Goal: Task Accomplishment & Management: Manage account settings

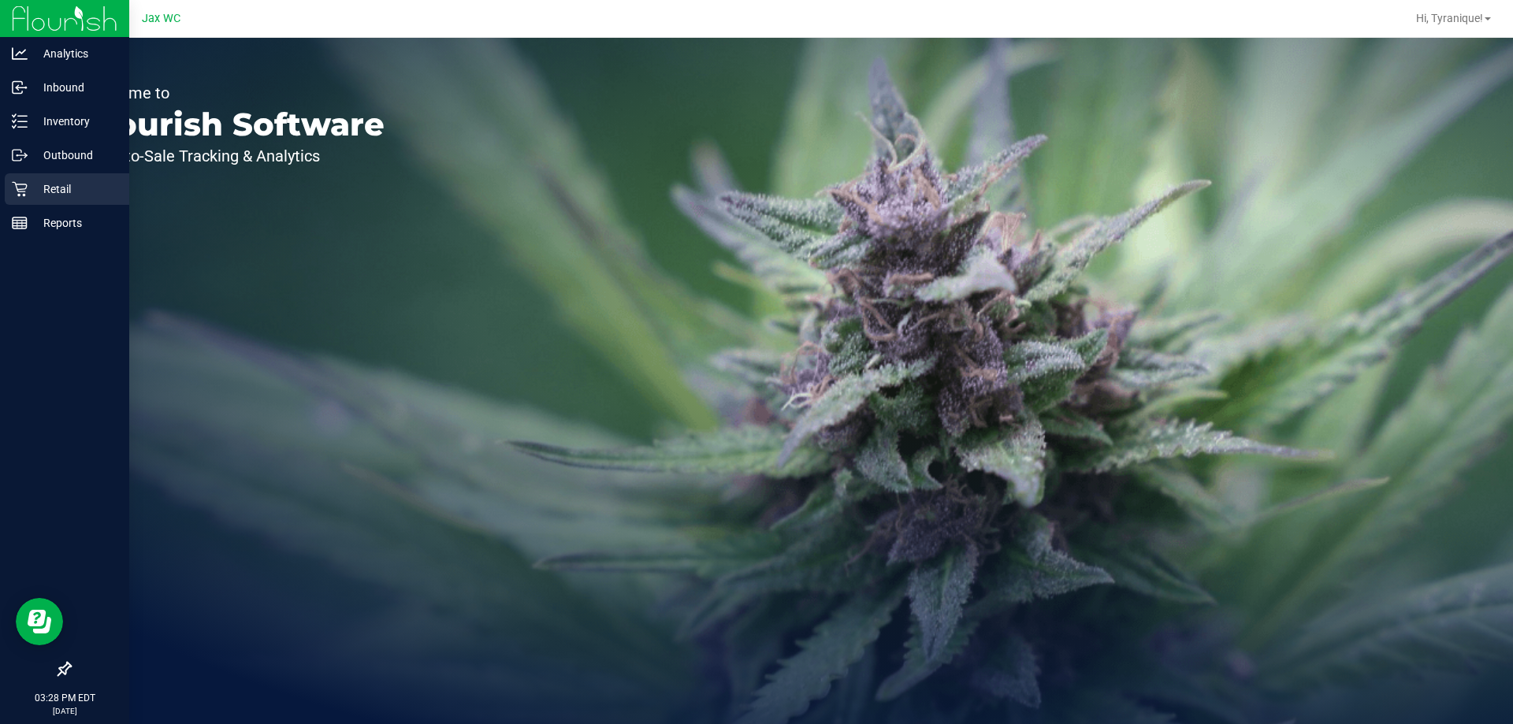
click at [18, 190] on icon at bounding box center [19, 189] width 15 height 15
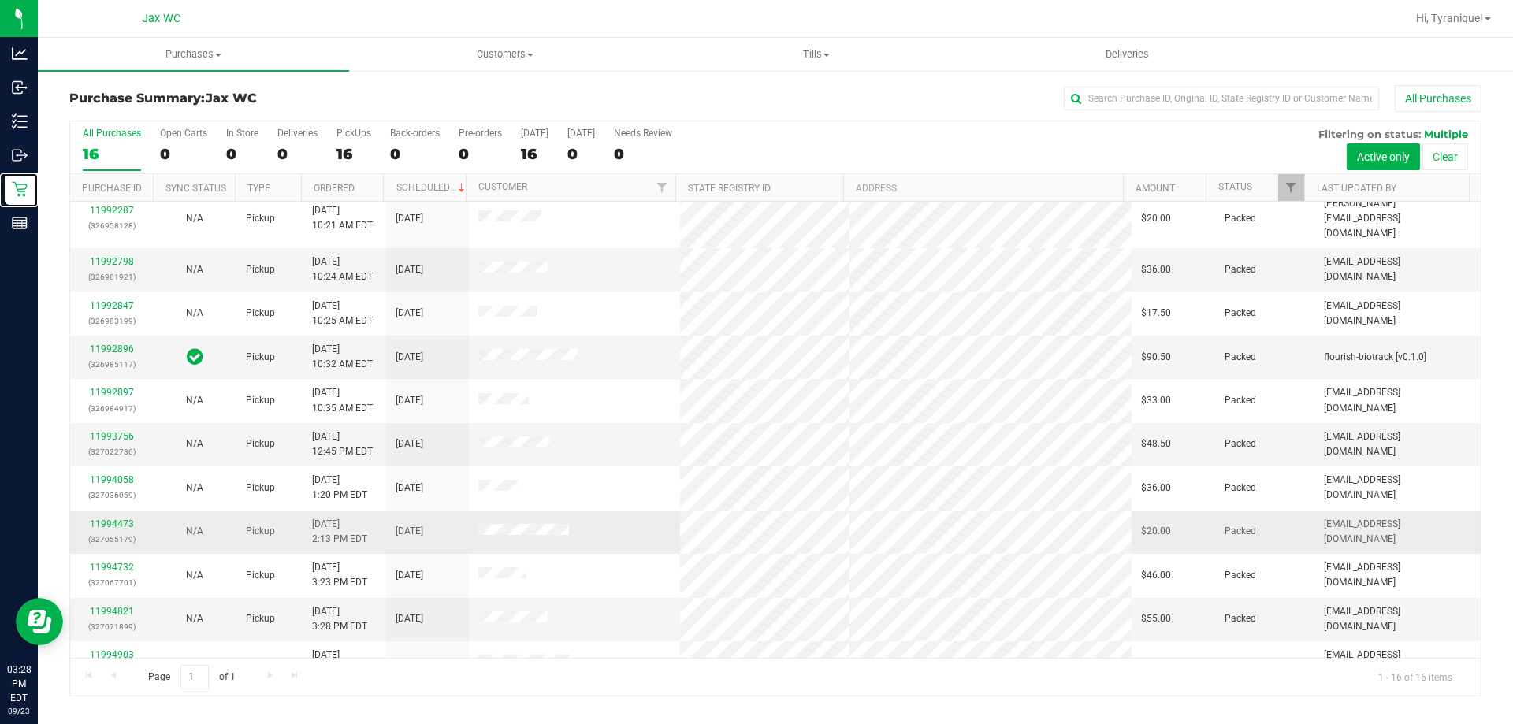
scroll to position [242, 0]
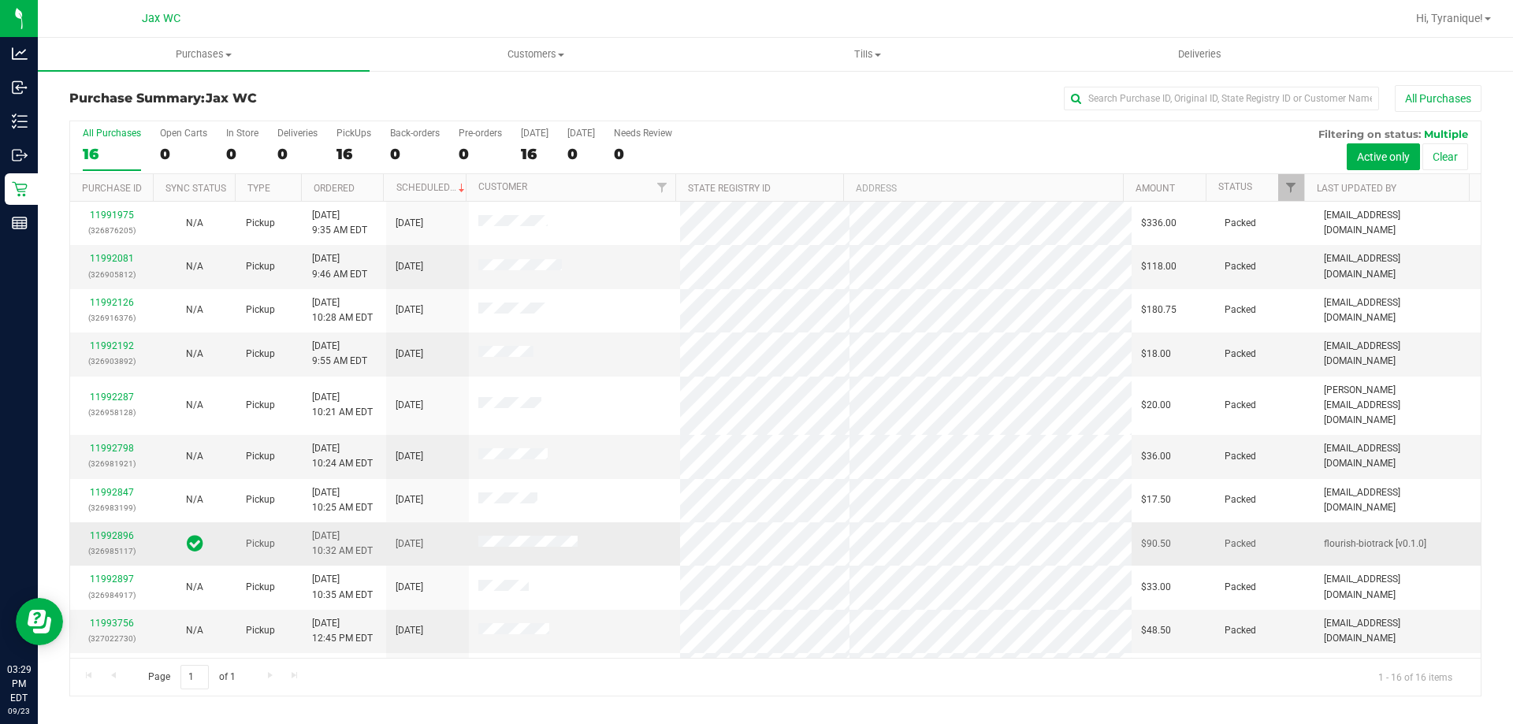
click at [193, 533] on icon at bounding box center [195, 542] width 17 height 19
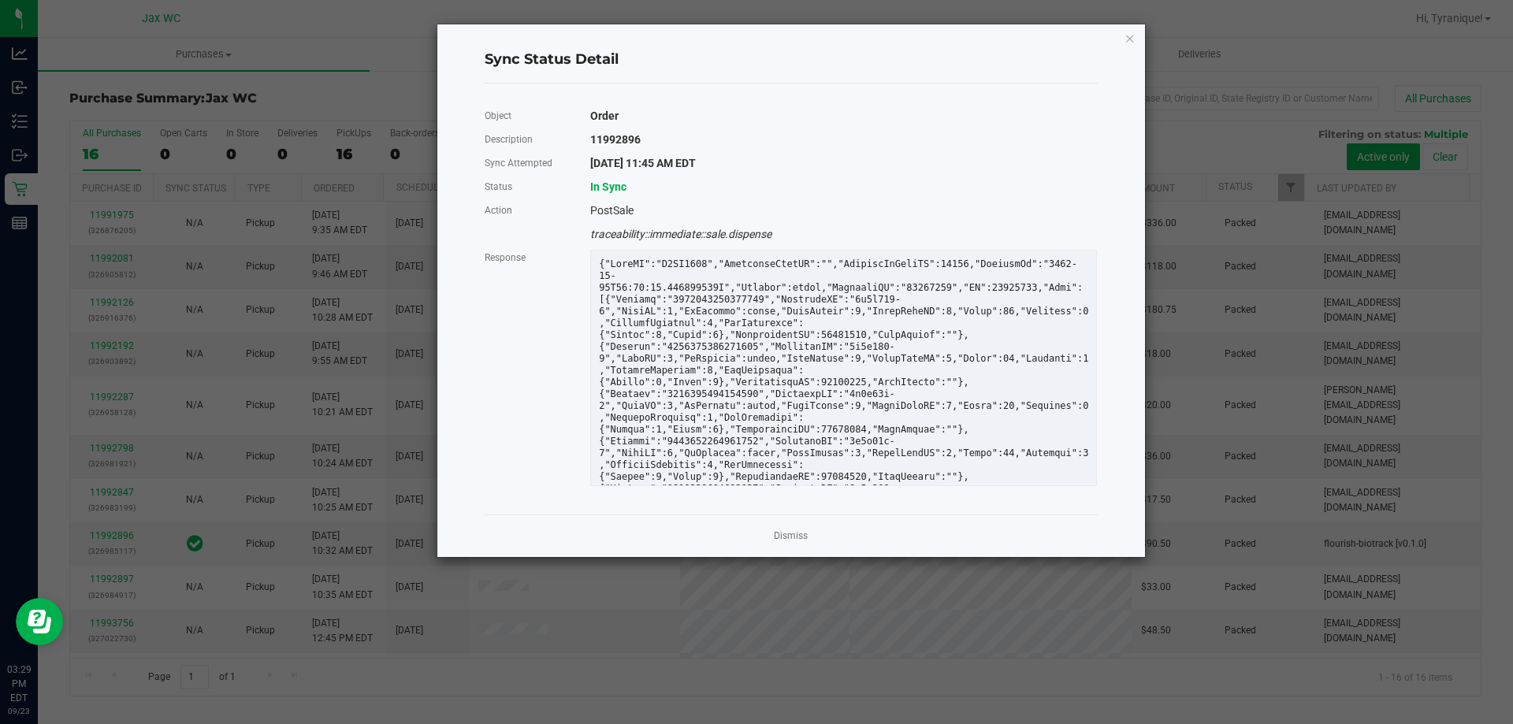
click at [809, 537] on div "Dismiss" at bounding box center [791, 536] width 613 height 43
click at [795, 530] on link "Dismiss" at bounding box center [791, 536] width 34 height 13
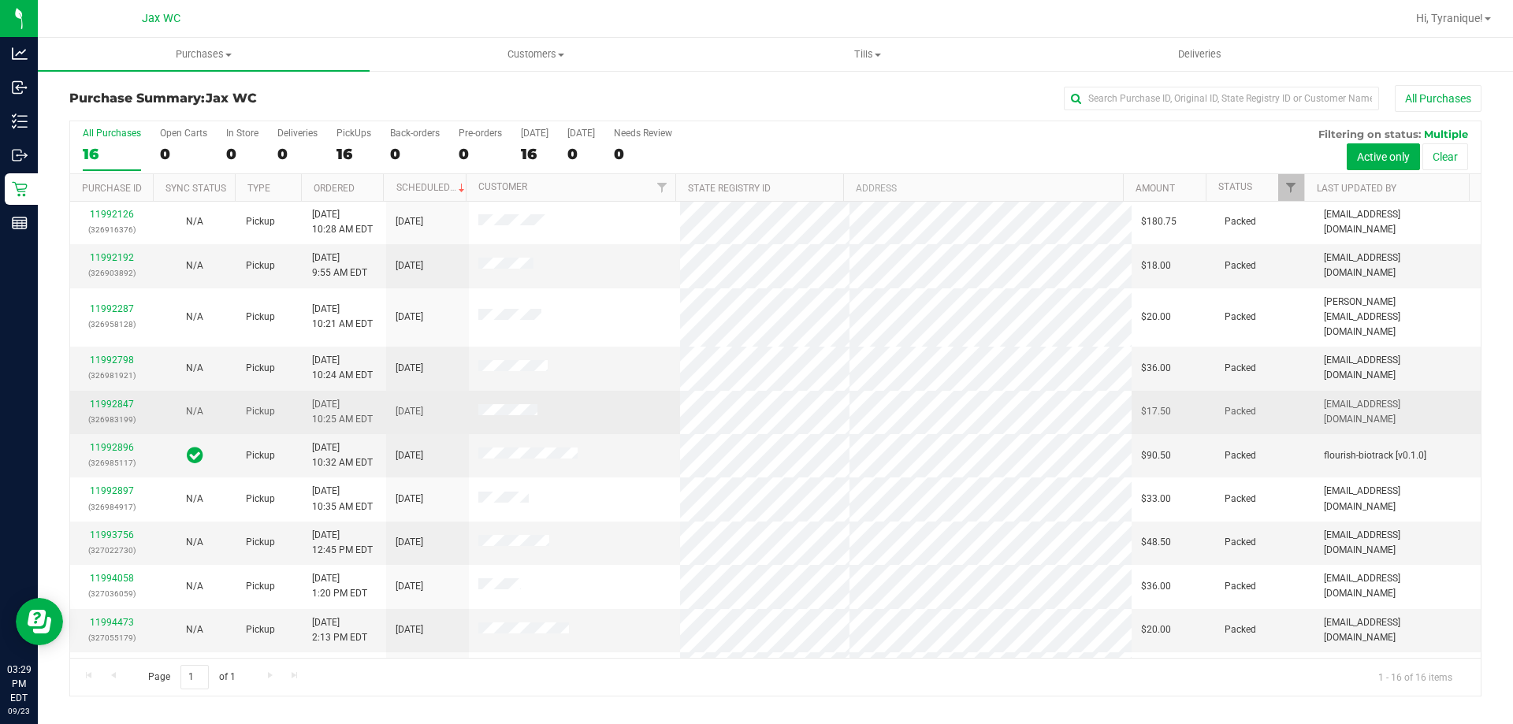
scroll to position [242, 0]
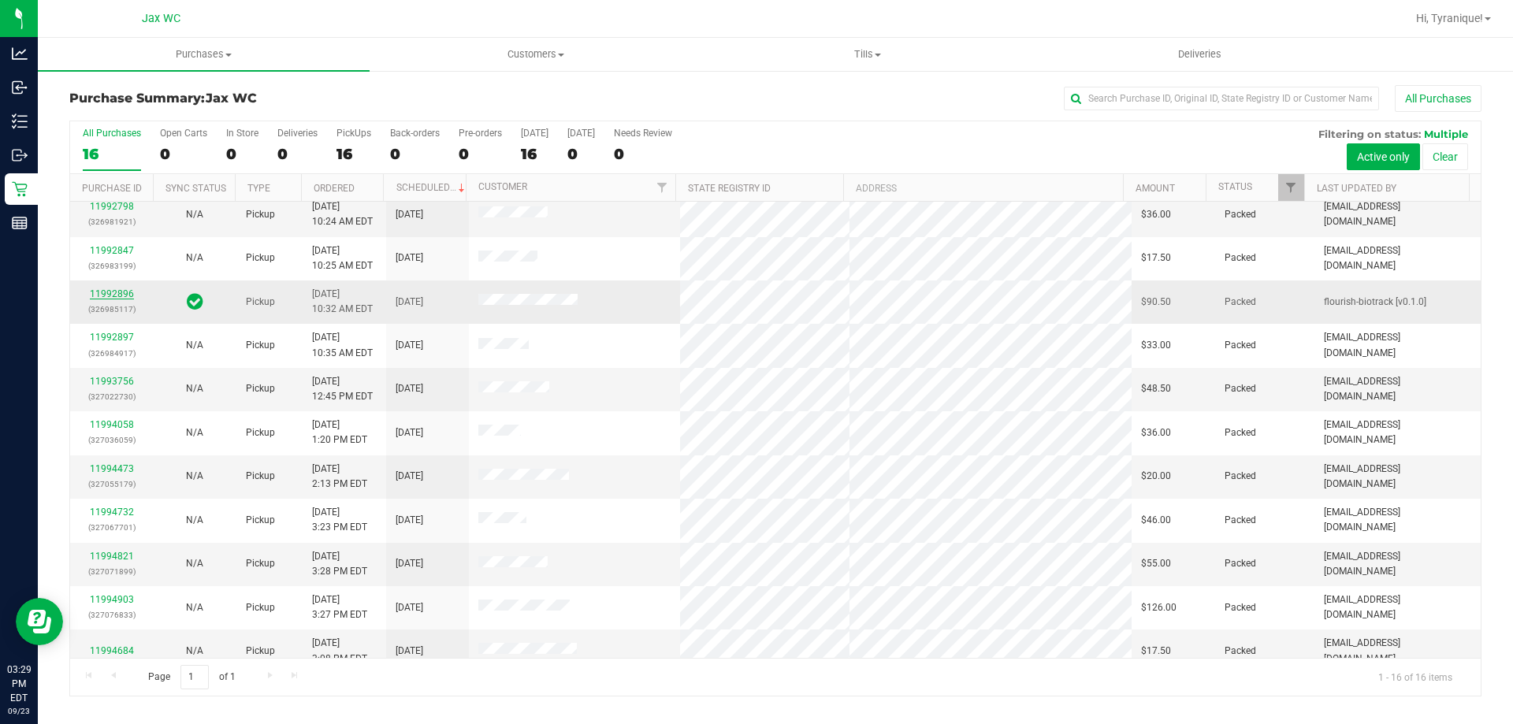
click at [113, 288] on link "11992896" at bounding box center [112, 293] width 44 height 11
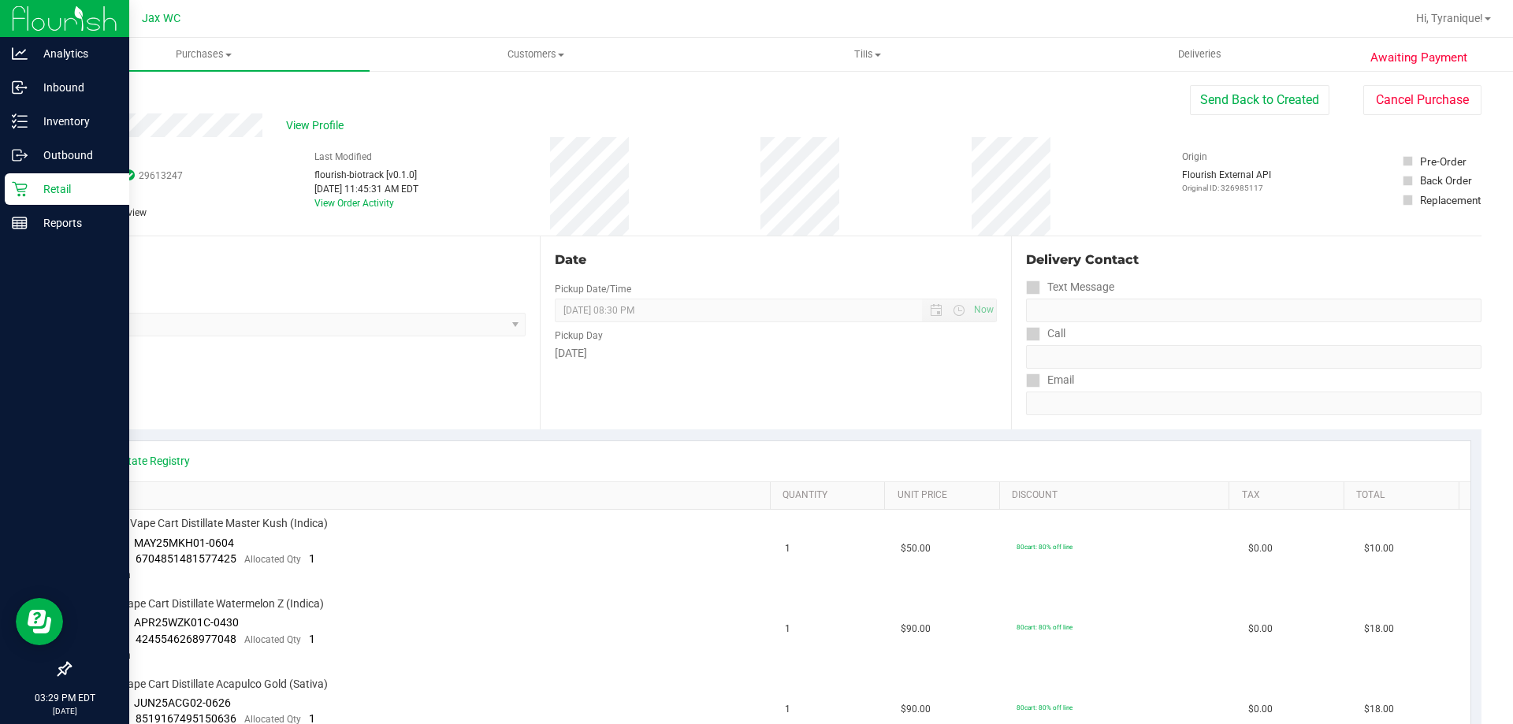
click at [15, 178] on div "Retail" at bounding box center [67, 189] width 125 height 32
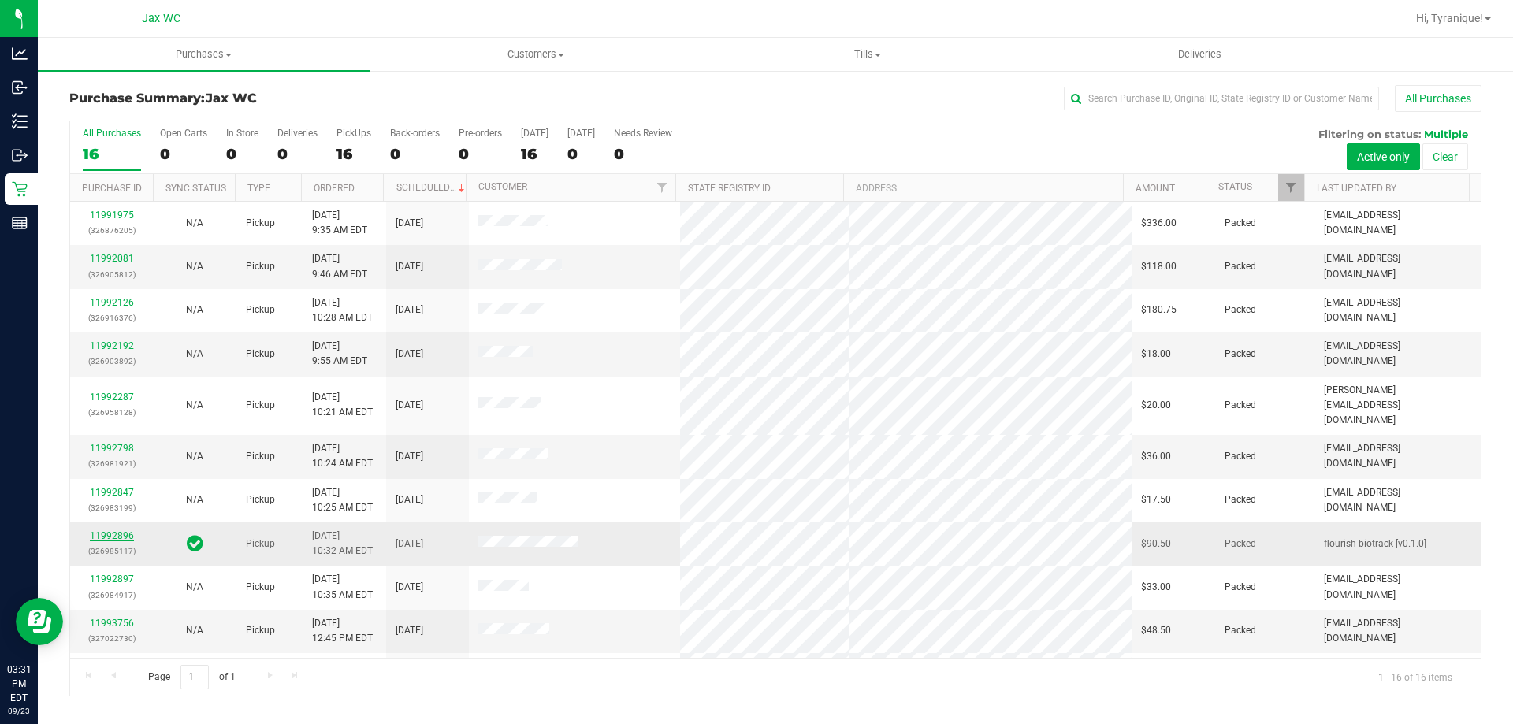
click at [125, 530] on link "11992896" at bounding box center [112, 535] width 44 height 11
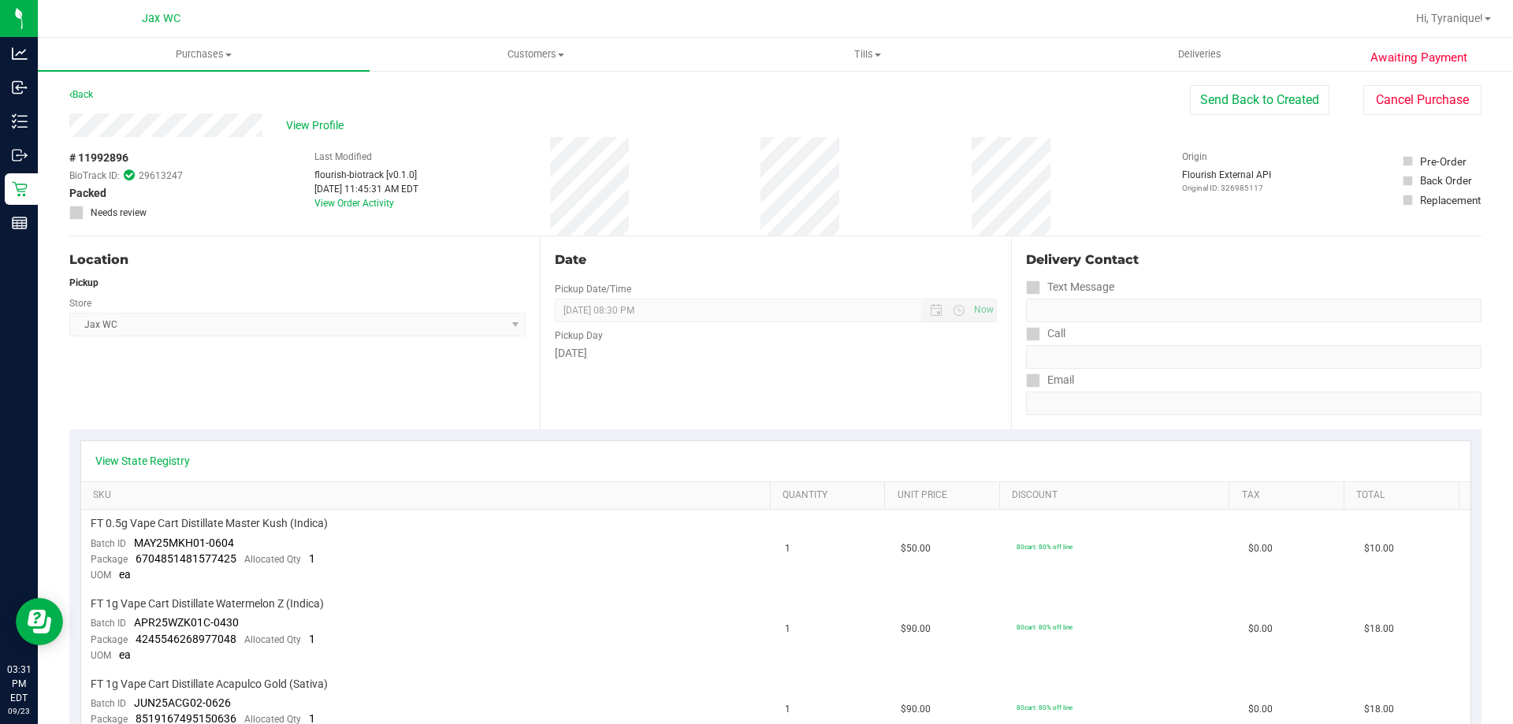
click at [128, 175] on icon at bounding box center [129, 175] width 11 height 13
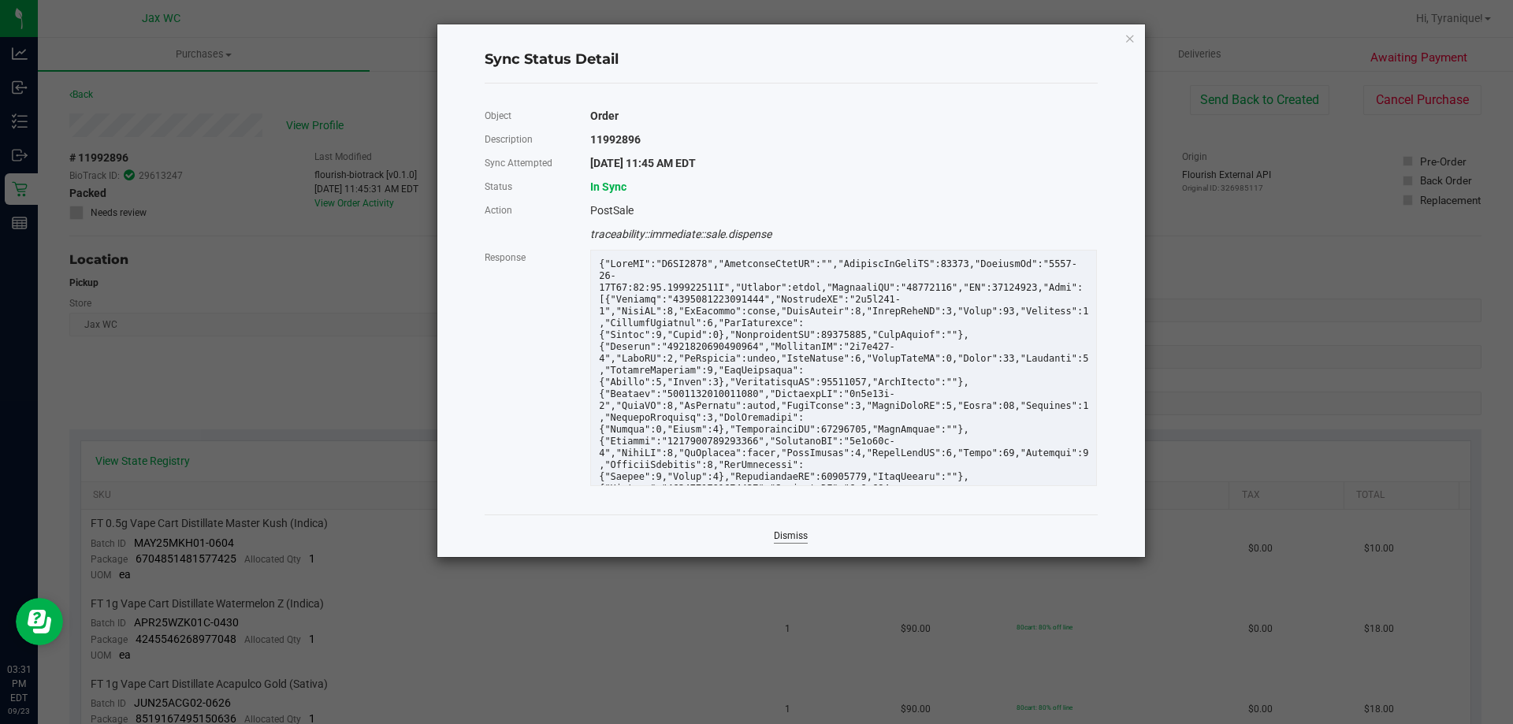
click at [797, 536] on link "Dismiss" at bounding box center [791, 536] width 34 height 13
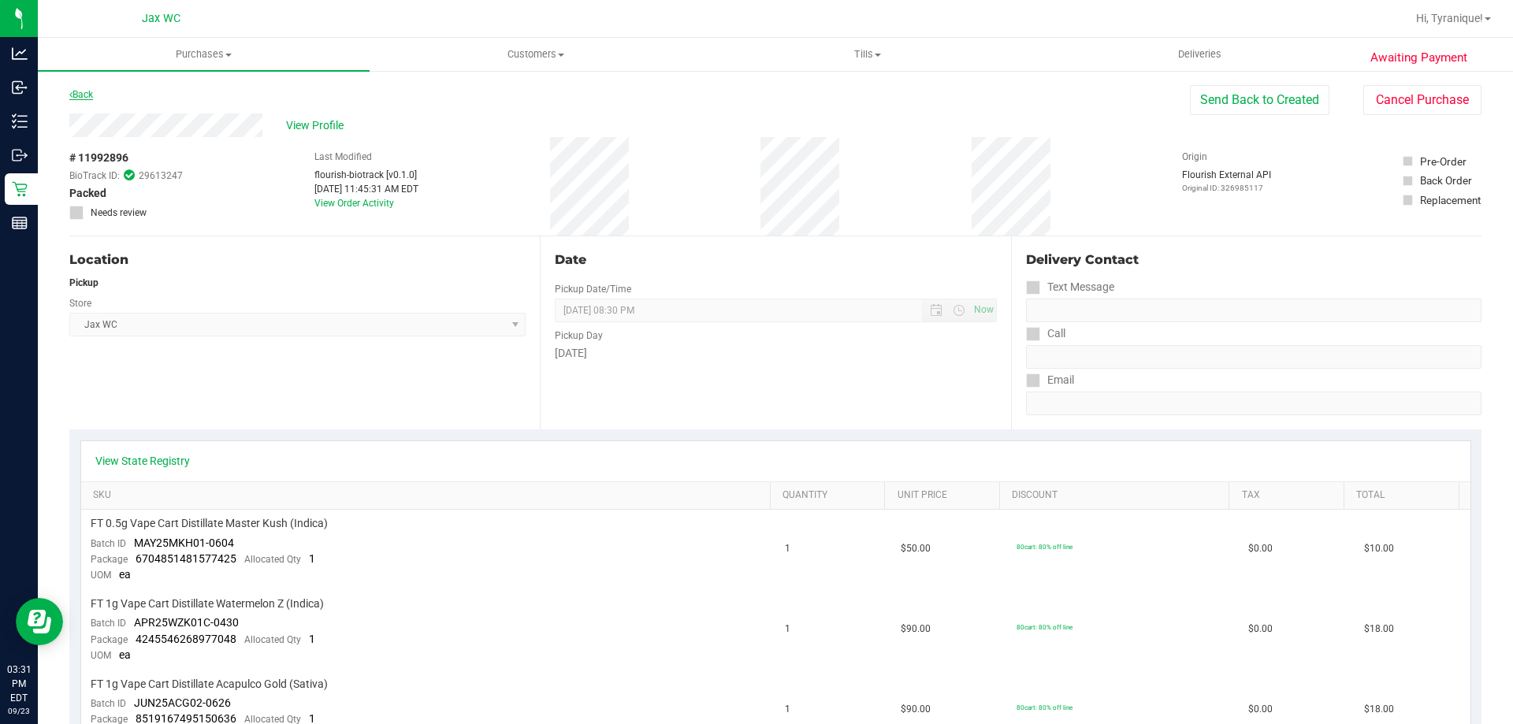
click at [88, 94] on link "Back" at bounding box center [81, 94] width 24 height 11
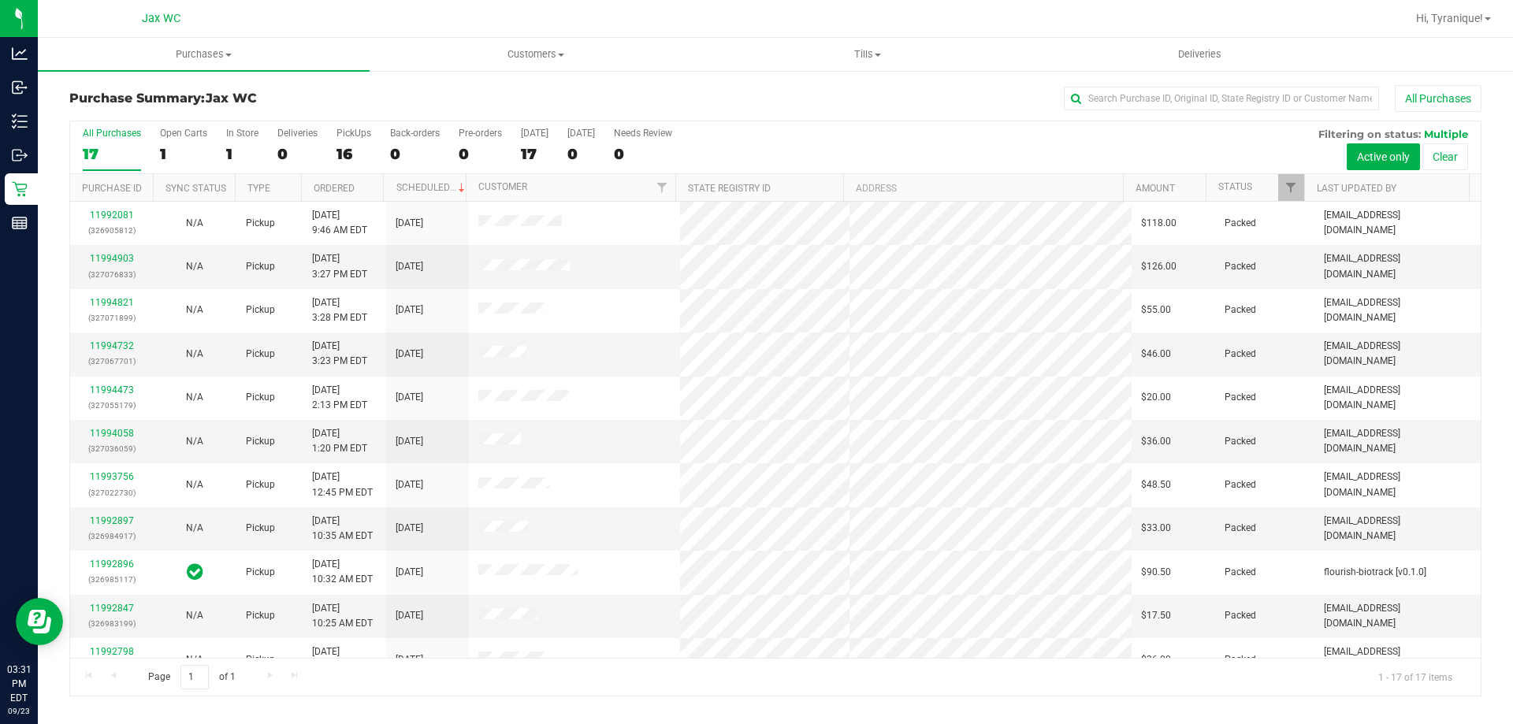
scroll to position [285, 0]
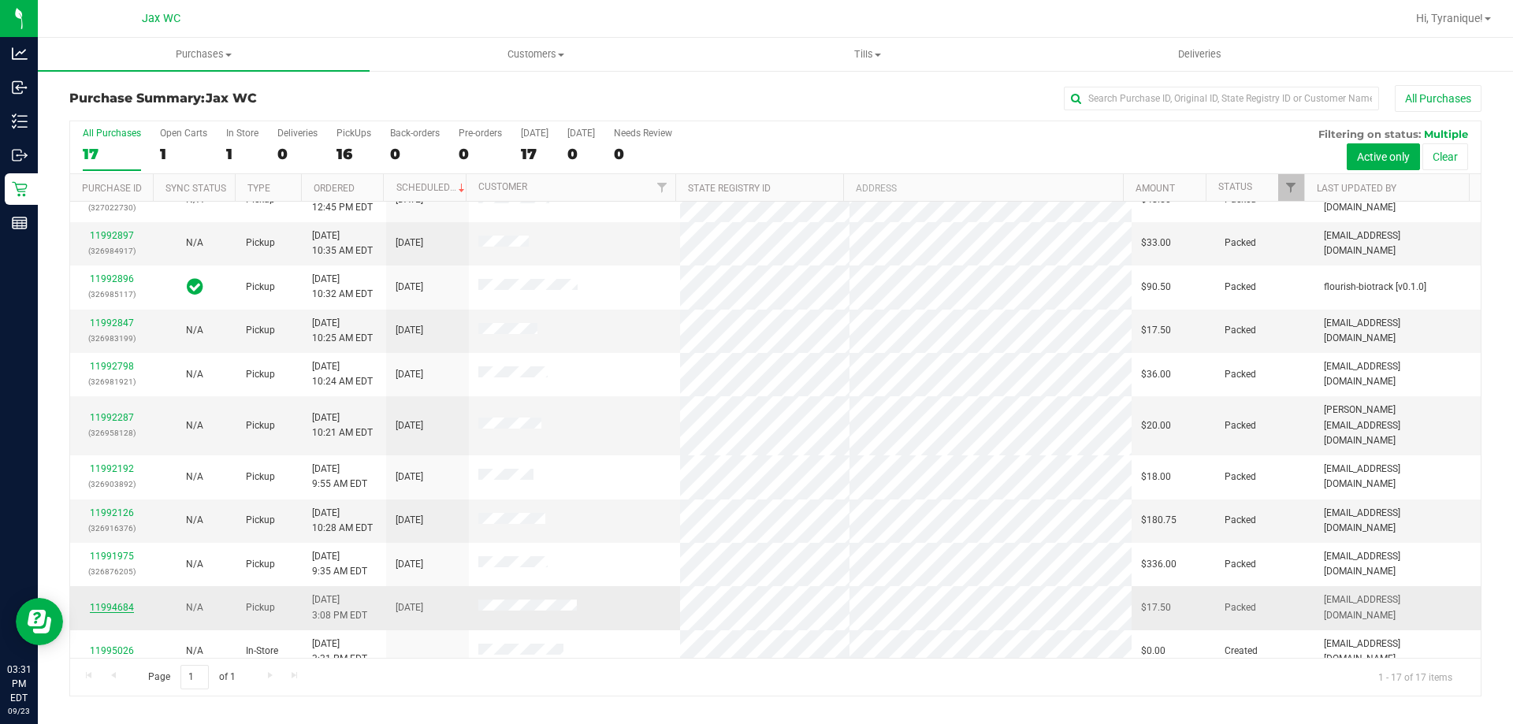
click at [121, 602] on link "11994684" at bounding box center [112, 607] width 44 height 11
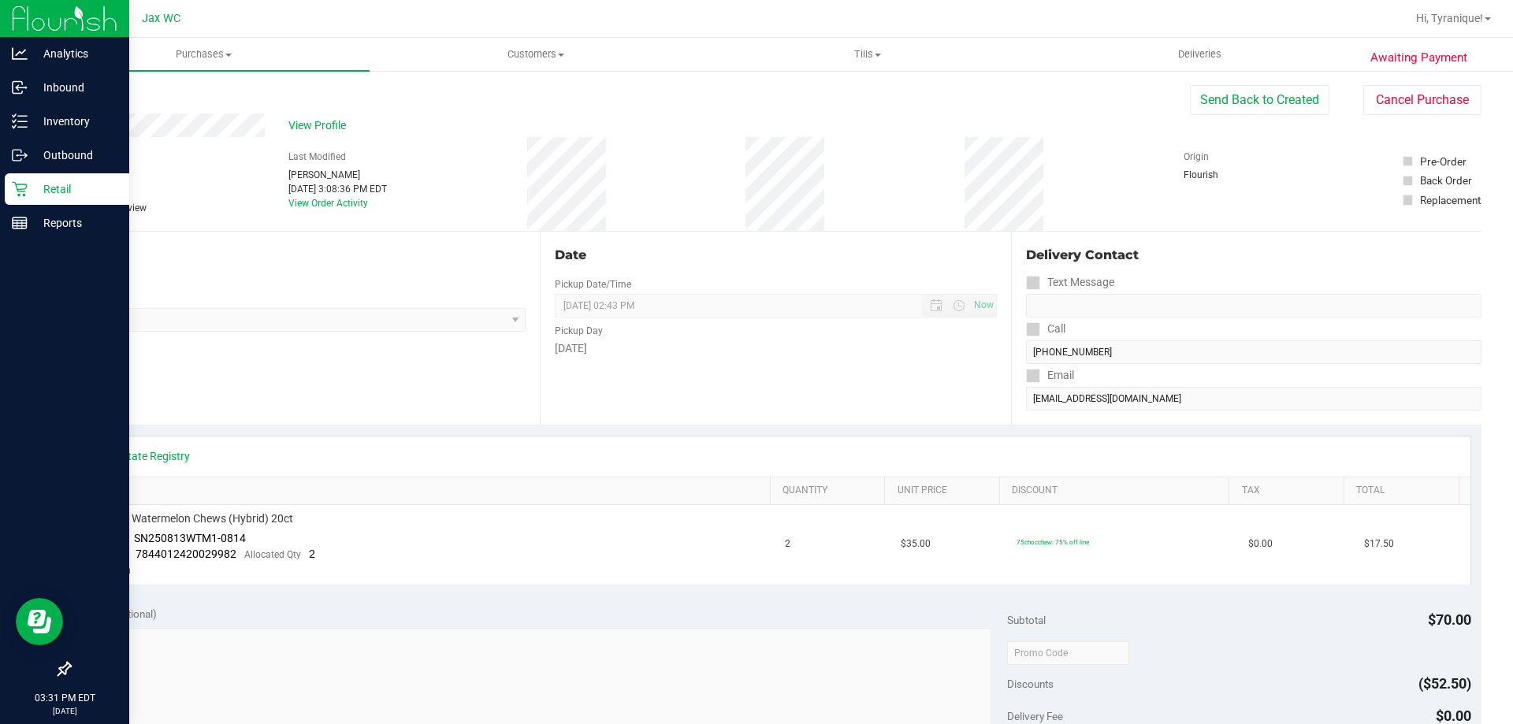
click at [51, 184] on p "Retail" at bounding box center [75, 189] width 95 height 19
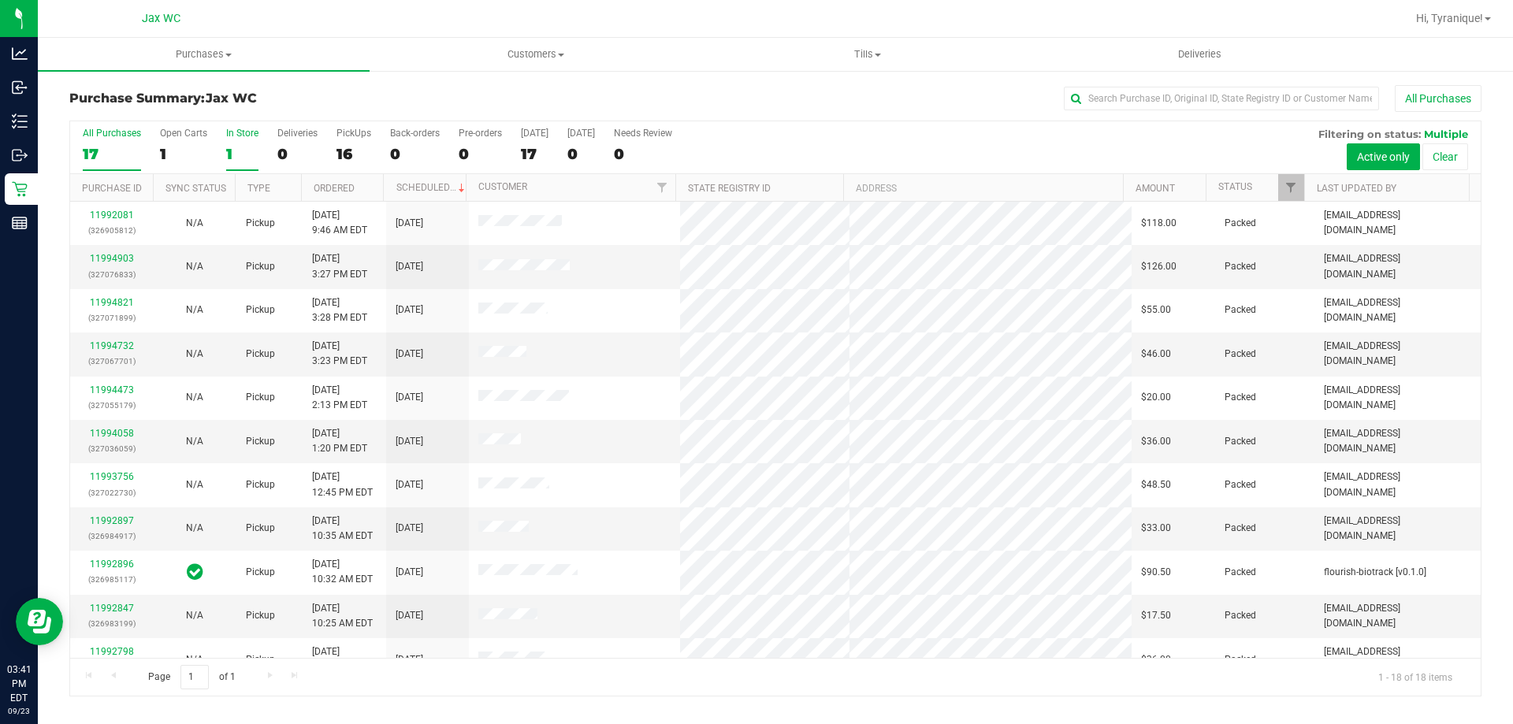
click at [233, 152] on div "1" at bounding box center [242, 154] width 32 height 18
click at [0, 0] on input "In Store 1" at bounding box center [0, 0] width 0 height 0
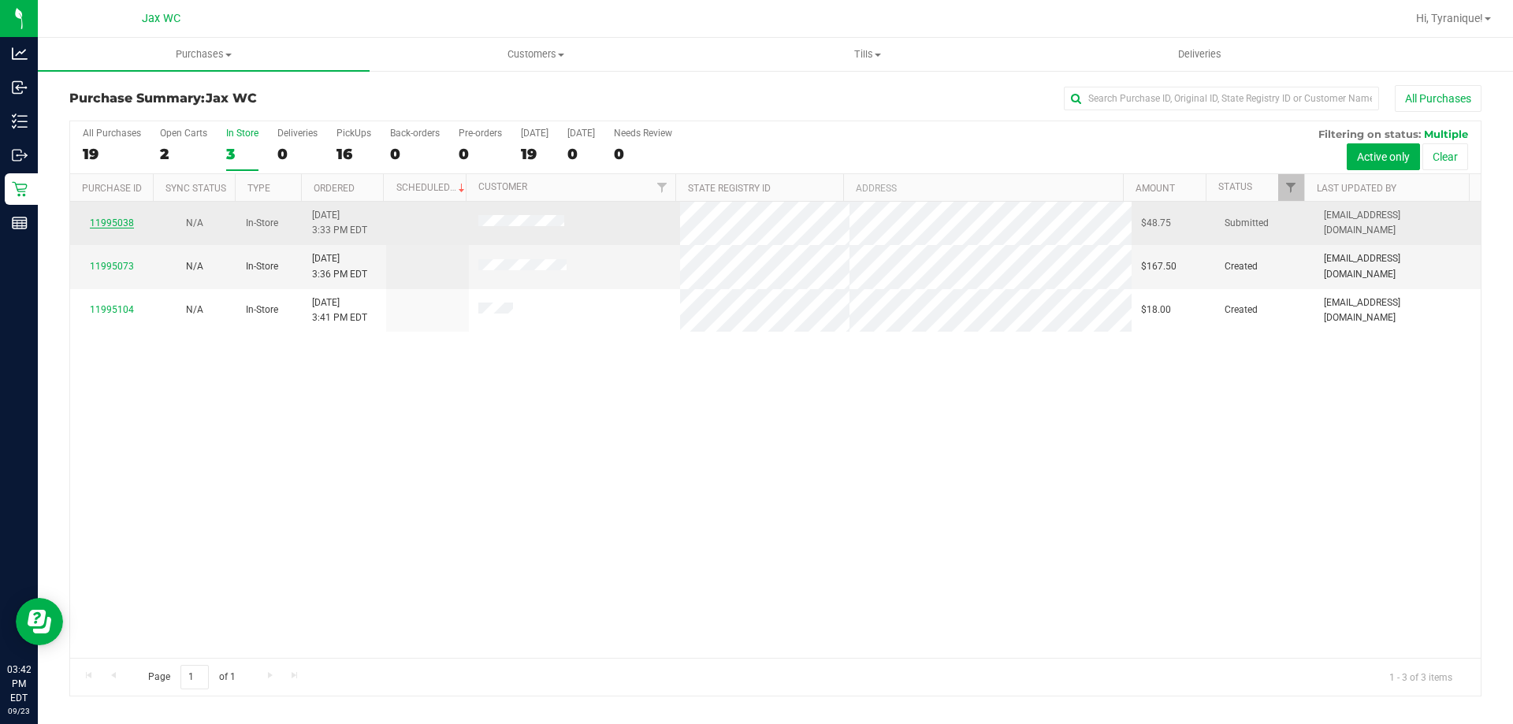
click at [127, 221] on link "11995038" at bounding box center [112, 222] width 44 height 11
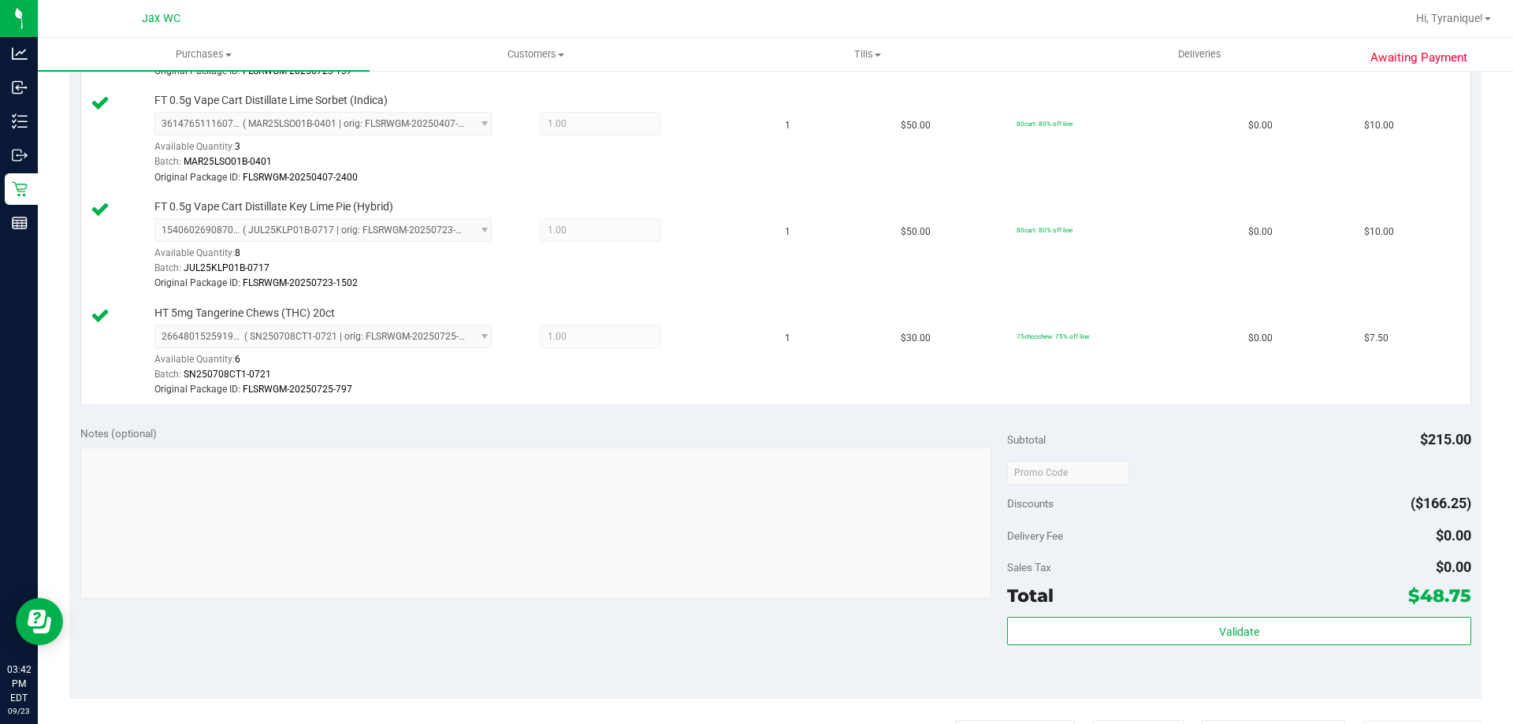
scroll to position [867, 0]
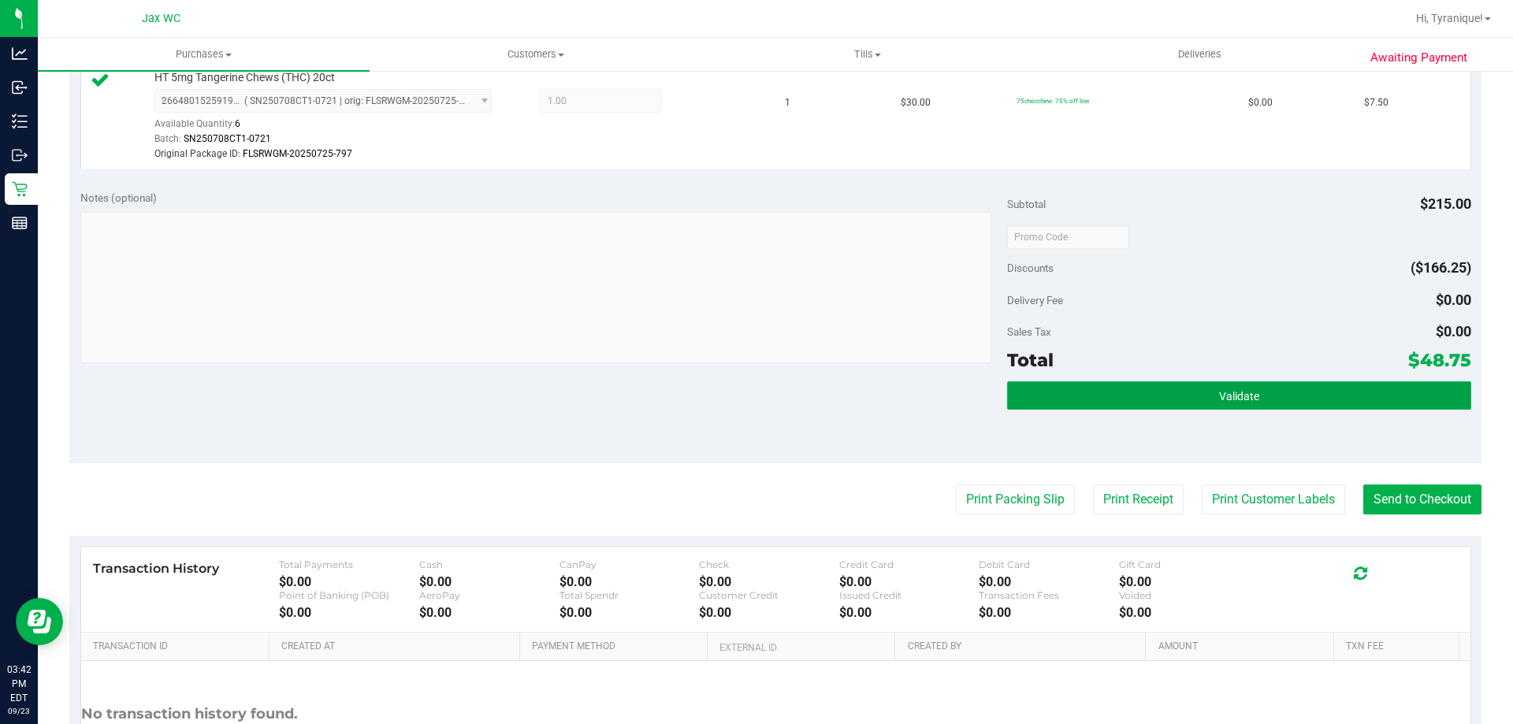
click at [1263, 408] on button "Validate" at bounding box center [1238, 395] width 463 height 28
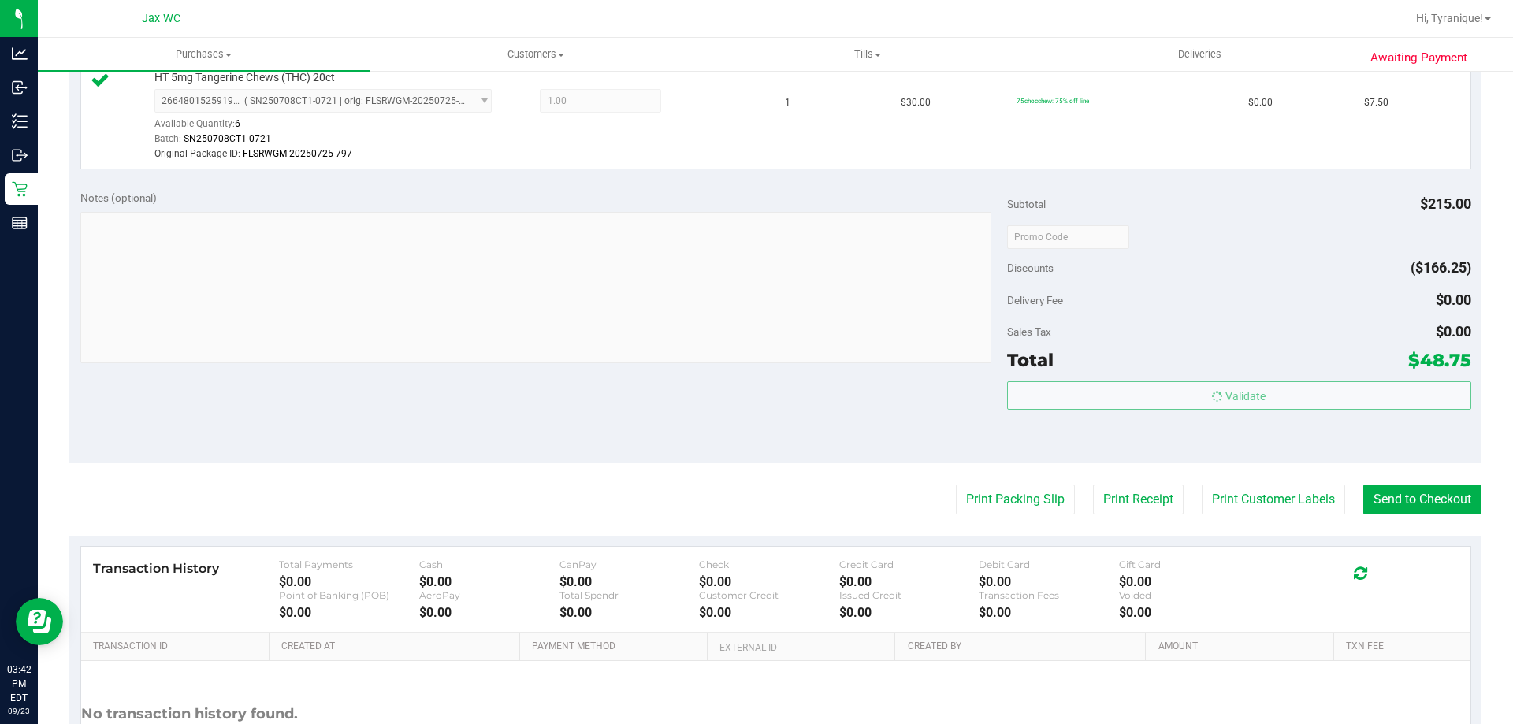
click at [1273, 469] on body "Analytics Inbound Inventory Outbound Retail Reports 03:42 PM EDT 09/23/2025 09/…" at bounding box center [756, 362] width 1513 height 724
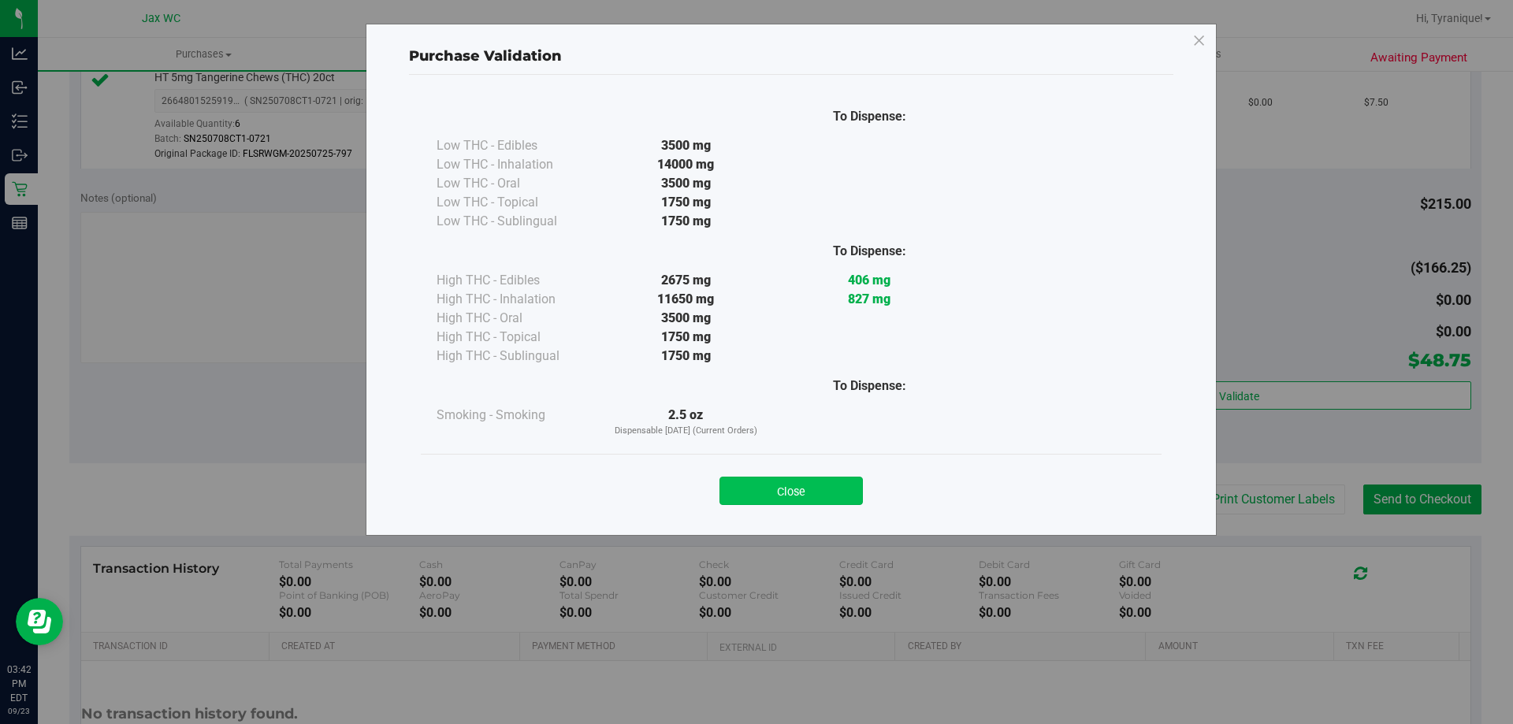
click at [787, 497] on button "Close" at bounding box center [790, 491] width 143 height 28
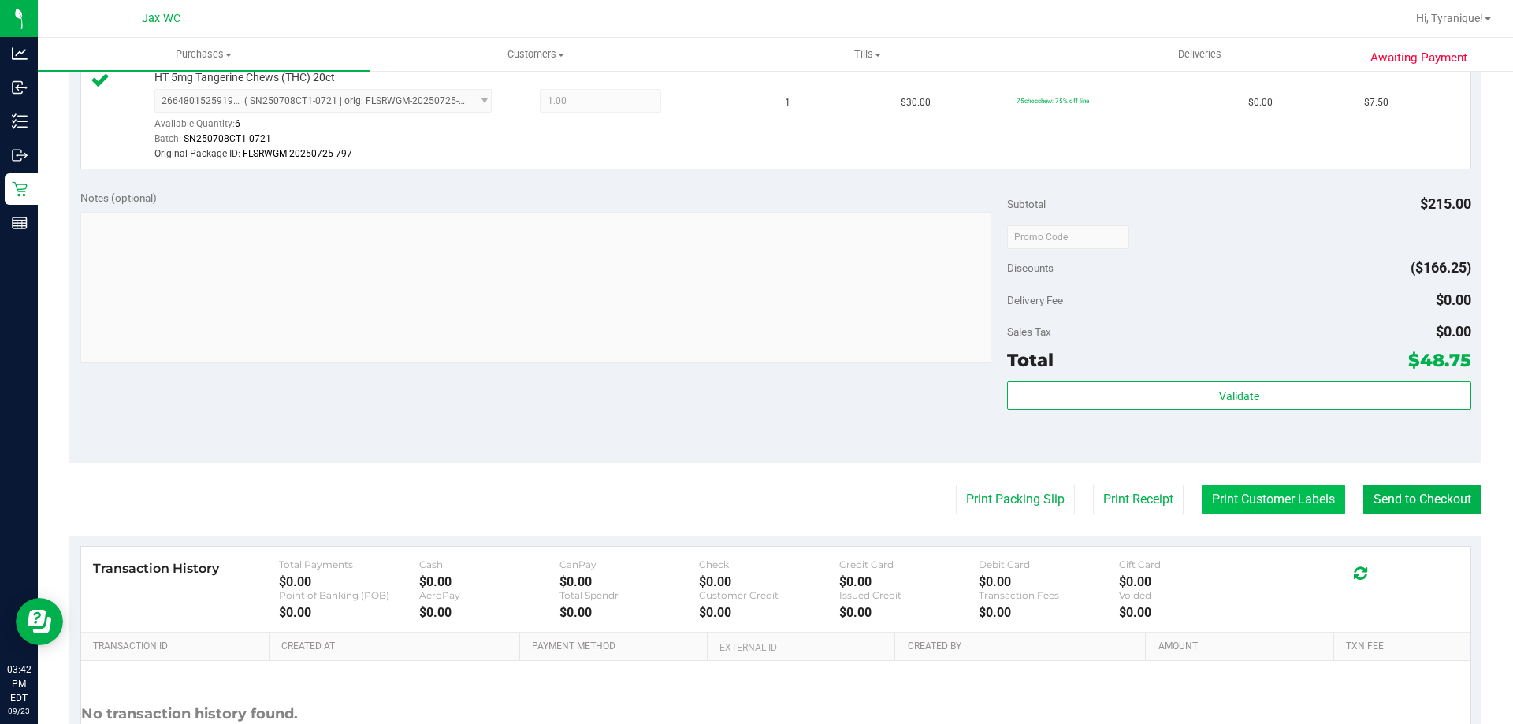
click at [1232, 495] on button "Print Customer Labels" at bounding box center [1273, 500] width 143 height 30
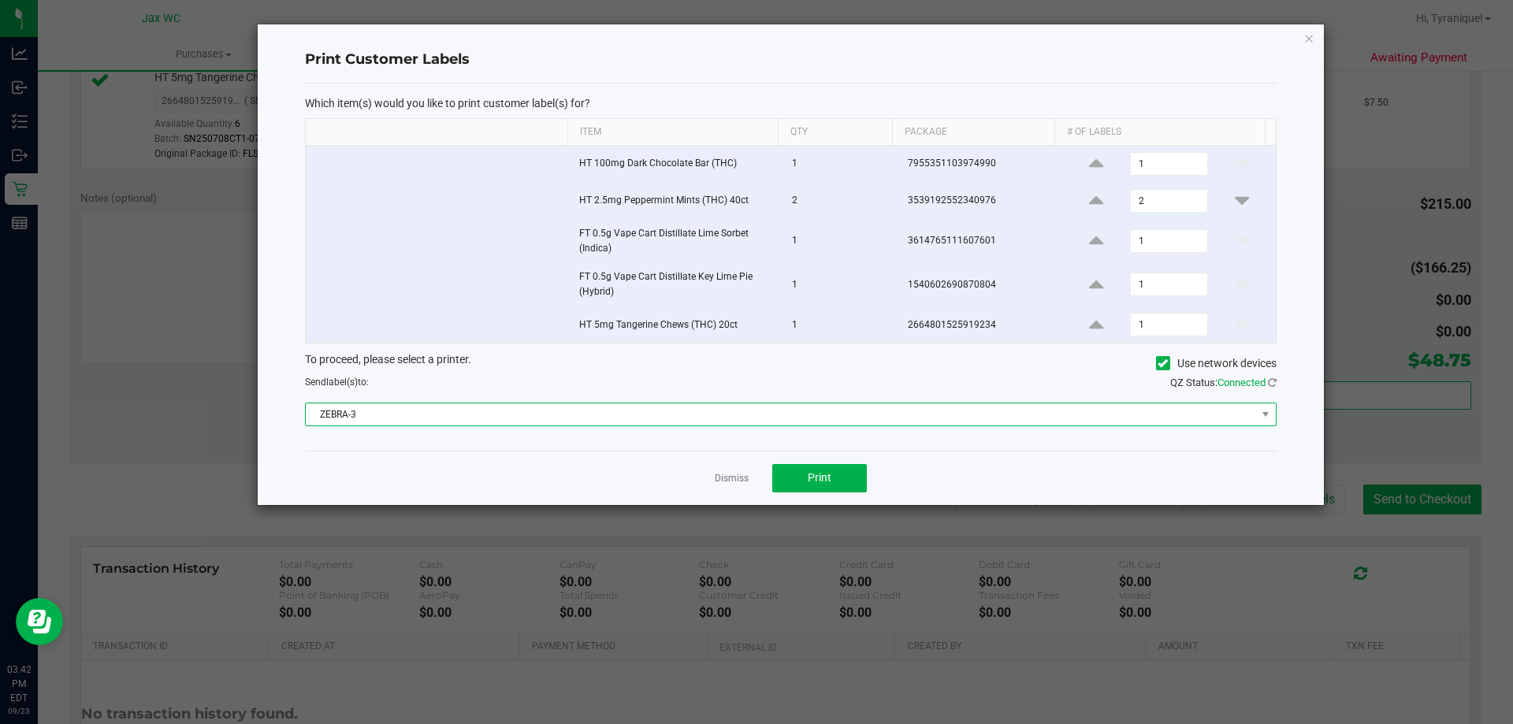
click at [773, 421] on span "ZEBRA-3" at bounding box center [781, 414] width 950 height 22
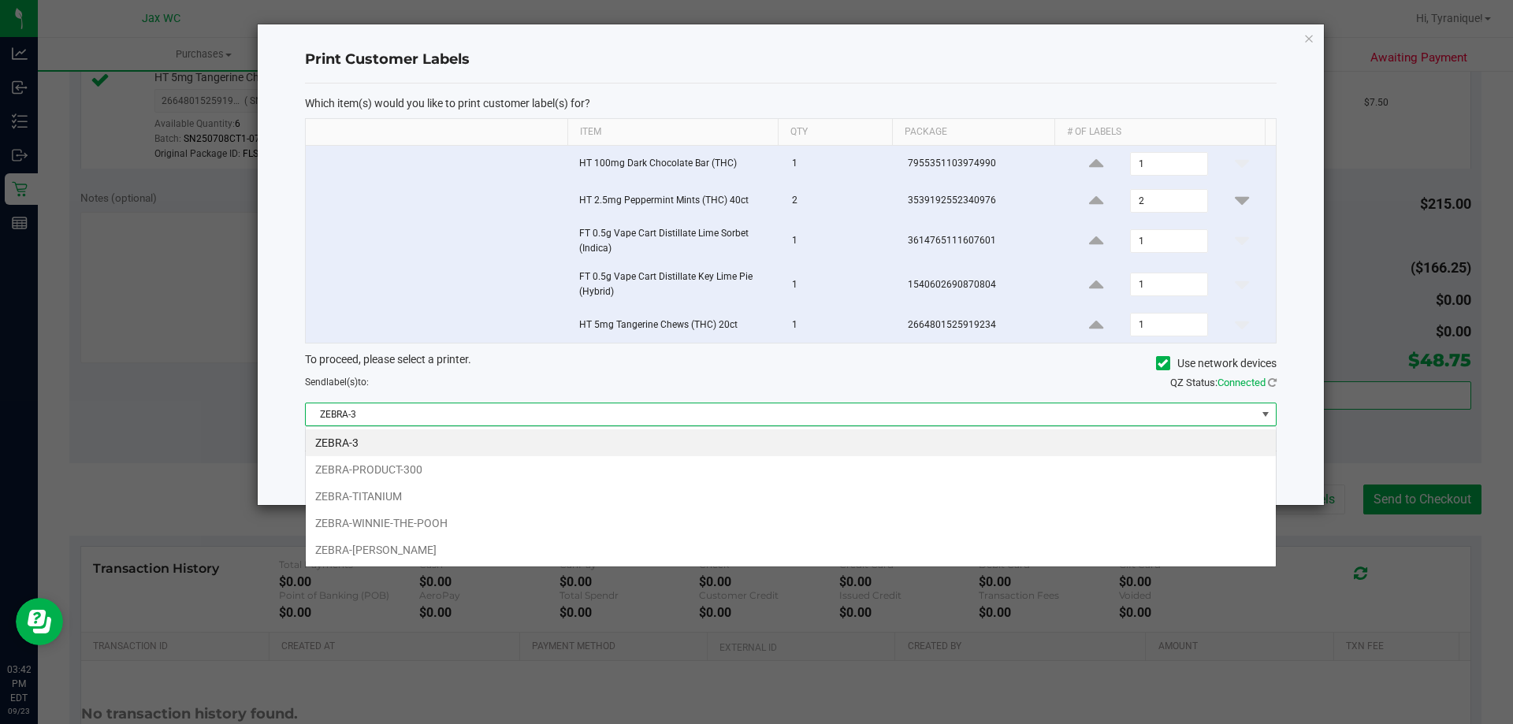
scroll to position [24, 971]
click at [422, 496] on li "ZEBRA-TITANIUM" at bounding box center [791, 496] width 970 height 27
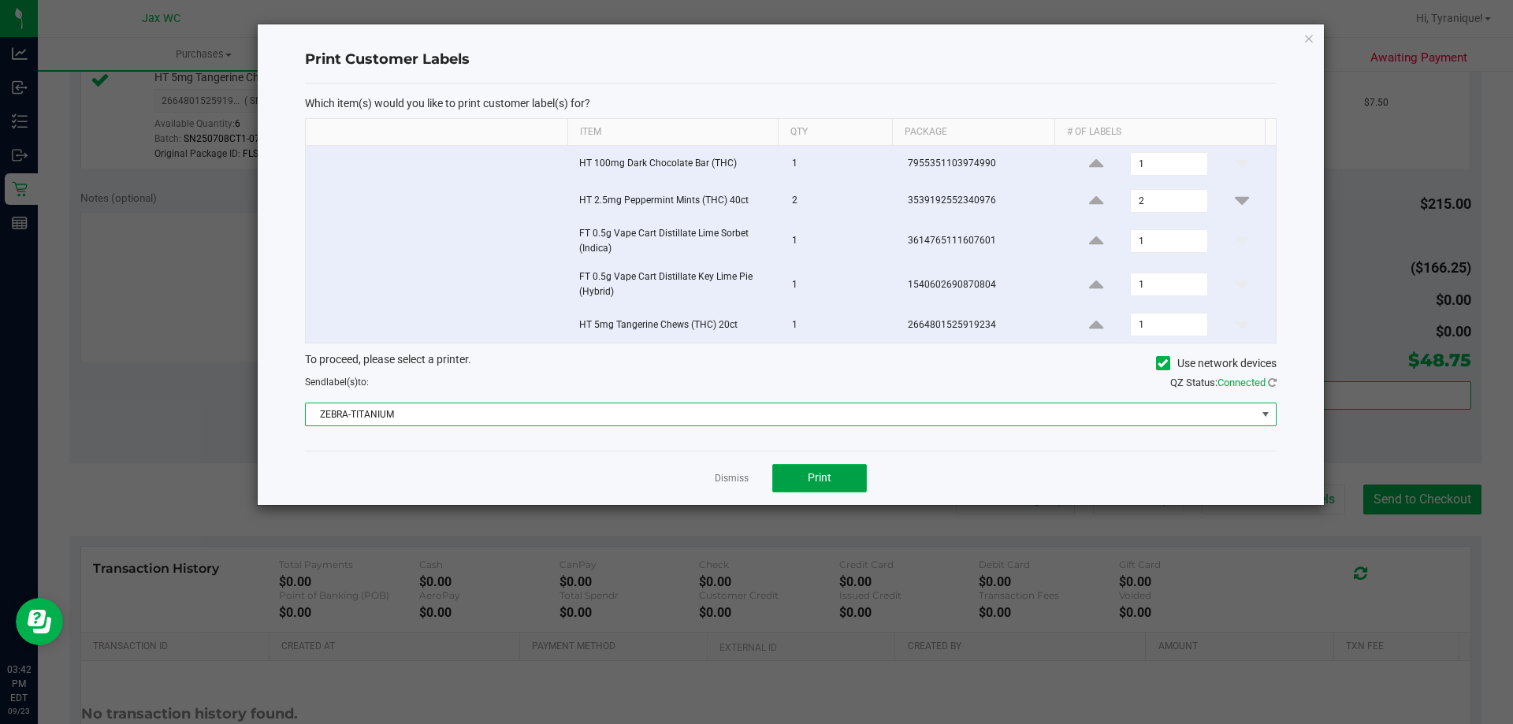
click at [823, 489] on button "Print" at bounding box center [819, 478] width 95 height 28
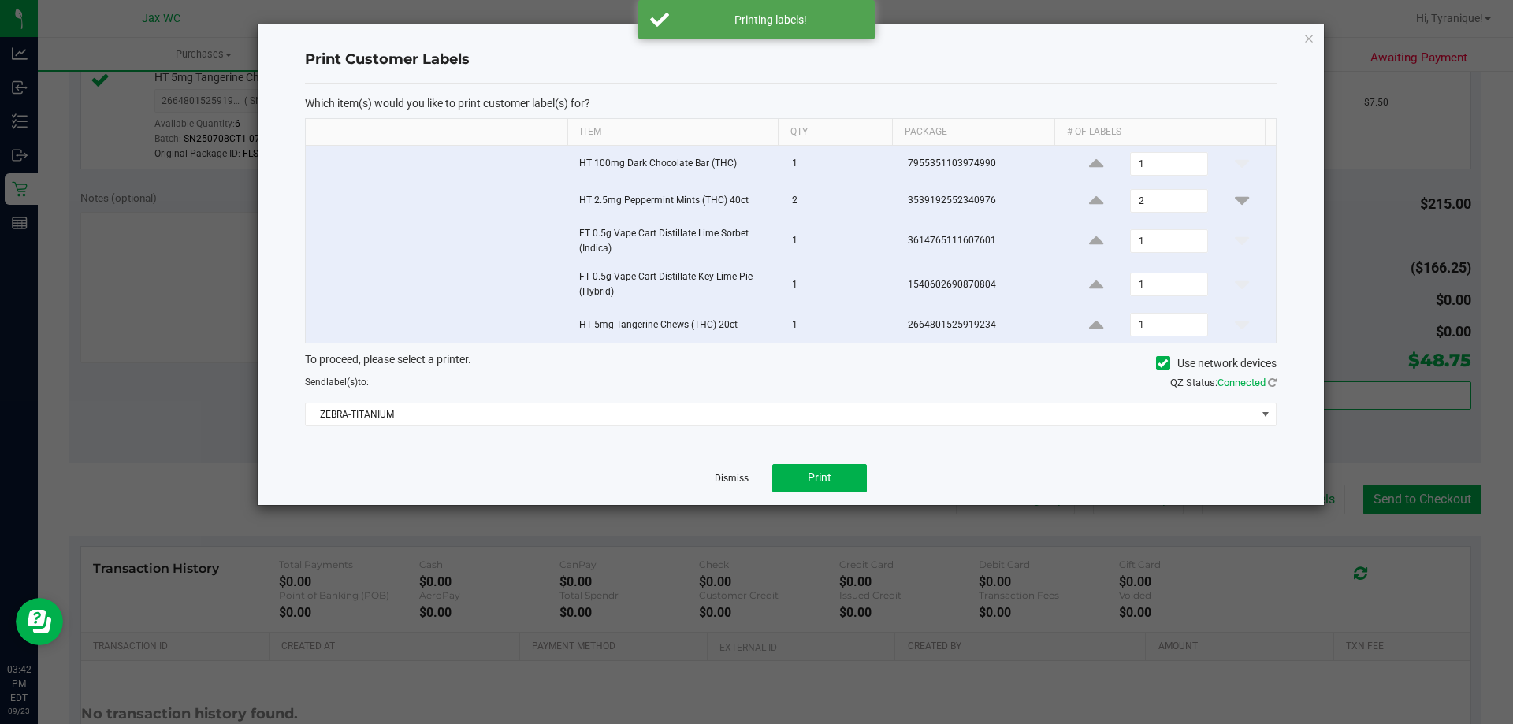
click at [723, 481] on link "Dismiss" at bounding box center [732, 478] width 34 height 13
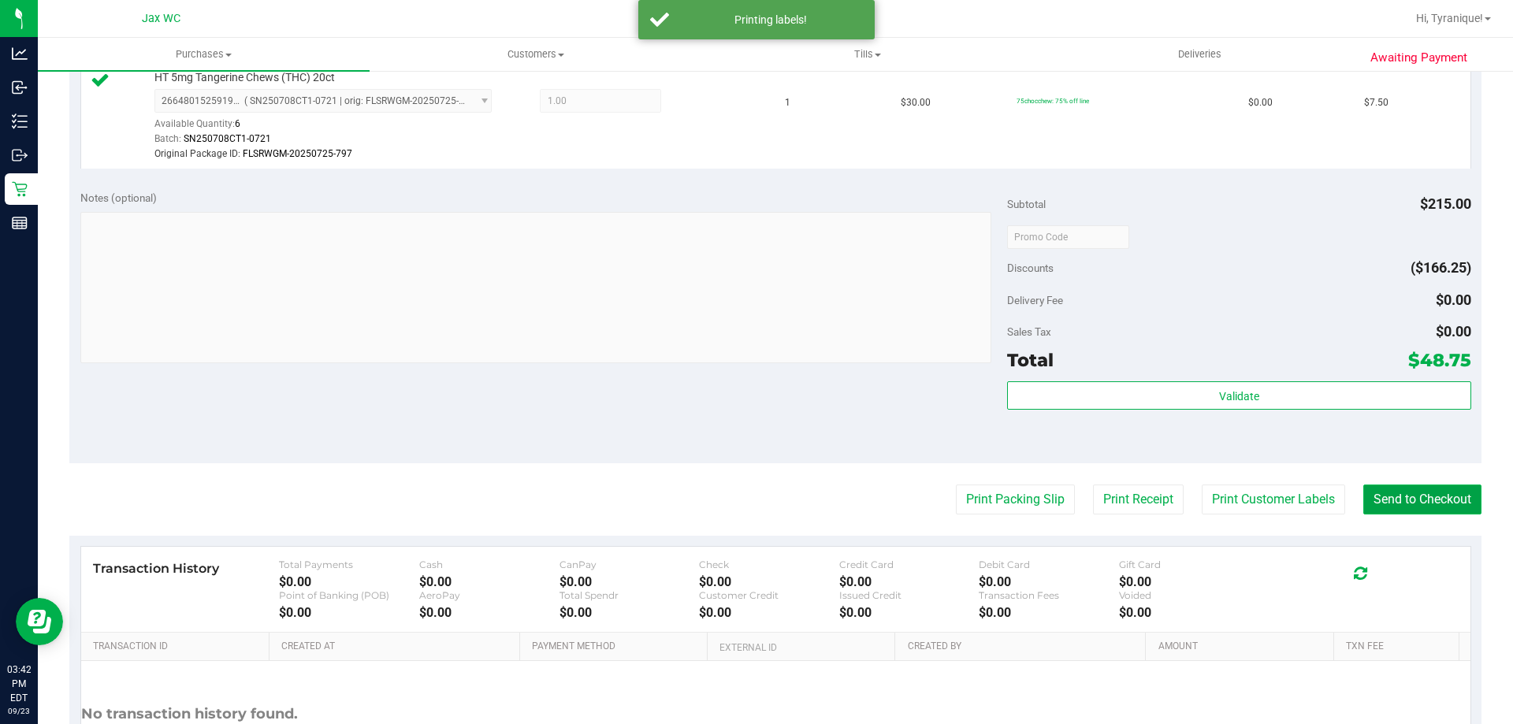
click at [1363, 503] on button "Send to Checkout" at bounding box center [1422, 500] width 118 height 30
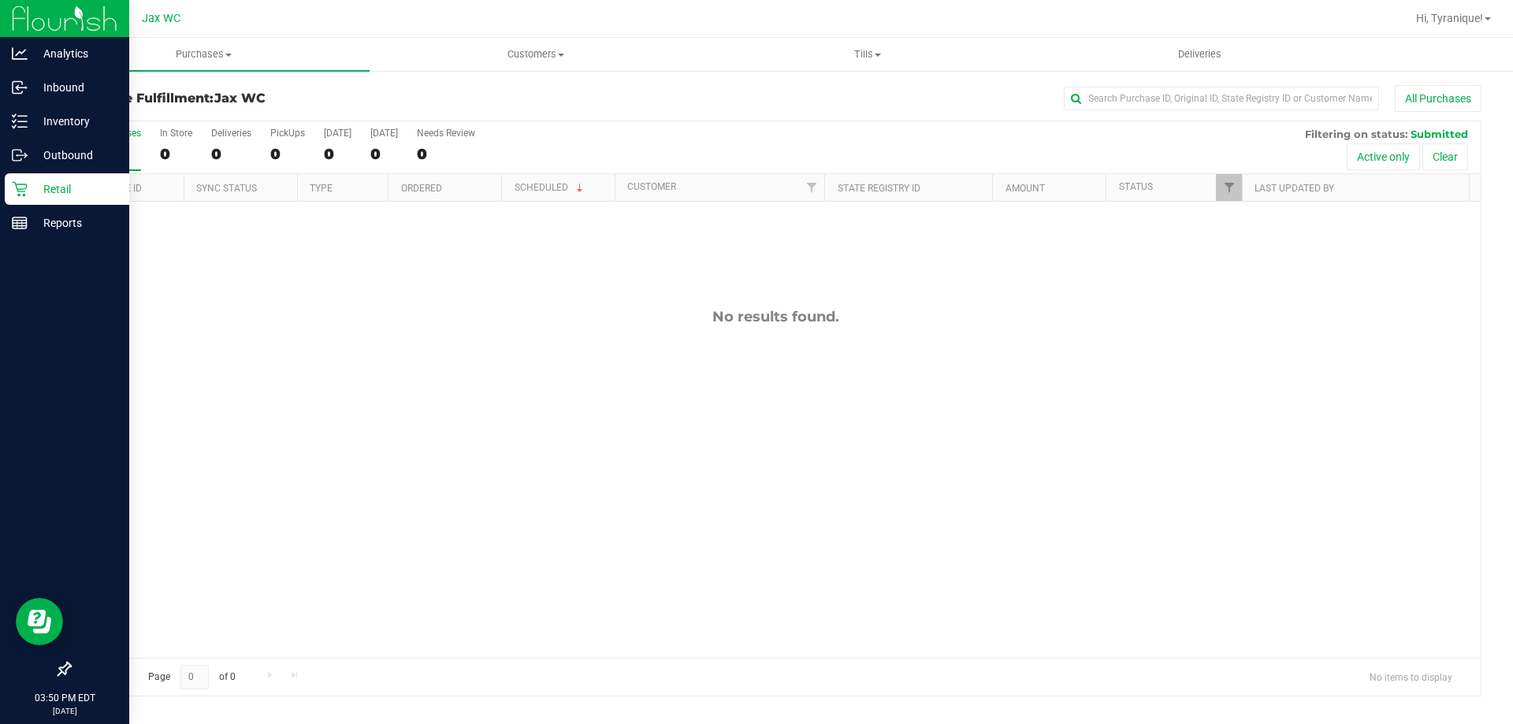
click at [13, 206] on link "Retail" at bounding box center [64, 190] width 129 height 34
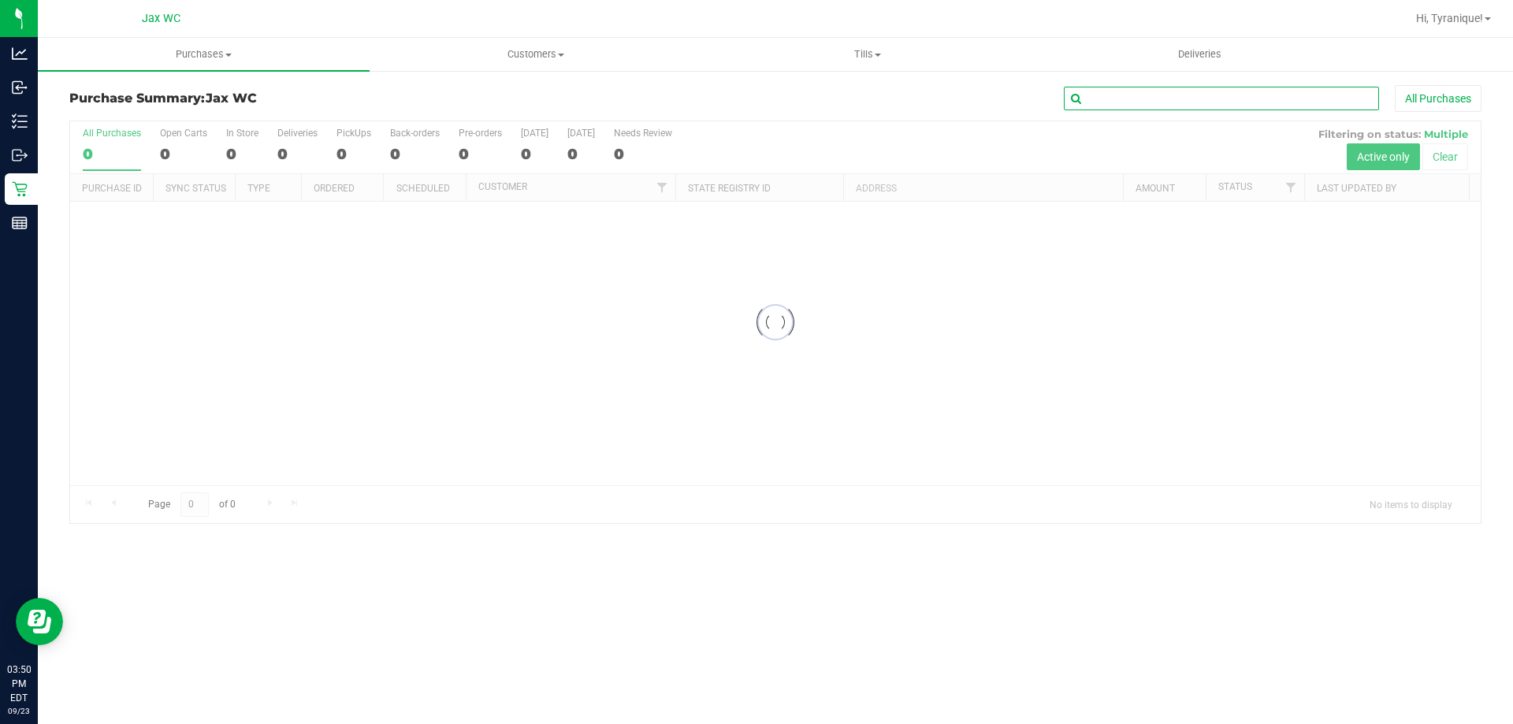
click at [1117, 95] on input "text" at bounding box center [1221, 99] width 315 height 24
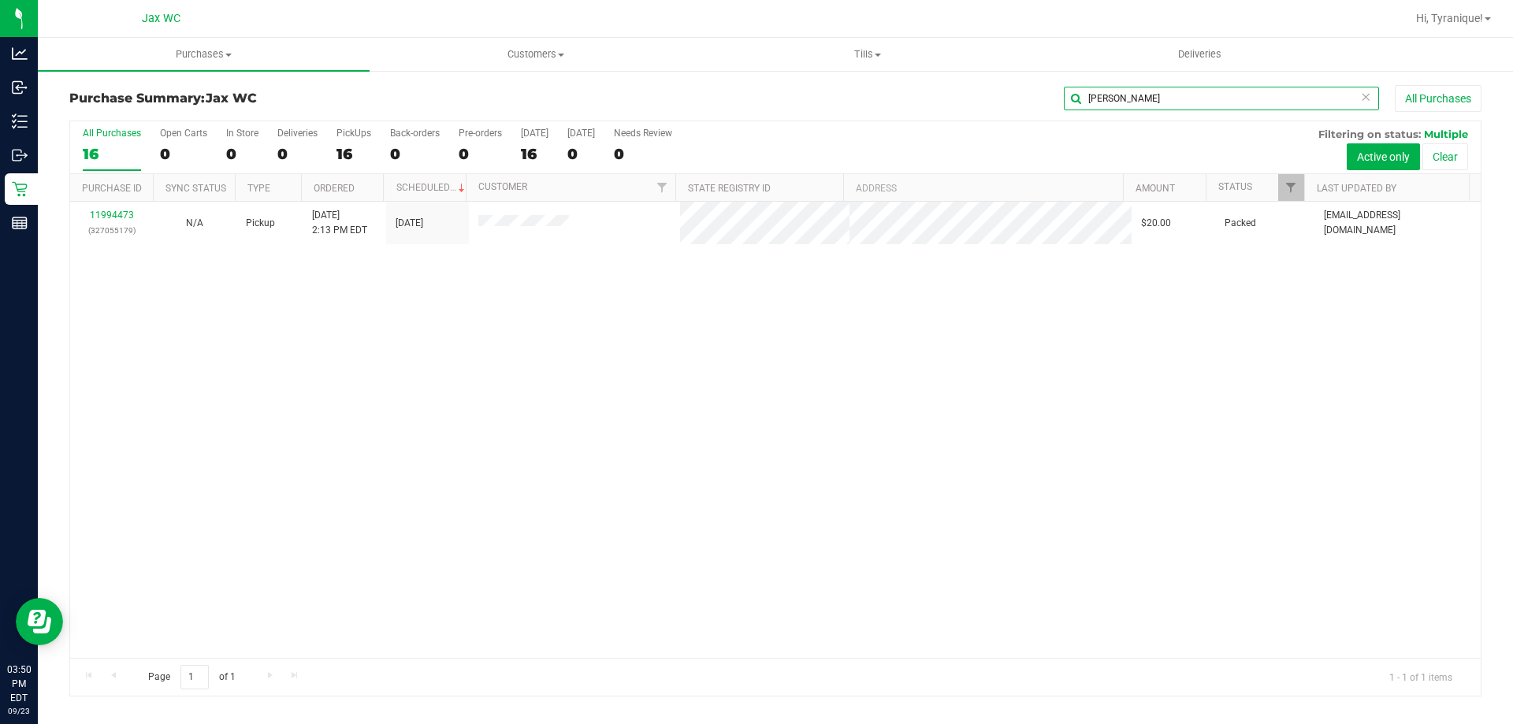
type input "BERRY"
click at [1370, 99] on div "BERRY" at bounding box center [1221, 99] width 315 height 24
click at [1369, 98] on icon at bounding box center [1365, 96] width 11 height 19
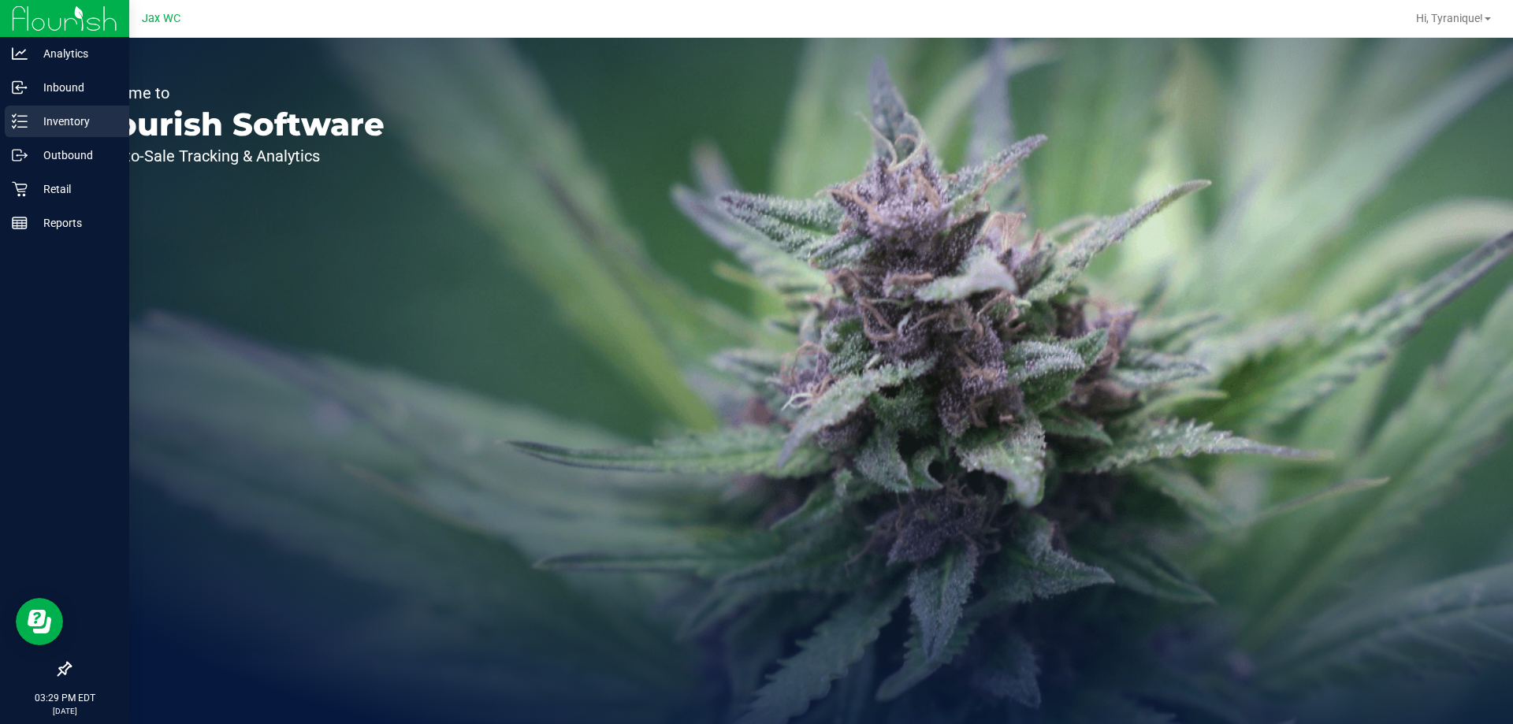
click at [29, 127] on p "Inventory" at bounding box center [75, 121] width 95 height 19
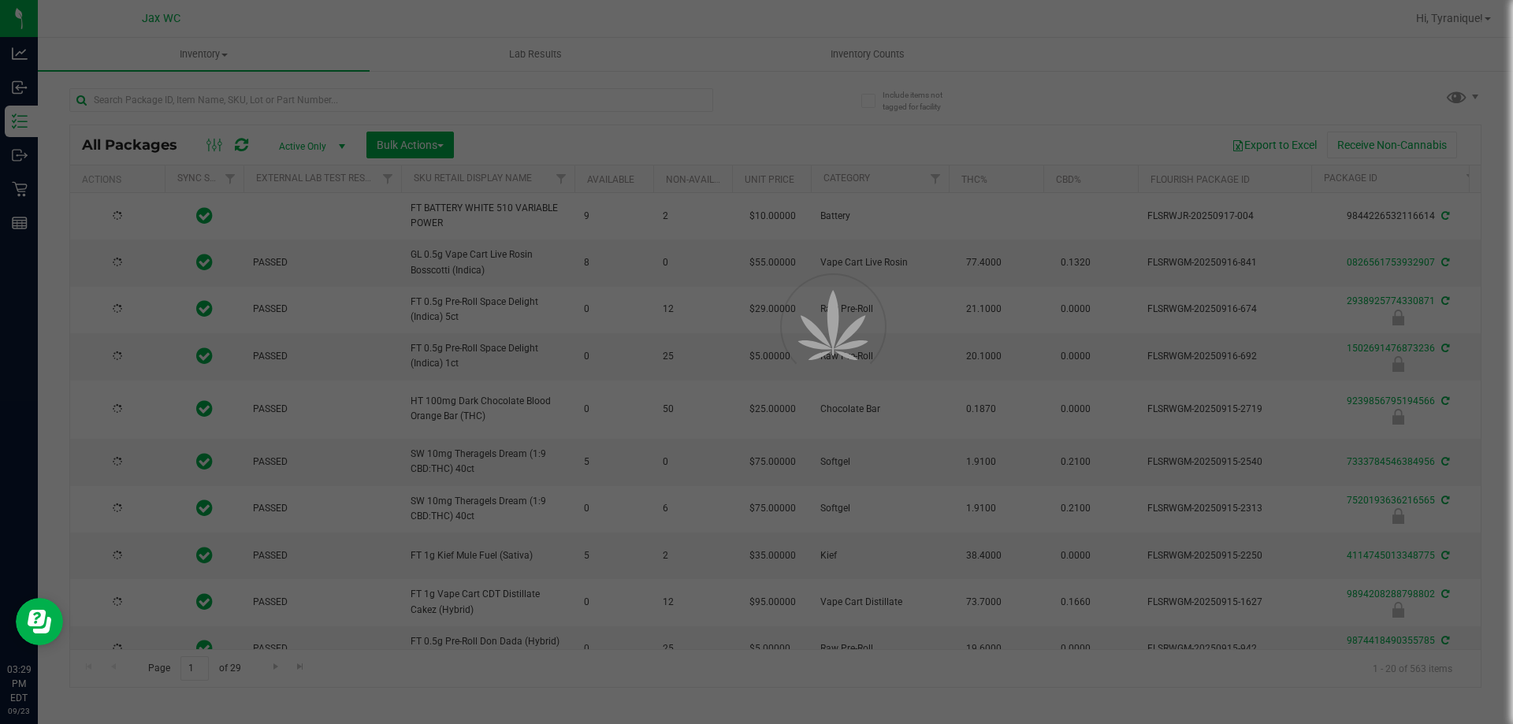
type input "[DATE]"
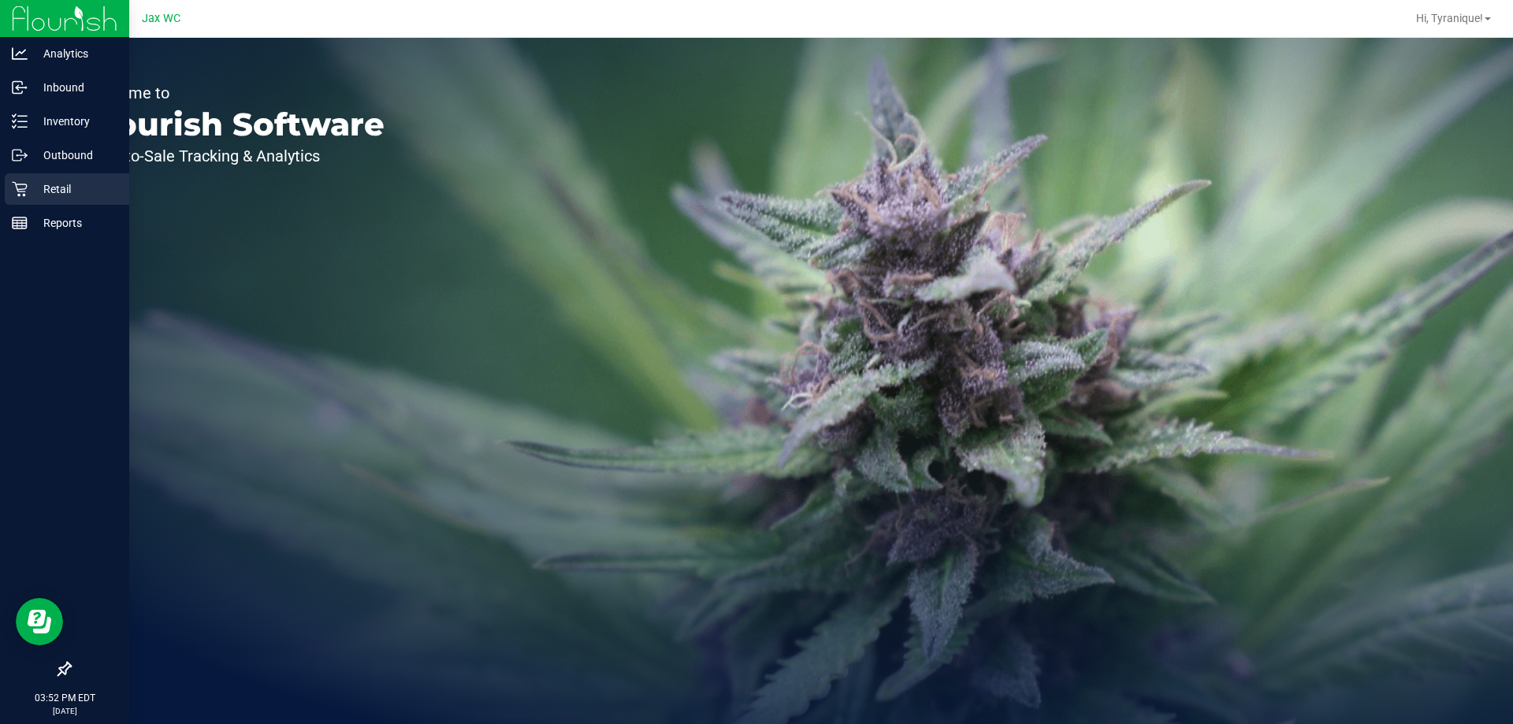
click at [40, 195] on p "Retail" at bounding box center [75, 189] width 95 height 19
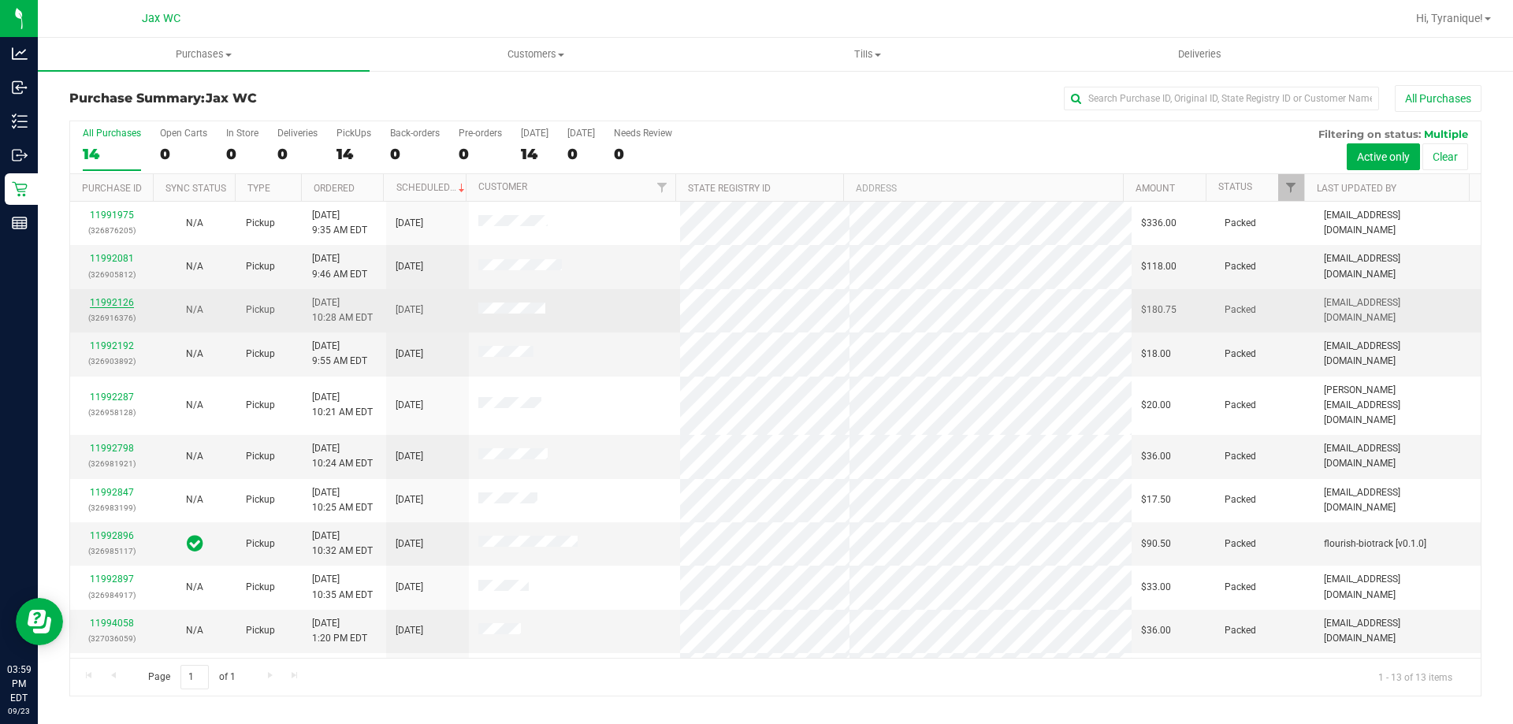
click at [123, 307] on link "11992126" at bounding box center [112, 302] width 44 height 11
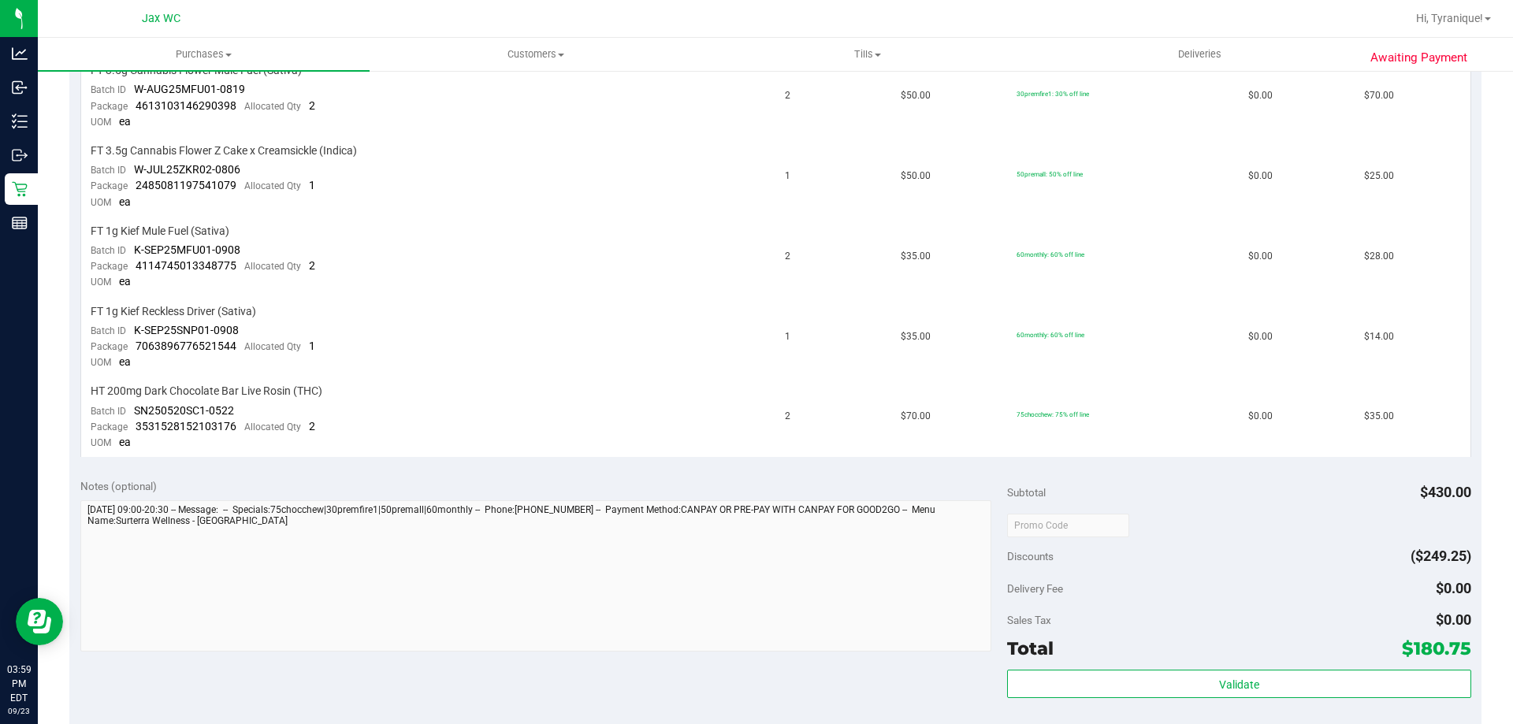
scroll to position [394, 0]
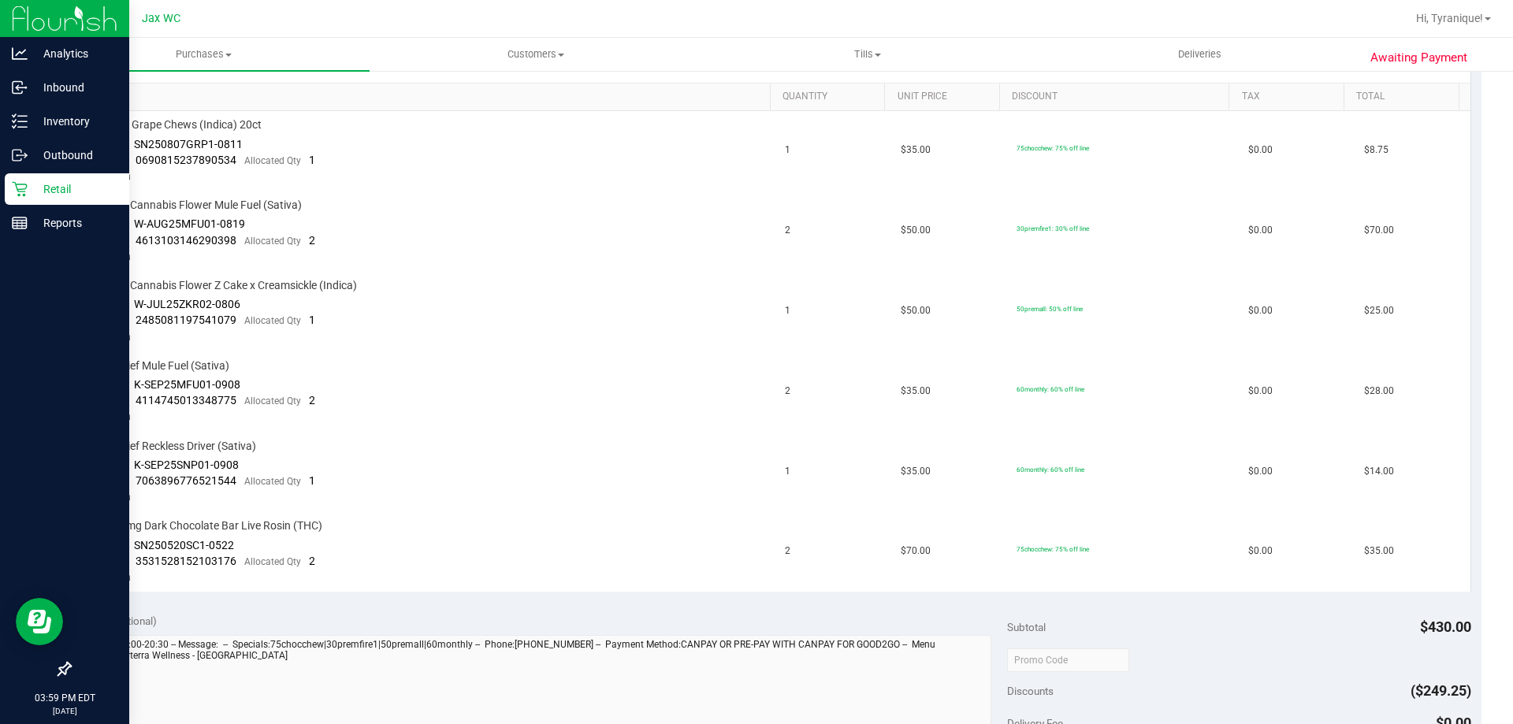
click at [20, 191] on icon at bounding box center [20, 189] width 16 height 16
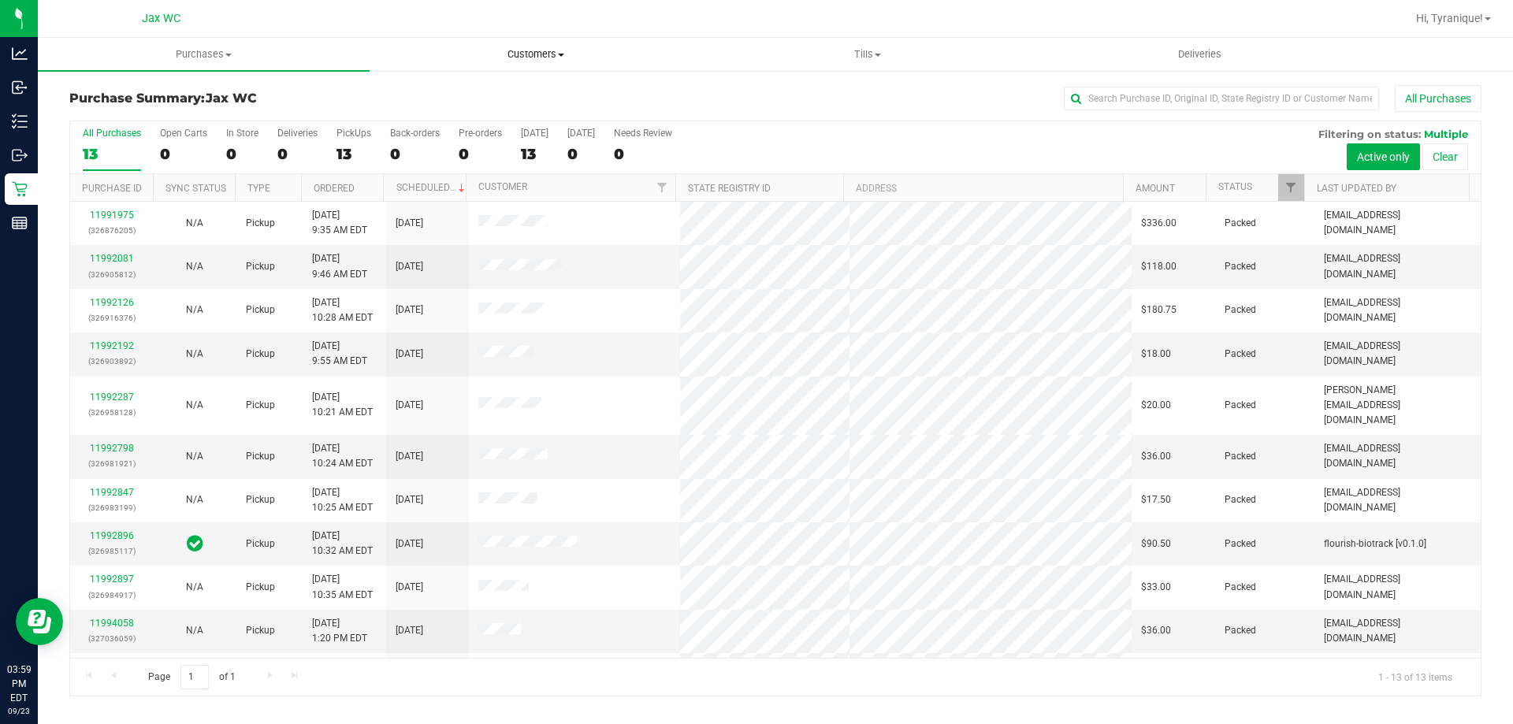
click at [507, 55] on span "Customers" at bounding box center [535, 54] width 330 height 14
click at [497, 91] on li "All customers" at bounding box center [536, 95] width 332 height 19
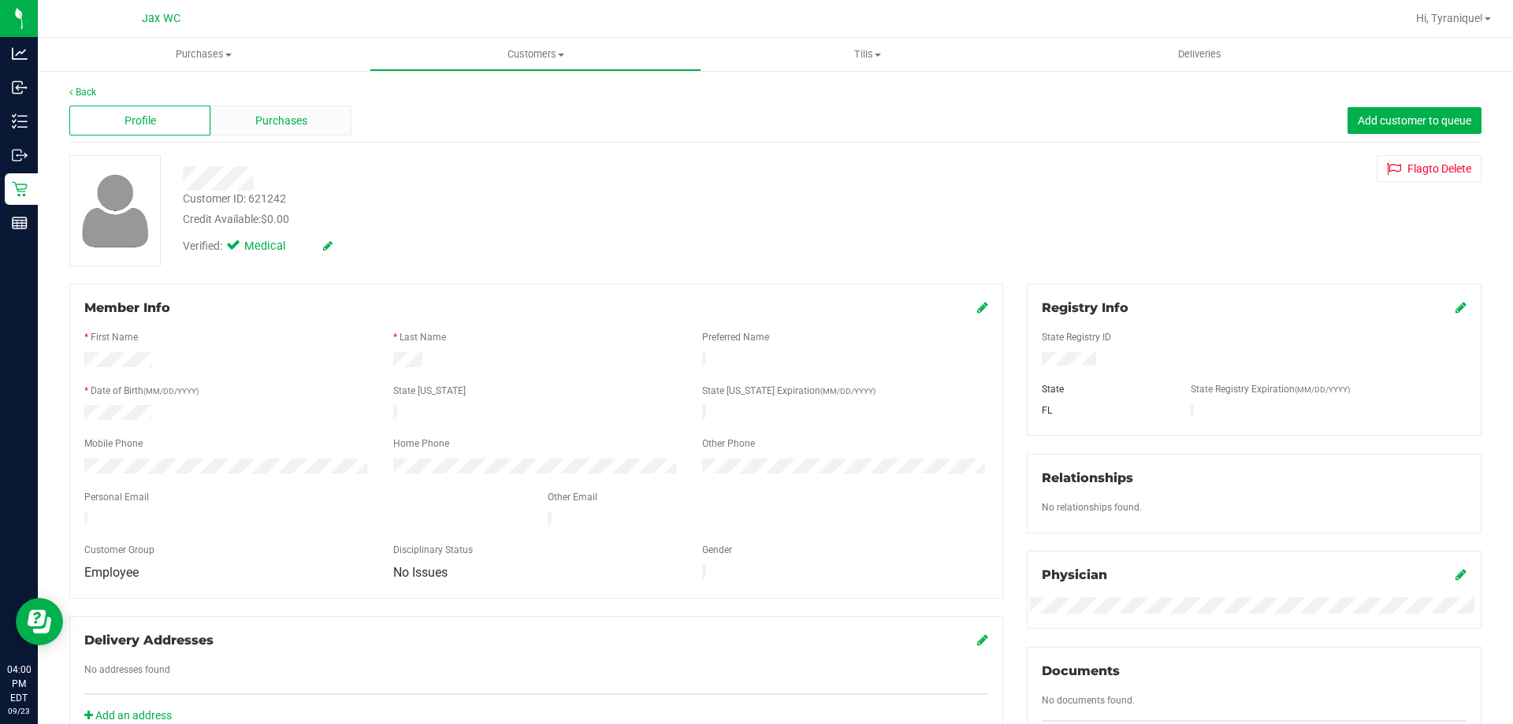
click at [303, 121] on span "Purchases" at bounding box center [281, 121] width 52 height 17
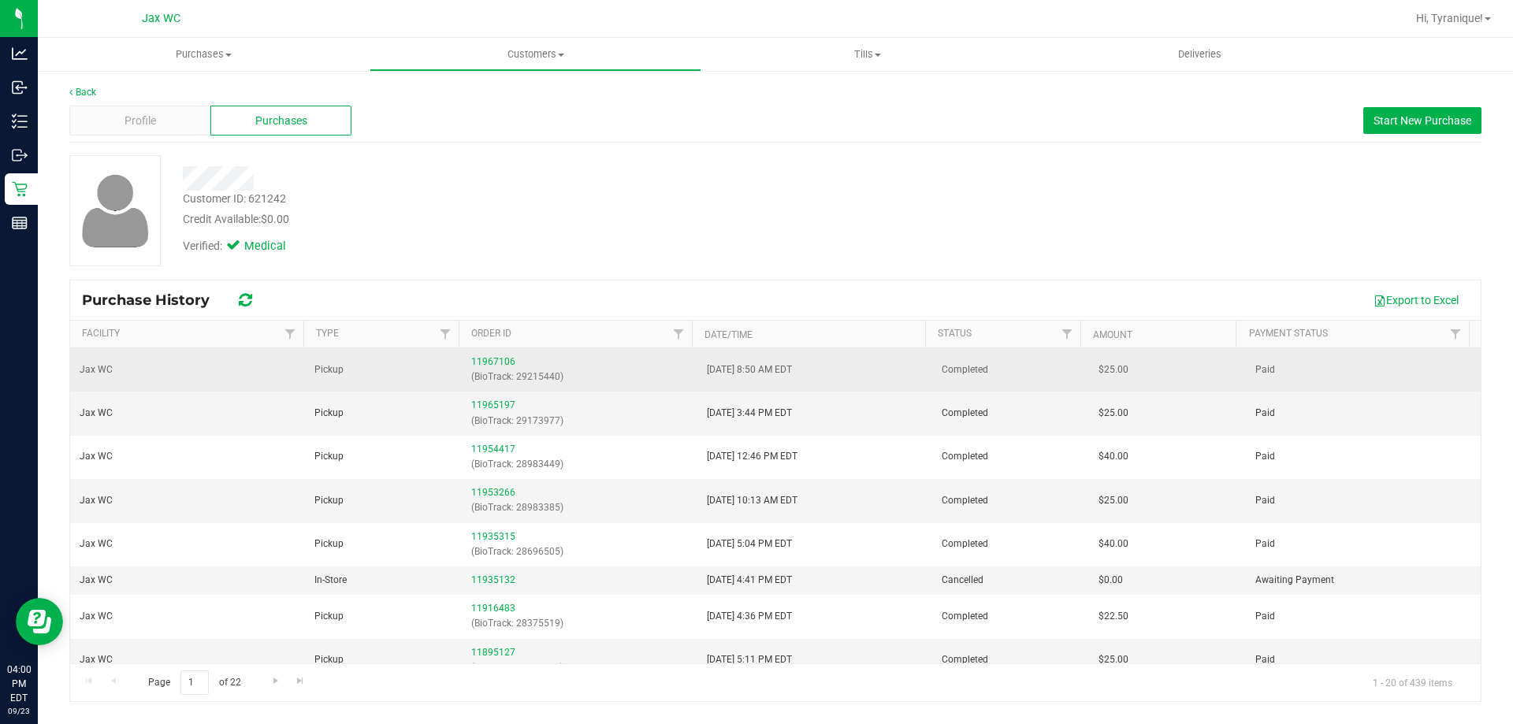
click at [494, 367] on div "11967106 (BioTrack: 29215440)" at bounding box center [579, 370] width 216 height 30
click at [491, 362] on link "11967106" at bounding box center [493, 361] width 44 height 11
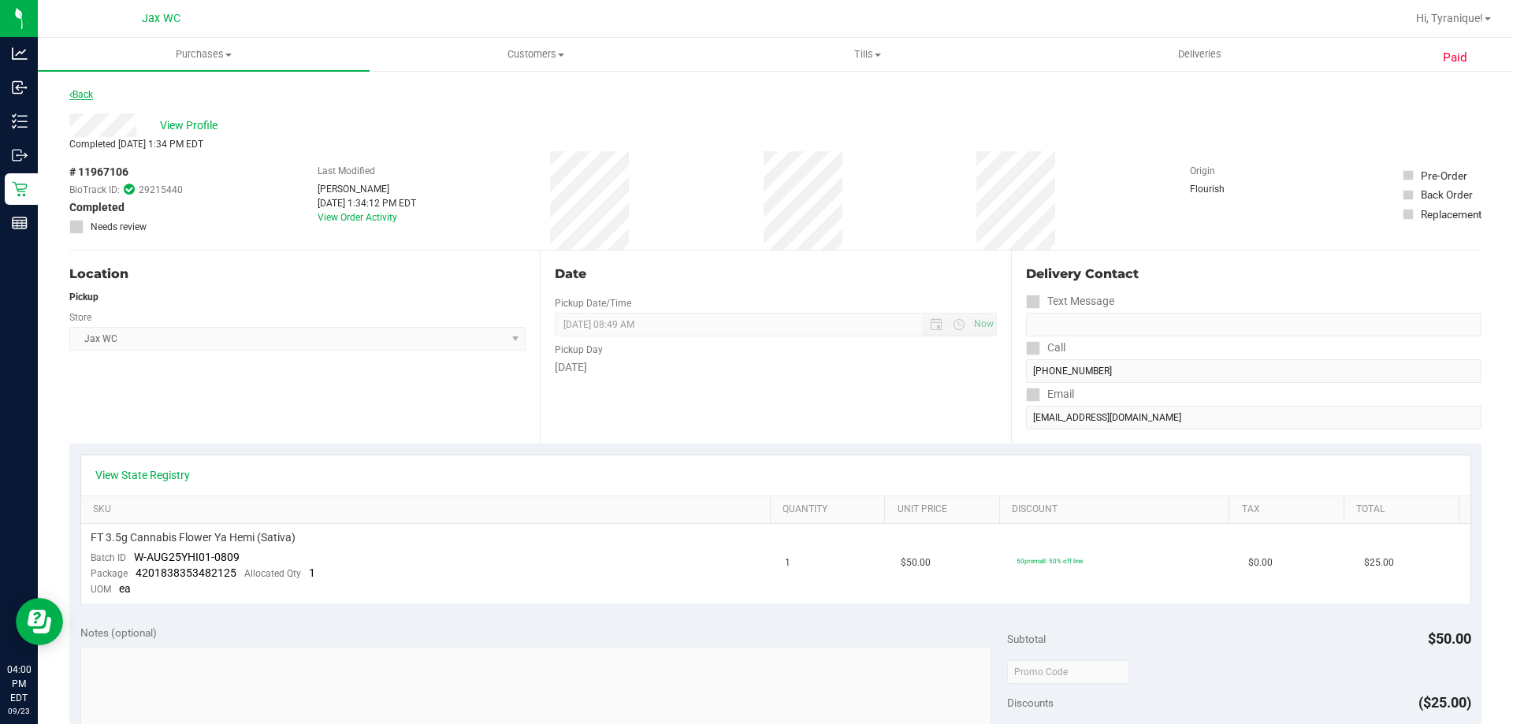
click at [79, 97] on link "Back" at bounding box center [81, 94] width 24 height 11
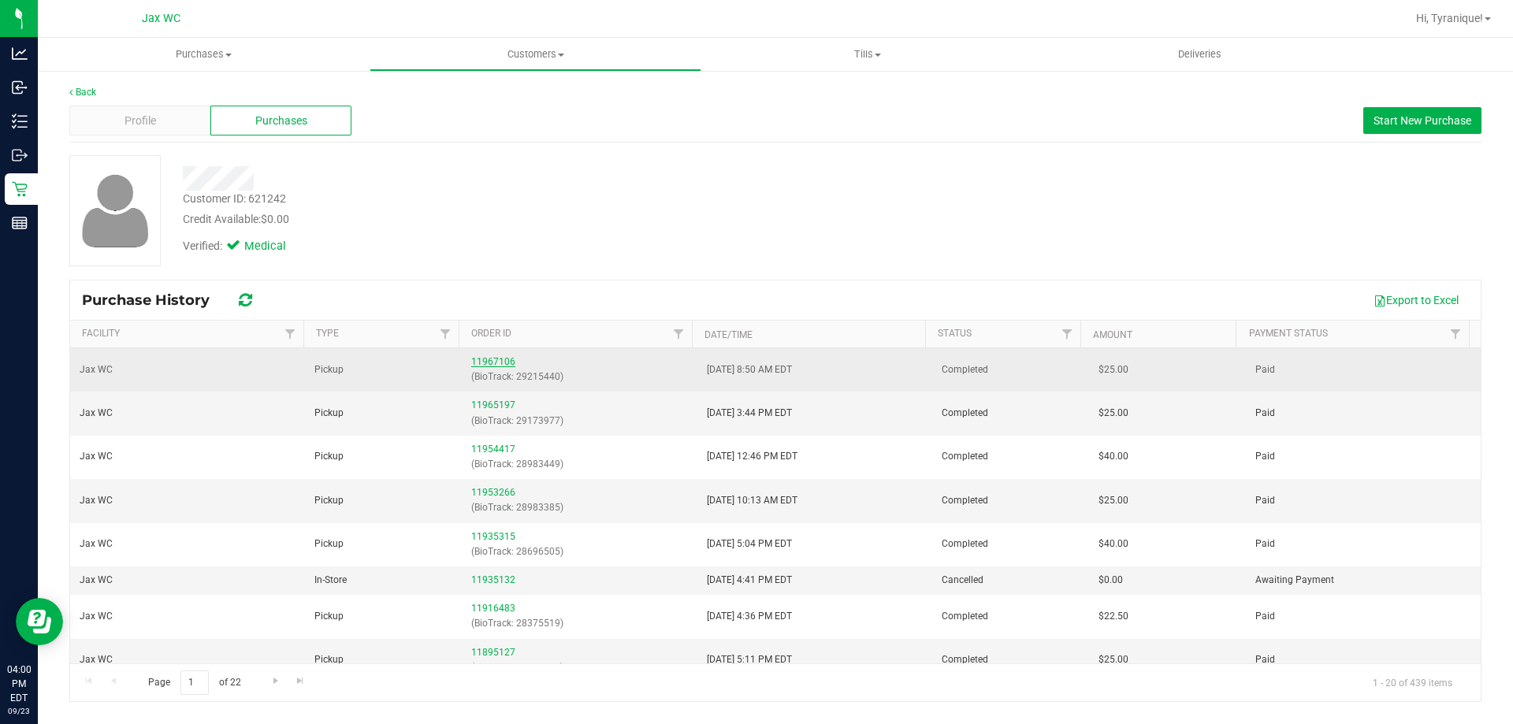
click at [500, 360] on link "11967106" at bounding box center [493, 361] width 44 height 11
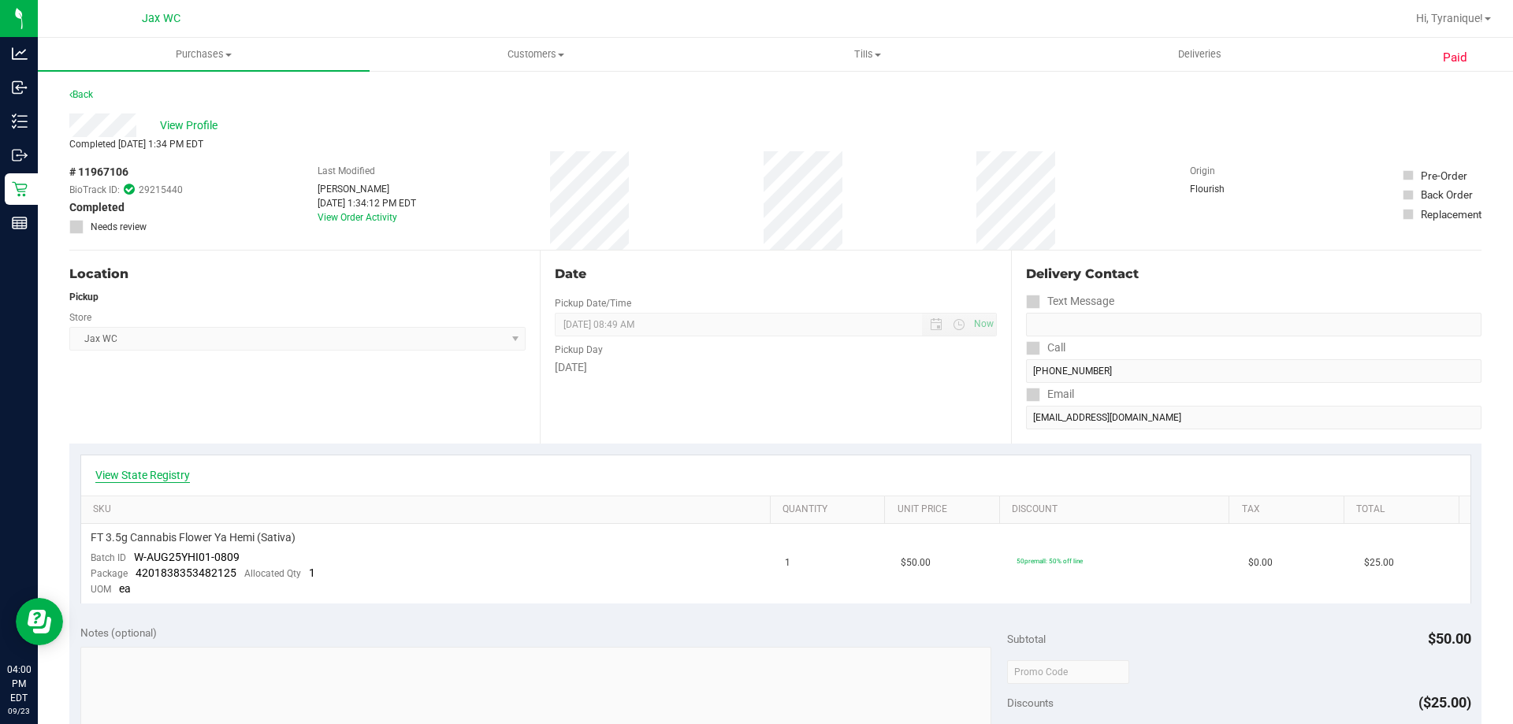
click at [183, 472] on link "View State Registry" at bounding box center [142, 475] width 95 height 16
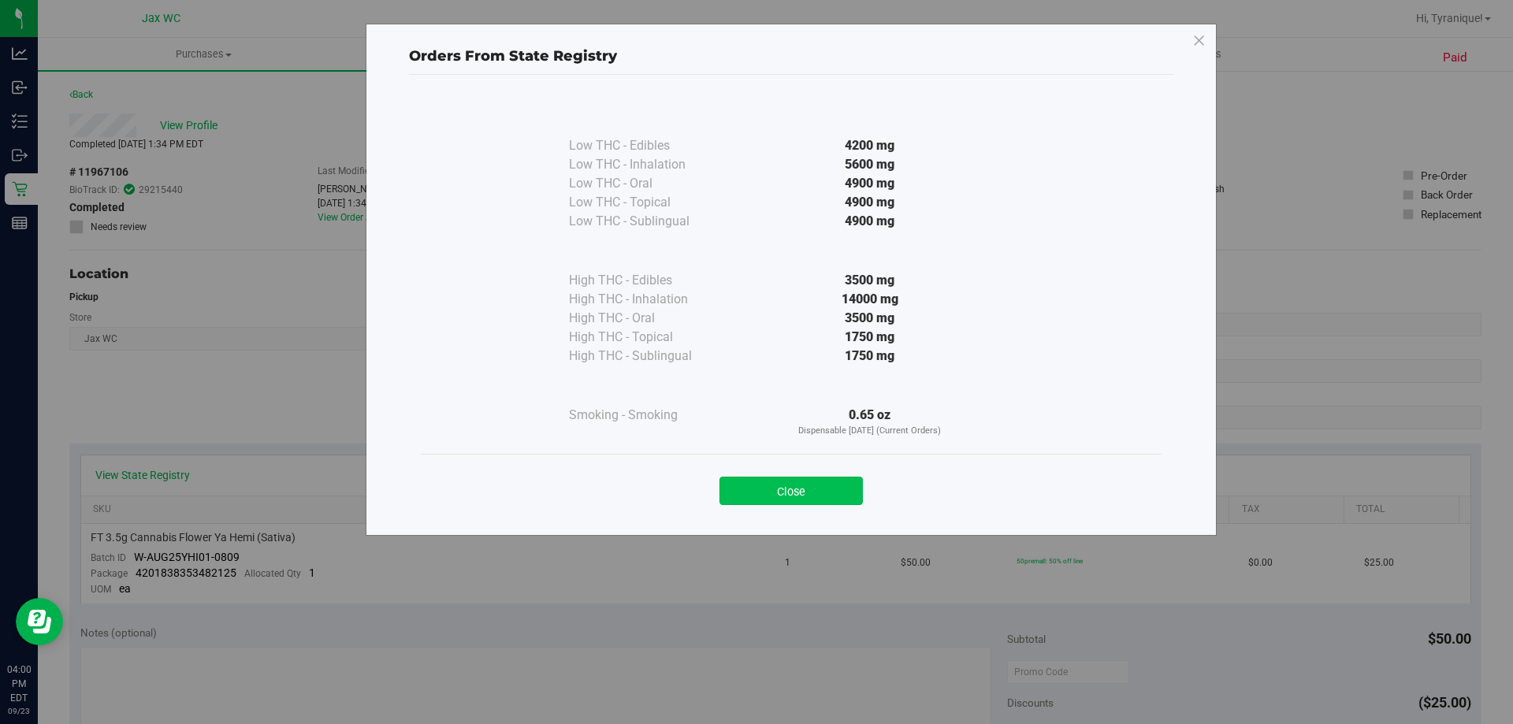
click at [764, 485] on button "Close" at bounding box center [790, 491] width 143 height 28
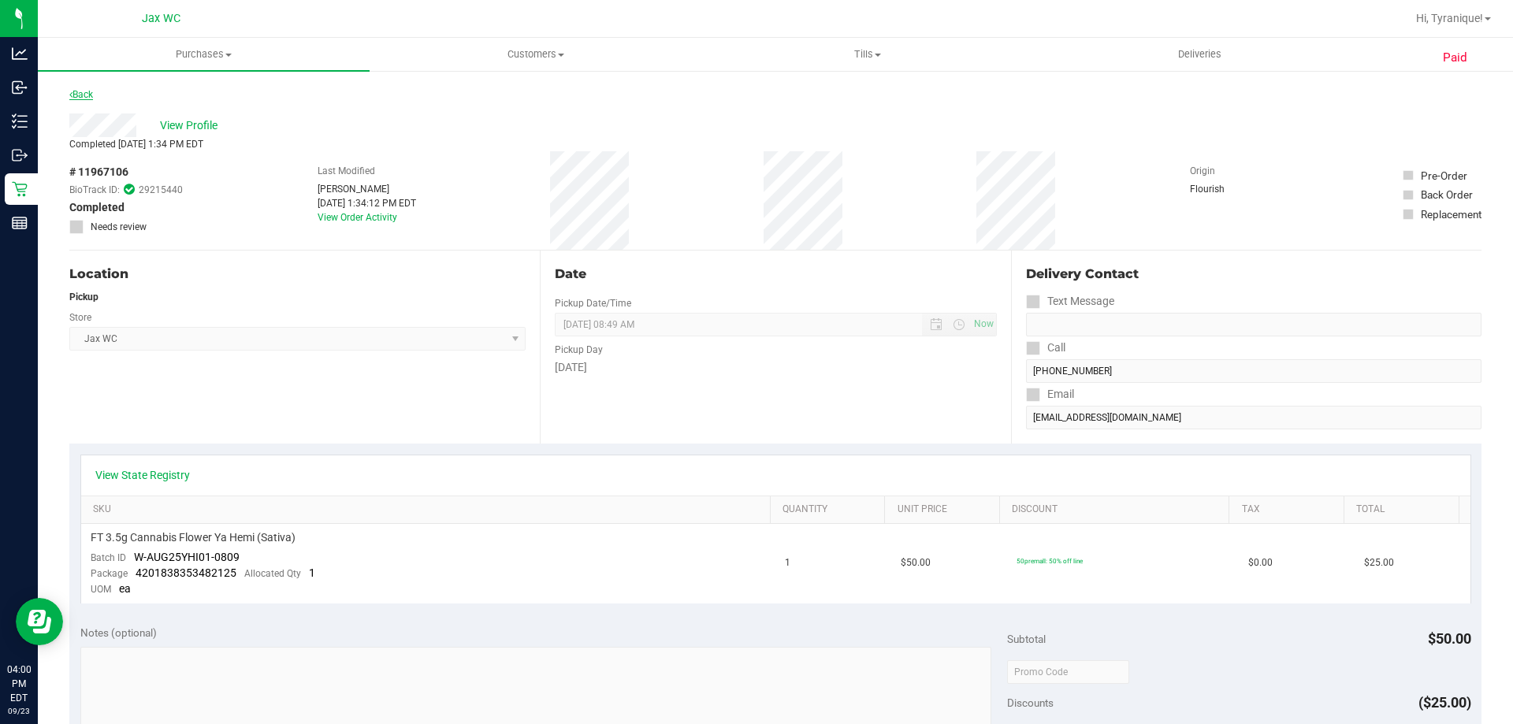
click at [92, 96] on link "Back" at bounding box center [81, 94] width 24 height 11
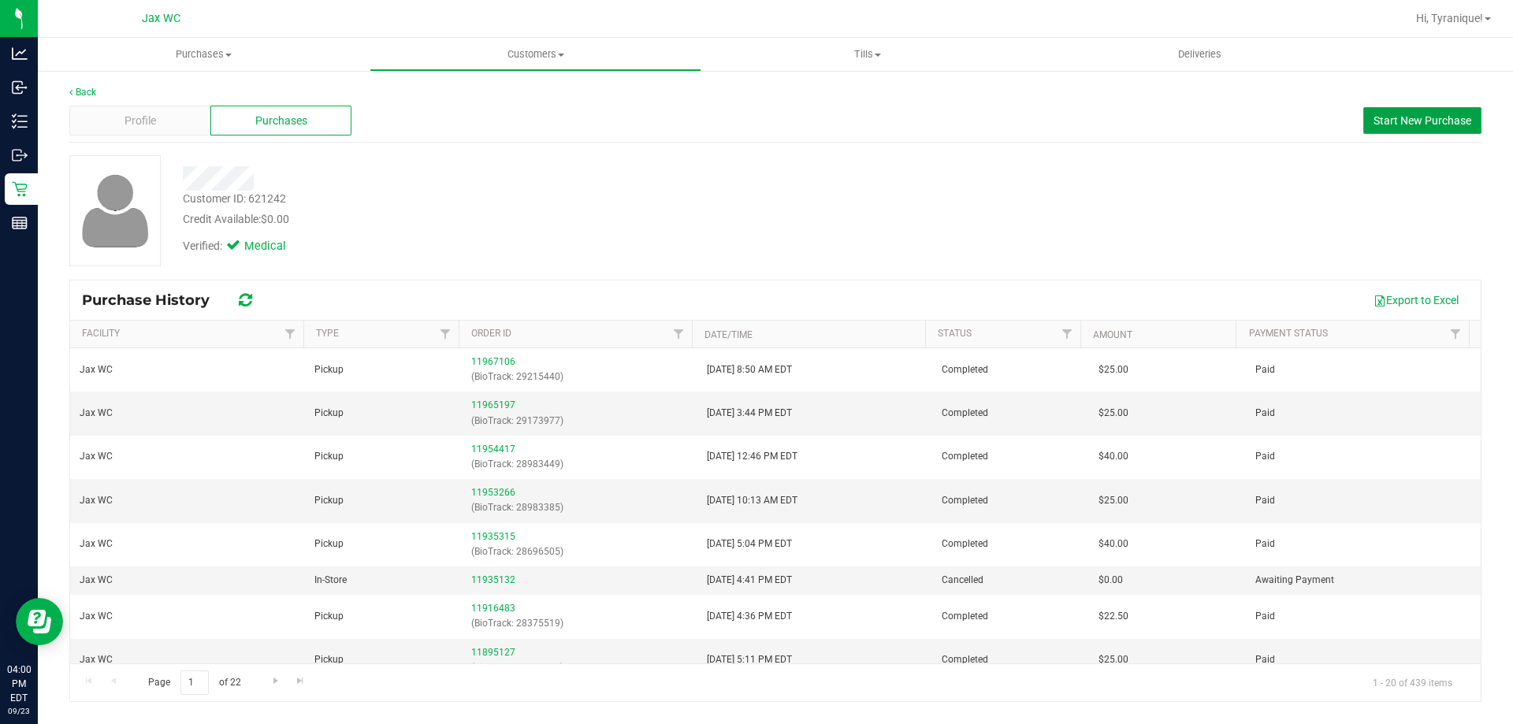
click at [1403, 117] on span "Start New Purchase" at bounding box center [1422, 120] width 98 height 13
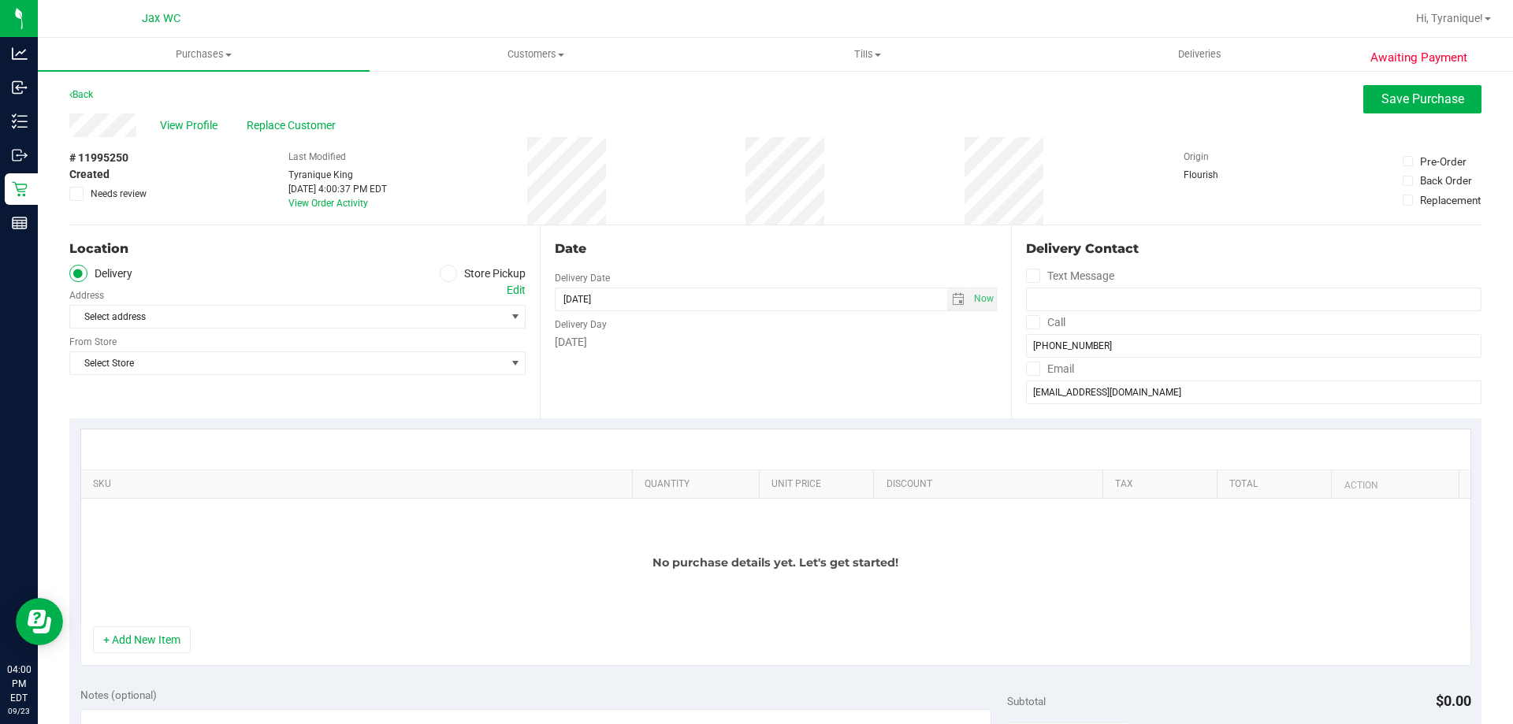
click at [444, 273] on icon at bounding box center [448, 273] width 9 height 0
click at [0, 0] on input "Store Pickup" at bounding box center [0, 0] width 0 height 0
click at [444, 315] on span "Select Store" at bounding box center [287, 317] width 435 height 22
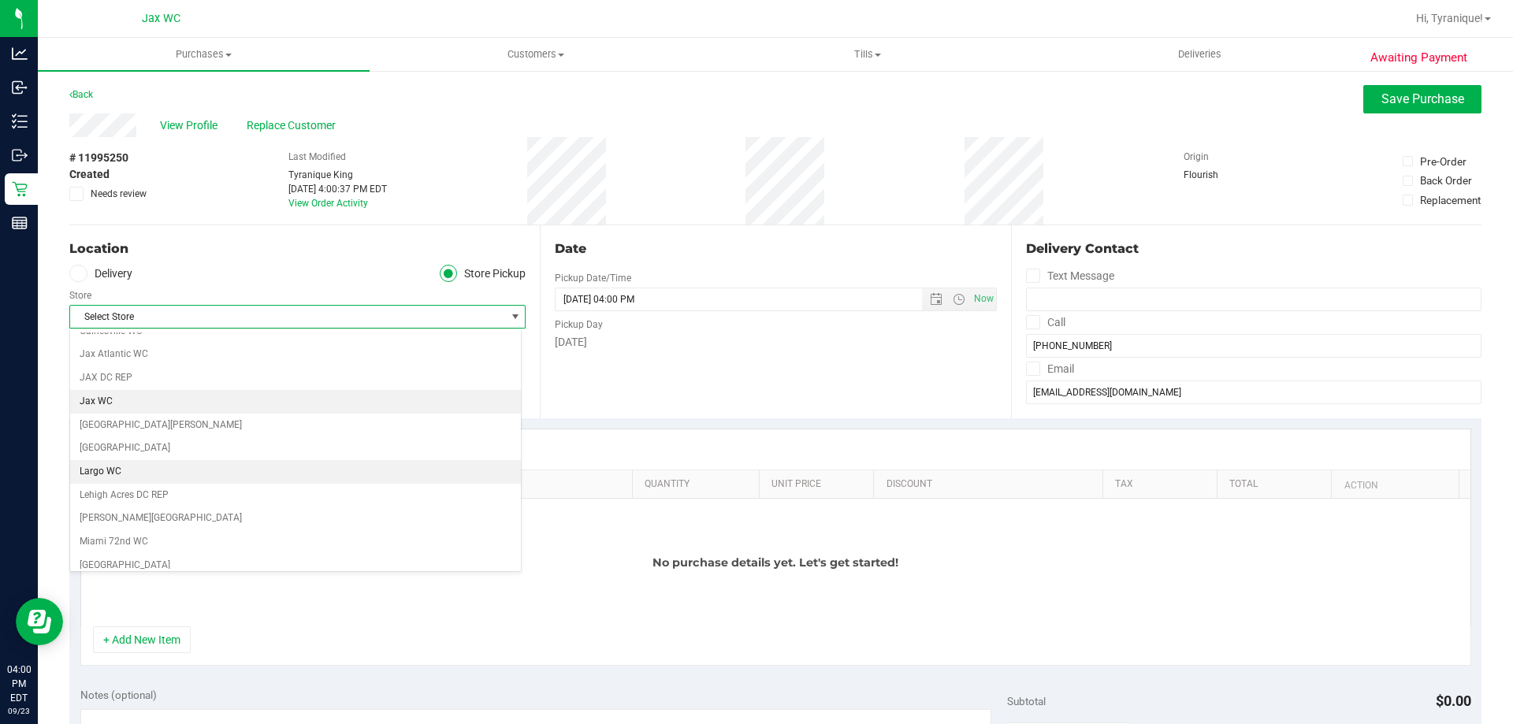
scroll to position [315, 0]
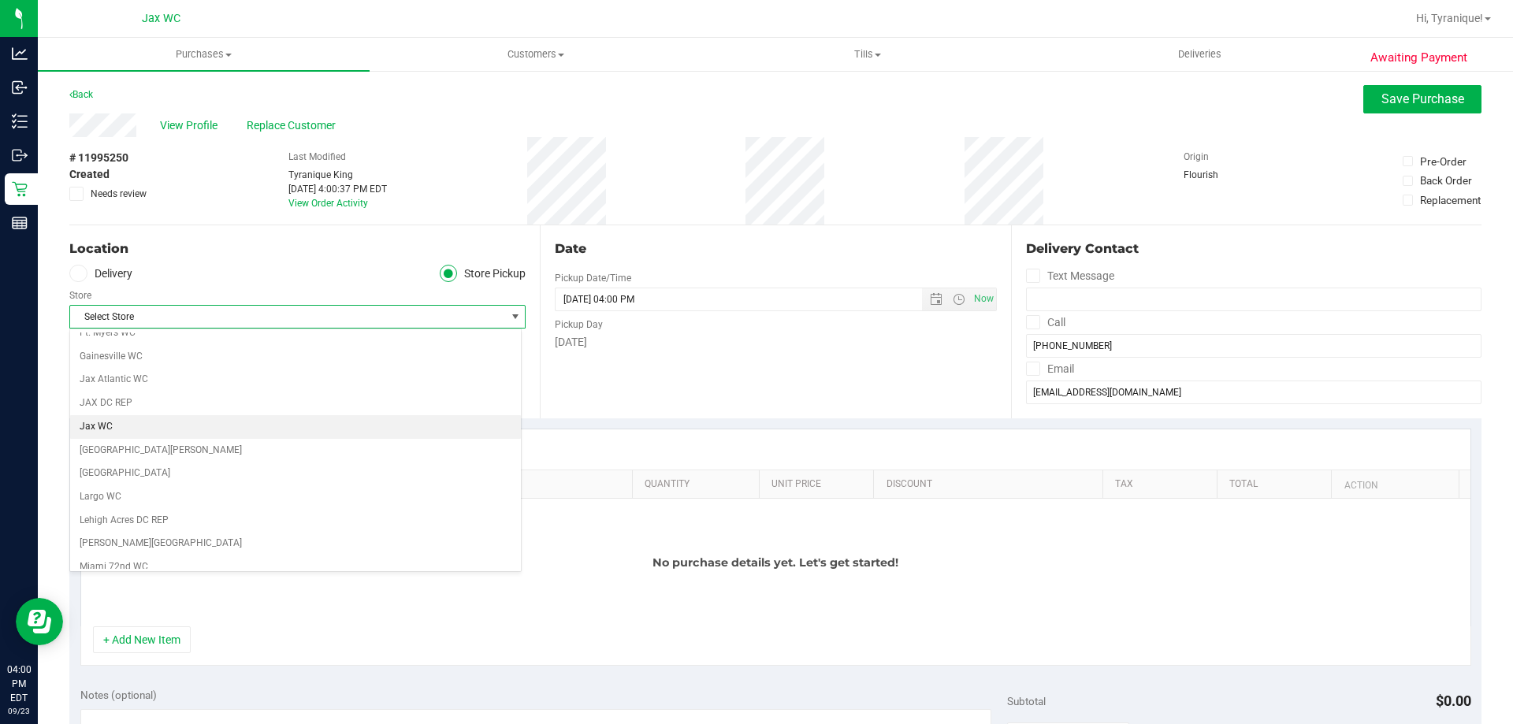
click at [129, 418] on li "Jax WC" at bounding box center [295, 427] width 451 height 24
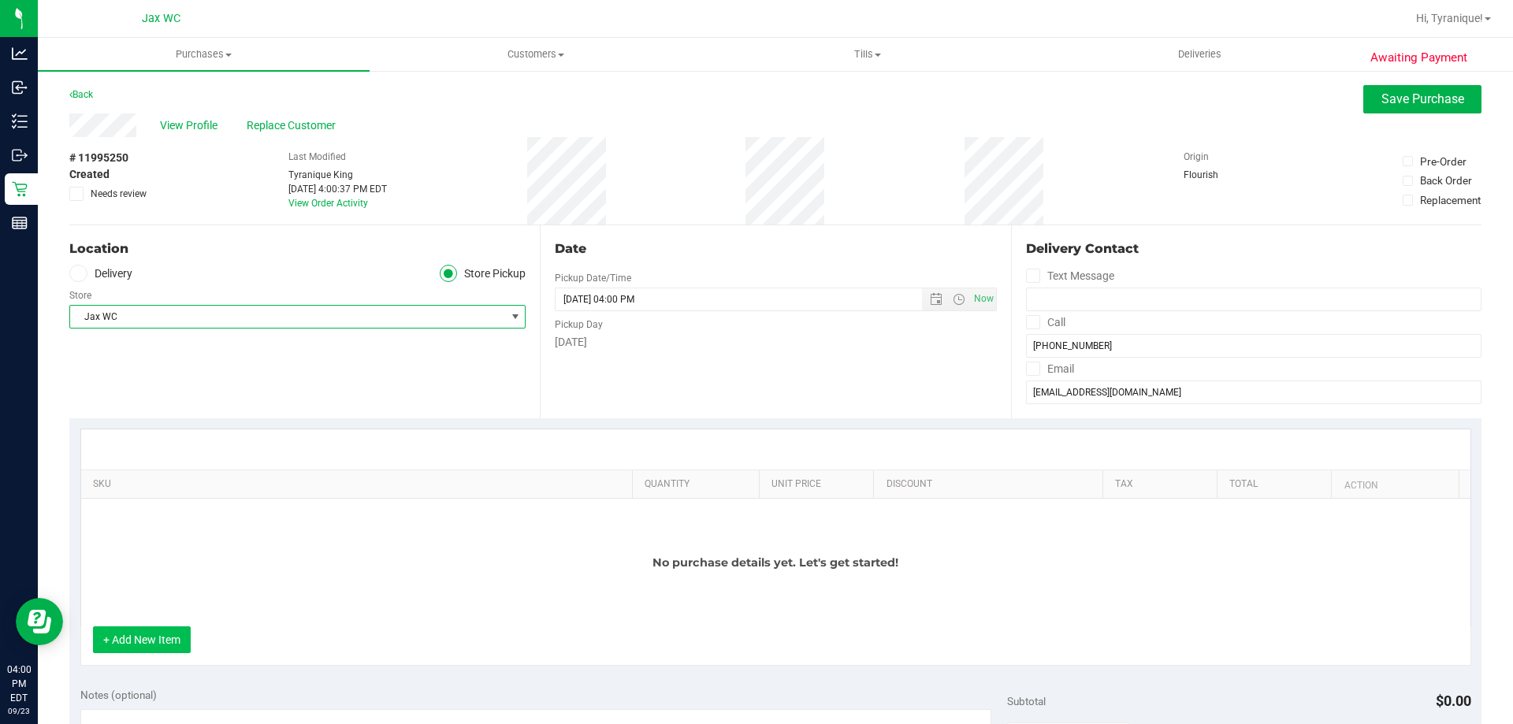
click at [163, 633] on button "+ Add New Item" at bounding box center [142, 639] width 98 height 27
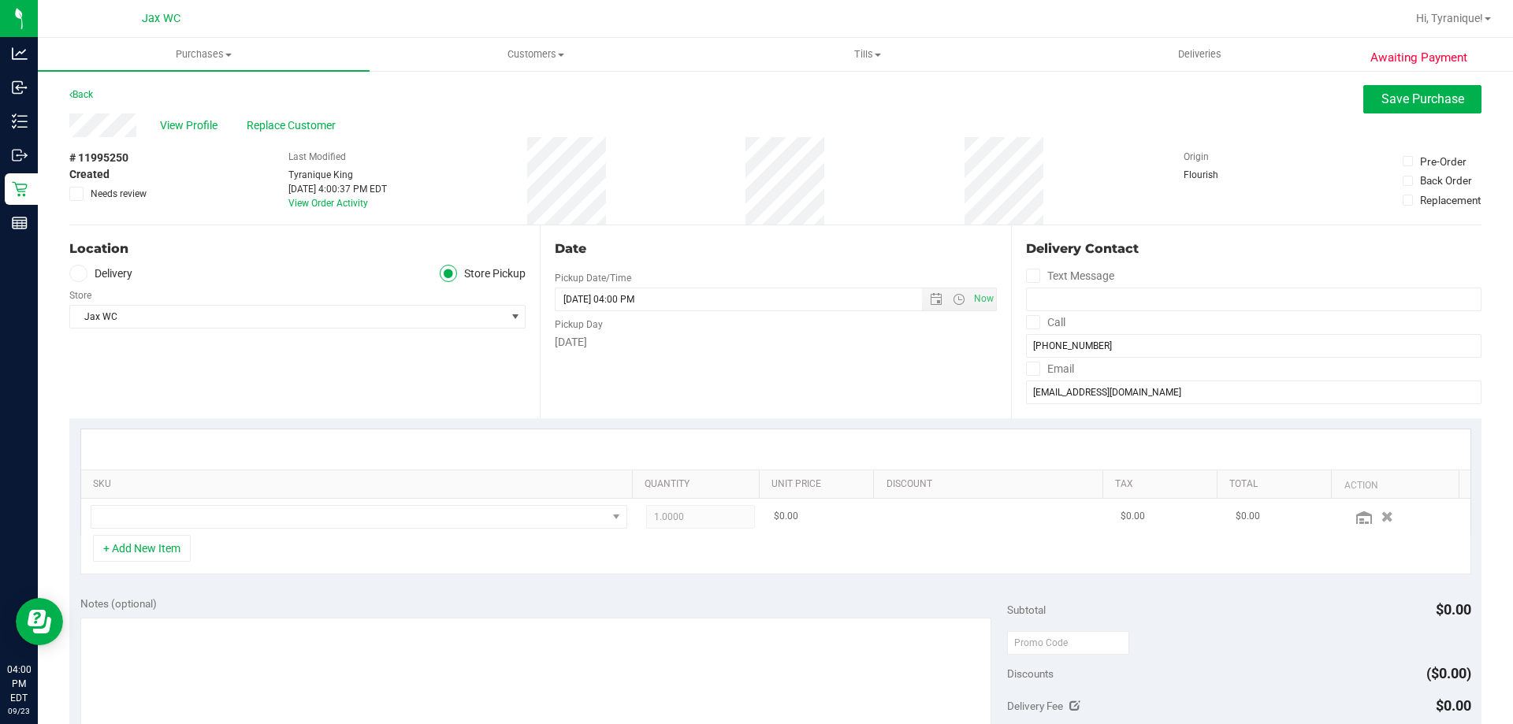
click at [337, 530] on td at bounding box center [359, 517] width 556 height 36
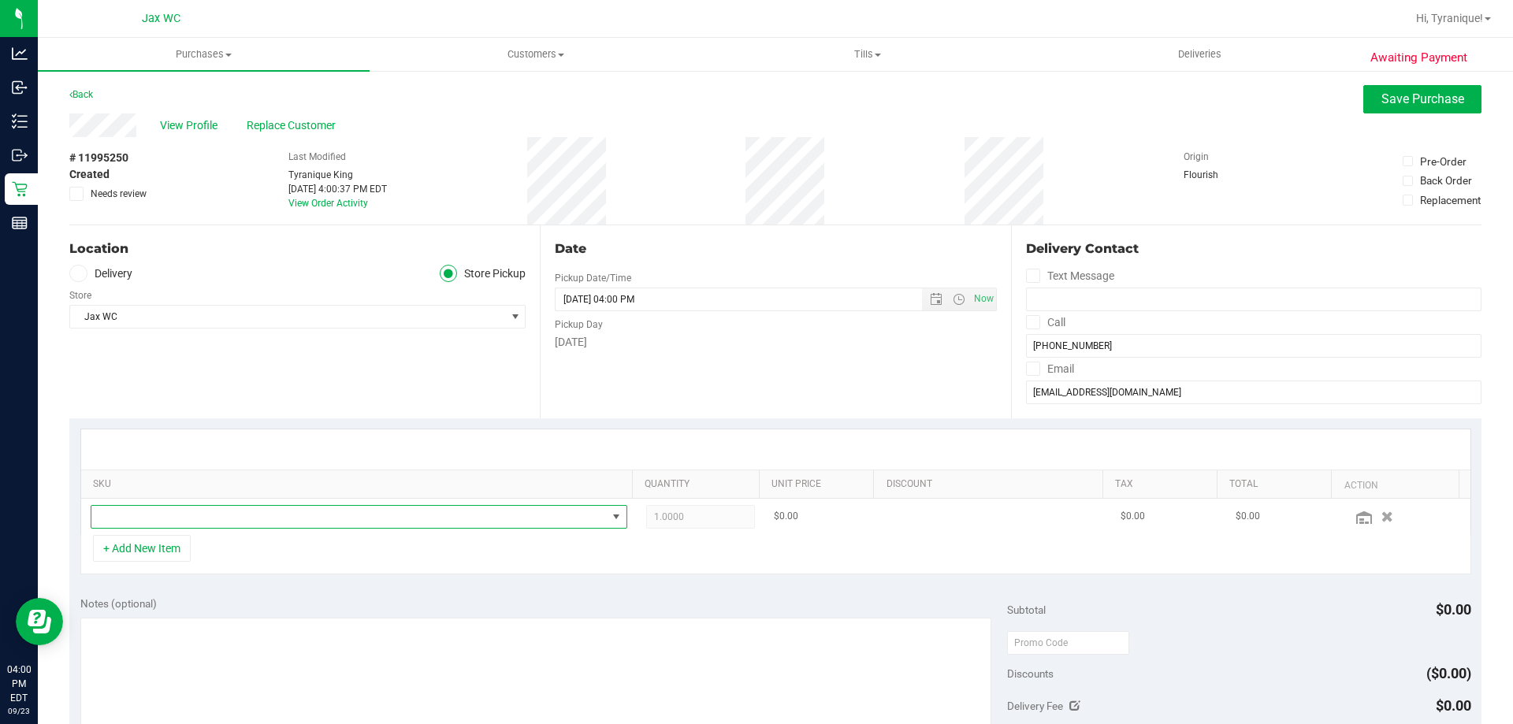
click at [337, 520] on span "NO DATA FOUND" at bounding box center [348, 517] width 515 height 22
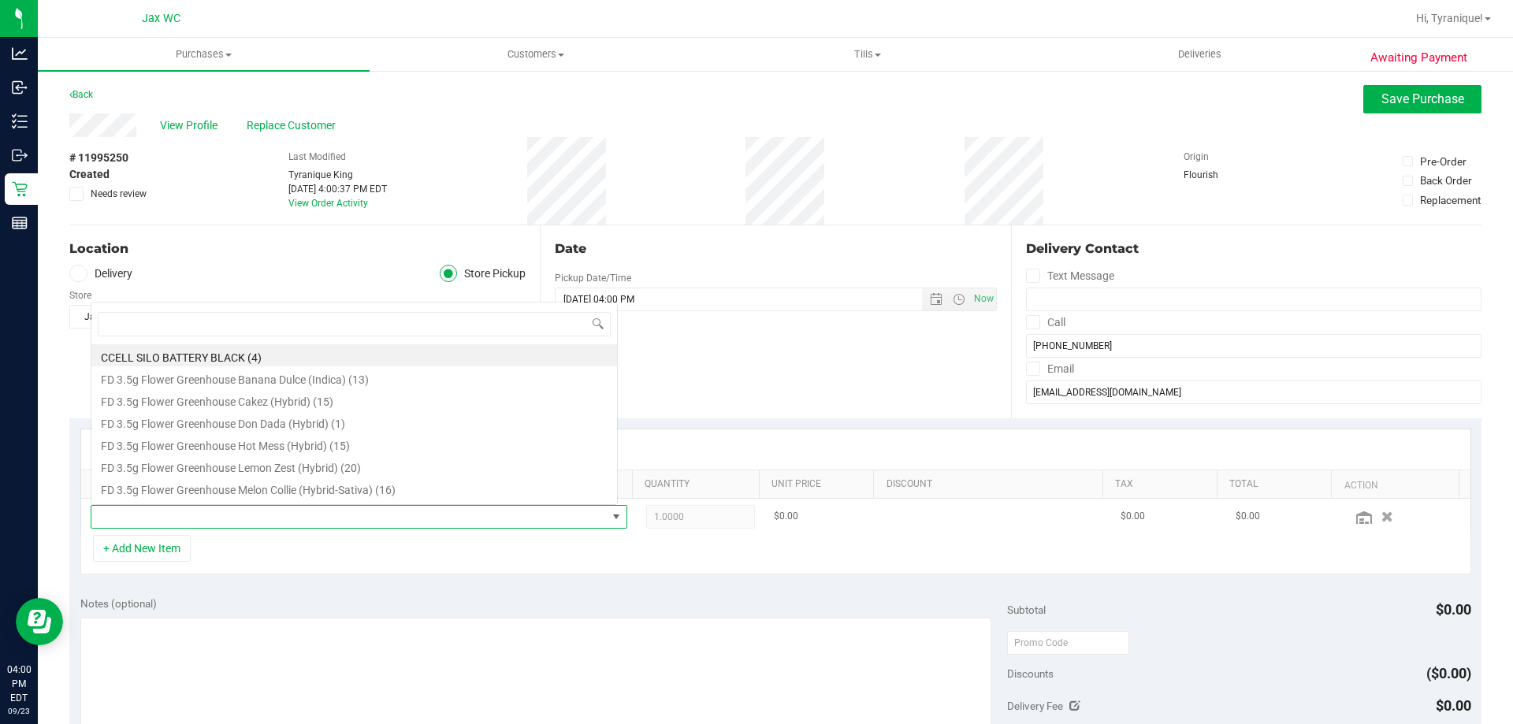
scroll to position [24, 522]
type input "trop"
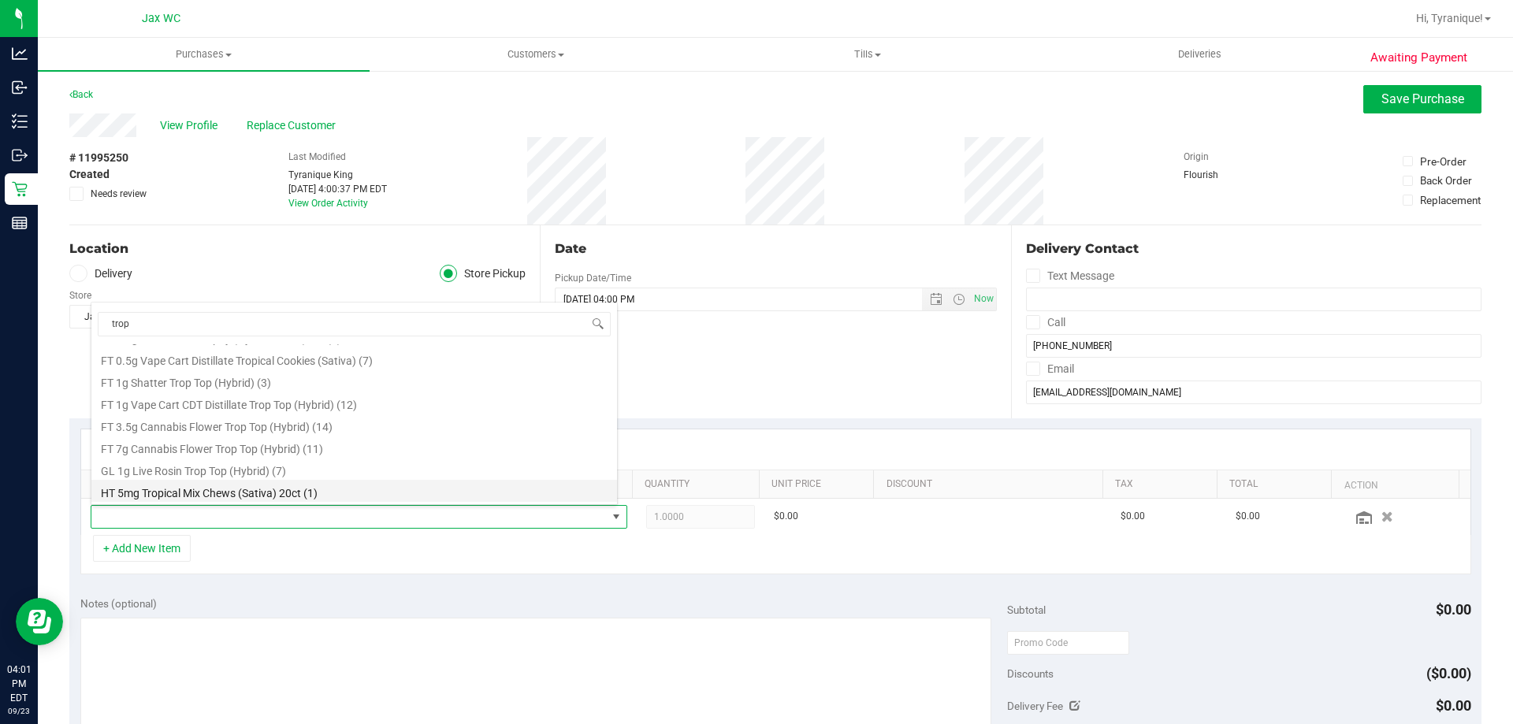
click at [355, 490] on li "HT 5mg Tropical Mix Chews (Sativa) 20ct (1)" at bounding box center [354, 491] width 526 height 22
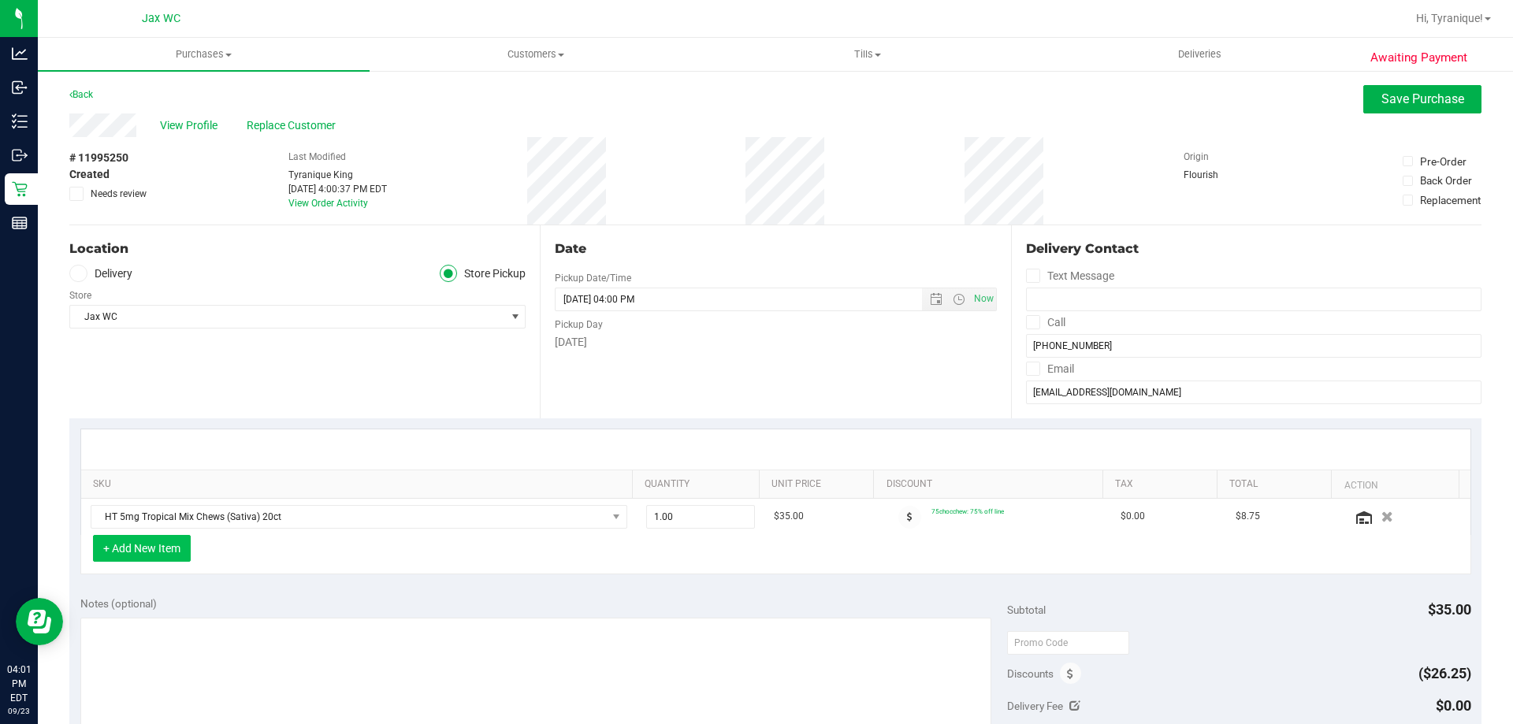
click at [149, 548] on button "+ Add New Item" at bounding box center [142, 548] width 98 height 27
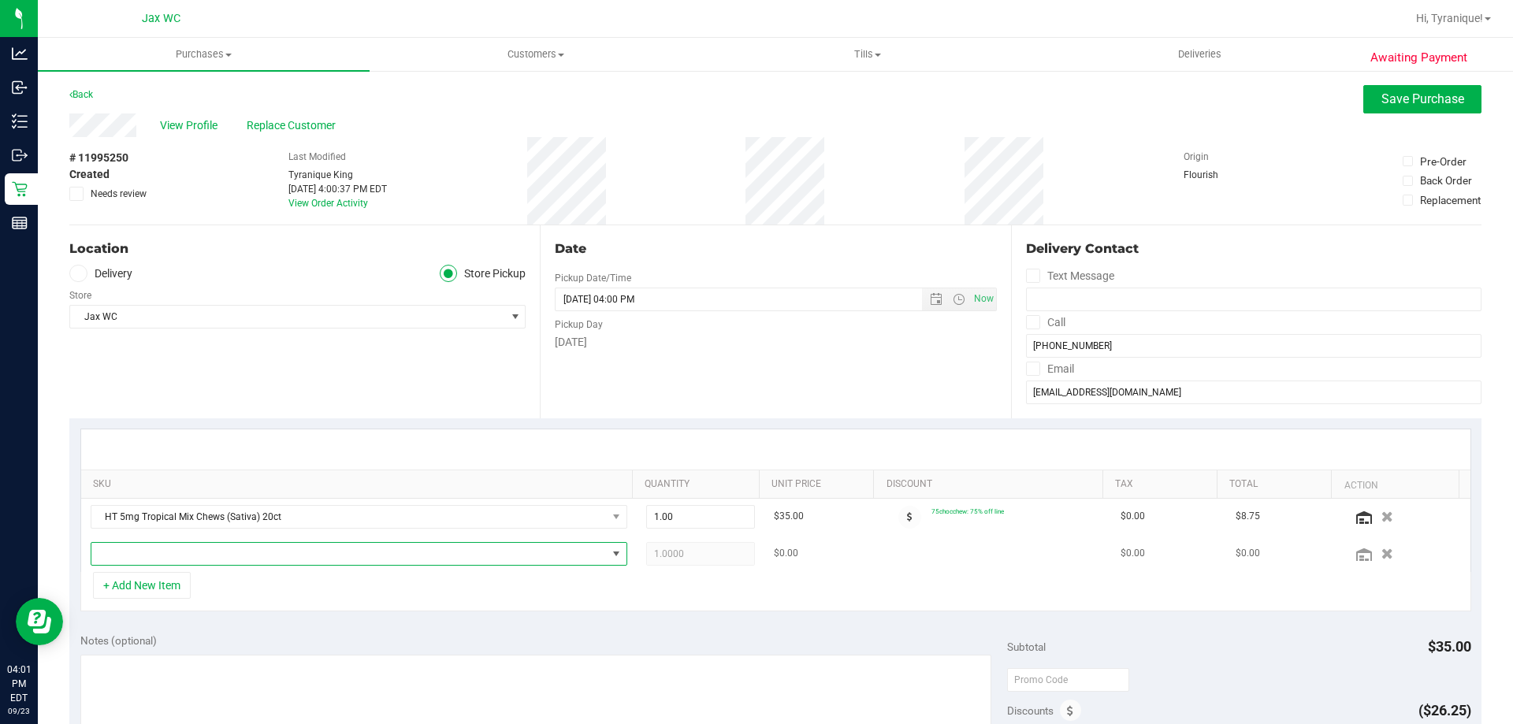
click at [164, 558] on span "NO DATA FOUND" at bounding box center [348, 554] width 515 height 22
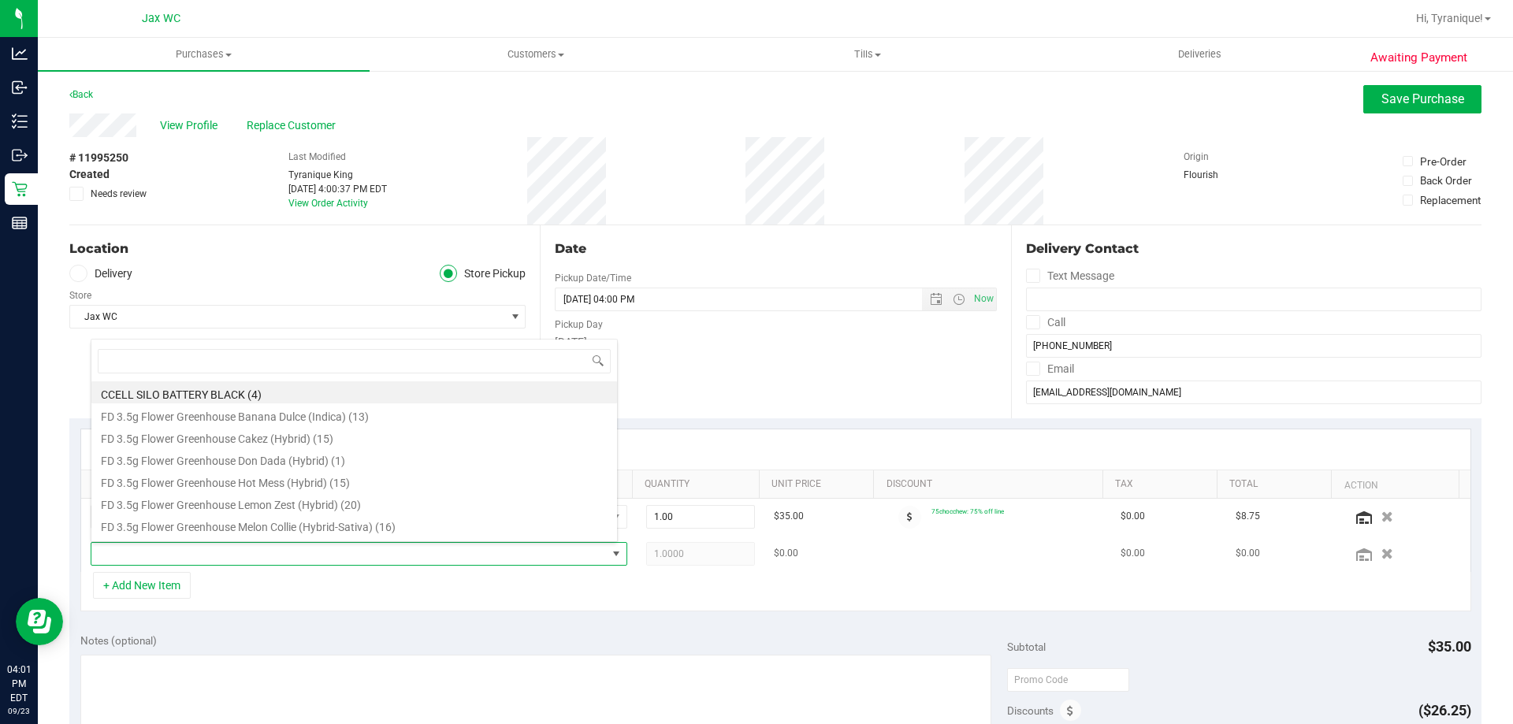
scroll to position [24, 522]
type input "blue"
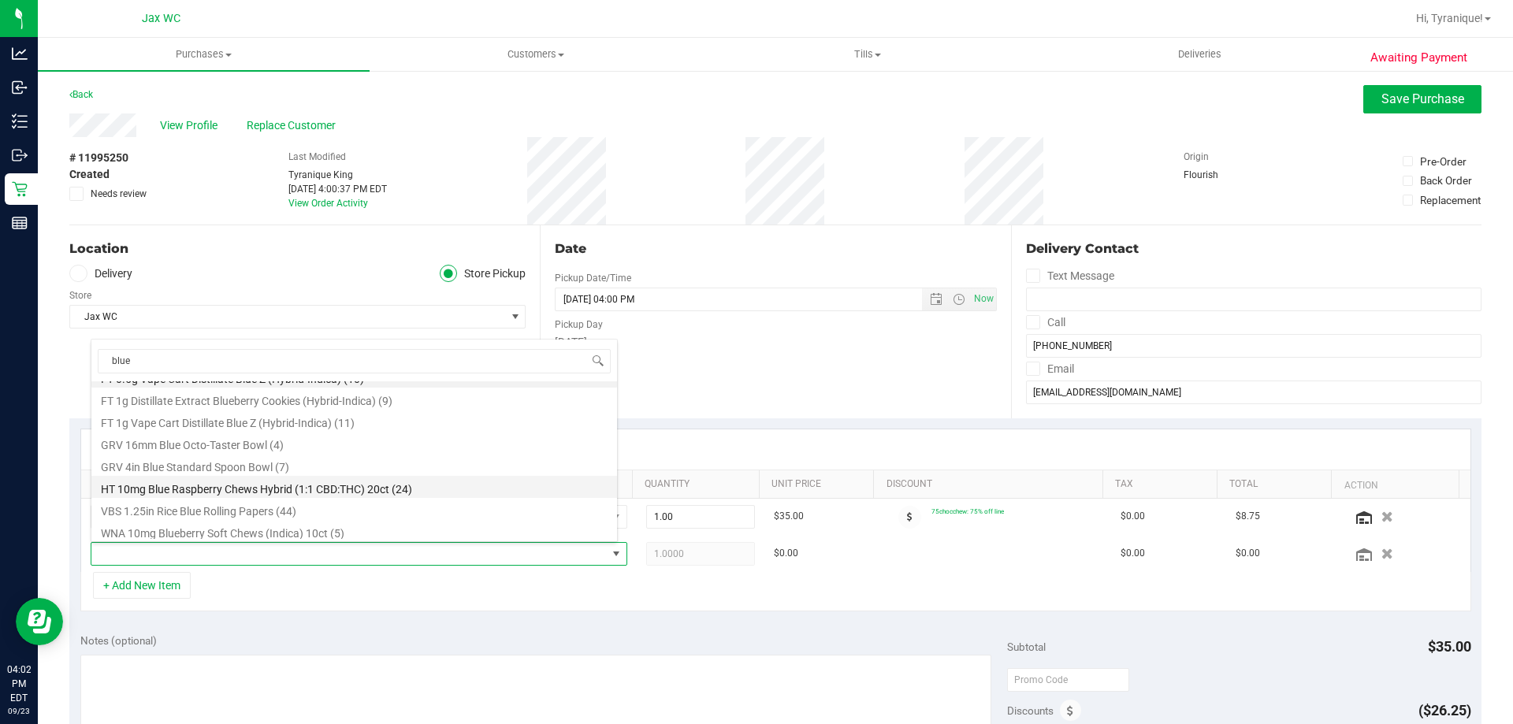
scroll to position [19, 0]
click at [333, 488] on li "HT 10mg Blue Raspberry Chews Hybrid (1:1 CBD:THC) 20ct (24)" at bounding box center [354, 484] width 526 height 22
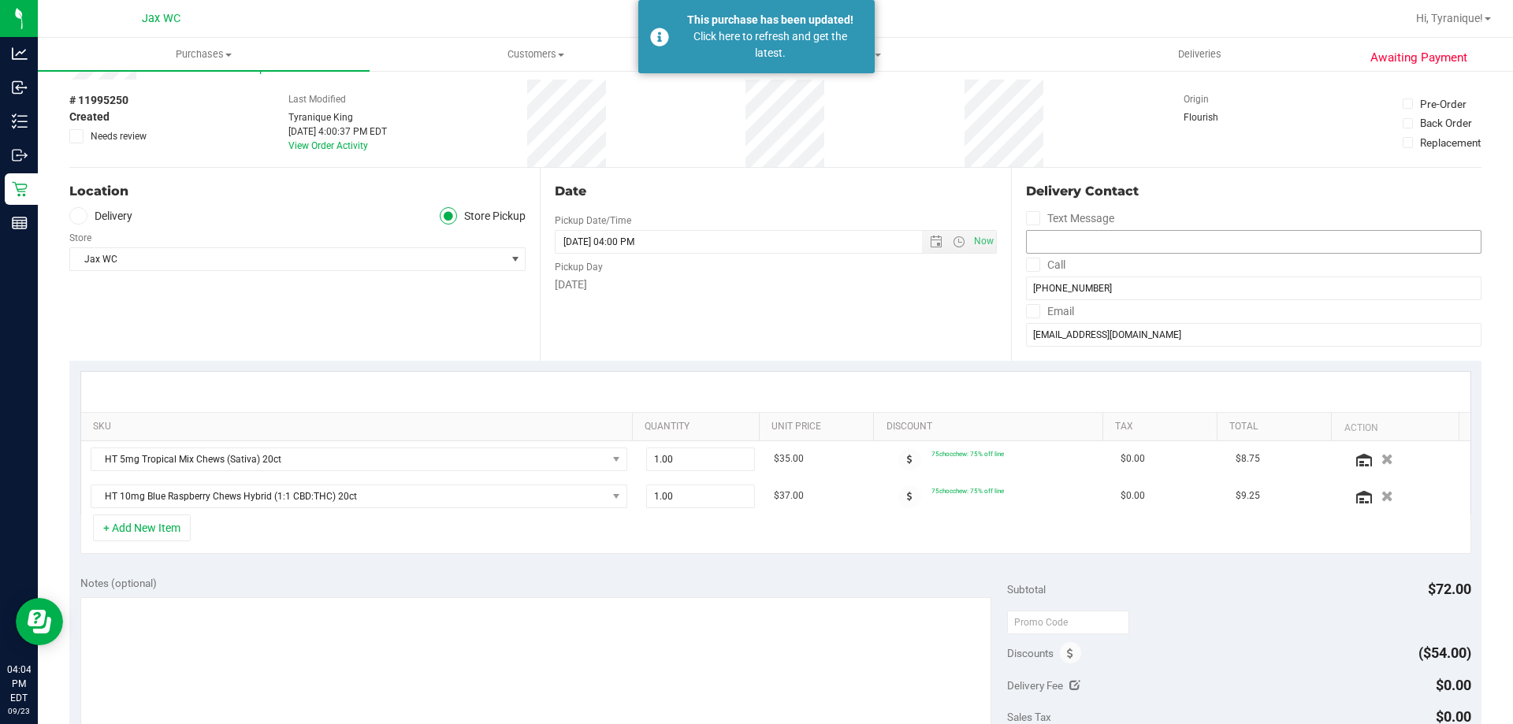
scroll to position [0, 0]
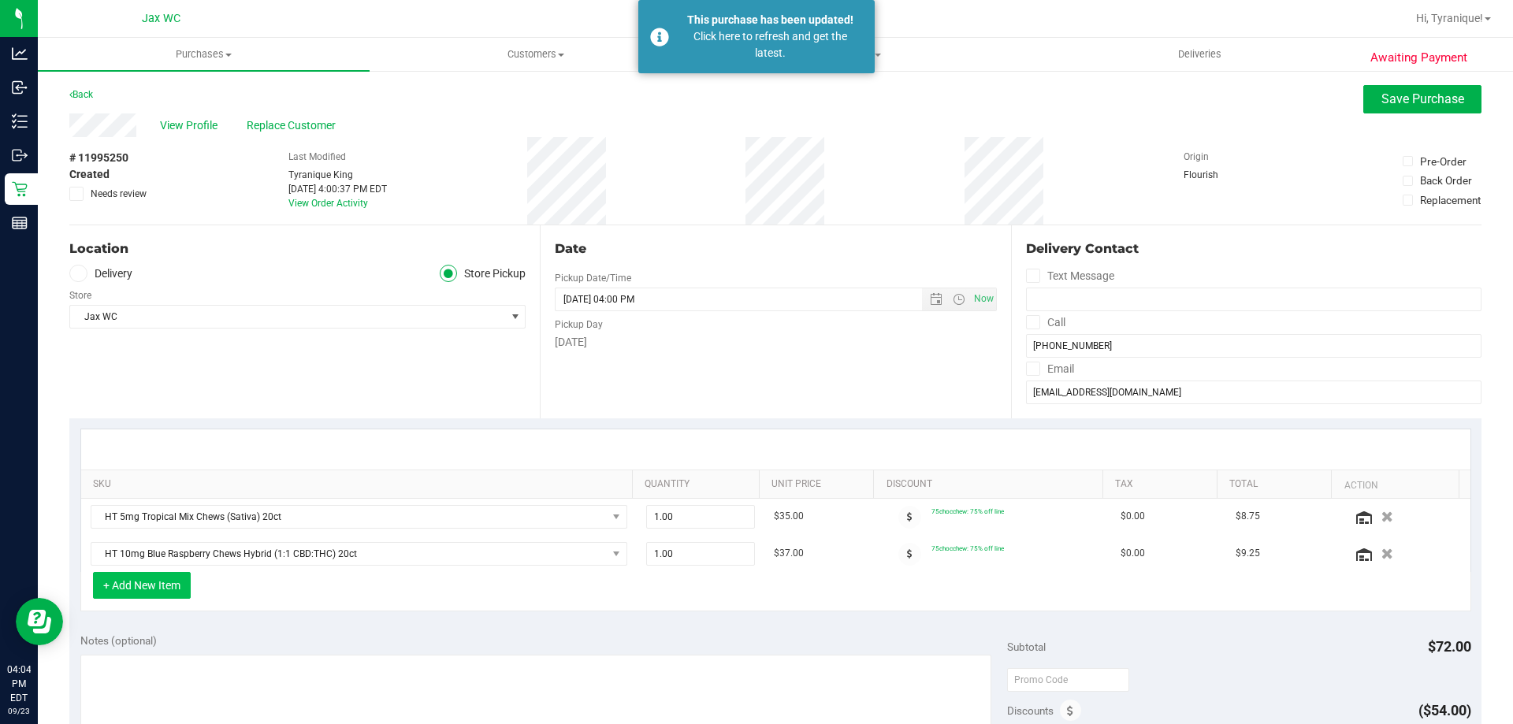
click at [165, 597] on button "+ Add New Item" at bounding box center [142, 585] width 98 height 27
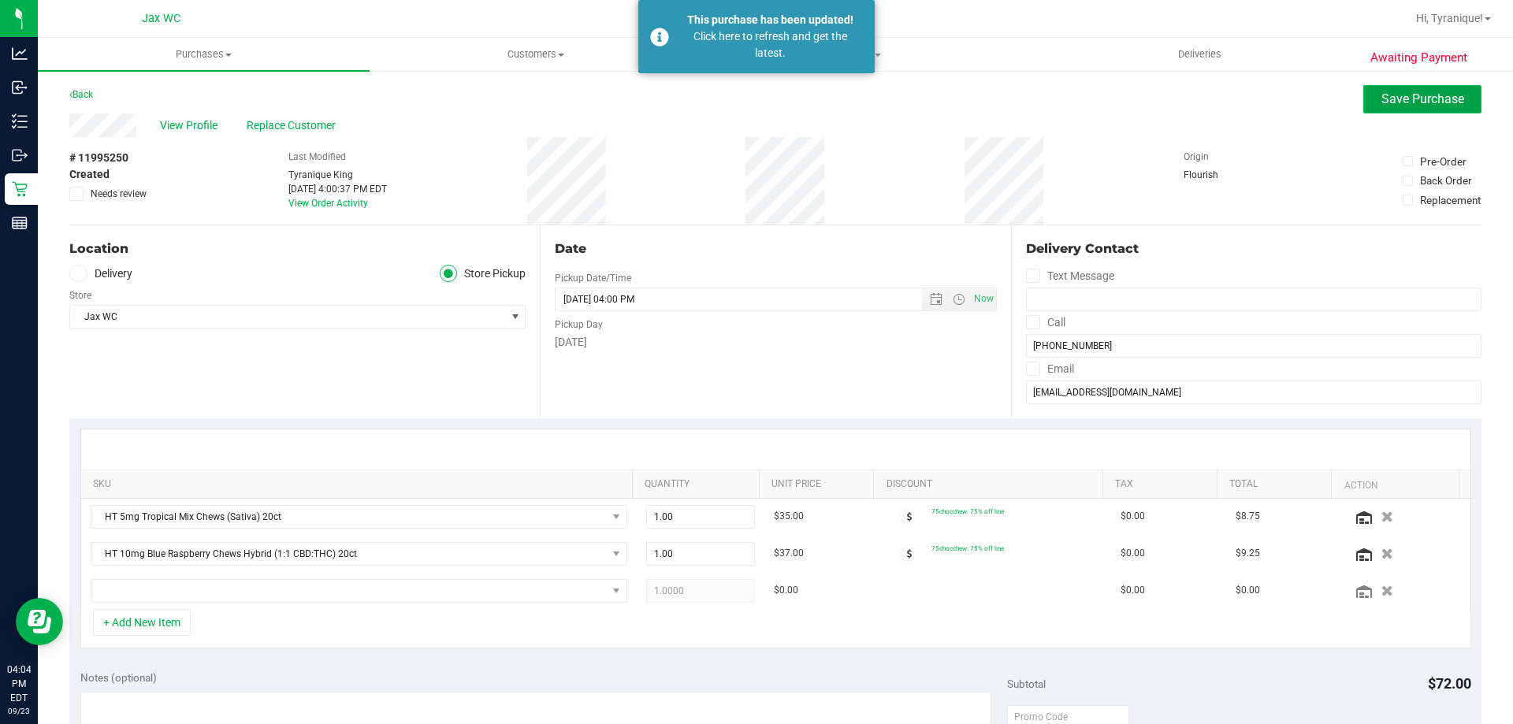
click at [1381, 100] on span "Save Purchase" at bounding box center [1422, 98] width 83 height 15
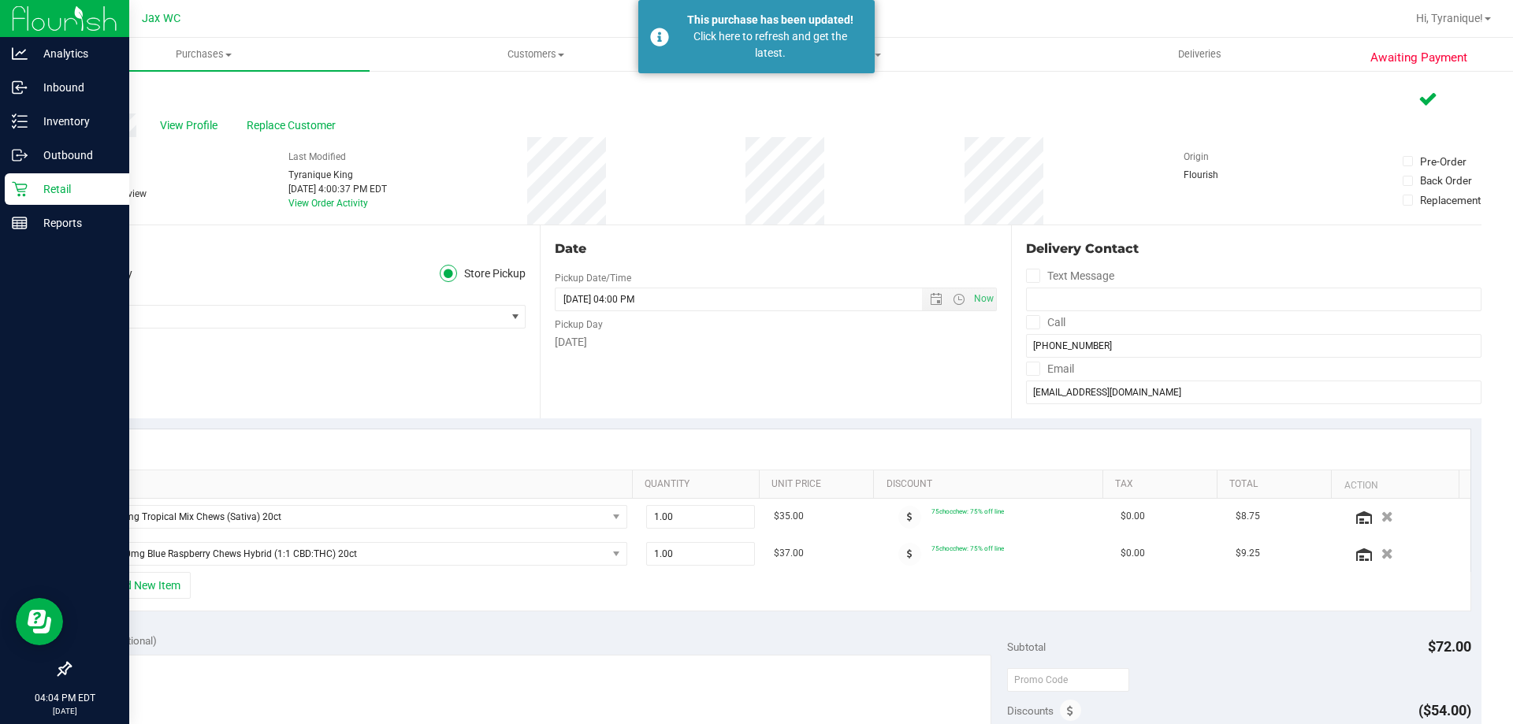
click at [22, 185] on icon at bounding box center [20, 189] width 16 height 16
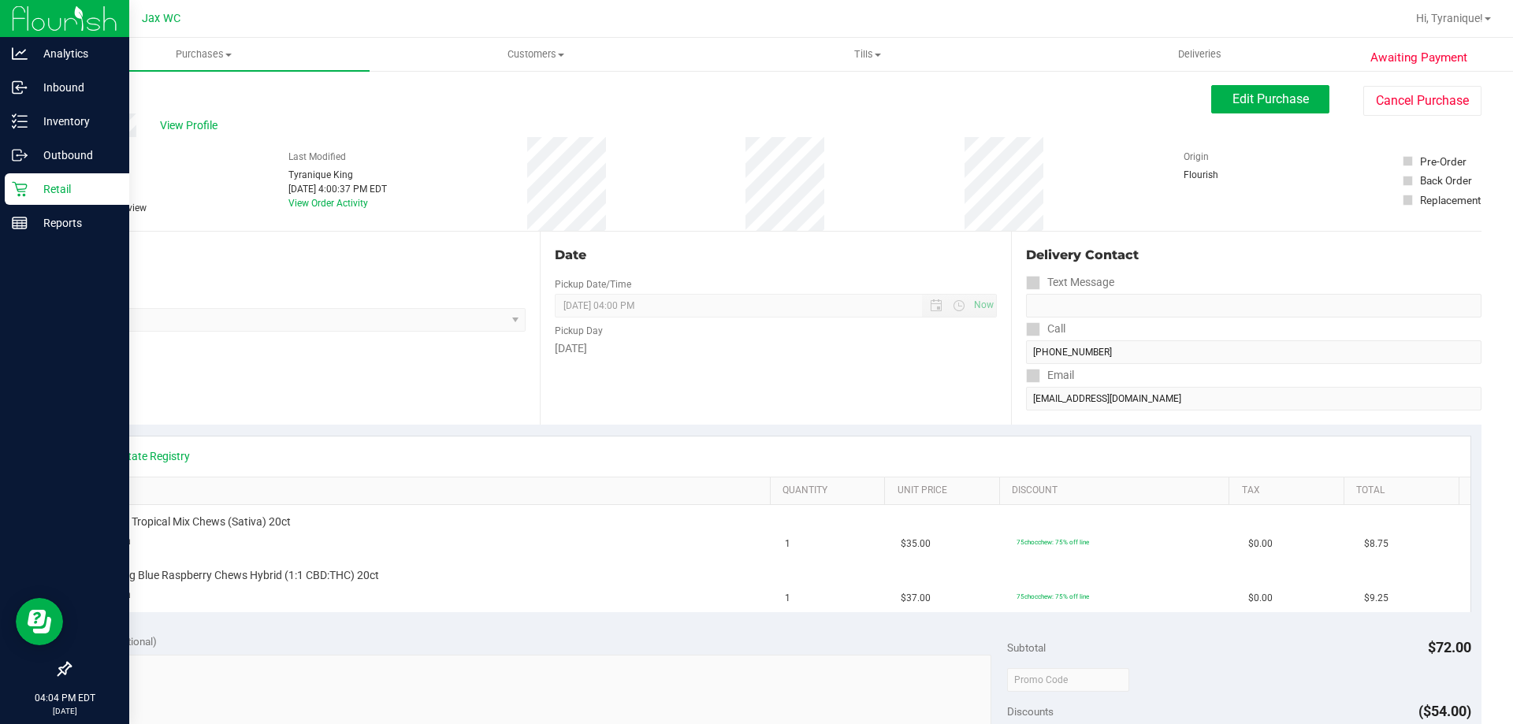
click at [13, 180] on div "Retail" at bounding box center [67, 189] width 125 height 32
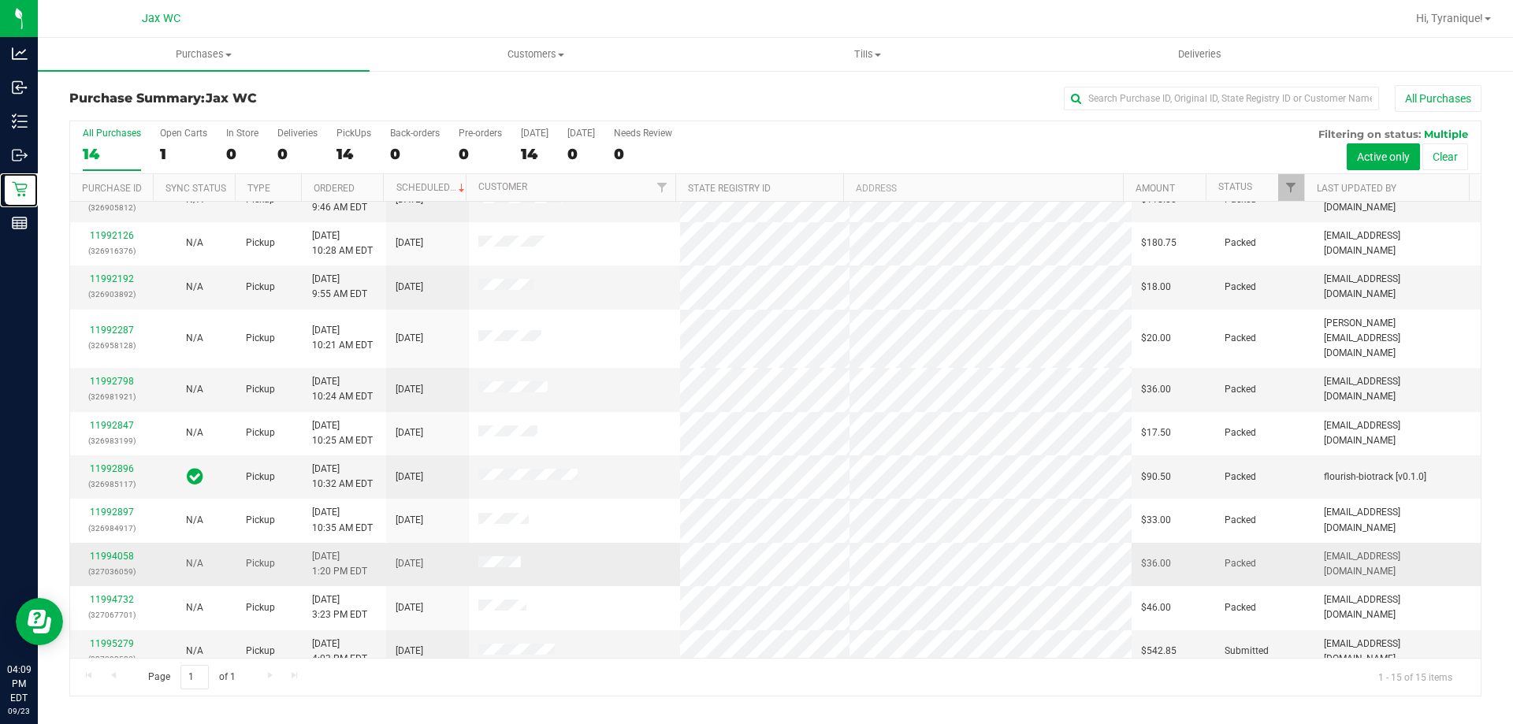
scroll to position [198, 0]
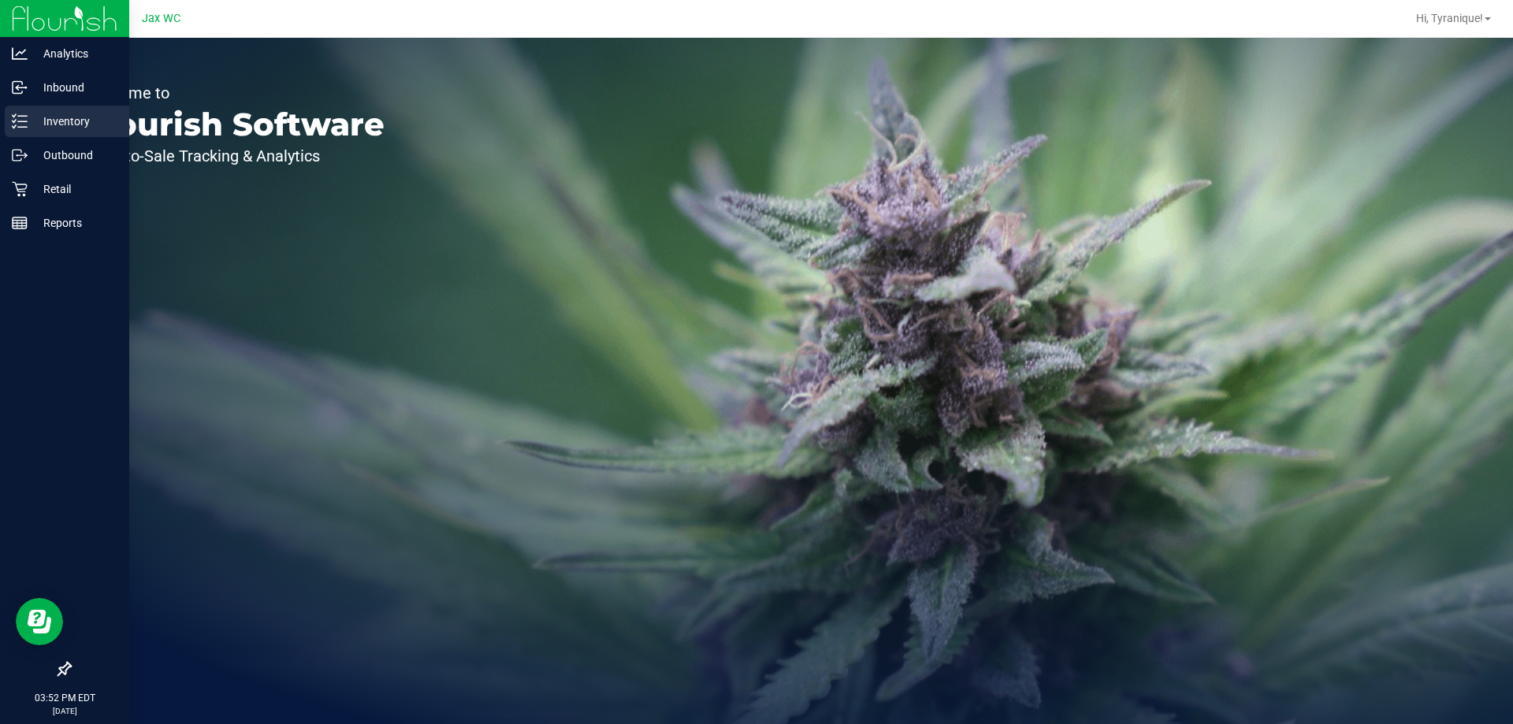
click at [10, 124] on div "Inventory" at bounding box center [67, 122] width 125 height 32
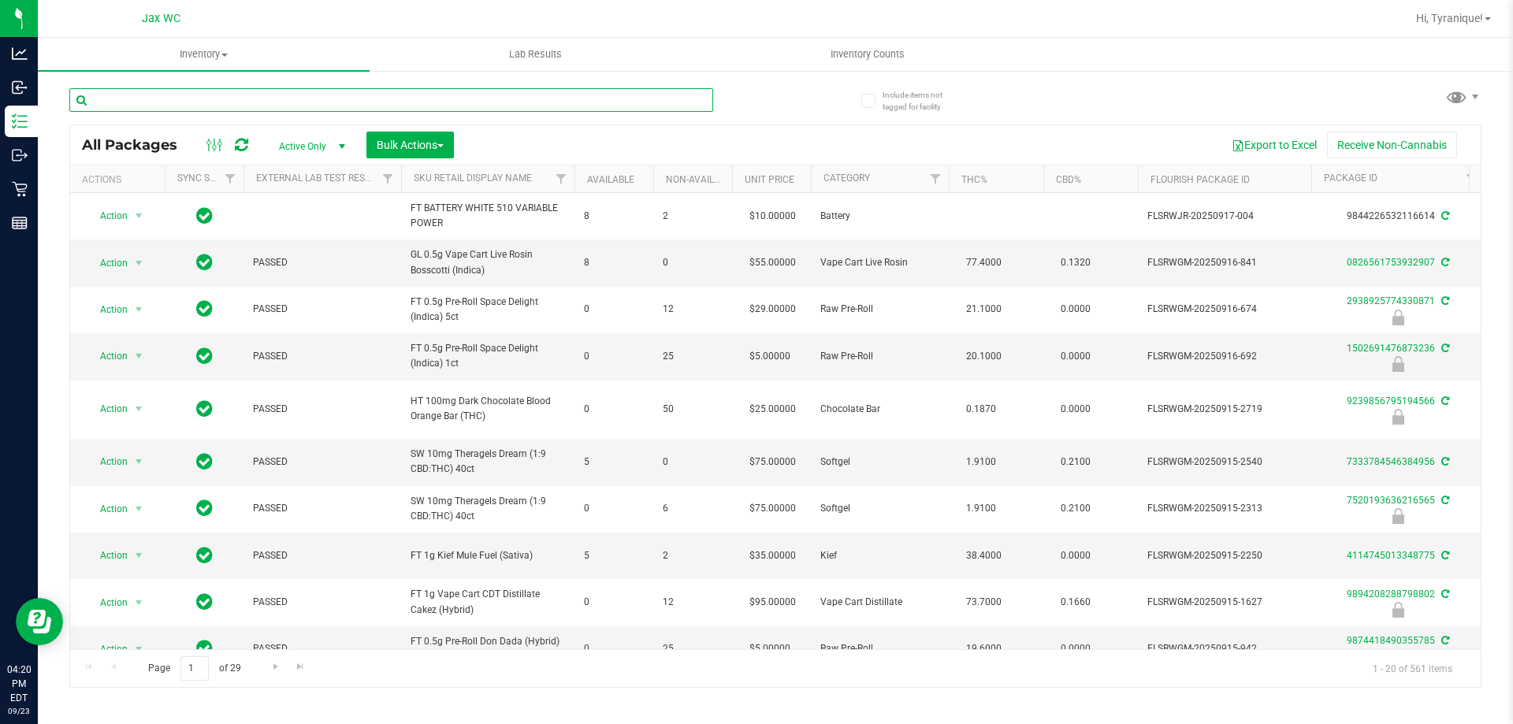
click at [531, 100] on input "text" at bounding box center [391, 100] width 644 height 24
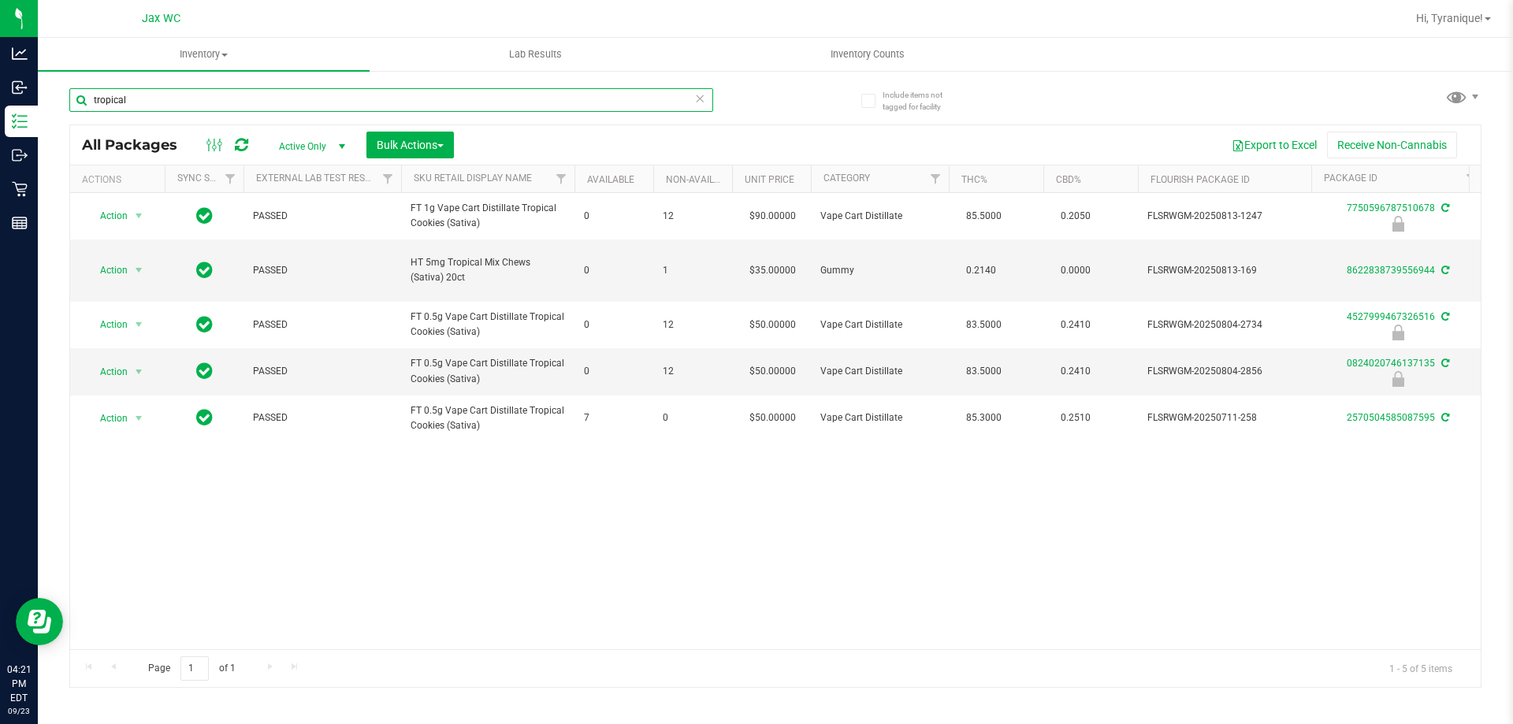
type input "tropical"
click at [635, 108] on input "tropical" at bounding box center [391, 100] width 644 height 24
click at [698, 98] on icon at bounding box center [699, 97] width 11 height 19
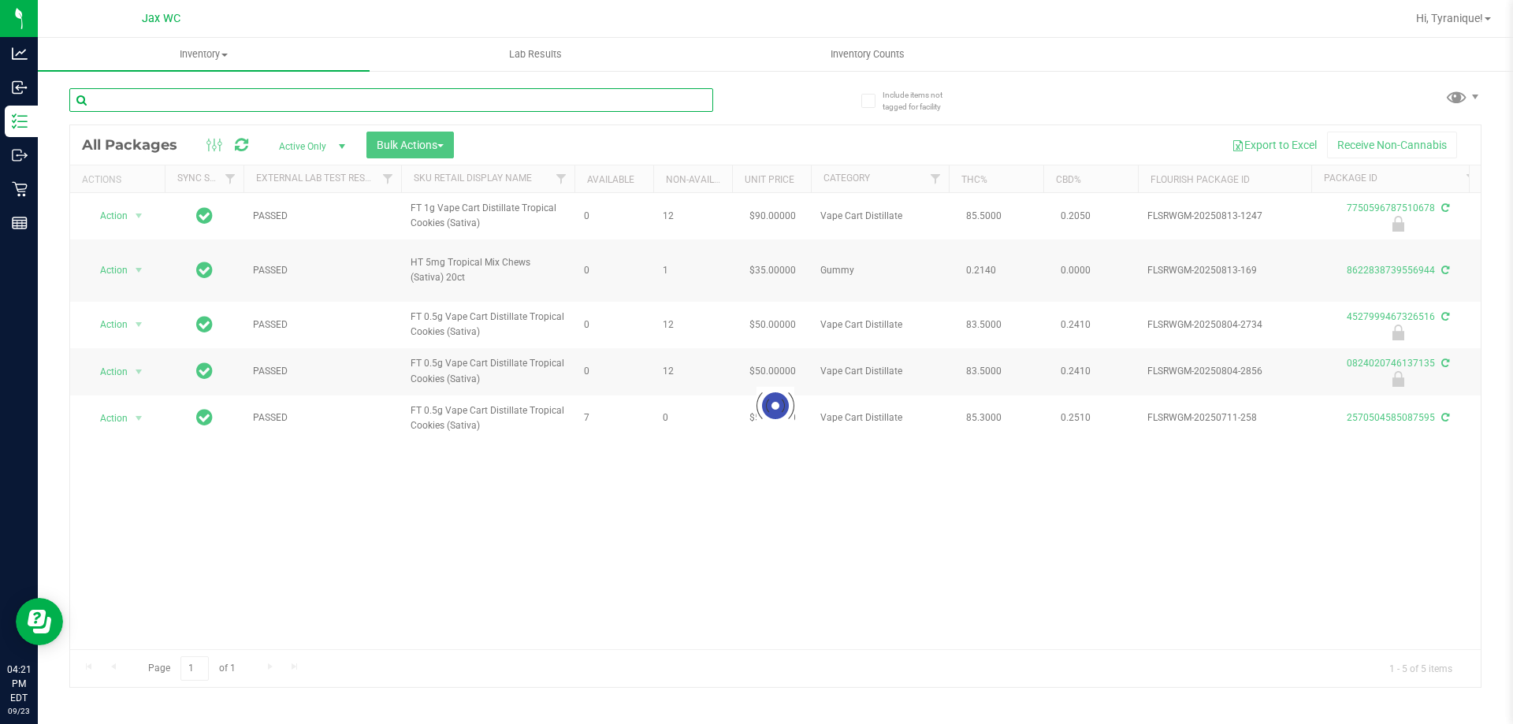
click at [656, 99] on input "text" at bounding box center [391, 100] width 644 height 24
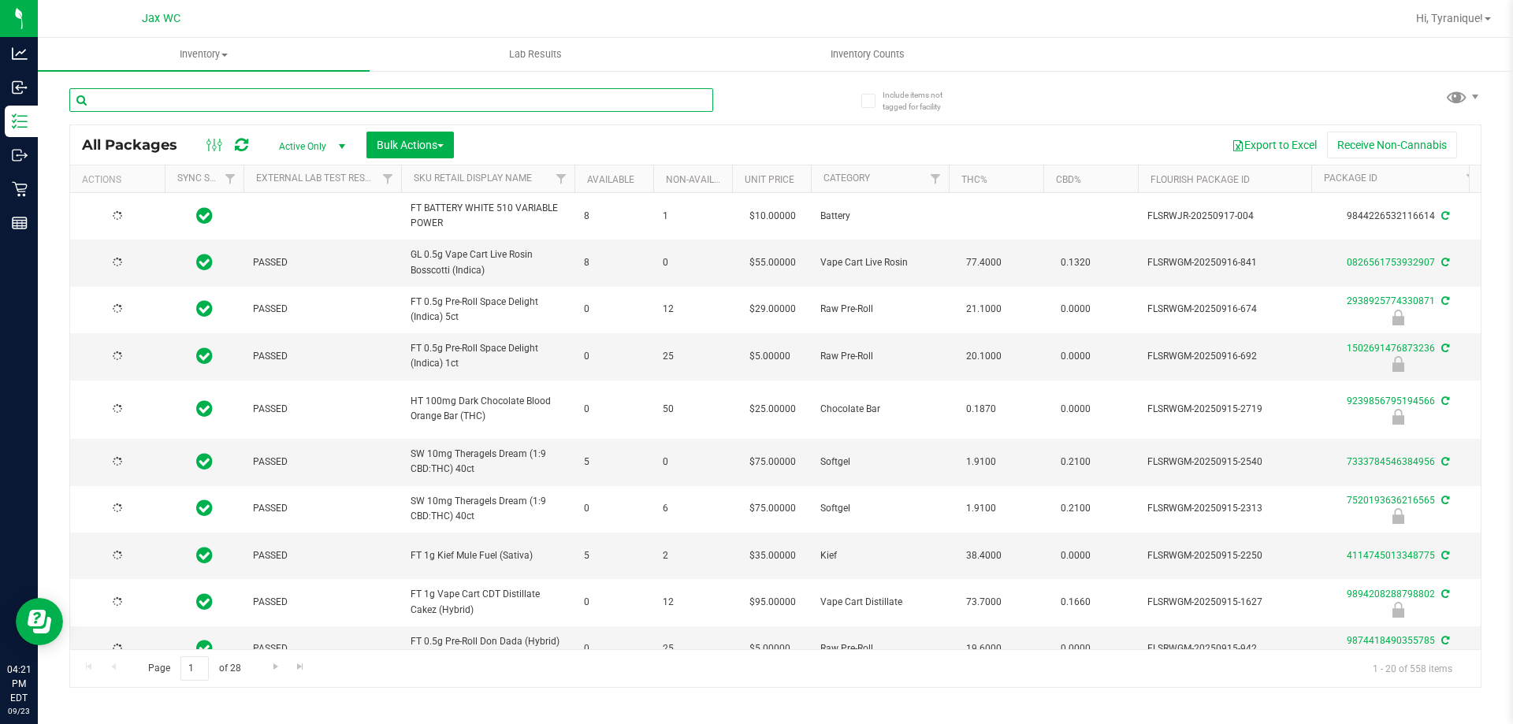
type input "[DATE]"
click at [475, 95] on input "text" at bounding box center [391, 100] width 644 height 24
click at [475, 96] on input "text" at bounding box center [391, 100] width 644 height 24
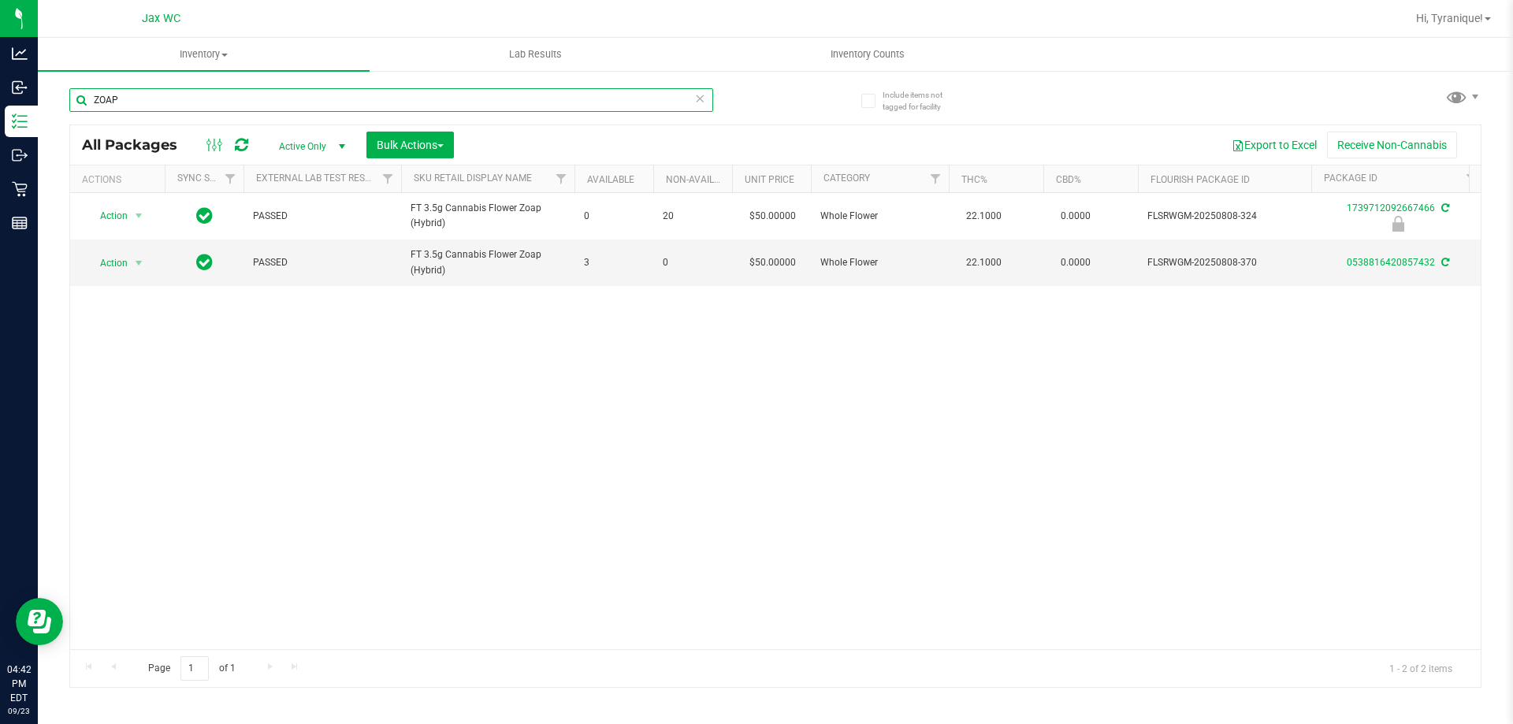
click at [517, 101] on input "ZOAP" at bounding box center [391, 100] width 644 height 24
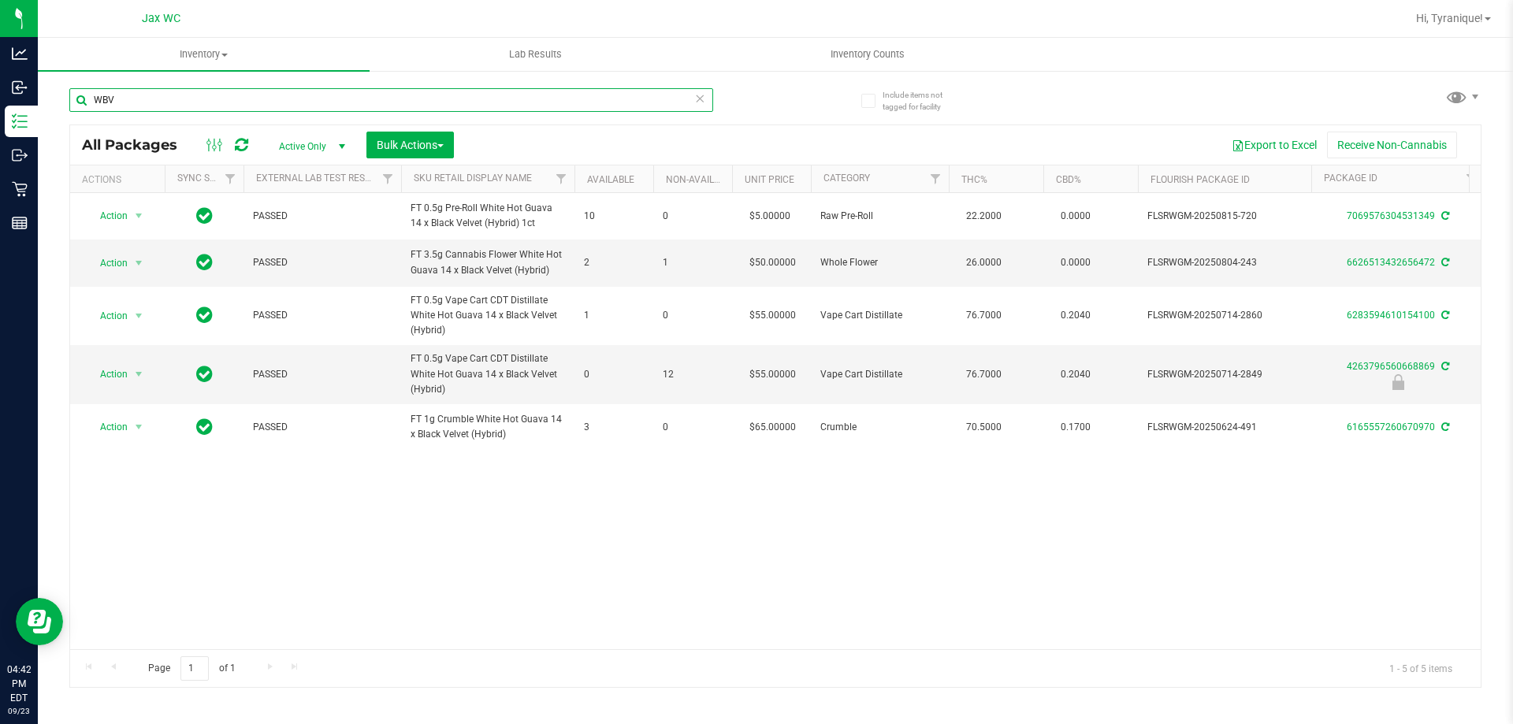
type input "WBV"
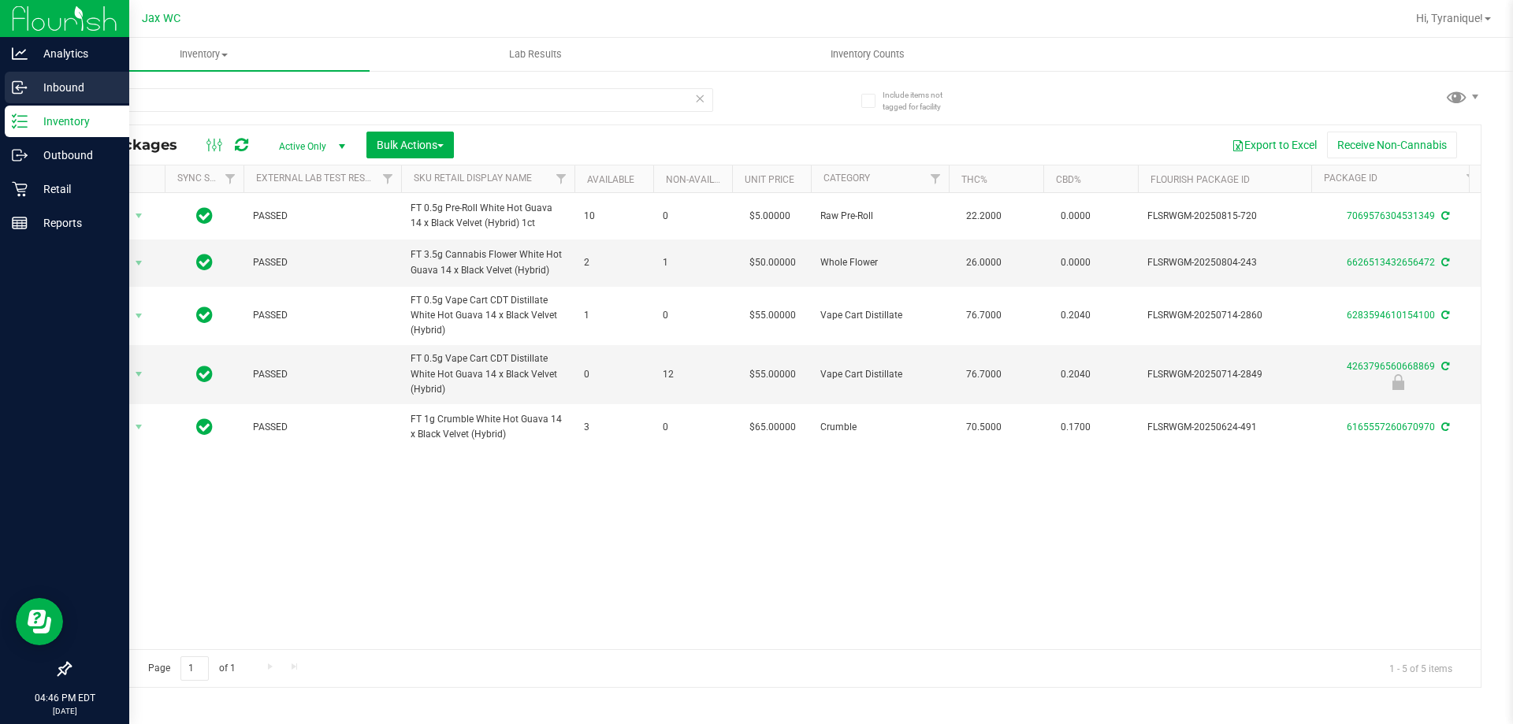
click at [18, 87] on icon at bounding box center [20, 88] width 16 height 16
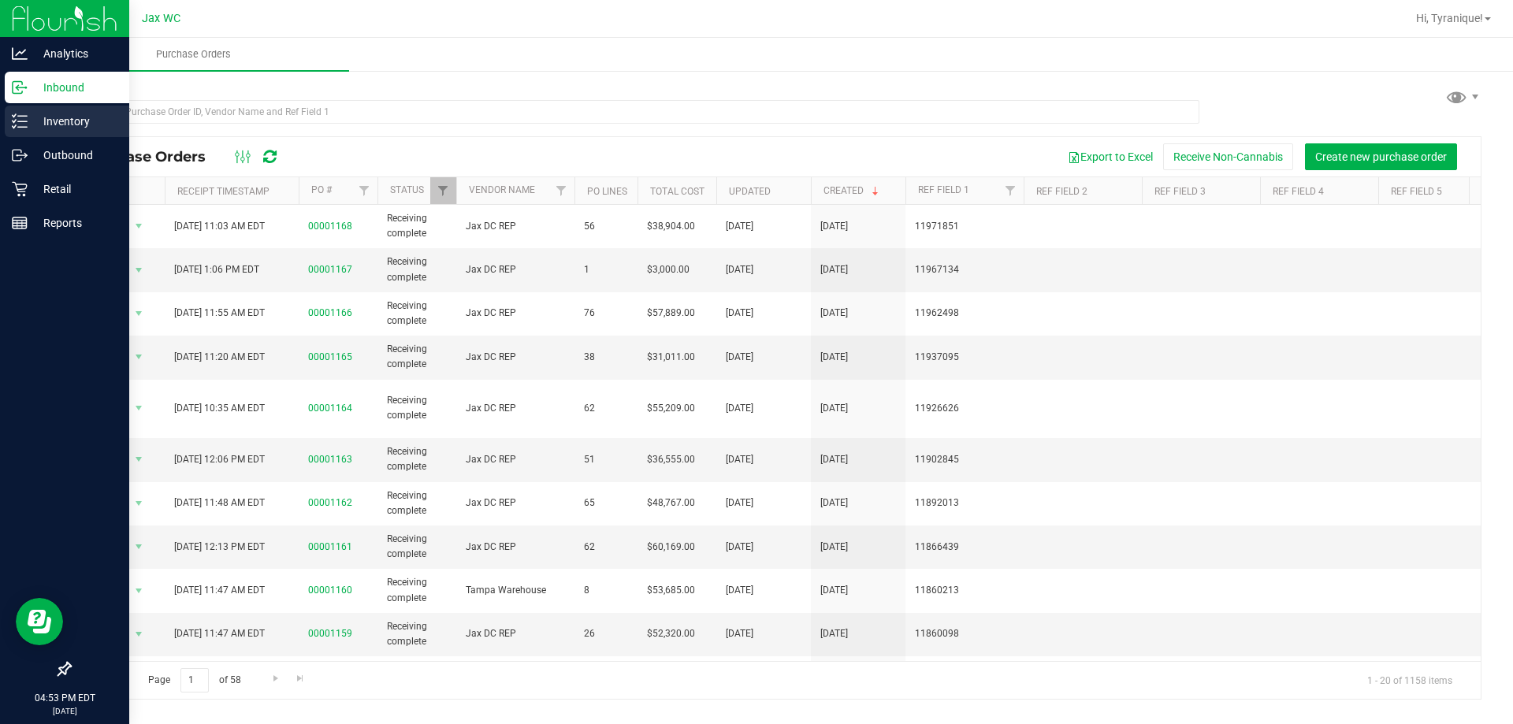
click at [34, 121] on p "Inventory" at bounding box center [75, 121] width 95 height 19
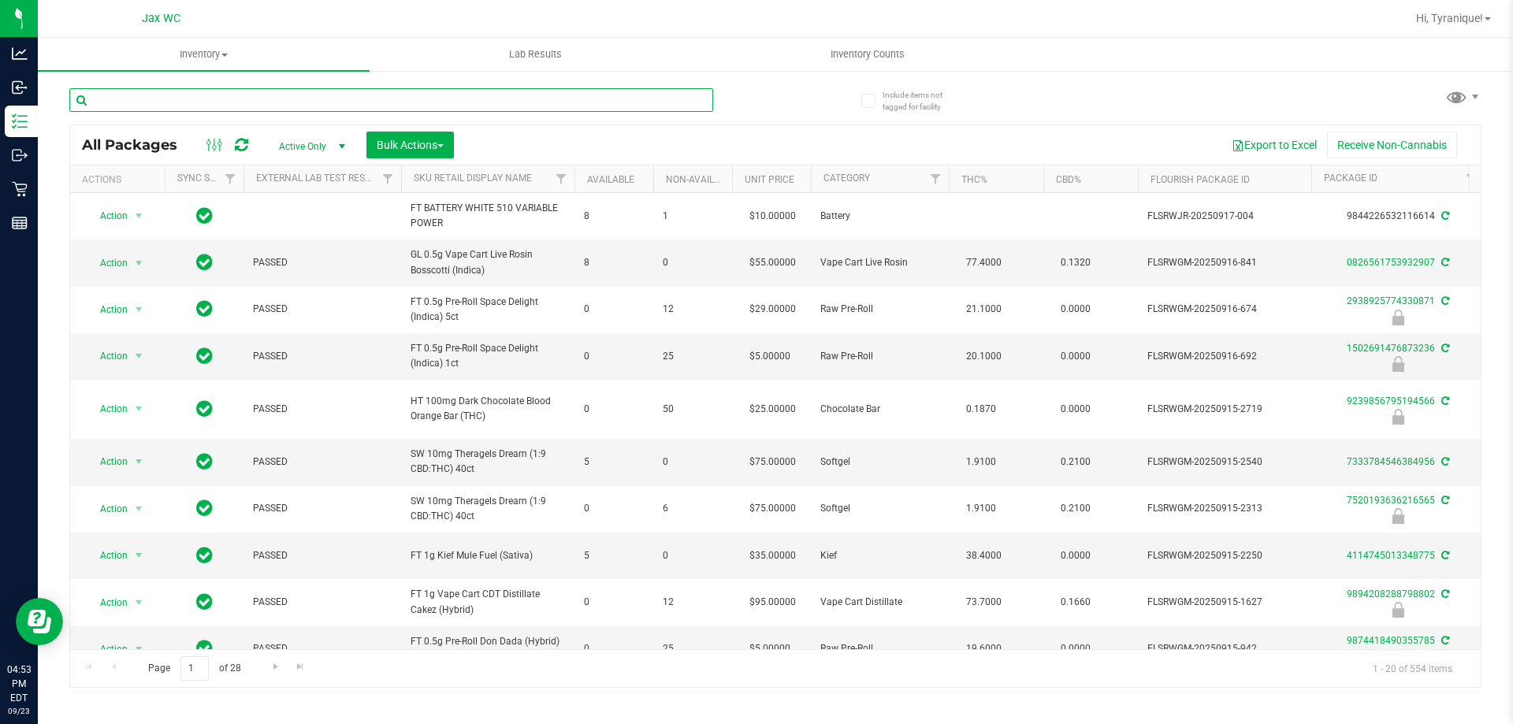
click at [541, 103] on input "text" at bounding box center [391, 100] width 644 height 24
click at [549, 112] on div at bounding box center [391, 106] width 644 height 36
click at [548, 104] on input "text" at bounding box center [391, 100] width 644 height 24
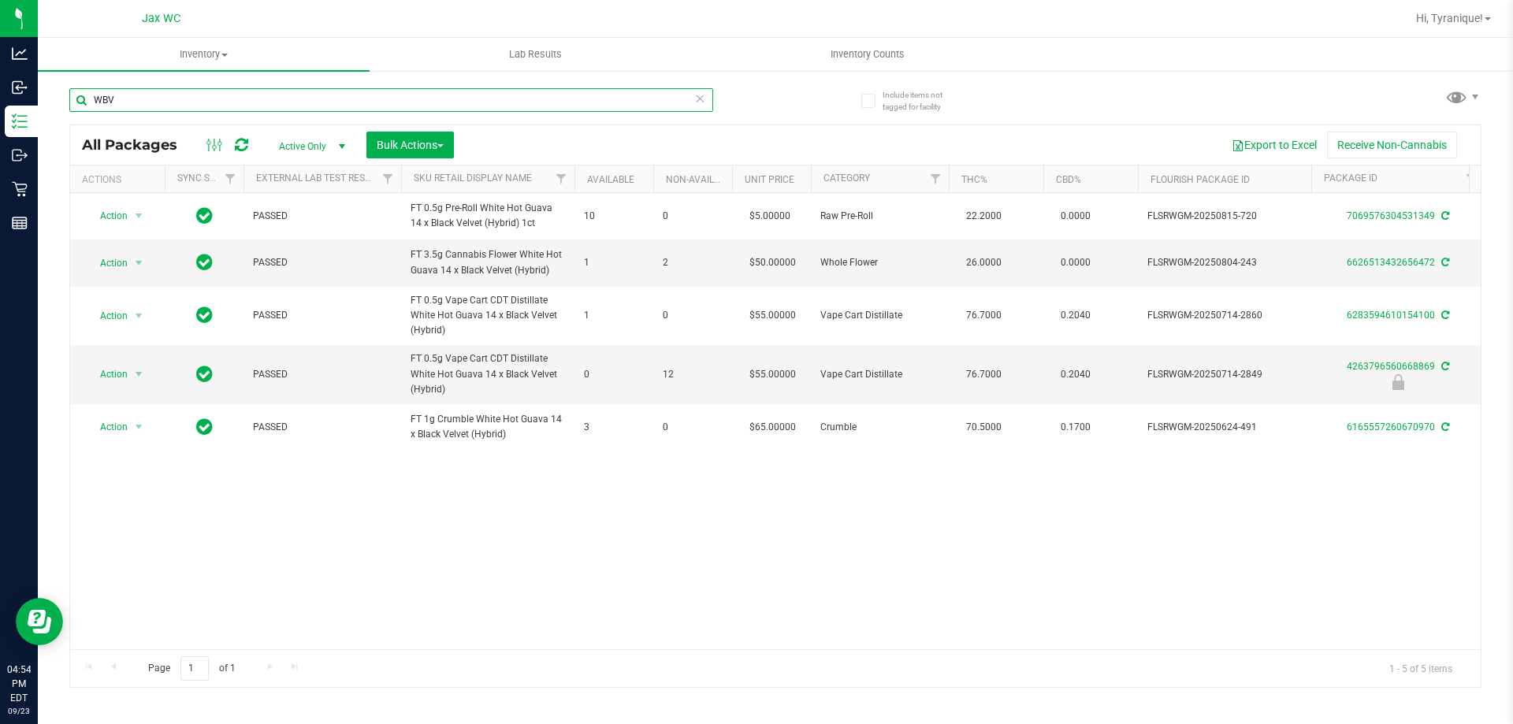
click at [693, 98] on input "WBV" at bounding box center [391, 100] width 644 height 24
type input "WBV"
click at [700, 98] on icon at bounding box center [699, 97] width 11 height 19
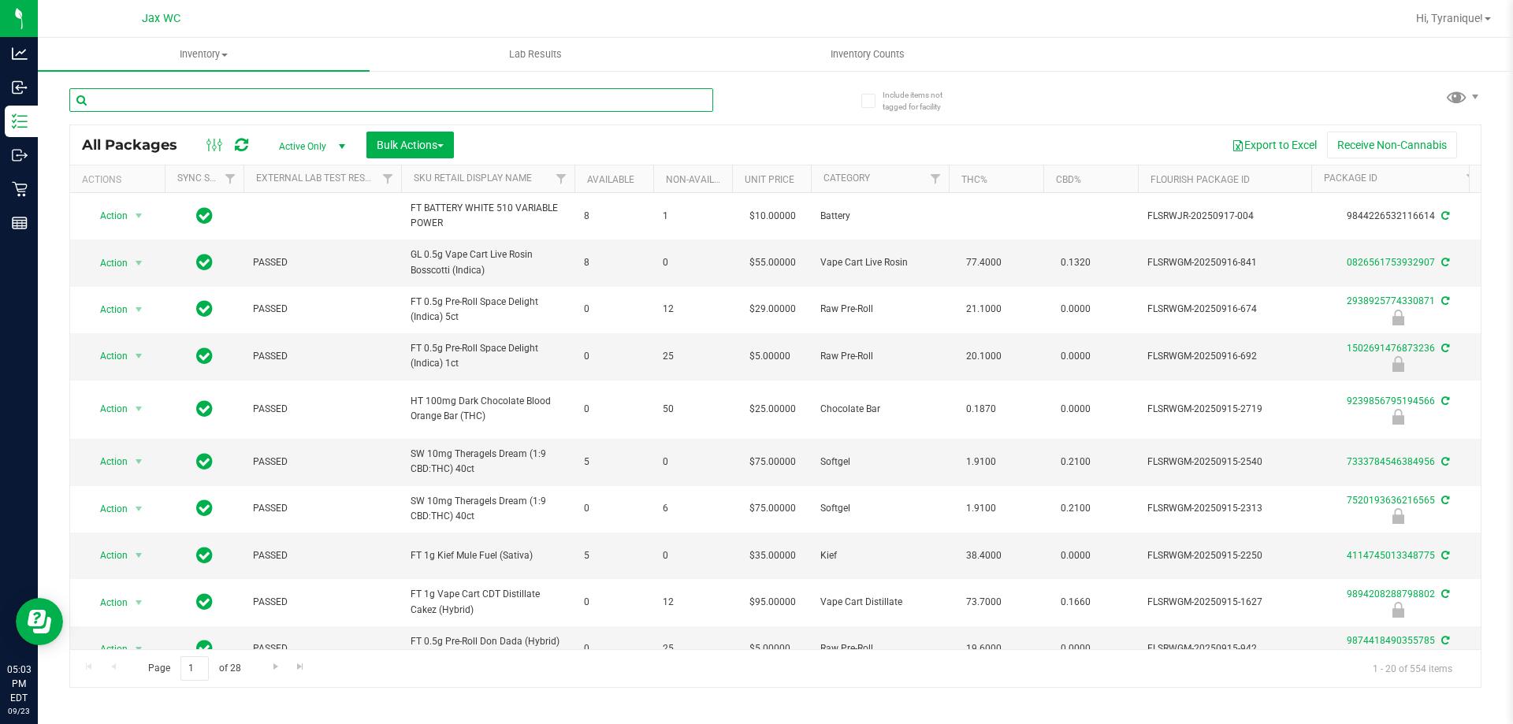
click at [297, 102] on input "text" at bounding box center [391, 100] width 644 height 24
type input "6824934531841171"
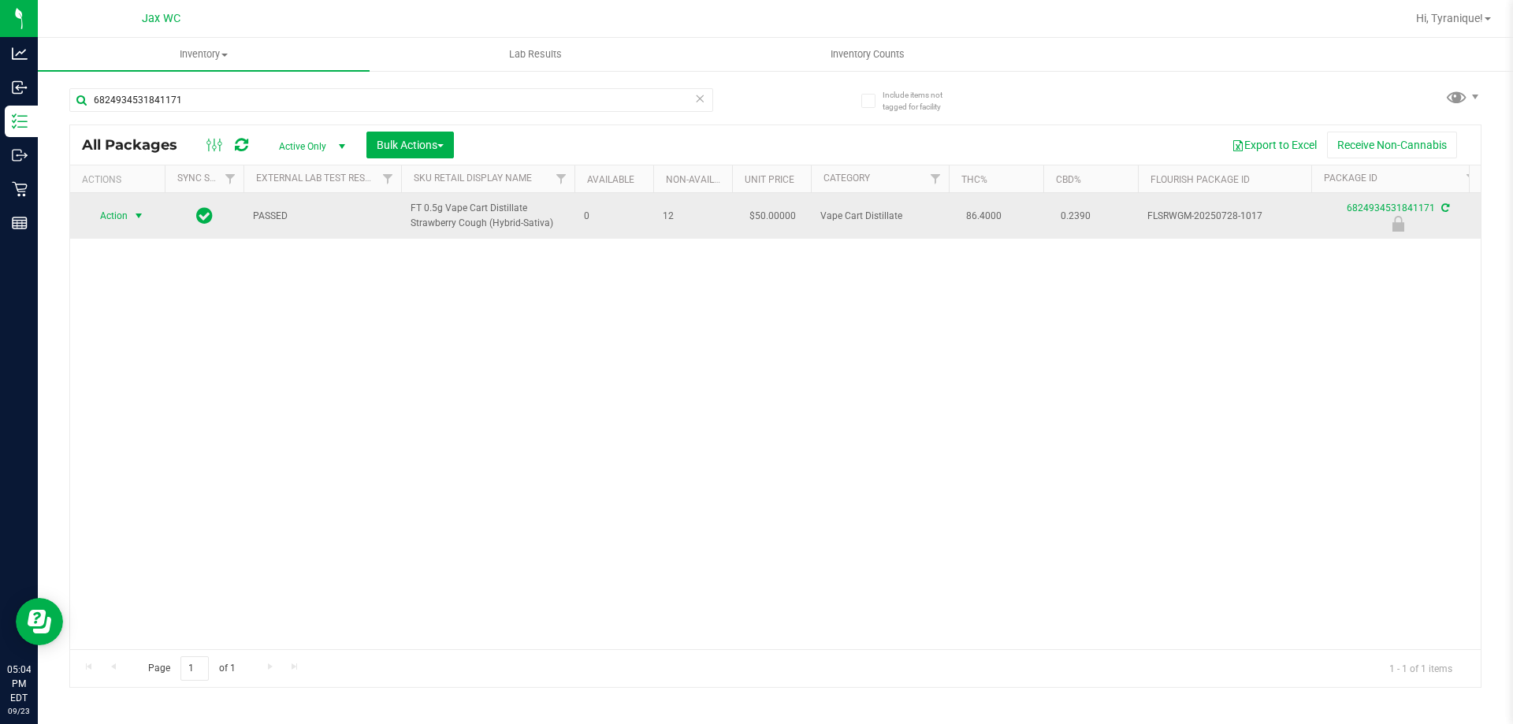
click at [110, 210] on span "Action" at bounding box center [107, 216] width 43 height 22
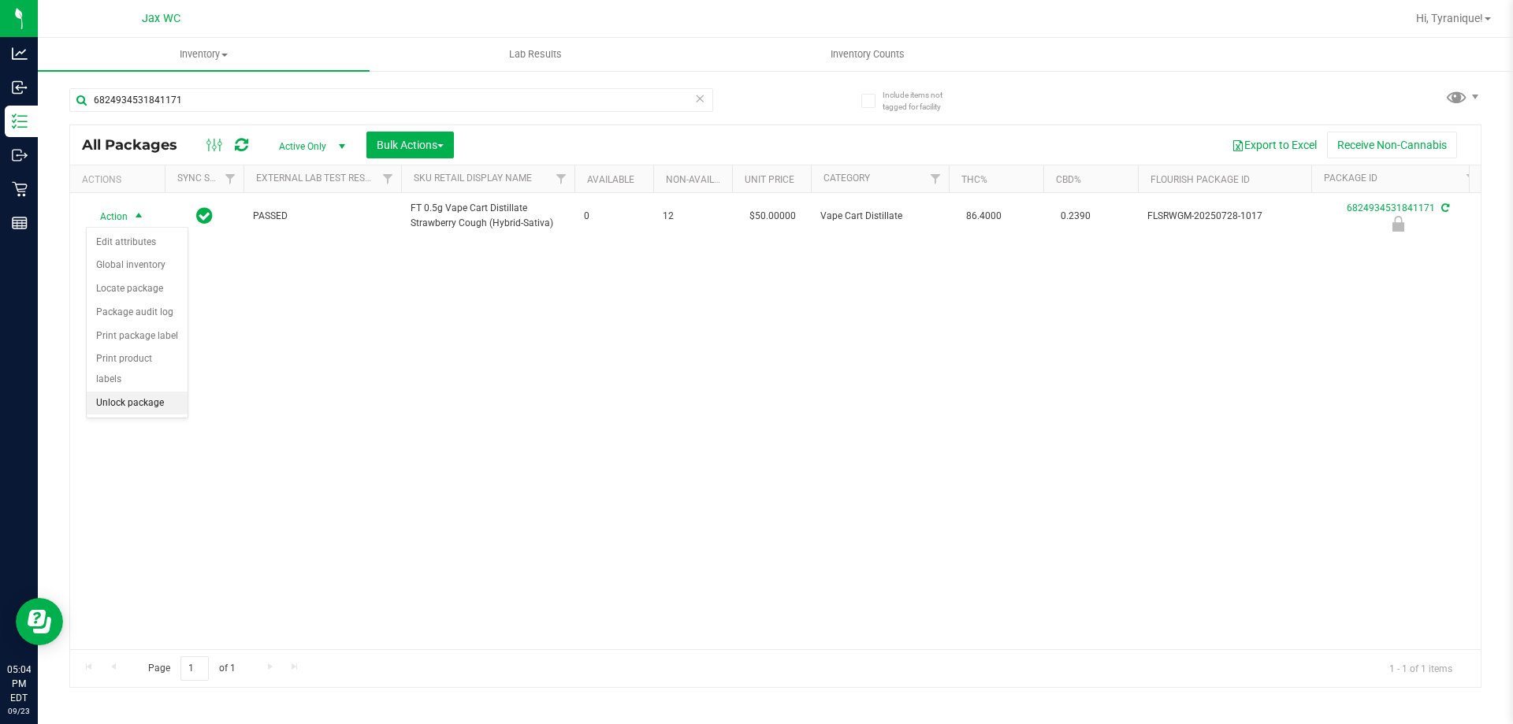
click at [168, 392] on li "Unlock package" at bounding box center [137, 404] width 101 height 24
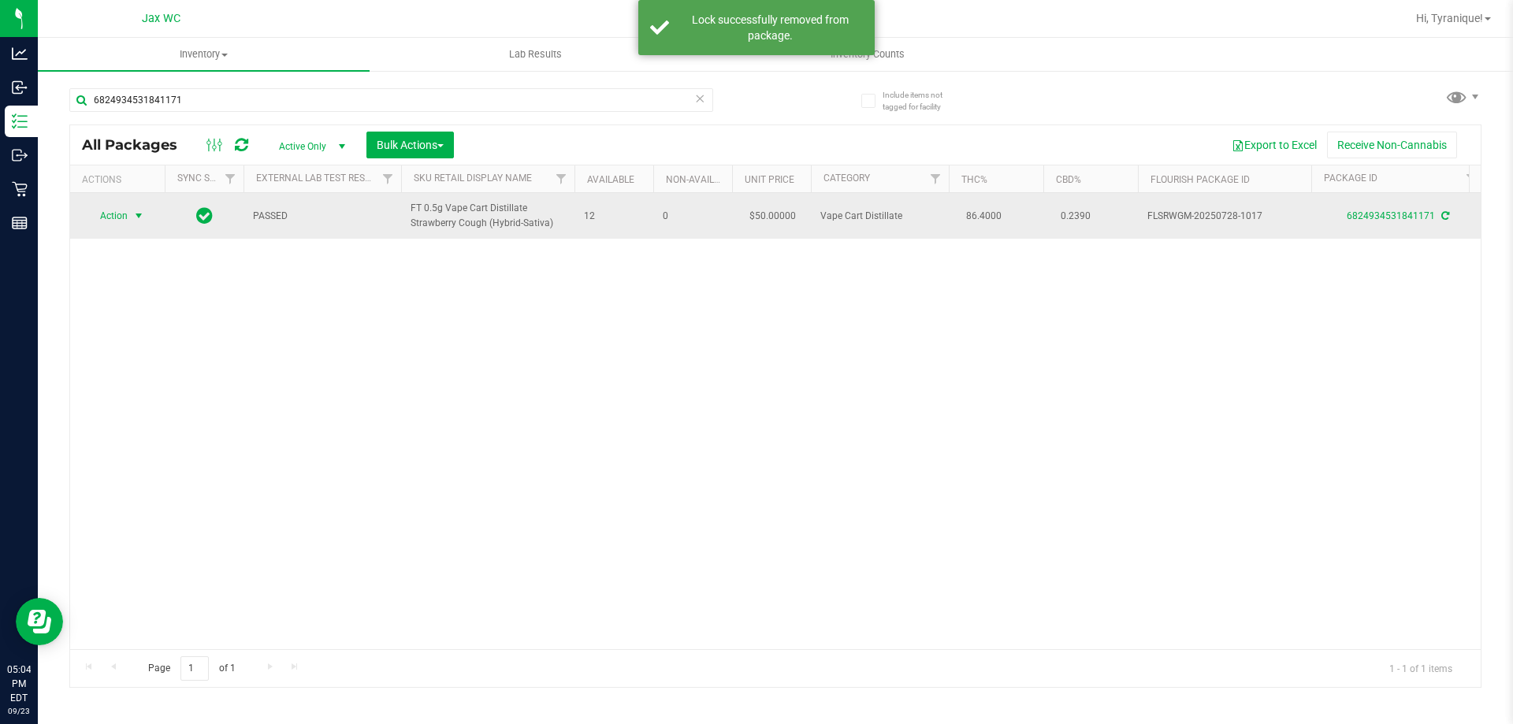
click at [137, 220] on span "select" at bounding box center [138, 216] width 13 height 13
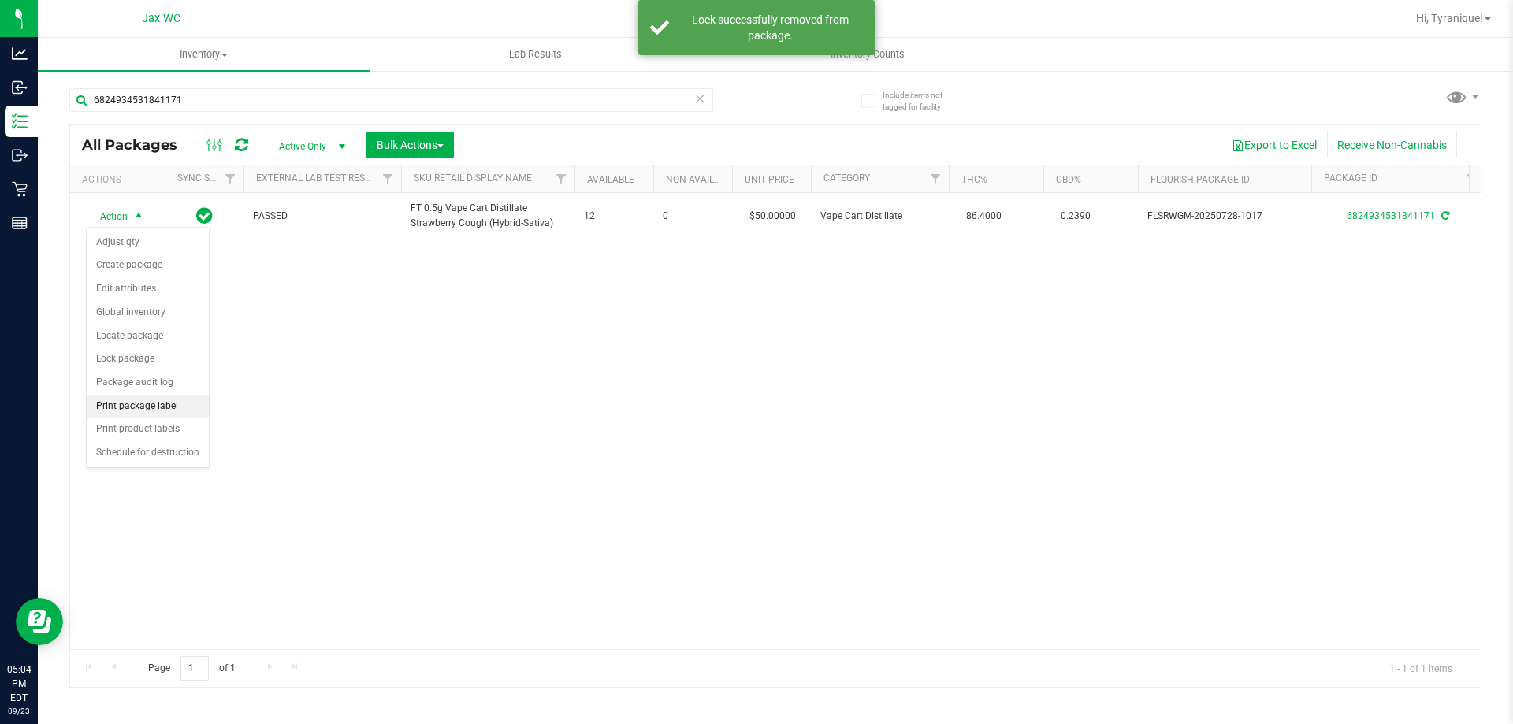
click at [177, 409] on li "Print package label" at bounding box center [148, 407] width 122 height 24
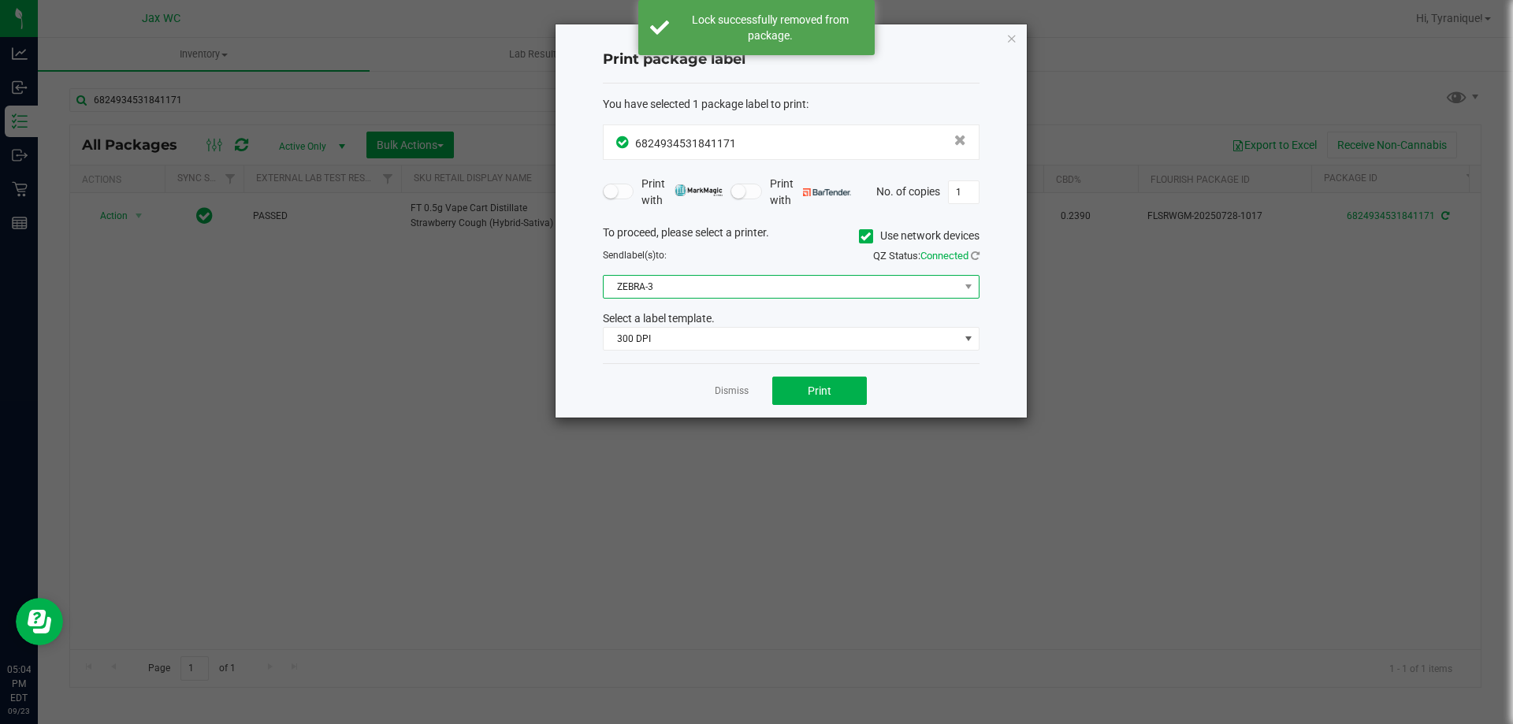
click at [779, 292] on span "ZEBRA-3" at bounding box center [781, 287] width 355 height 22
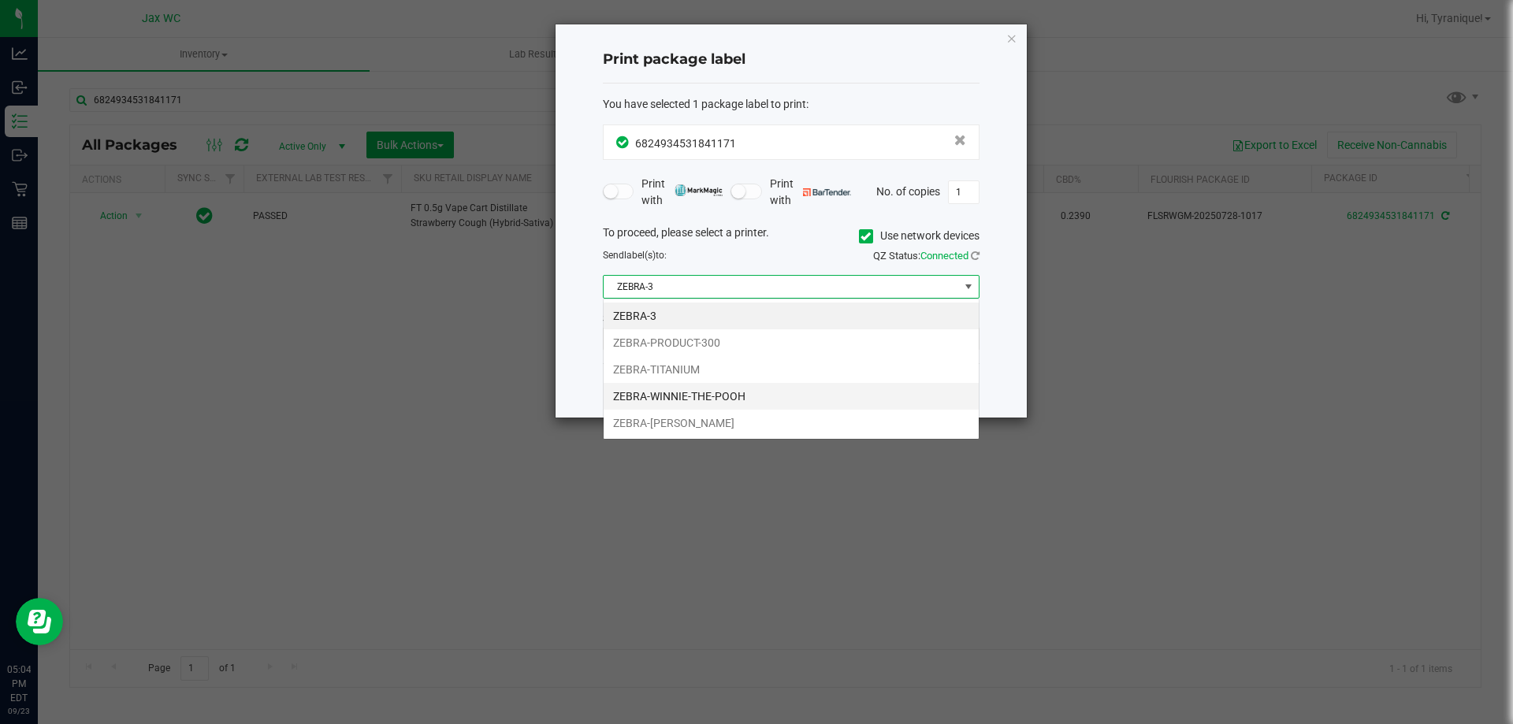
scroll to position [24, 377]
click at [674, 374] on li "ZEBRA-TITANIUM" at bounding box center [791, 369] width 375 height 27
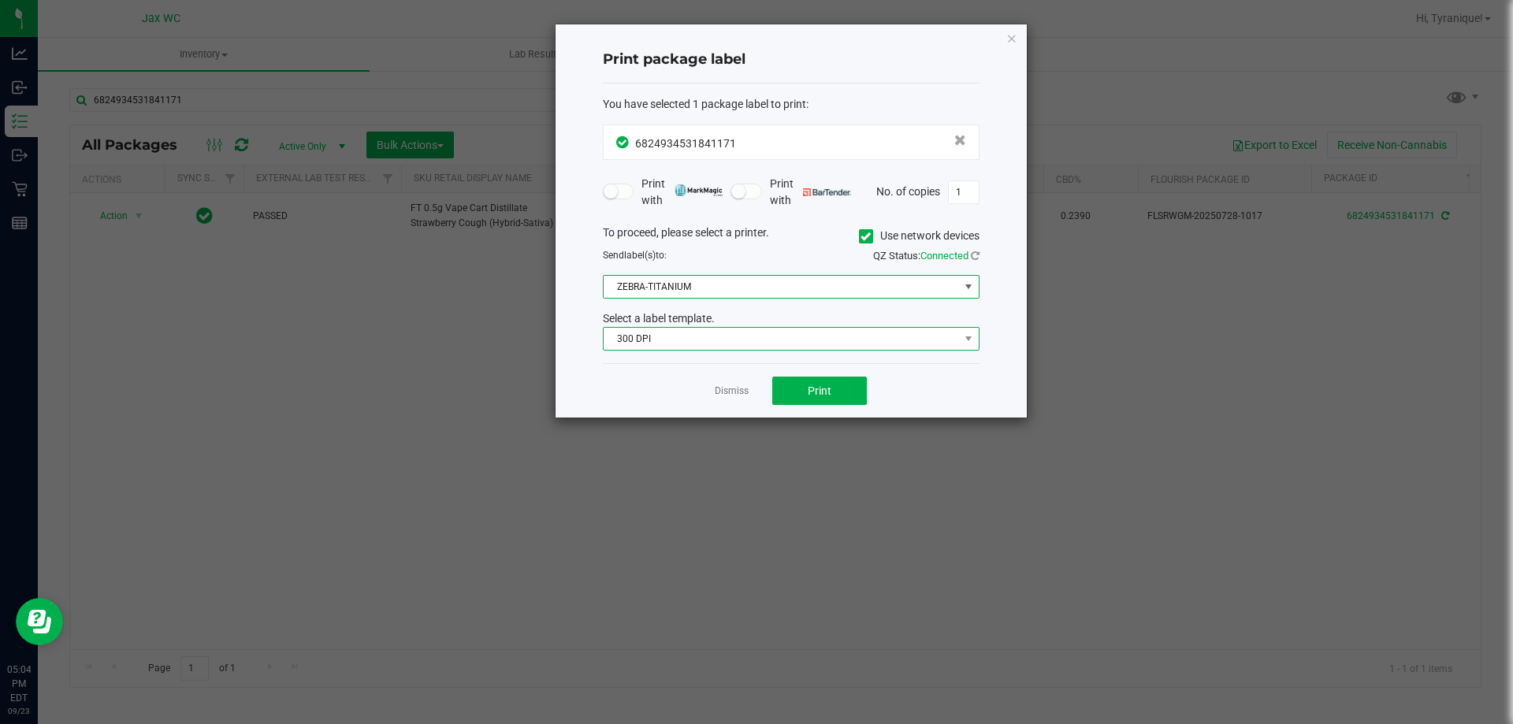
click at [805, 339] on span "300 DPI" at bounding box center [781, 339] width 355 height 22
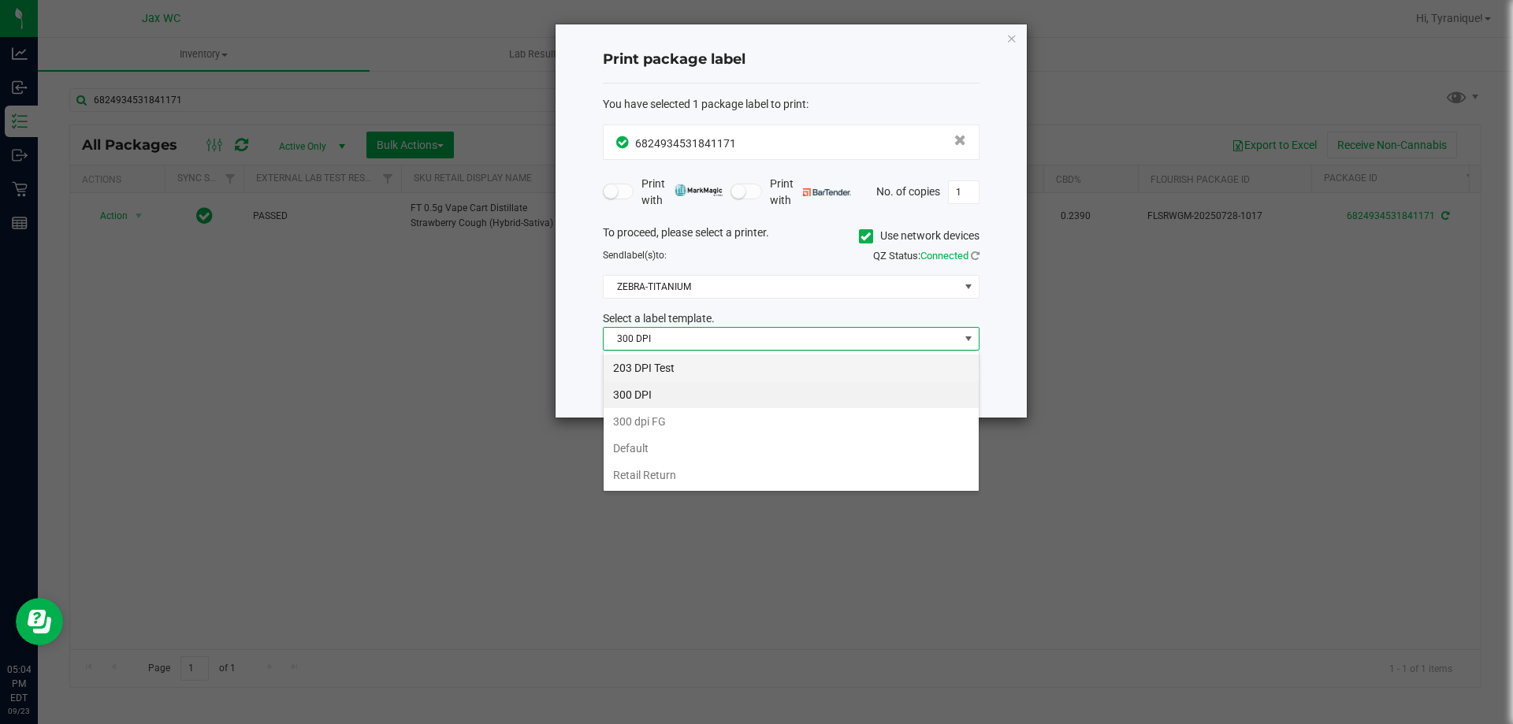
click at [712, 366] on li "203 DPI Test" at bounding box center [791, 368] width 375 height 27
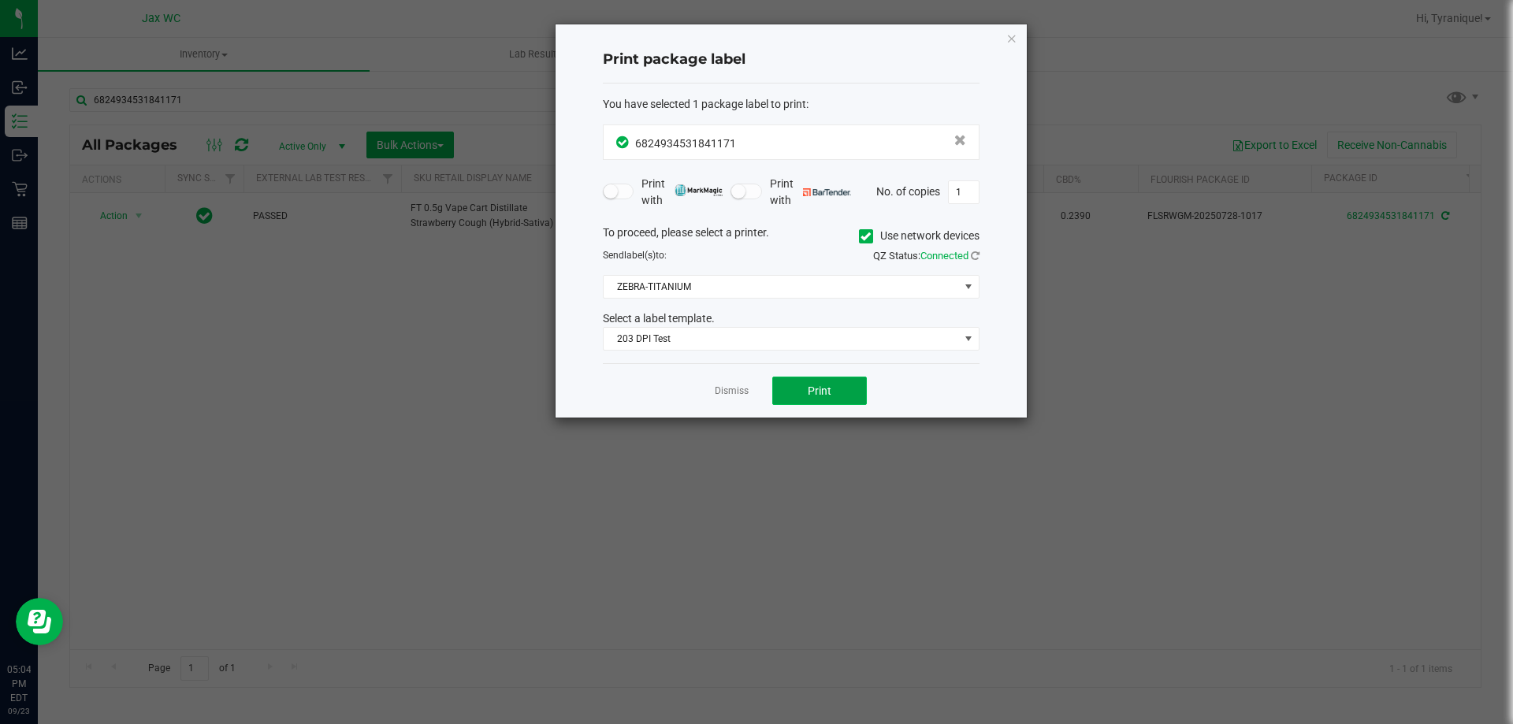
click at [806, 399] on button "Print" at bounding box center [819, 391] width 95 height 28
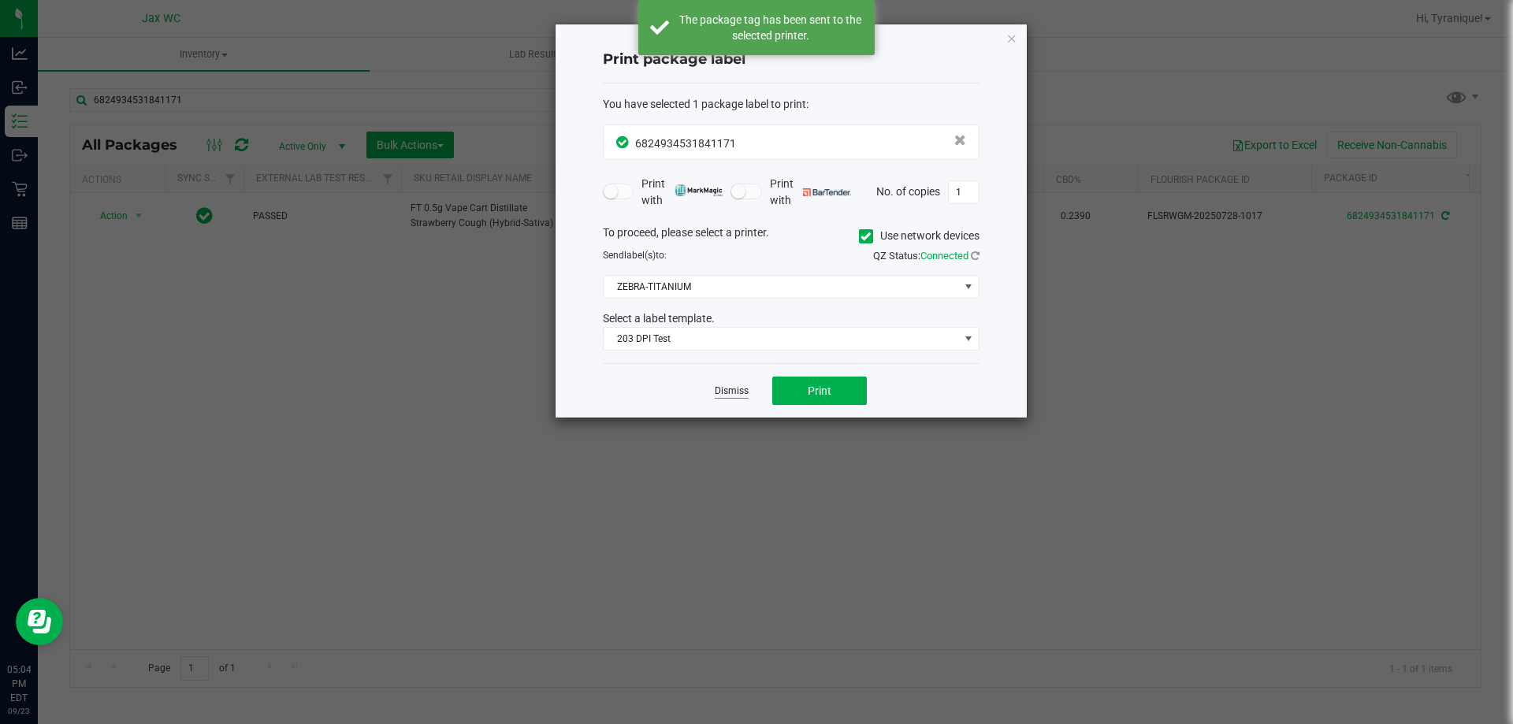
click at [724, 389] on link "Dismiss" at bounding box center [732, 391] width 34 height 13
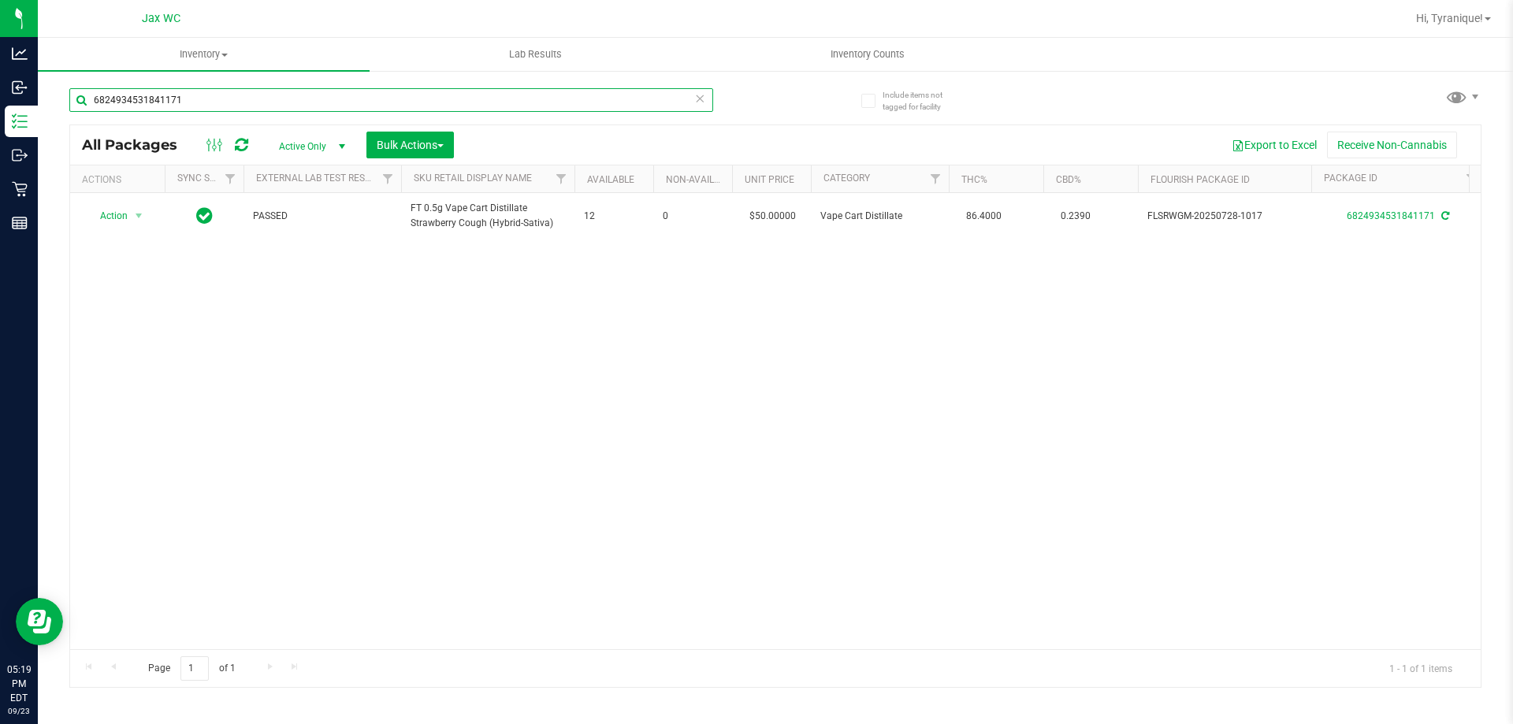
drag, startPoint x: 481, startPoint y: 94, endPoint x: 481, endPoint y: 83, distance: 11.1
click at [481, 83] on div "6824934531841171" at bounding box center [422, 99] width 706 height 50
click at [429, 98] on input "6824934531841171" at bounding box center [391, 100] width 644 height 24
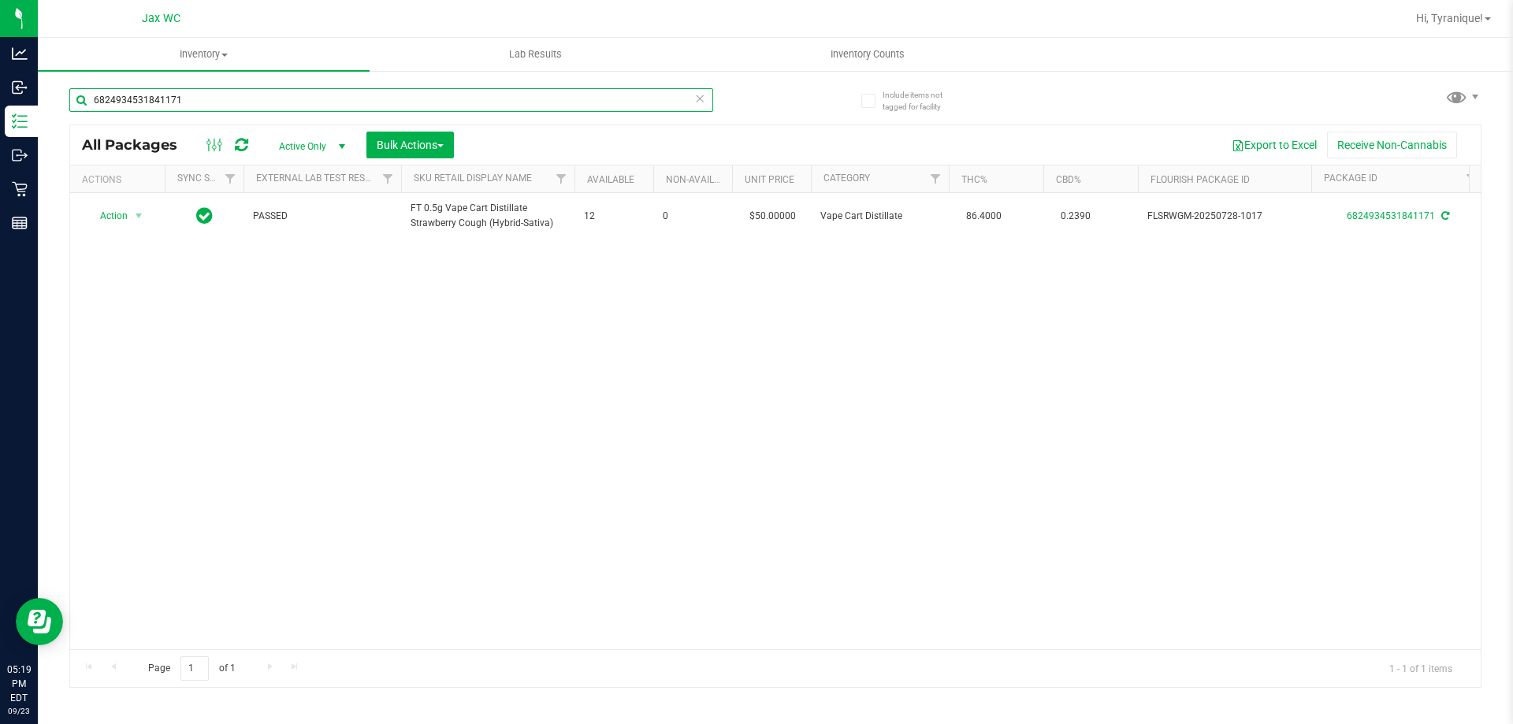
click at [429, 98] on input "6824934531841171" at bounding box center [391, 100] width 644 height 24
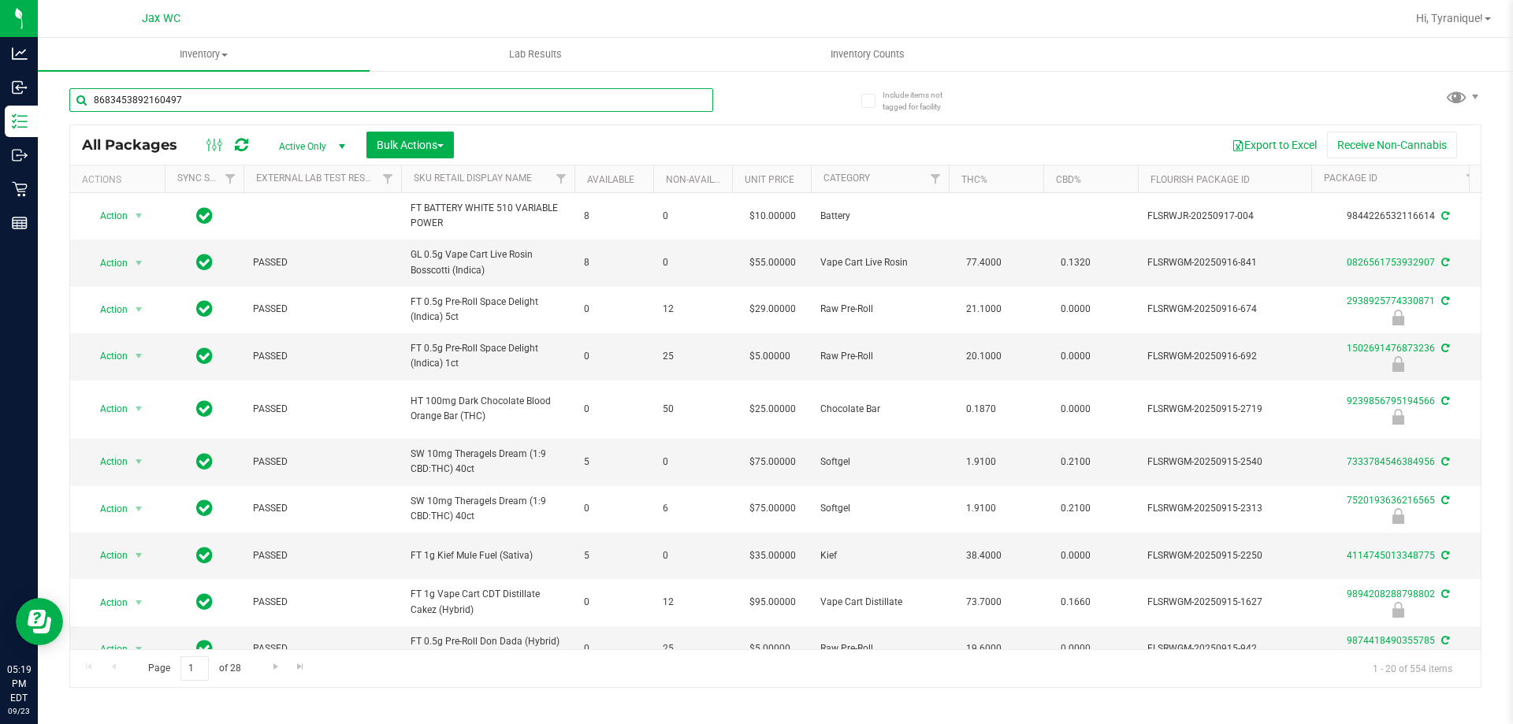
type input "8683453892160497"
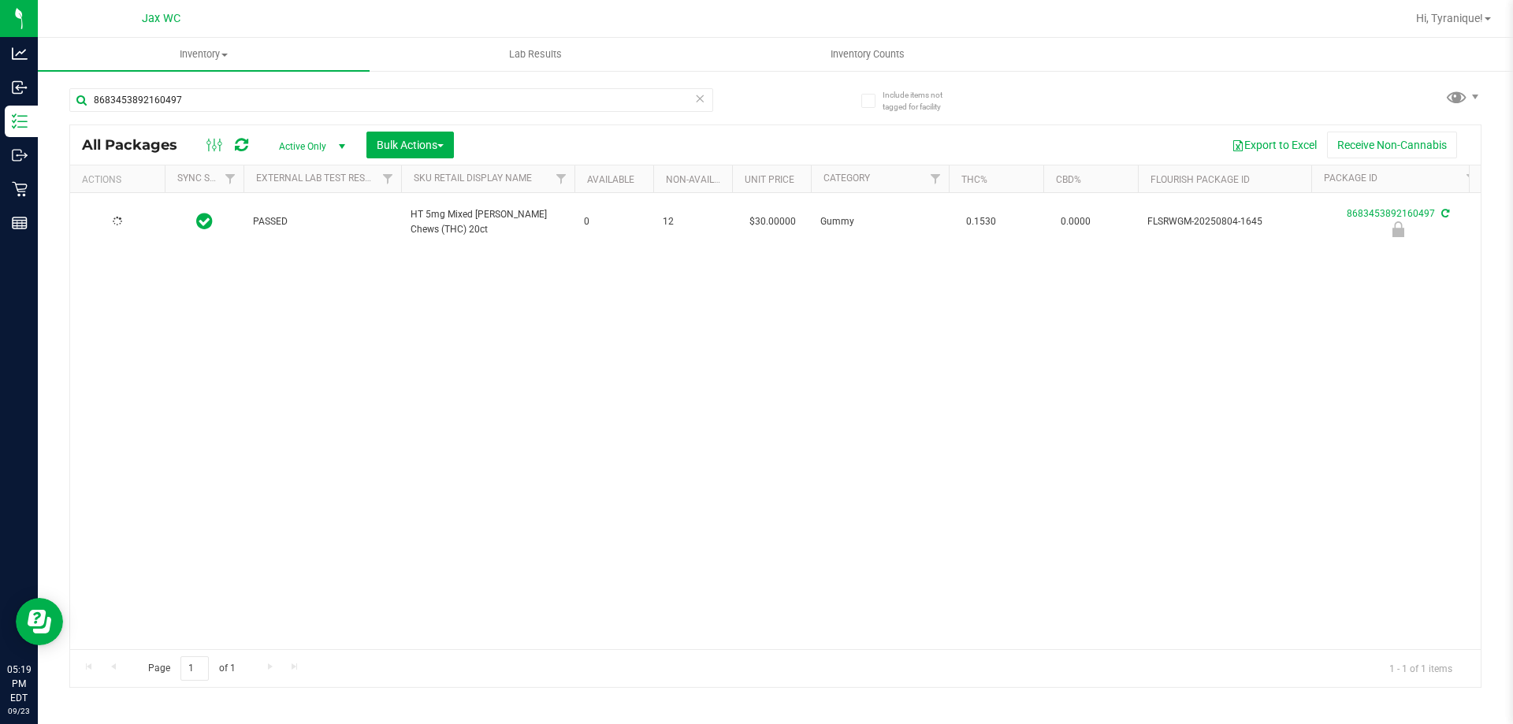
click at [107, 217] on div at bounding box center [118, 221] width 76 height 15
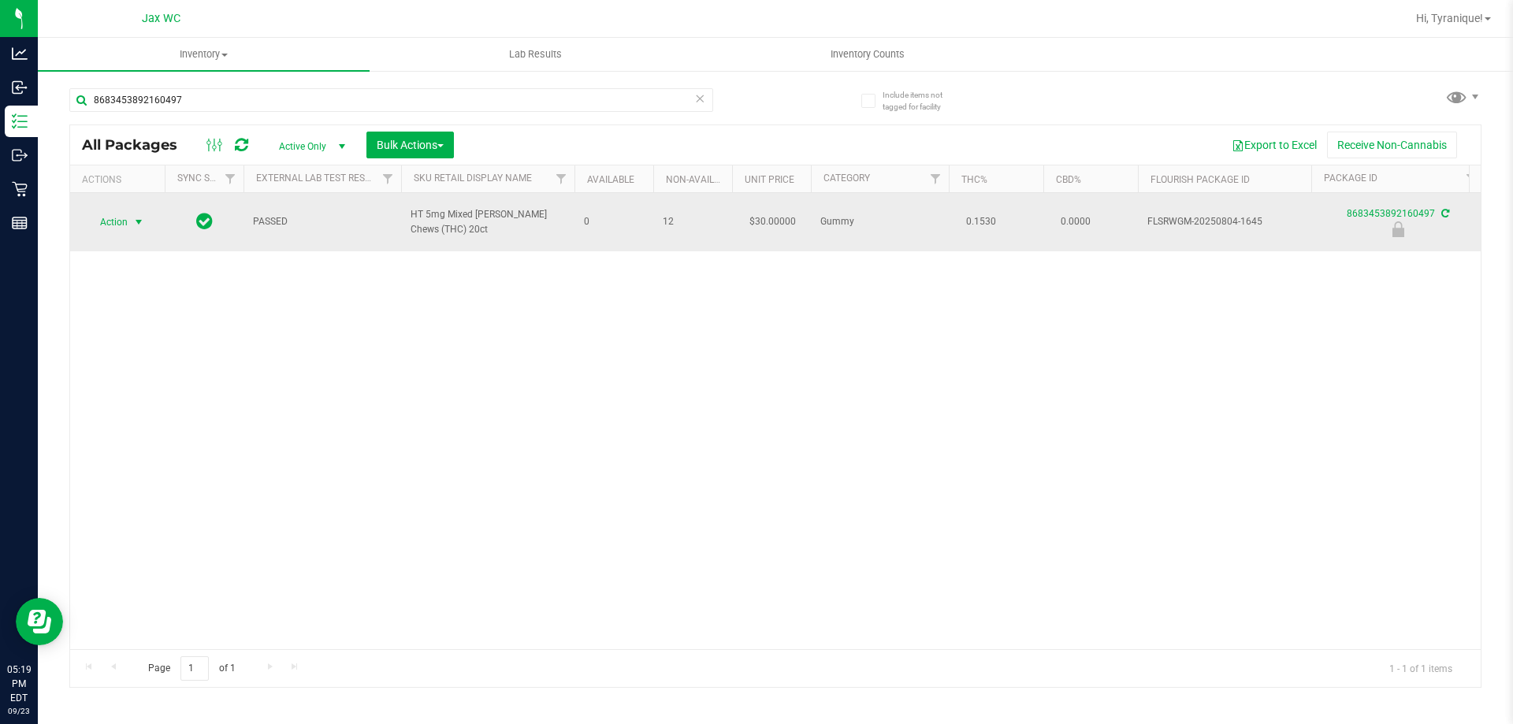
click at [110, 219] on span "Action" at bounding box center [107, 222] width 43 height 22
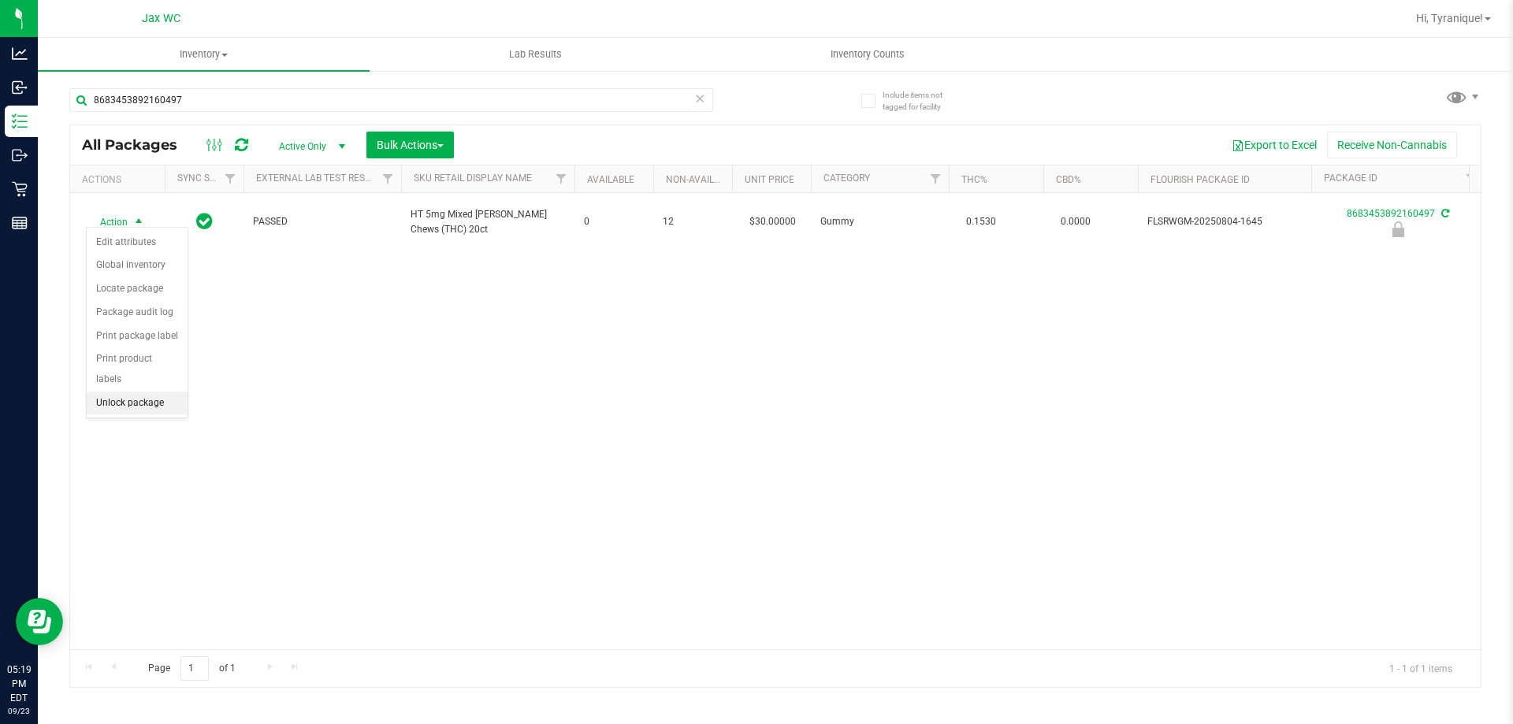
click at [147, 392] on li "Unlock package" at bounding box center [137, 404] width 101 height 24
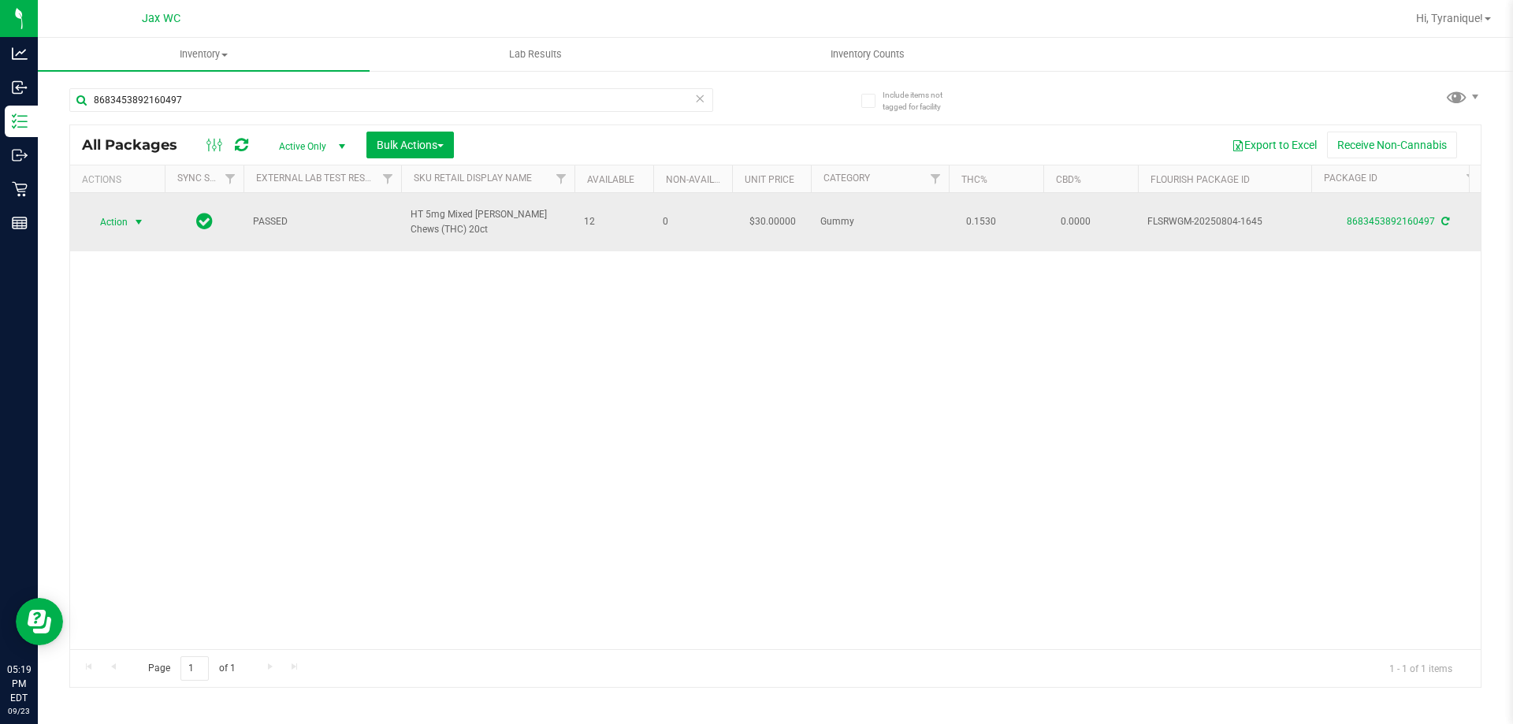
click at [128, 220] on span "Action" at bounding box center [107, 222] width 43 height 22
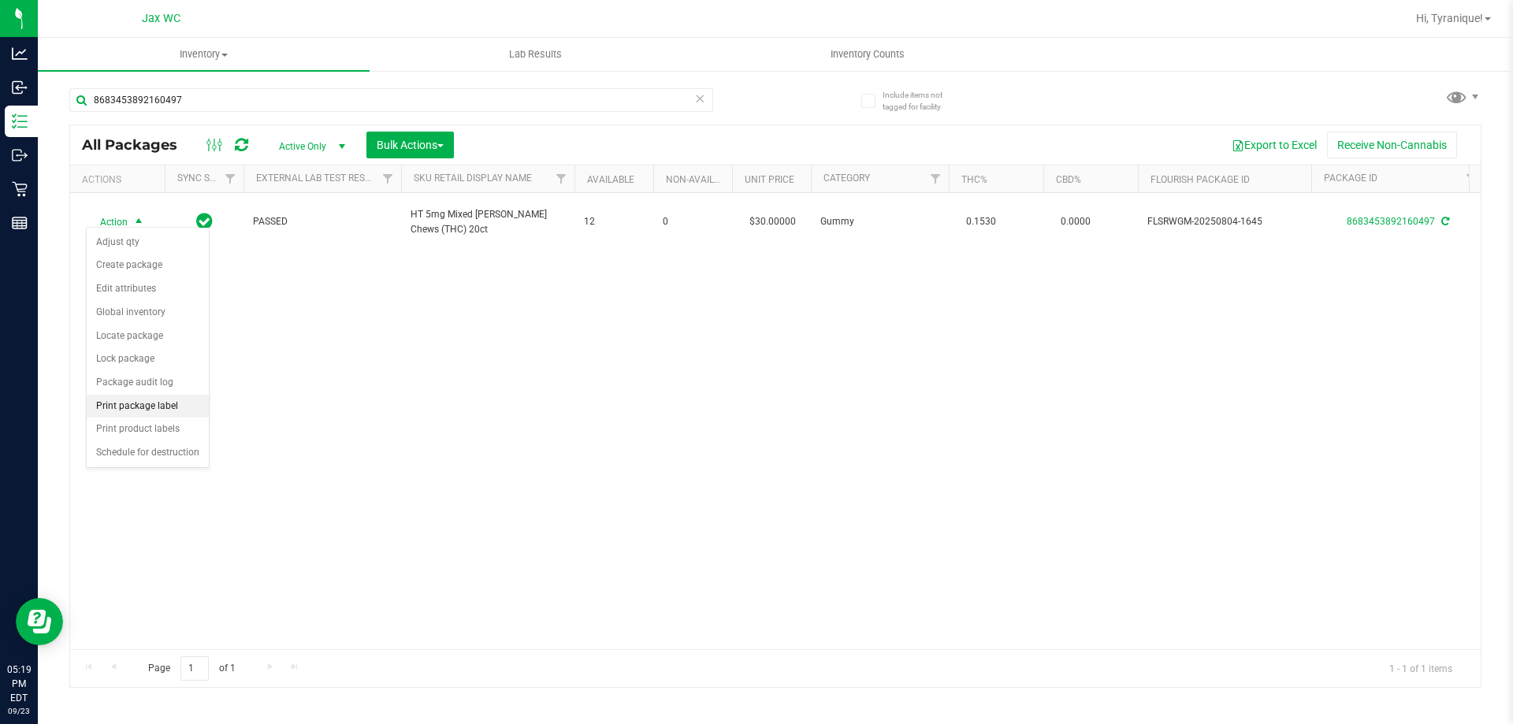
click at [165, 399] on li "Print package label" at bounding box center [148, 407] width 122 height 24
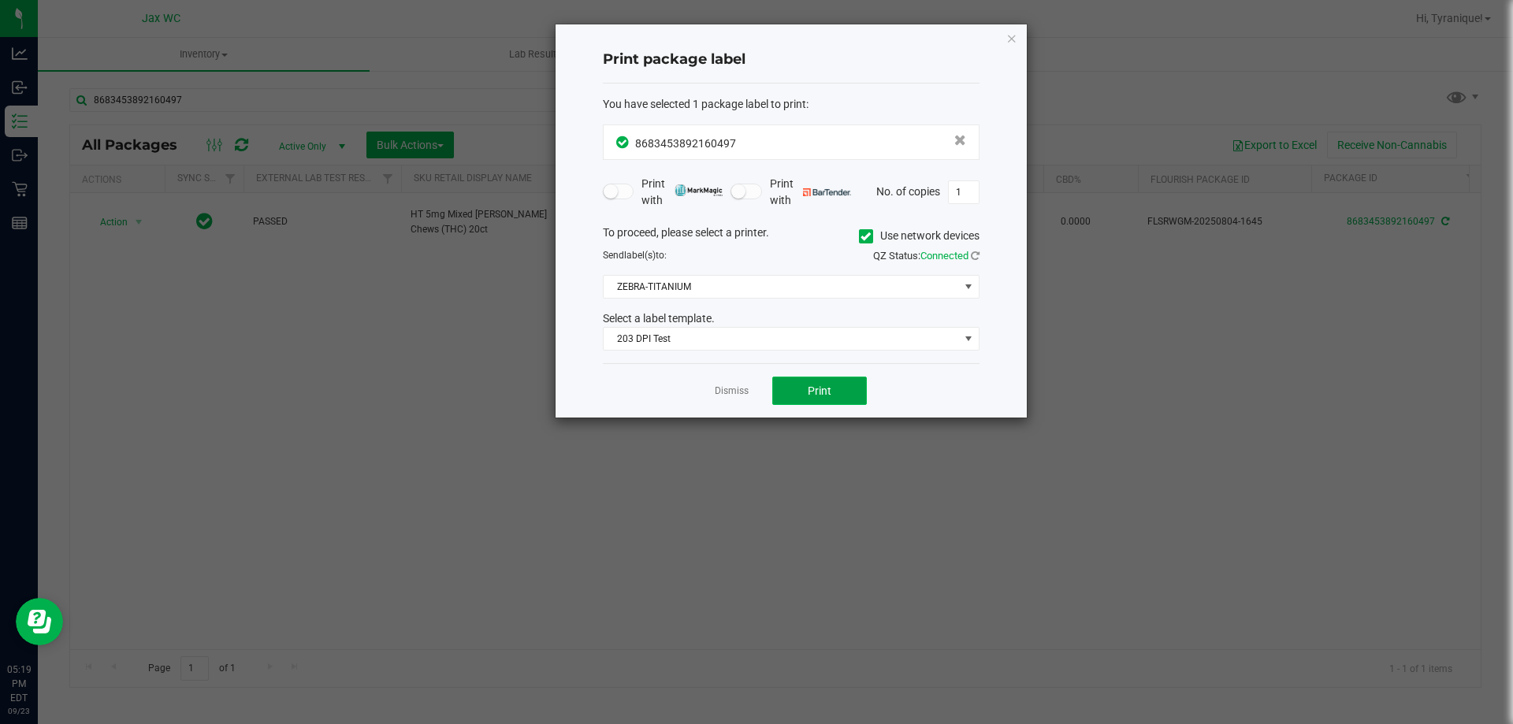
click at [804, 381] on button "Print" at bounding box center [819, 391] width 95 height 28
click at [739, 396] on link "Dismiss" at bounding box center [732, 391] width 34 height 13
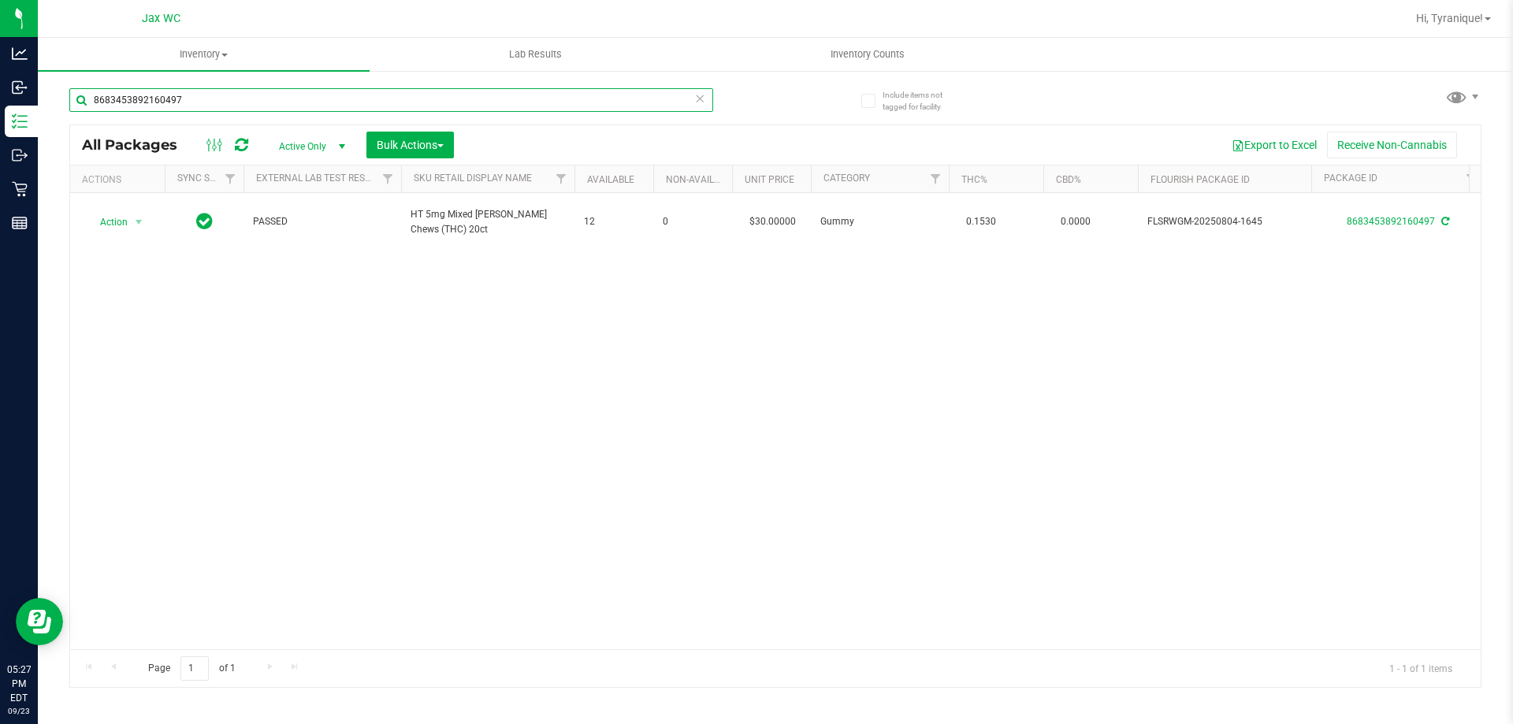
click at [429, 93] on input "8683453892160497" at bounding box center [391, 100] width 644 height 24
type input "8646380956600408"
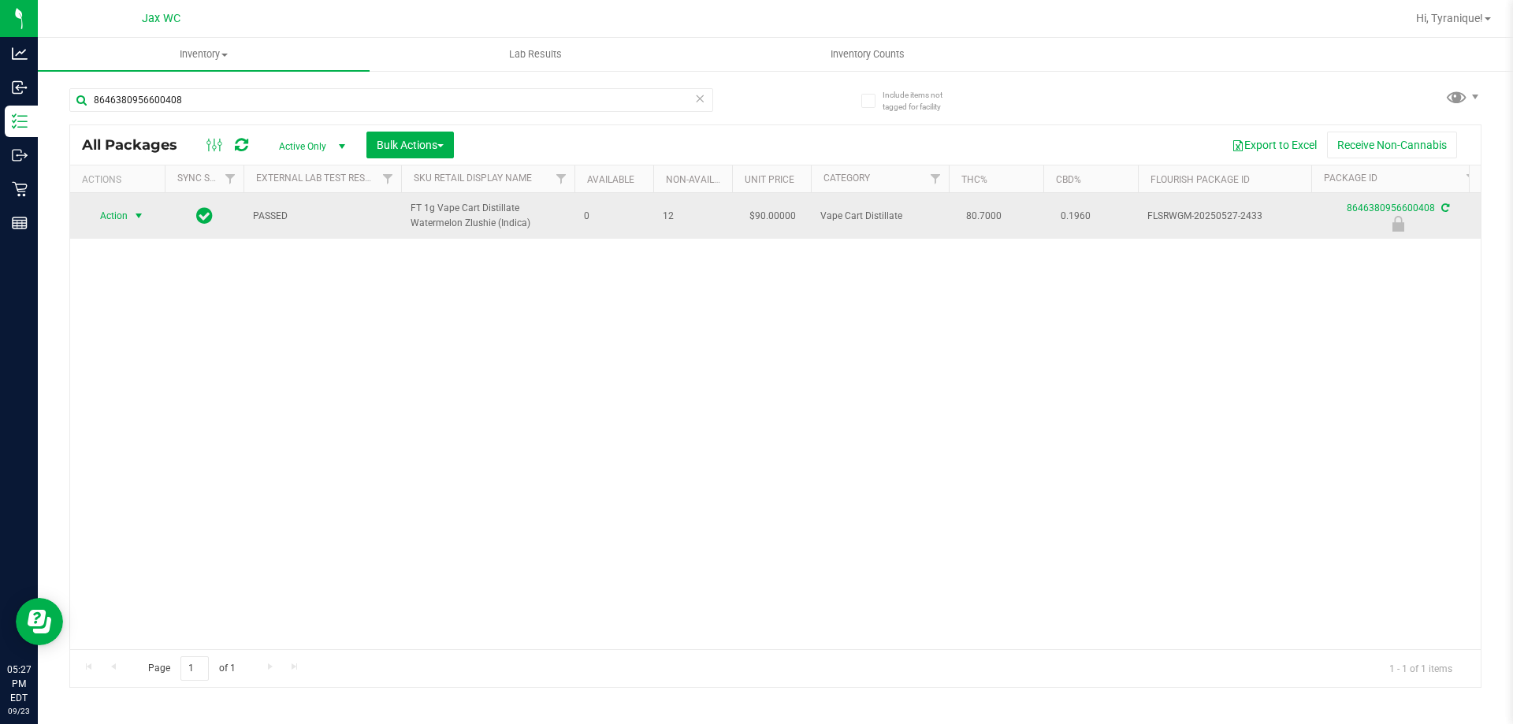
click at [125, 225] on span "Action" at bounding box center [107, 216] width 43 height 22
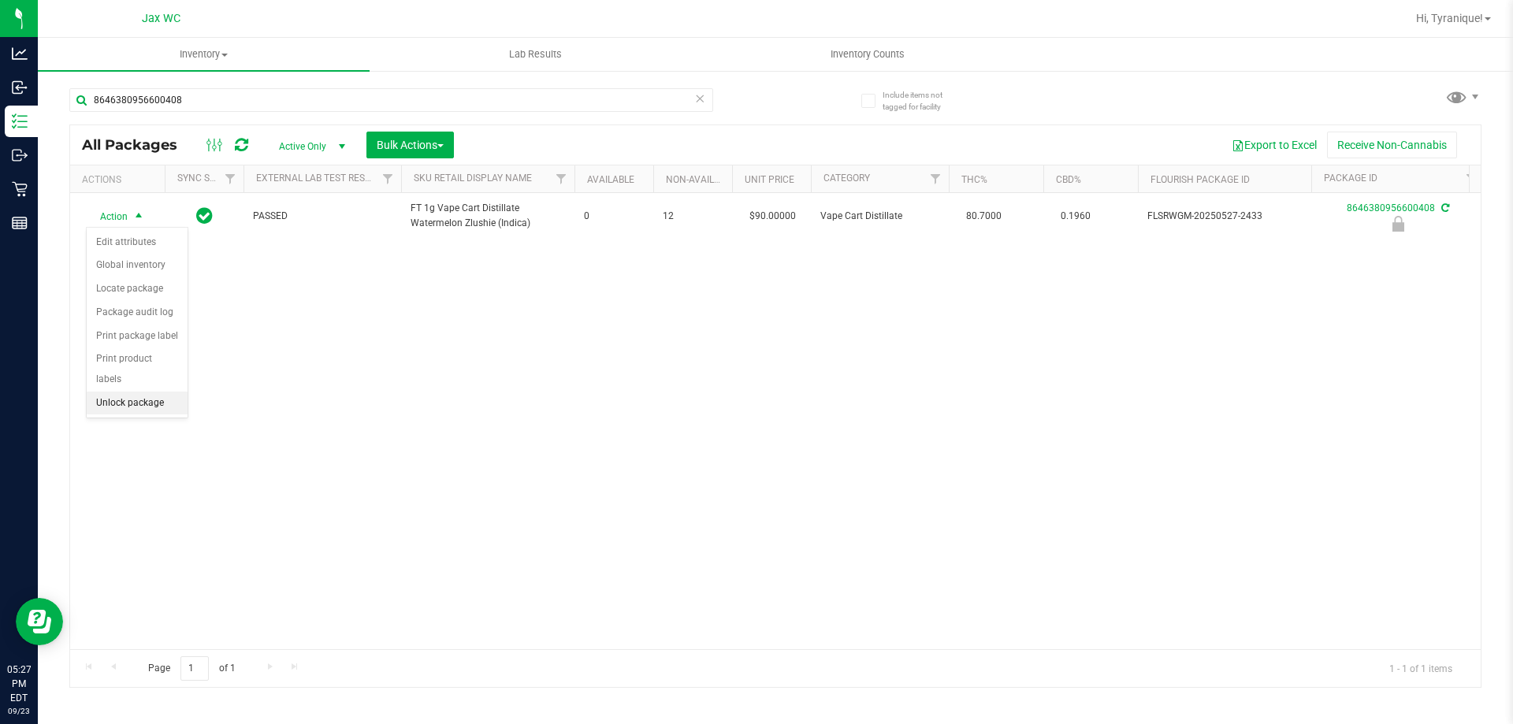
click at [143, 392] on li "Unlock package" at bounding box center [137, 404] width 101 height 24
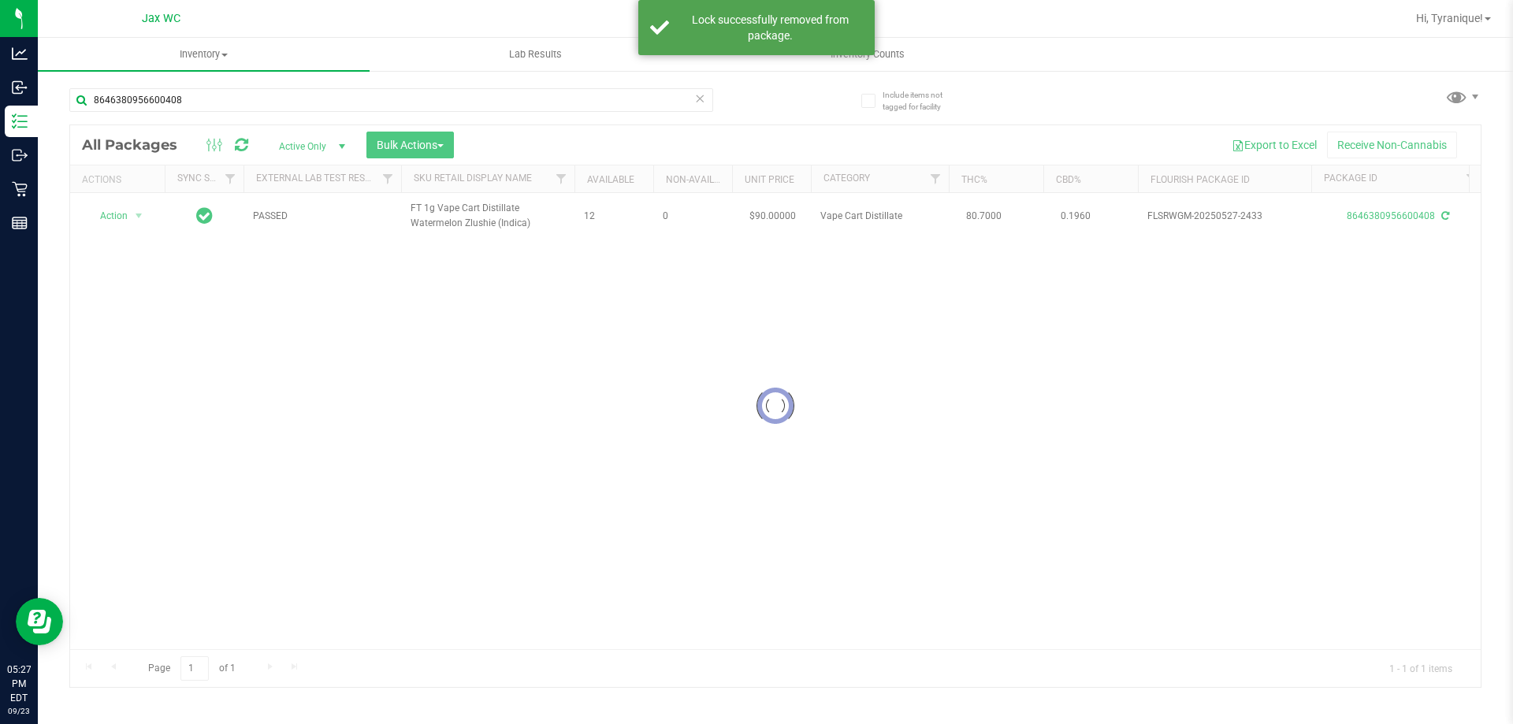
click at [124, 218] on div at bounding box center [775, 406] width 1410 height 562
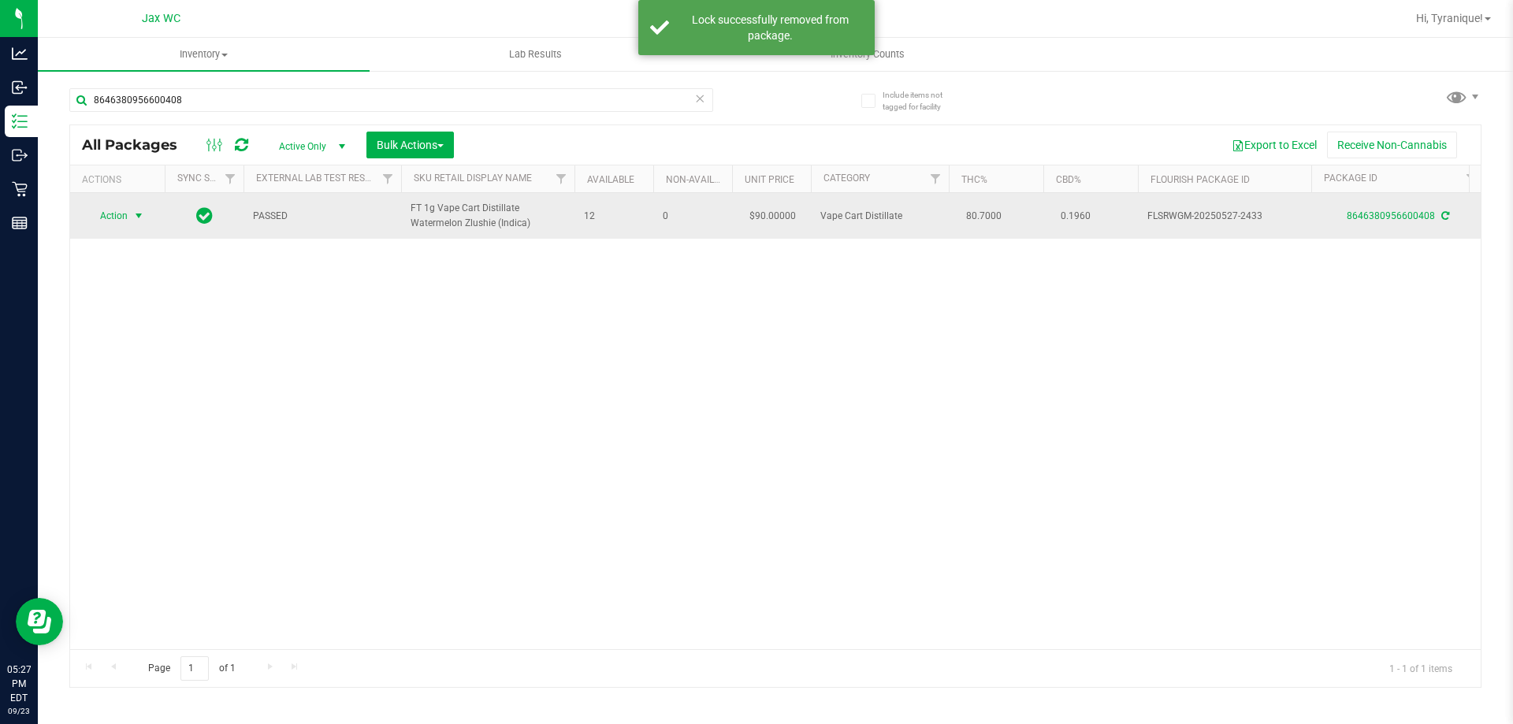
click at [114, 214] on span "Action" at bounding box center [107, 216] width 43 height 22
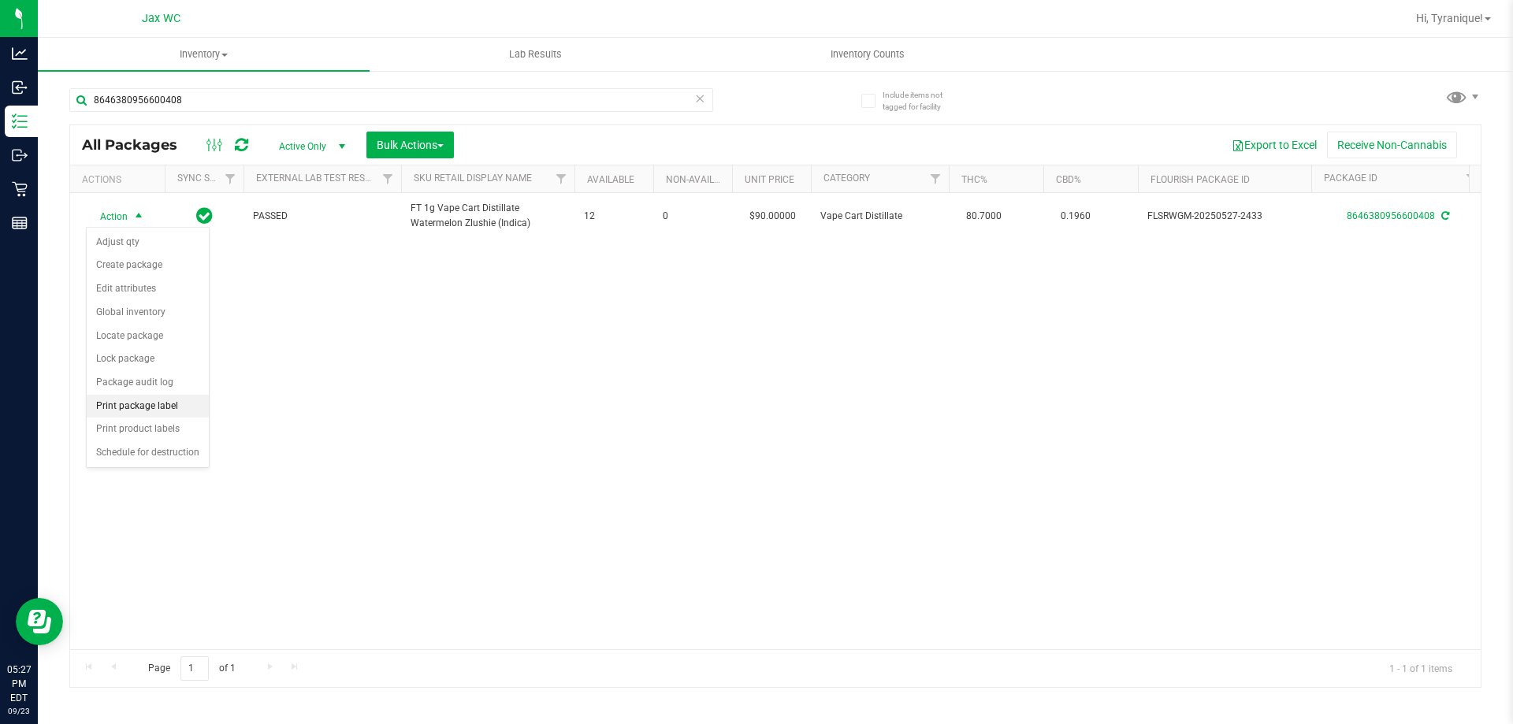
click at [162, 410] on li "Print package label" at bounding box center [148, 407] width 122 height 24
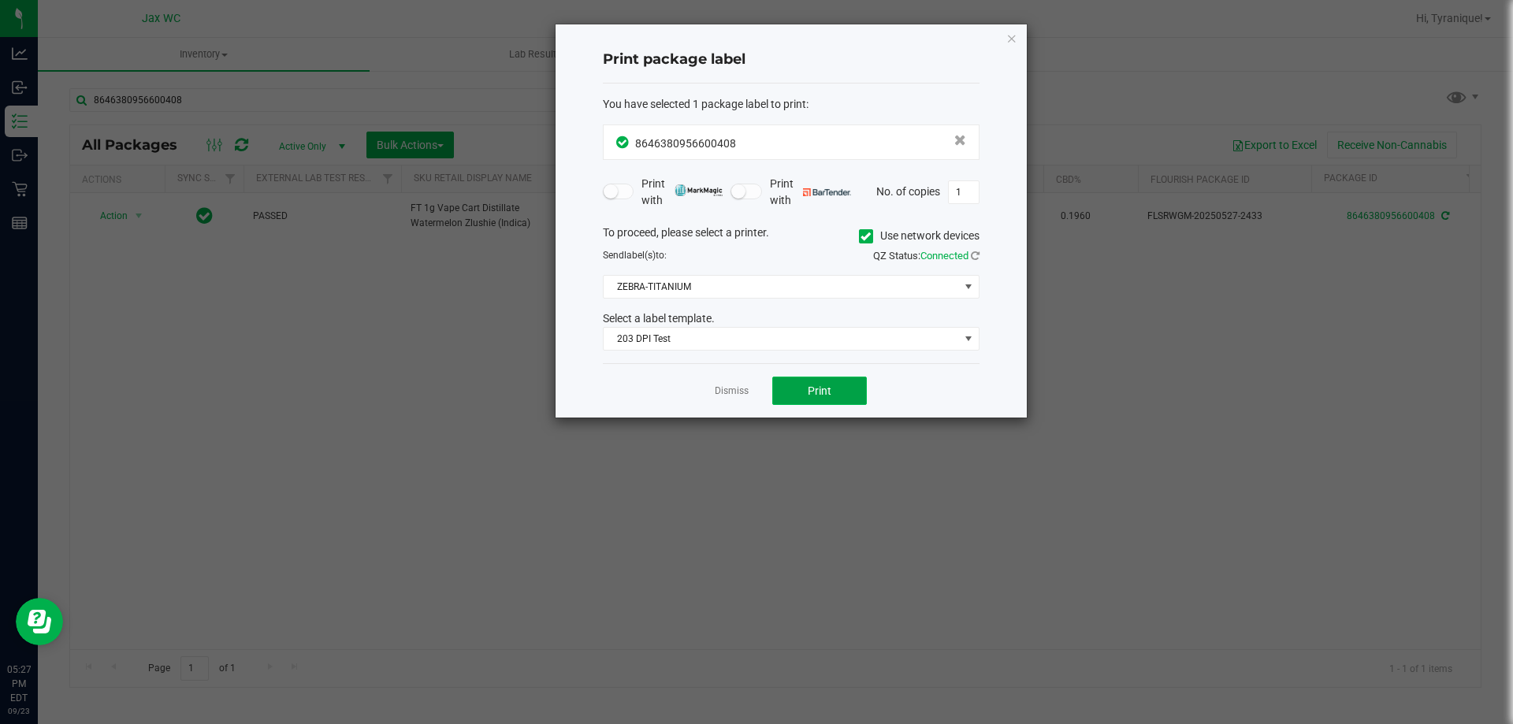
click at [782, 379] on button "Print" at bounding box center [819, 391] width 95 height 28
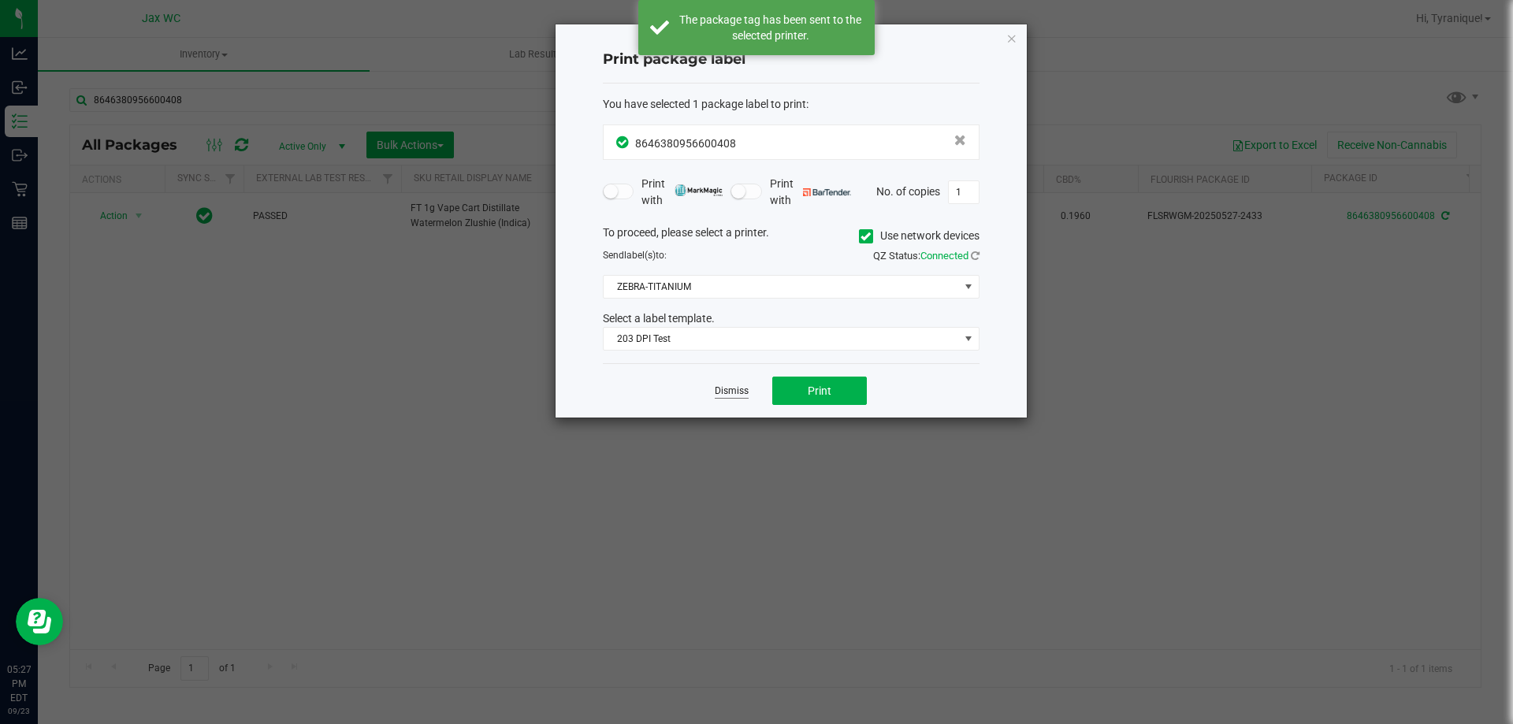
click at [728, 392] on link "Dismiss" at bounding box center [732, 391] width 34 height 13
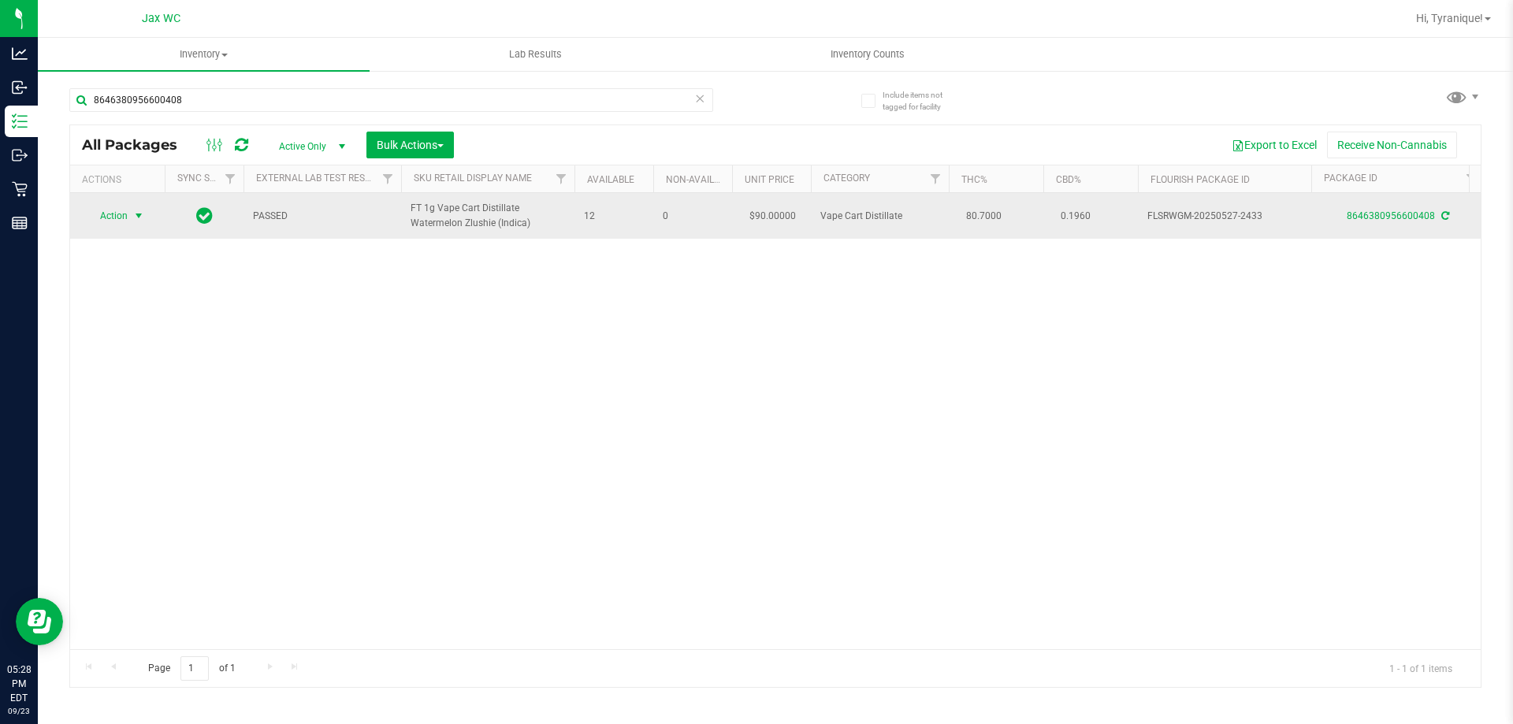
click at [136, 206] on span "select" at bounding box center [139, 216] width 20 height 22
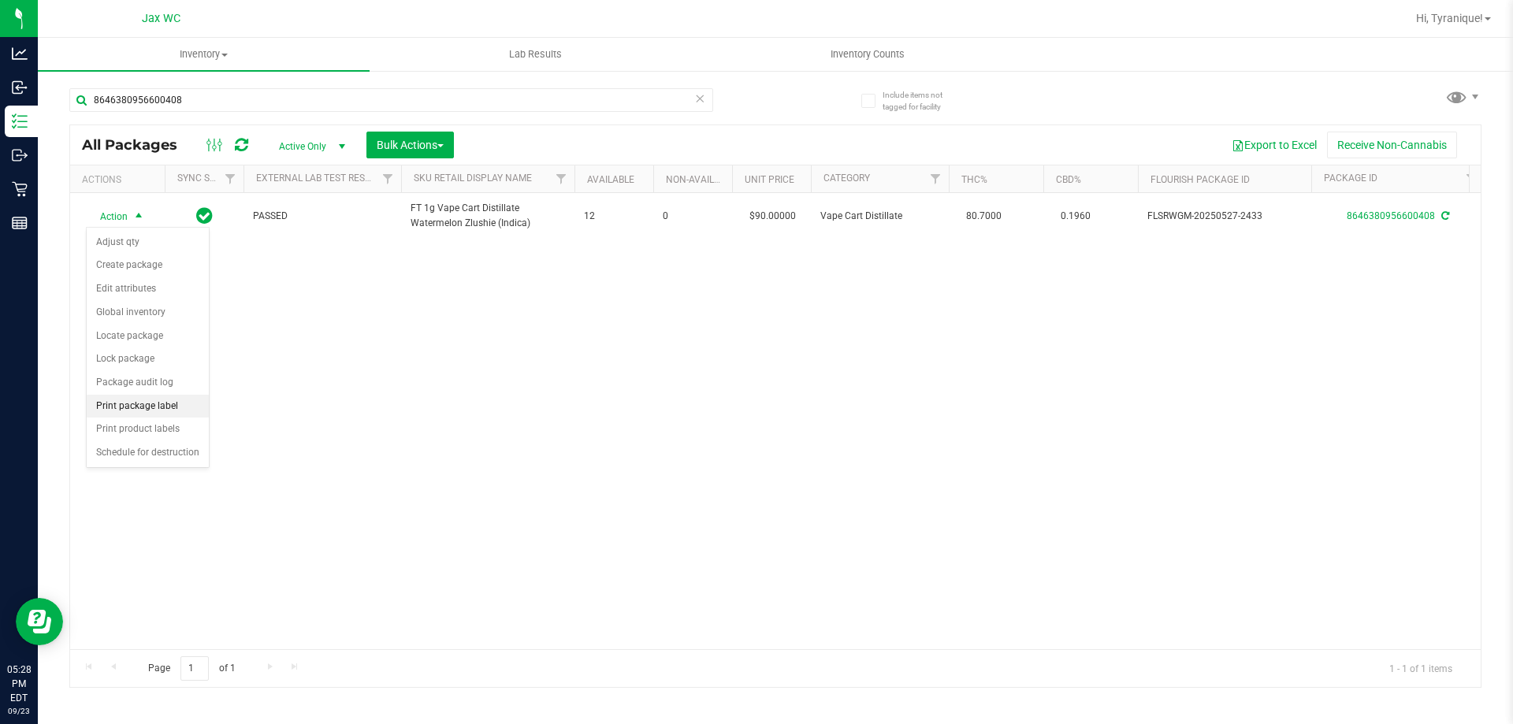
click at [165, 397] on li "Print package label" at bounding box center [148, 407] width 122 height 24
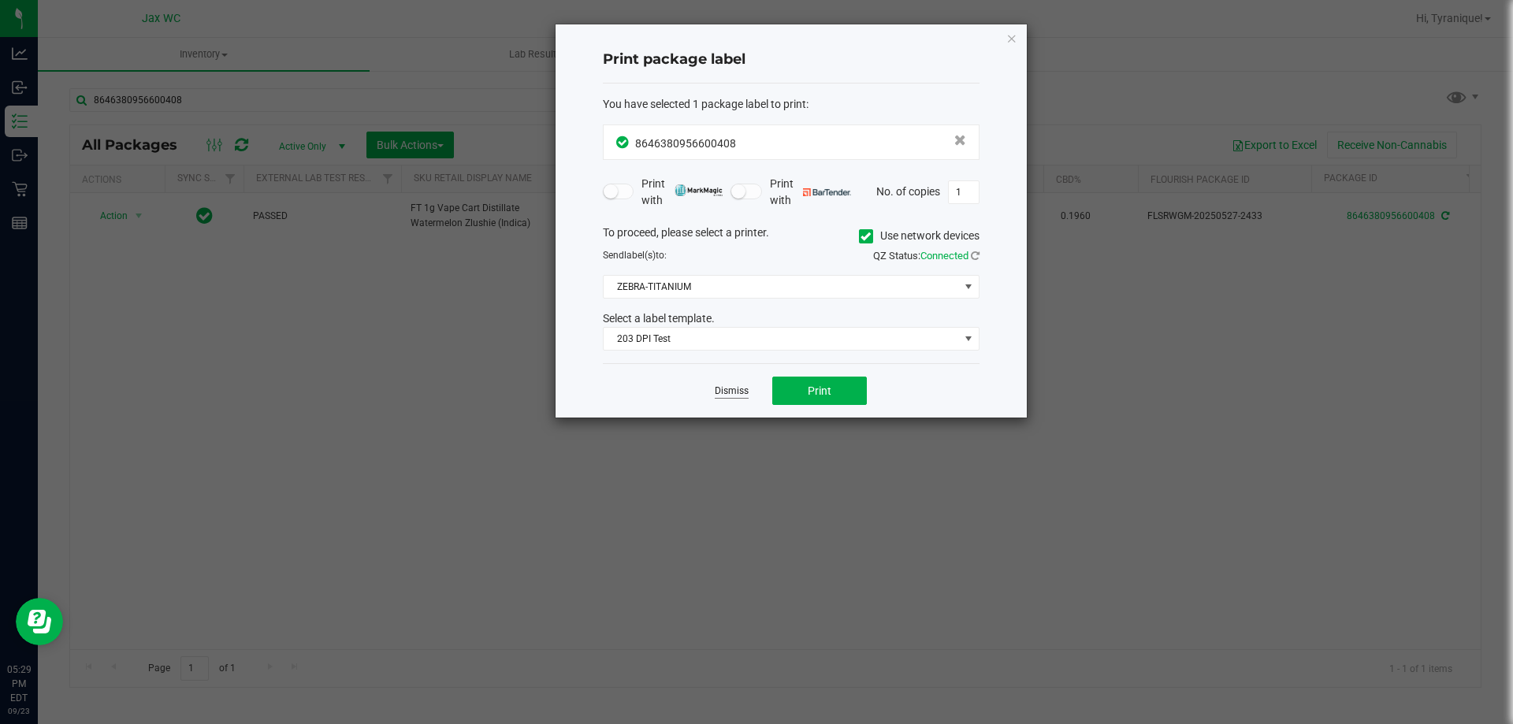
click at [738, 388] on link "Dismiss" at bounding box center [732, 391] width 34 height 13
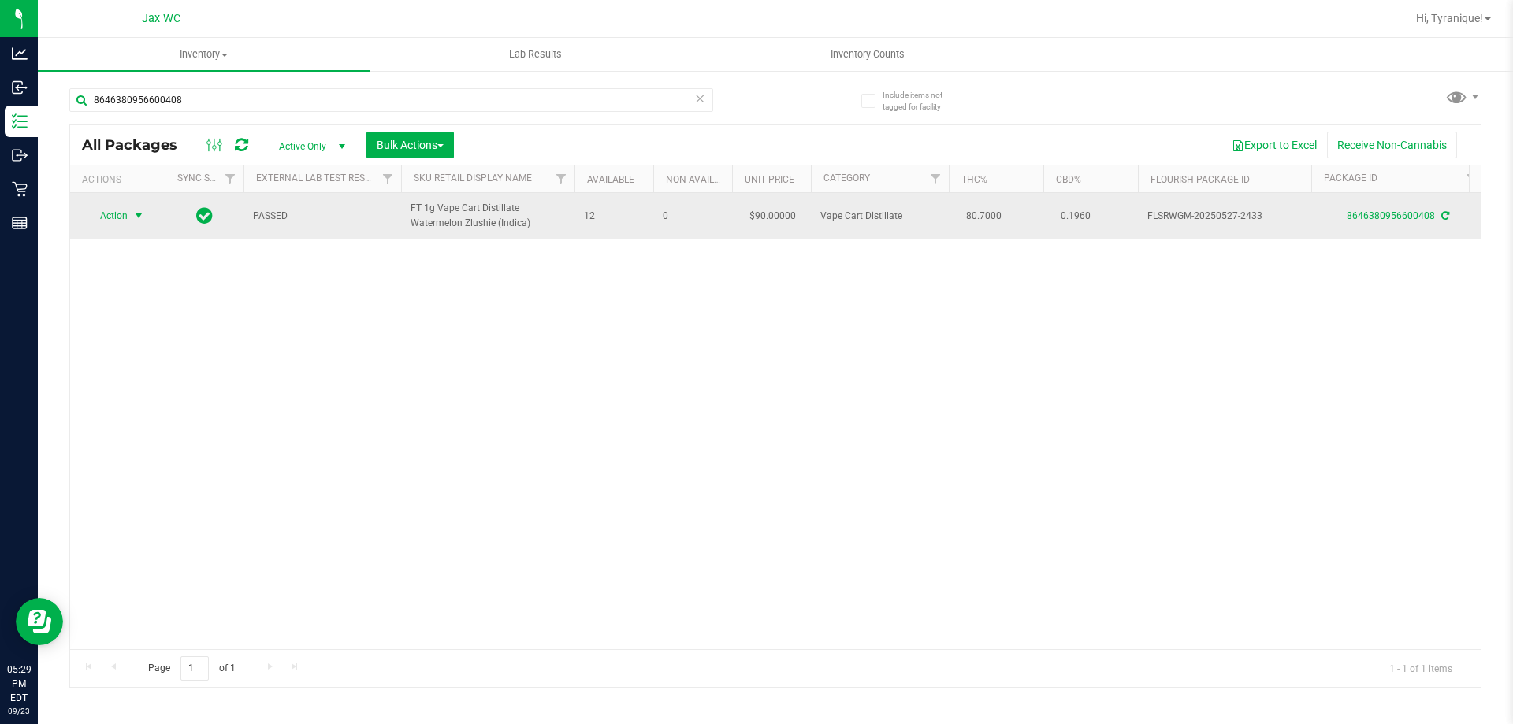
click at [119, 203] on td "Action Action Adjust qty Create package Edit attributes Global inventory Locate…" at bounding box center [117, 216] width 95 height 46
click at [116, 220] on span "Action" at bounding box center [107, 216] width 43 height 22
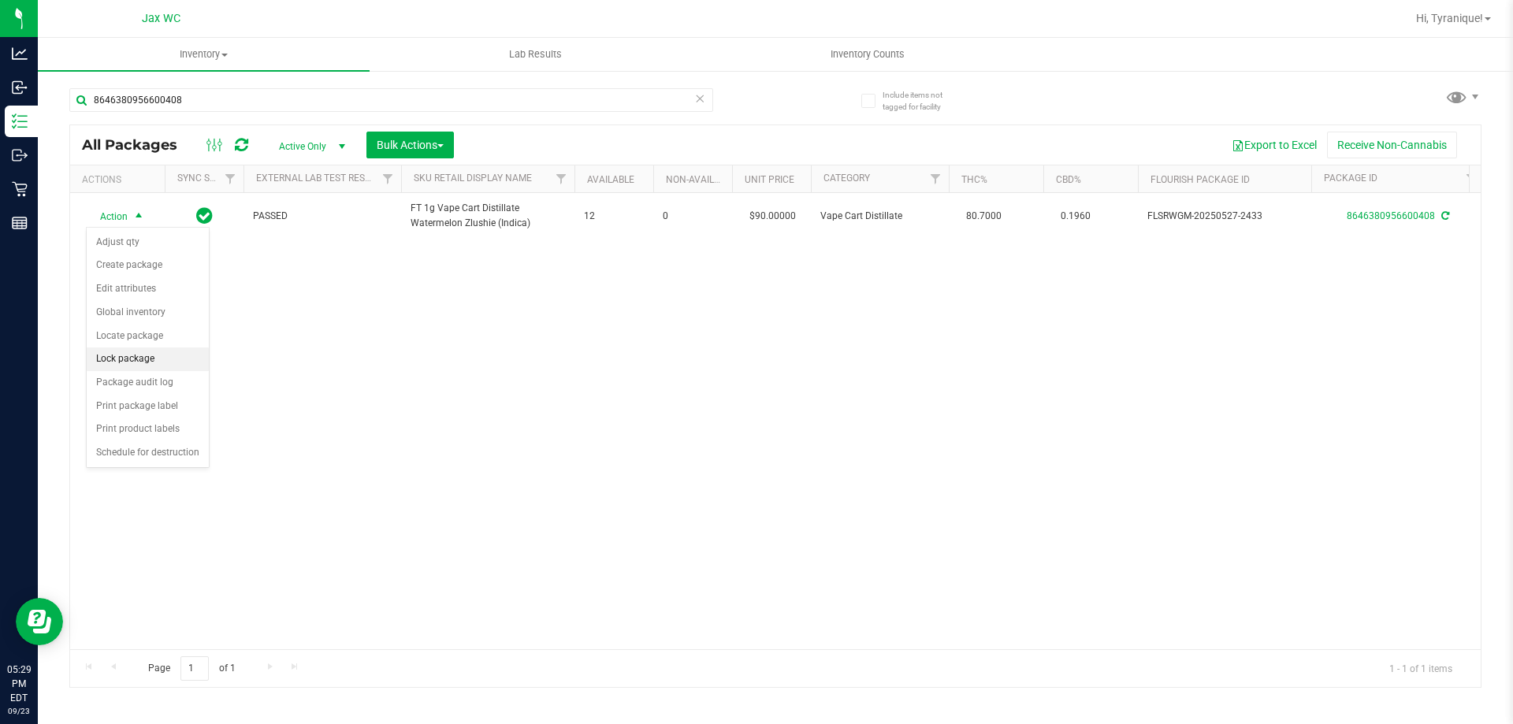
click at [157, 351] on li "Lock package" at bounding box center [148, 360] width 122 height 24
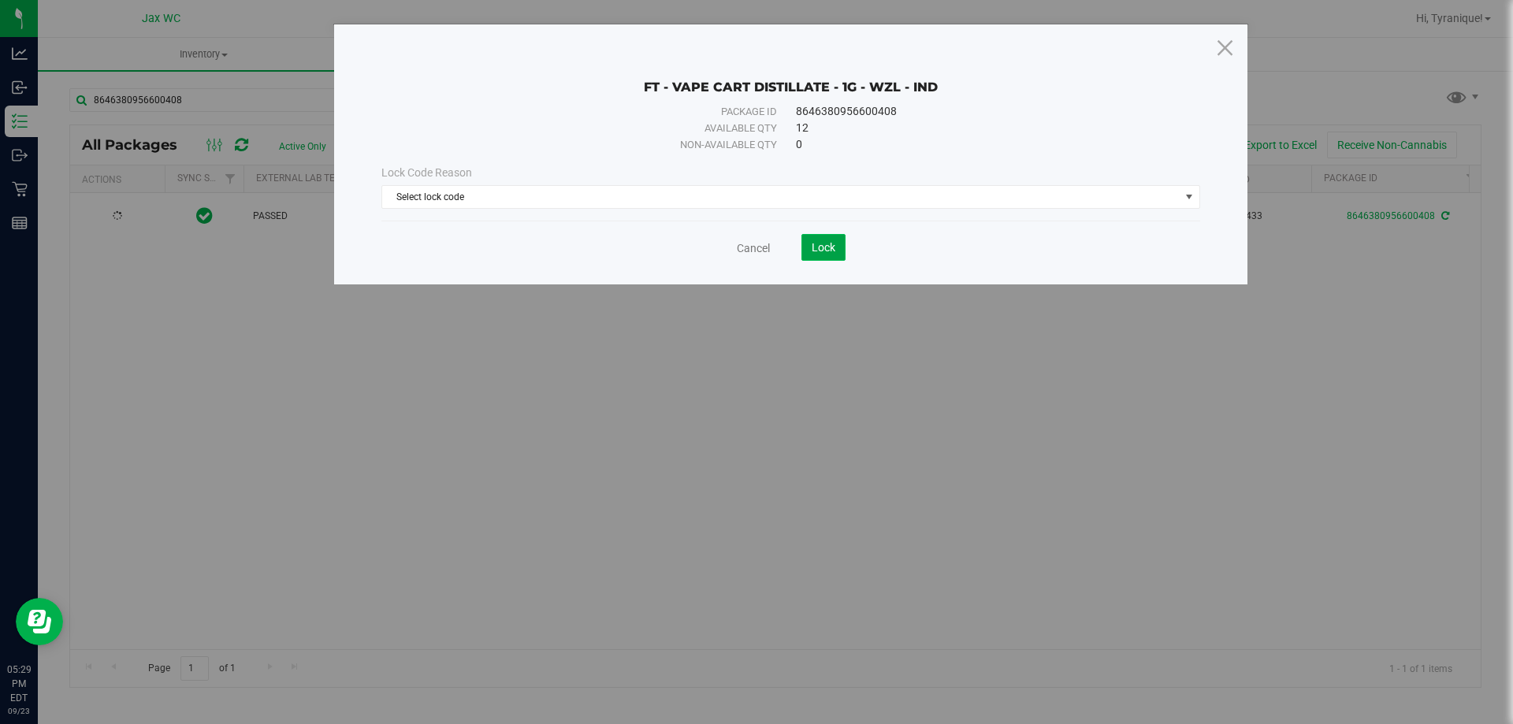
click at [818, 243] on span "Lock" at bounding box center [824, 247] width 24 height 13
click at [726, 206] on span "Select lock code" at bounding box center [780, 197] width 797 height 22
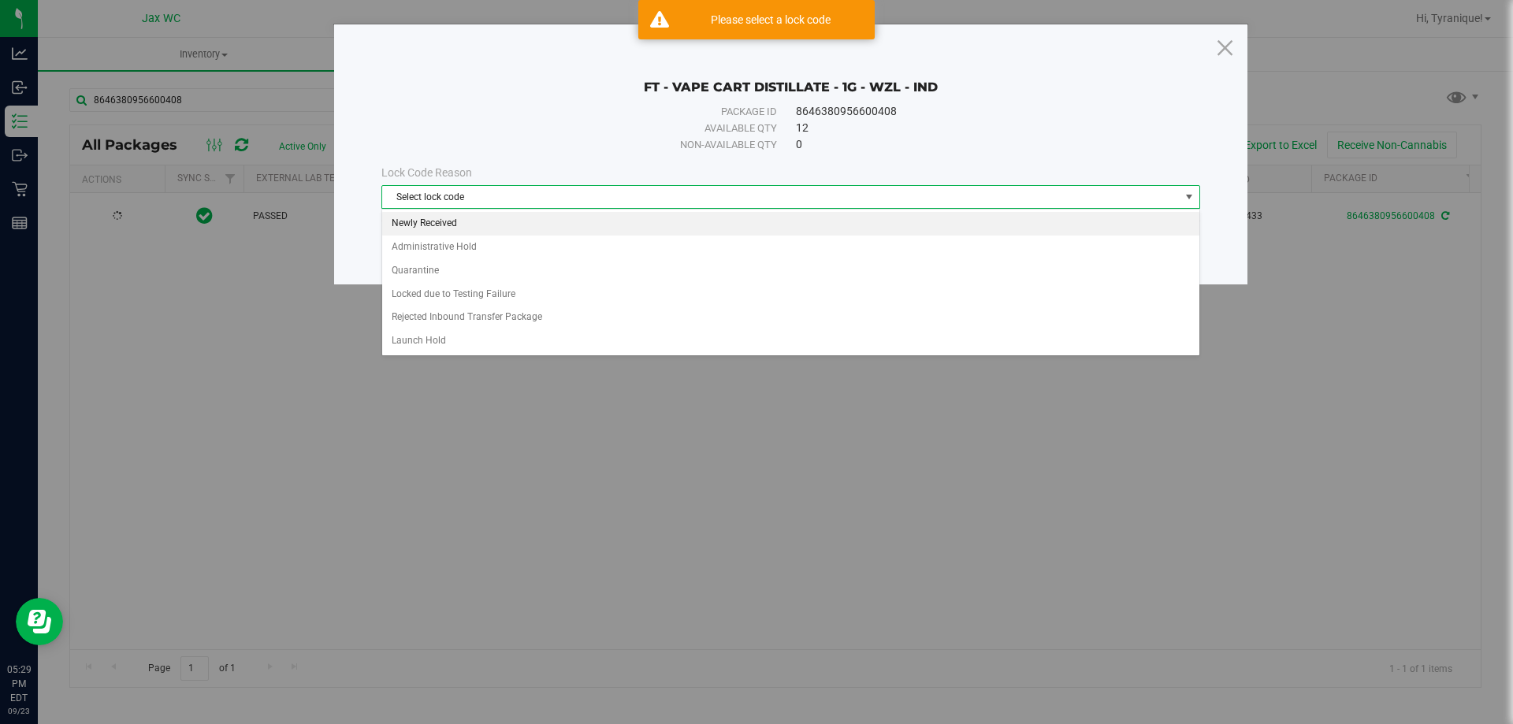
click at [506, 222] on li "Newly Received" at bounding box center [790, 224] width 817 height 24
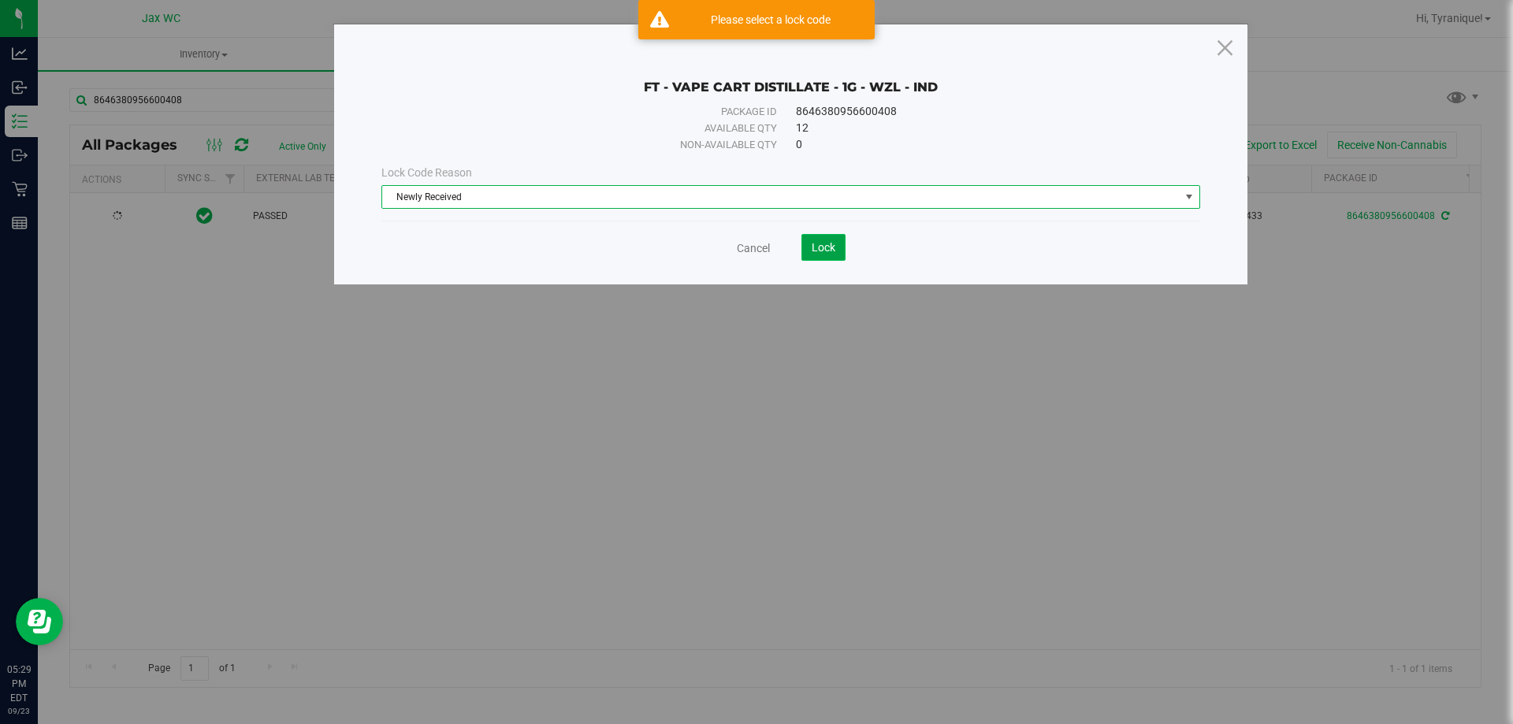
click at [827, 246] on span "Lock" at bounding box center [824, 247] width 24 height 13
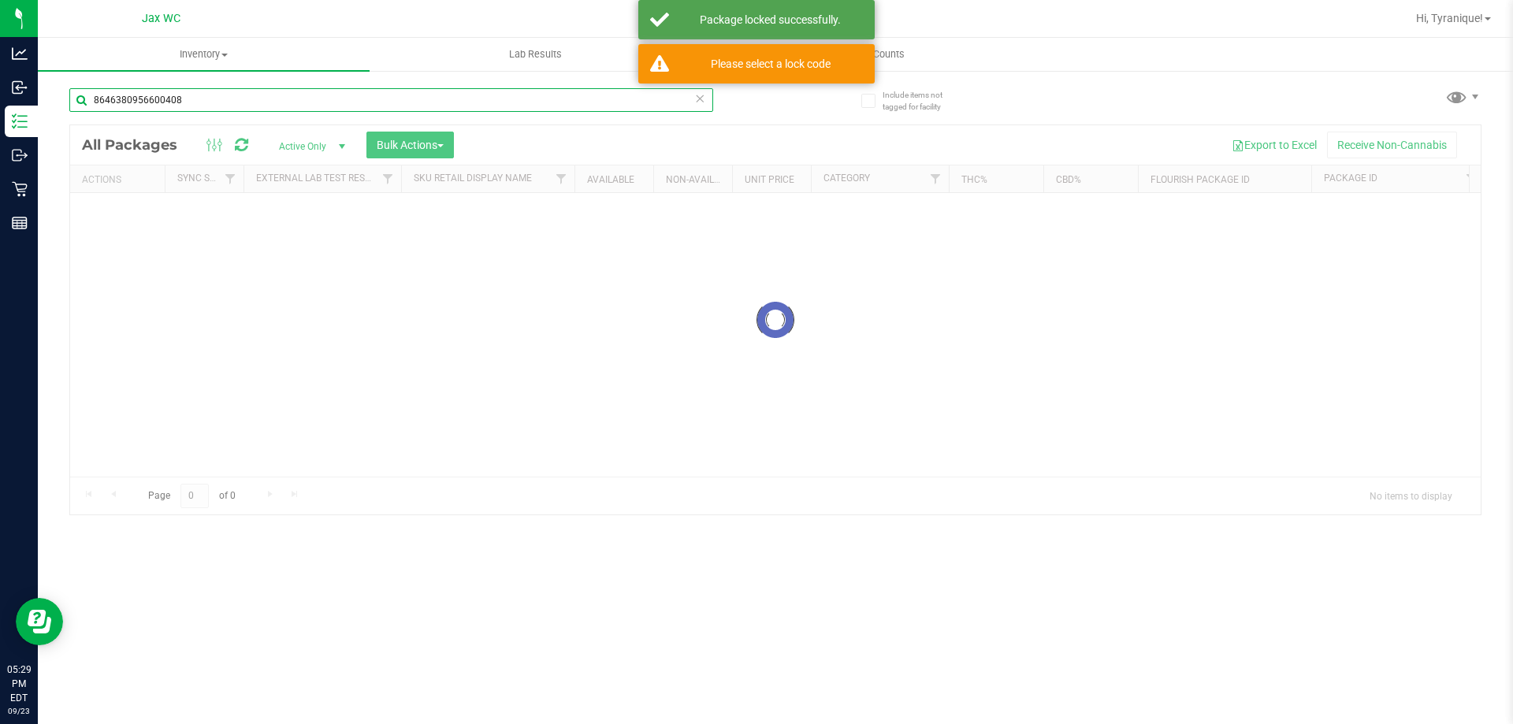
click at [582, 107] on input "8646380956600408" at bounding box center [391, 100] width 644 height 24
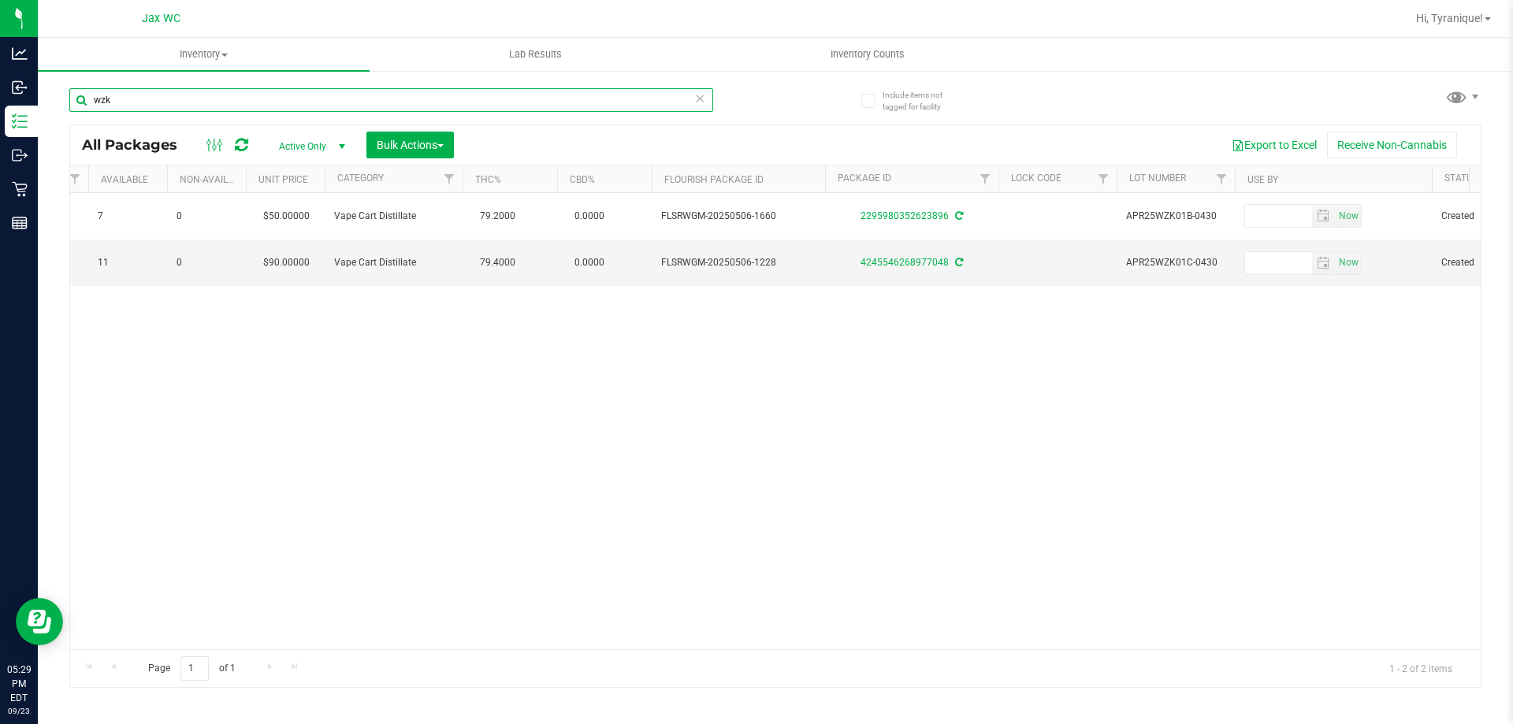
scroll to position [0, 505]
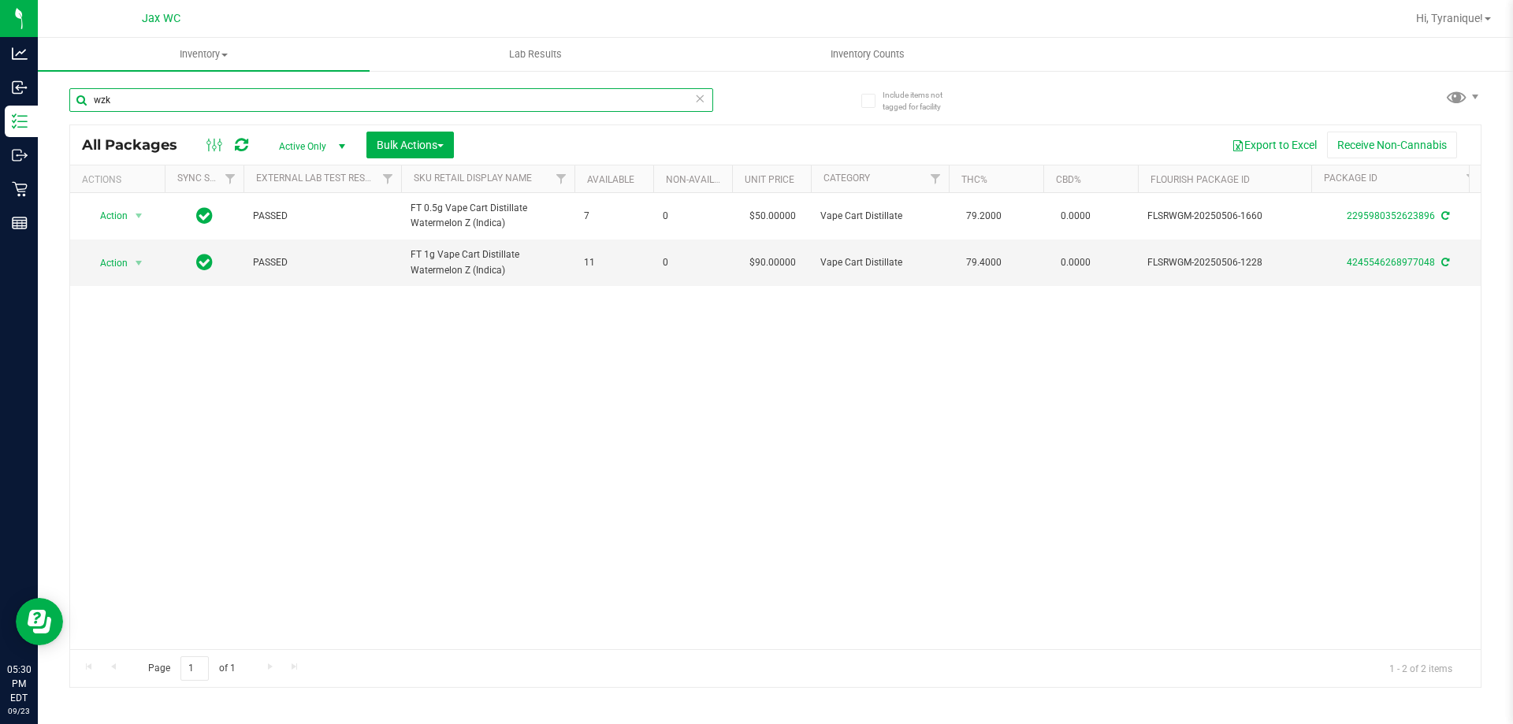
type input "wzk"
click at [700, 102] on icon at bounding box center [699, 97] width 11 height 19
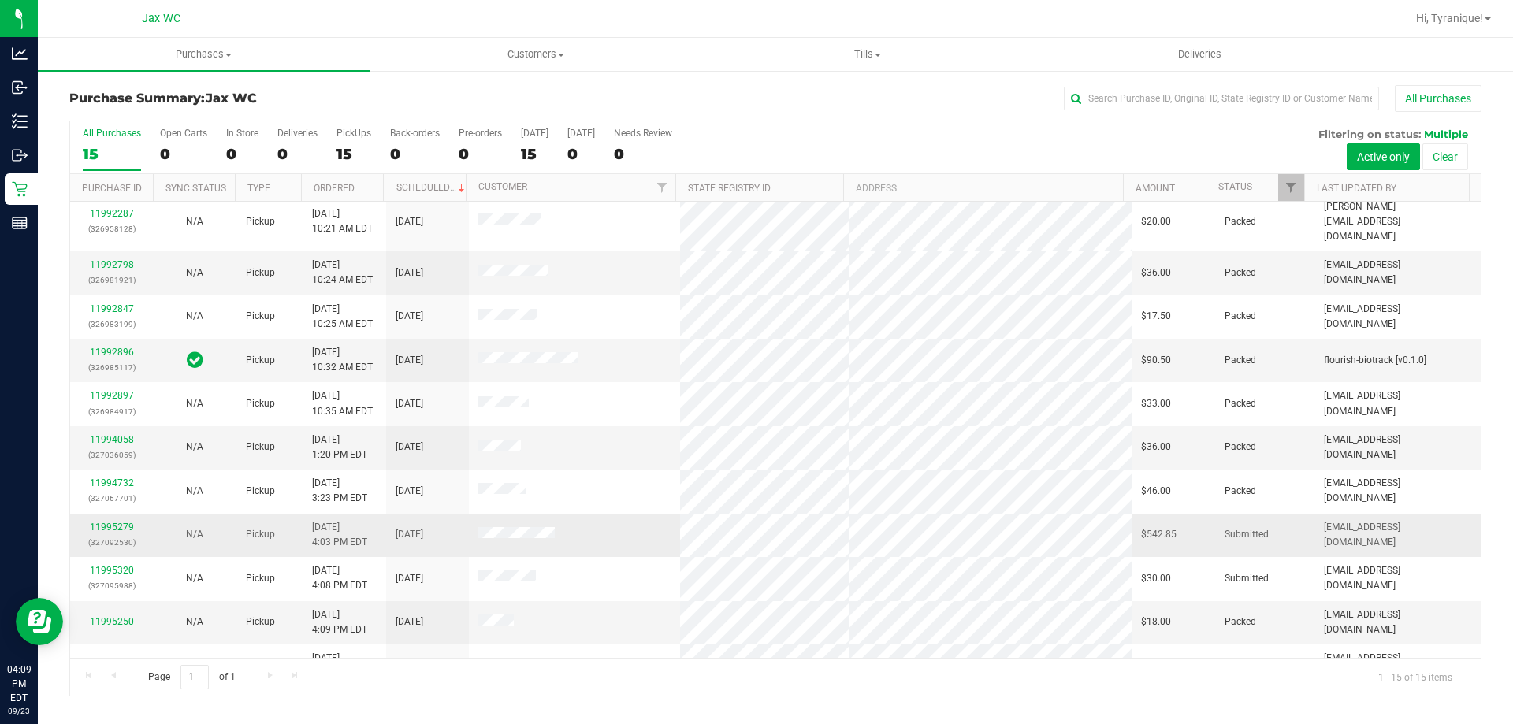
scroll to position [198, 0]
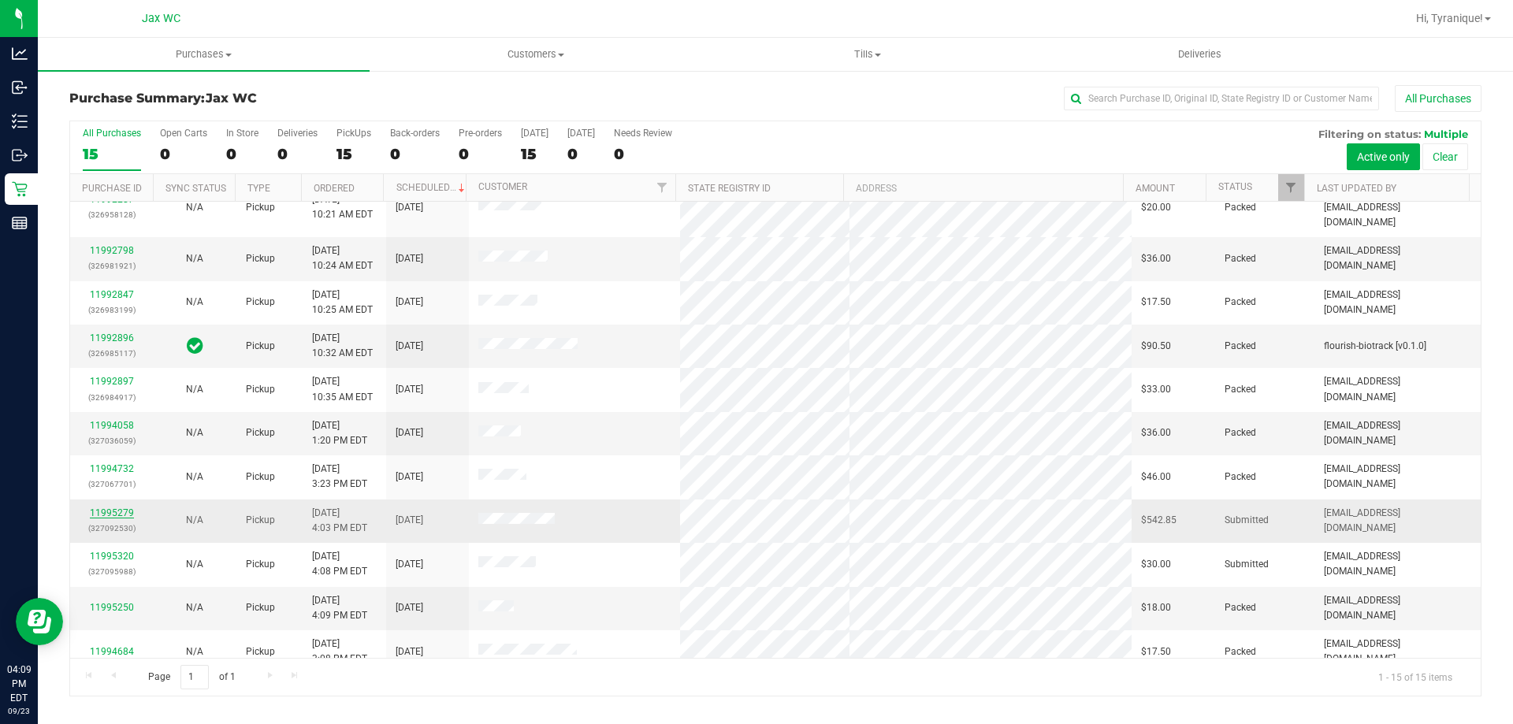
click at [122, 507] on link "11995279" at bounding box center [112, 512] width 44 height 11
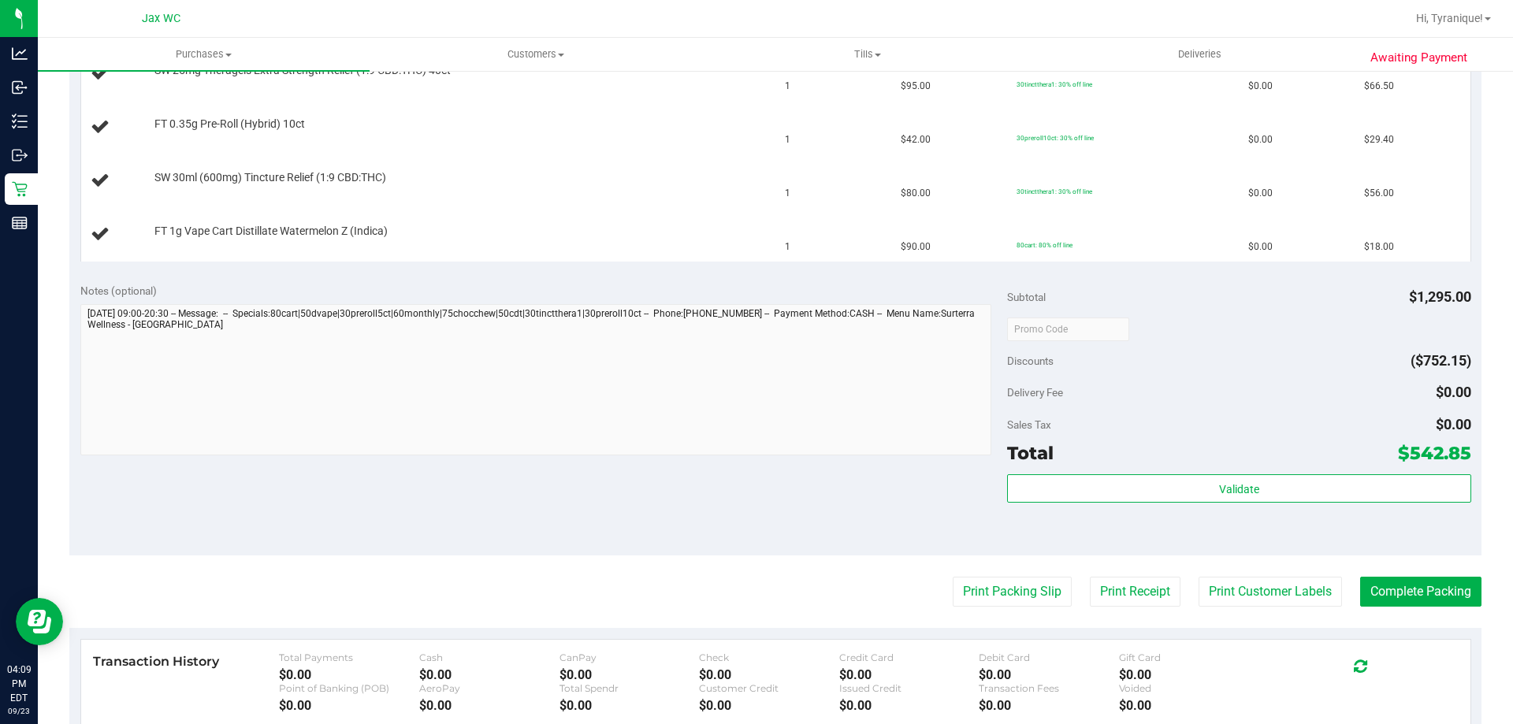
scroll to position [788, 0]
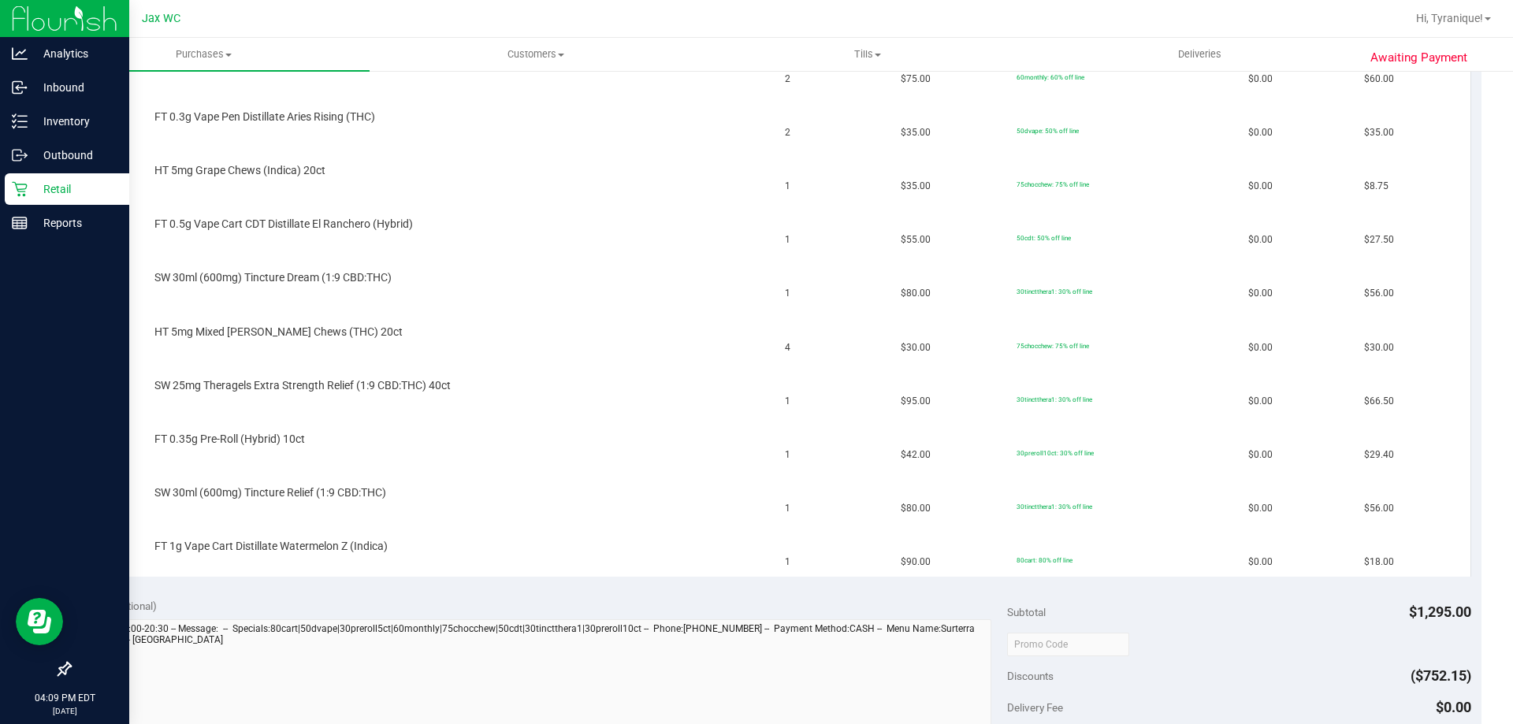
click at [25, 191] on icon at bounding box center [20, 189] width 16 height 16
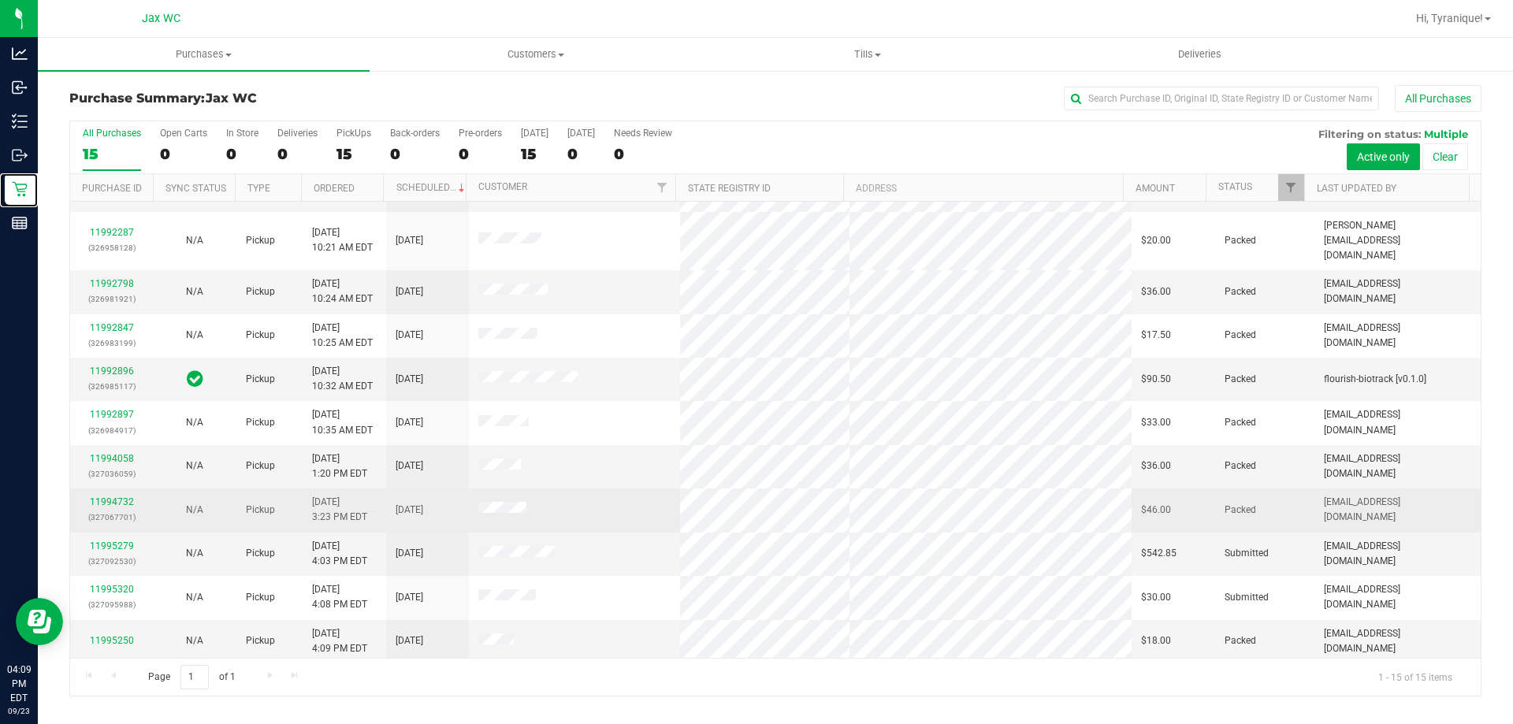
scroll to position [198, 0]
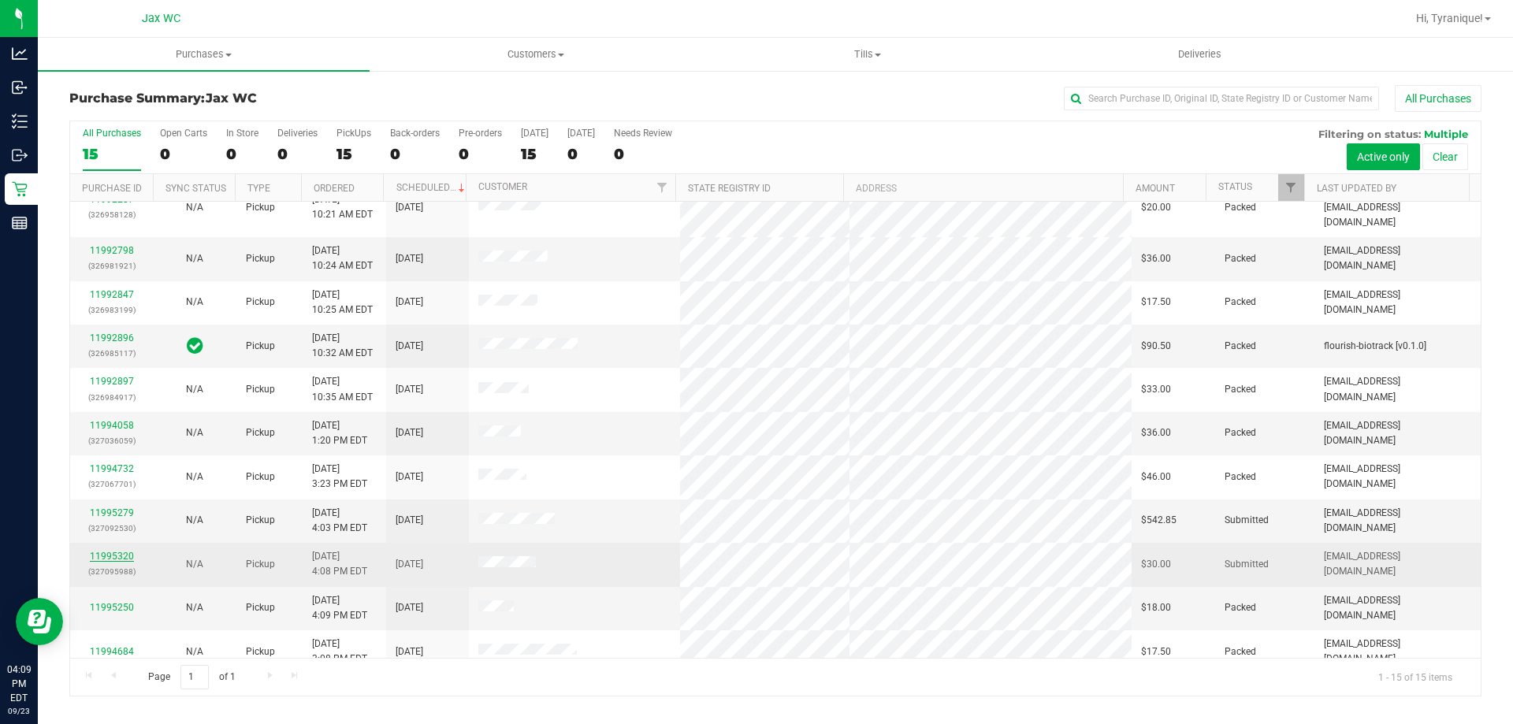
click at [121, 551] on link "11995320" at bounding box center [112, 556] width 44 height 11
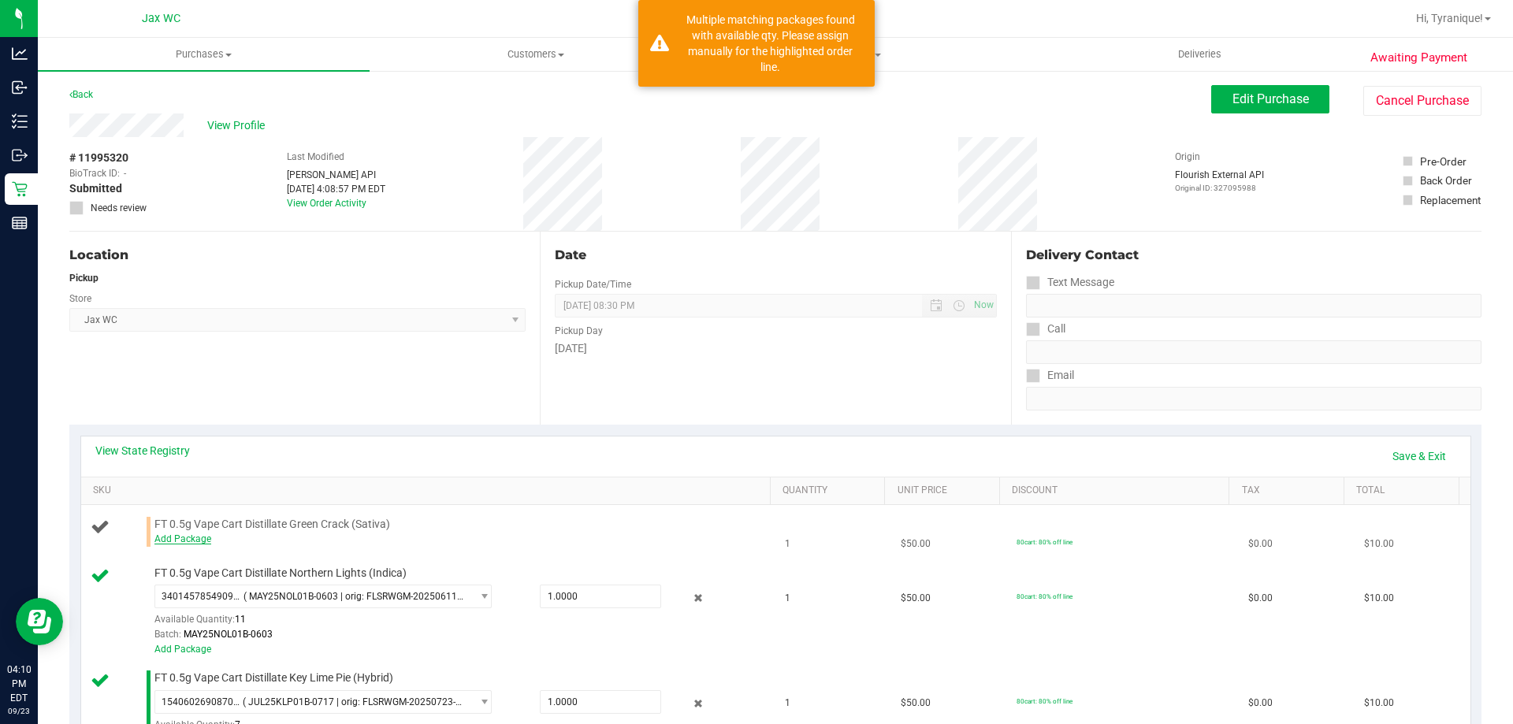
click at [193, 539] on link "Add Package" at bounding box center [182, 538] width 57 height 11
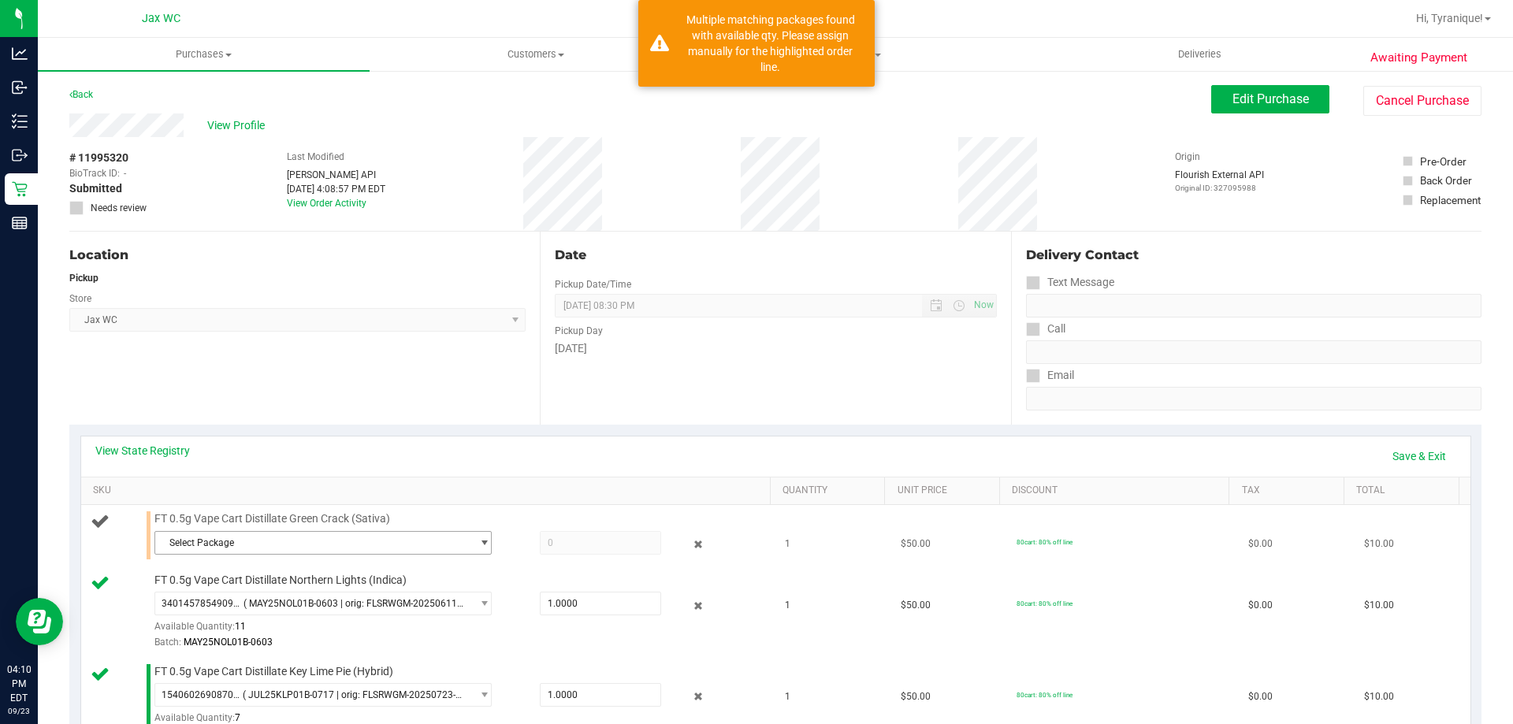
click at [292, 542] on span "Select Package" at bounding box center [313, 543] width 316 height 22
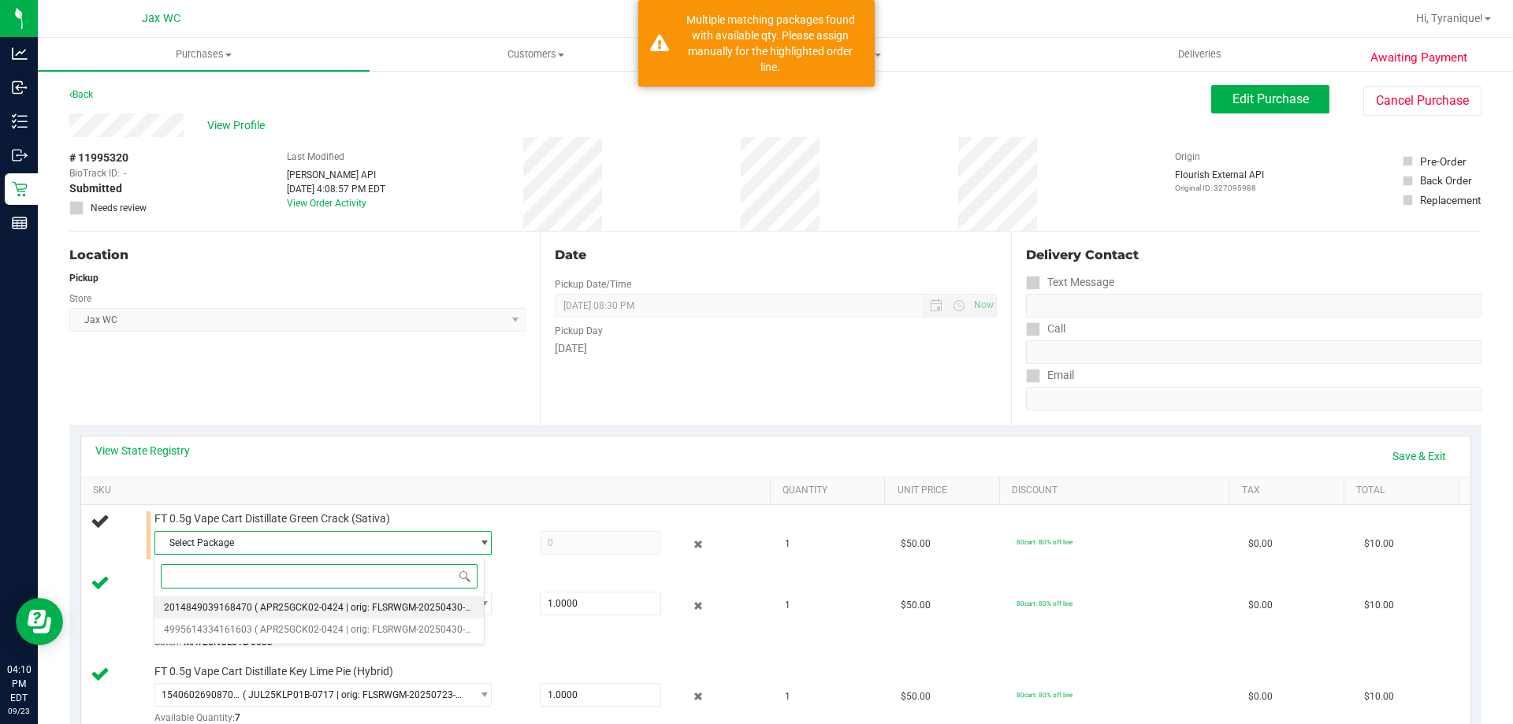
click at [345, 599] on li "2014849039168470 ( APR25GCK02-0424 | orig: FLSRWGM-20250430-2384 )" at bounding box center [318, 608] width 329 height 22
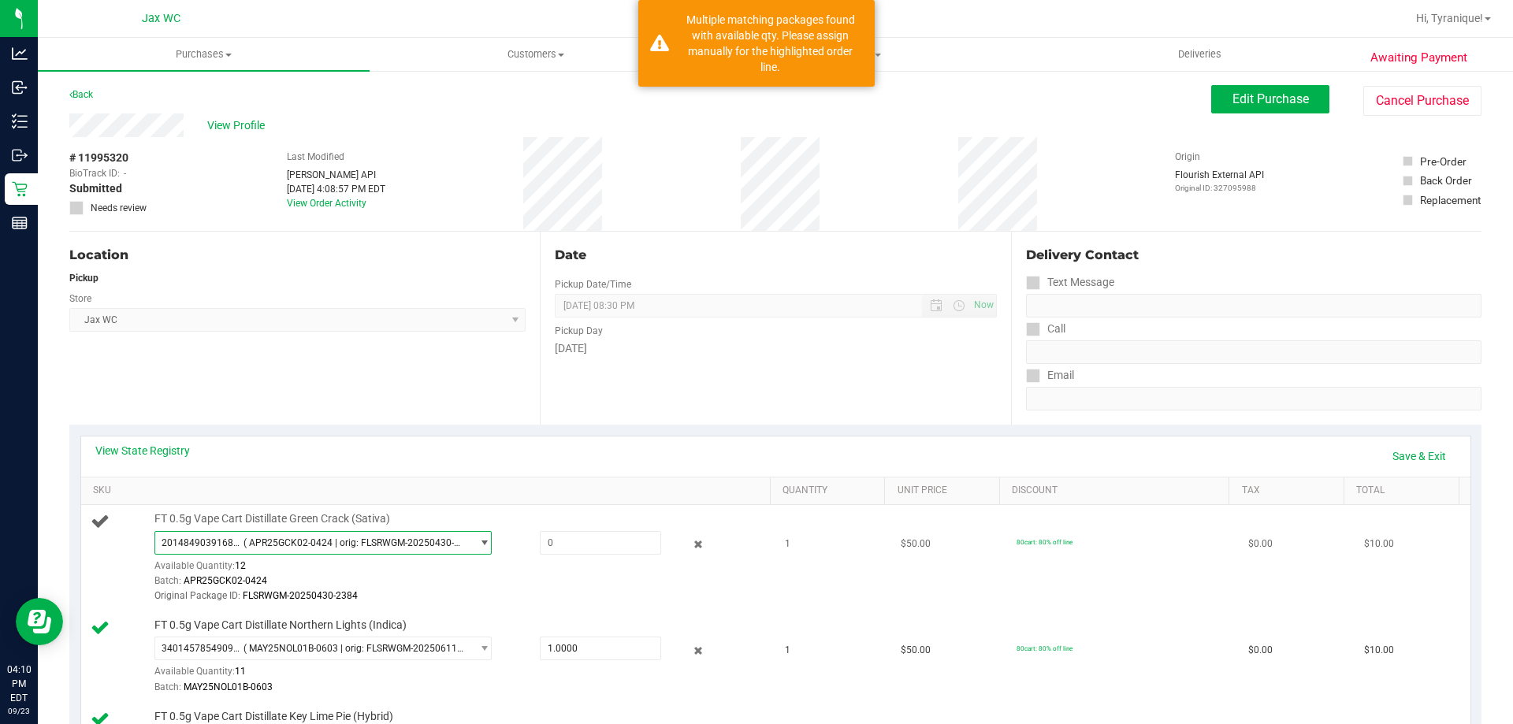
click at [373, 541] on span "( APR25GCK02-0424 | orig: FLSRWGM-20250430-2384 )" at bounding box center [353, 542] width 221 height 11
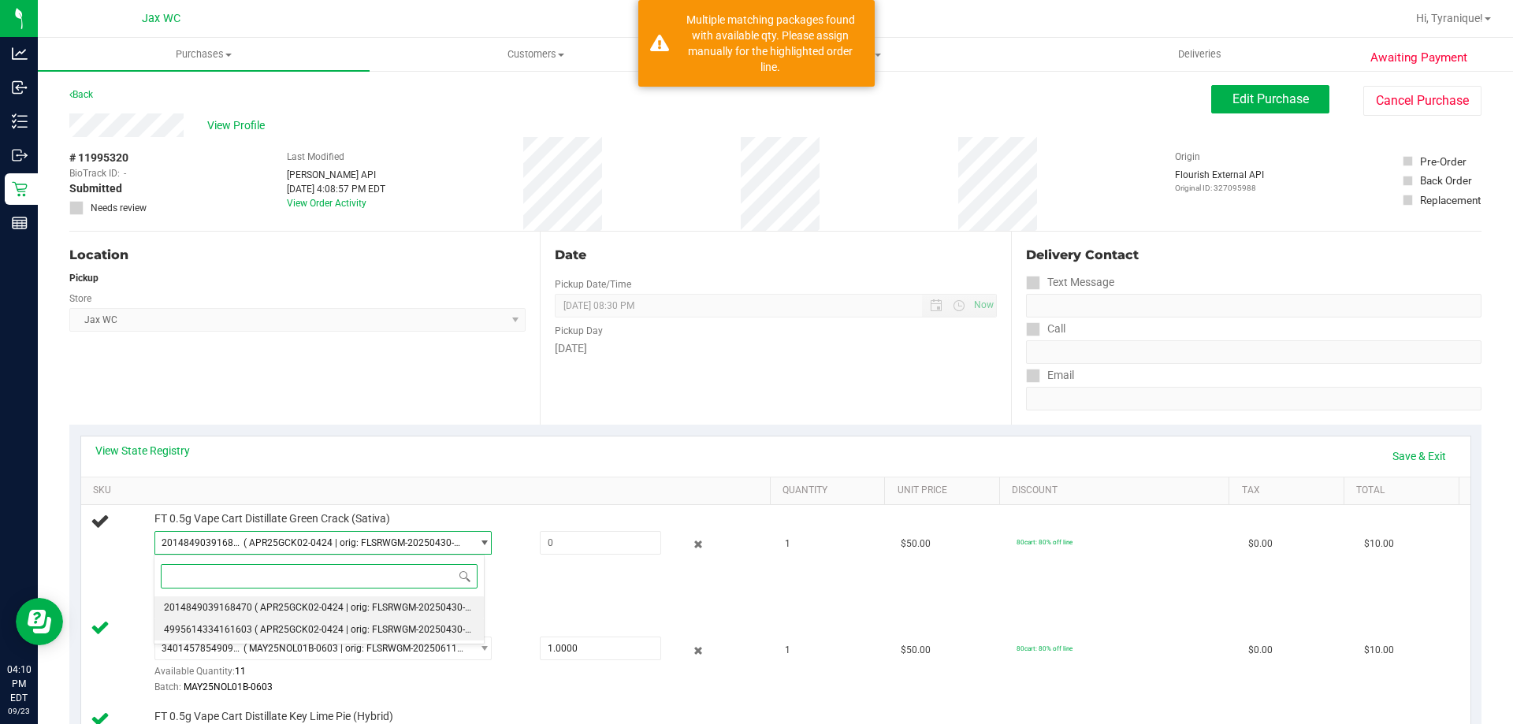
click at [369, 627] on span "( APR25GCK02-0424 | orig: FLSRWGM-20250430-2568 )" at bounding box center [374, 629] width 238 height 11
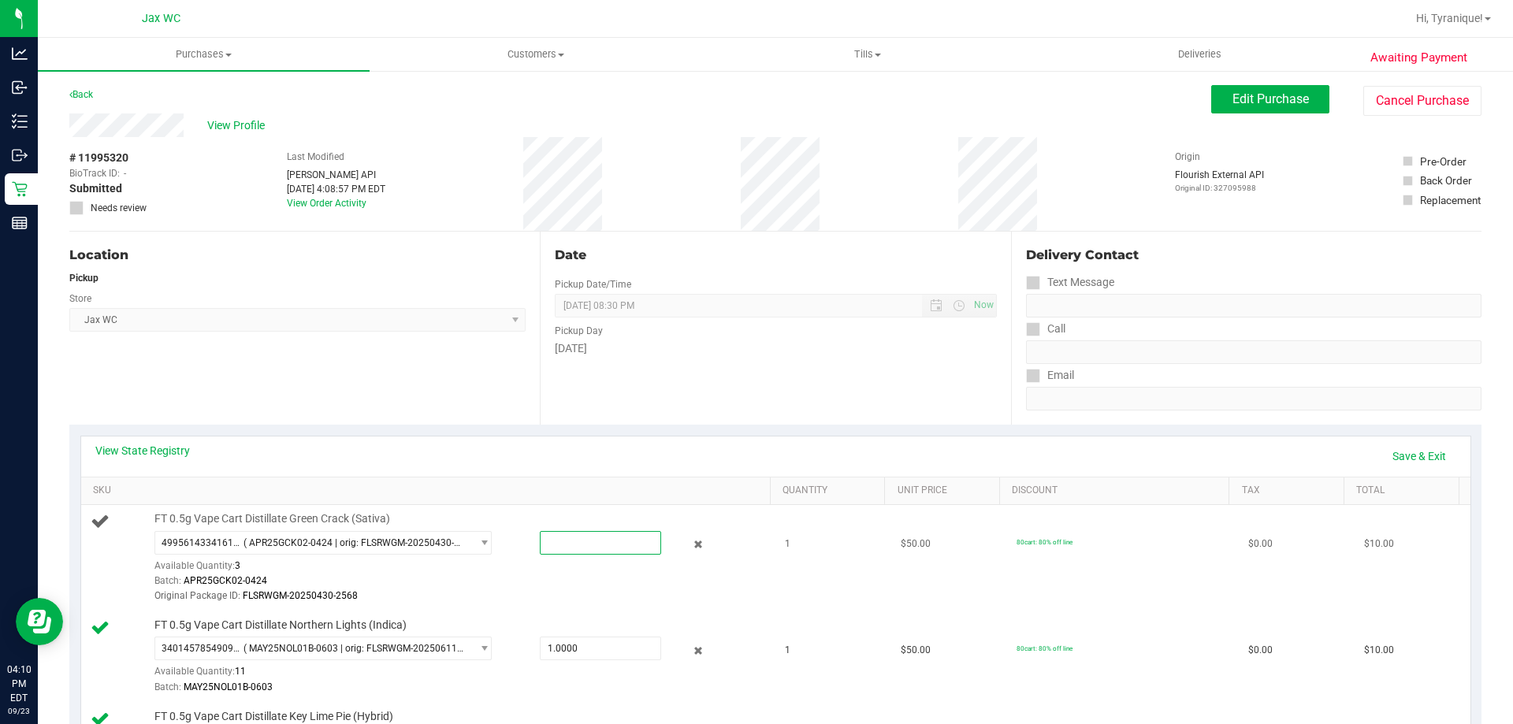
click at [619, 543] on span at bounding box center [600, 543] width 121 height 24
type input "1"
type input "1.0000"
click at [1399, 452] on link "Save & Exit" at bounding box center [1419, 456] width 74 height 27
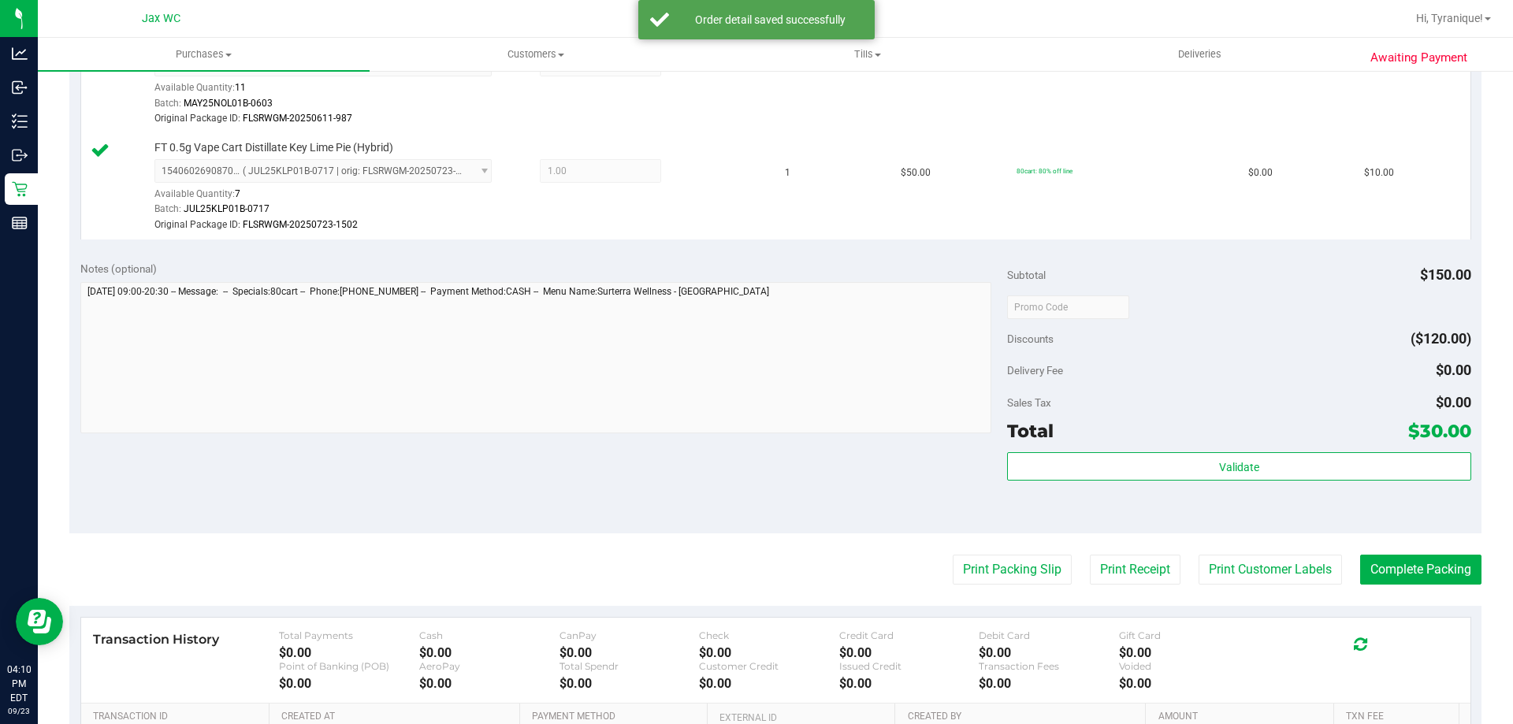
scroll to position [792, 0]
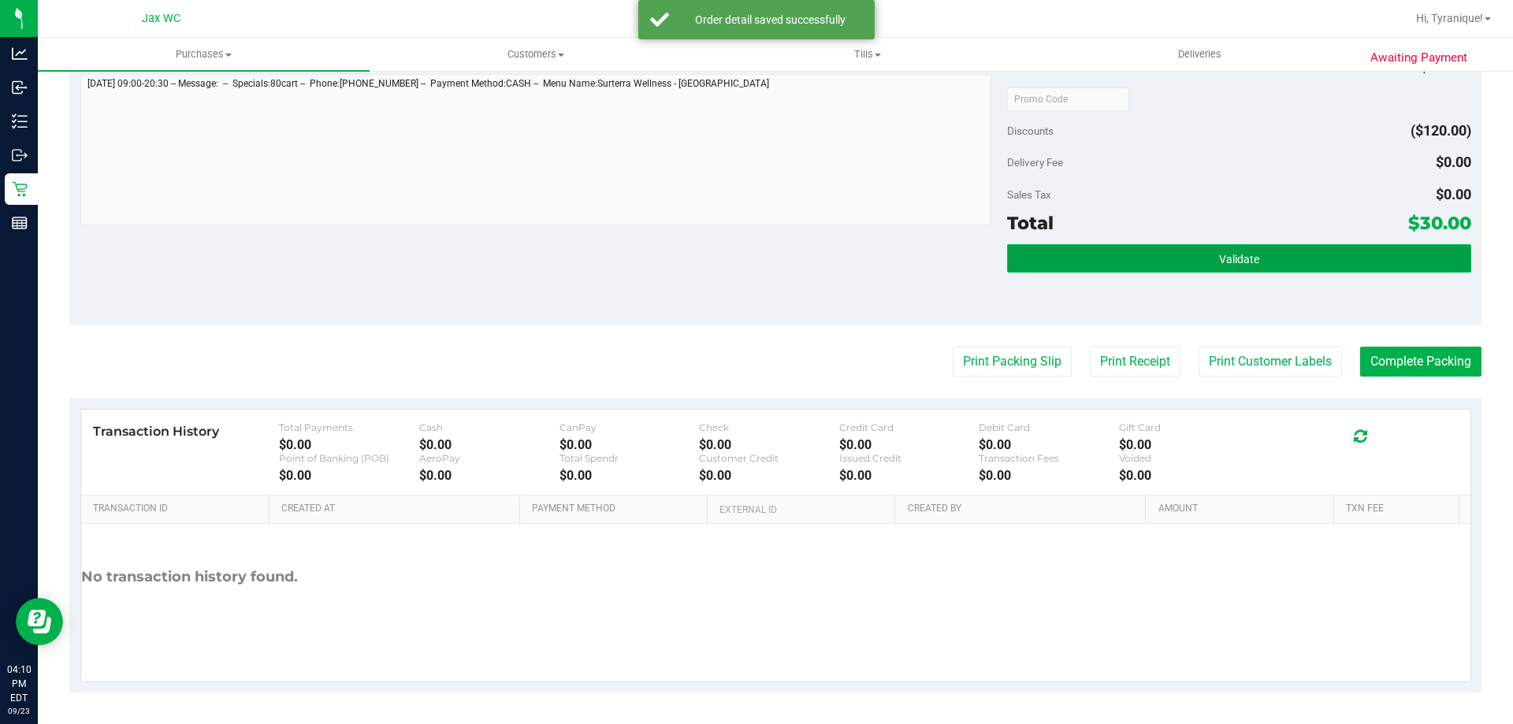
click at [1274, 252] on button "Validate" at bounding box center [1238, 258] width 463 height 28
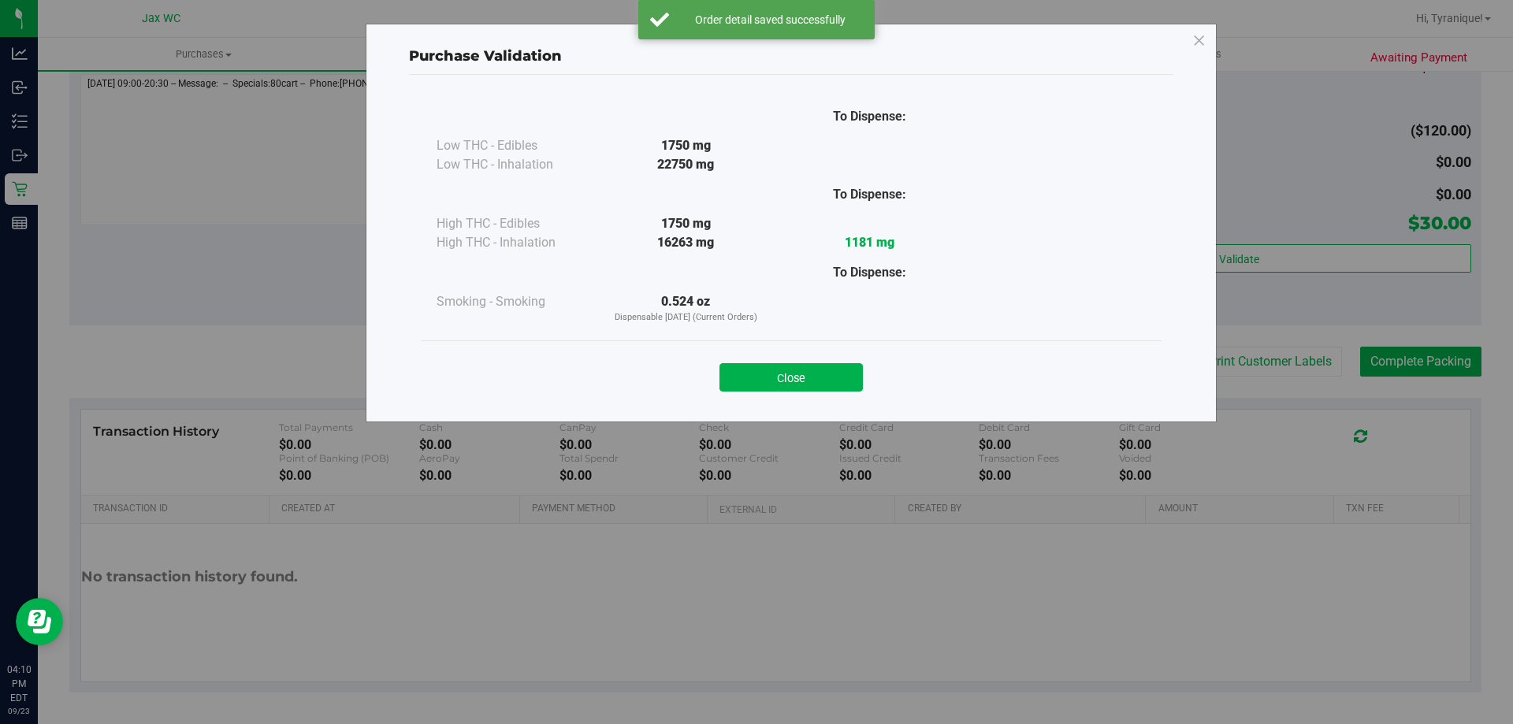
click at [809, 372] on button "Close" at bounding box center [790, 377] width 143 height 28
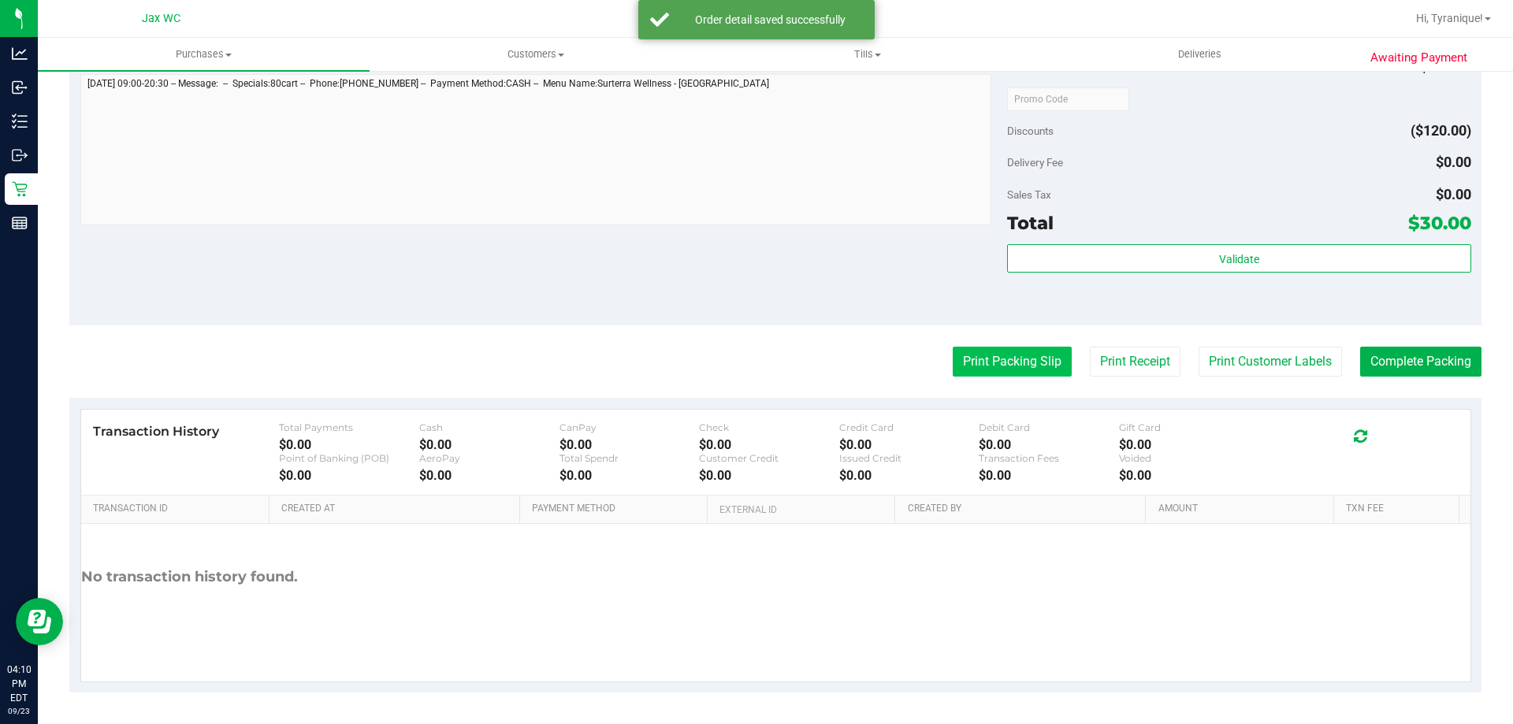
click at [966, 360] on button "Print Packing Slip" at bounding box center [1012, 362] width 119 height 30
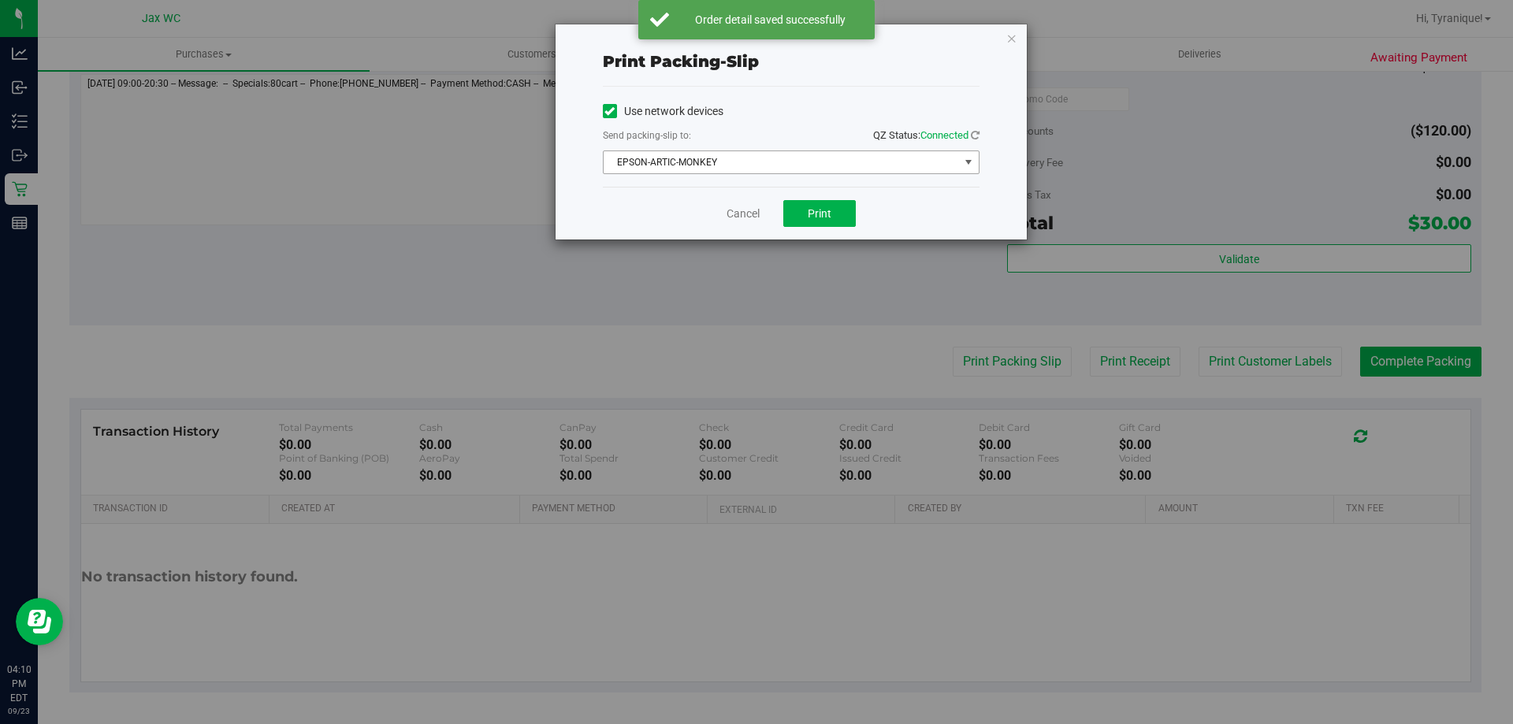
click at [790, 168] on span "EPSON-ARTIC-MONKEY" at bounding box center [781, 162] width 355 height 22
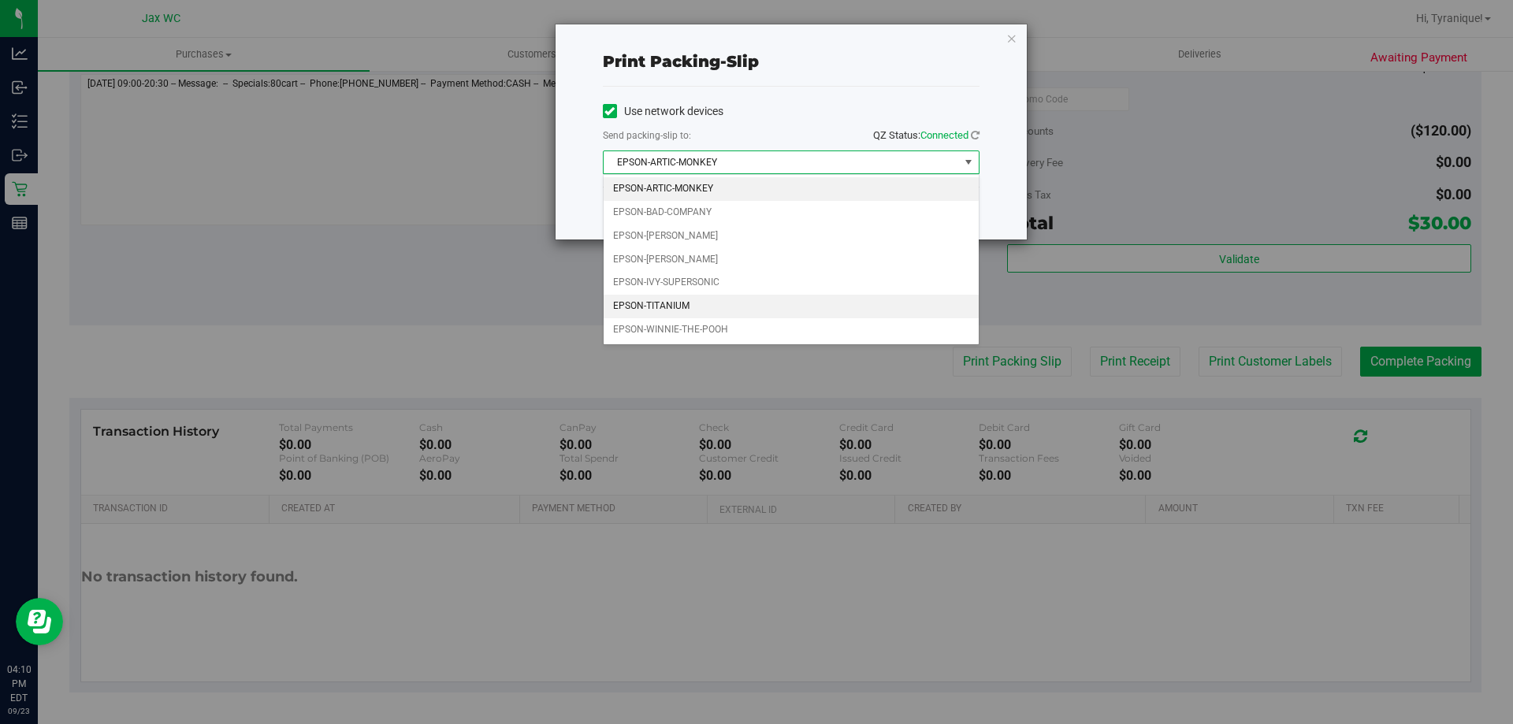
click at [707, 310] on li "EPSON-TITANIUM" at bounding box center [791, 307] width 375 height 24
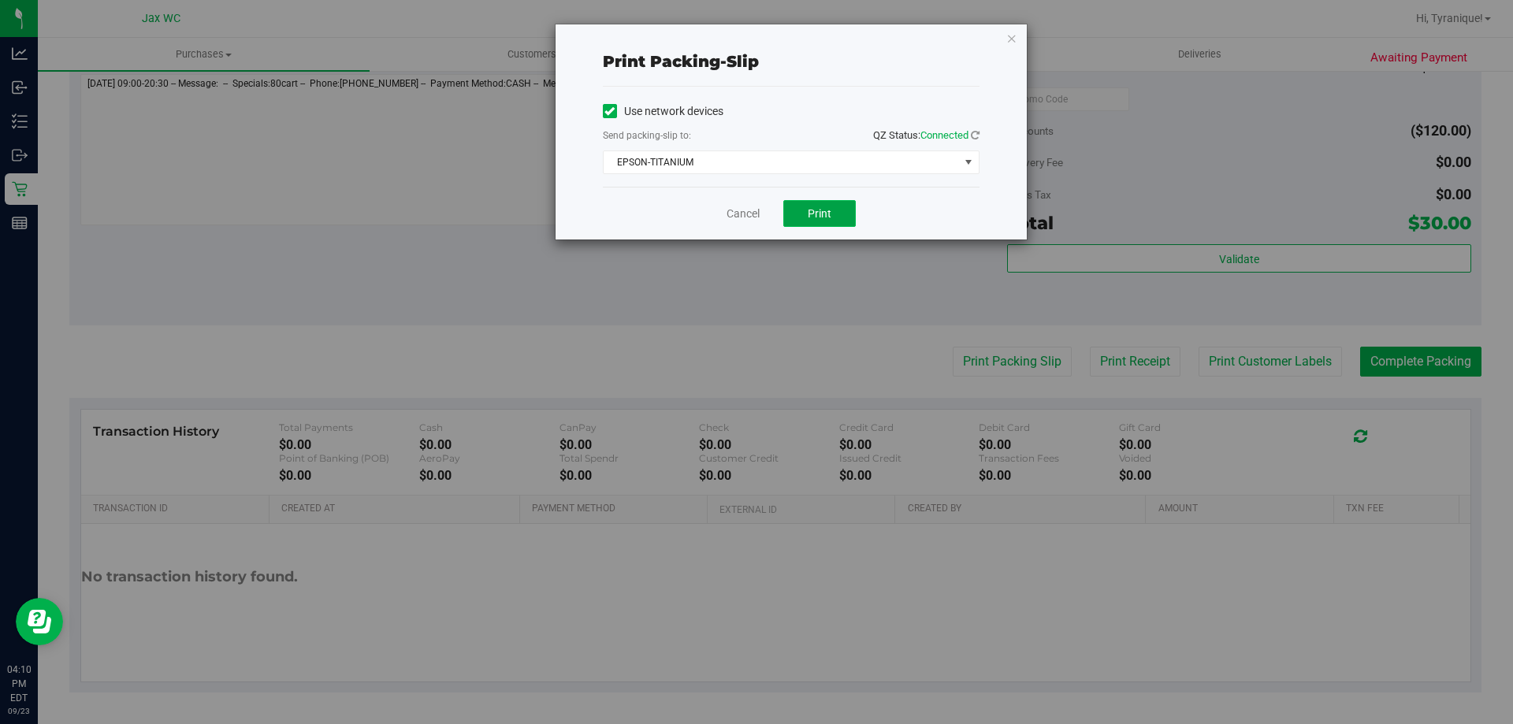
click at [815, 214] on span "Print" at bounding box center [820, 213] width 24 height 13
click at [739, 217] on link "Cancel" at bounding box center [743, 214] width 33 height 17
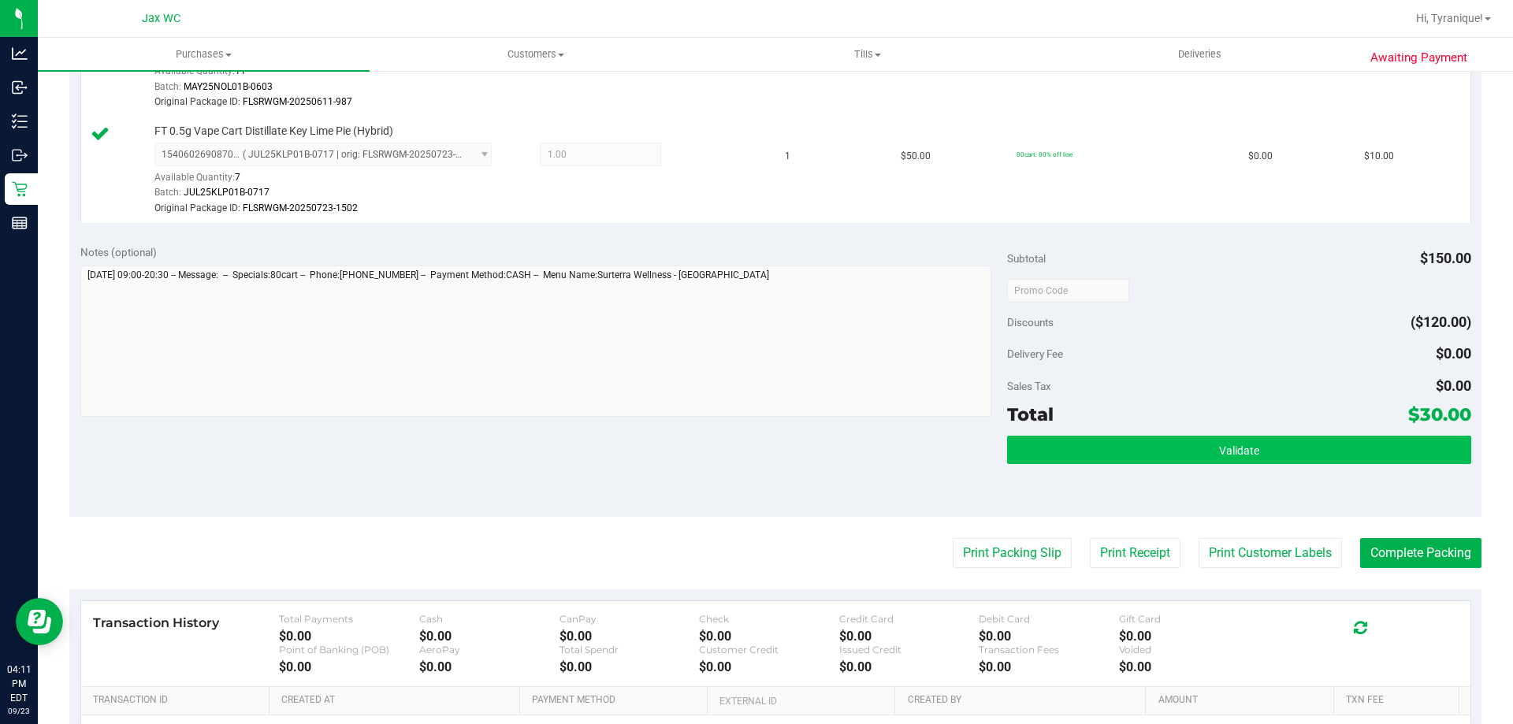
scroll to position [709, 0]
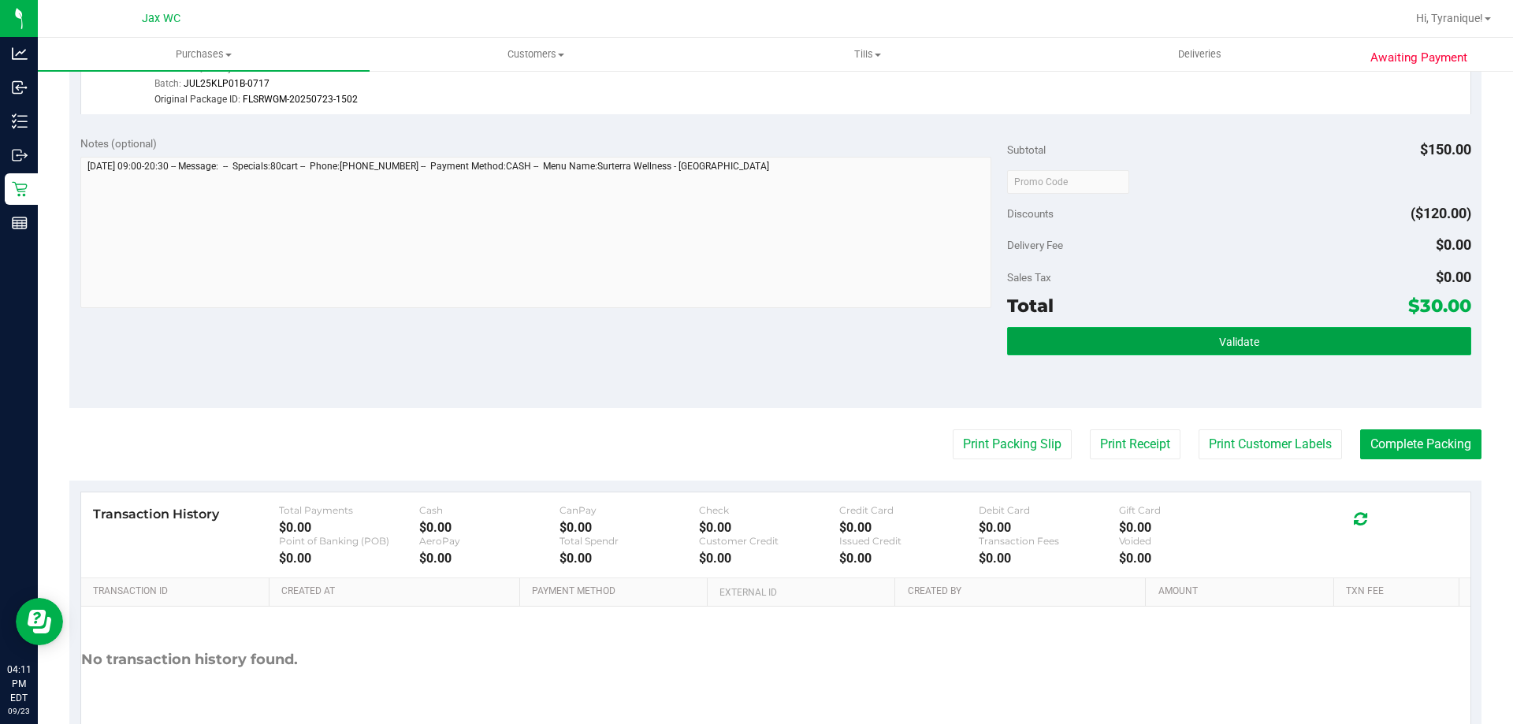
click at [1260, 345] on button "Validate" at bounding box center [1238, 341] width 463 height 28
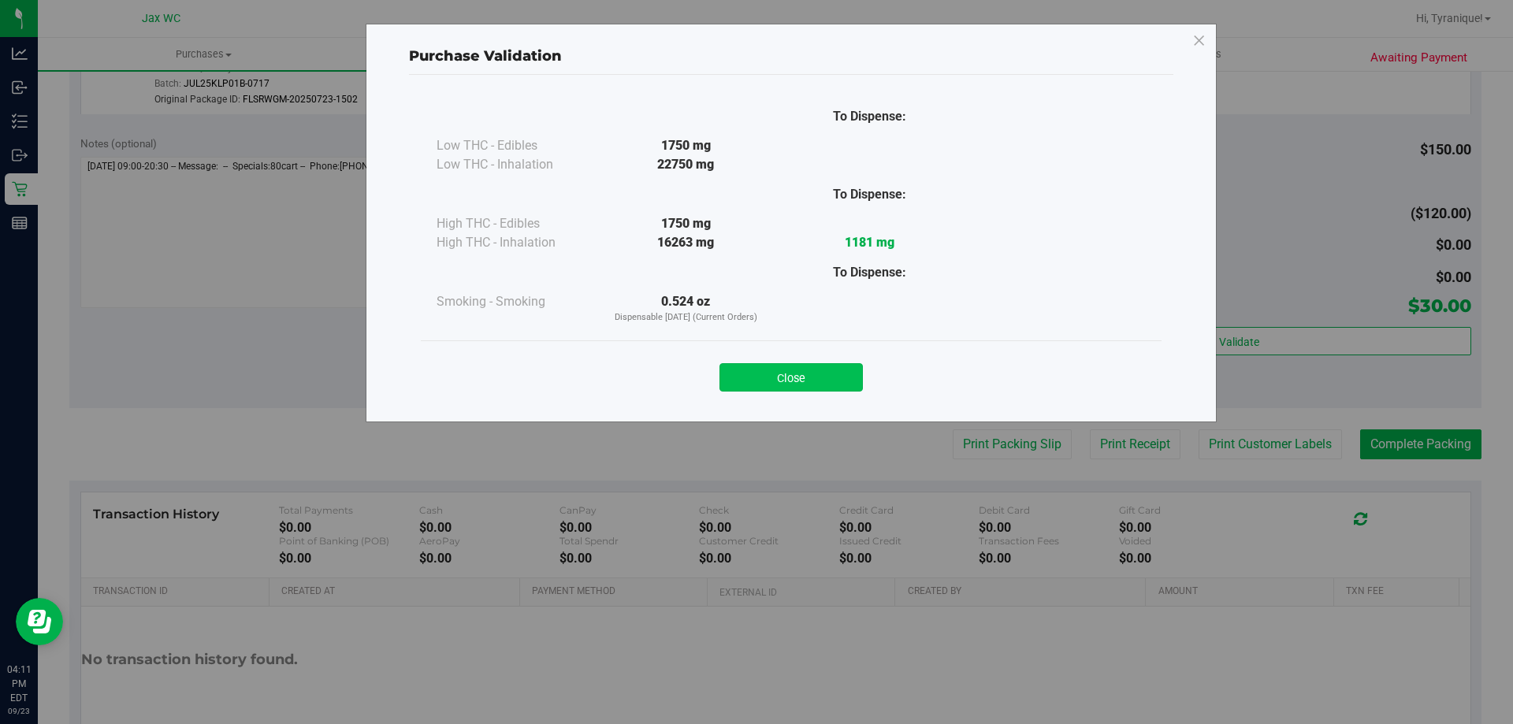
click at [804, 385] on button "Close" at bounding box center [790, 377] width 143 height 28
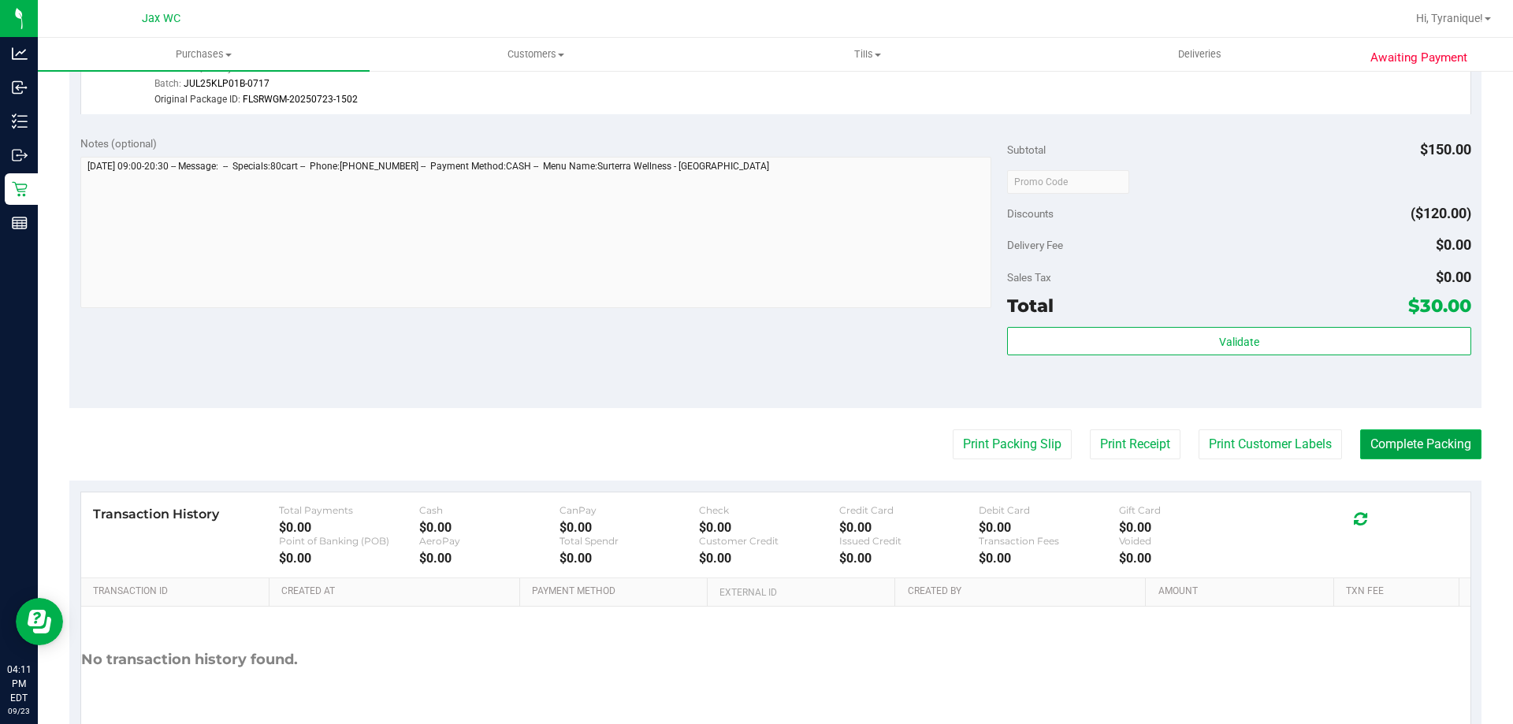
click at [1378, 433] on button "Complete Packing" at bounding box center [1420, 444] width 121 height 30
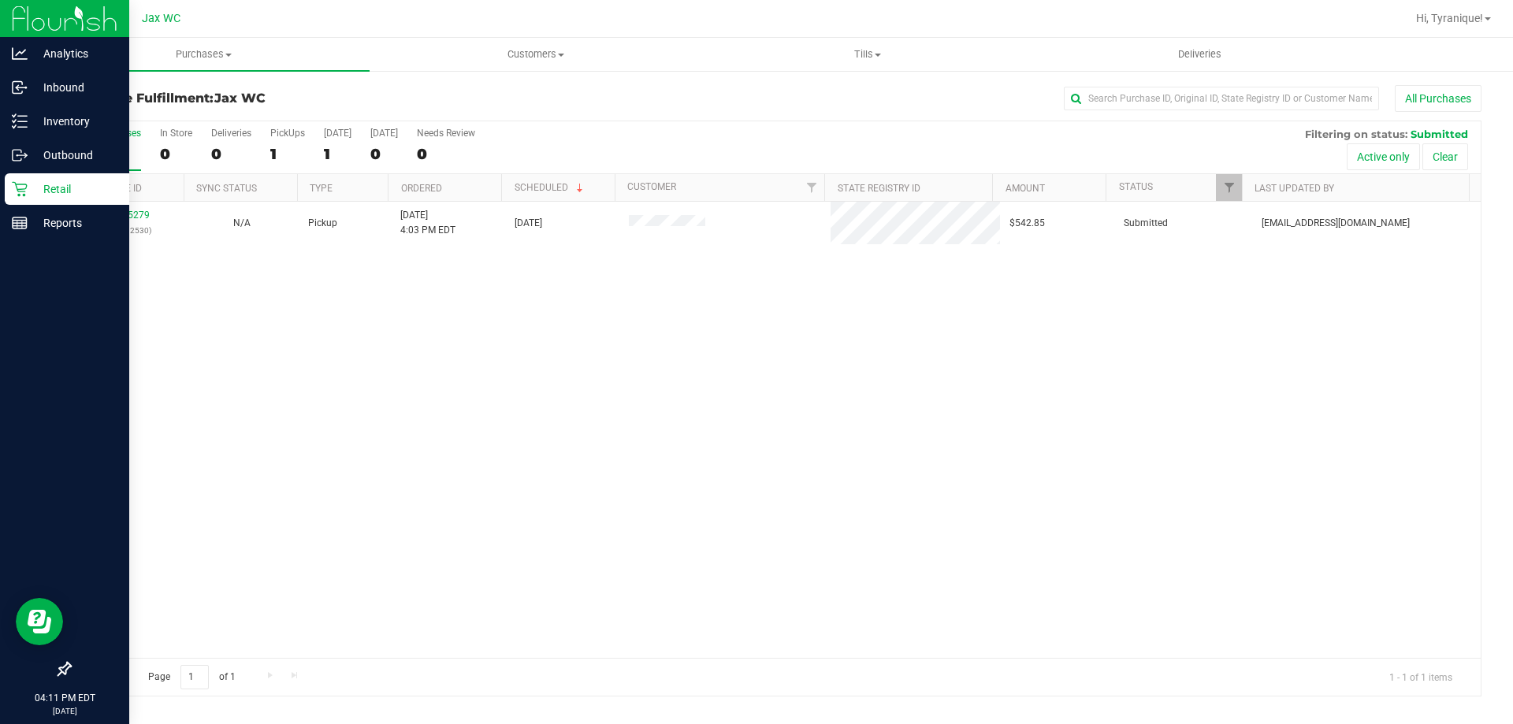
click at [29, 195] on p "Retail" at bounding box center [75, 189] width 95 height 19
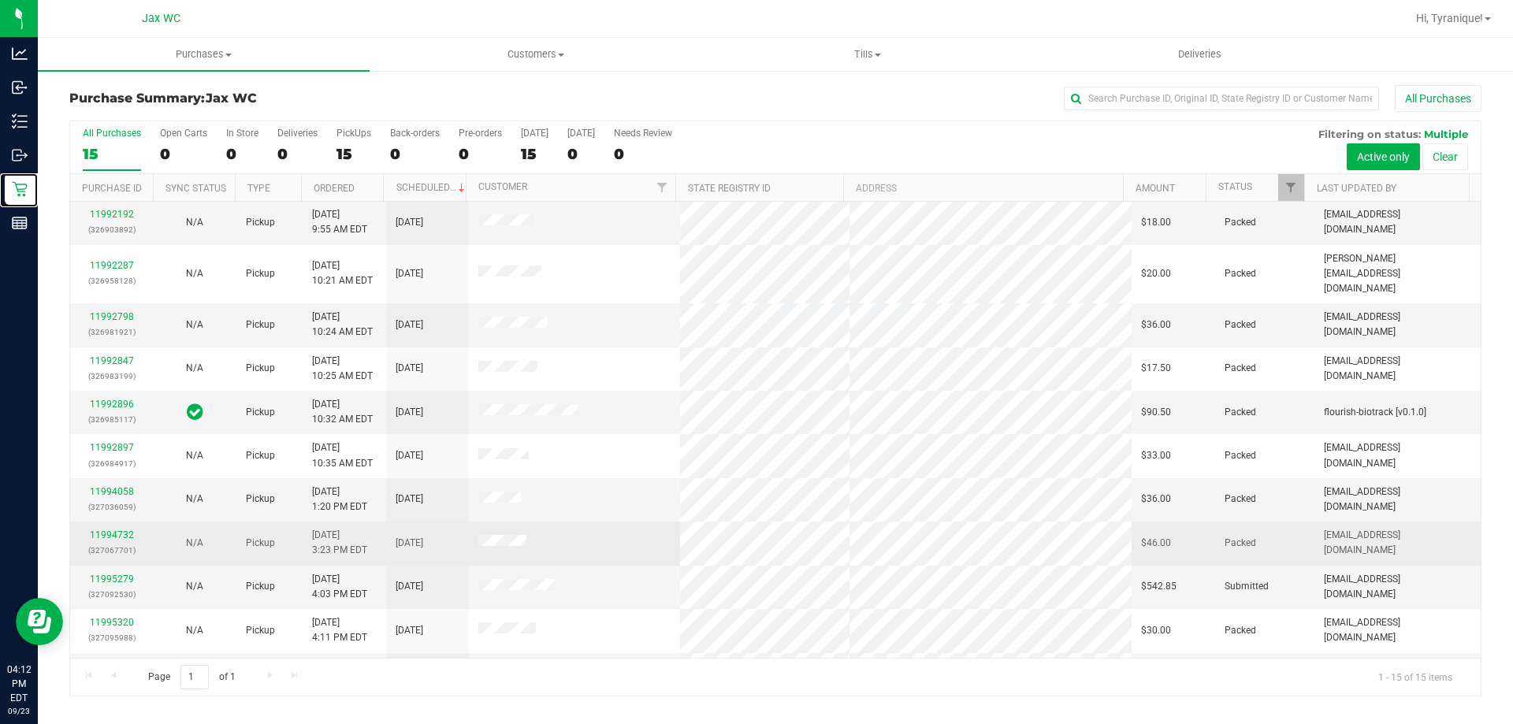
scroll to position [198, 0]
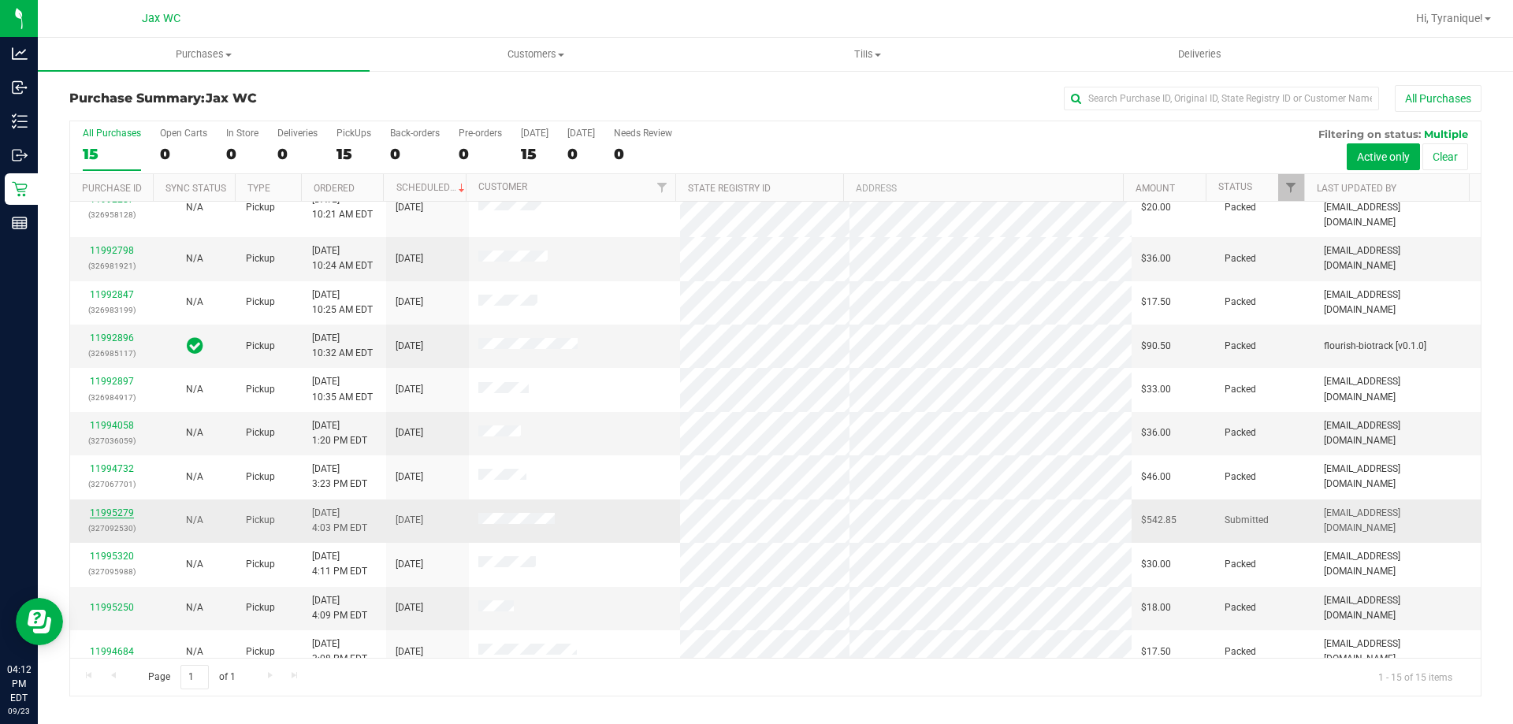
click at [104, 507] on link "11995279" at bounding box center [112, 512] width 44 height 11
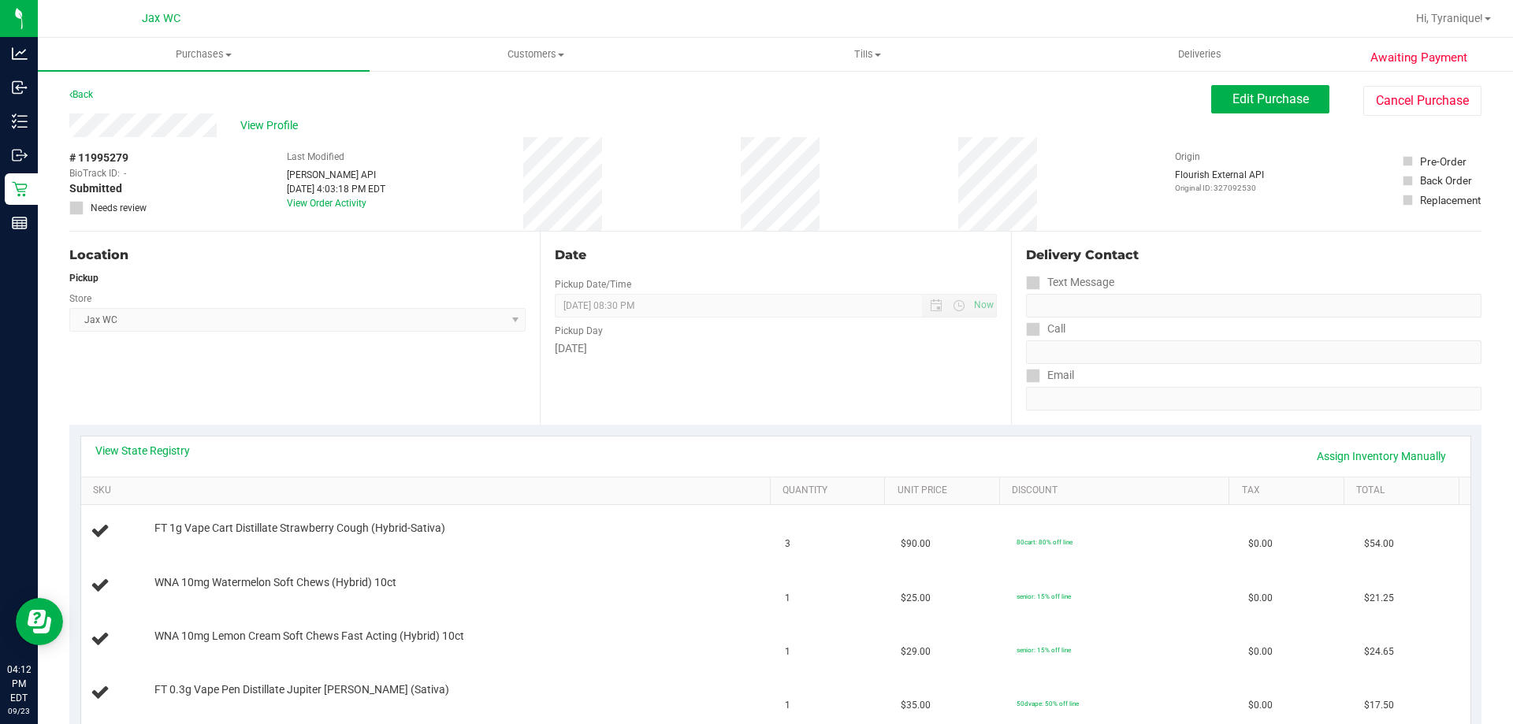
click at [175, 441] on div "View State Registry Assign Inventory Manually" at bounding box center [775, 457] width 1389 height 40
click at [175, 451] on link "View State Registry" at bounding box center [142, 451] width 95 height 16
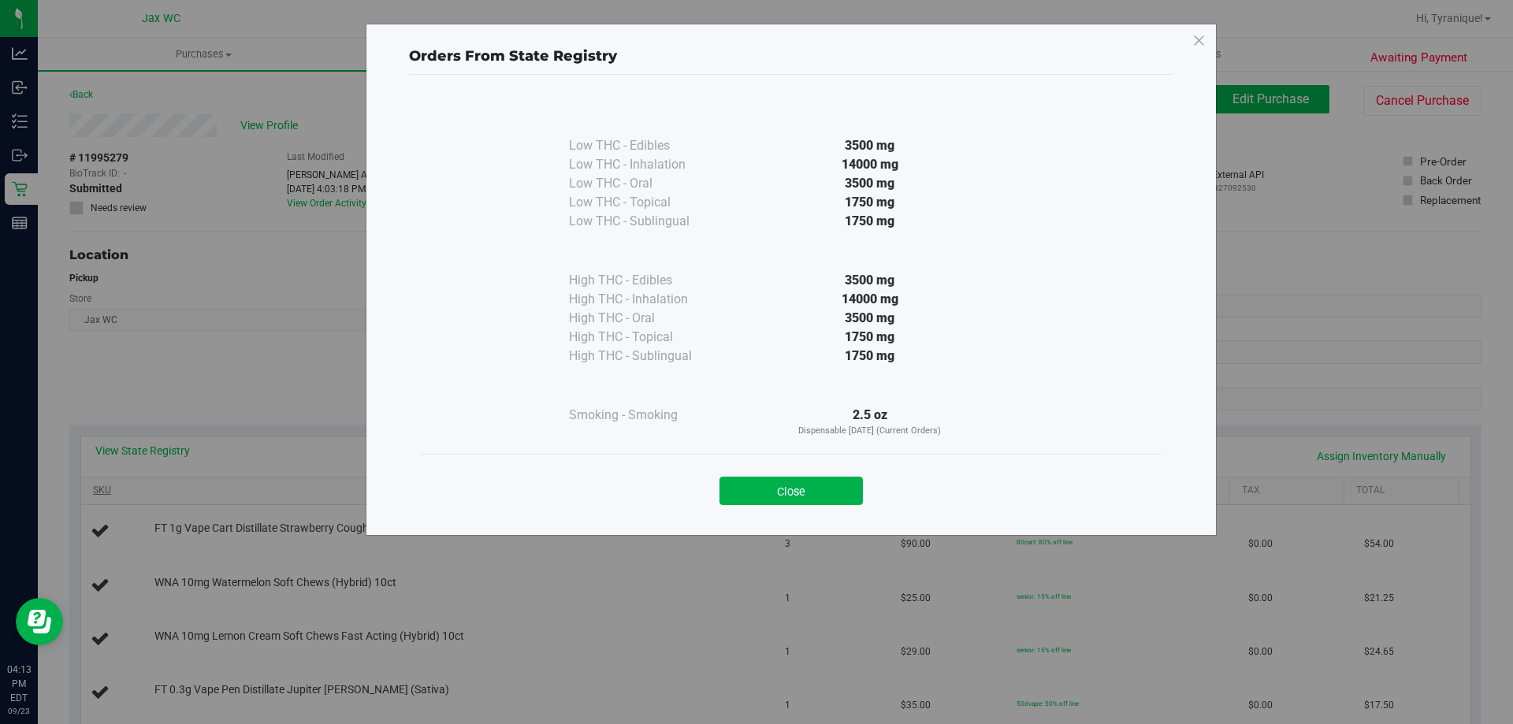
click at [741, 489] on button "Close" at bounding box center [790, 491] width 143 height 28
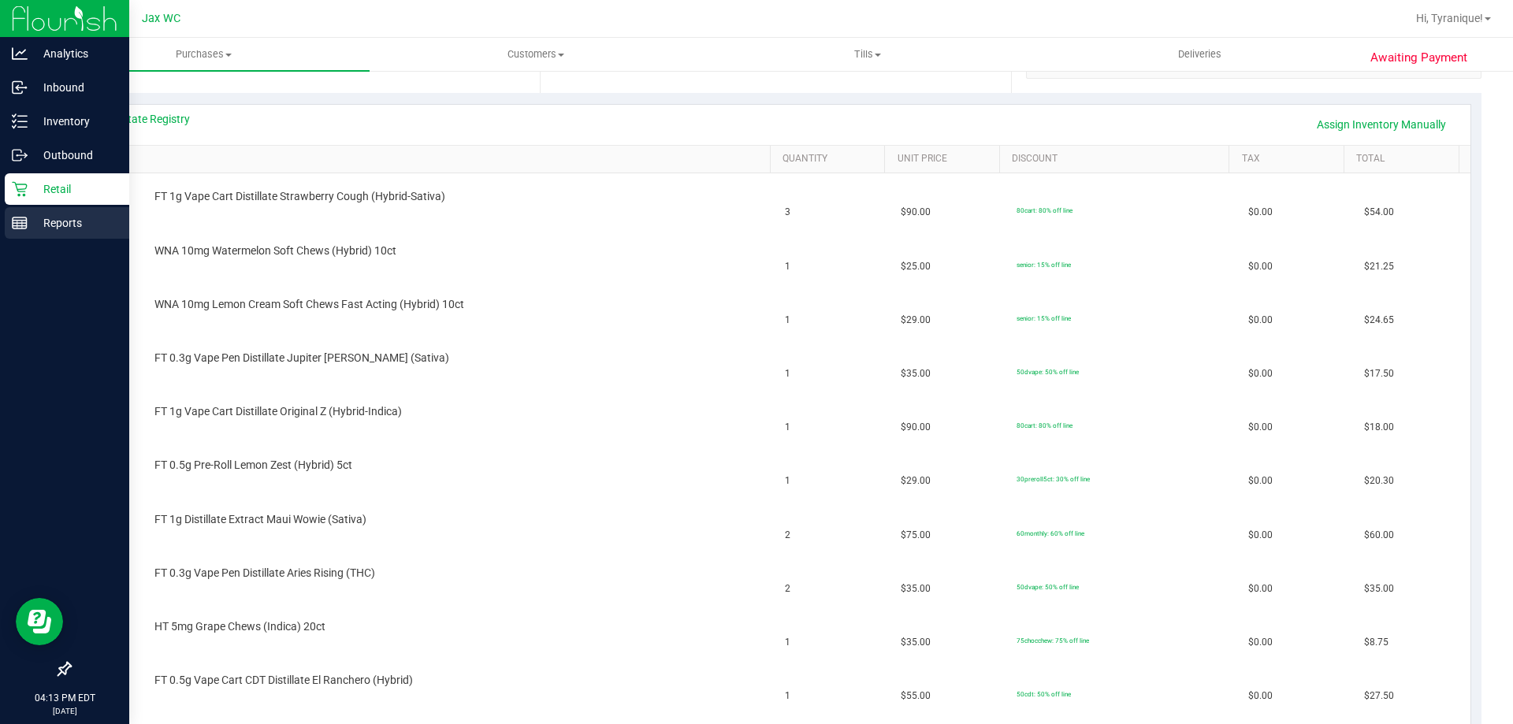
scroll to position [315, 0]
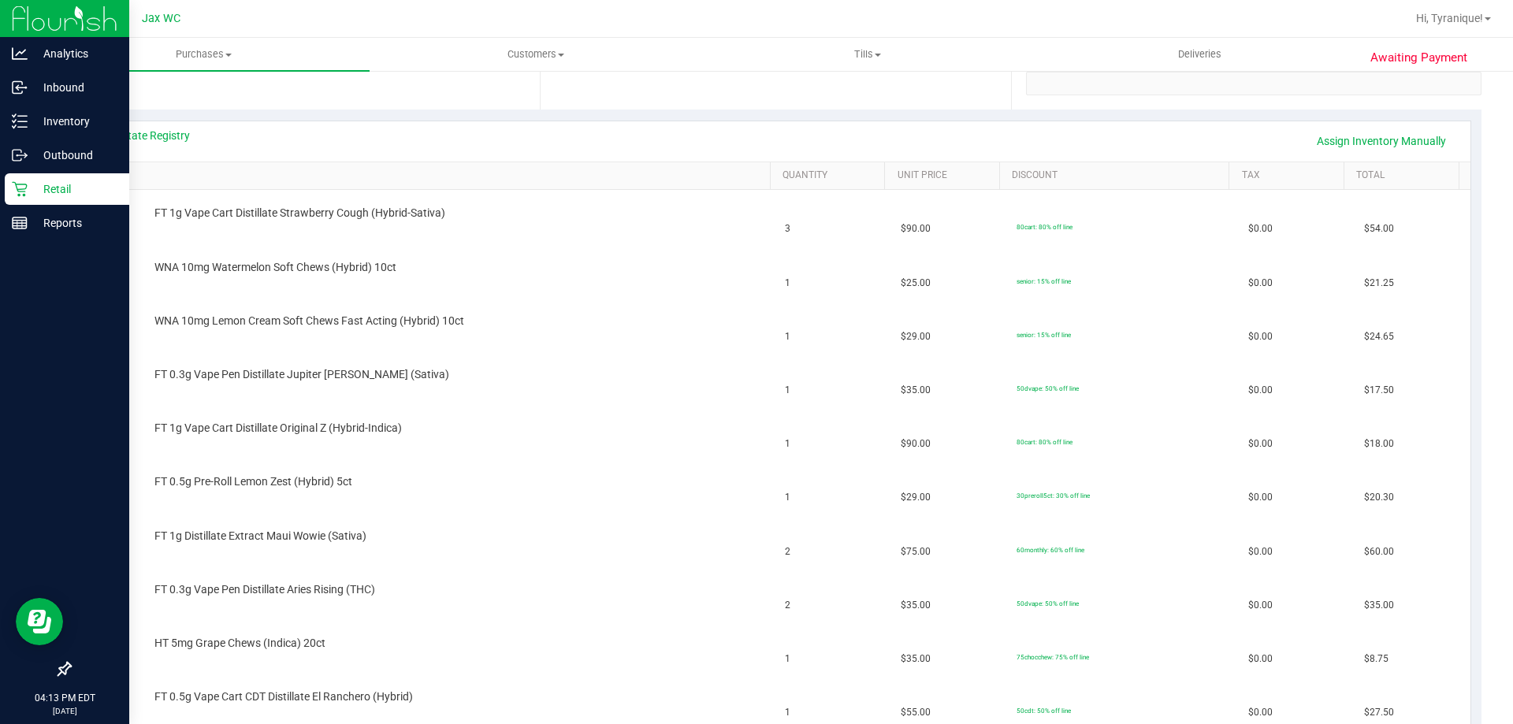
click at [20, 193] on icon at bounding box center [20, 189] width 16 height 16
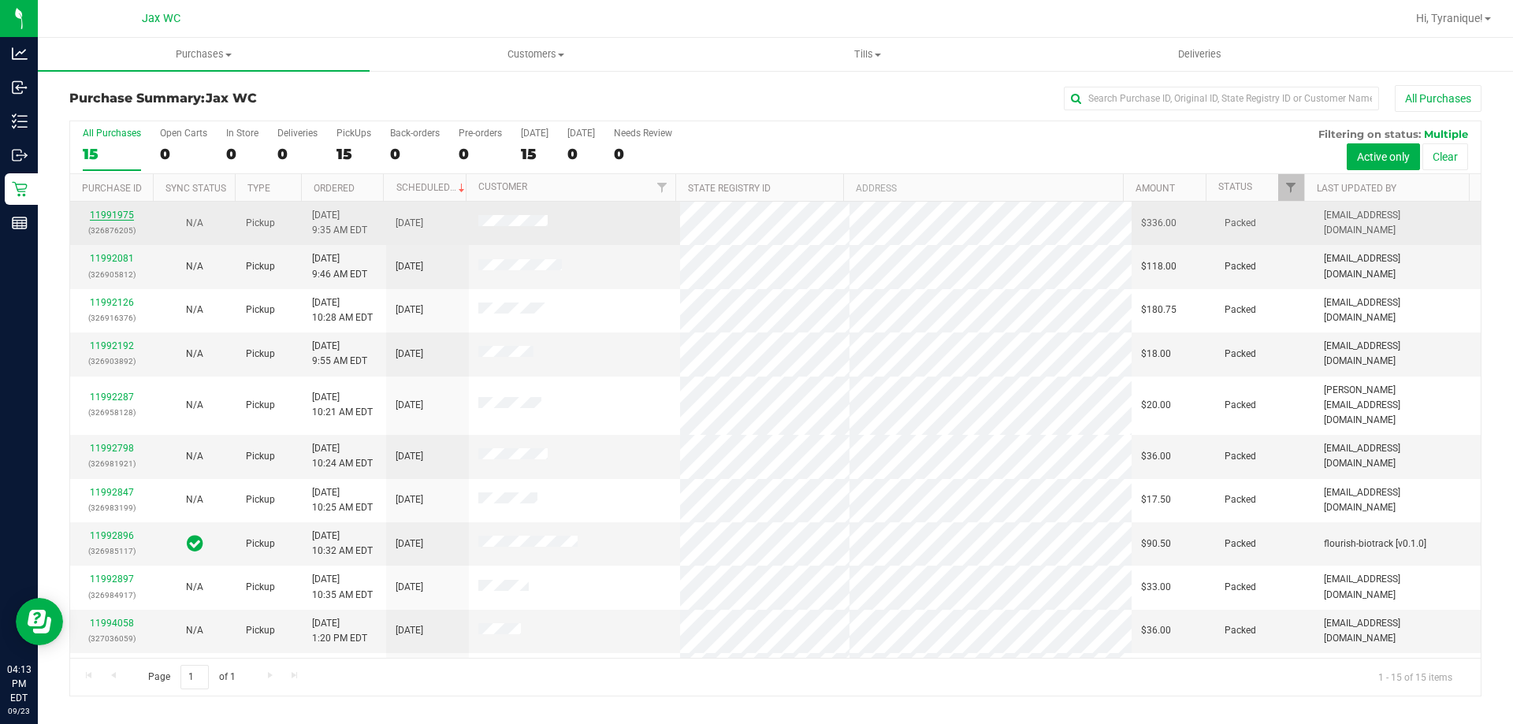
click at [117, 216] on link "11991975" at bounding box center [112, 215] width 44 height 11
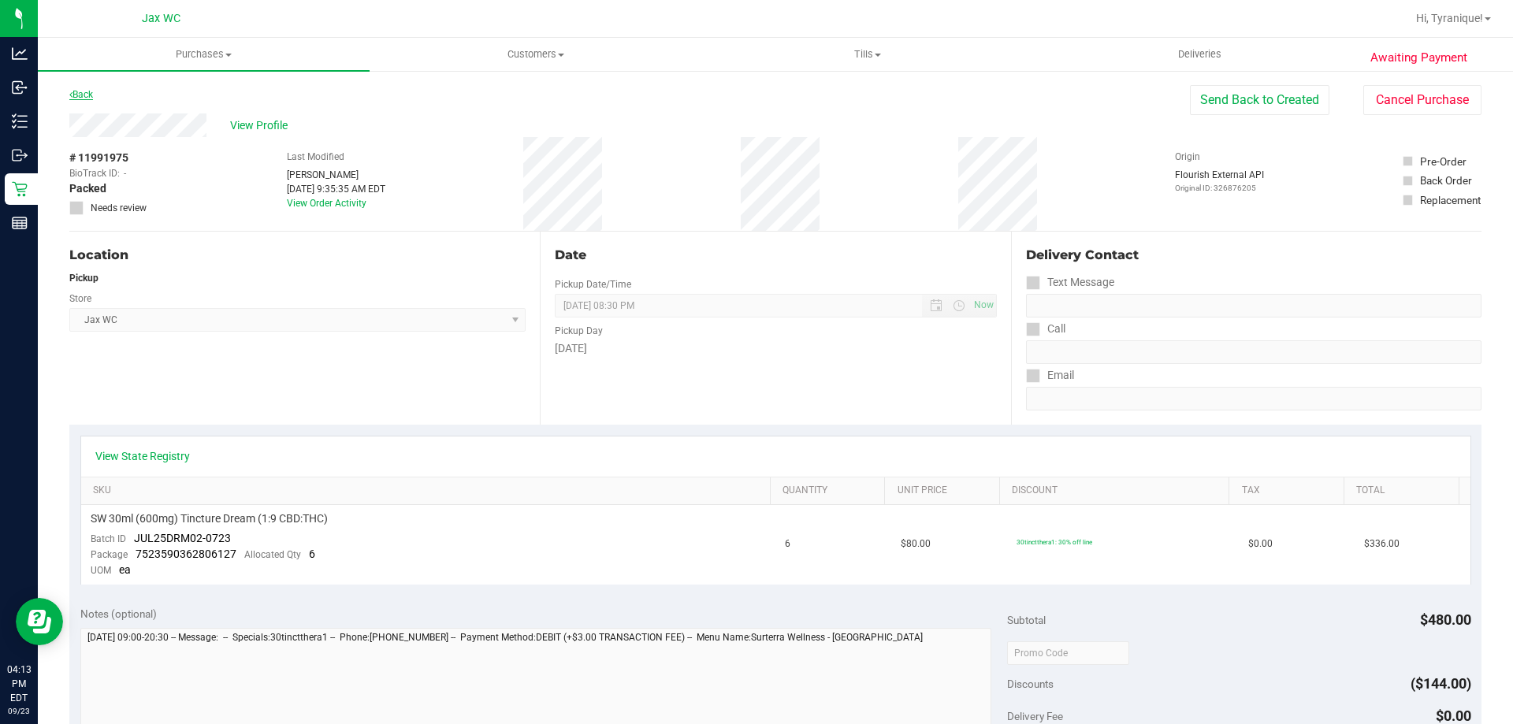
click at [79, 93] on link "Back" at bounding box center [81, 94] width 24 height 11
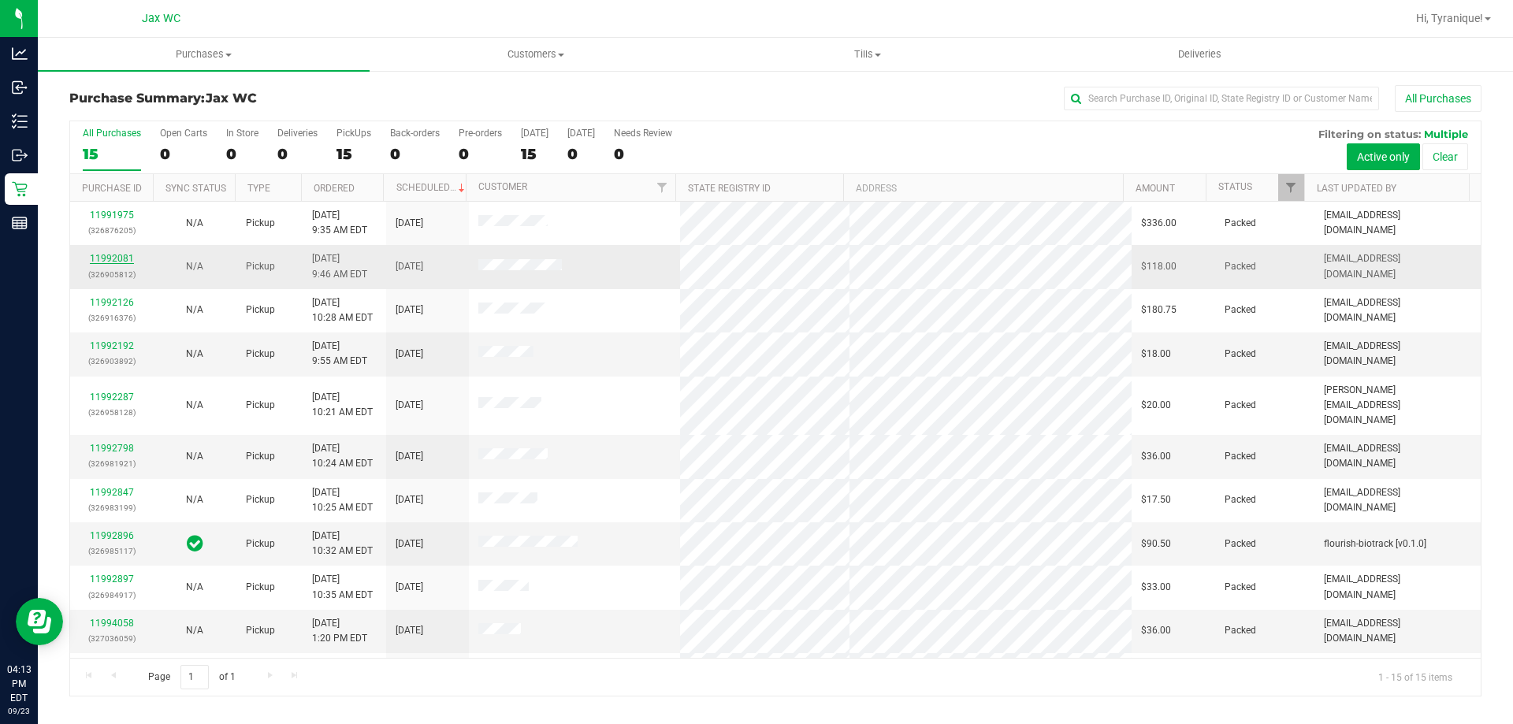
click at [109, 263] on link "11992081" at bounding box center [112, 258] width 44 height 11
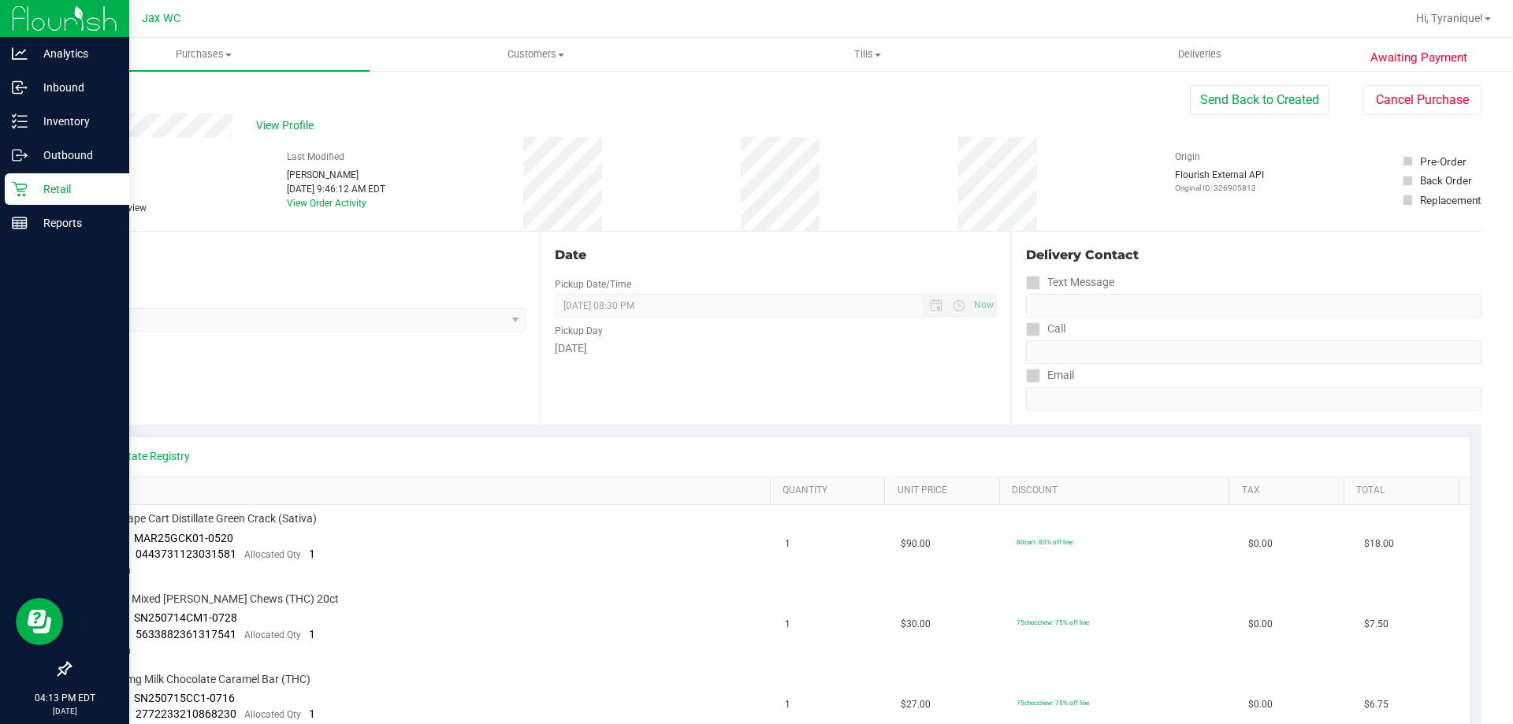
click at [26, 198] on div "Retail" at bounding box center [67, 189] width 125 height 32
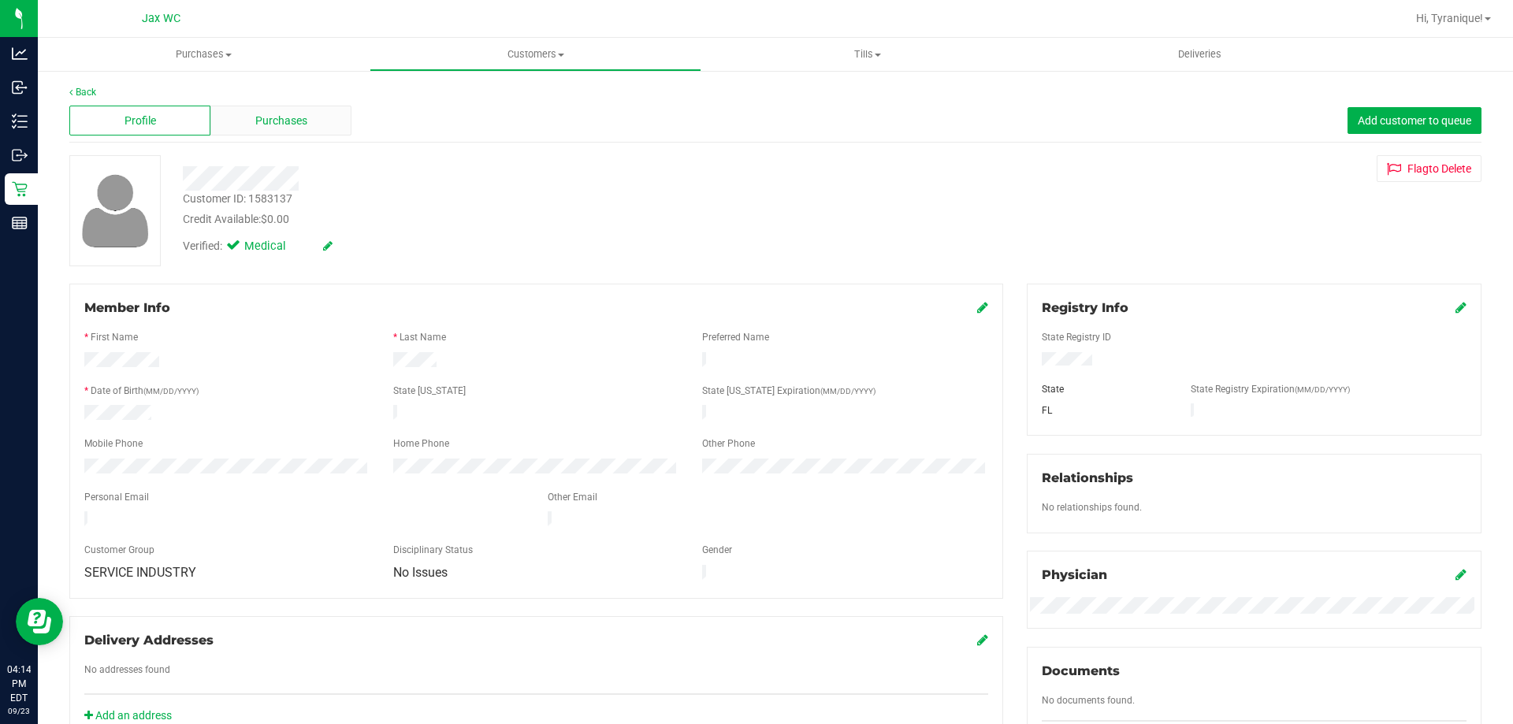
click at [269, 121] on span "Purchases" at bounding box center [281, 121] width 52 height 17
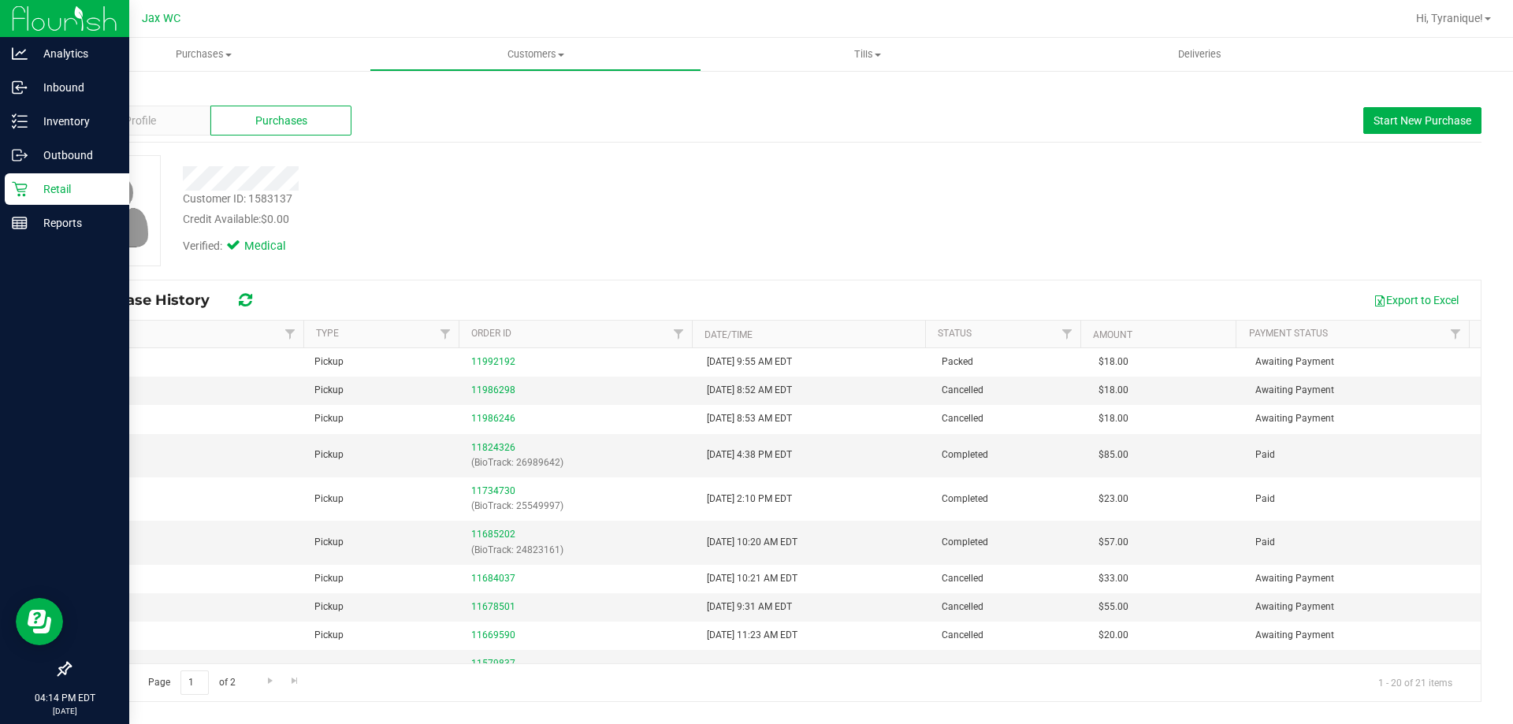
click at [27, 193] on div "Retail" at bounding box center [67, 189] width 125 height 32
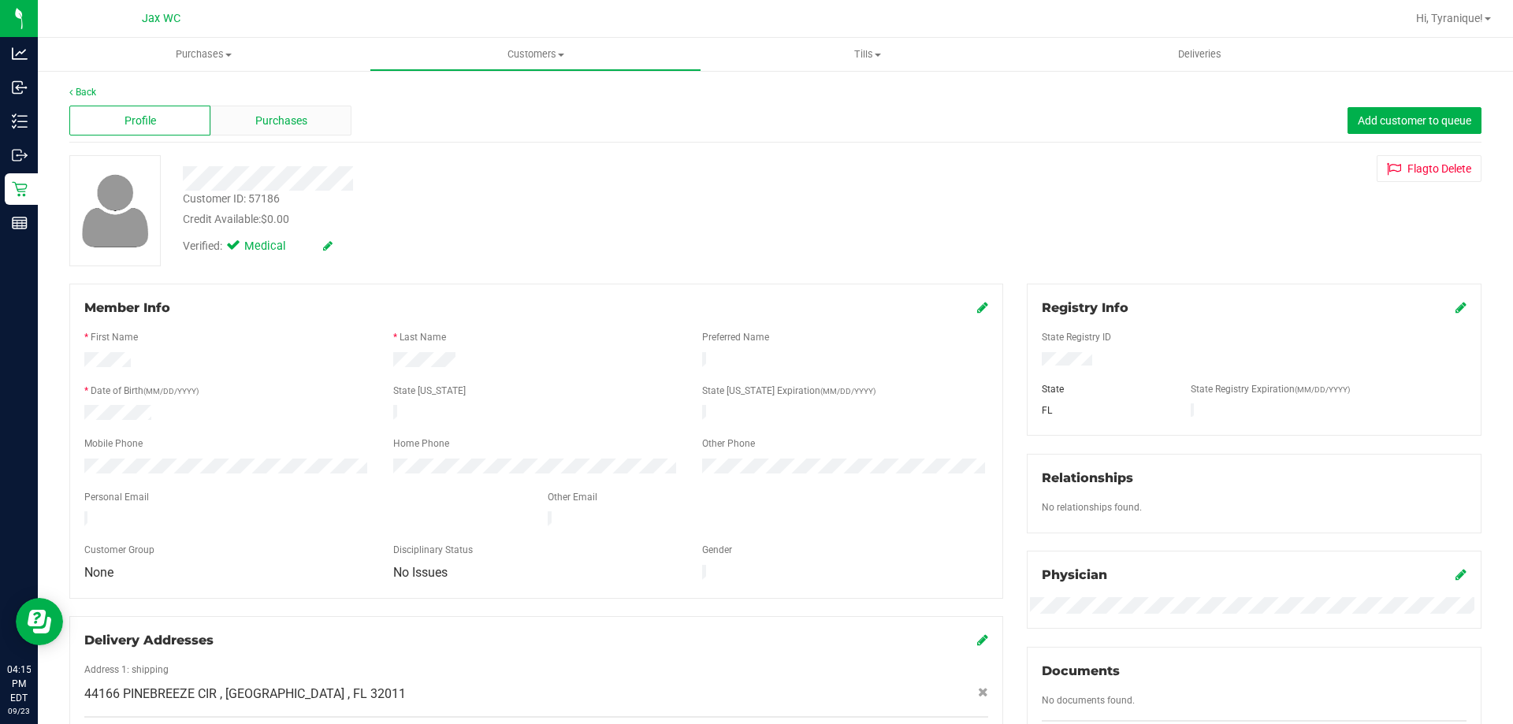
click at [299, 125] on span "Purchases" at bounding box center [281, 121] width 52 height 17
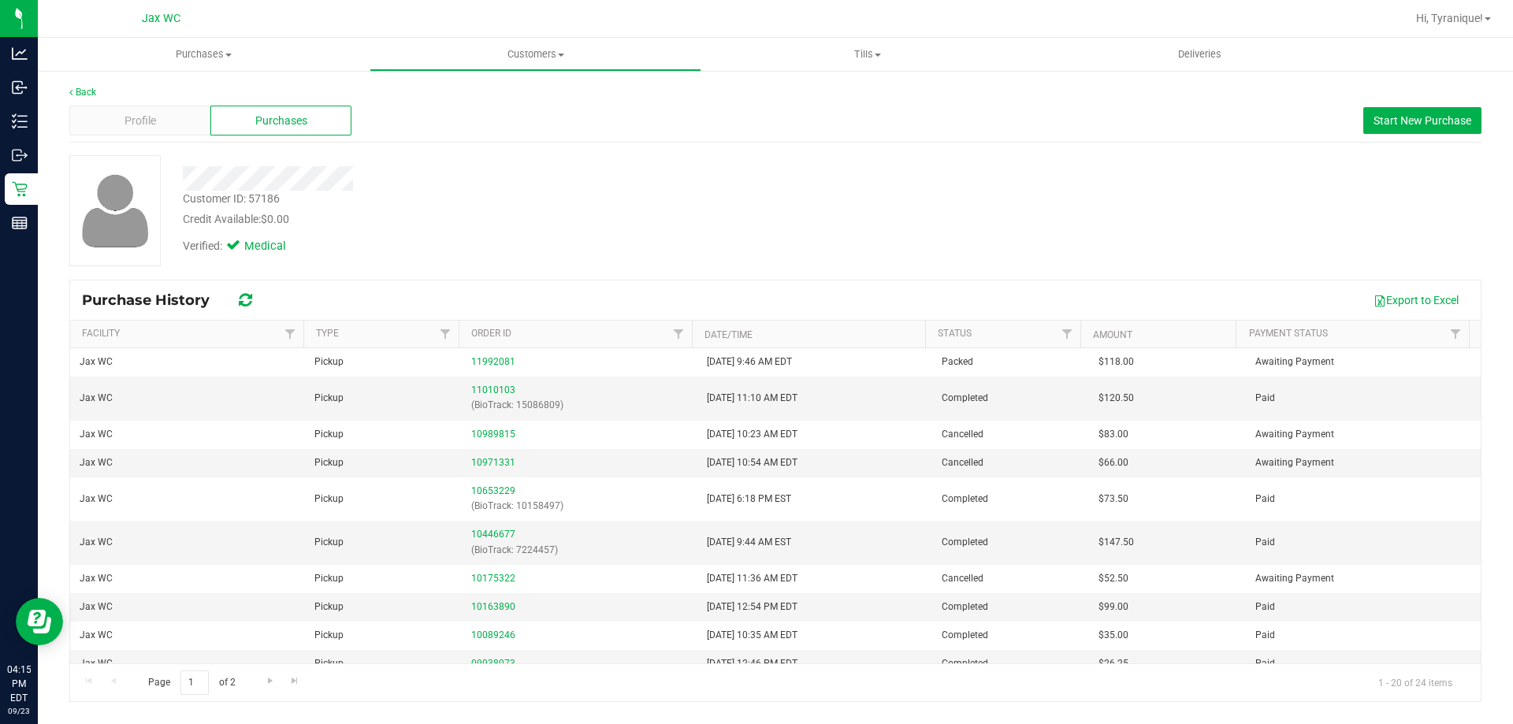
click at [39, 193] on div "Back Profile Purchases Start New Purchase Customer ID: 57186 Credit Available: …" at bounding box center [775, 393] width 1475 height 649
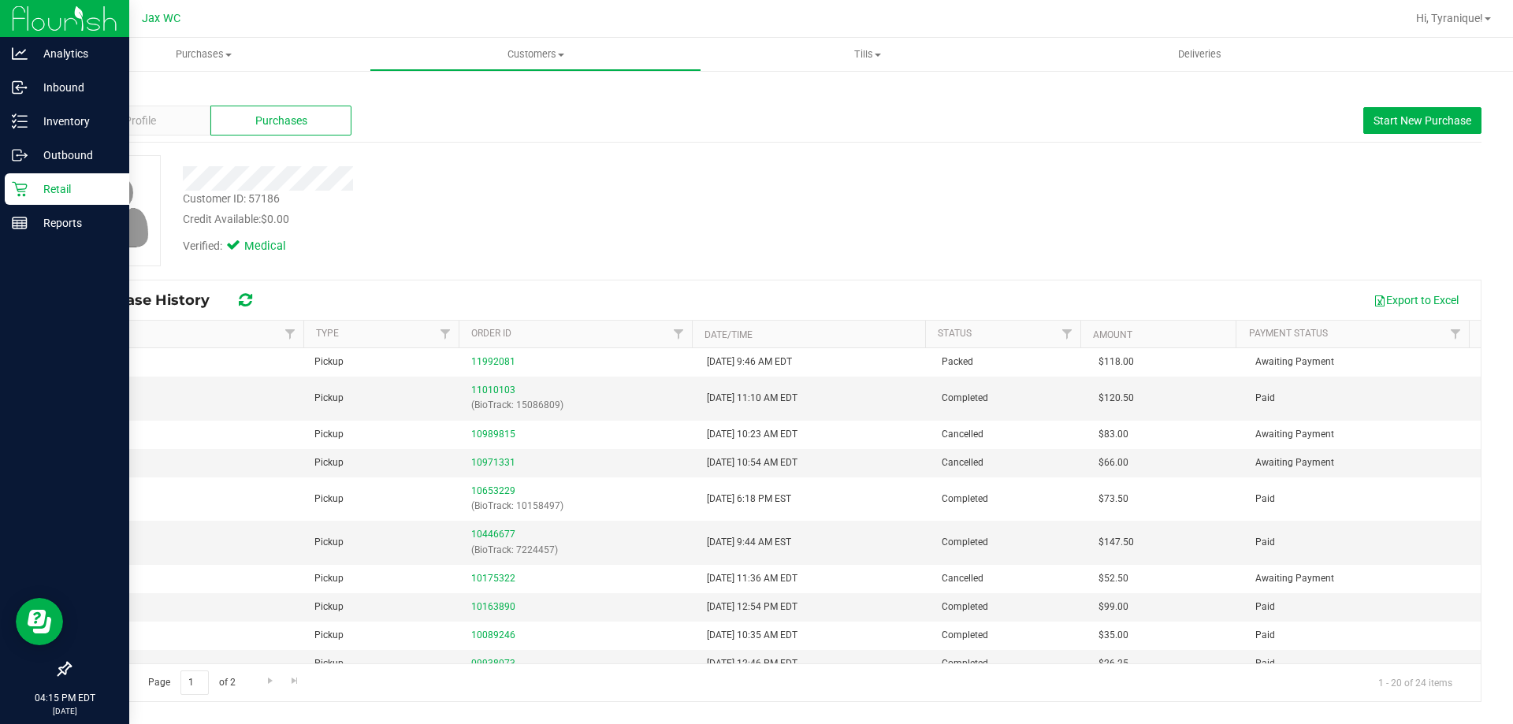
click at [32, 188] on p "Retail" at bounding box center [75, 189] width 95 height 19
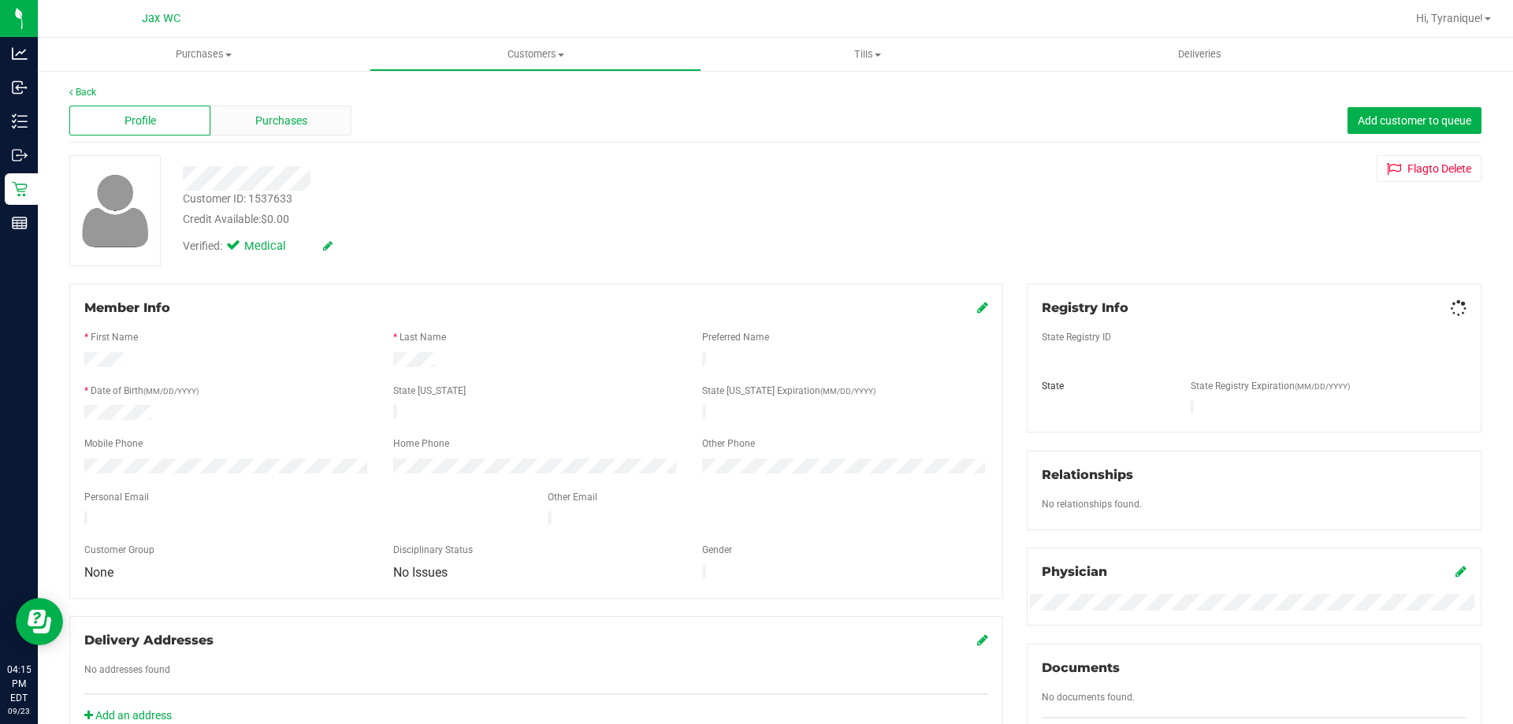
click at [315, 119] on div "Purchases" at bounding box center [280, 121] width 141 height 30
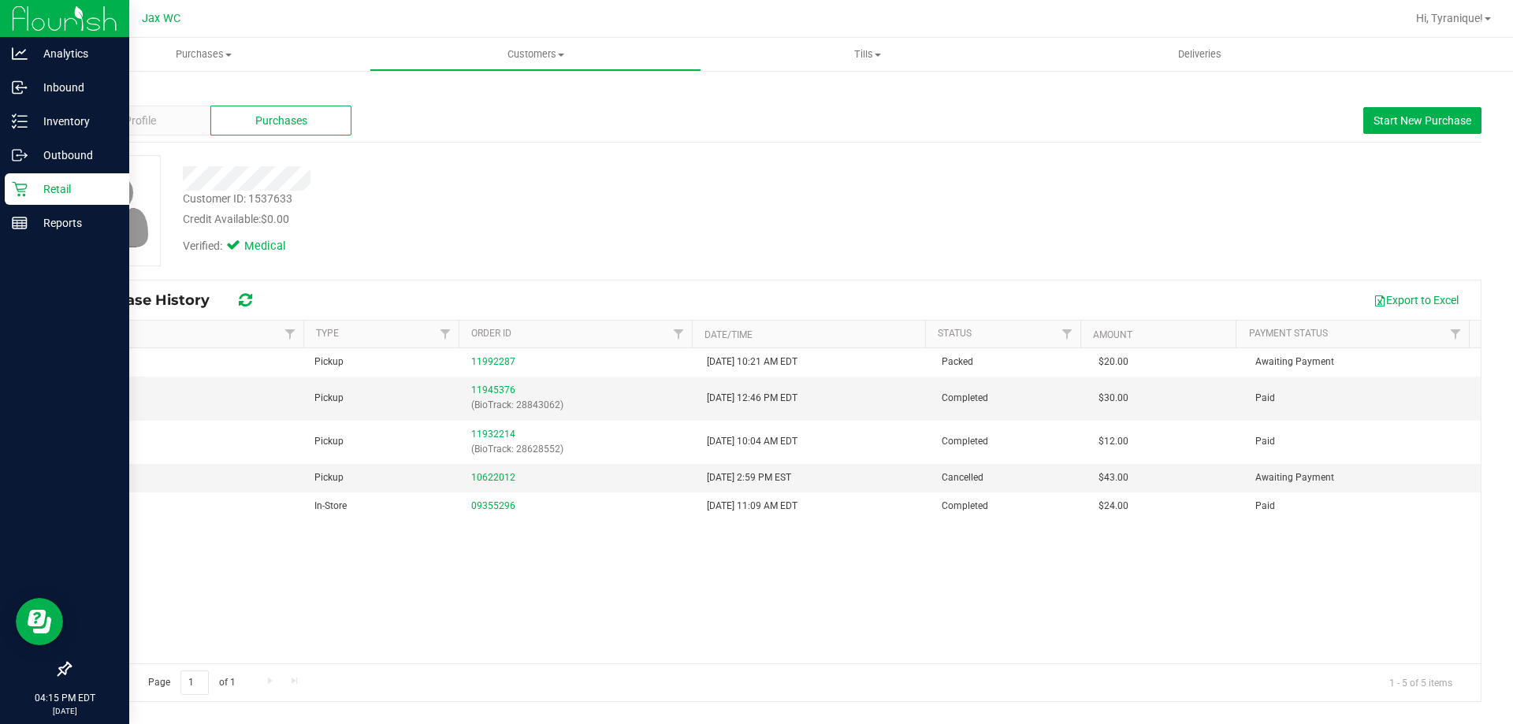
click at [15, 195] on icon at bounding box center [20, 189] width 16 height 16
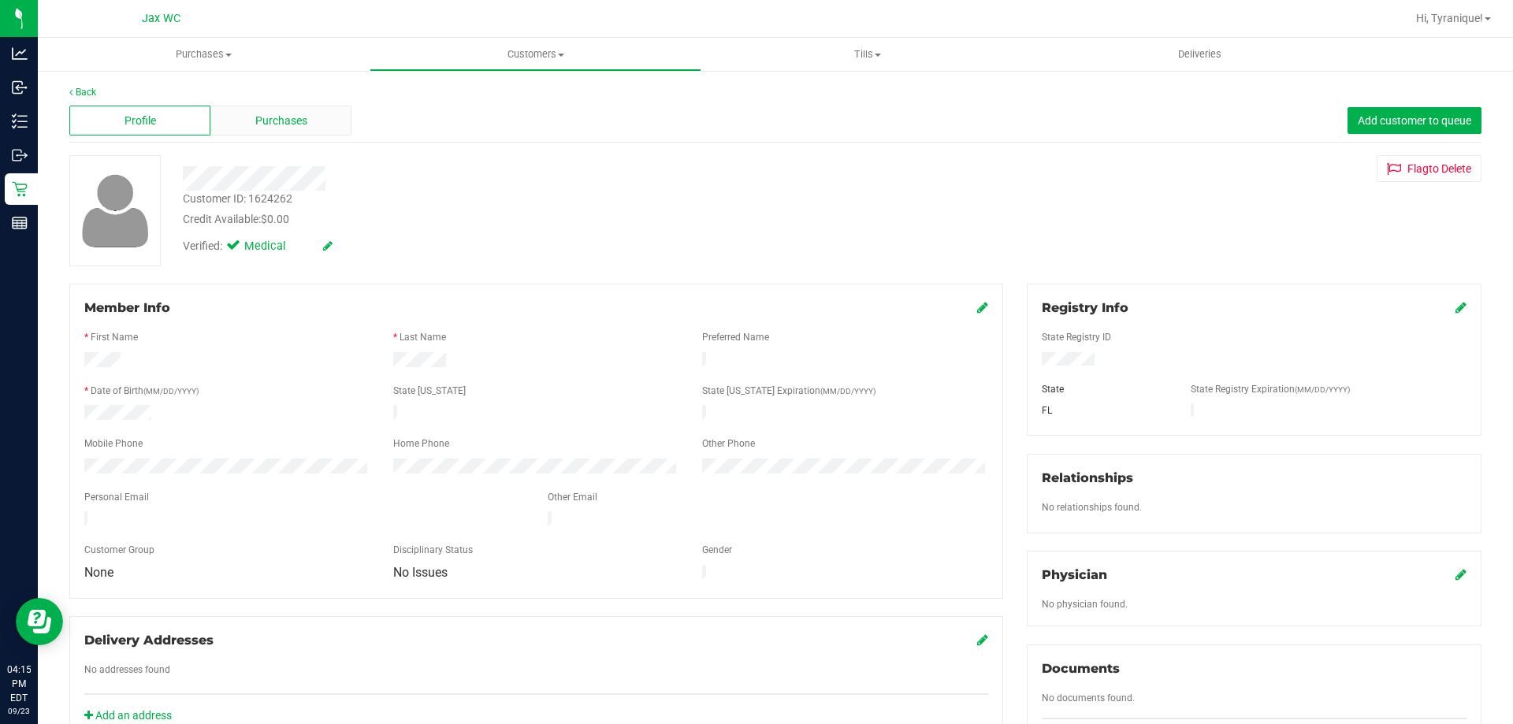
click at [283, 124] on span "Purchases" at bounding box center [281, 121] width 52 height 17
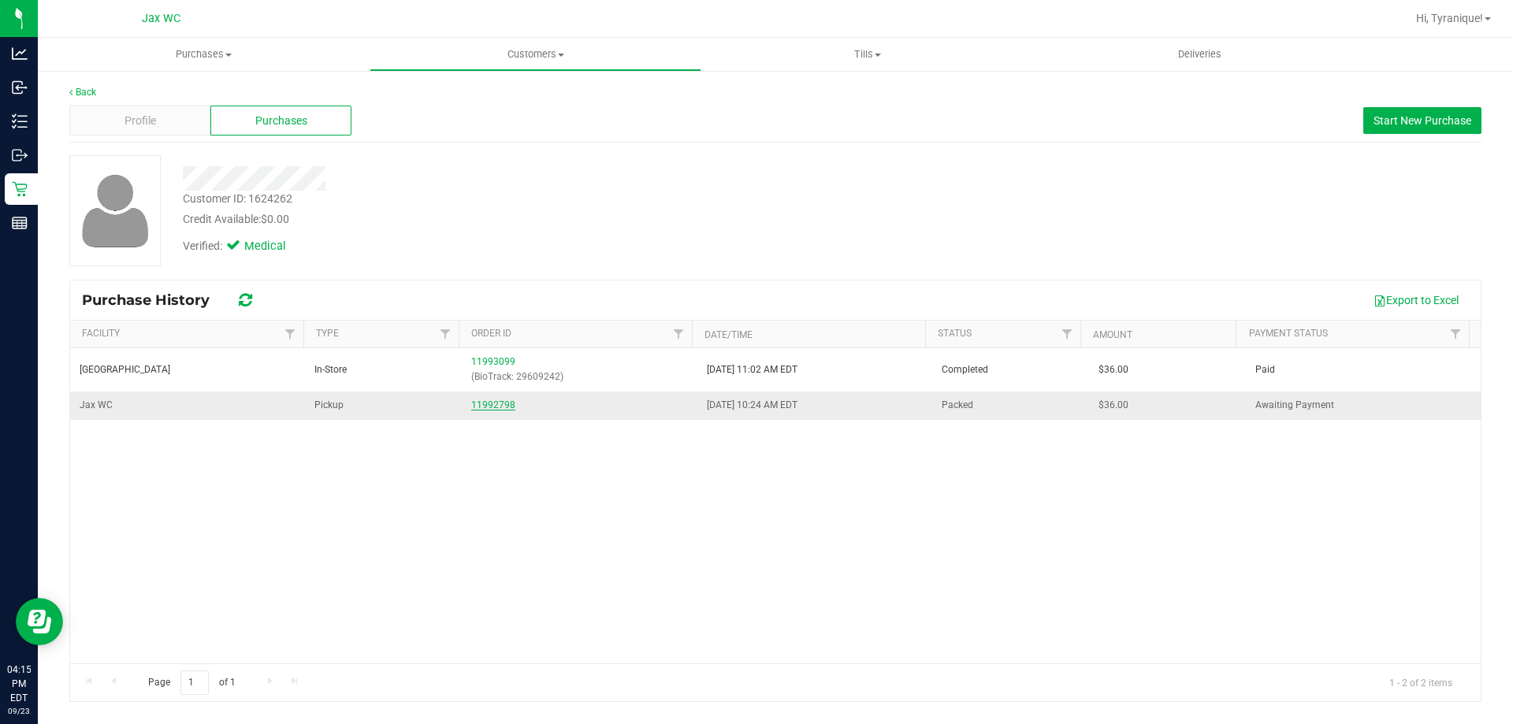
click at [481, 403] on link "11992798" at bounding box center [493, 405] width 44 height 11
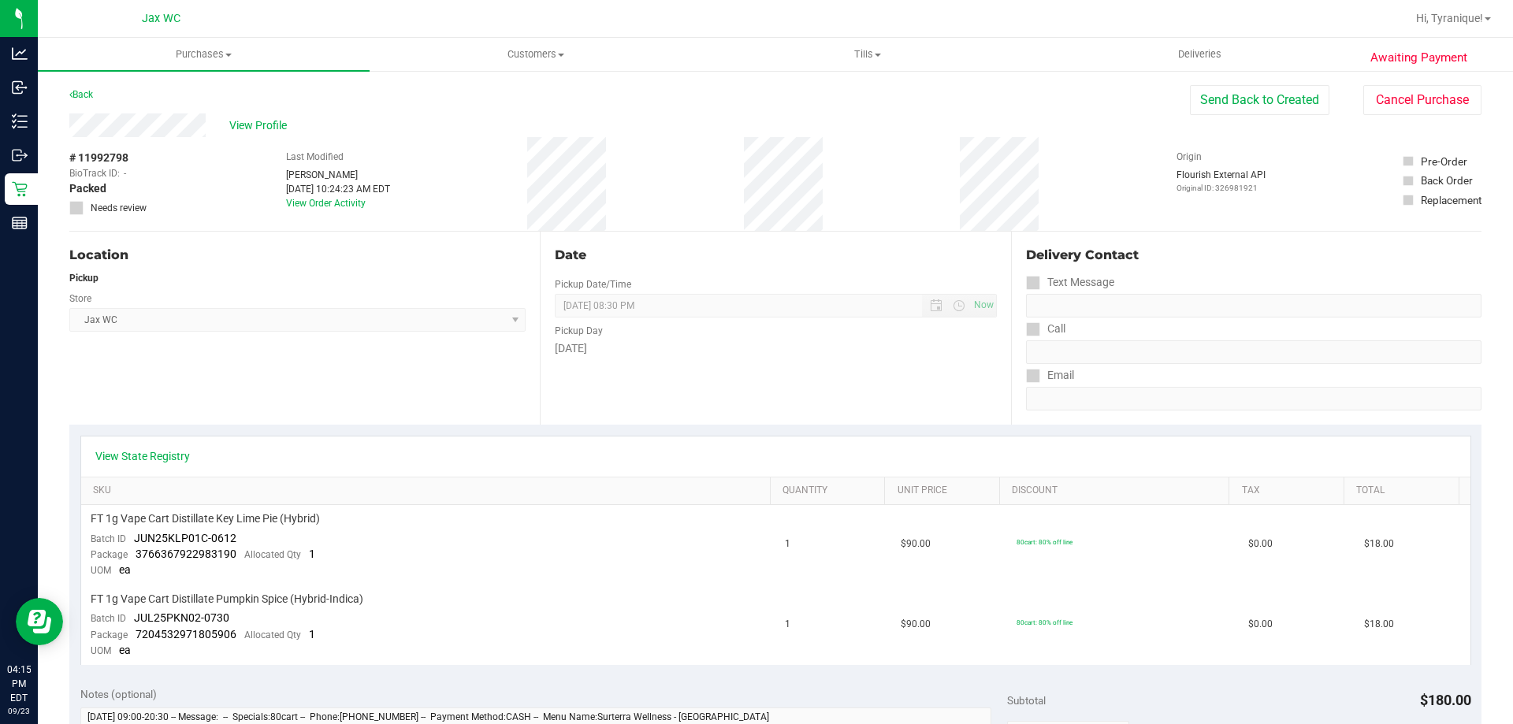
click at [1387, 117] on div "View Profile # 11992798 BioTrack ID: - Packed Needs review Last Modified [PERSO…" at bounding box center [775, 172] width 1412 height 118
click at [1384, 108] on button "Cancel Purchase" at bounding box center [1422, 100] width 118 height 30
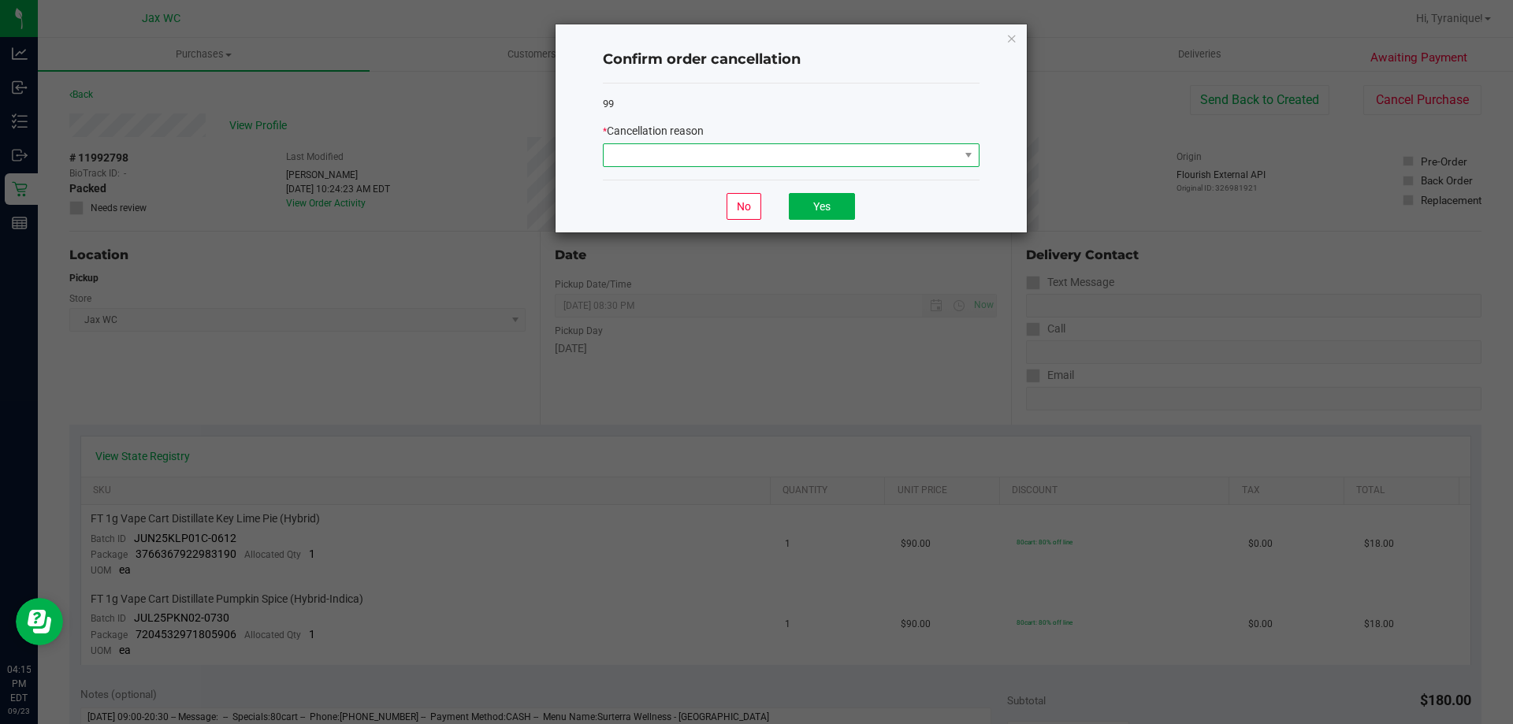
click at [871, 151] on span at bounding box center [781, 155] width 355 height 22
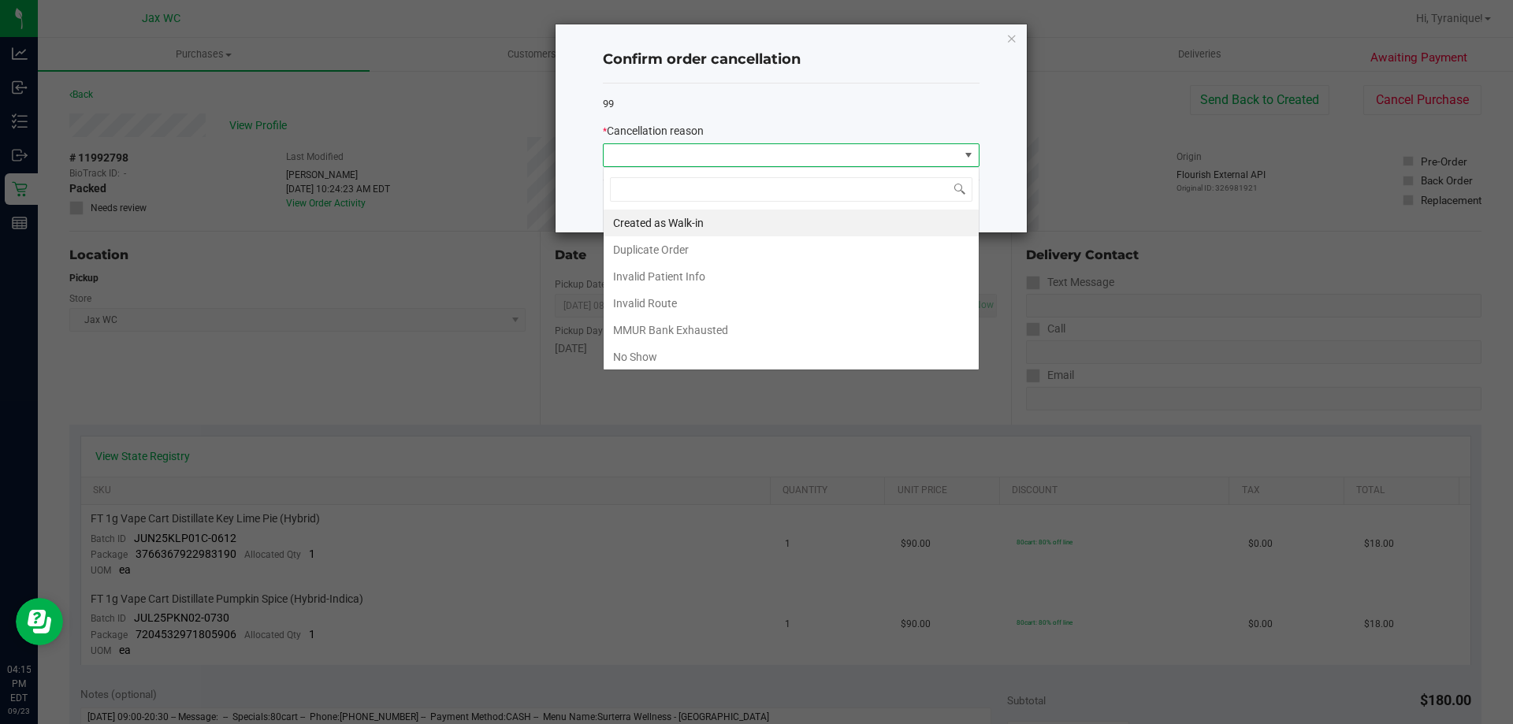
scroll to position [24, 377]
click at [708, 243] on li "Duplicate Order" at bounding box center [791, 249] width 375 height 27
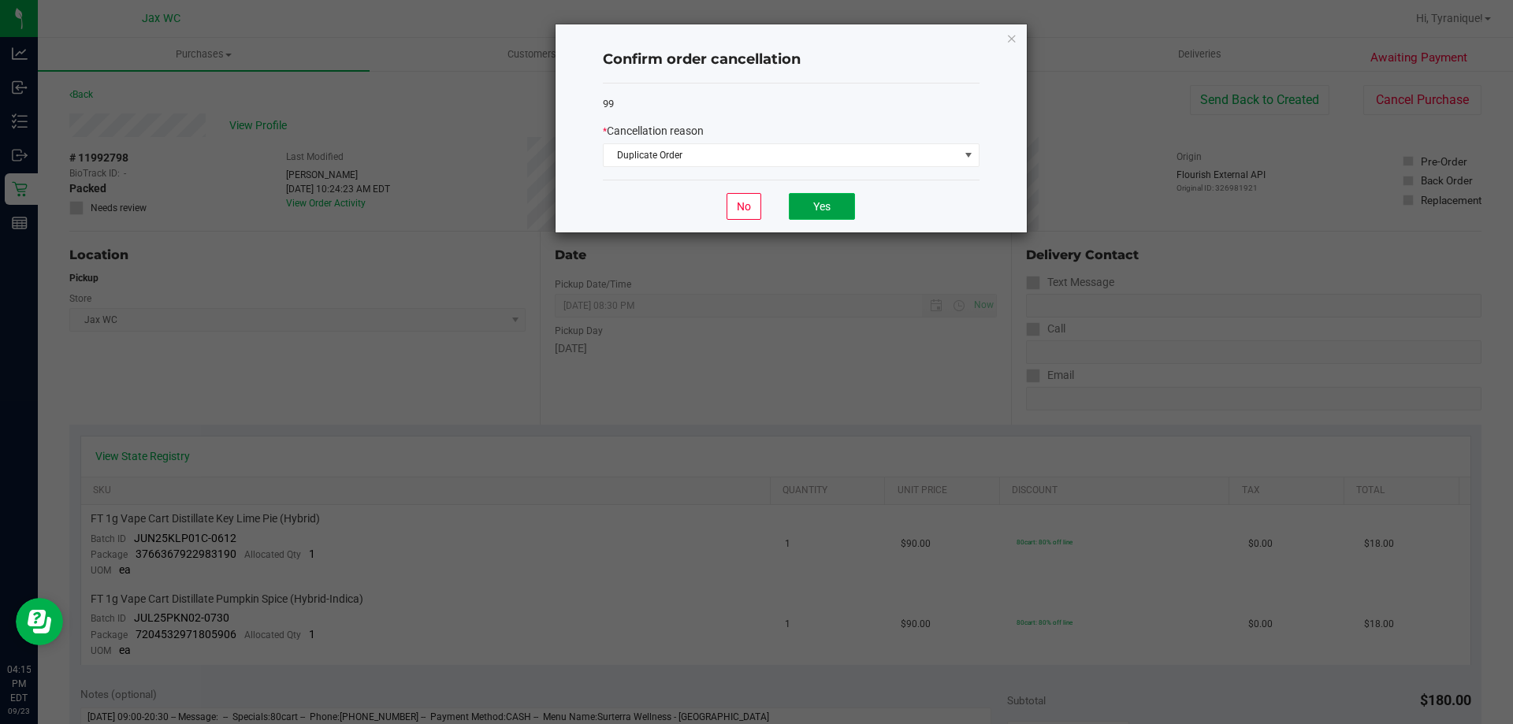
click at [820, 203] on button "Yes" at bounding box center [822, 206] width 66 height 27
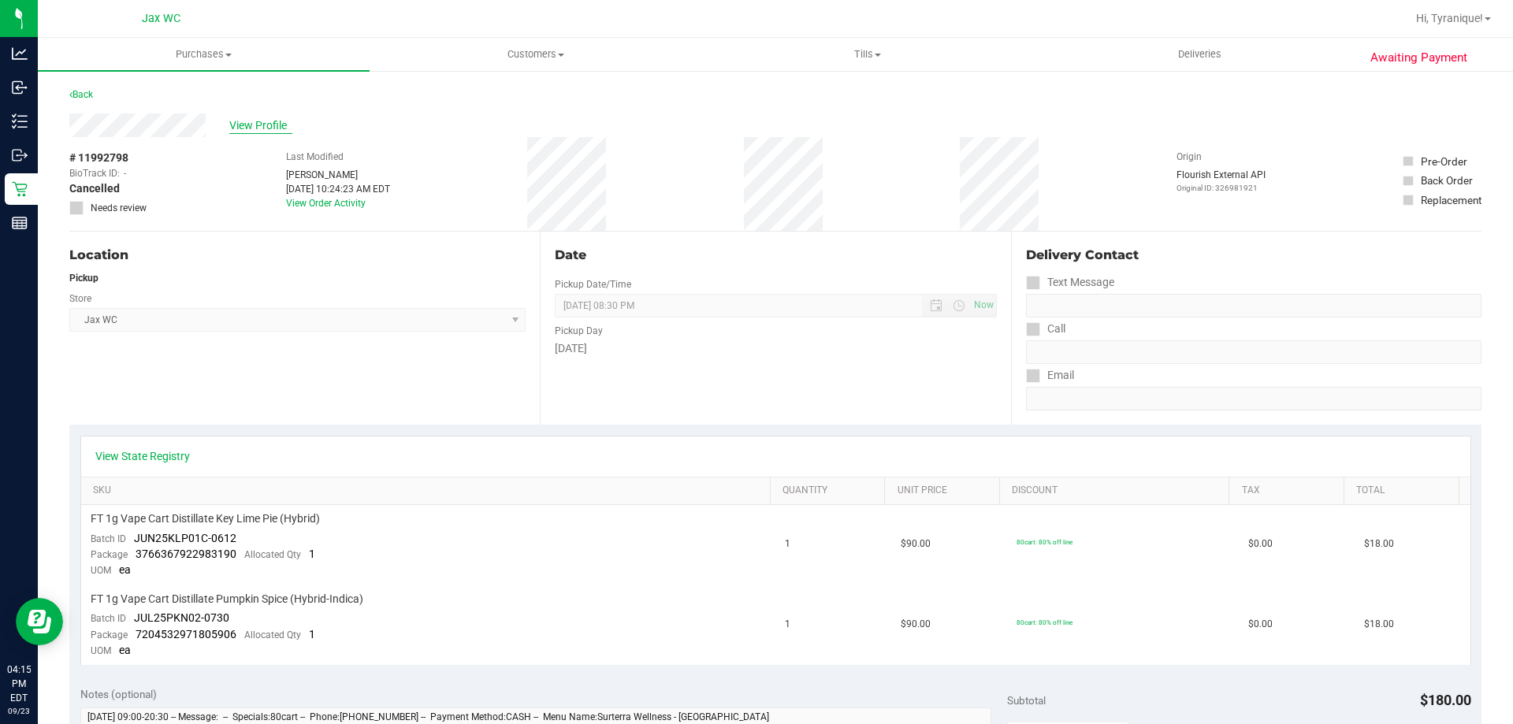
click at [244, 125] on span "View Profile" at bounding box center [260, 125] width 63 height 17
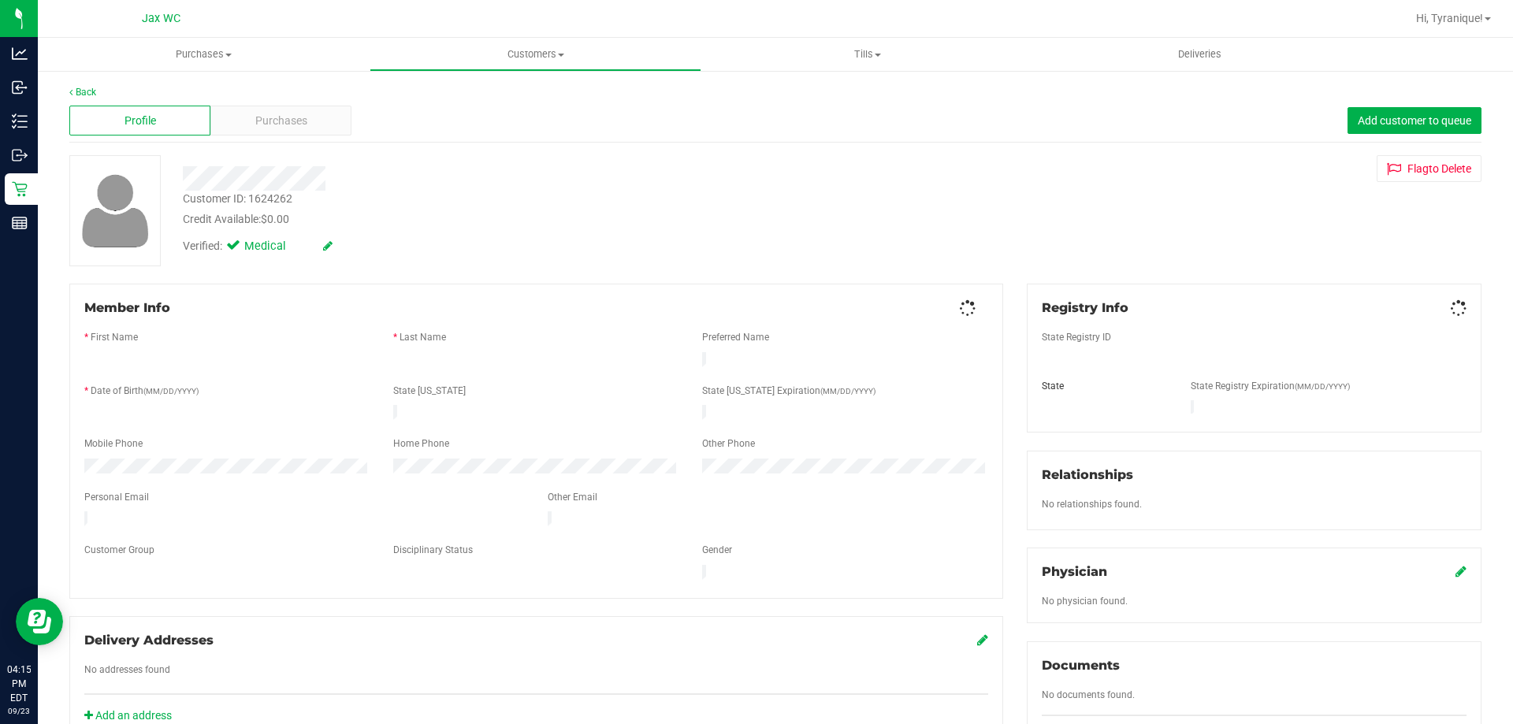
click at [259, 125] on span "Purchases" at bounding box center [281, 121] width 52 height 17
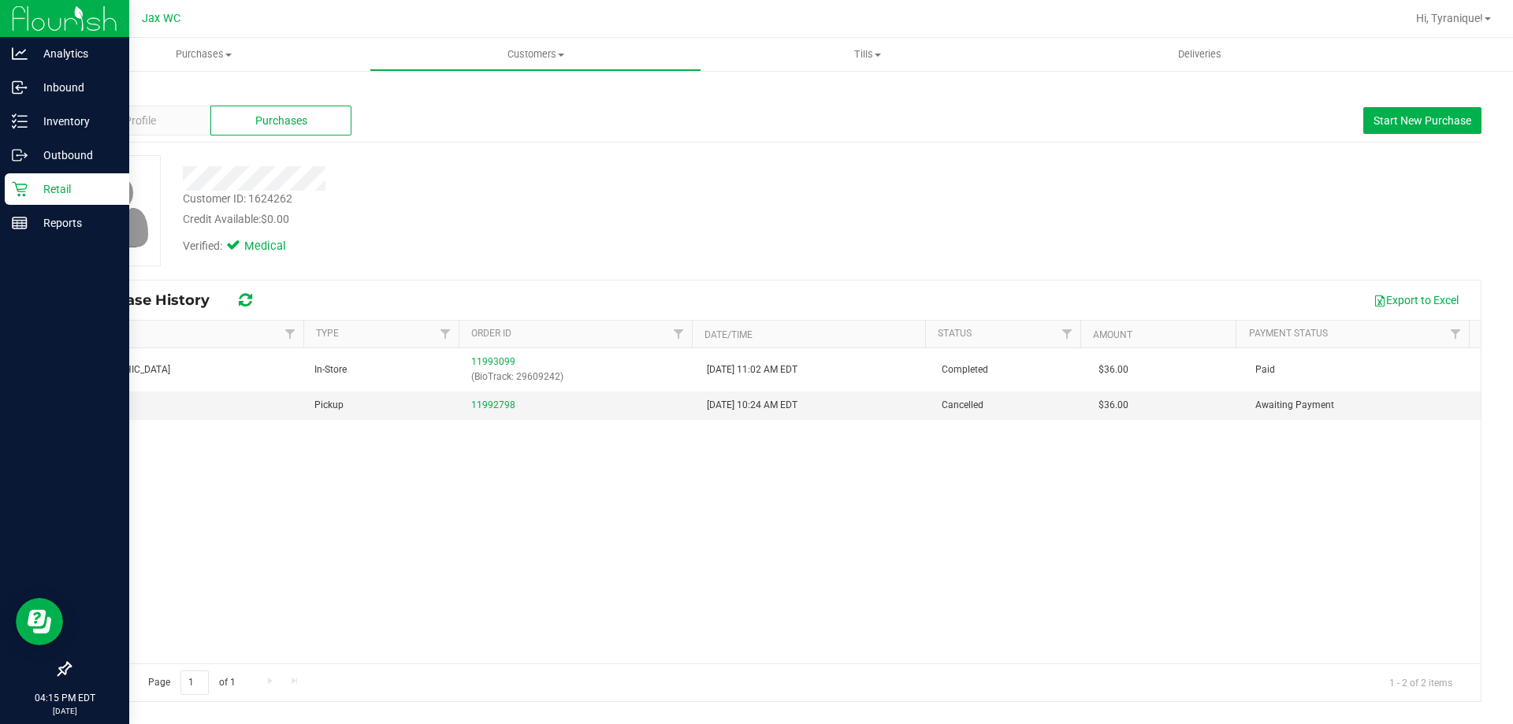
click at [28, 189] on p "Retail" at bounding box center [75, 189] width 95 height 19
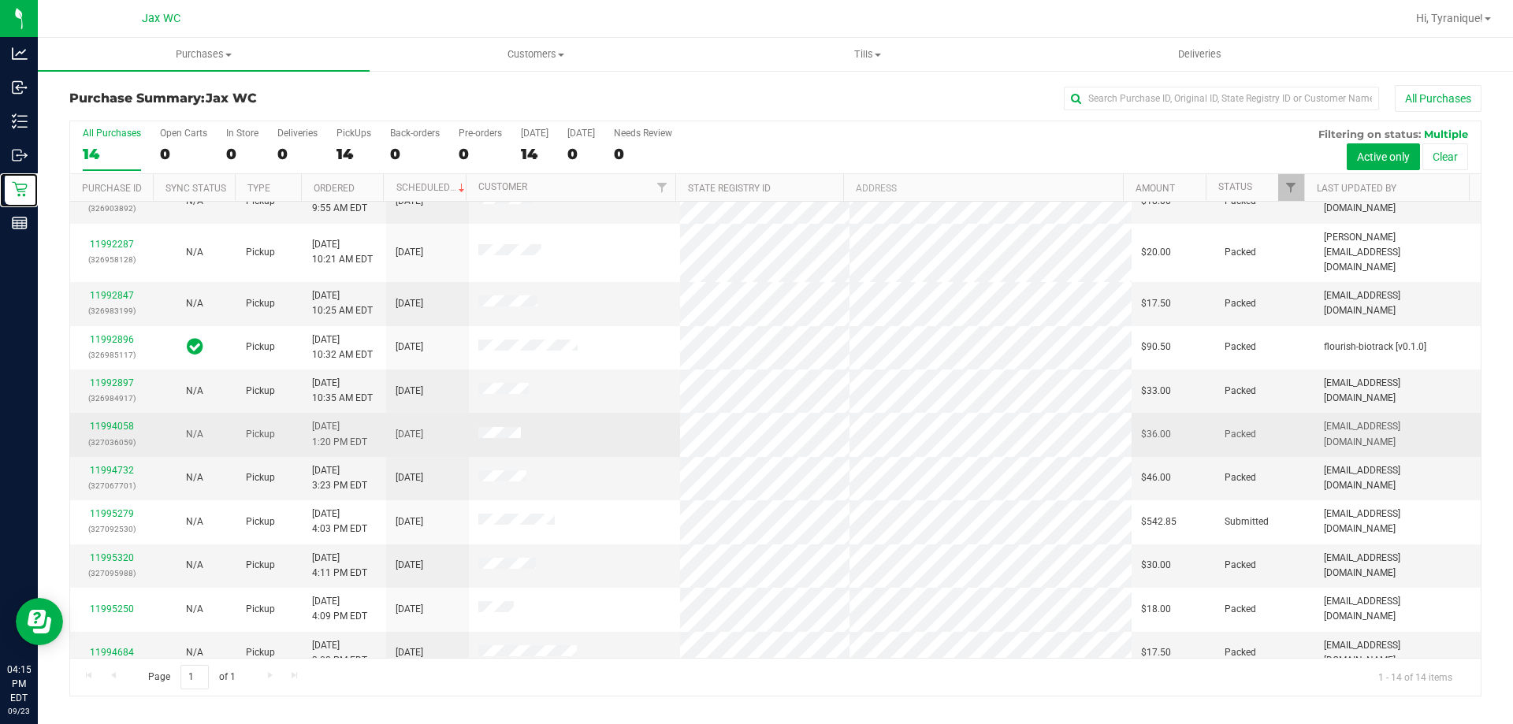
scroll to position [154, 0]
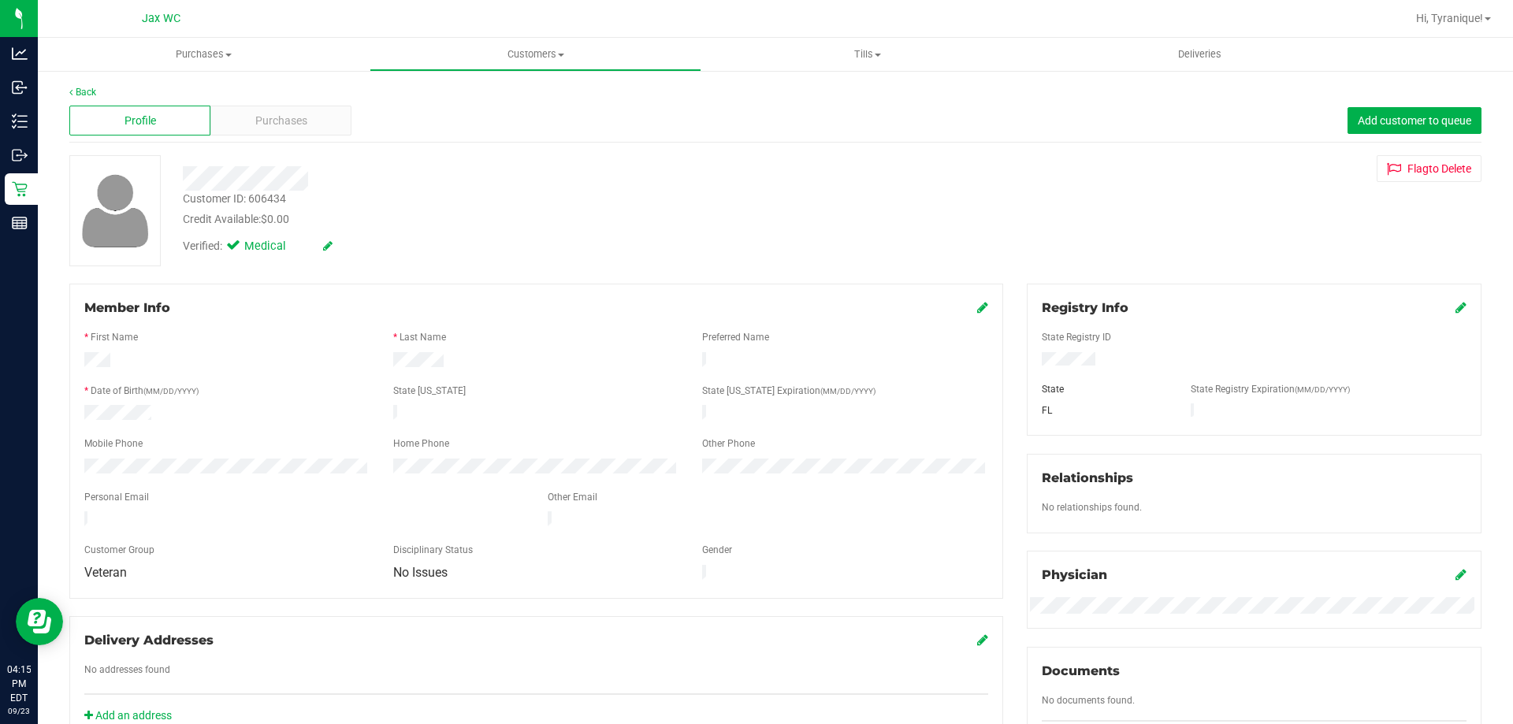
click at [287, 137] on div "Profile Purchases Add customer to queue" at bounding box center [775, 120] width 1412 height 43
click at [284, 132] on div "Purchases" at bounding box center [280, 121] width 141 height 30
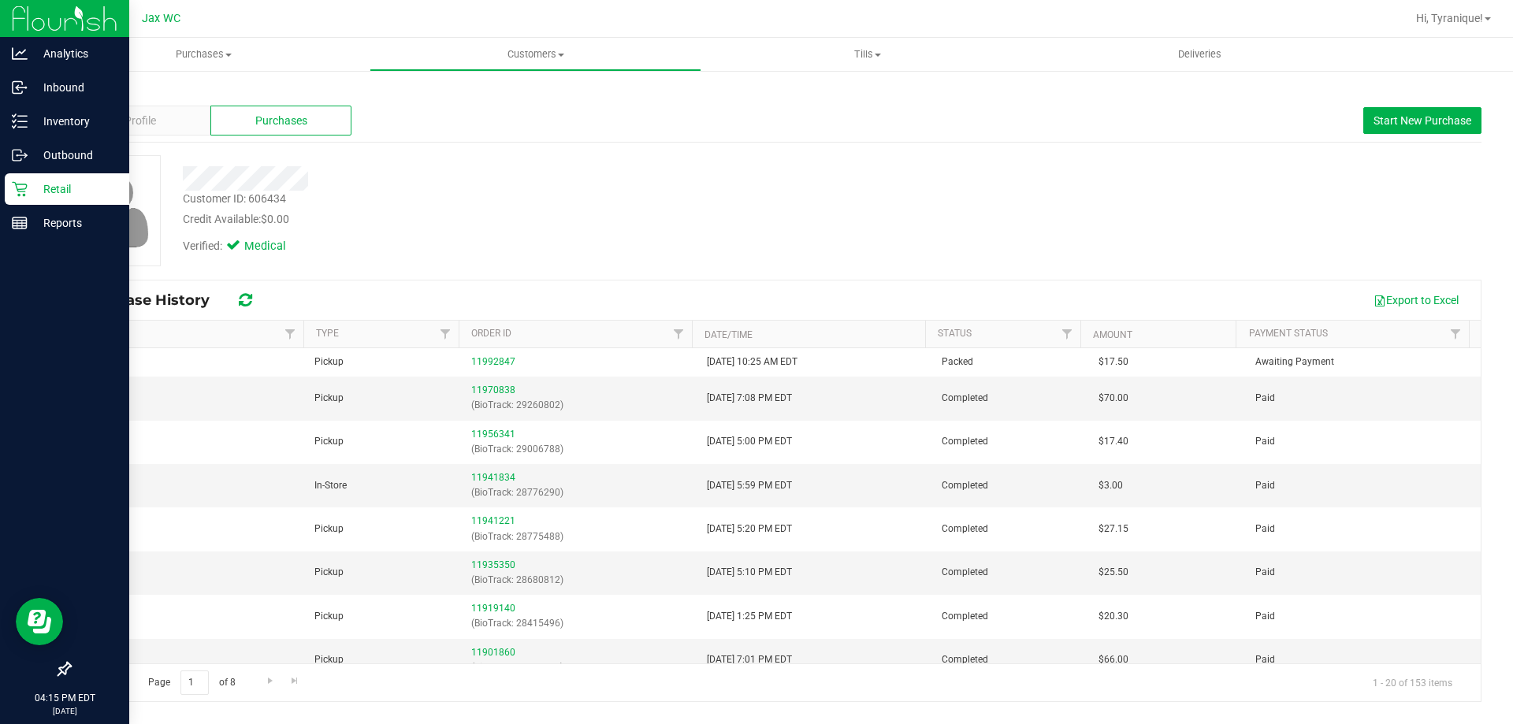
click at [24, 186] on icon at bounding box center [20, 189] width 16 height 16
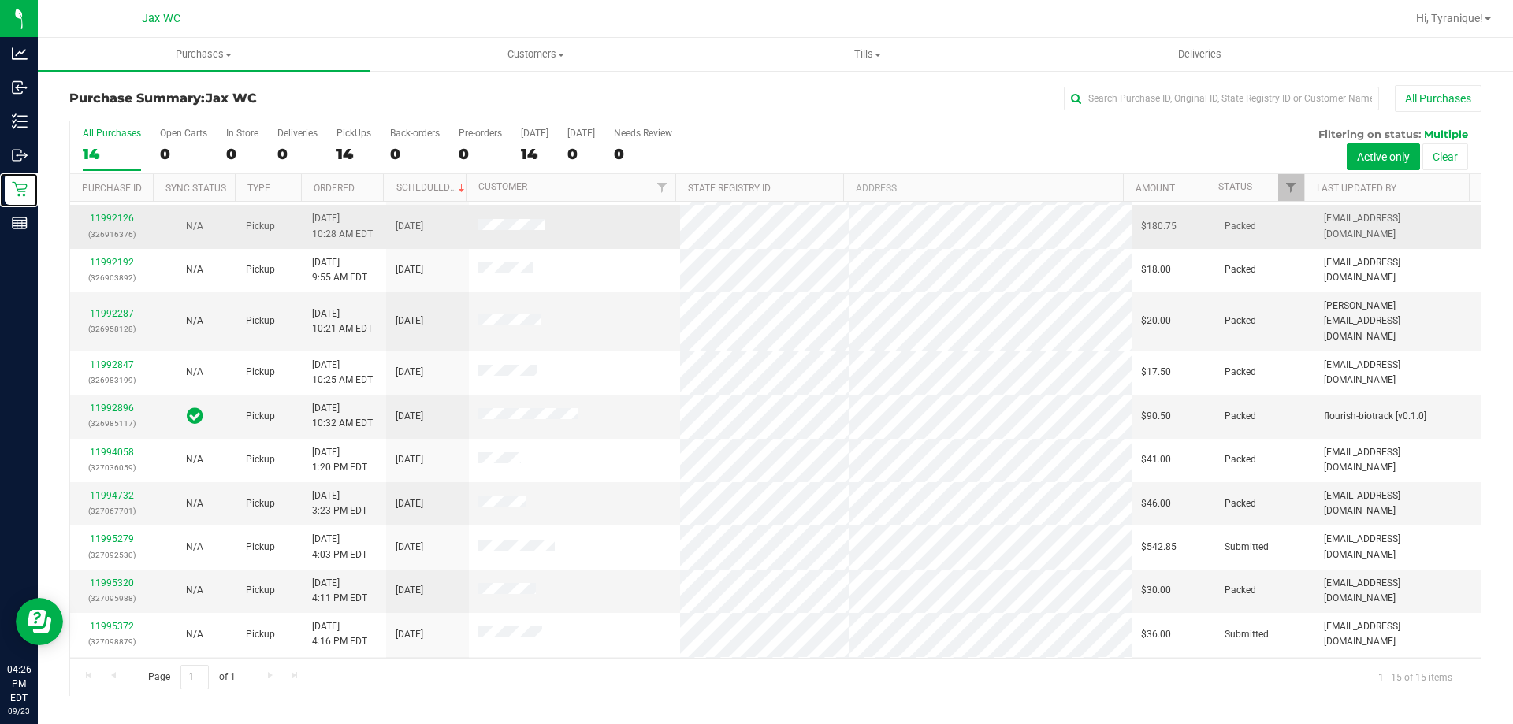
scroll to position [198, 0]
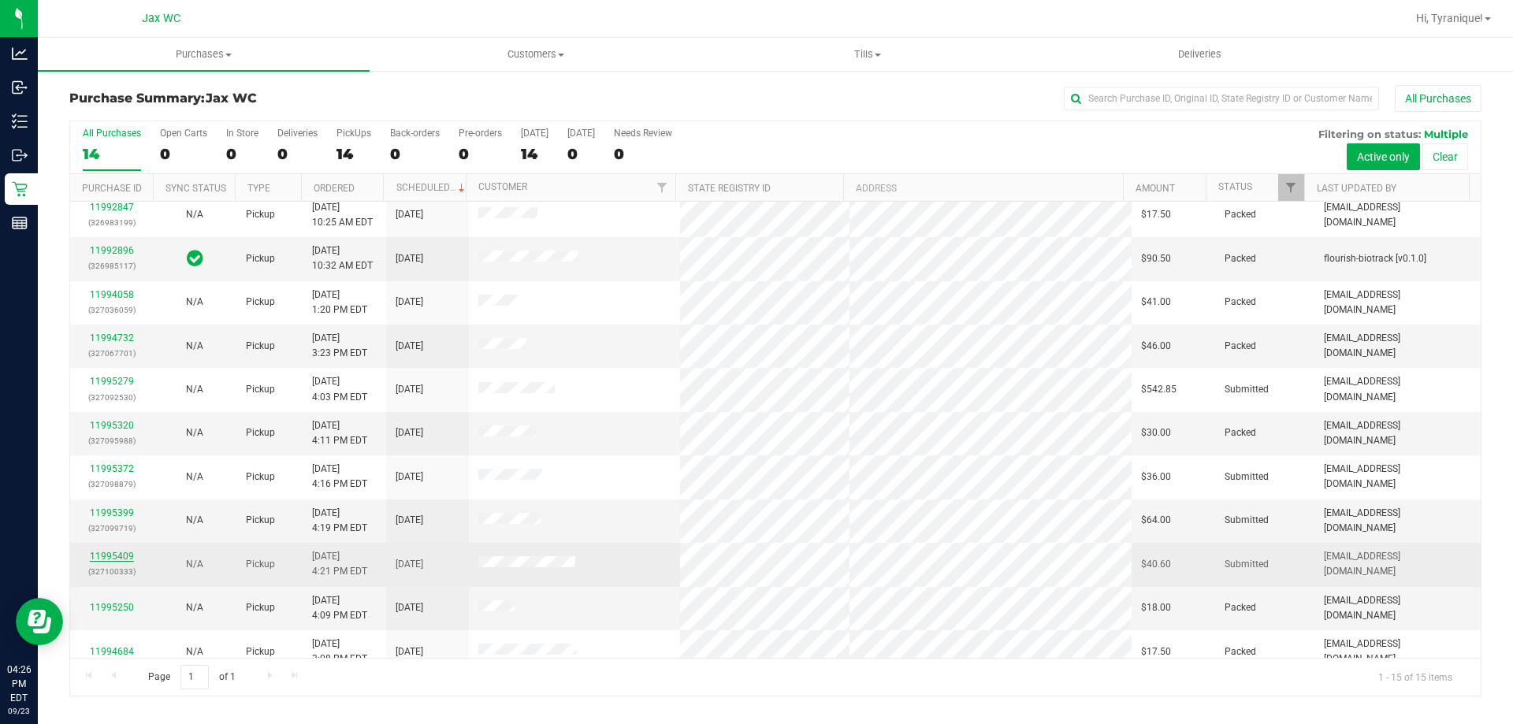
click at [121, 551] on link "11995409" at bounding box center [112, 556] width 44 height 11
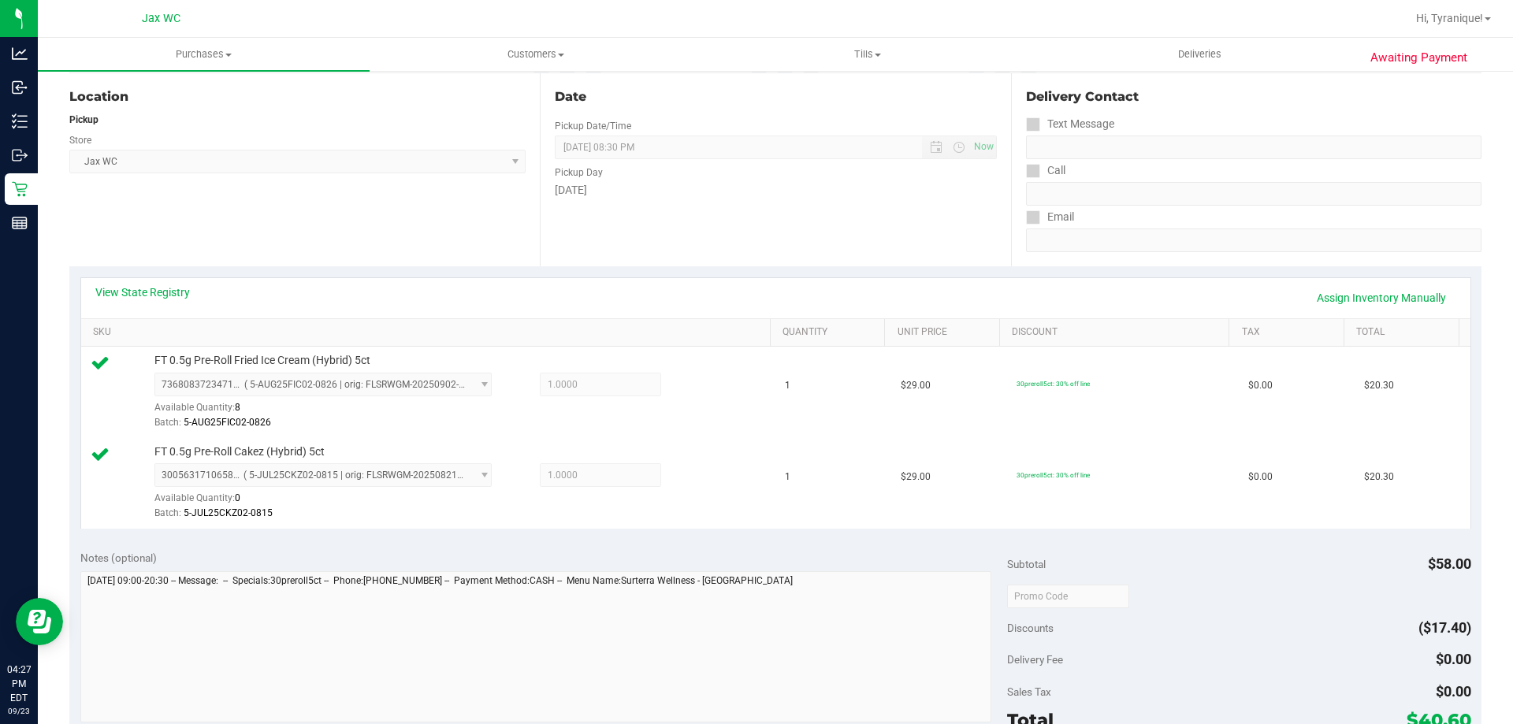
scroll to position [394, 0]
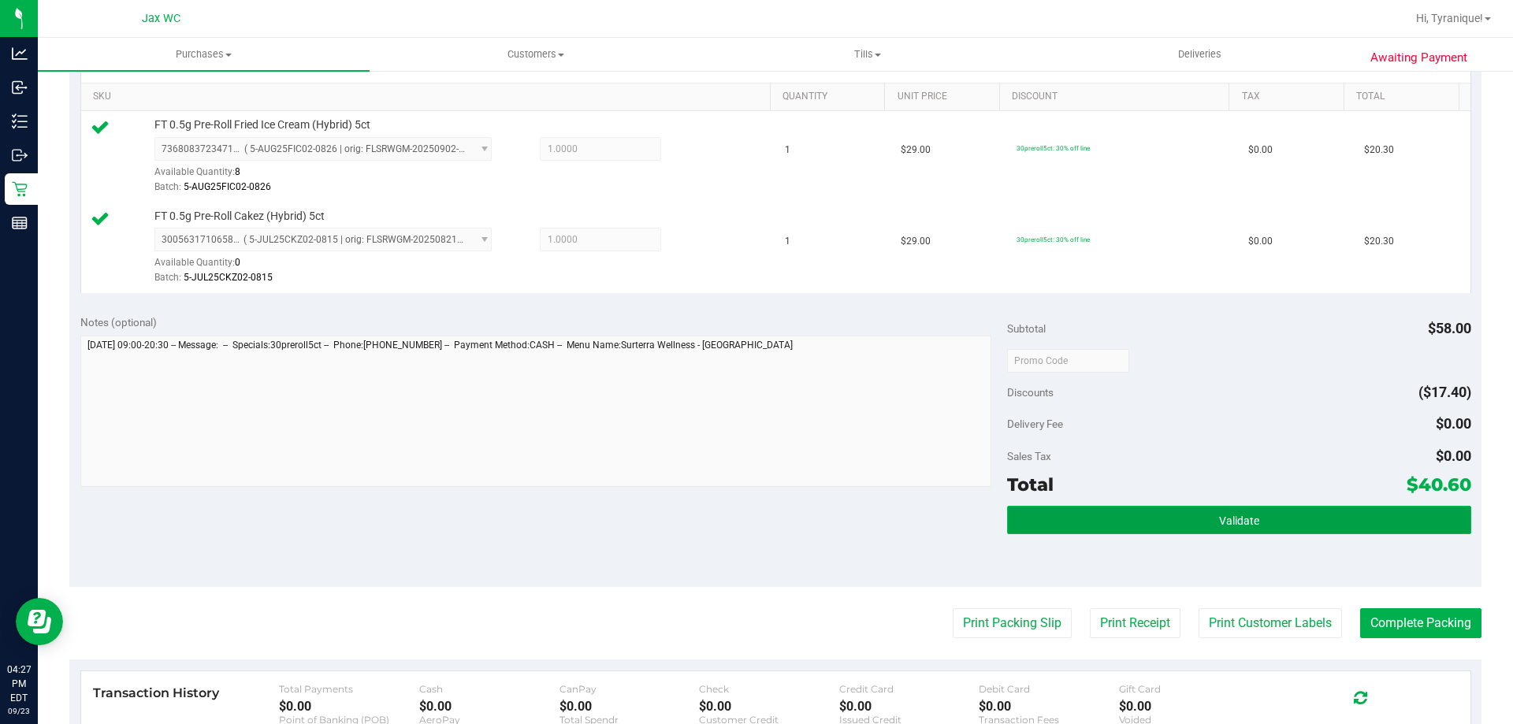
click at [1362, 507] on button "Validate" at bounding box center [1238, 520] width 463 height 28
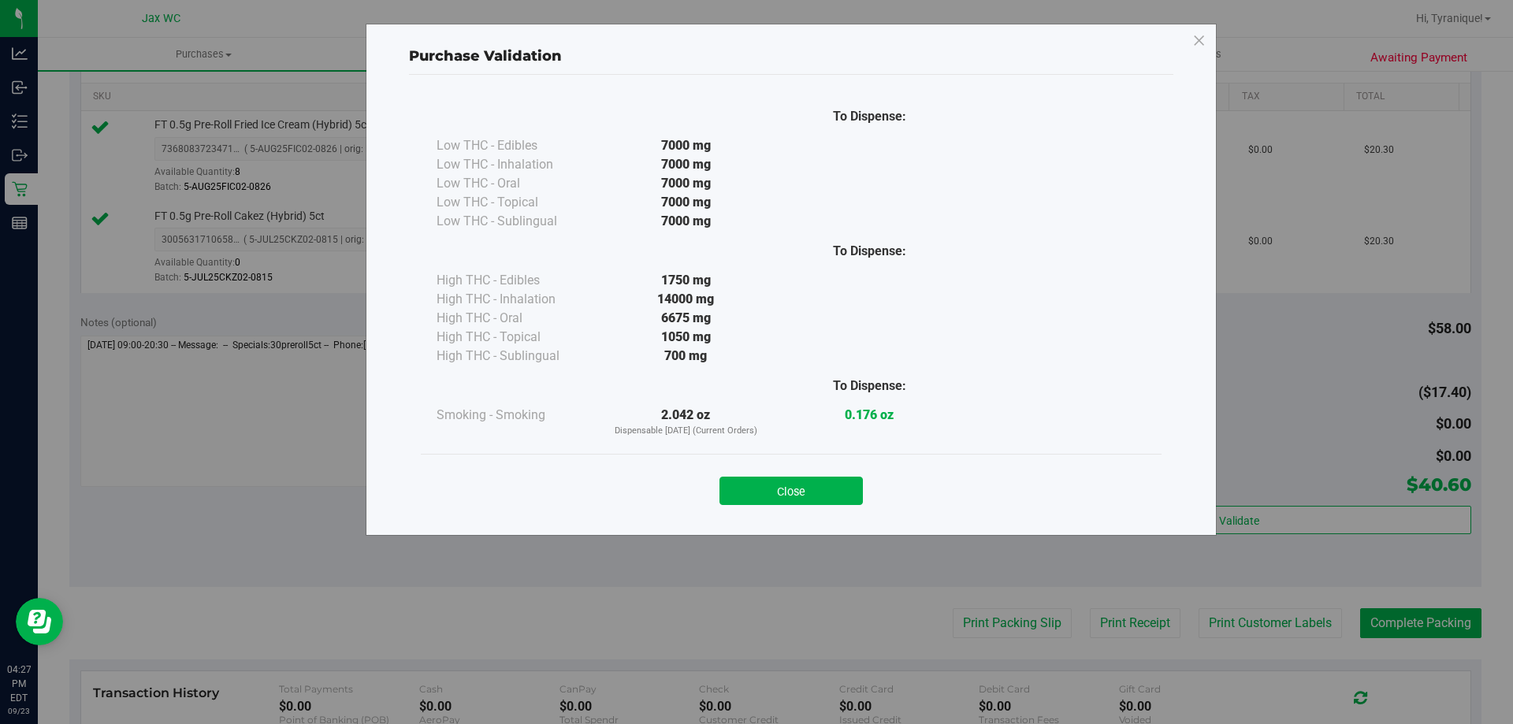
click at [849, 507] on div "Close" at bounding box center [791, 486] width 741 height 64
click at [841, 499] on button "Close" at bounding box center [790, 491] width 143 height 28
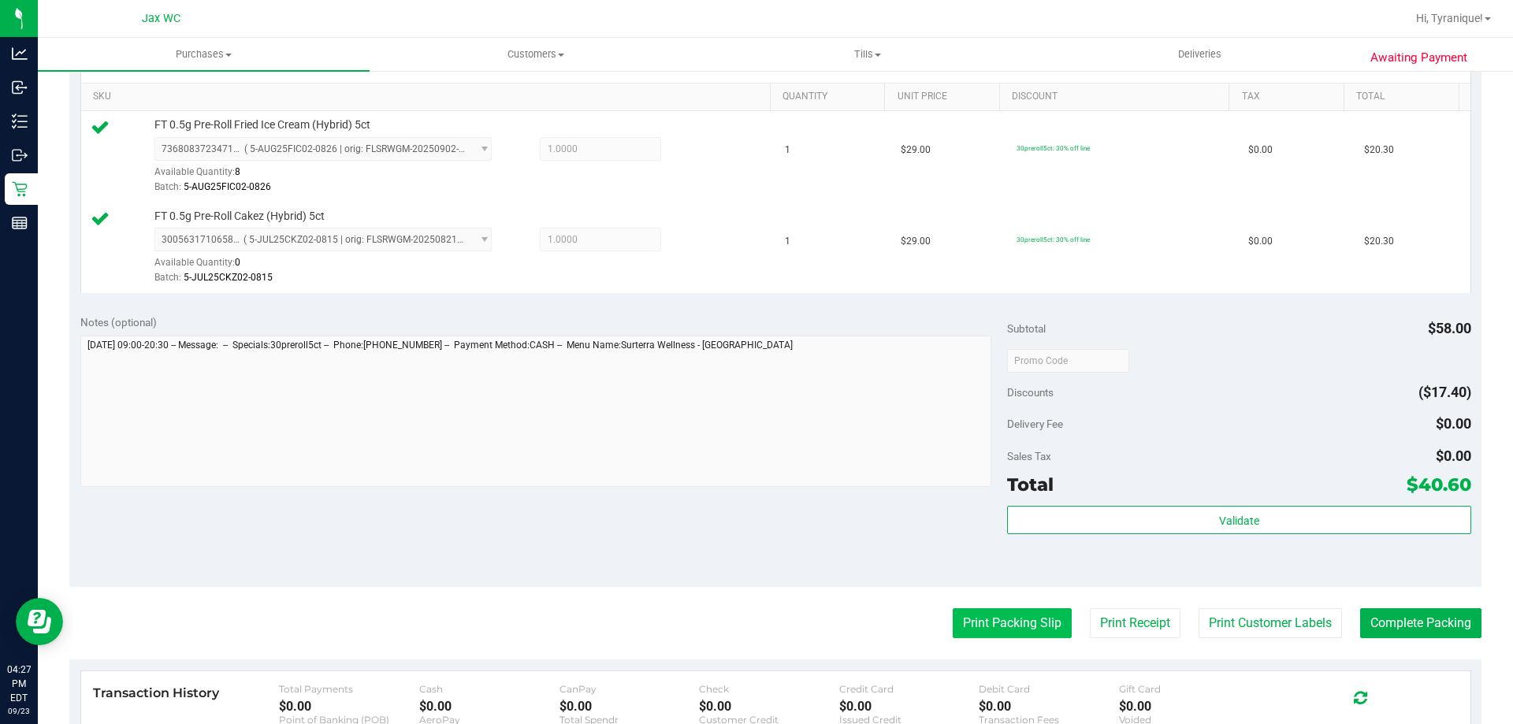
click at [977, 626] on button "Print Packing Slip" at bounding box center [1012, 623] width 119 height 30
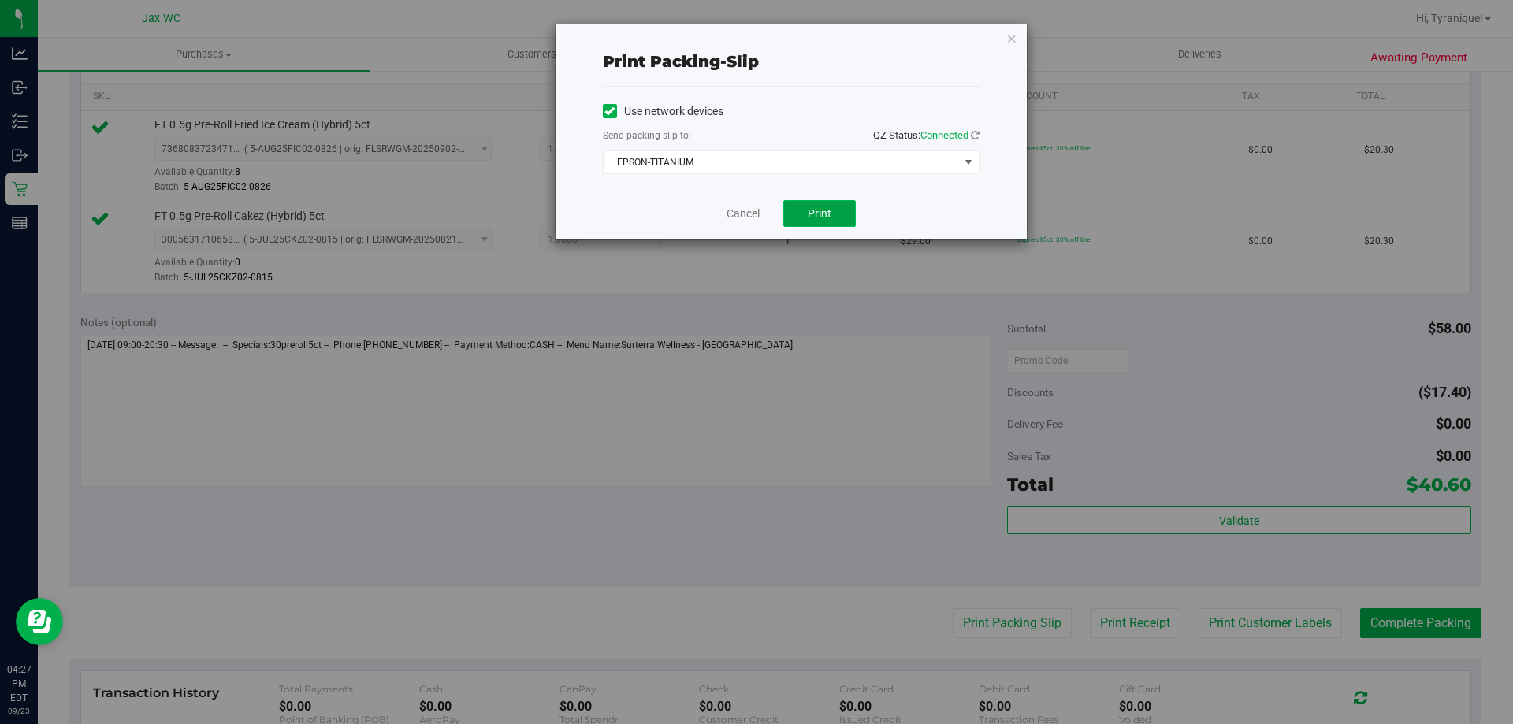
click at [798, 224] on button "Print" at bounding box center [819, 213] width 72 height 27
click at [740, 213] on link "Cancel" at bounding box center [743, 214] width 33 height 17
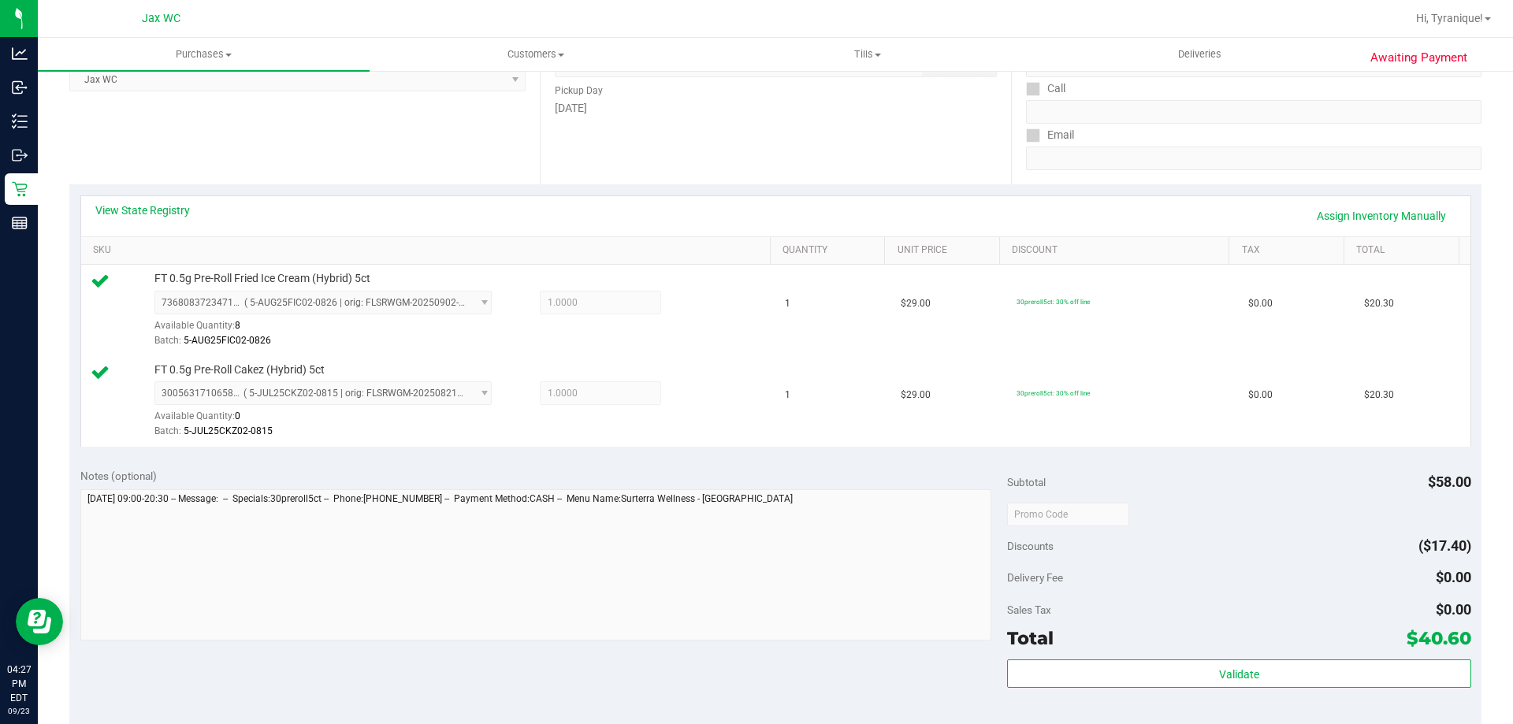
scroll to position [630, 0]
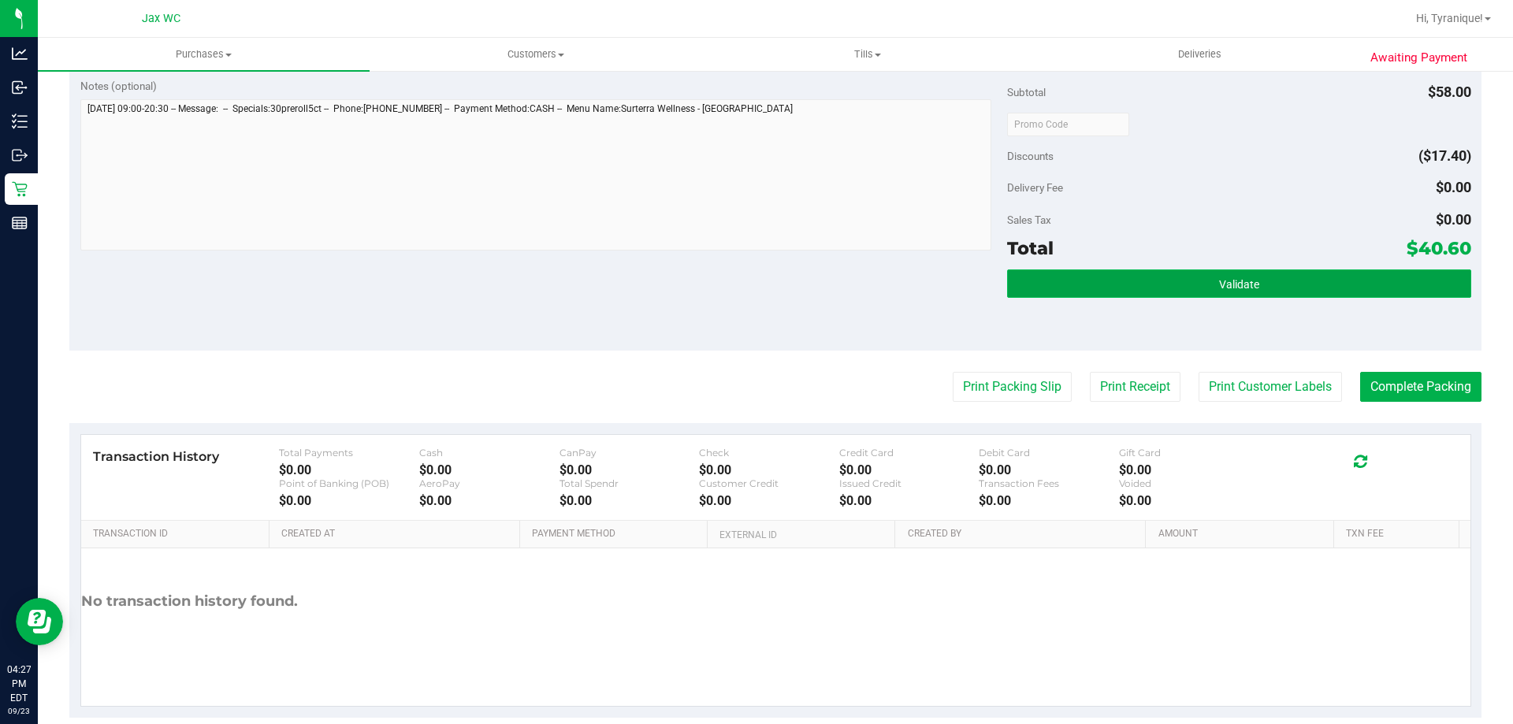
click at [1240, 290] on button "Validate" at bounding box center [1238, 283] width 463 height 28
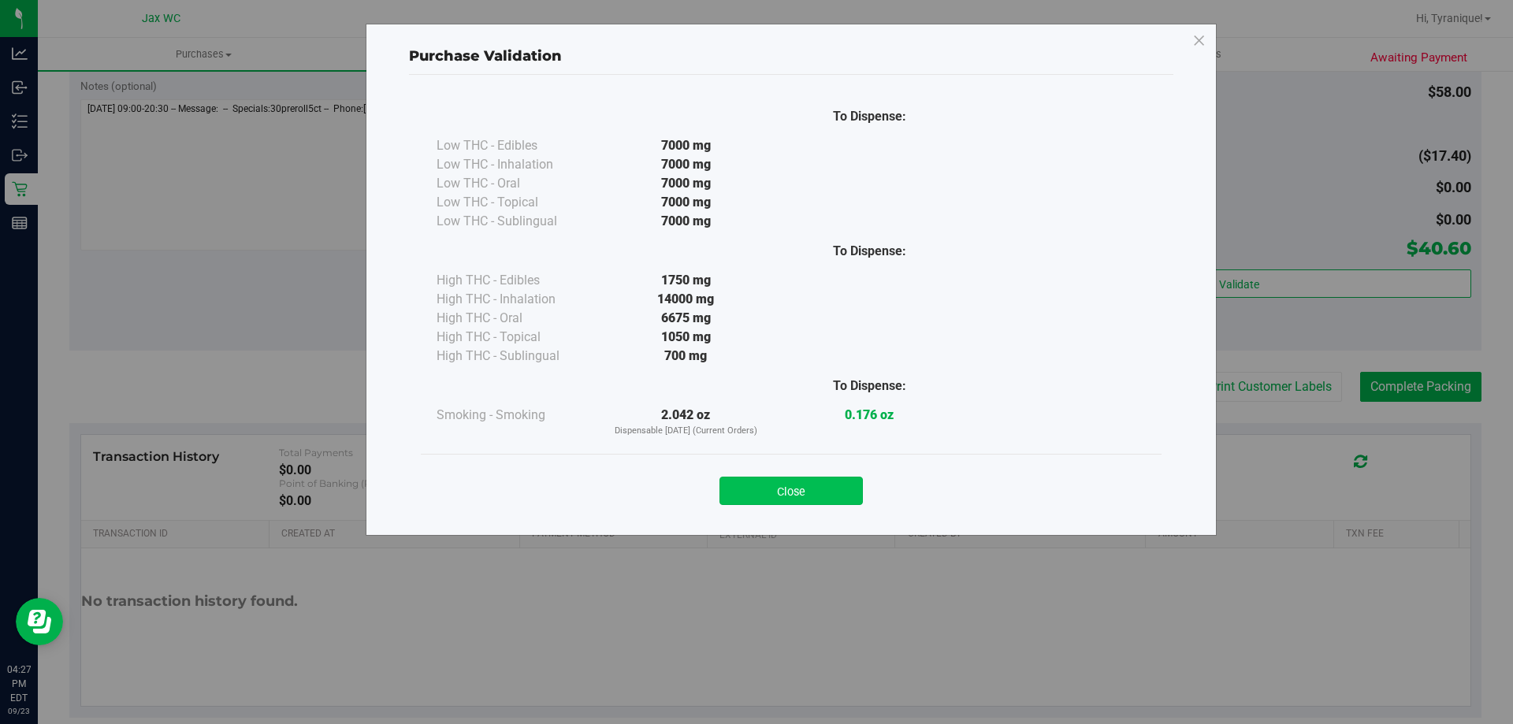
click at [823, 491] on button "Close" at bounding box center [790, 491] width 143 height 28
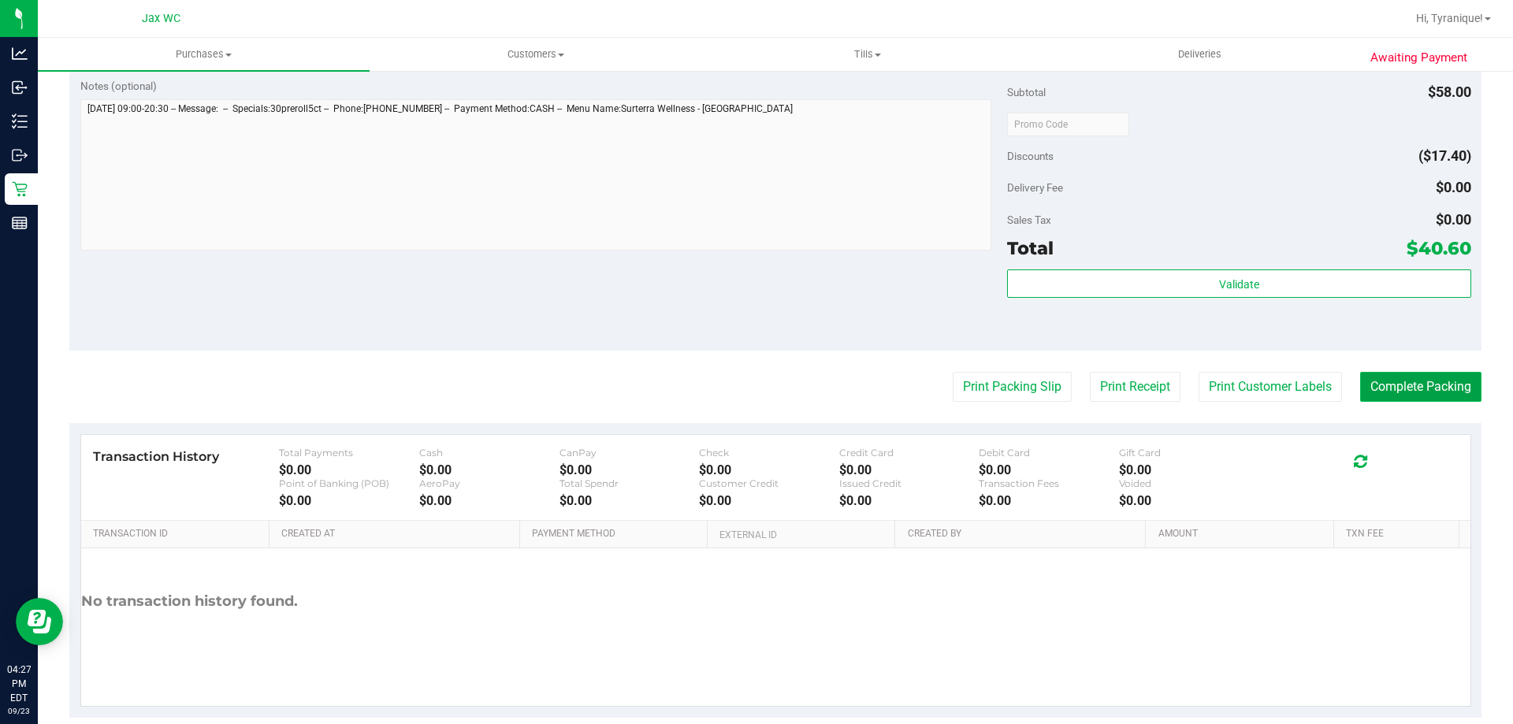
click at [1378, 401] on button "Complete Packing" at bounding box center [1420, 387] width 121 height 30
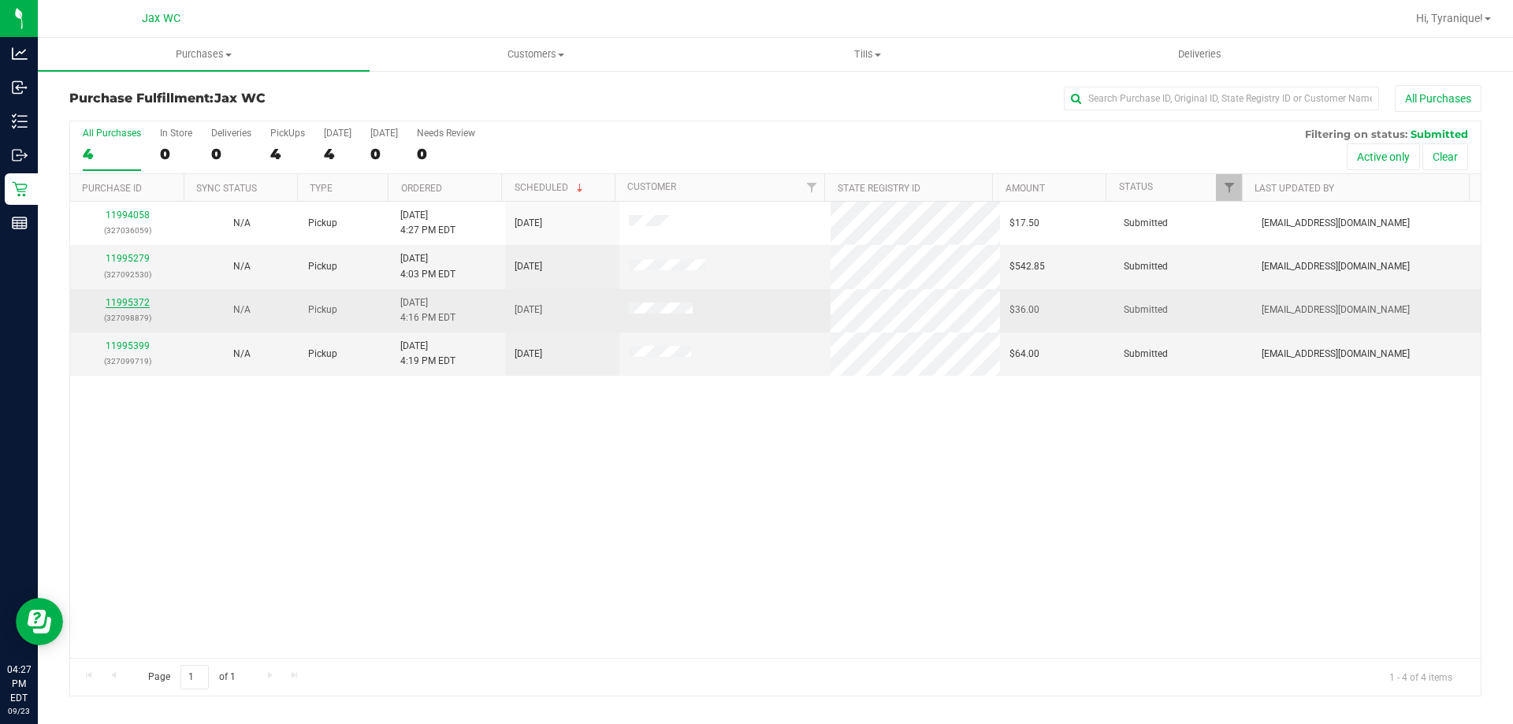
click at [133, 304] on link "11995372" at bounding box center [128, 302] width 44 height 11
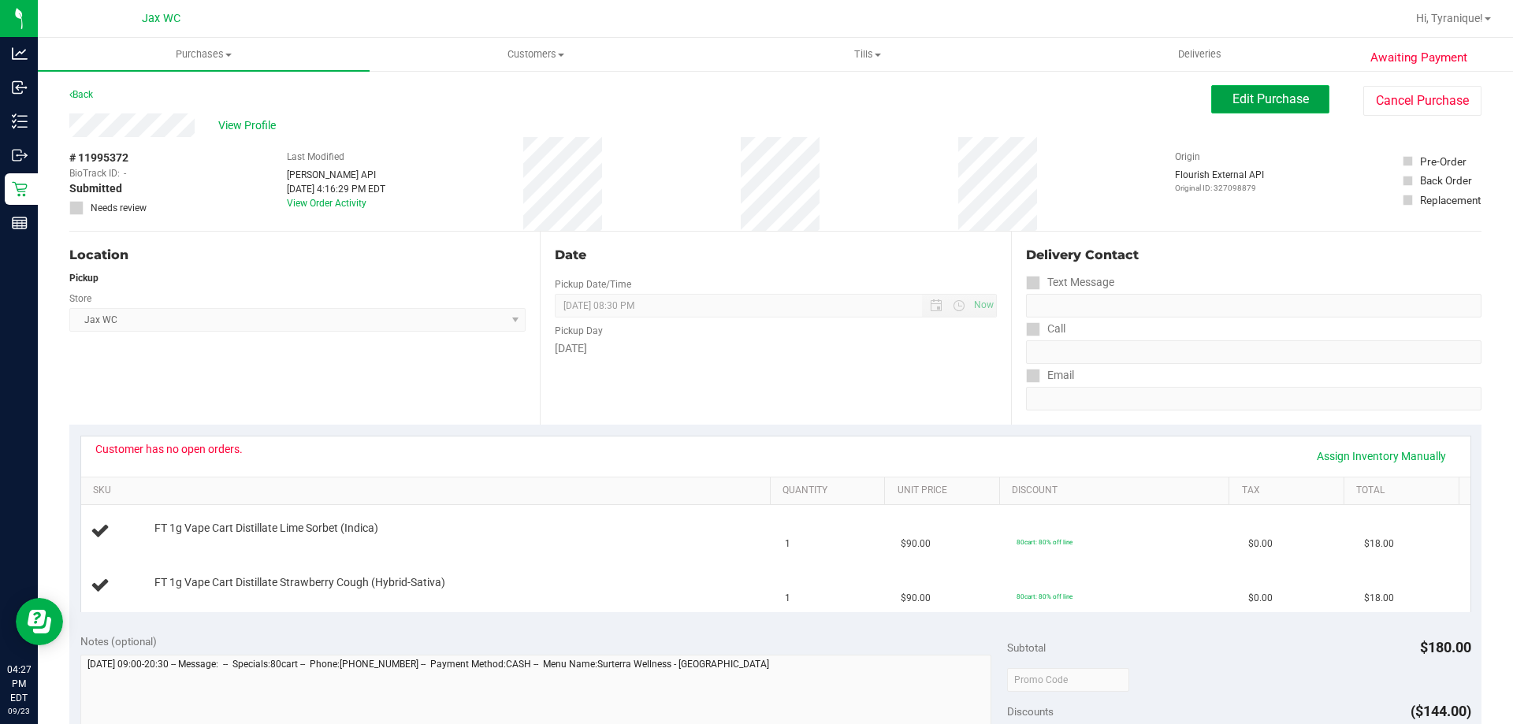
click at [1233, 97] on span "Edit Purchase" at bounding box center [1270, 98] width 76 height 15
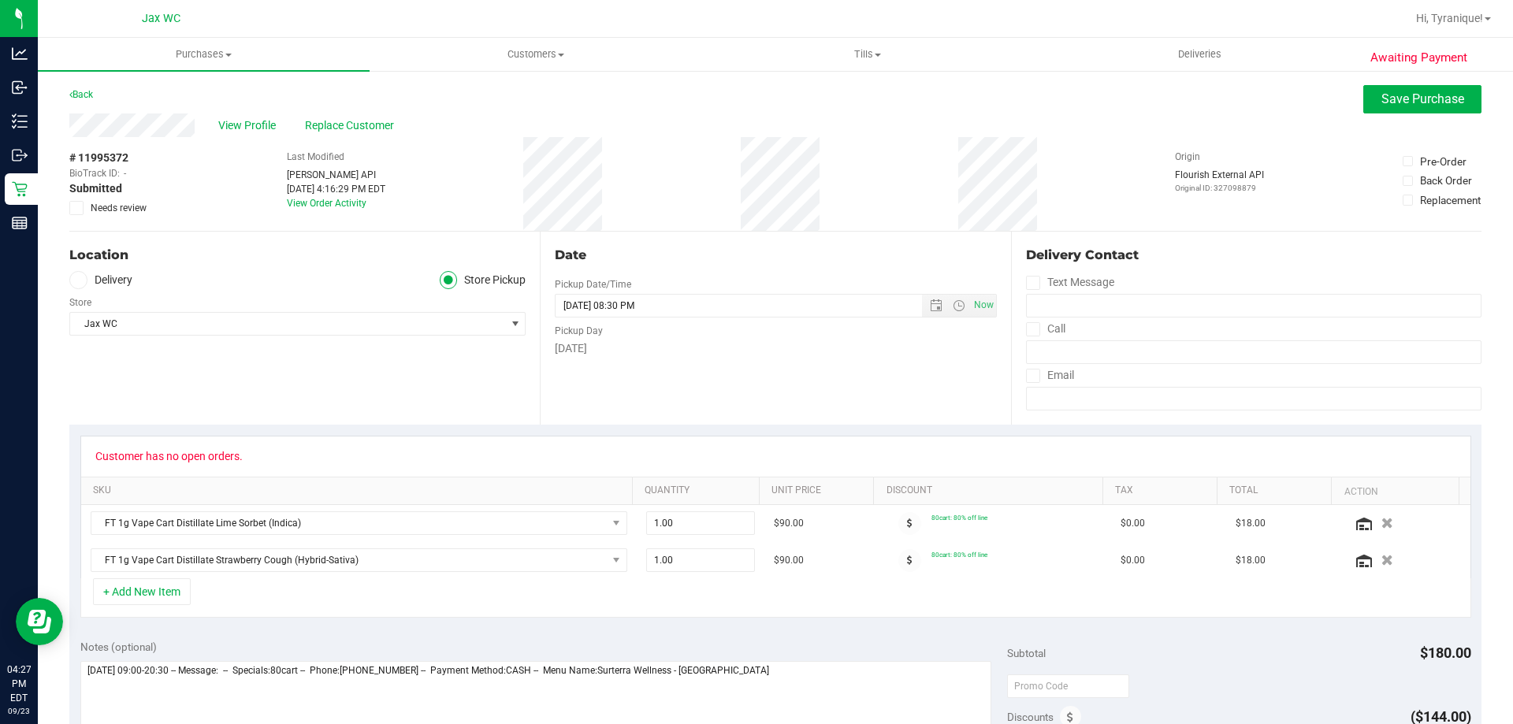
click at [139, 205] on span "Needs review" at bounding box center [119, 208] width 56 height 14
click at [0, 0] on input "Needs review" at bounding box center [0, 0] width 0 height 0
click at [266, 452] on div "Customer has no open orders." at bounding box center [775, 456] width 1361 height 13
click at [1396, 104] on span "Save Purchase" at bounding box center [1422, 98] width 83 height 15
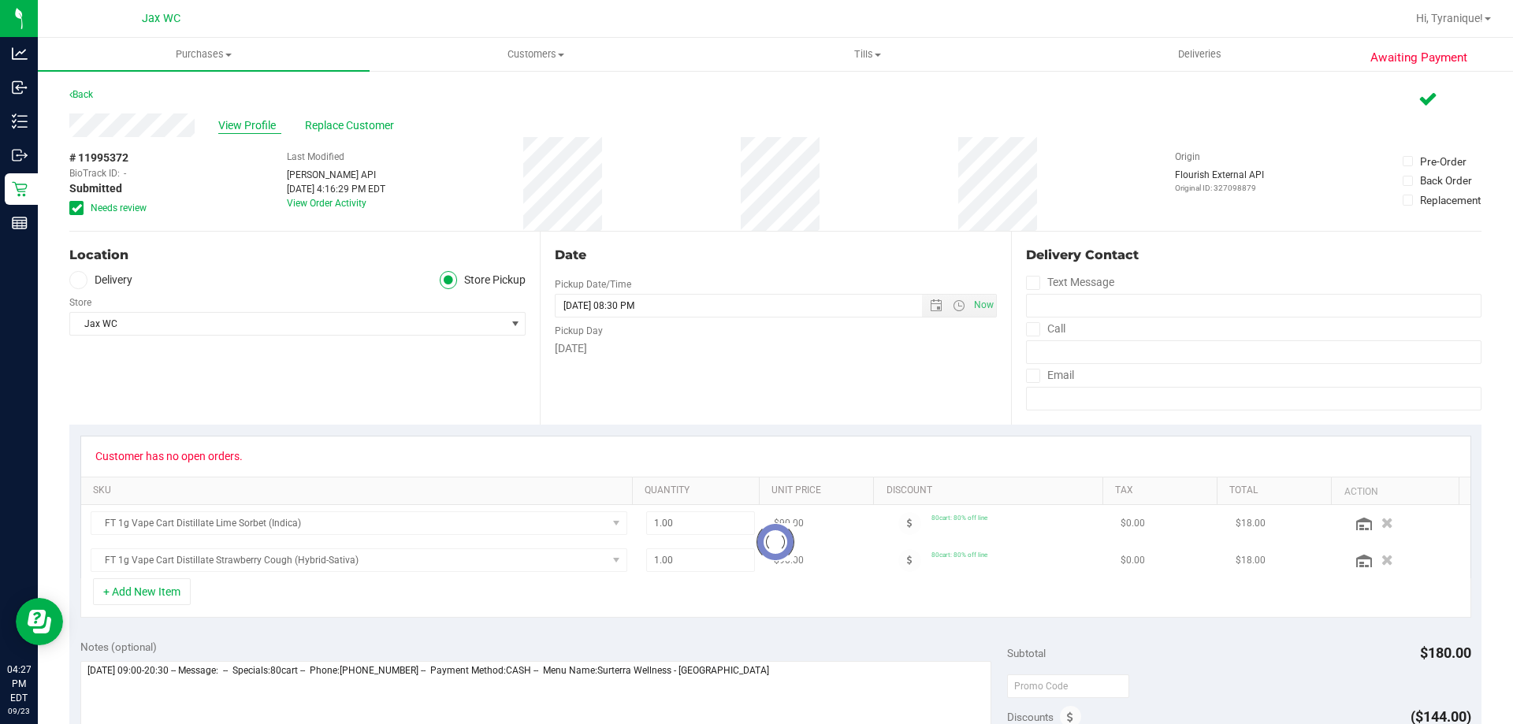
click at [255, 125] on span "View Profile" at bounding box center [249, 125] width 63 height 17
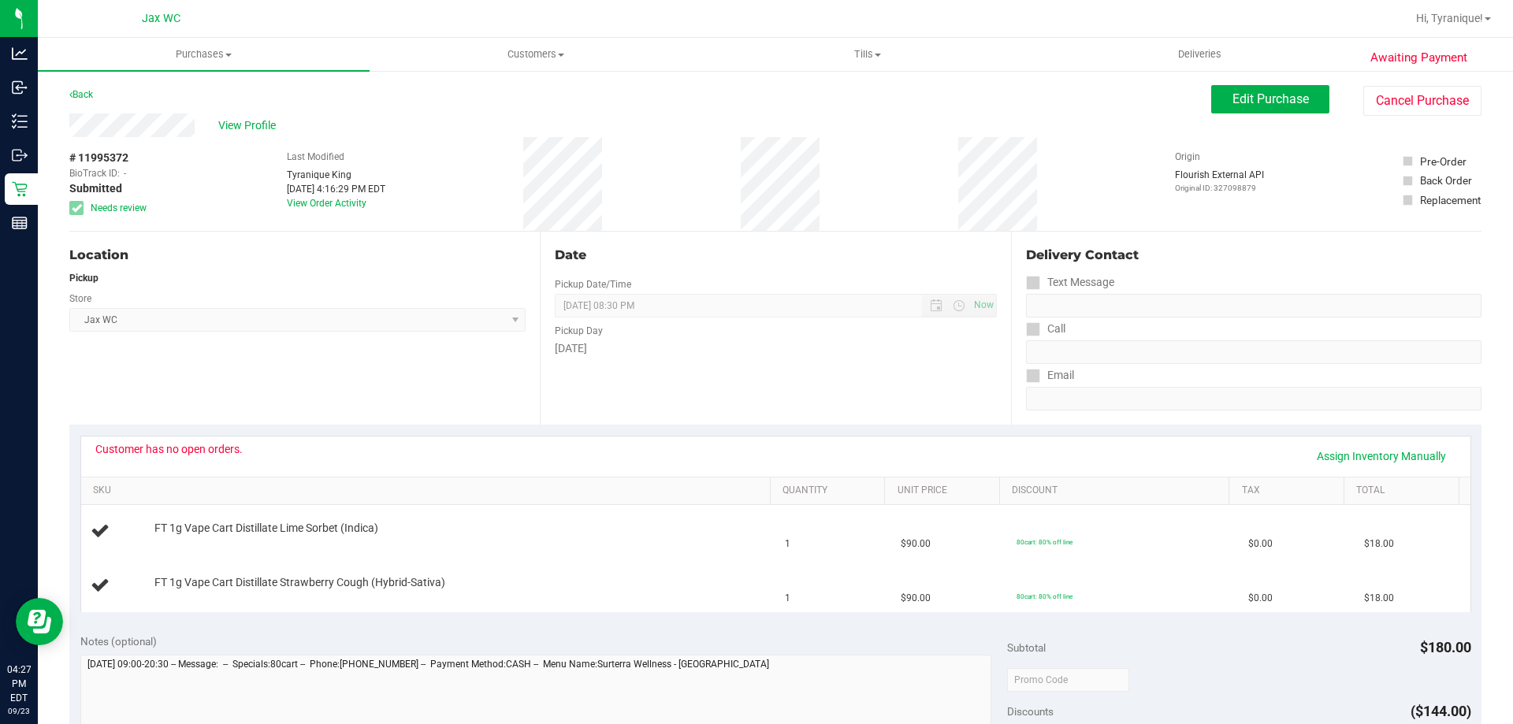
click at [262, 134] on div "View Profile" at bounding box center [640, 125] width 1142 height 24
click at [260, 130] on span "View Profile" at bounding box center [249, 125] width 63 height 17
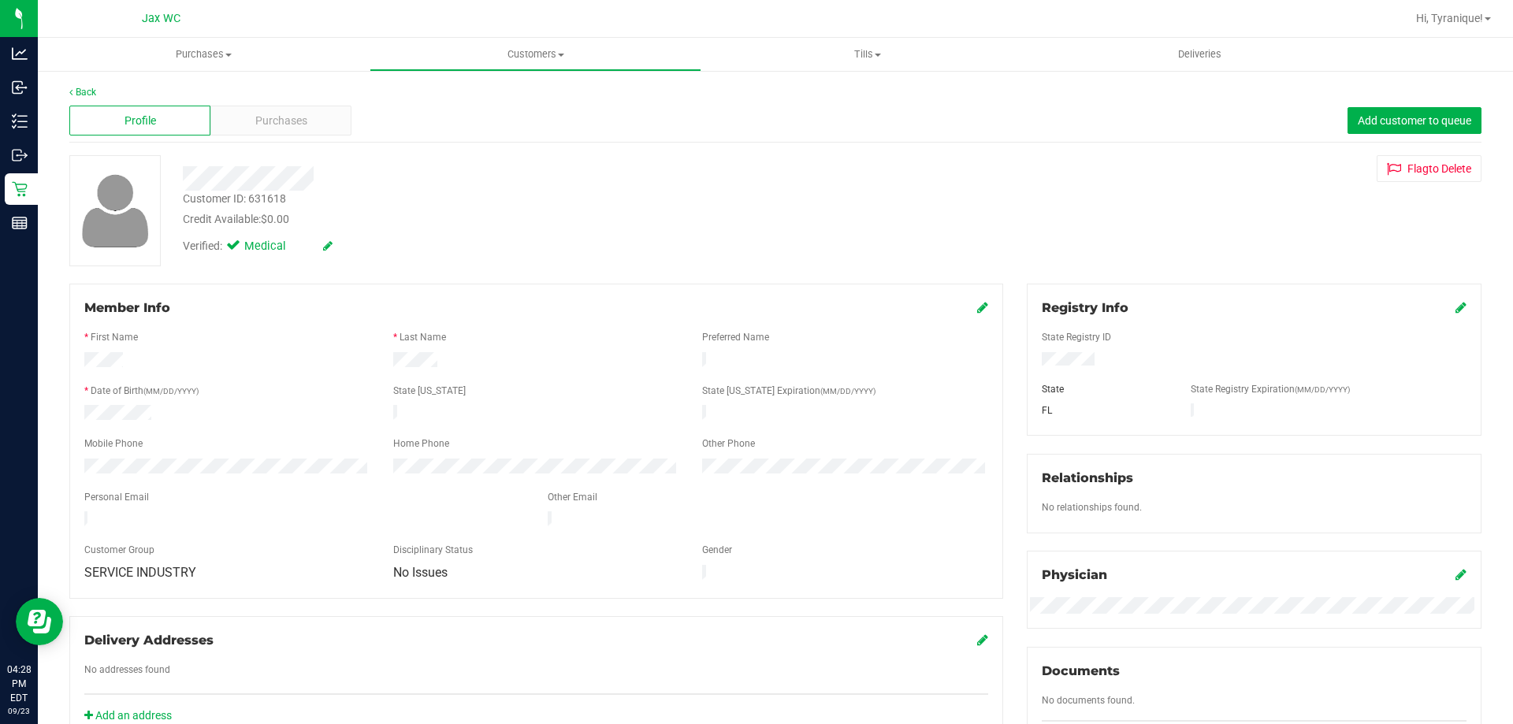
click at [255, 191] on div "Customer ID: 631618" at bounding box center [234, 199] width 103 height 17
copy div "Customer ID: 631618"
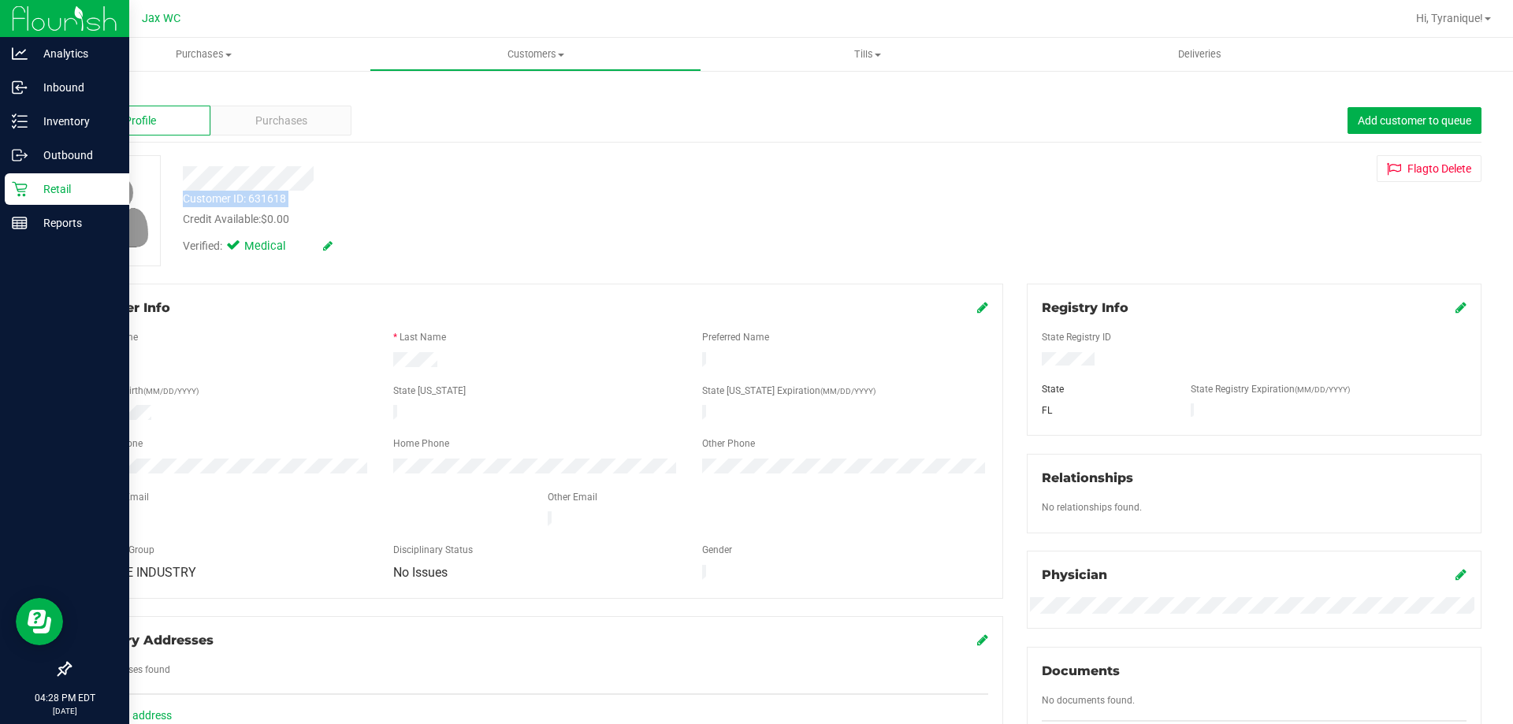
click at [27, 188] on icon at bounding box center [20, 189] width 16 height 16
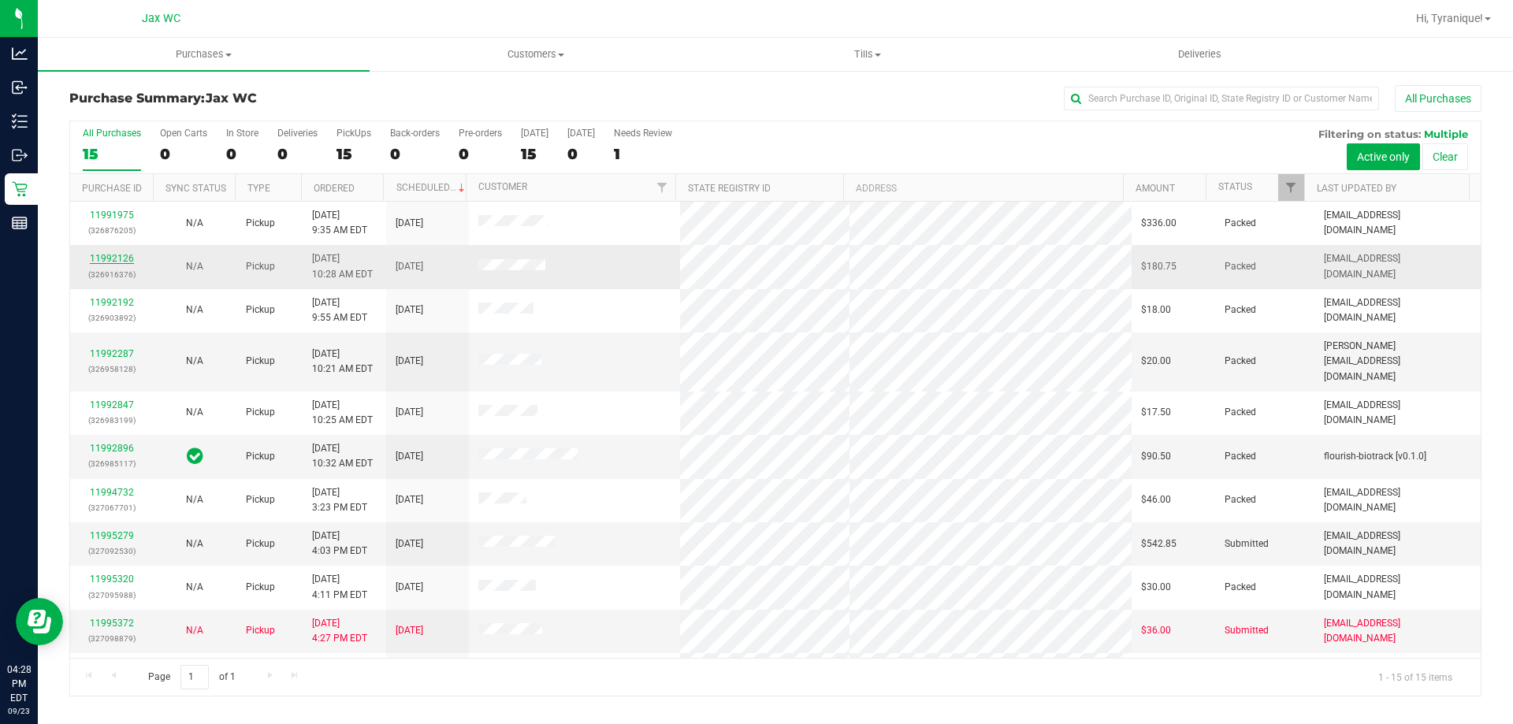
click at [130, 255] on link "11992126" at bounding box center [112, 258] width 44 height 11
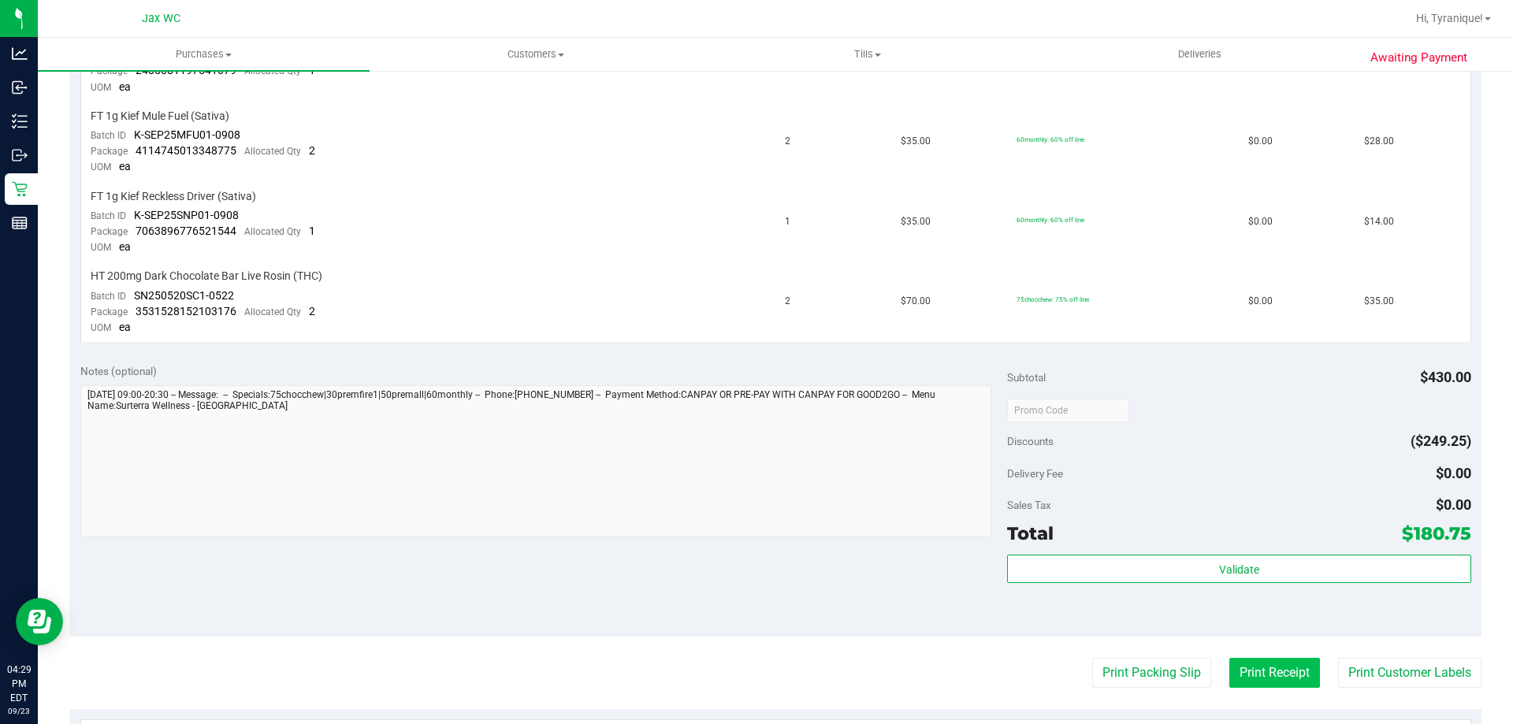
scroll to position [867, 0]
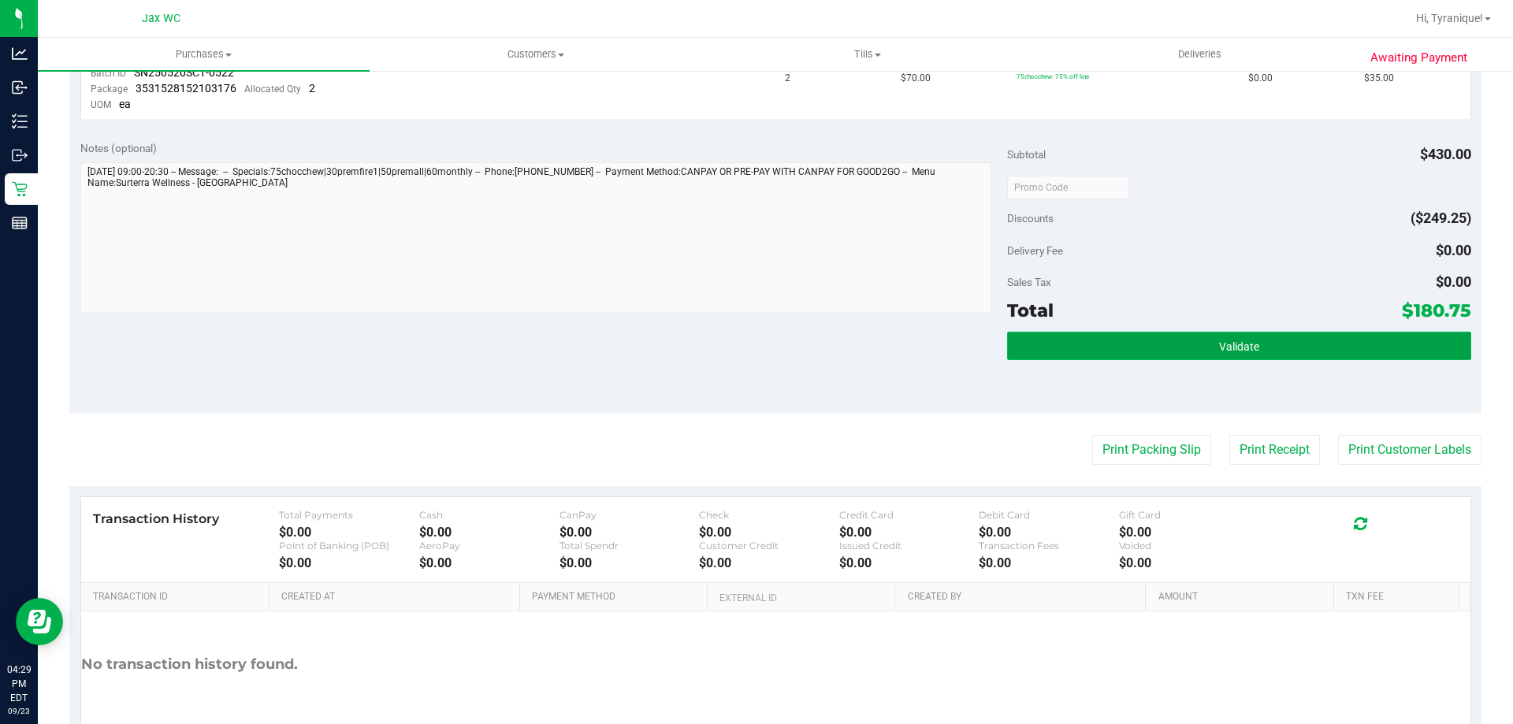
click at [1263, 335] on button "Validate" at bounding box center [1238, 346] width 463 height 28
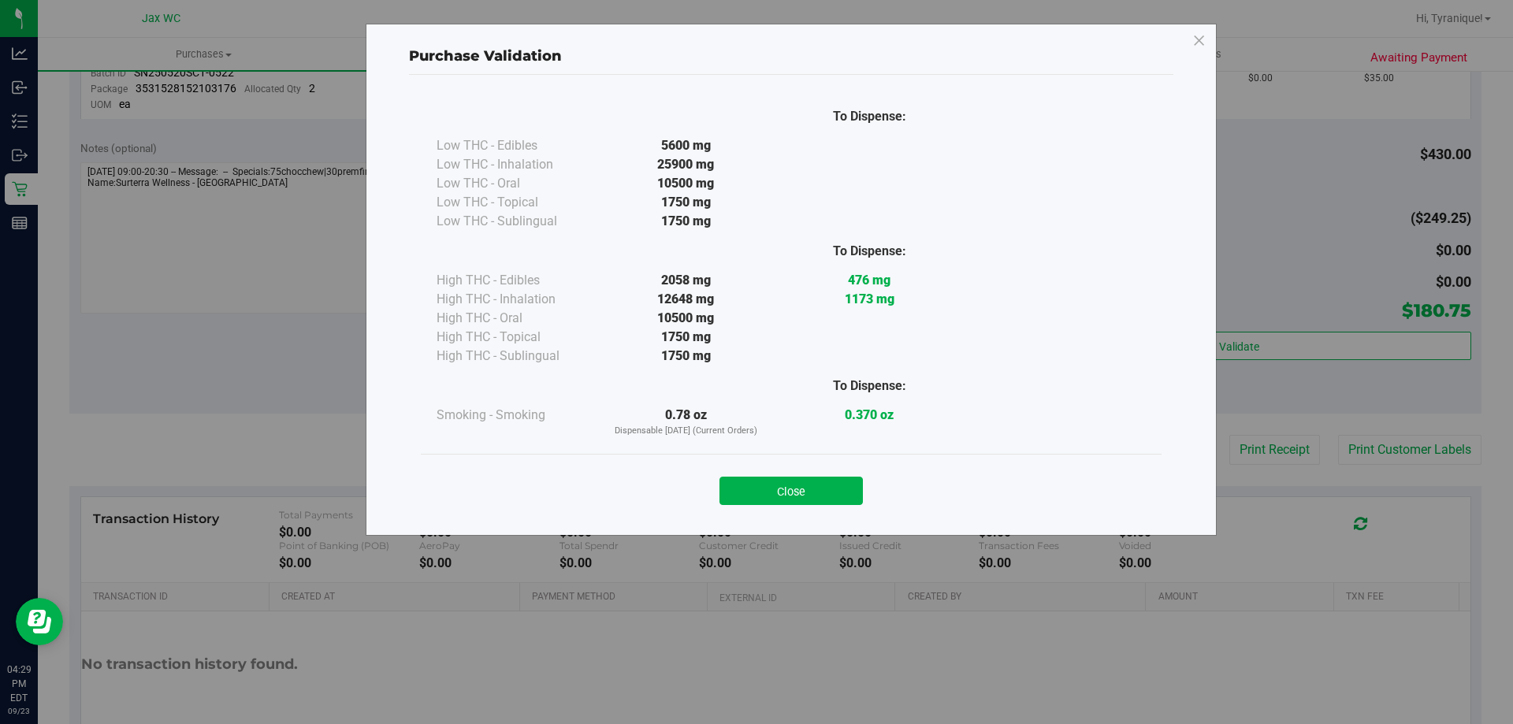
click at [1351, 458] on div "Purchase Validation To Dispense: Low THC - Edibles 5600 mg" at bounding box center [762, 362] width 1525 height 724
click at [809, 489] on button "Close" at bounding box center [790, 491] width 143 height 28
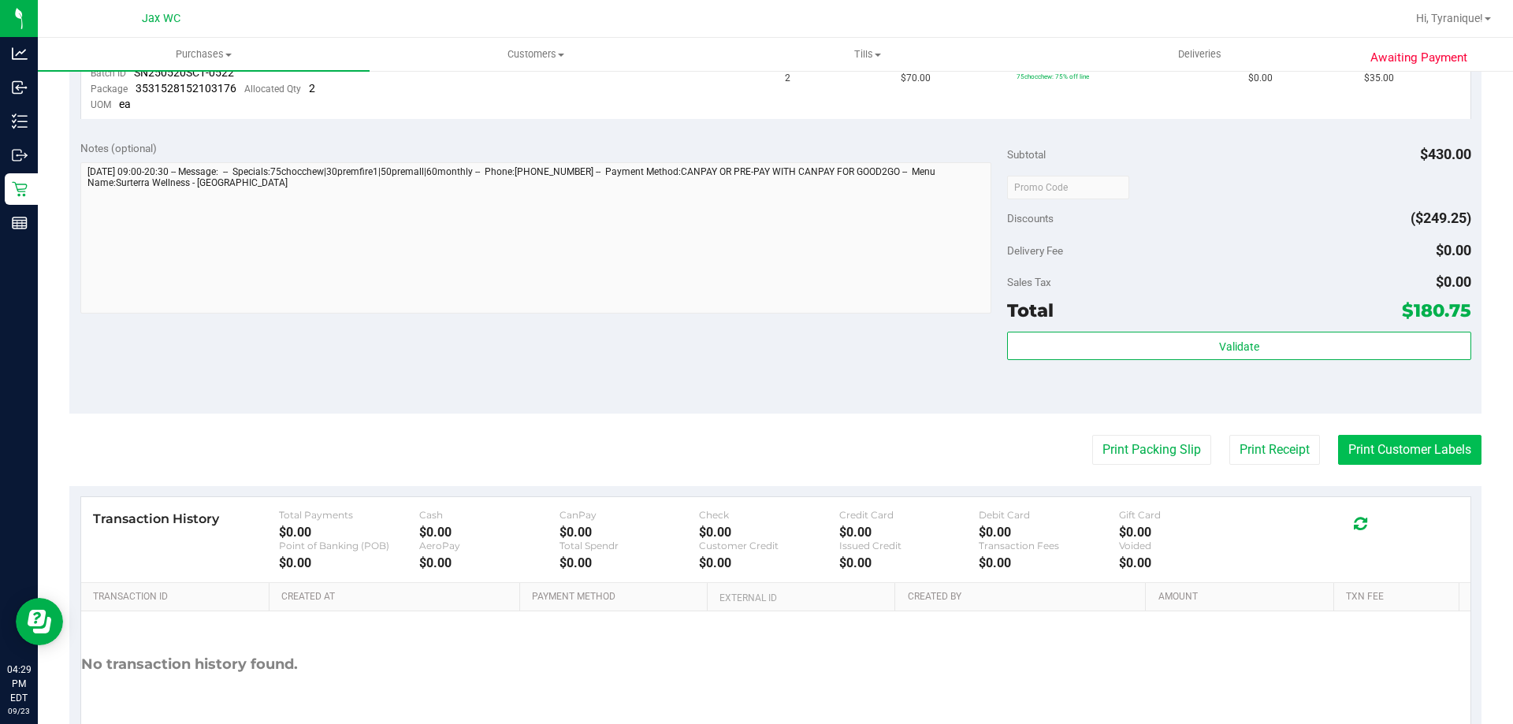
click at [1450, 451] on button "Print Customer Labels" at bounding box center [1409, 450] width 143 height 30
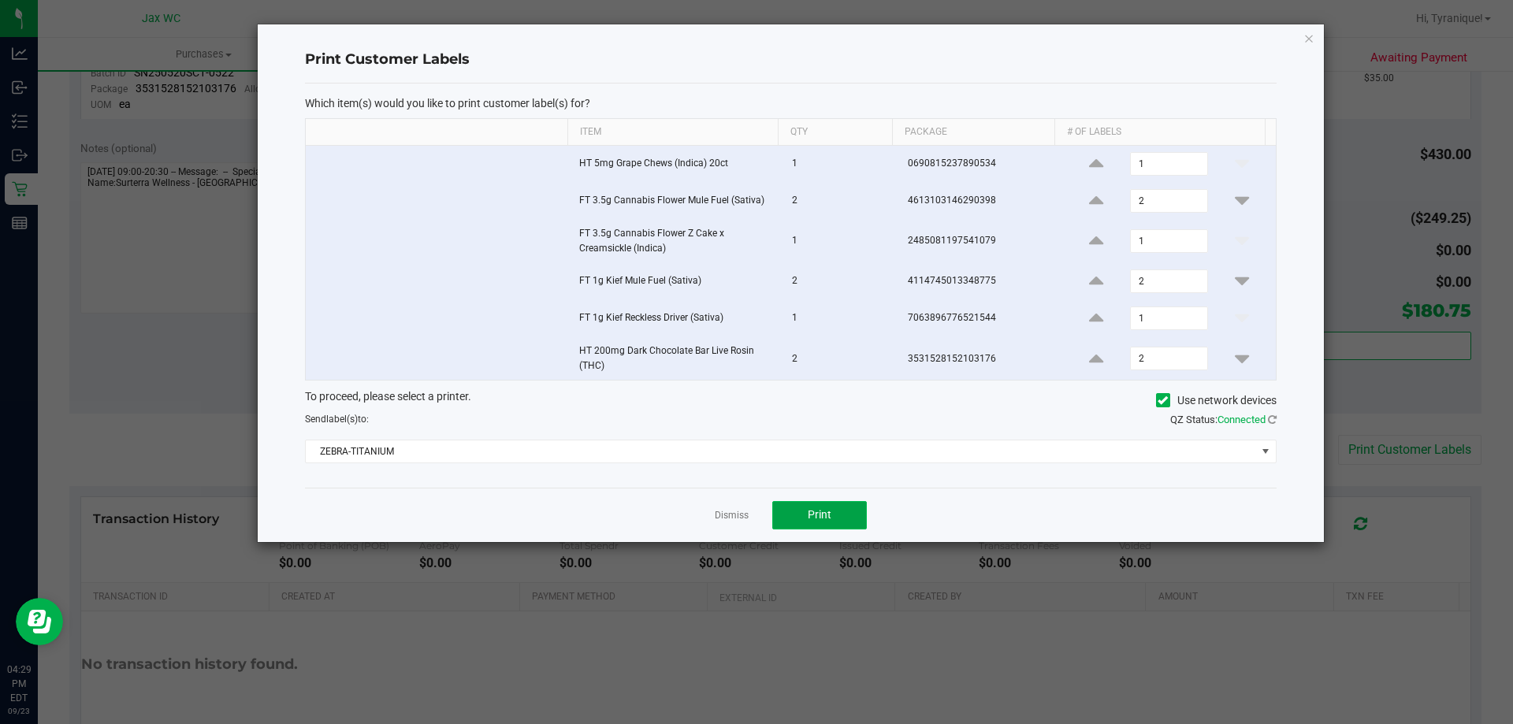
click at [831, 507] on button "Print" at bounding box center [819, 515] width 95 height 28
click at [745, 522] on link "Dismiss" at bounding box center [732, 515] width 34 height 13
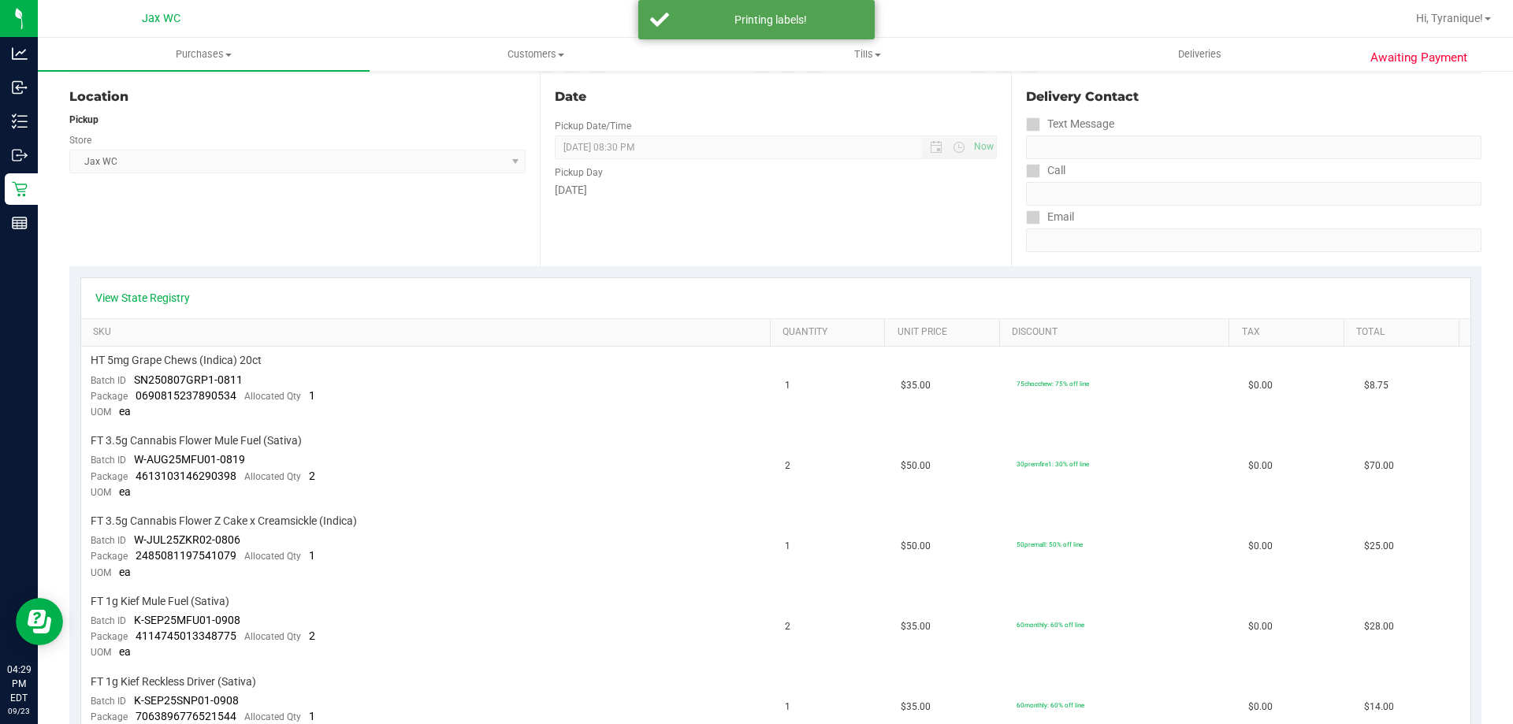
scroll to position [0, 0]
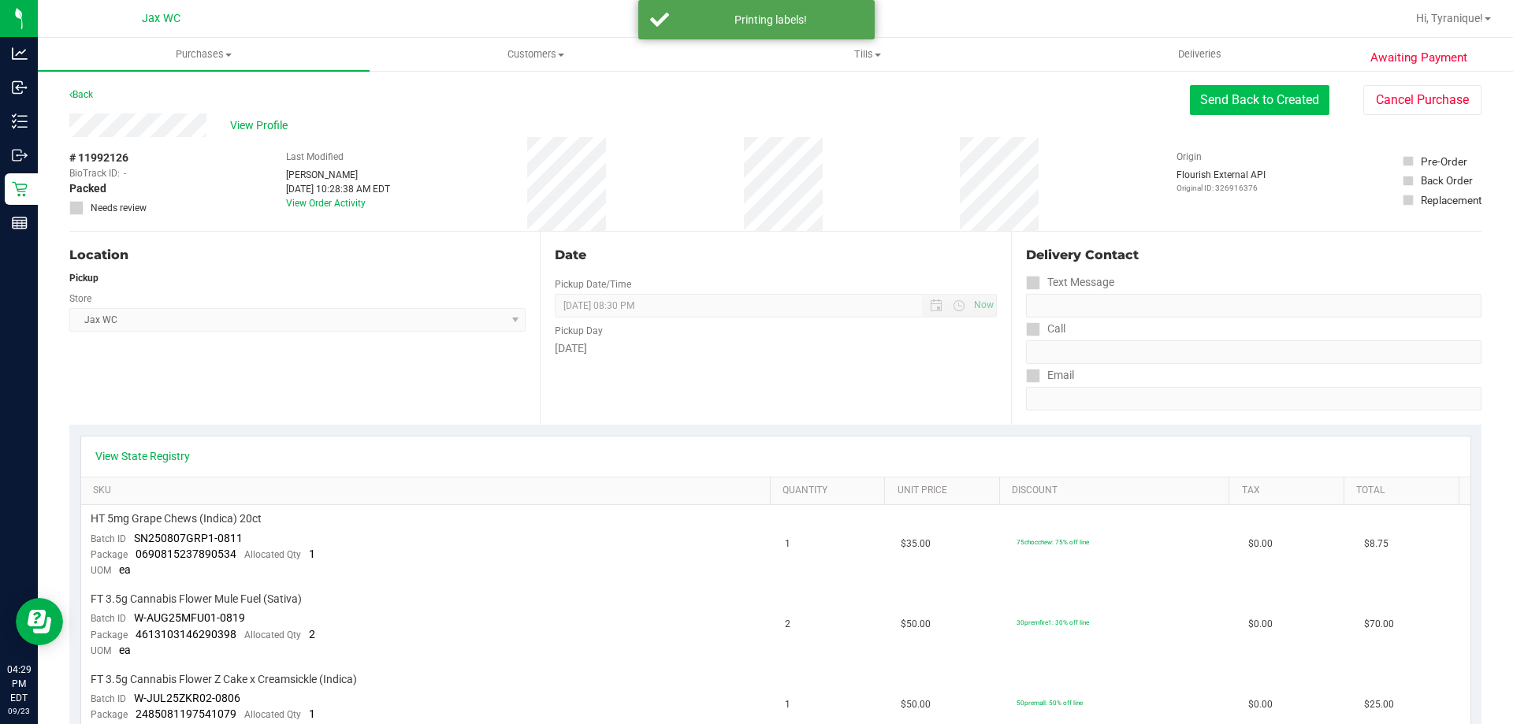
click at [1225, 101] on button "Send Back to Created" at bounding box center [1259, 100] width 139 height 30
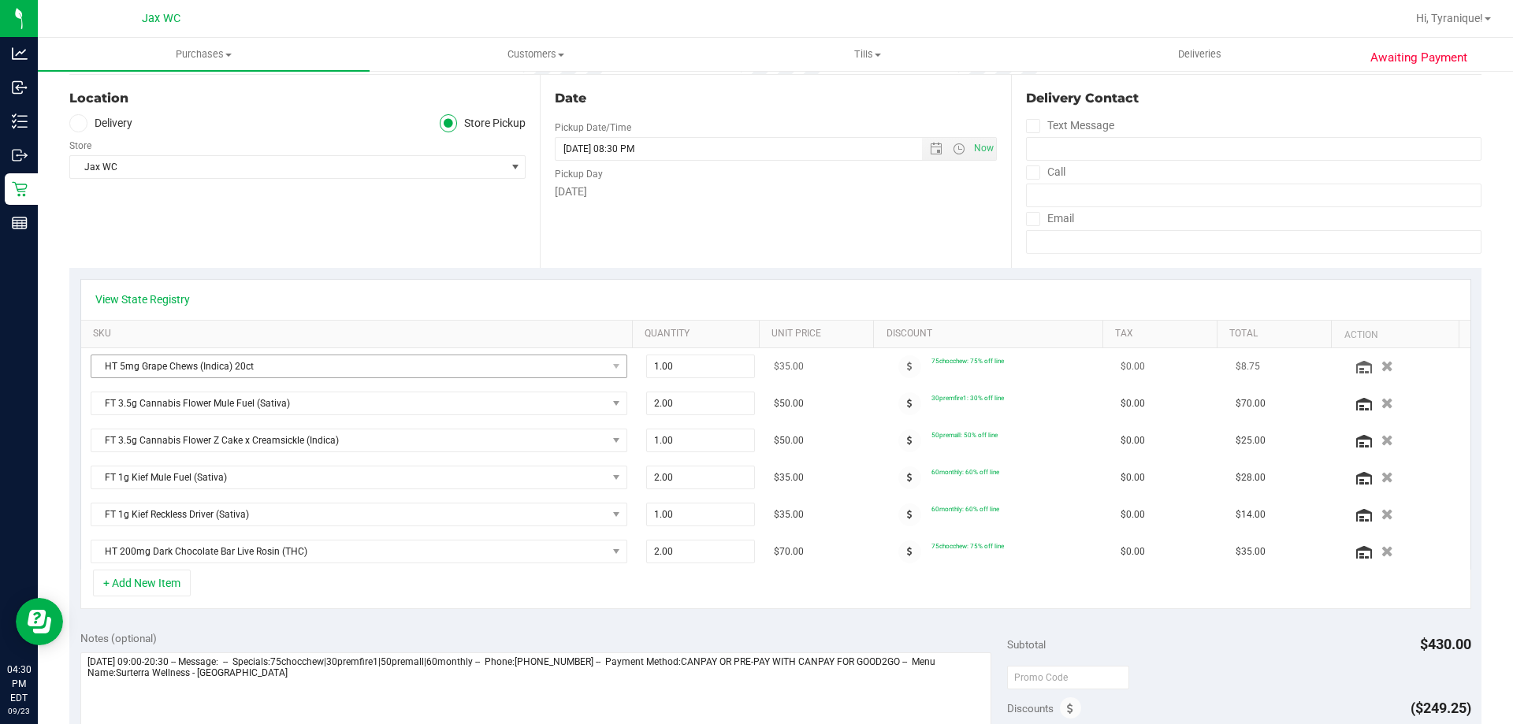
scroll to position [158, 0]
click at [901, 359] on span at bounding box center [909, 366] width 23 height 23
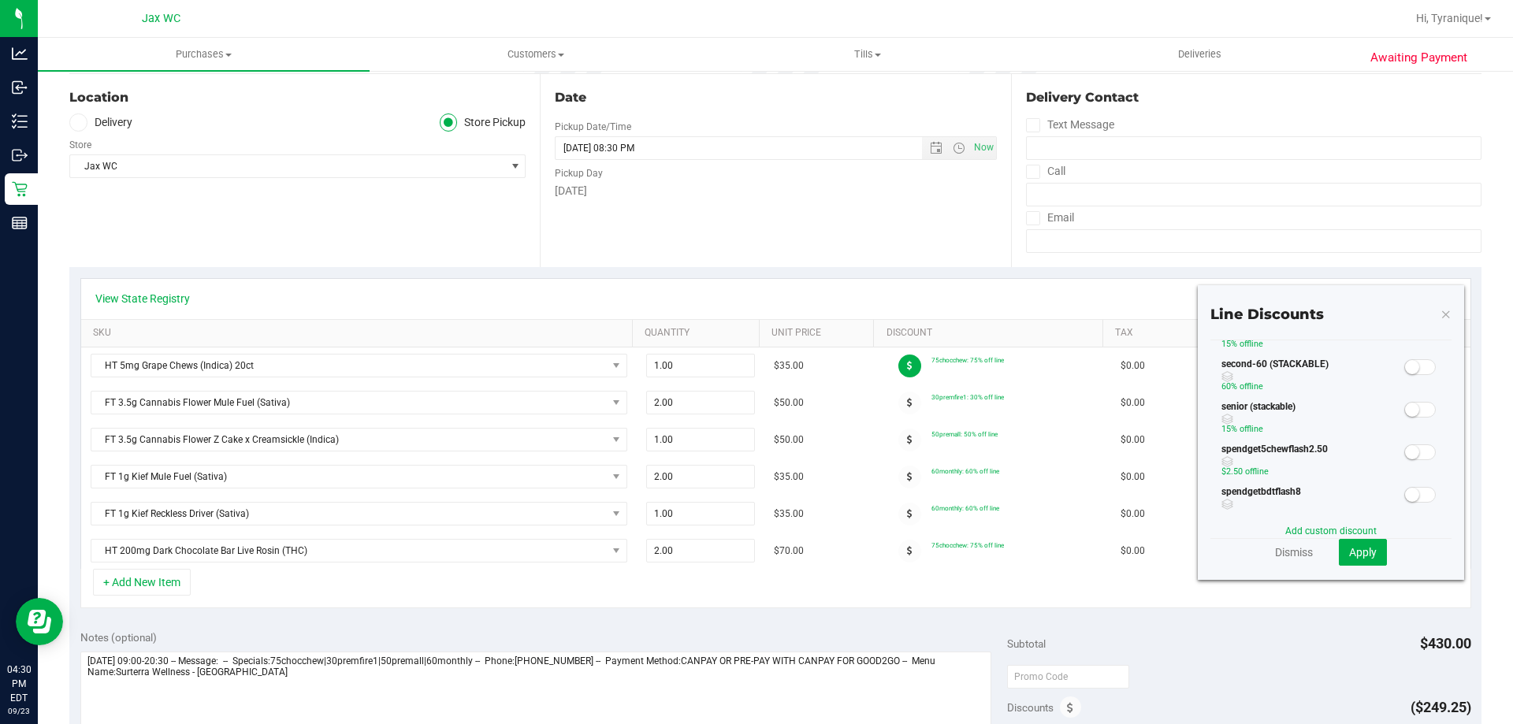
scroll to position [394, 0]
click at [1405, 383] on small at bounding box center [1412, 382] width 14 height 14
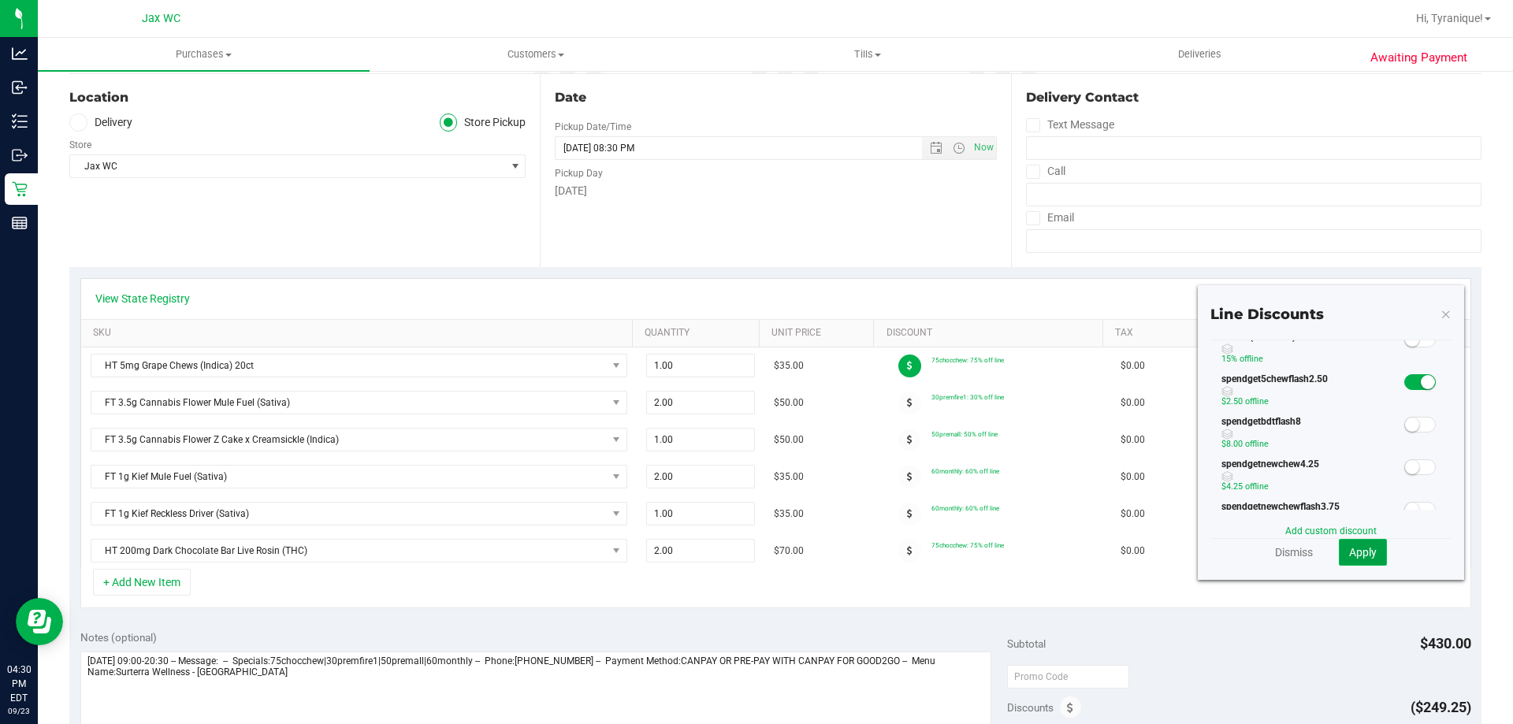
click at [1358, 546] on span "Apply" at bounding box center [1363, 552] width 28 height 13
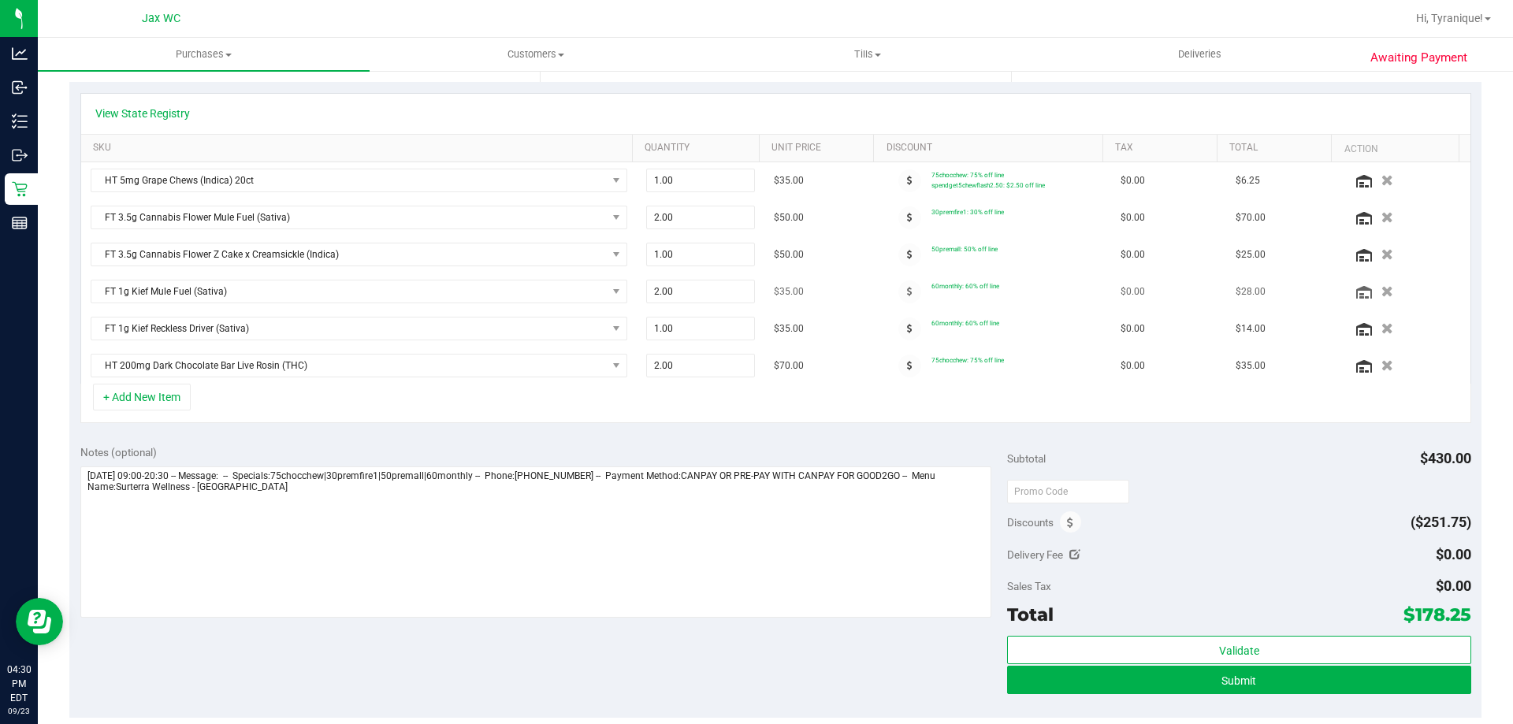
scroll to position [315, 0]
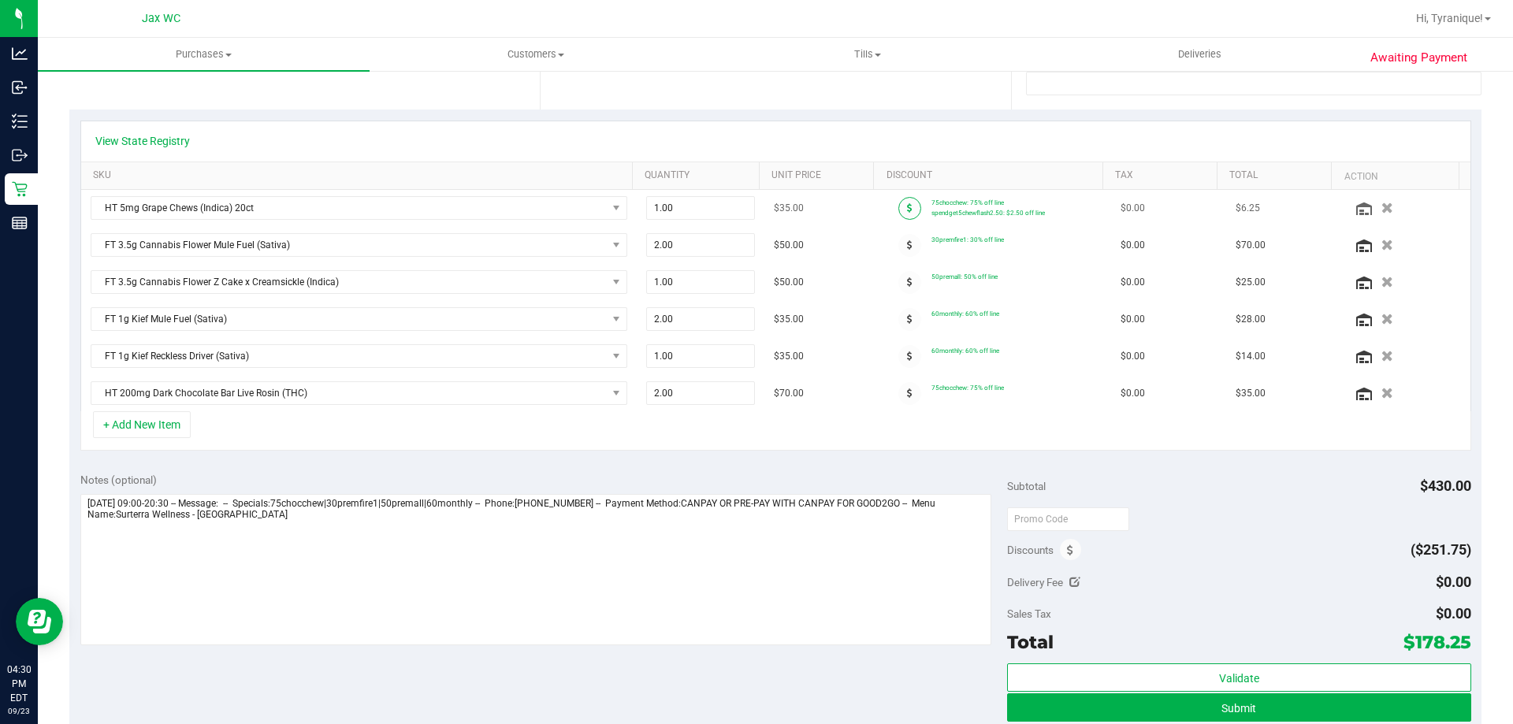
click at [907, 203] on icon at bounding box center [910, 207] width 6 height 9
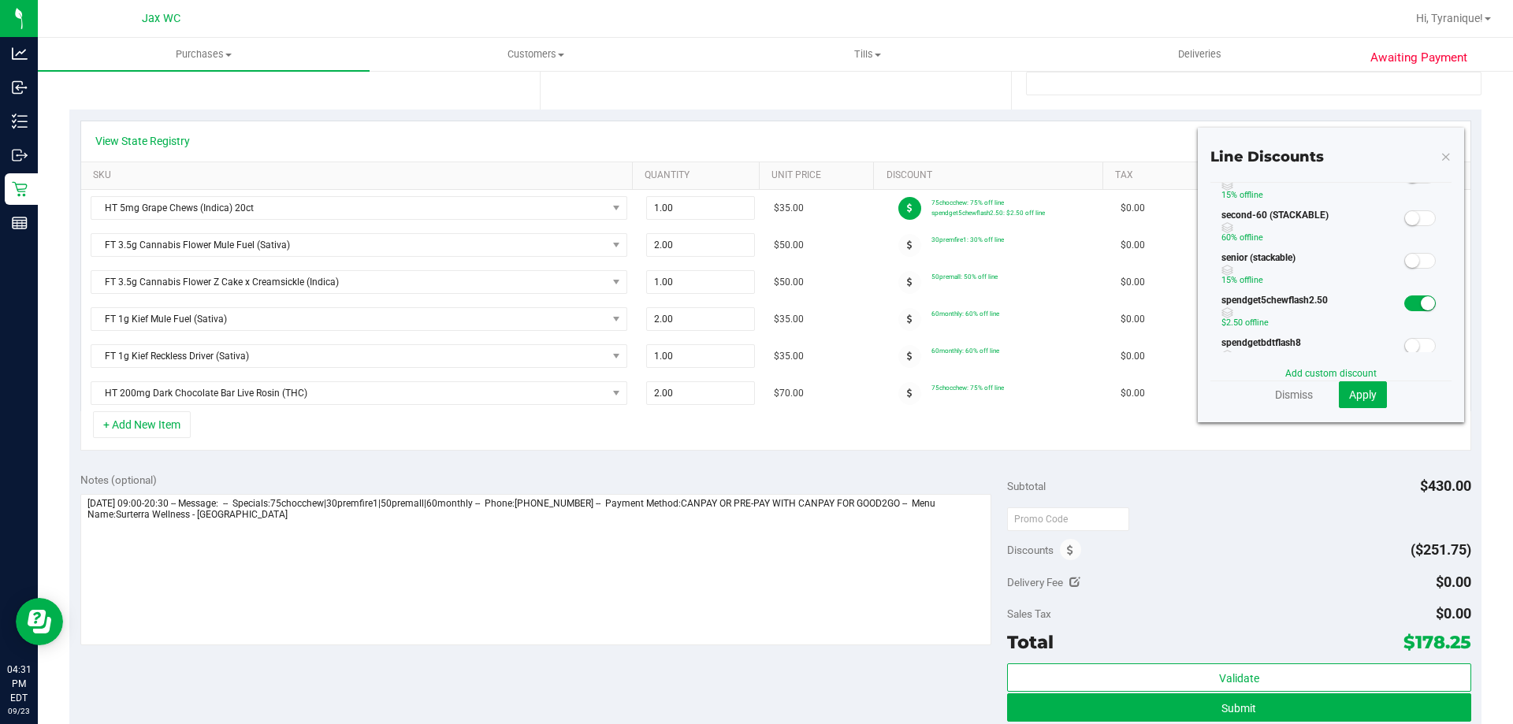
click at [1404, 299] on span at bounding box center [1420, 303] width 32 height 16
click at [1363, 404] on button "Apply" at bounding box center [1363, 394] width 48 height 27
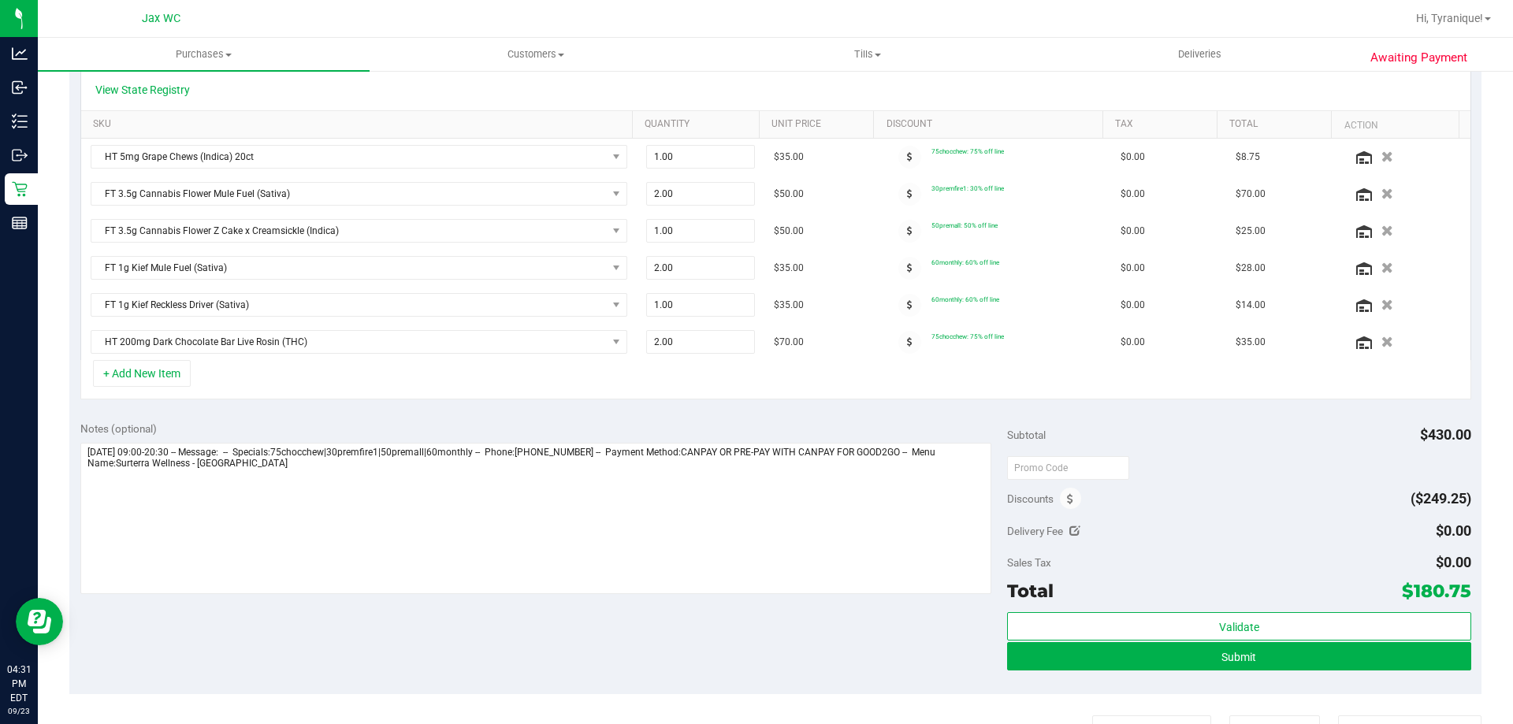
scroll to position [394, 0]
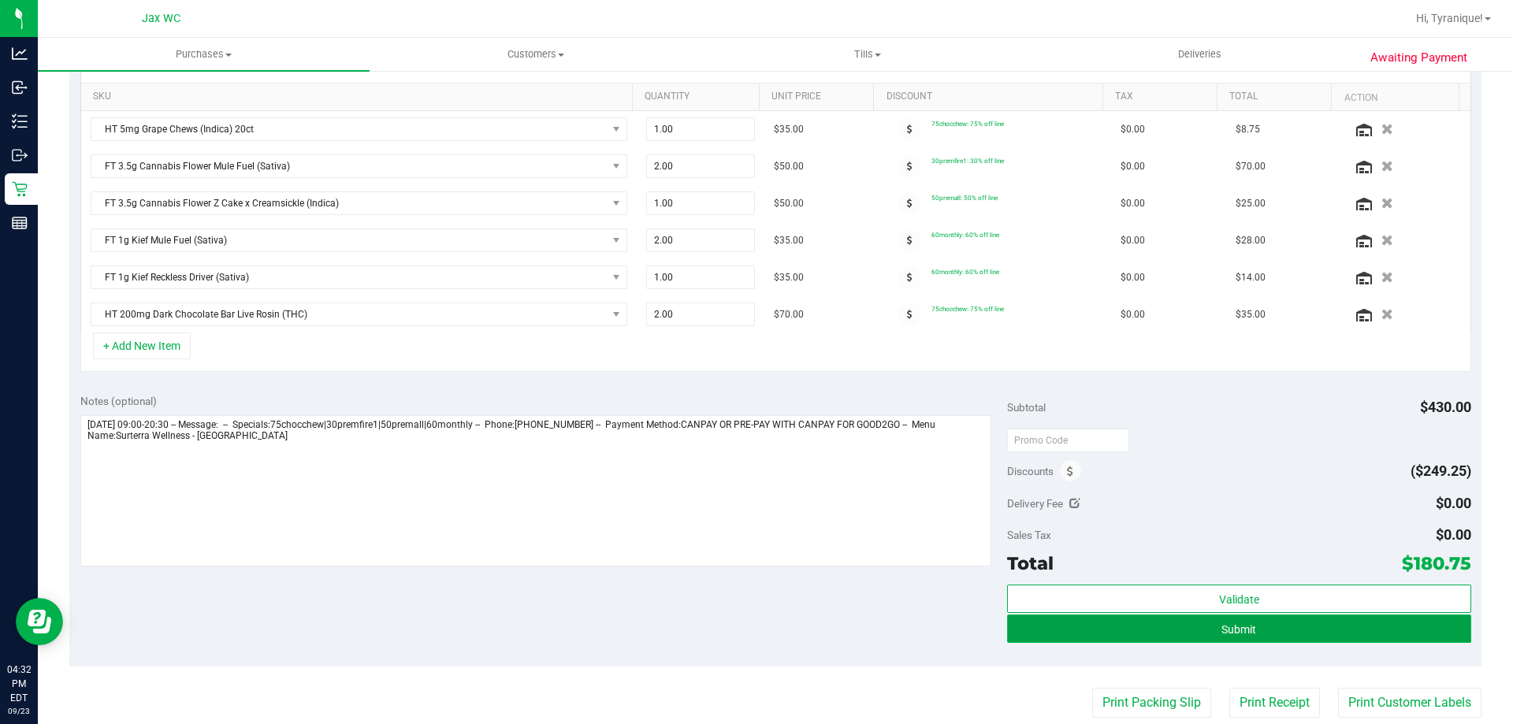
click at [1260, 625] on button "Submit" at bounding box center [1238, 629] width 463 height 28
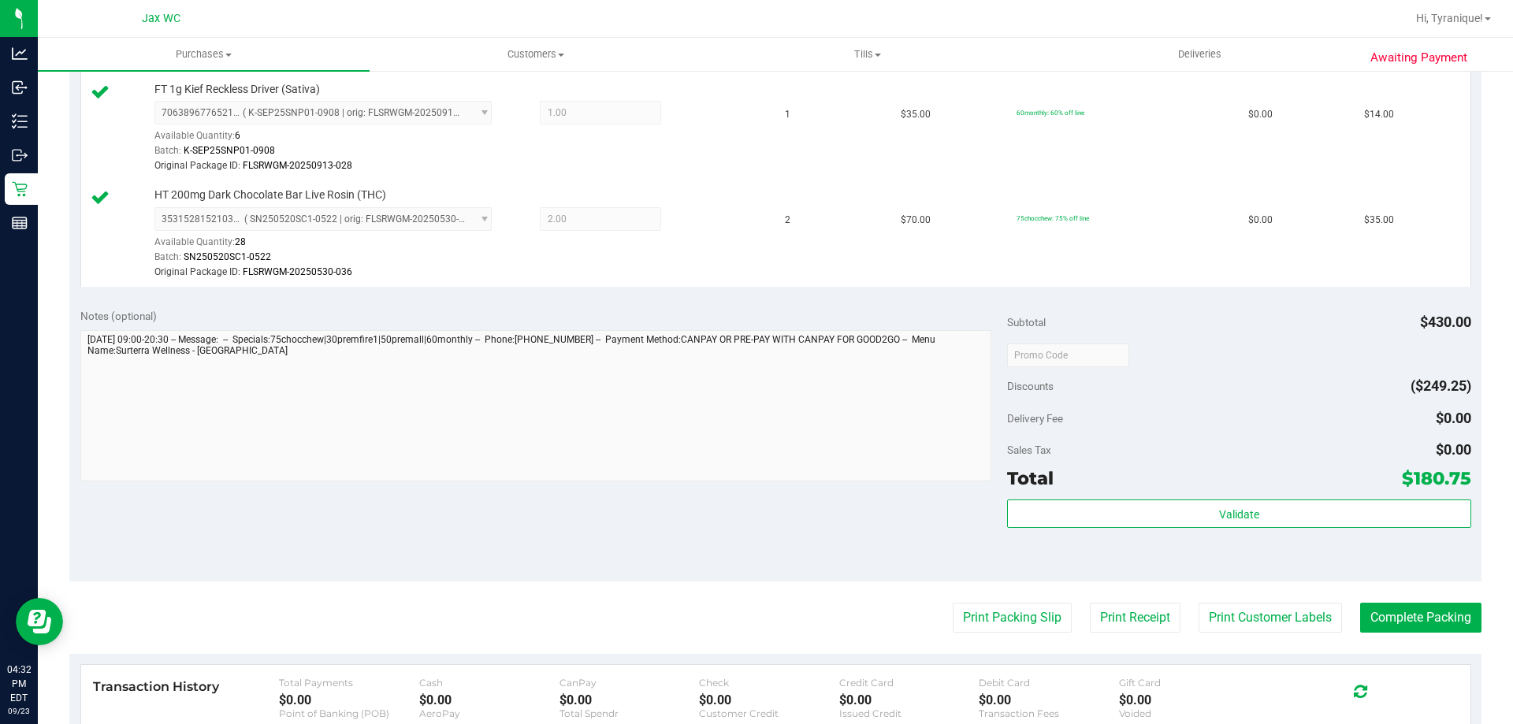
scroll to position [867, 0]
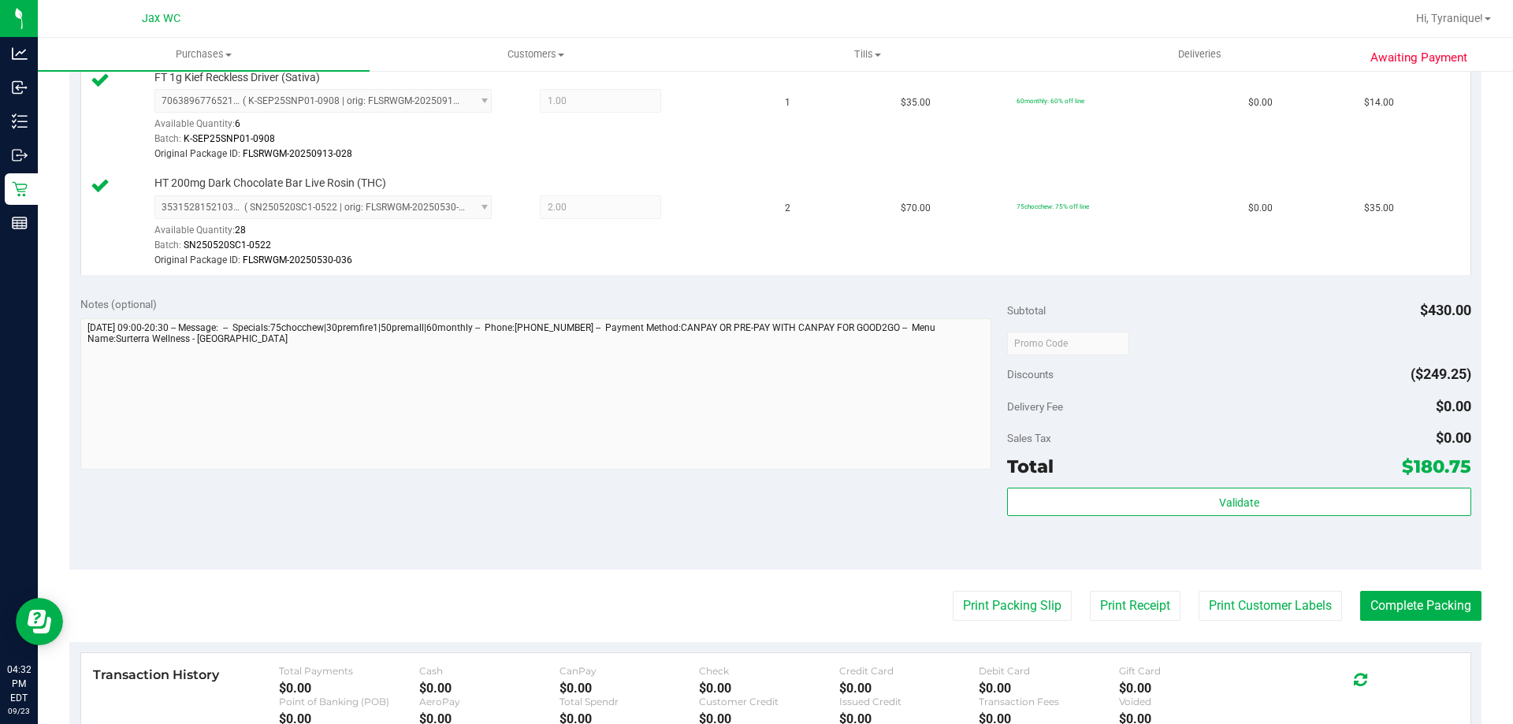
click at [1277, 522] on div "Validate" at bounding box center [1238, 523] width 463 height 71
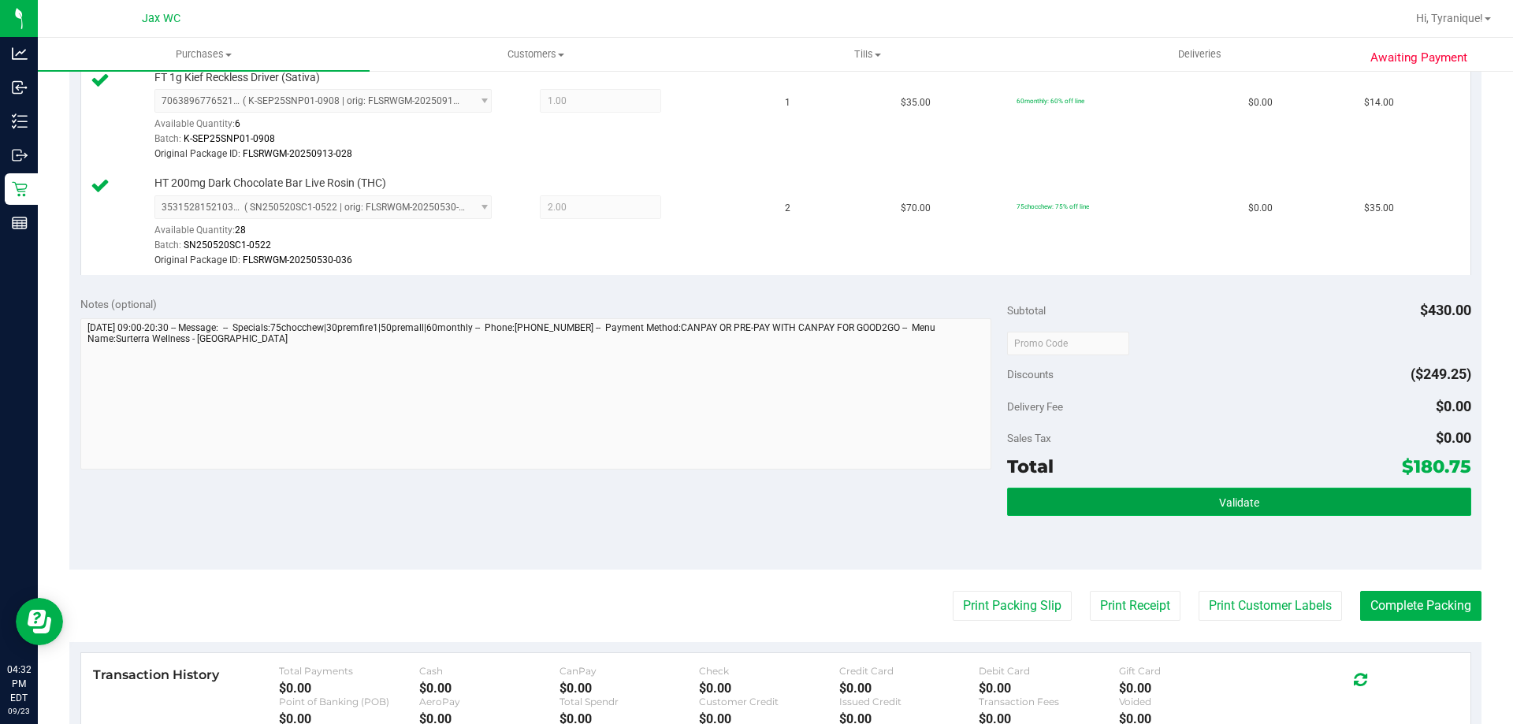
click at [1277, 500] on button "Validate" at bounding box center [1238, 502] width 463 height 28
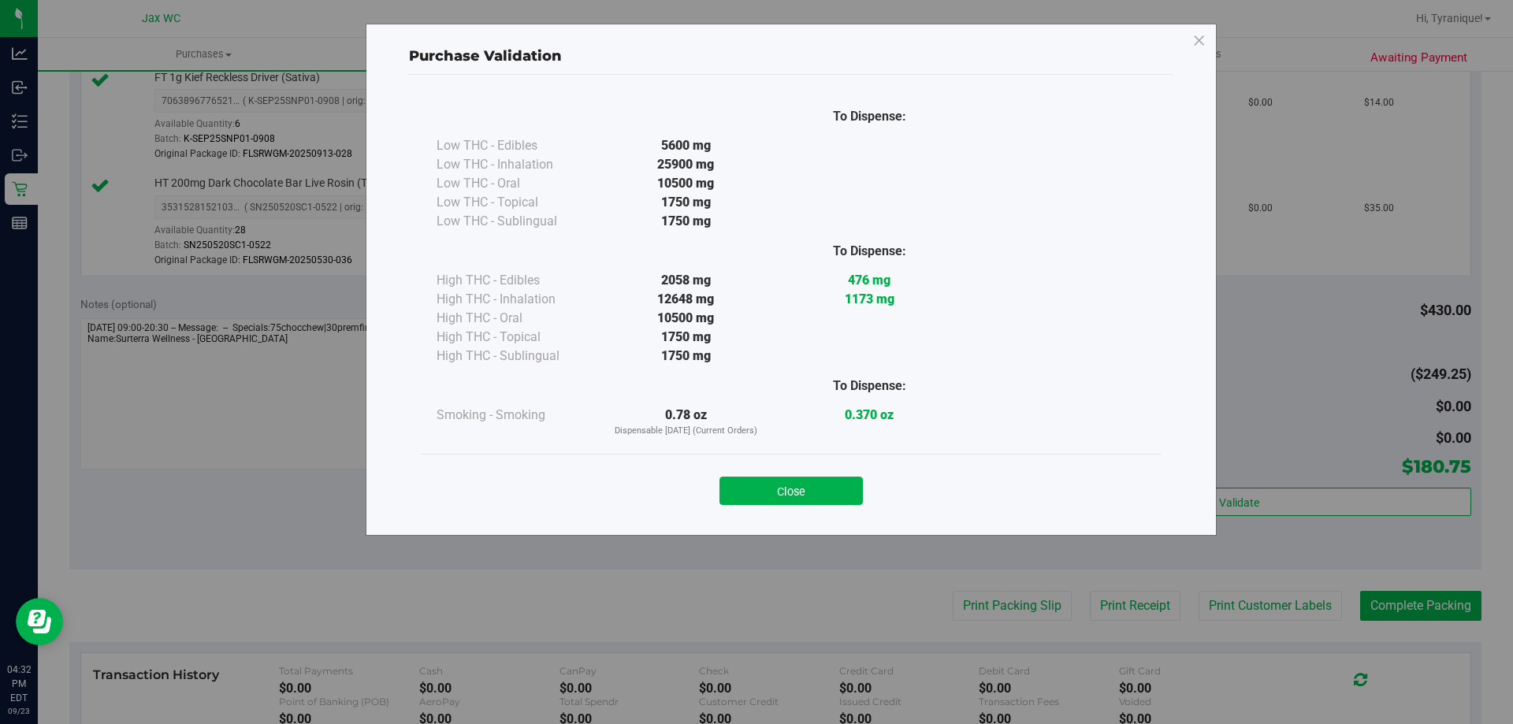
drag, startPoint x: 763, startPoint y: 478, endPoint x: 848, endPoint y: 508, distance: 90.5
click at [763, 480] on button "Close" at bounding box center [790, 491] width 143 height 28
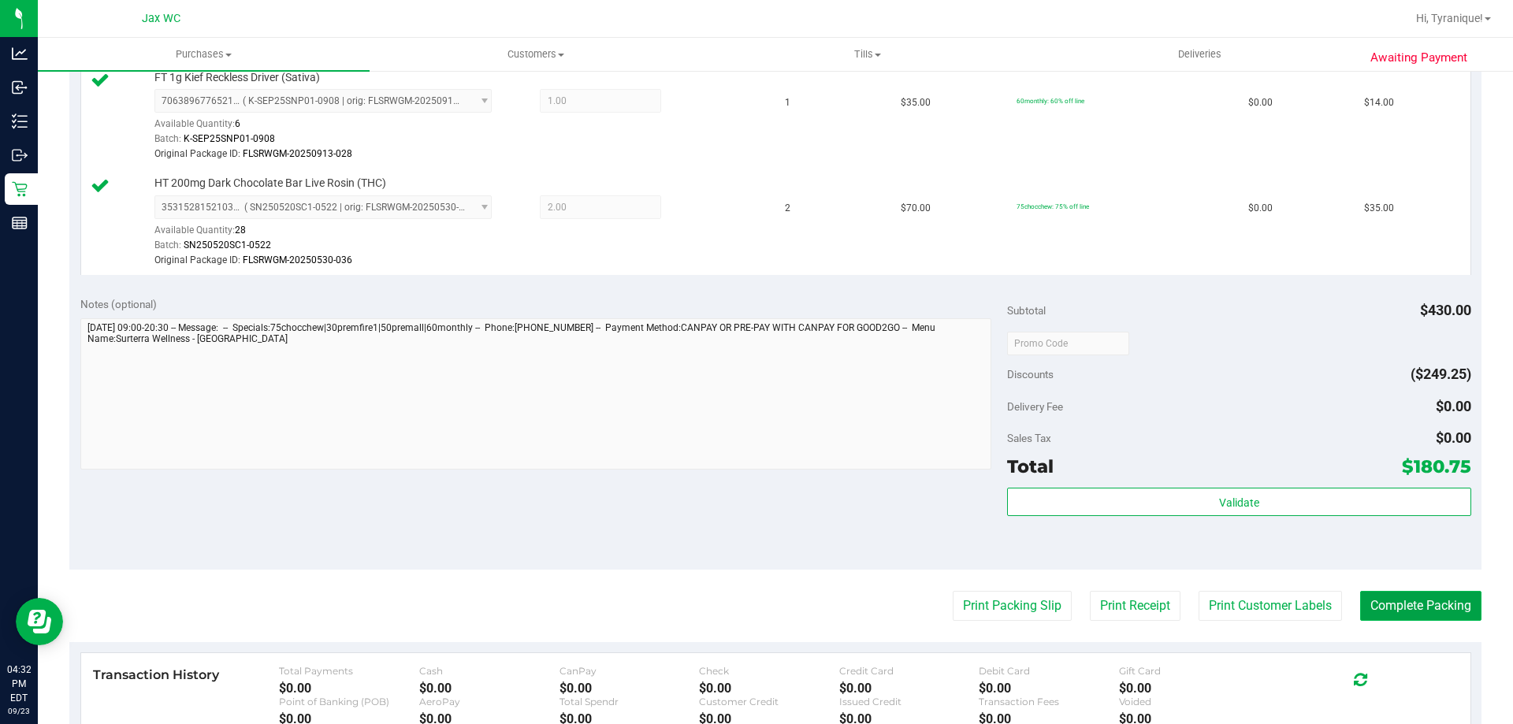
click at [1452, 597] on button "Complete Packing" at bounding box center [1420, 606] width 121 height 30
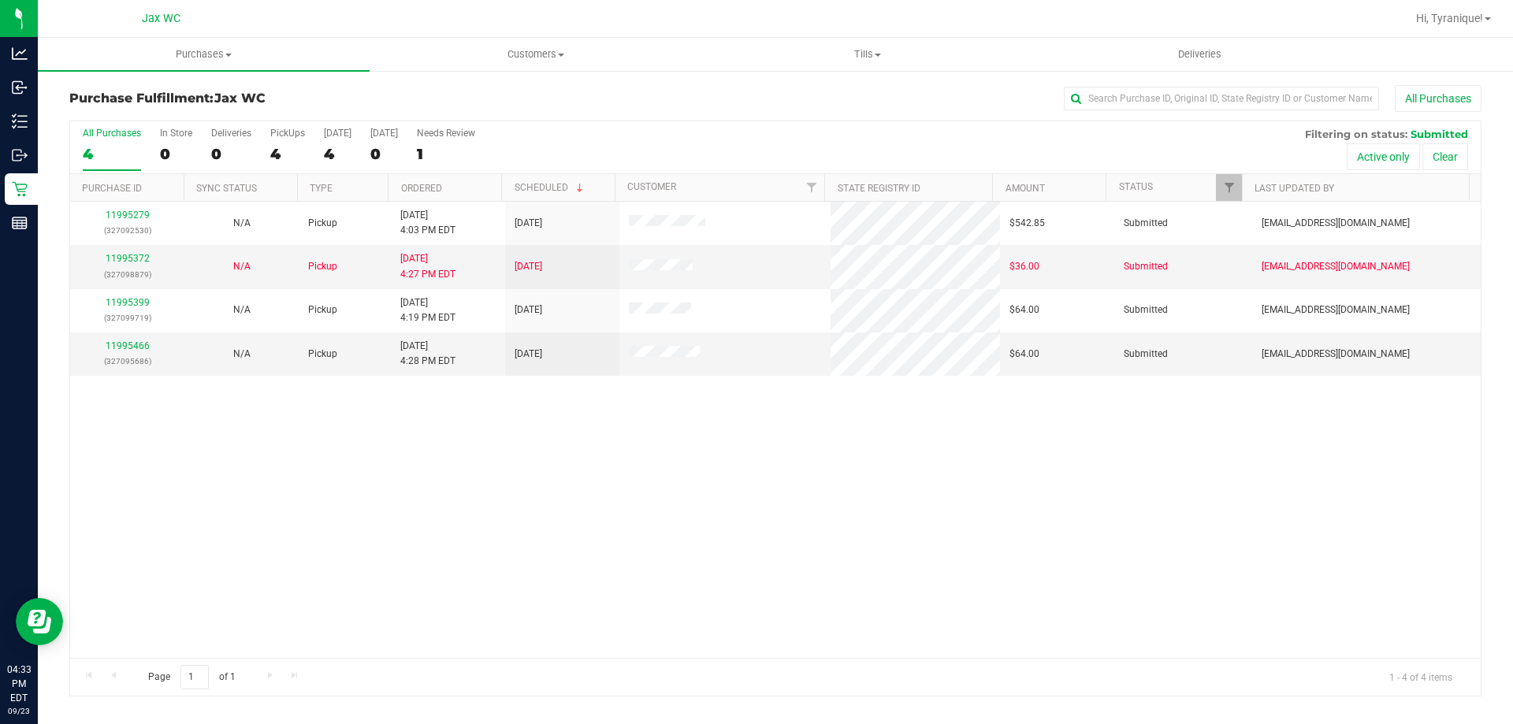
click at [921, 533] on div "11995279 (327092530) N/A Pickup [DATE] 4:03 PM EDT 9/23/2025 $542.85 Submitted …" at bounding box center [775, 430] width 1410 height 456
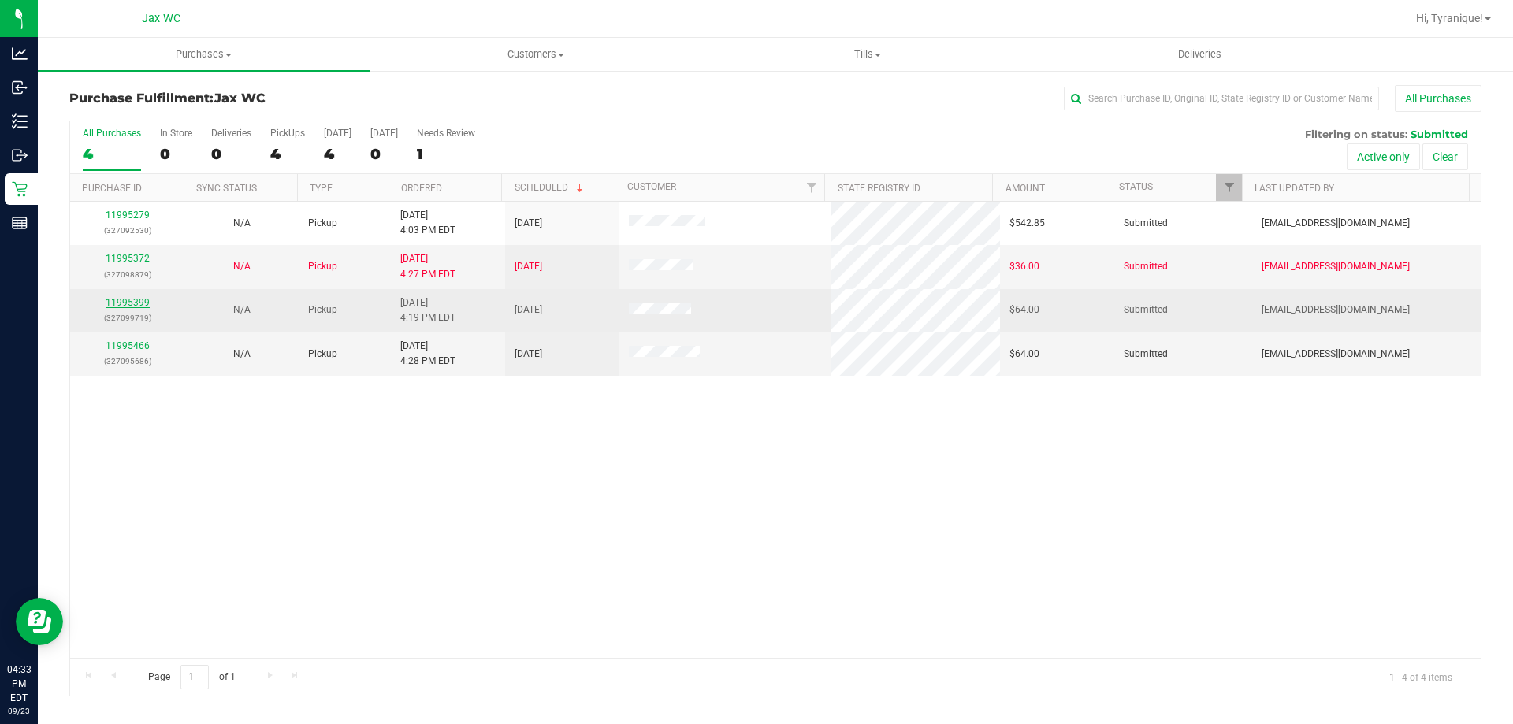
click at [137, 298] on link "11995399" at bounding box center [128, 302] width 44 height 11
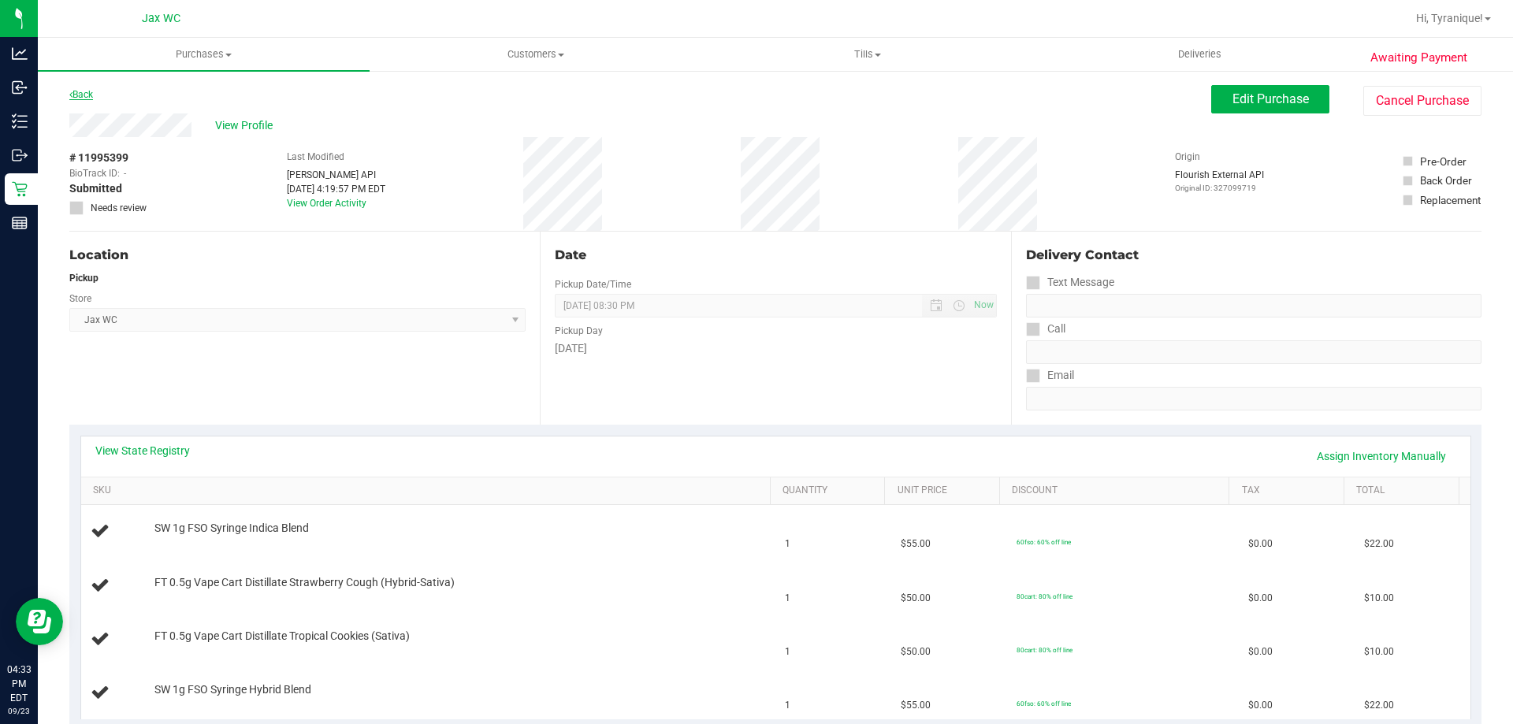
click at [91, 94] on link "Back" at bounding box center [81, 94] width 24 height 11
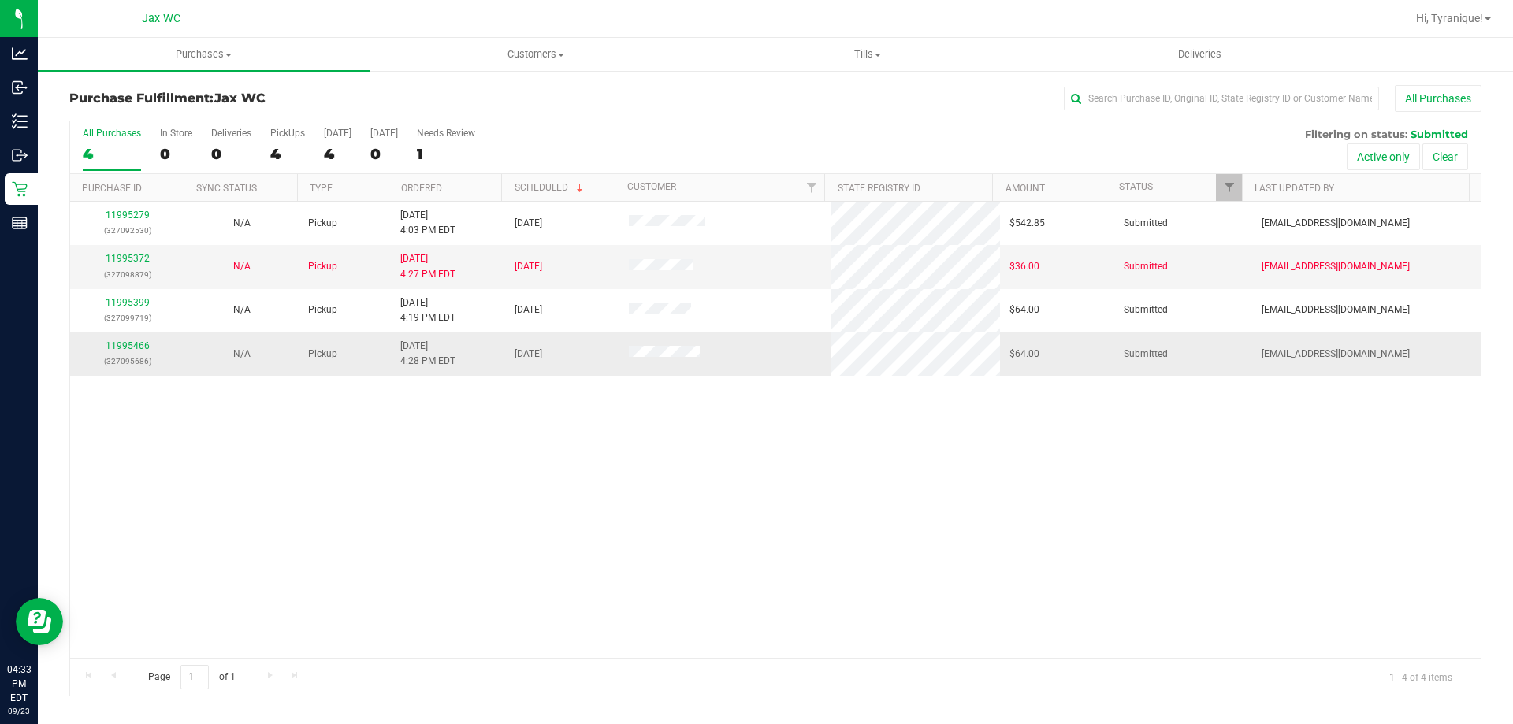
click at [119, 349] on link "11995466" at bounding box center [128, 345] width 44 height 11
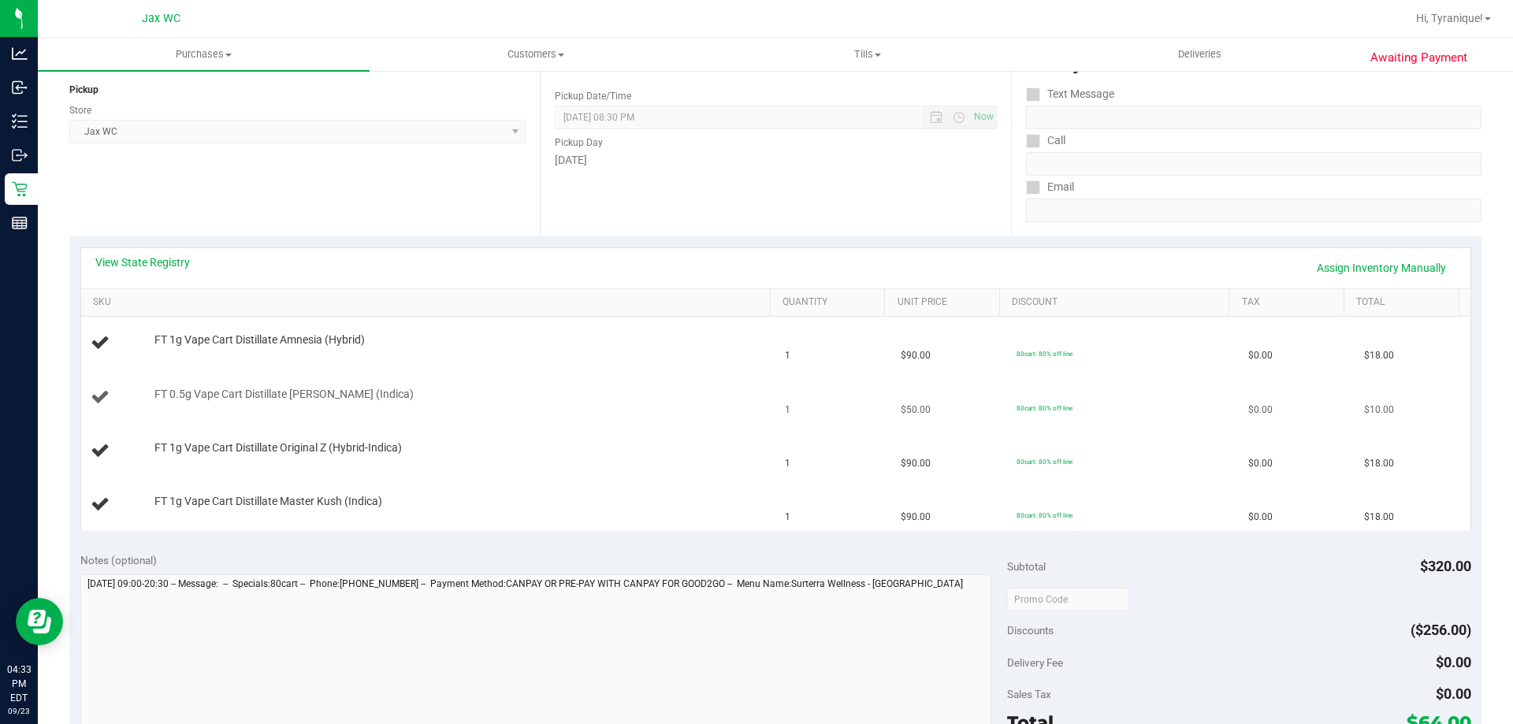
scroll to position [236, 0]
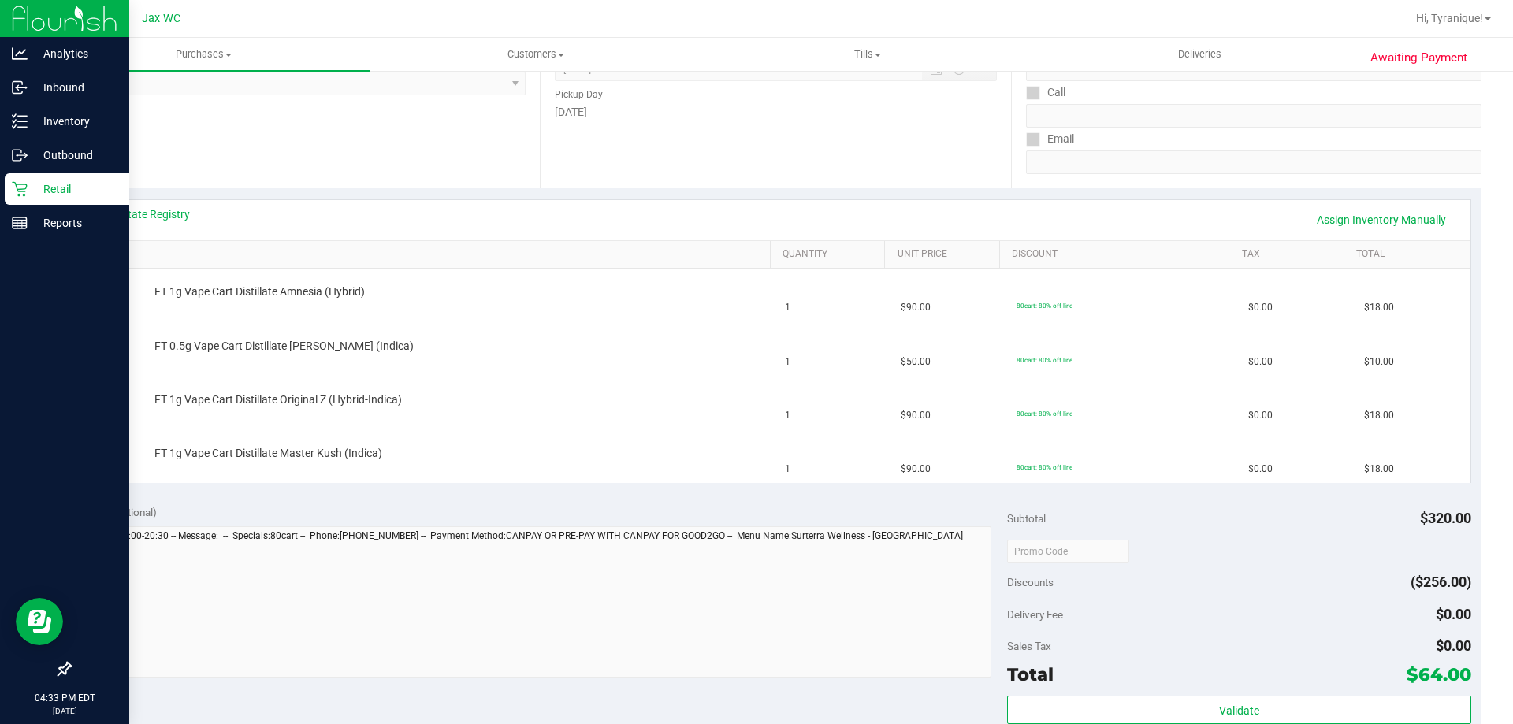
click at [34, 189] on p "Retail" at bounding box center [75, 189] width 95 height 19
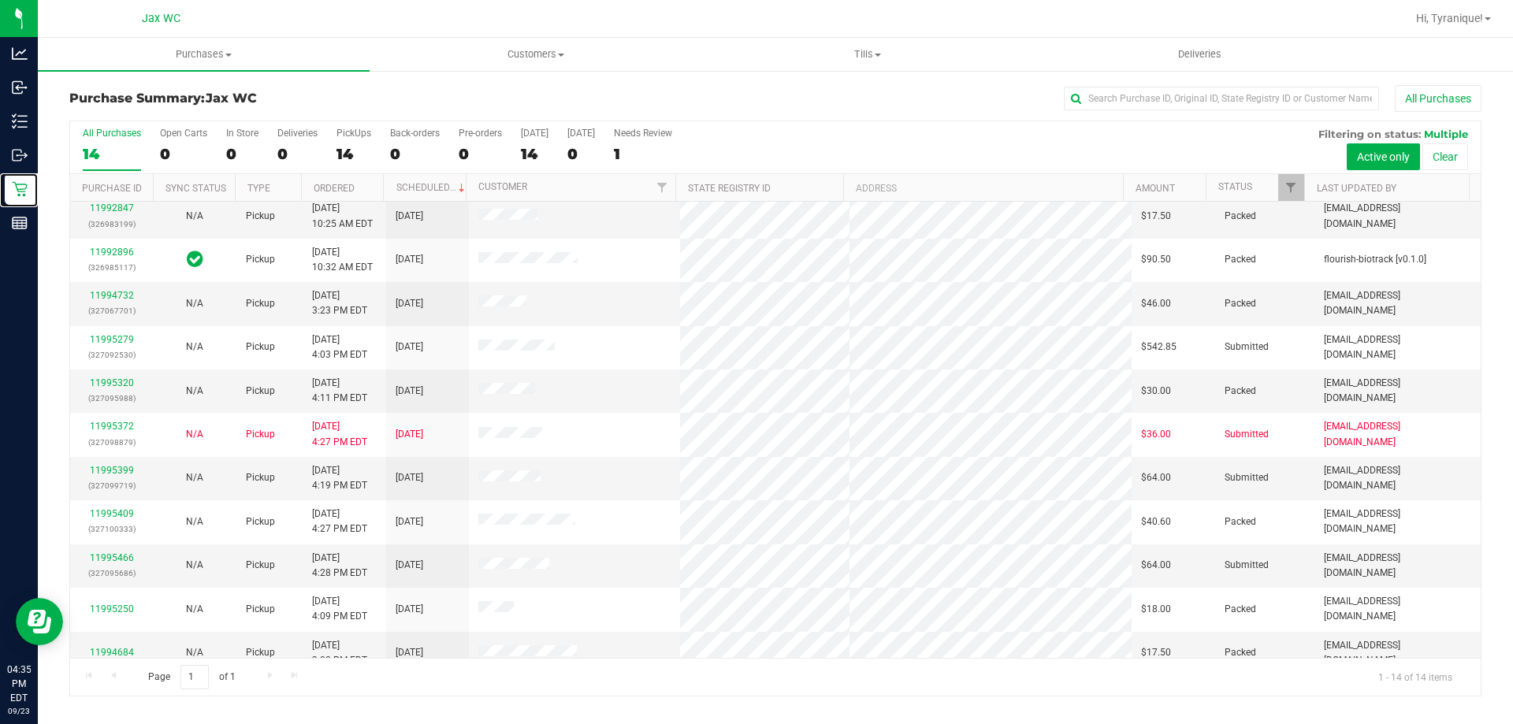
scroll to position [154, 0]
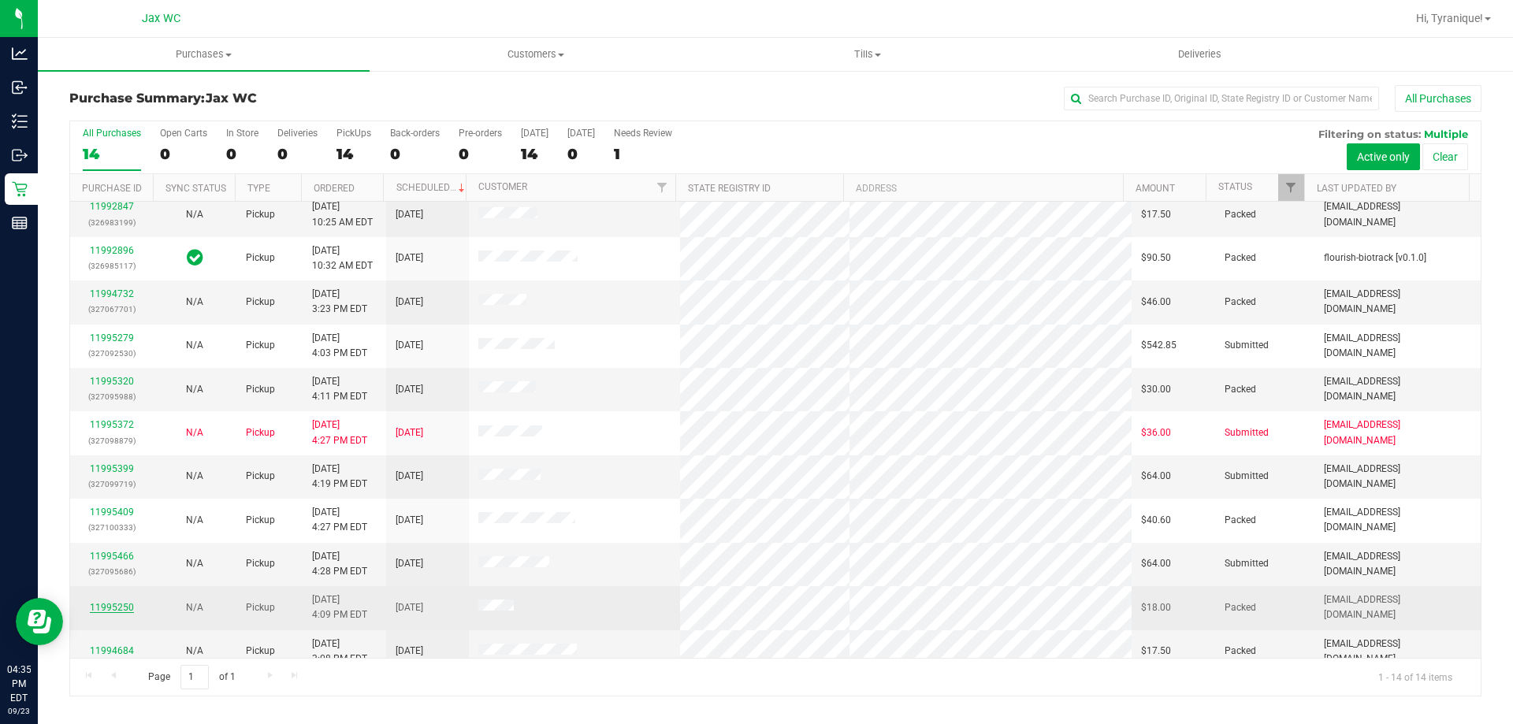
click at [129, 602] on link "11995250" at bounding box center [112, 607] width 44 height 11
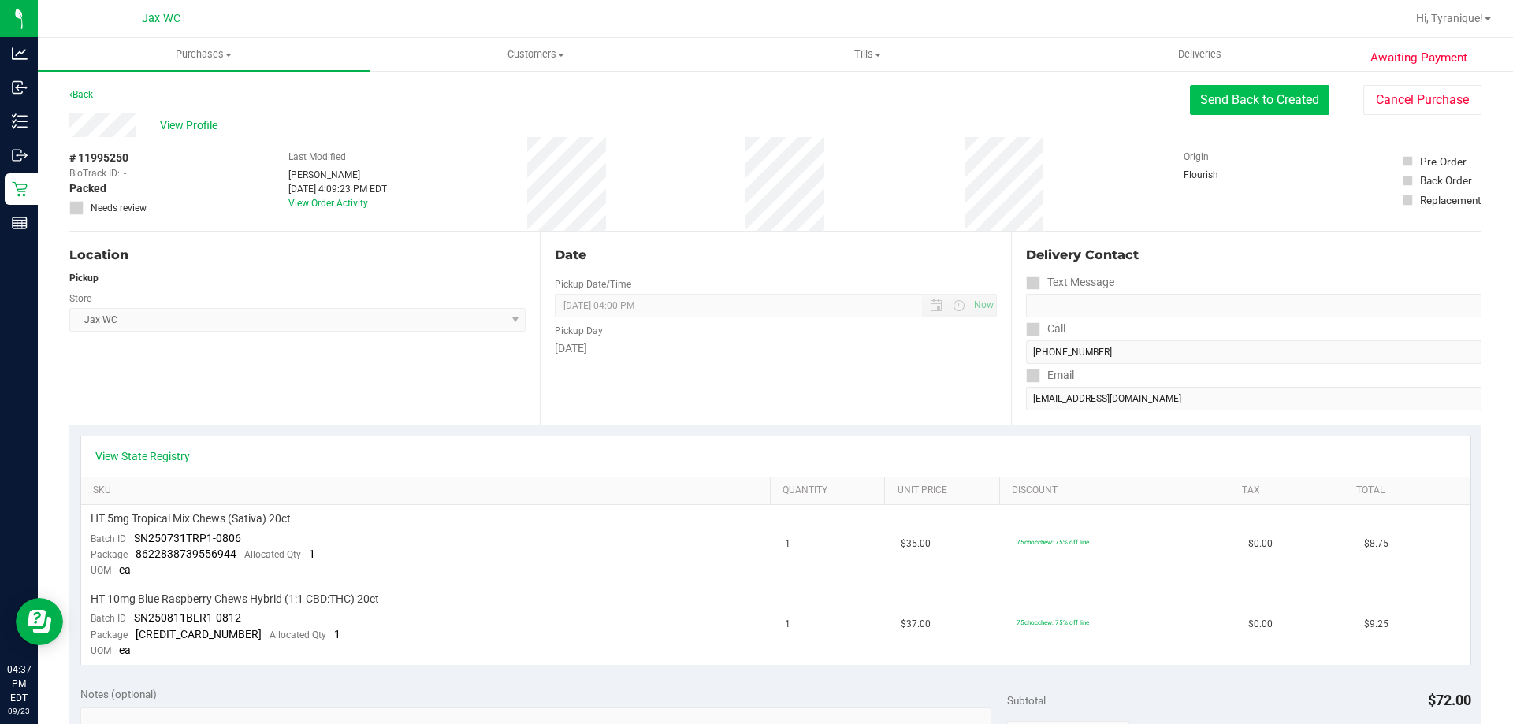
click at [1290, 98] on button "Send Back to Created" at bounding box center [1259, 100] width 139 height 30
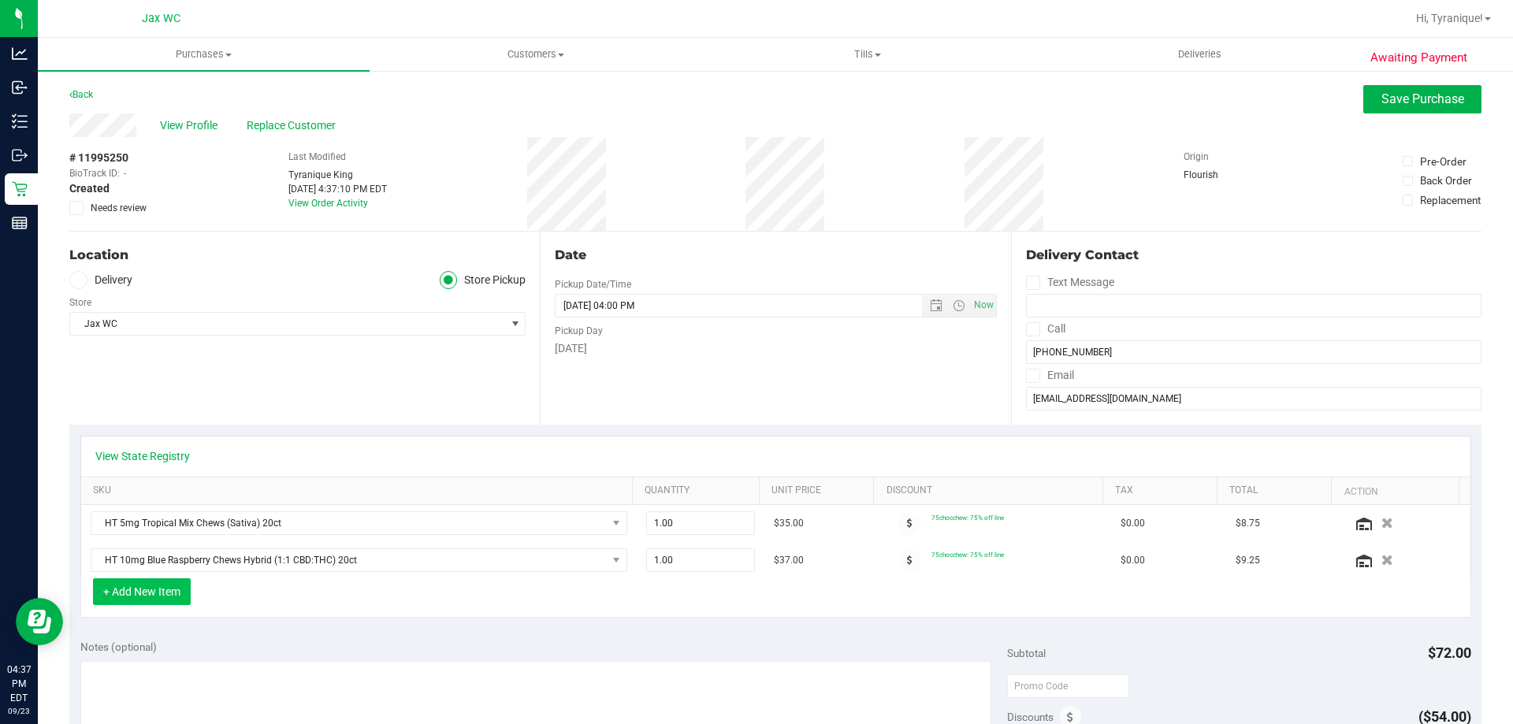
click at [176, 597] on button "+ Add New Item" at bounding box center [142, 591] width 98 height 27
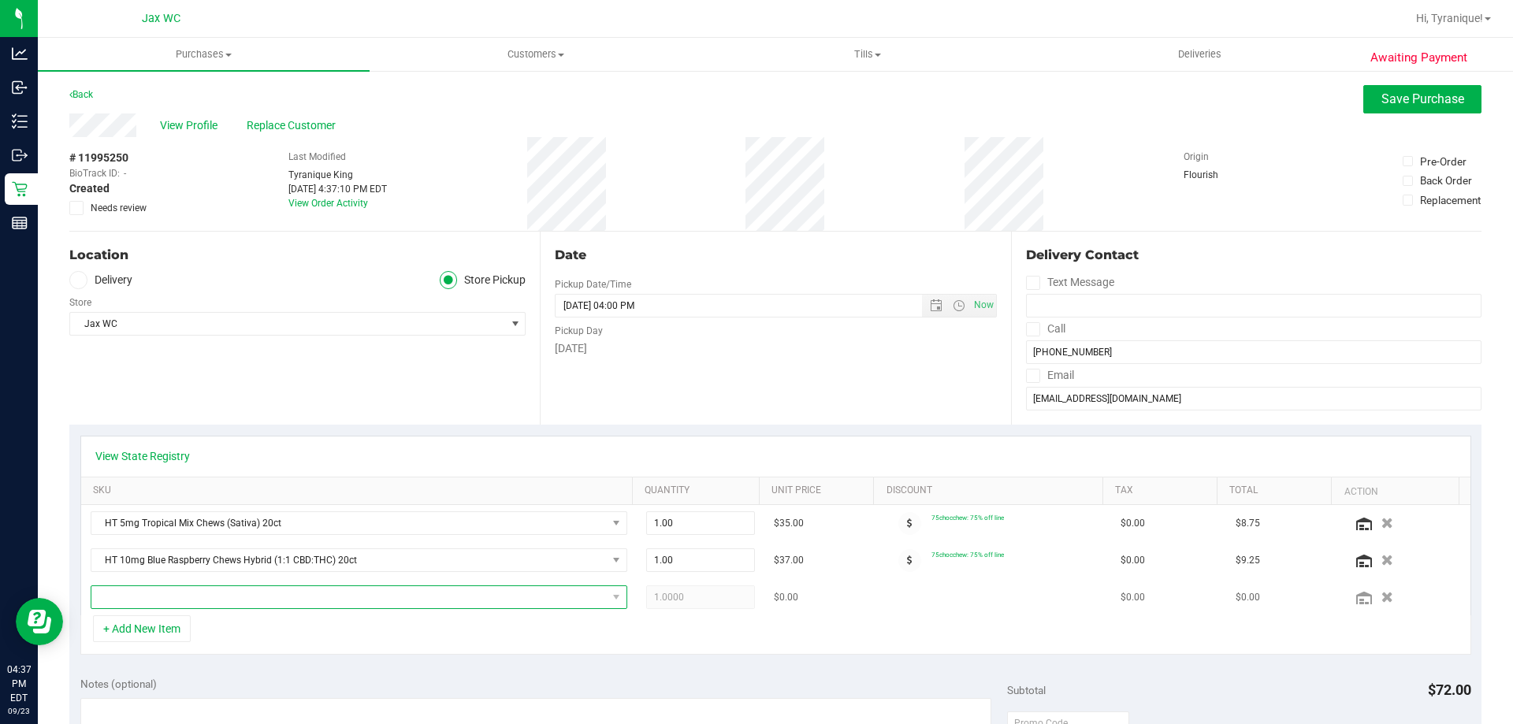
click at [258, 599] on span "NO DATA FOUND" at bounding box center [348, 597] width 515 height 22
type input "ZOAP"
click at [547, 663] on li "FT 3.5g Cannabis Flower Zoap (Hybrid) (3)" at bounding box center [354, 663] width 526 height 22
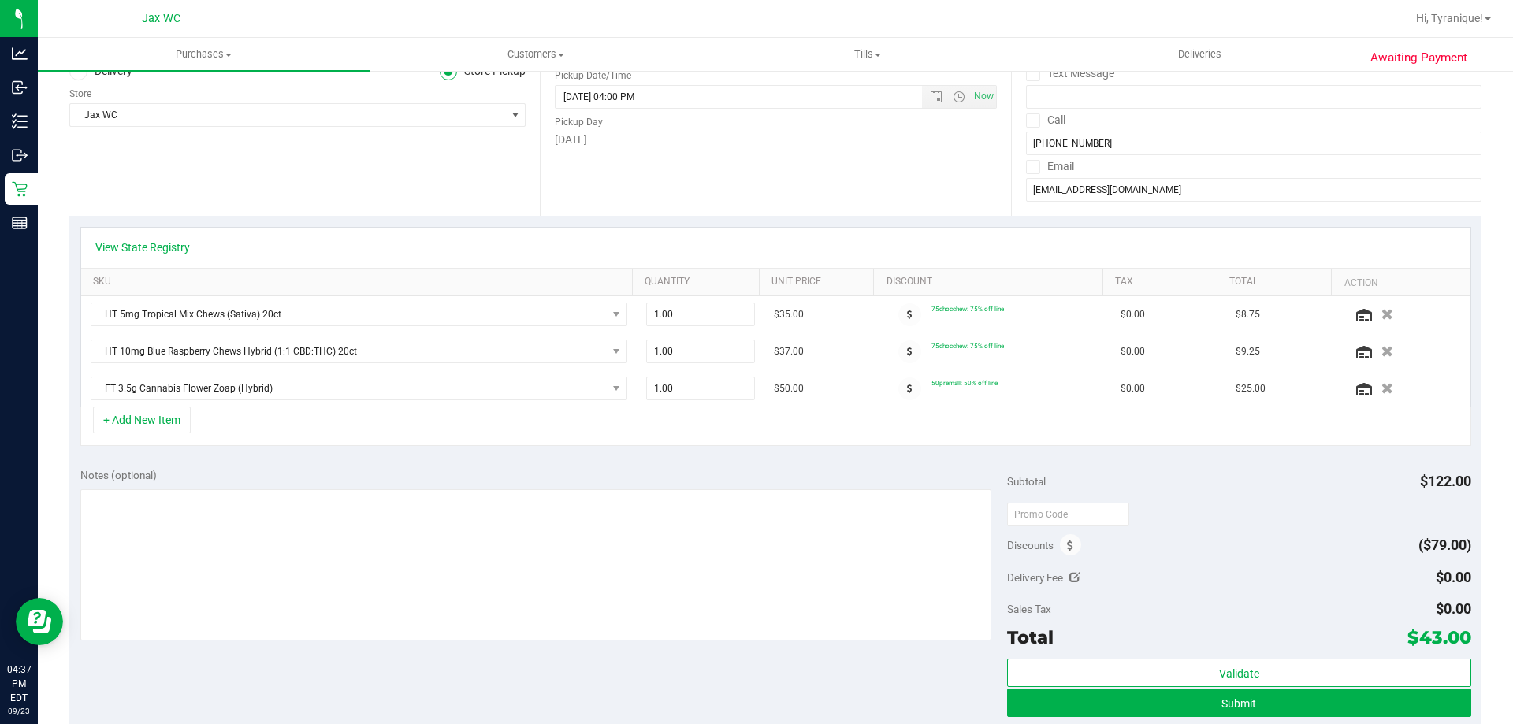
scroll to position [236, 0]
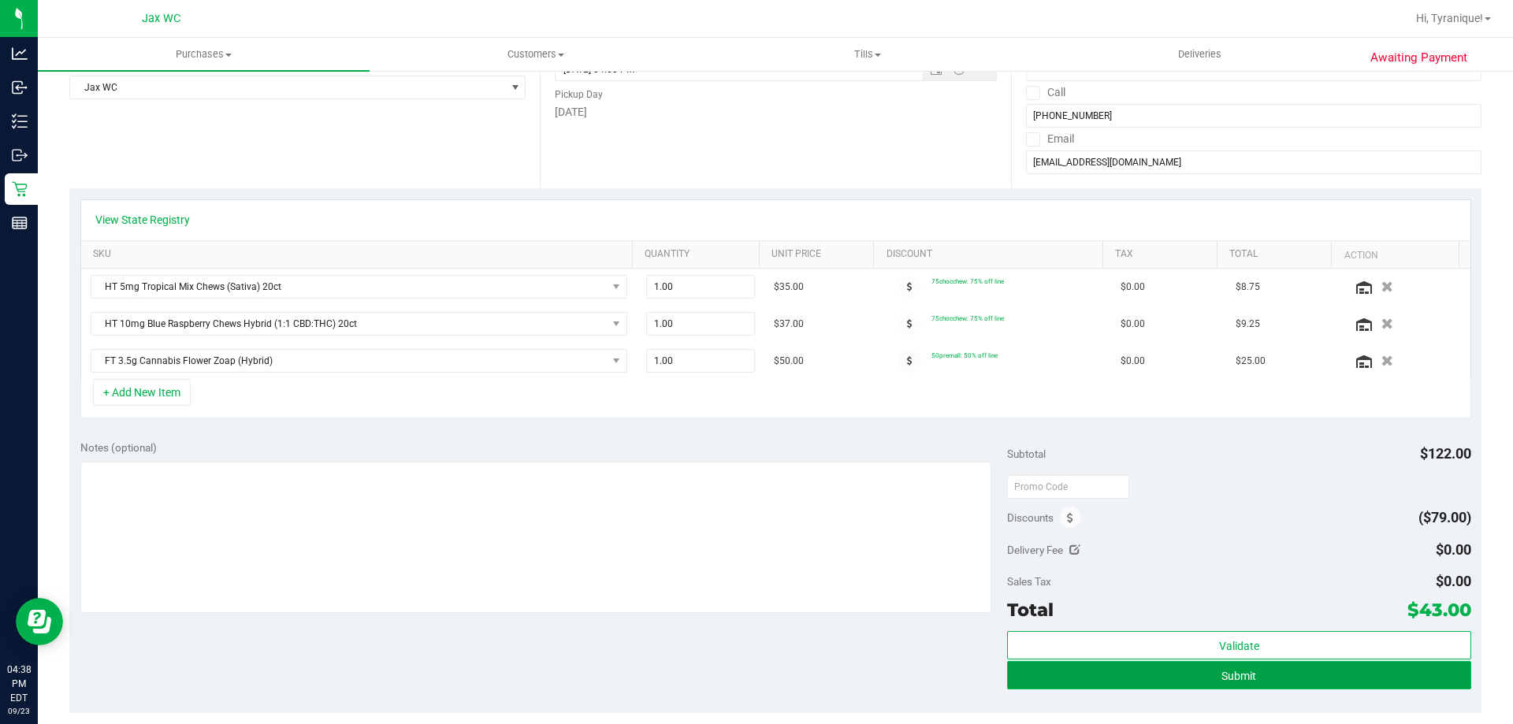
click at [1432, 666] on button "Submit" at bounding box center [1238, 675] width 463 height 28
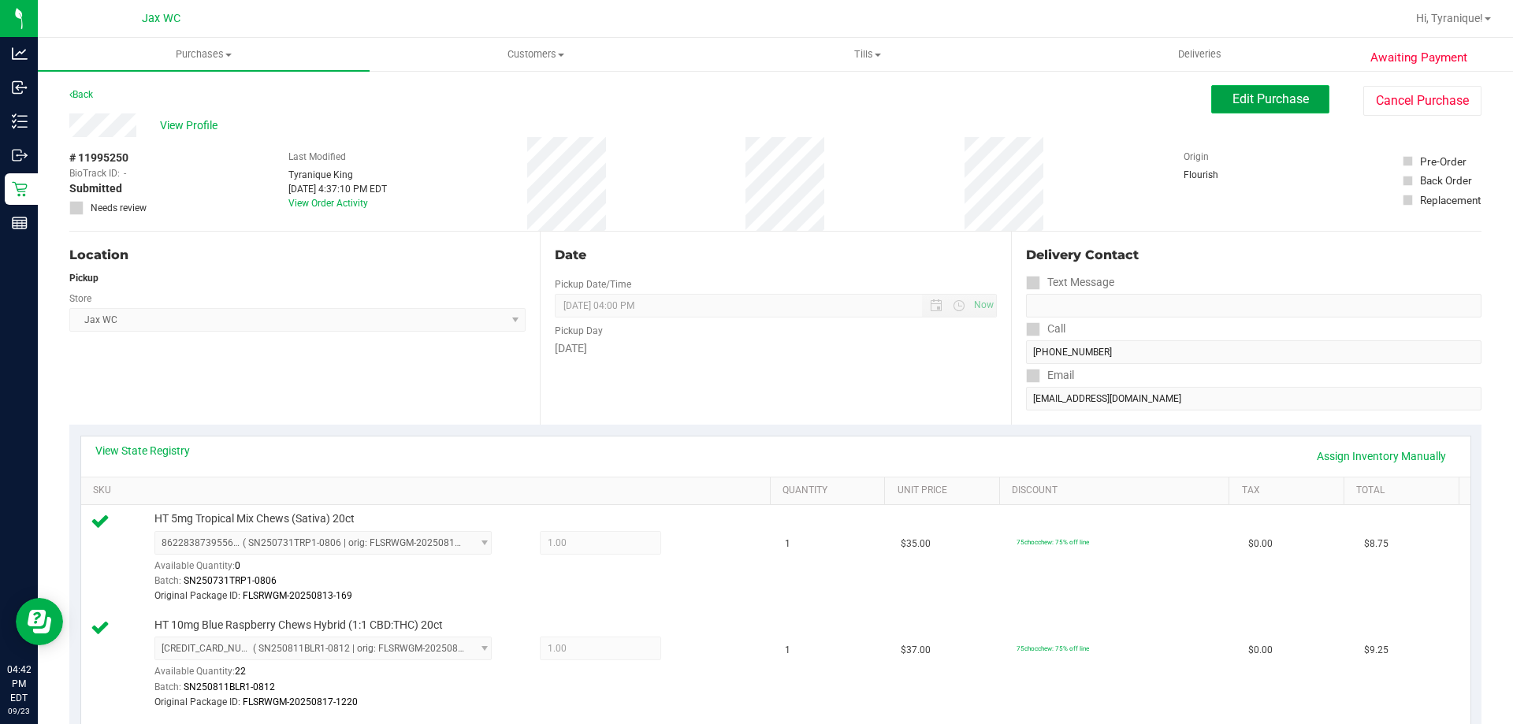
click at [1257, 97] on span "Edit Purchase" at bounding box center [1270, 98] width 76 height 15
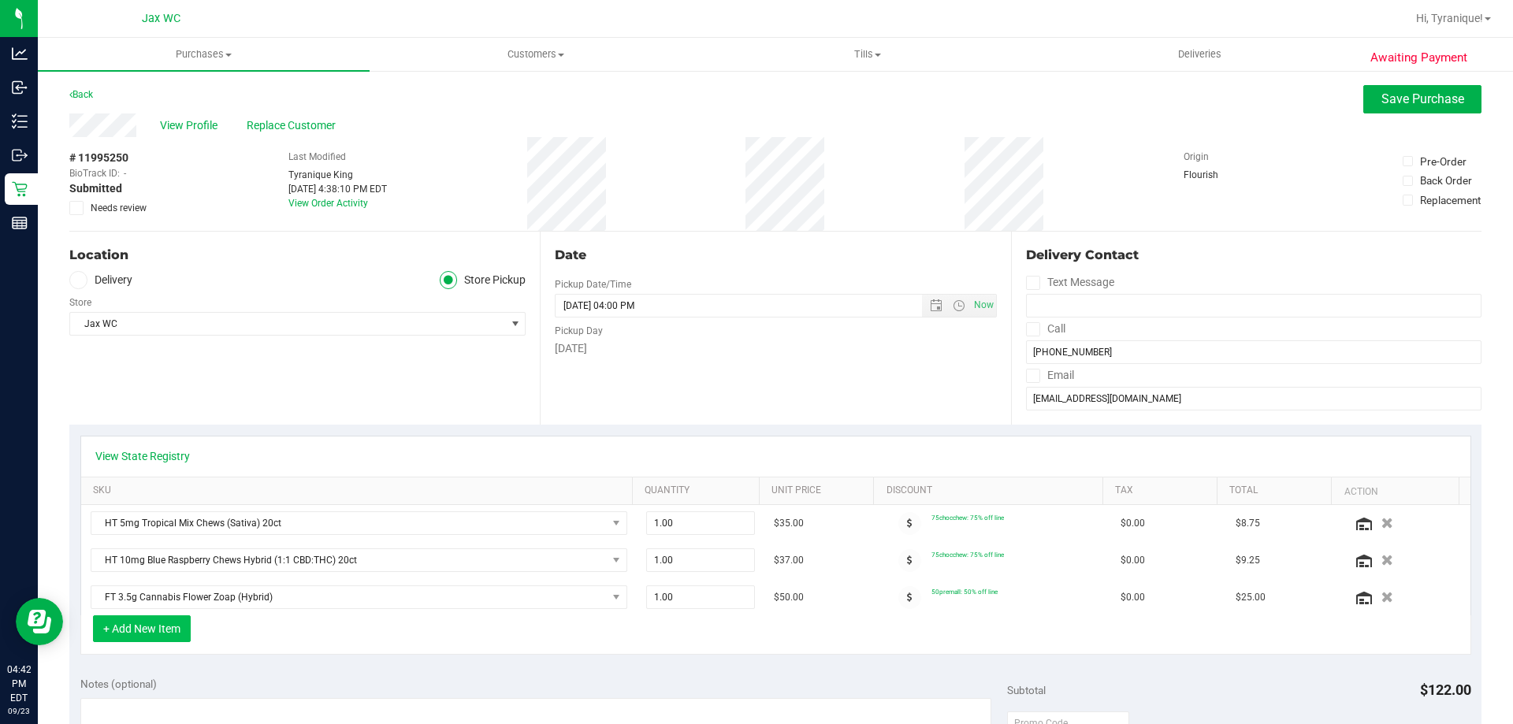
click at [174, 632] on button "+ Add New Item" at bounding box center [142, 628] width 98 height 27
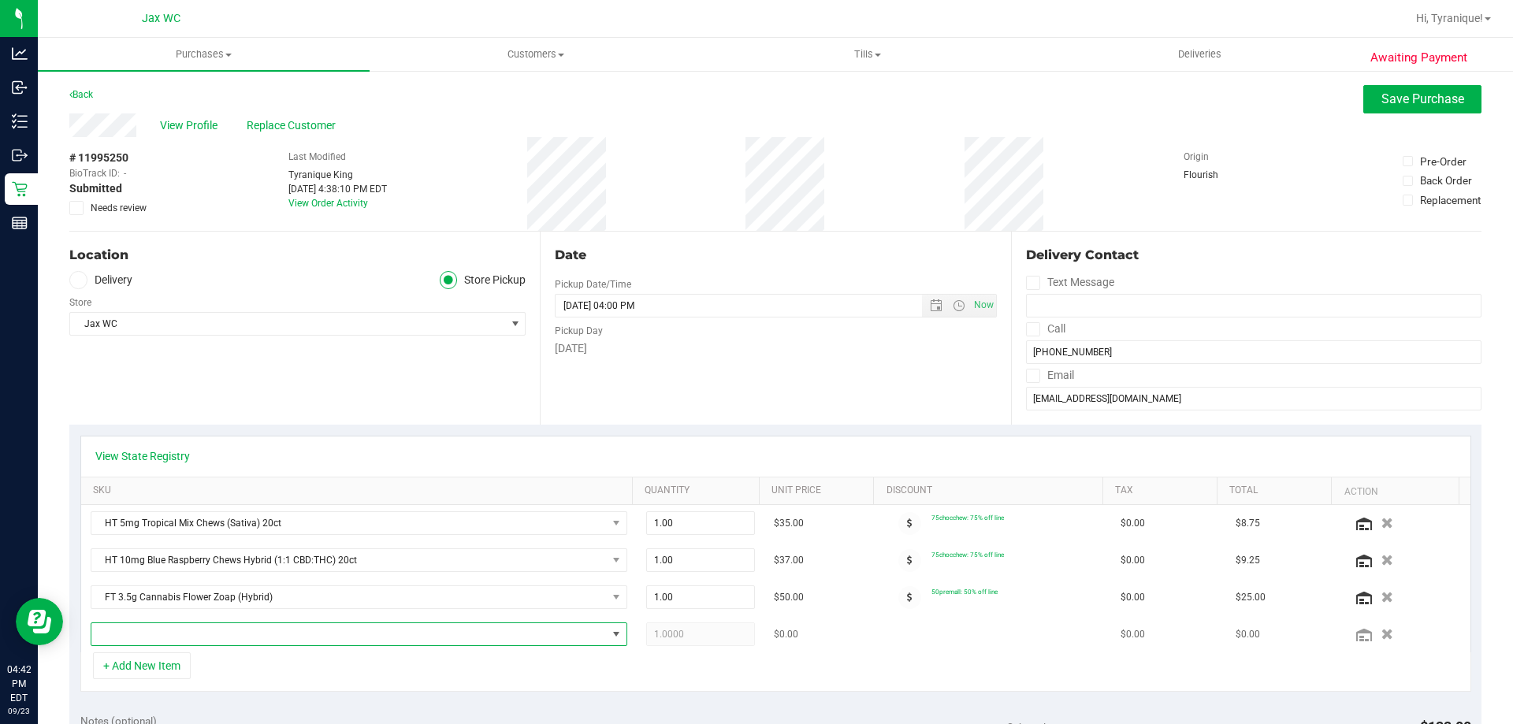
click at [182, 632] on span "NO DATA FOUND" at bounding box center [348, 634] width 515 height 22
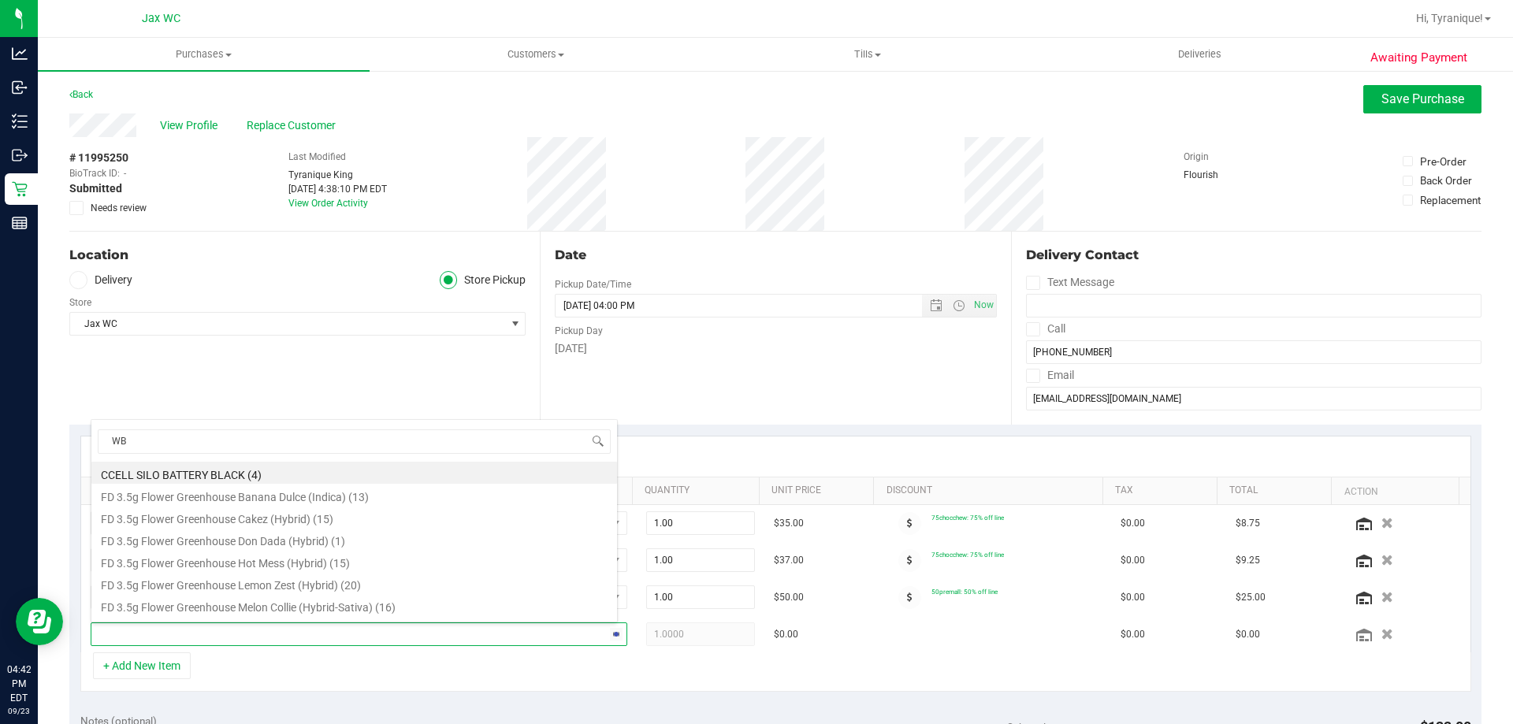
type input "WBV"
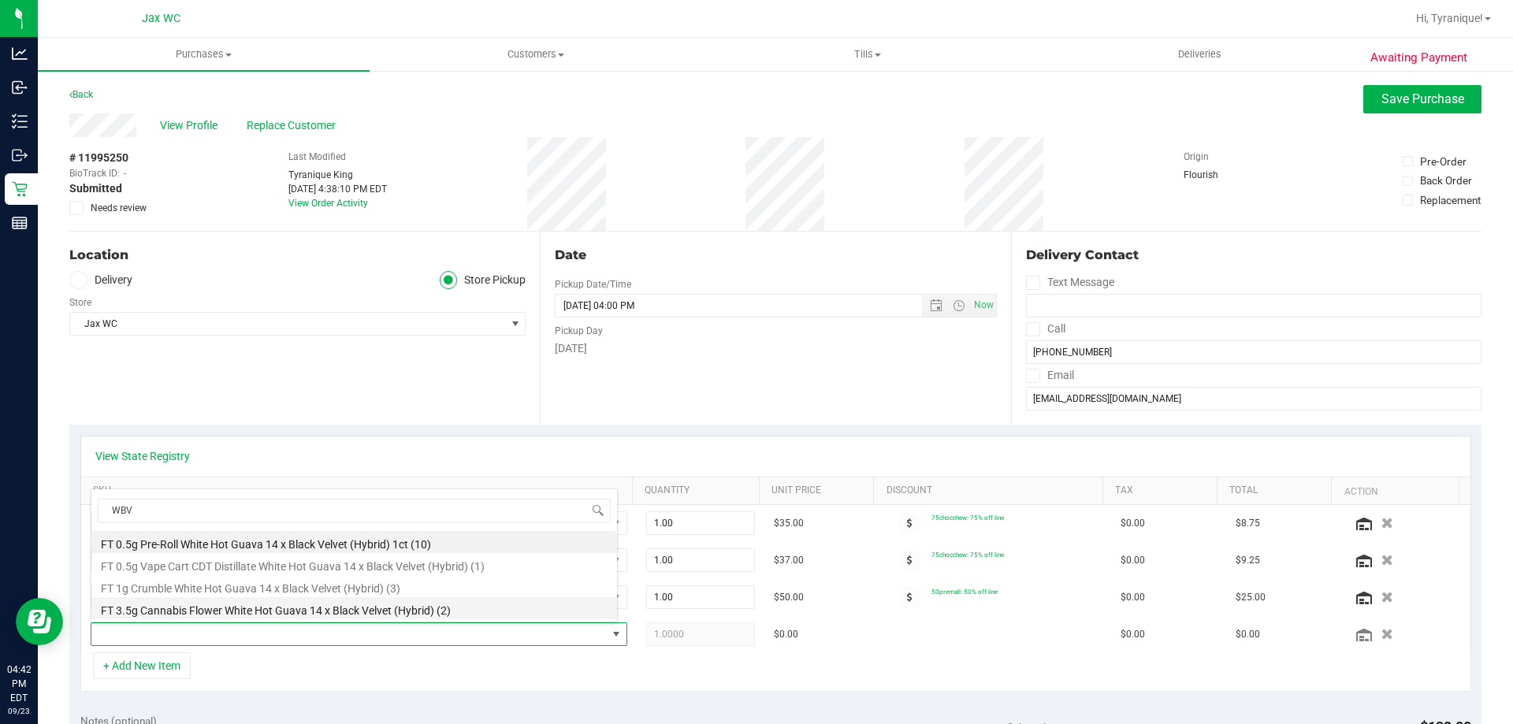
click at [359, 608] on li "FT 3.5g Cannabis Flower White Hot Guava 14 x Black Velvet (Hybrid) (2)" at bounding box center [354, 608] width 526 height 22
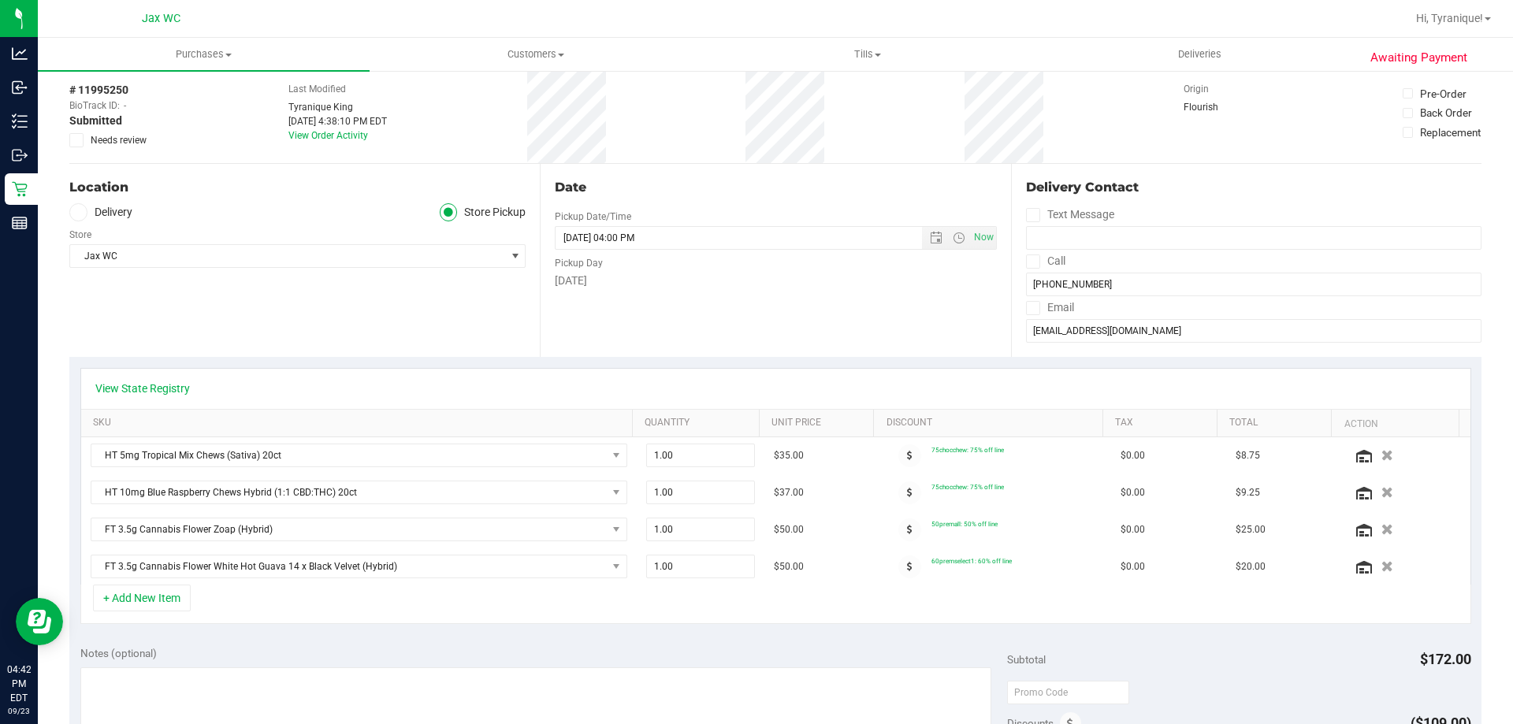
scroll to position [0, 0]
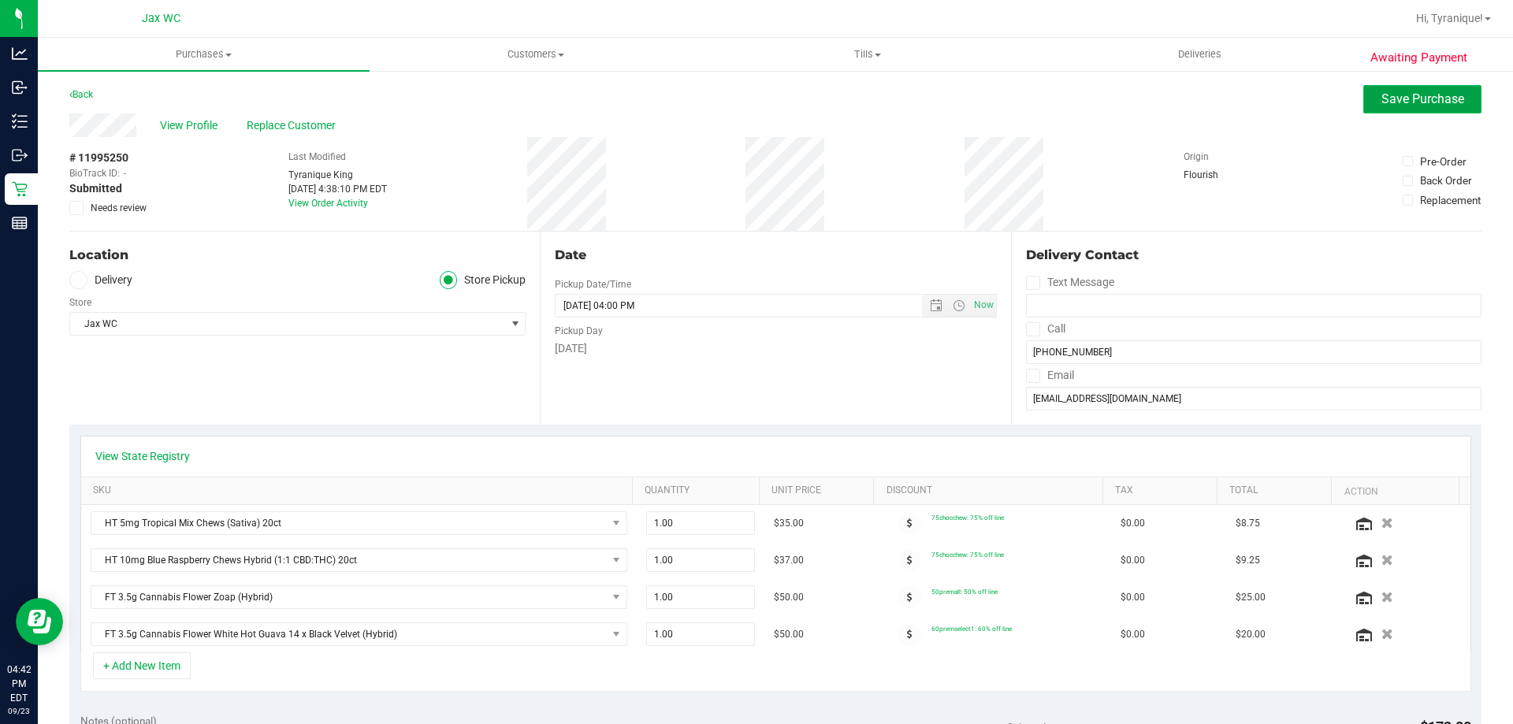
click at [1407, 107] on button "Save Purchase" at bounding box center [1422, 99] width 118 height 28
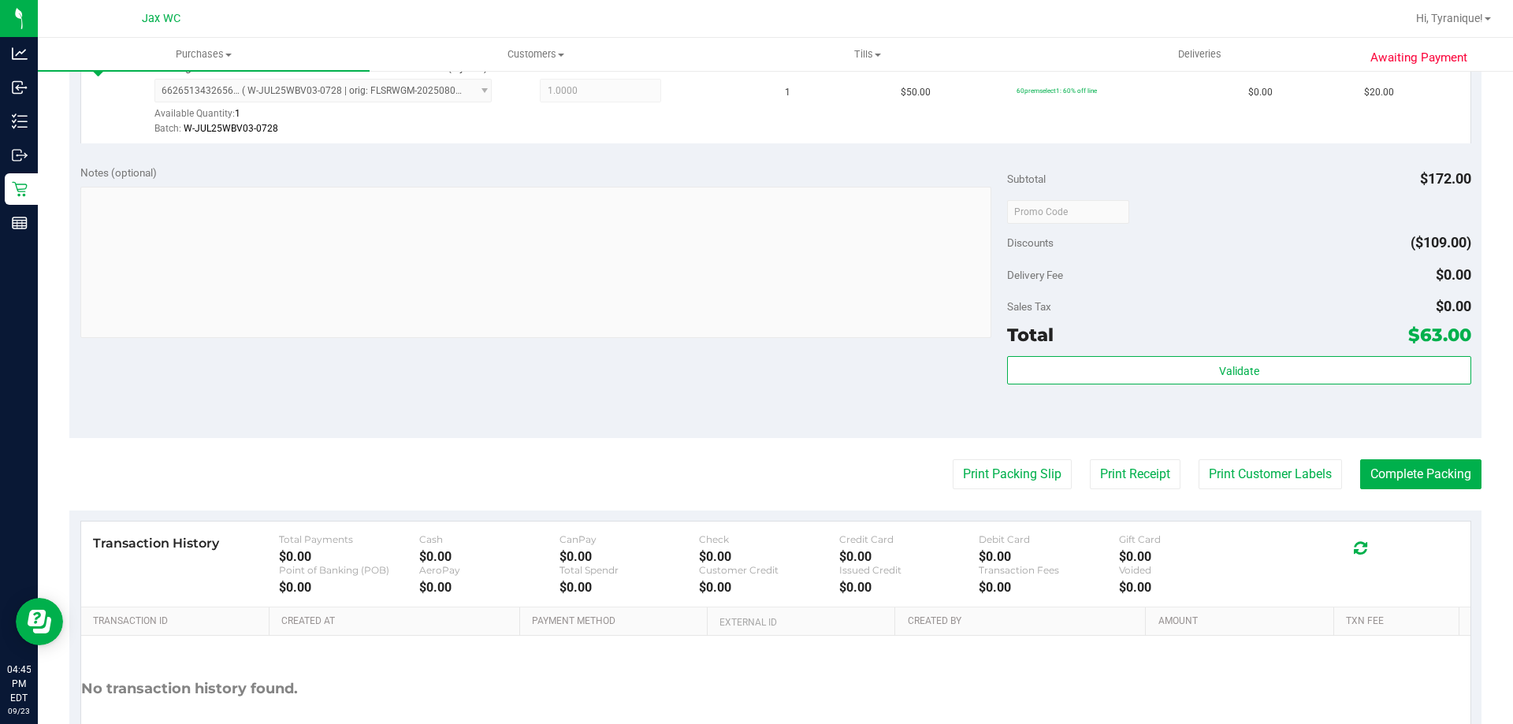
scroll to position [867, 0]
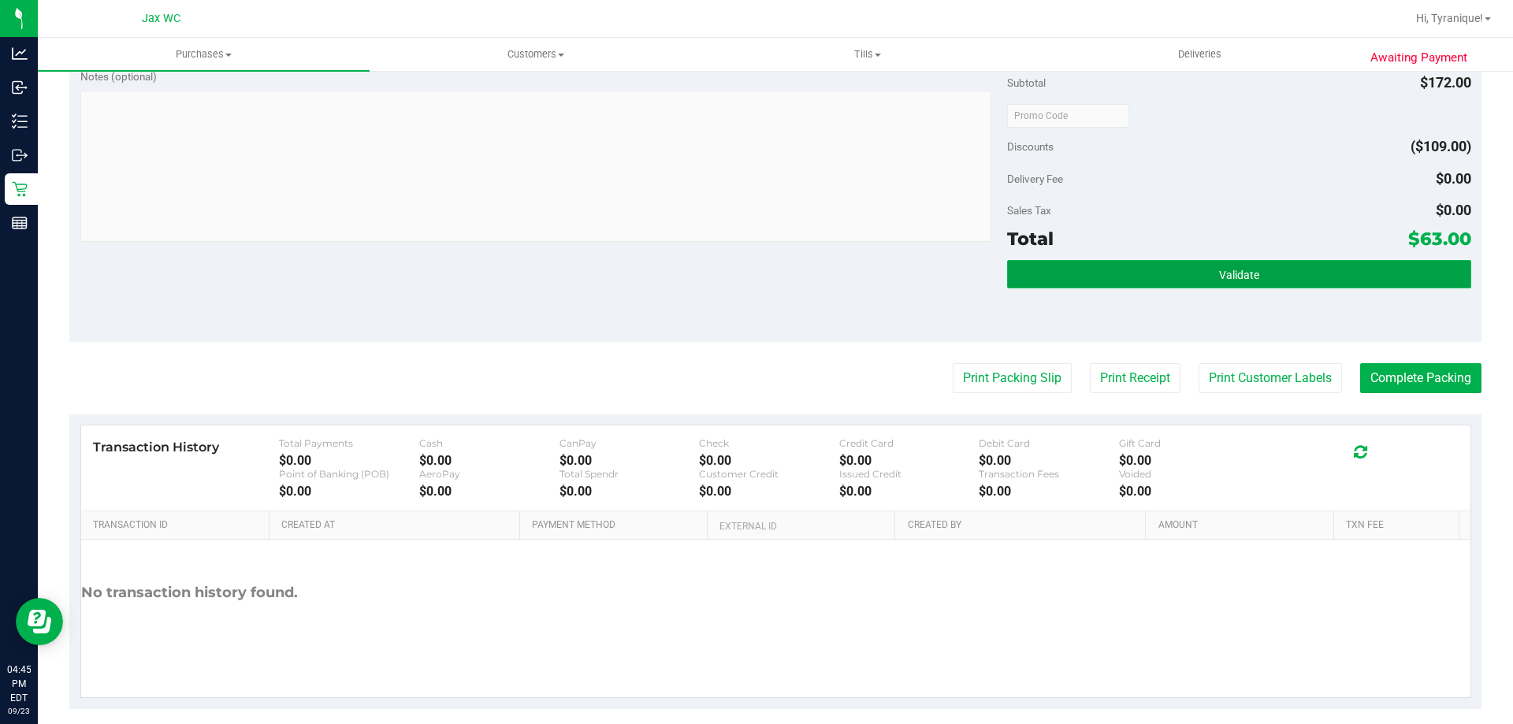
click at [1272, 284] on button "Validate" at bounding box center [1238, 274] width 463 height 28
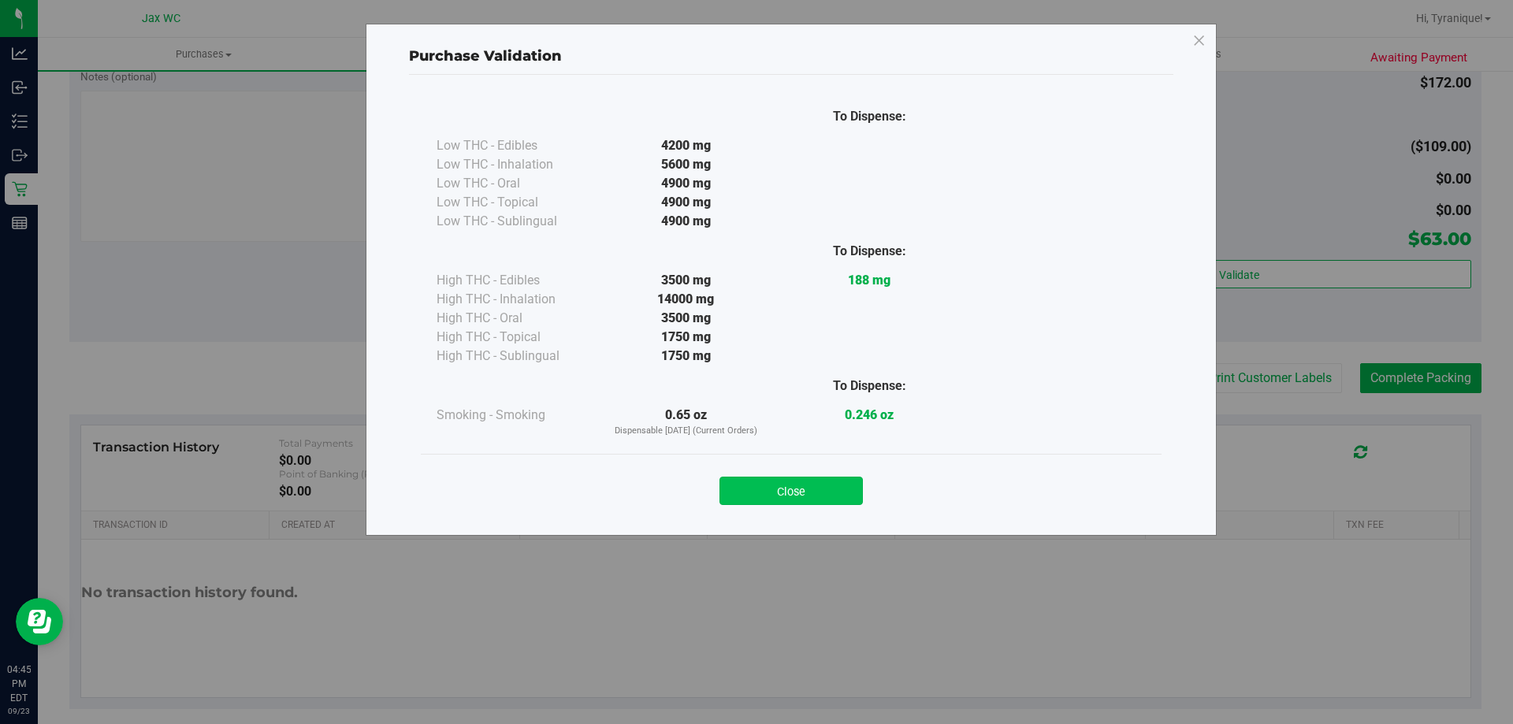
click at [842, 485] on button "Close" at bounding box center [790, 491] width 143 height 28
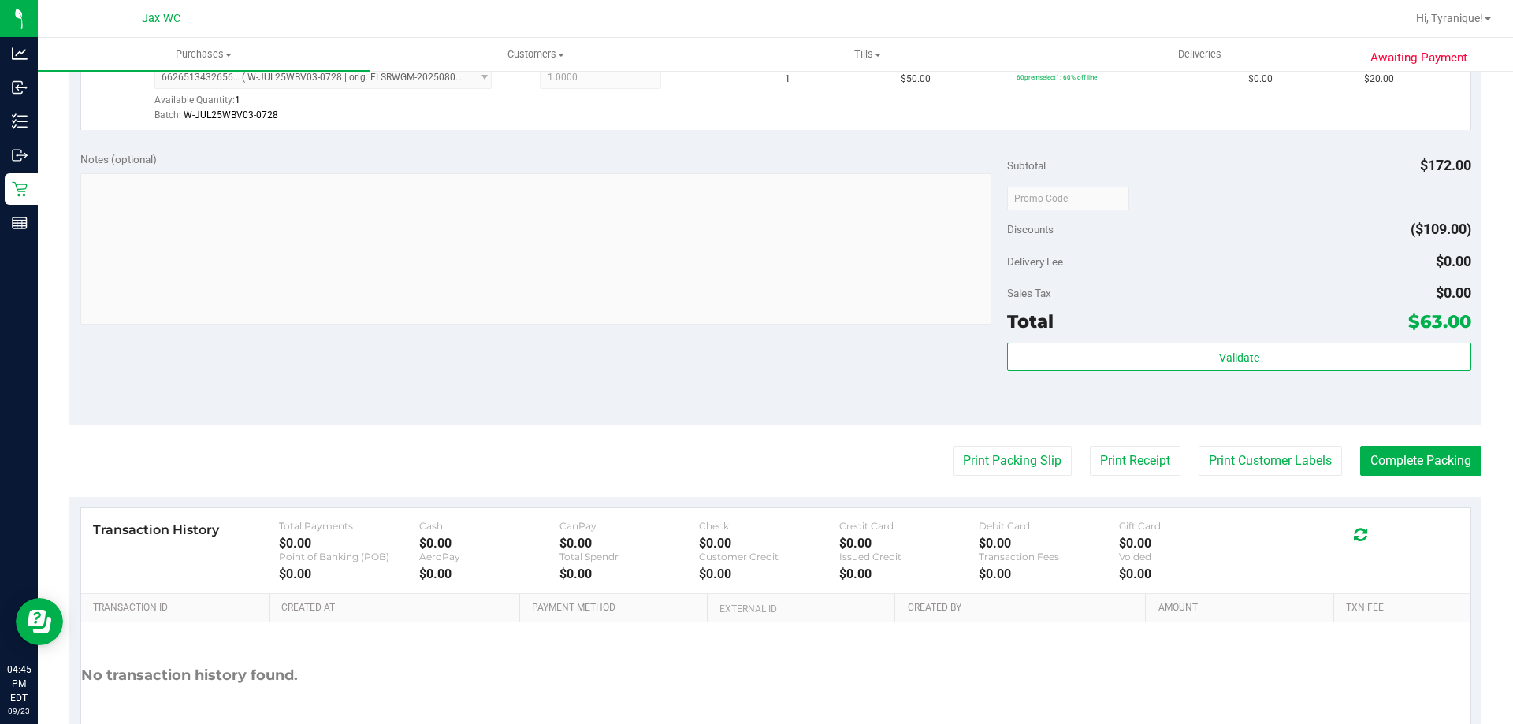
scroll to position [788, 0]
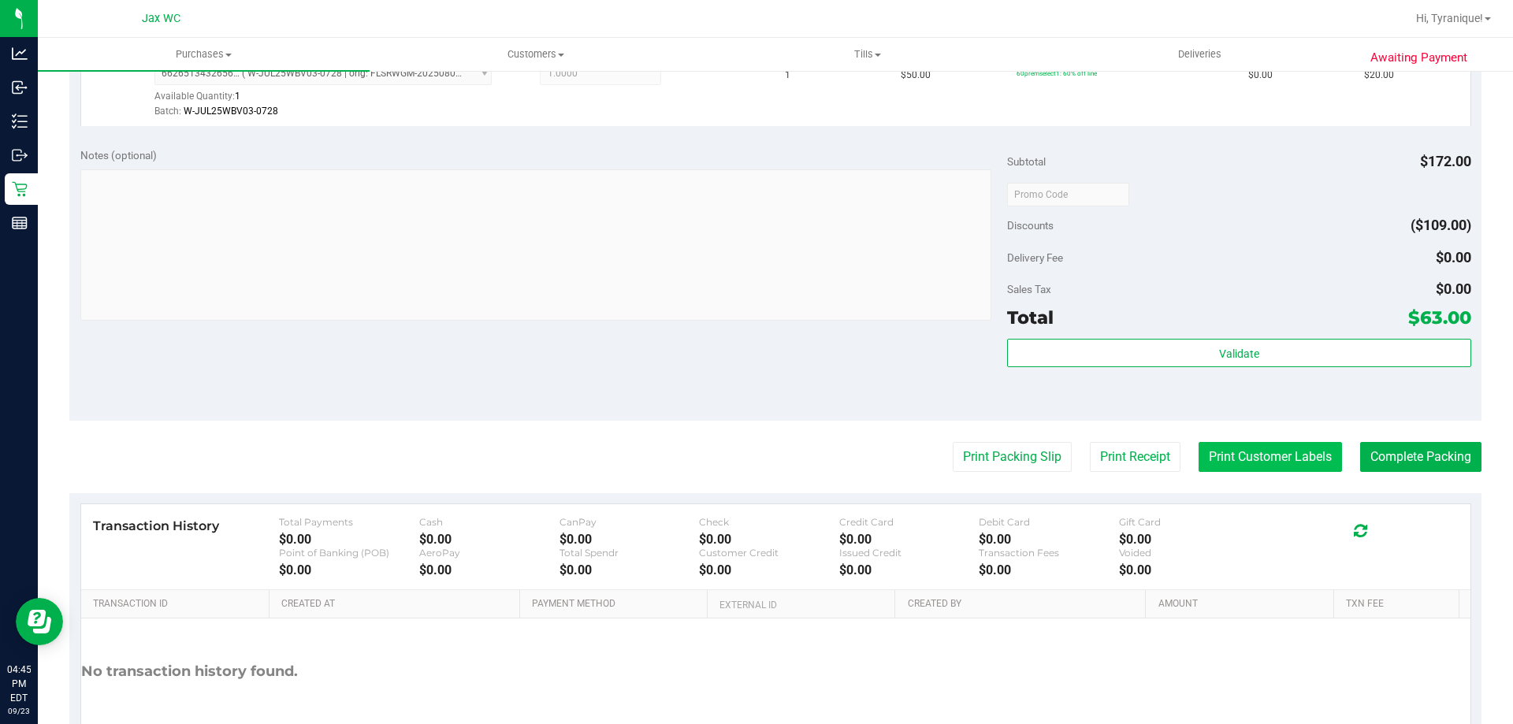
click at [1199, 444] on button "Print Customer Labels" at bounding box center [1270, 457] width 143 height 30
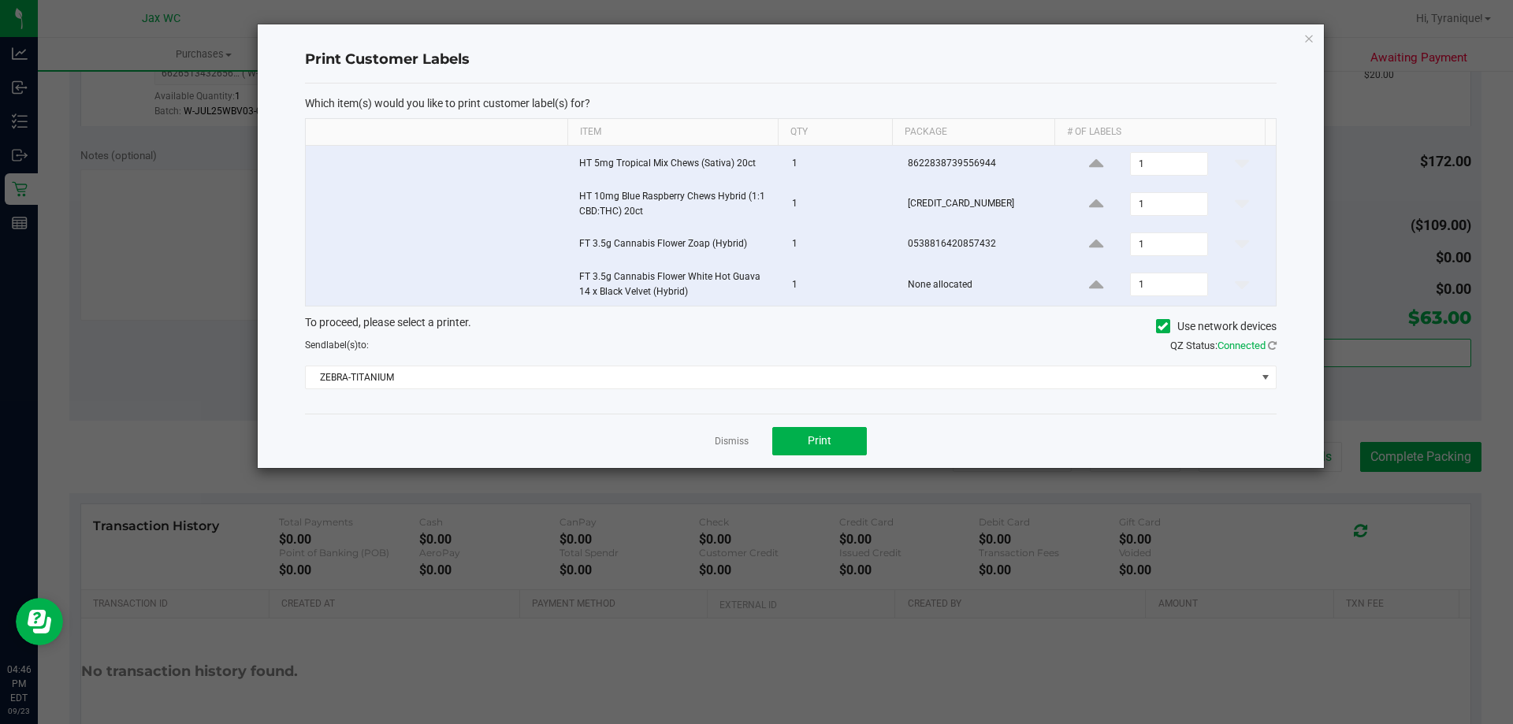
click at [719, 440] on link "Dismiss" at bounding box center [732, 441] width 34 height 13
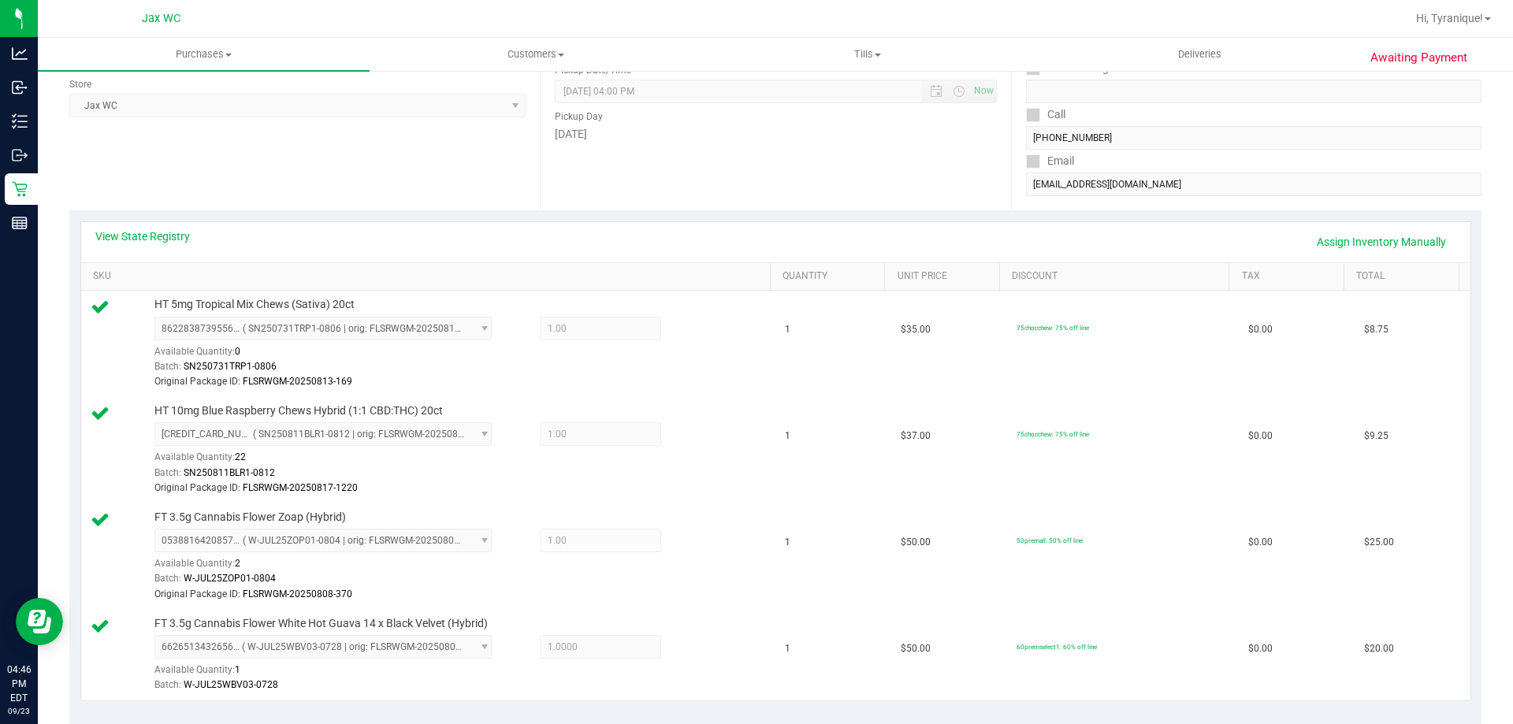
scroll to position [0, 0]
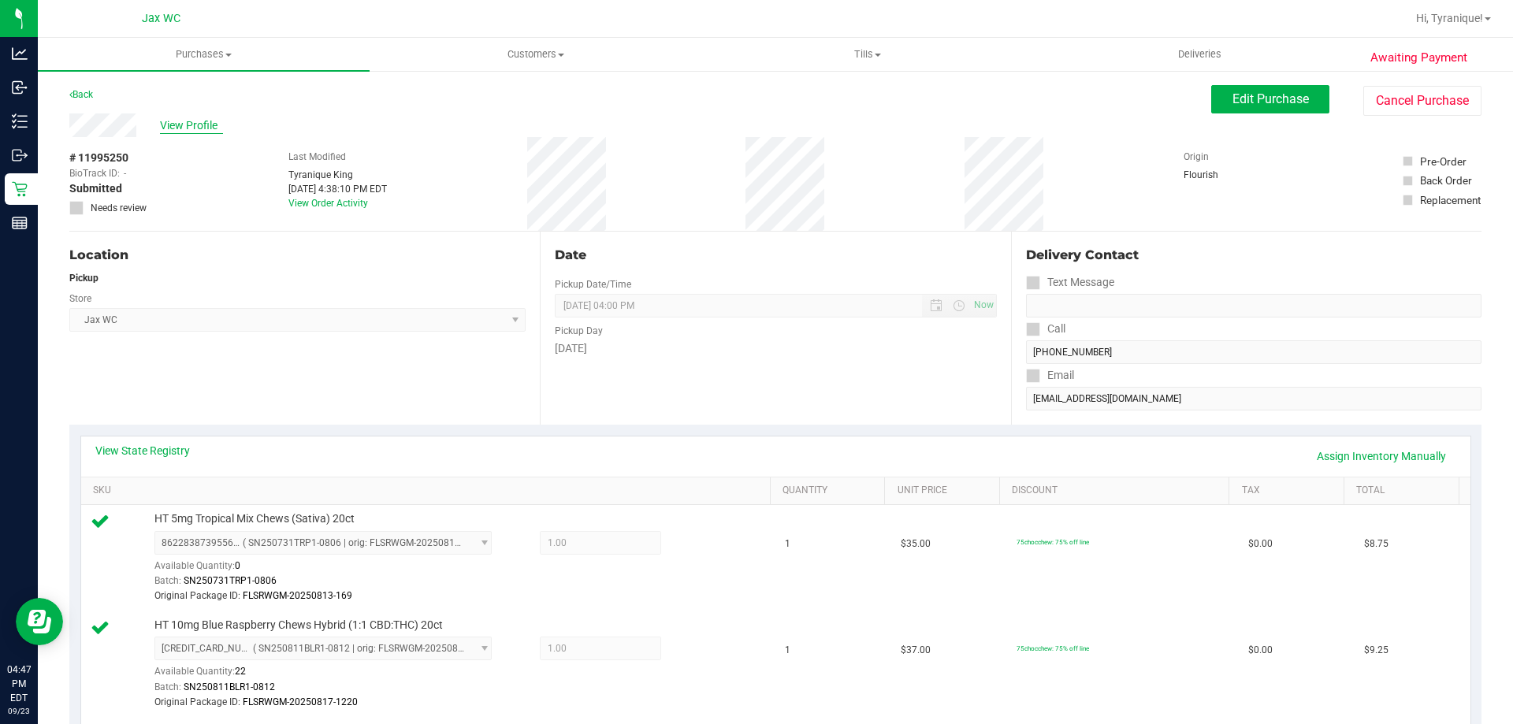
click at [191, 121] on span "View Profile" at bounding box center [191, 125] width 63 height 17
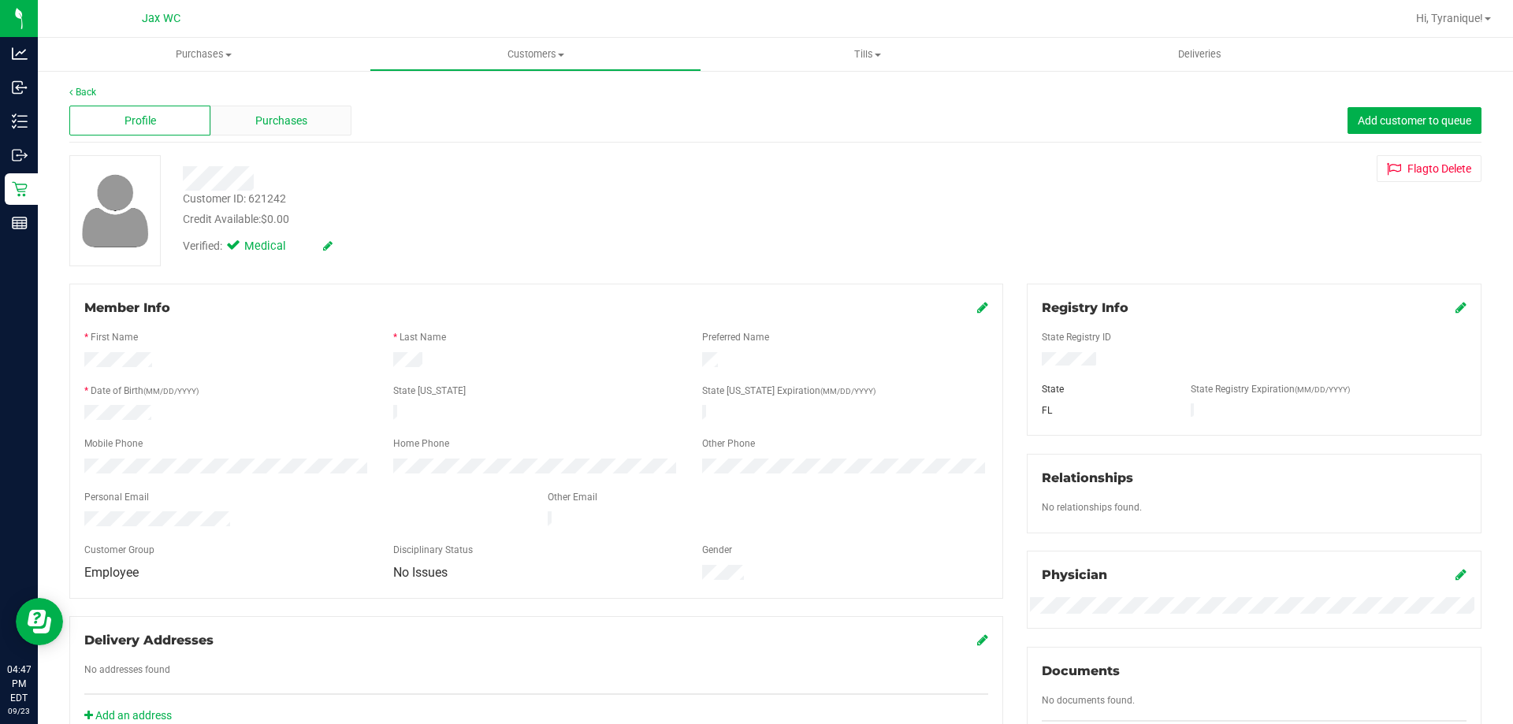
click at [256, 120] on span "Purchases" at bounding box center [281, 121] width 52 height 17
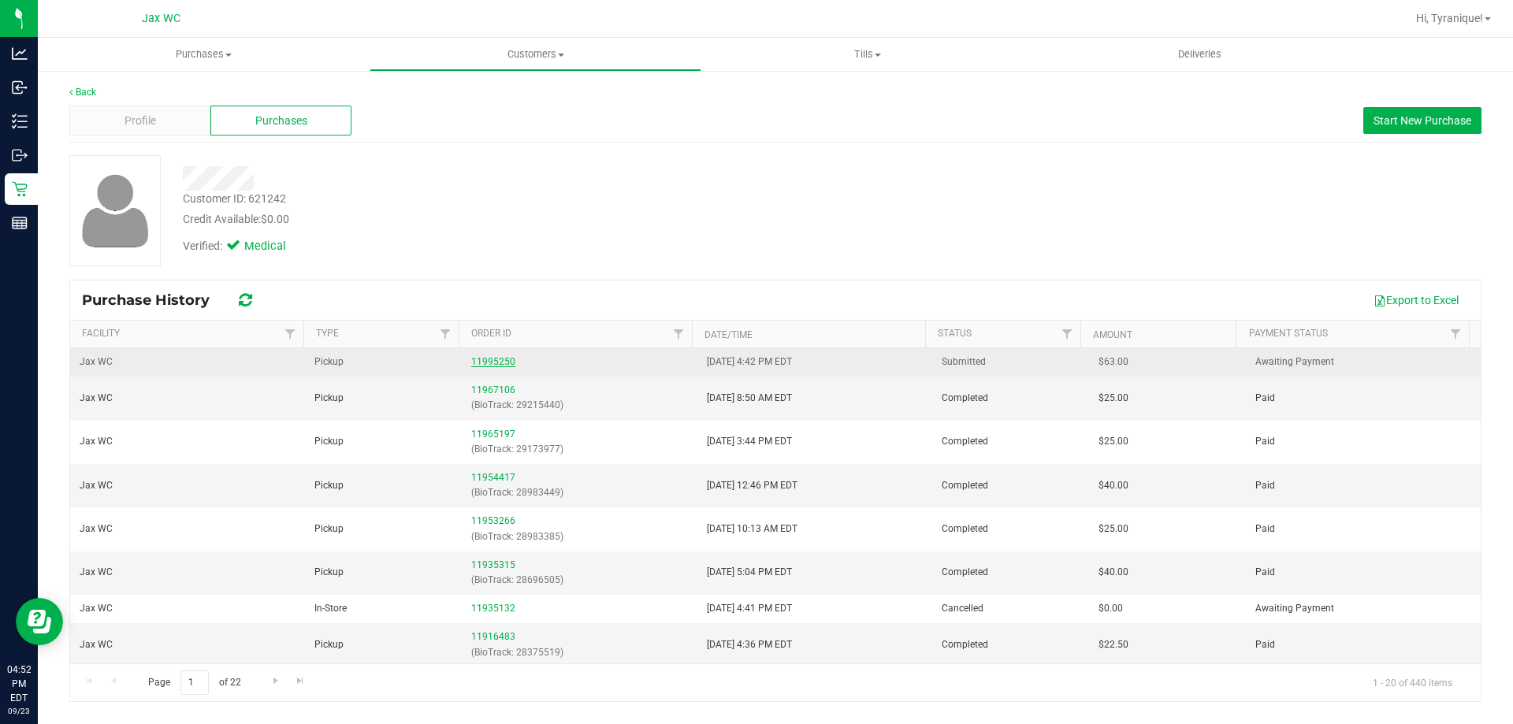
click at [492, 366] on link "11995250" at bounding box center [493, 361] width 44 height 11
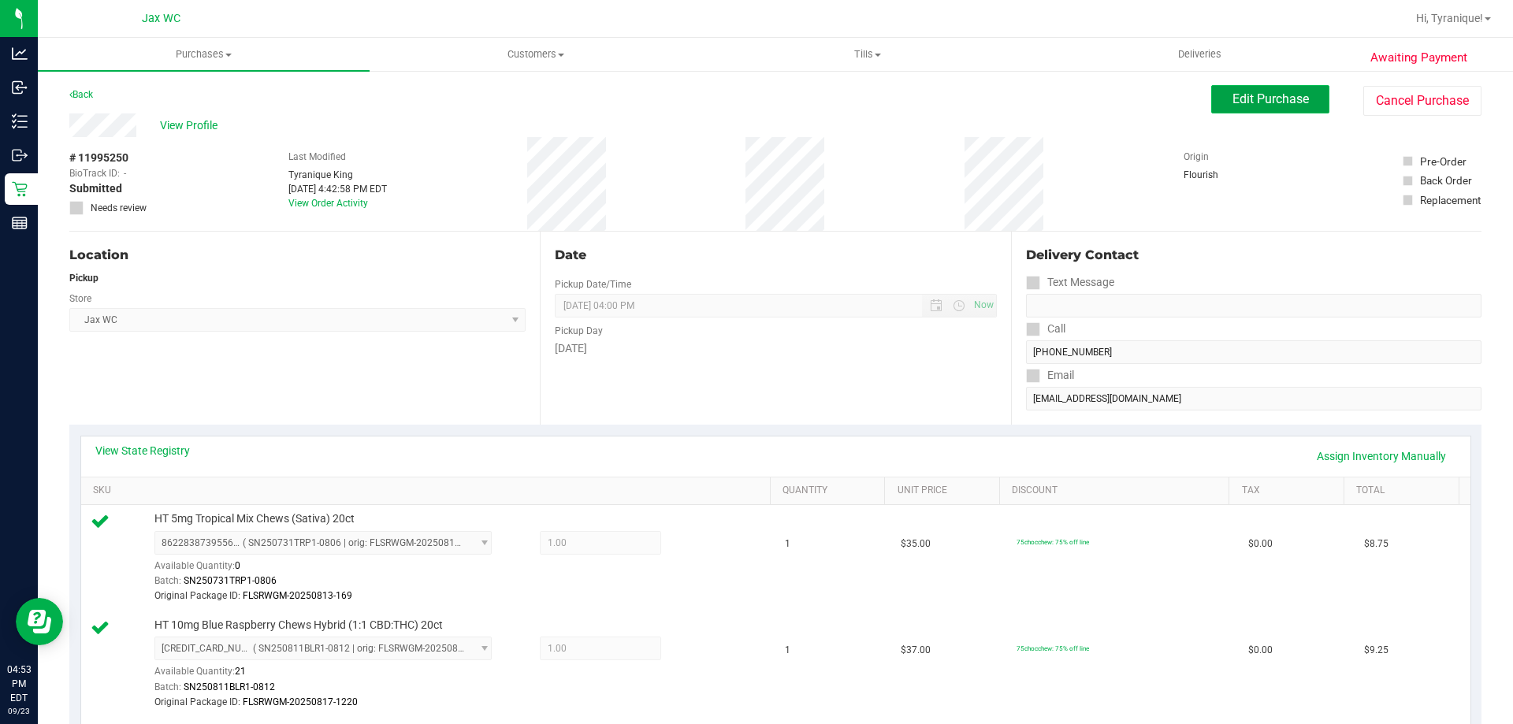
click at [1252, 110] on button "Edit Purchase" at bounding box center [1270, 99] width 118 height 28
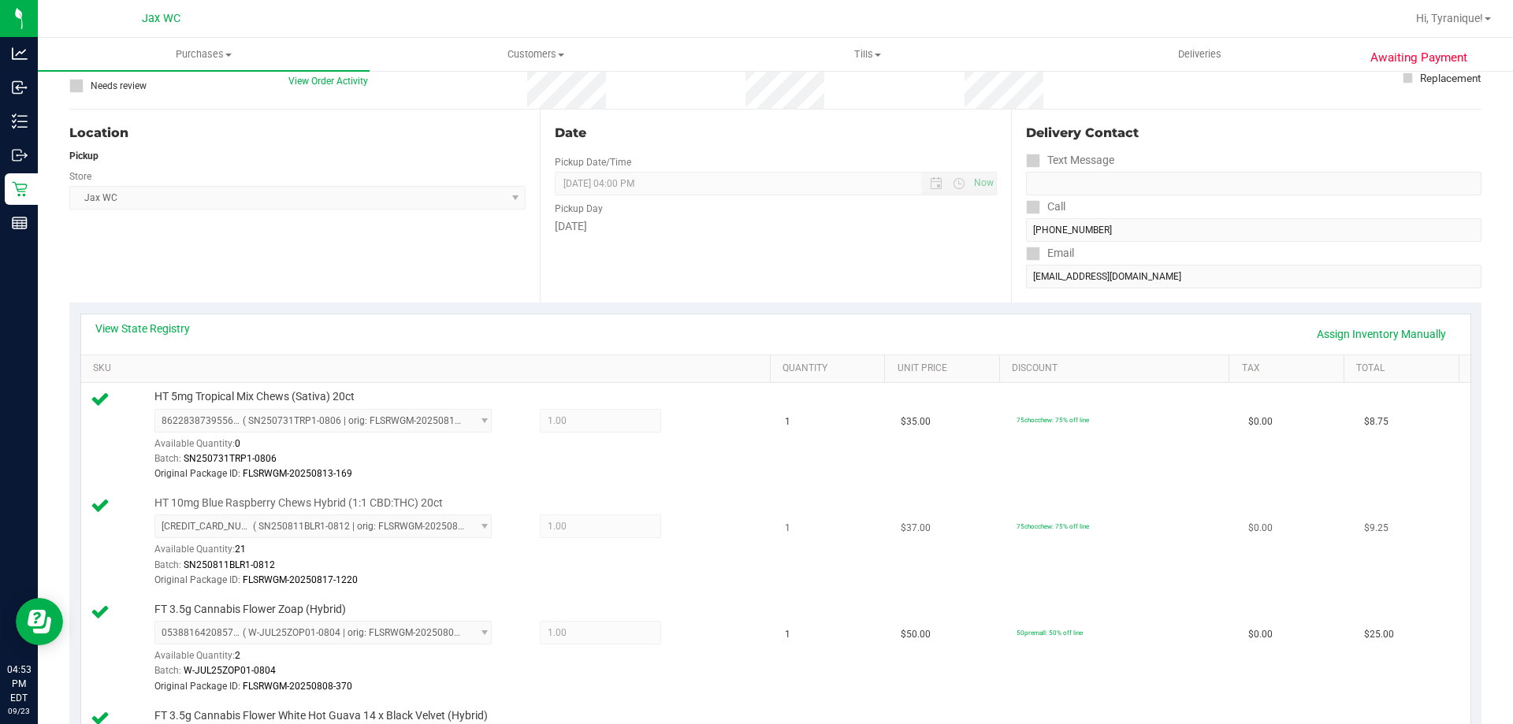
scroll to position [236, 0]
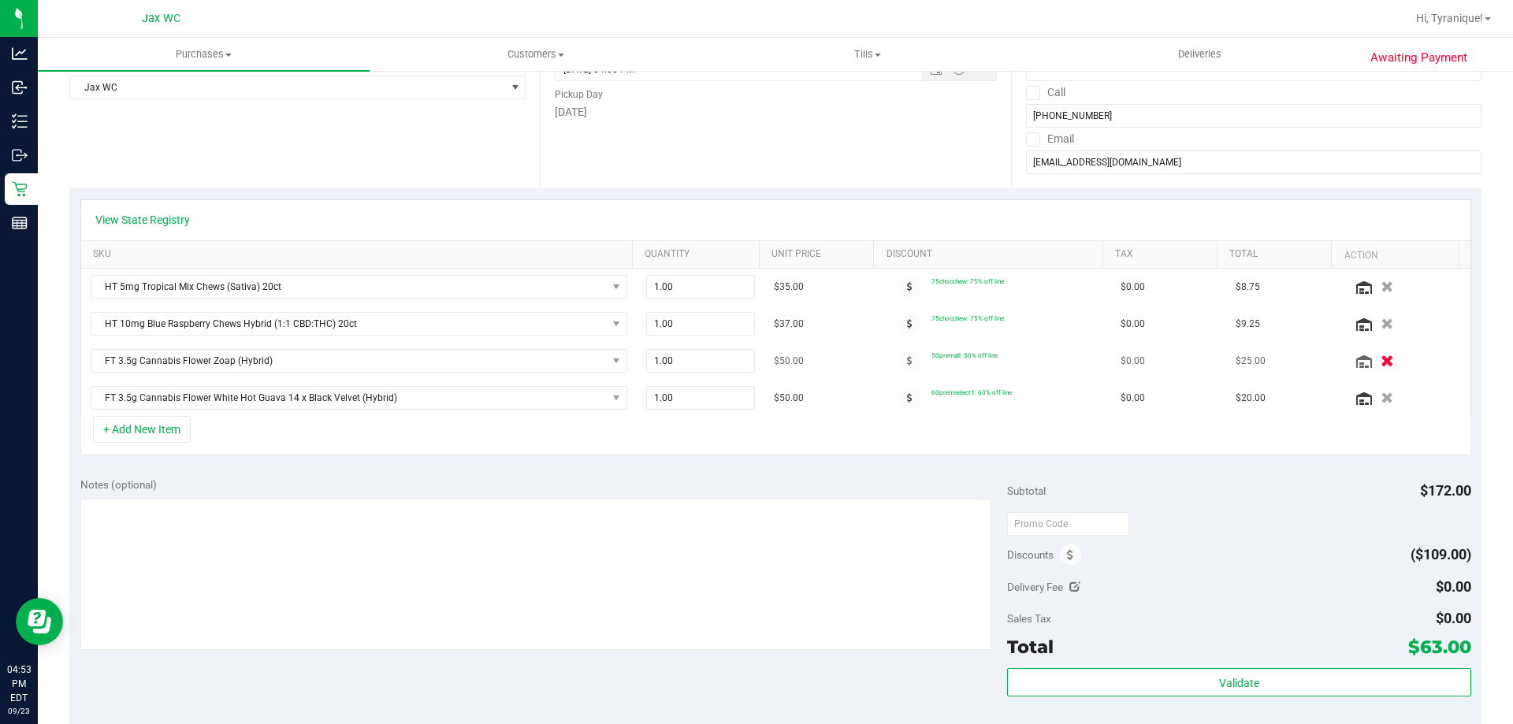
click at [1381, 367] on icon "button" at bounding box center [1387, 361] width 13 height 12
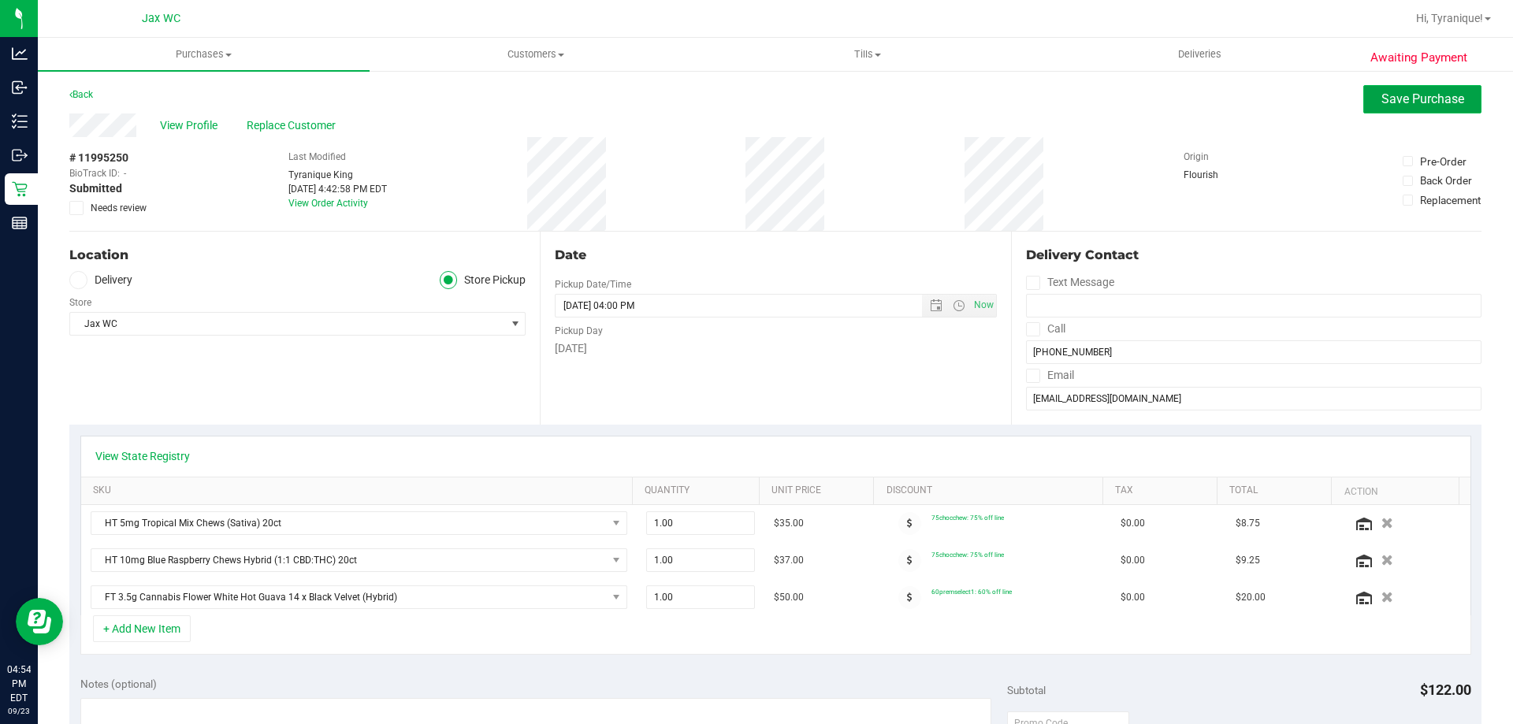
click at [1385, 95] on span "Save Purchase" at bounding box center [1422, 98] width 83 height 15
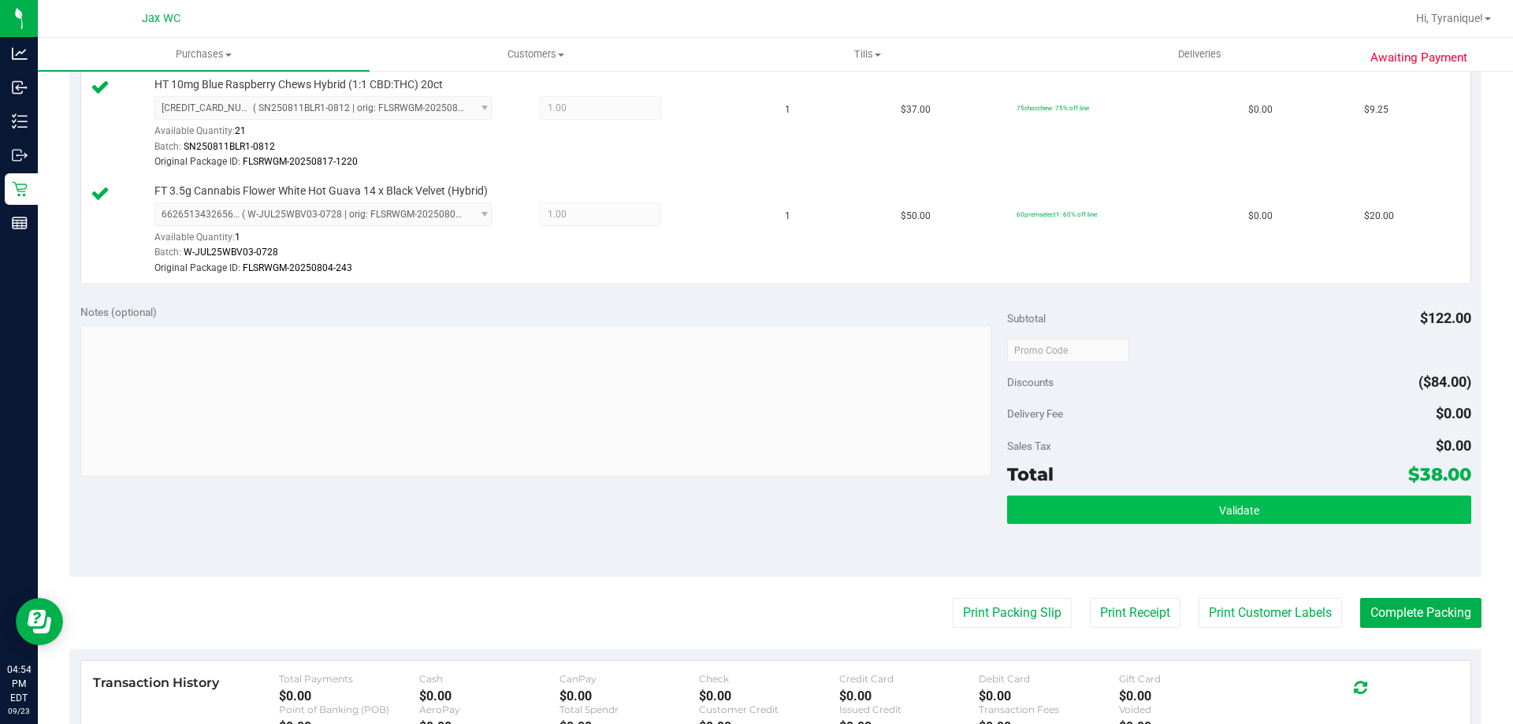
scroll to position [709, 0]
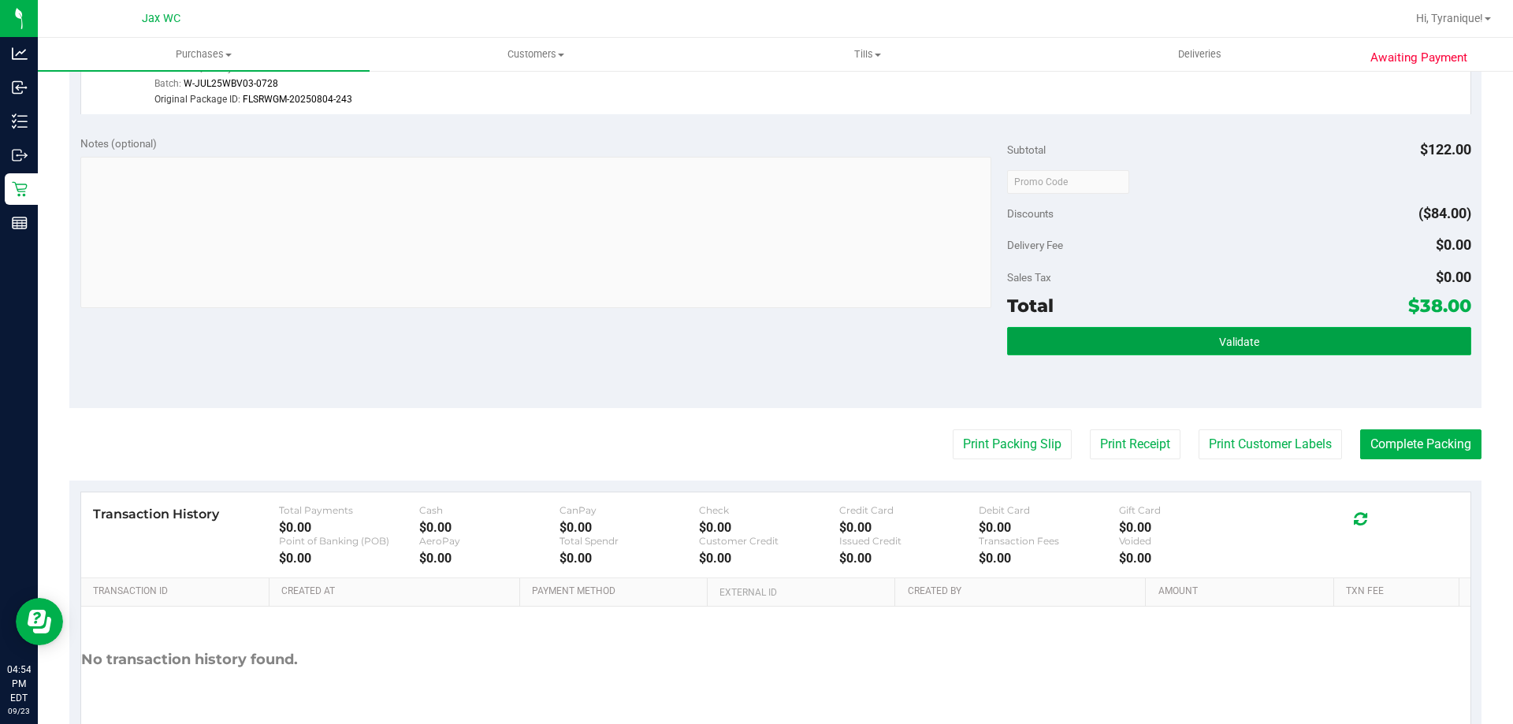
click at [1105, 350] on button "Validate" at bounding box center [1238, 341] width 463 height 28
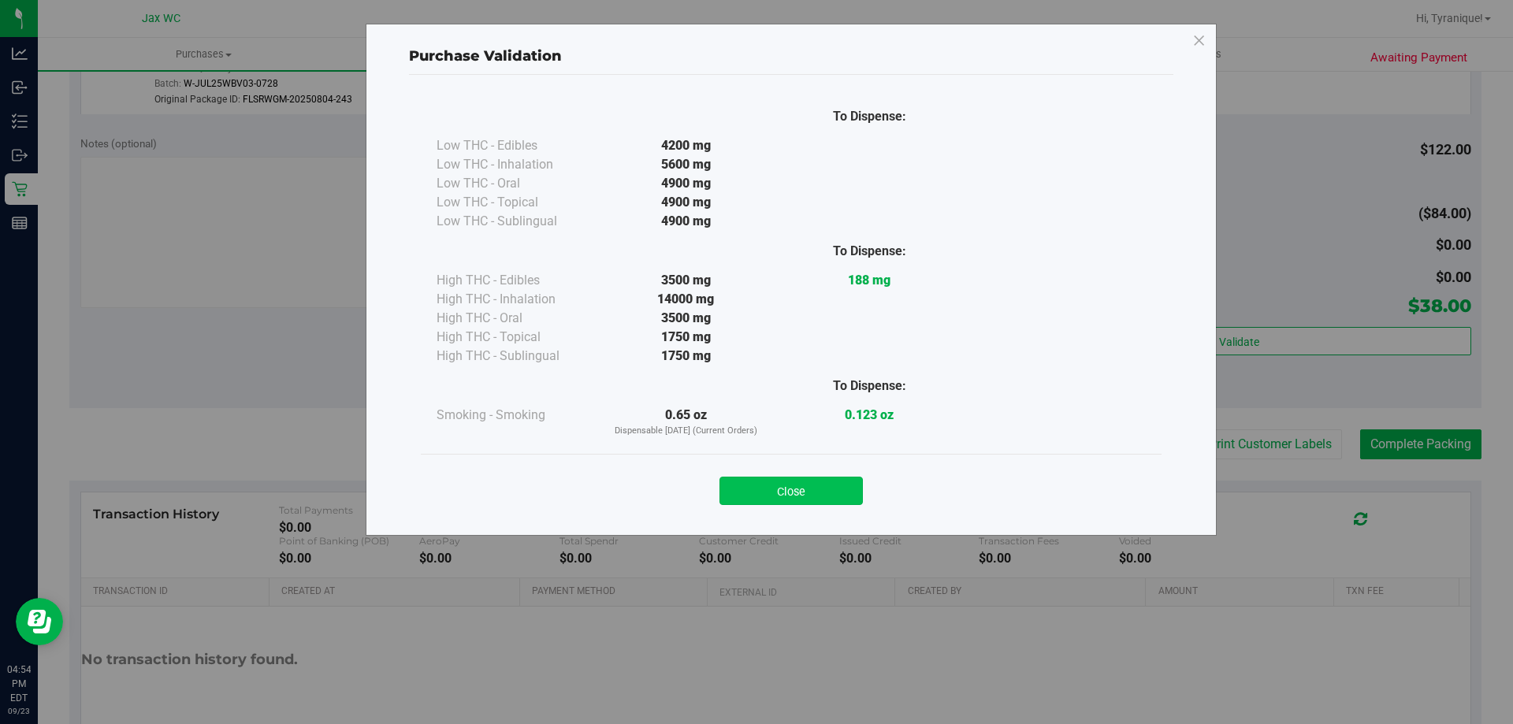
click at [834, 481] on button "Close" at bounding box center [790, 491] width 143 height 28
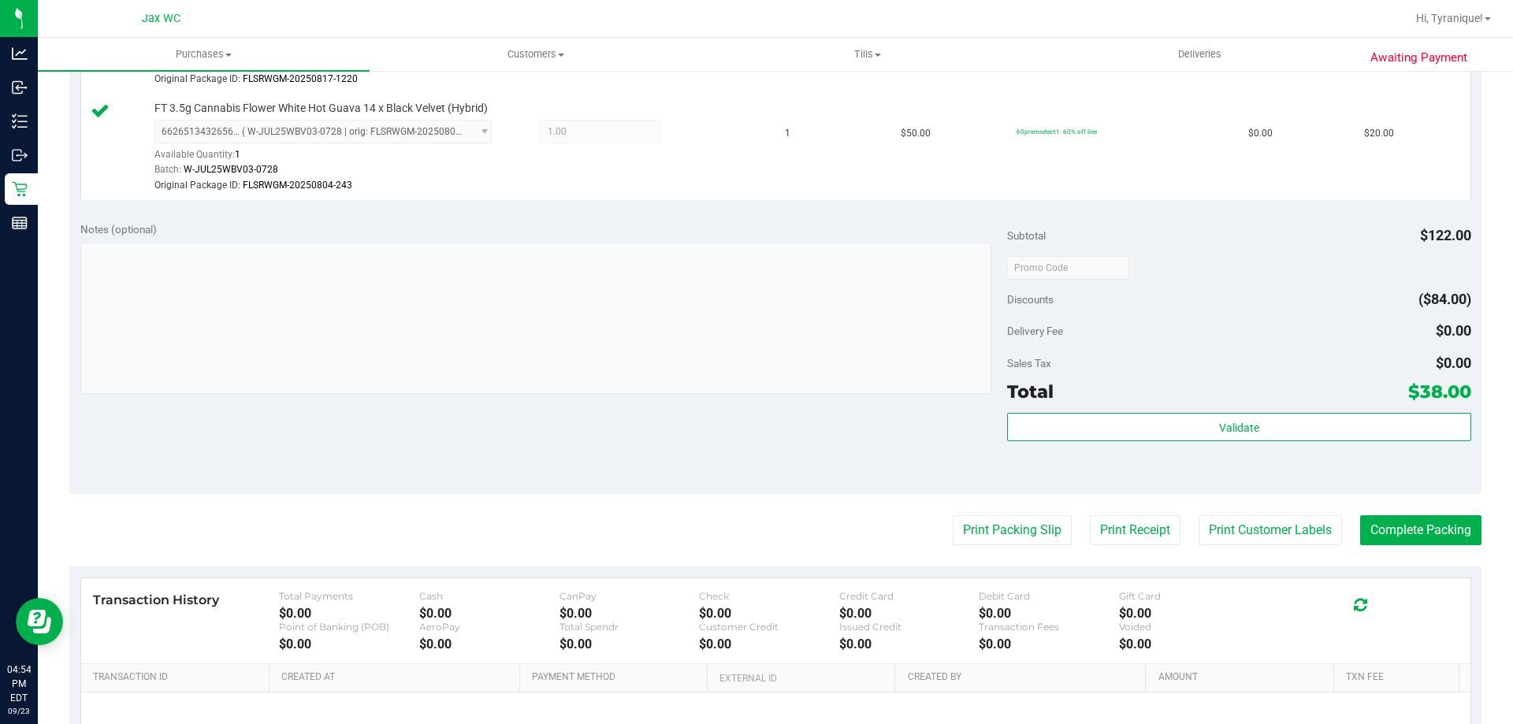
scroll to position [630, 0]
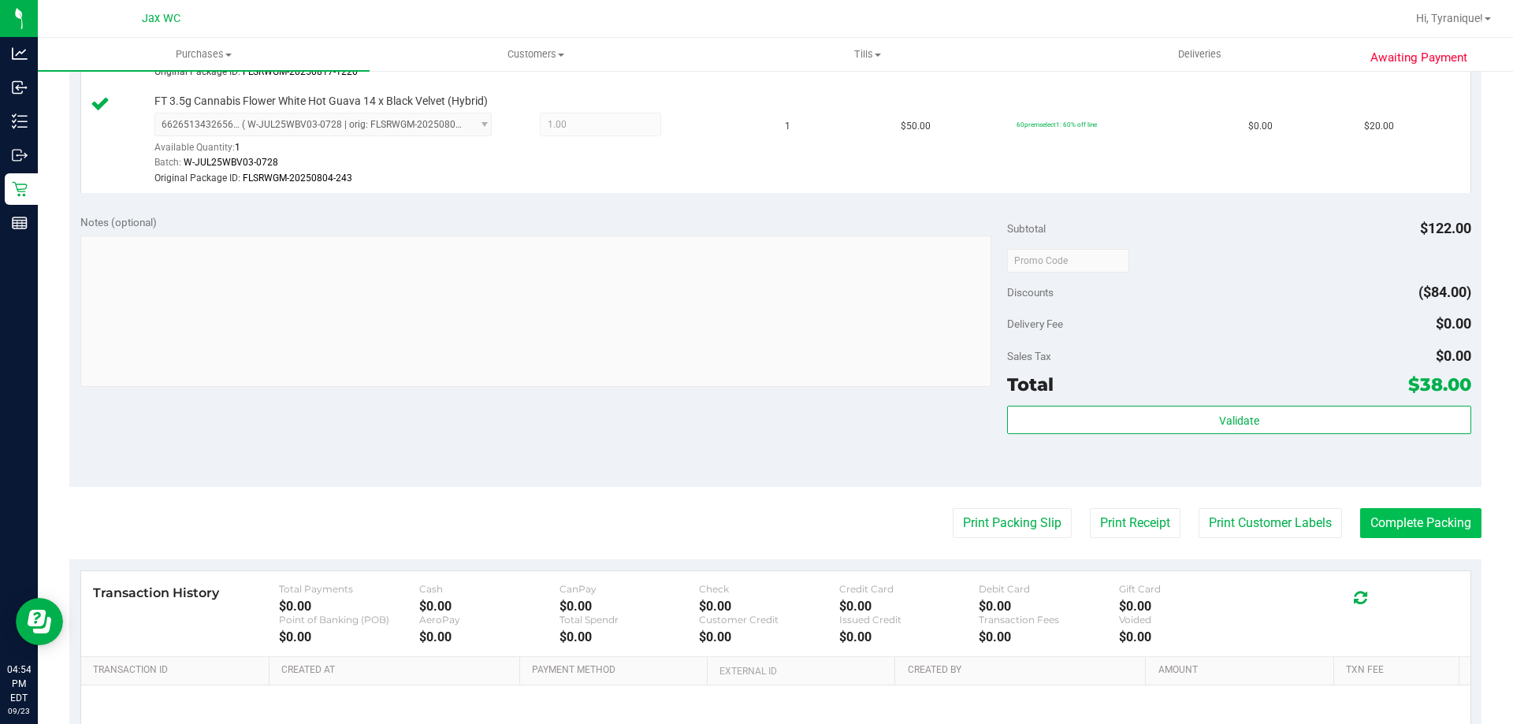
click at [1454, 536] on purchase-details "Back Edit Purchase Cancel Purchase View Profile # 11995250 BioTrack ID: - Submi…" at bounding box center [775, 154] width 1412 height 1399
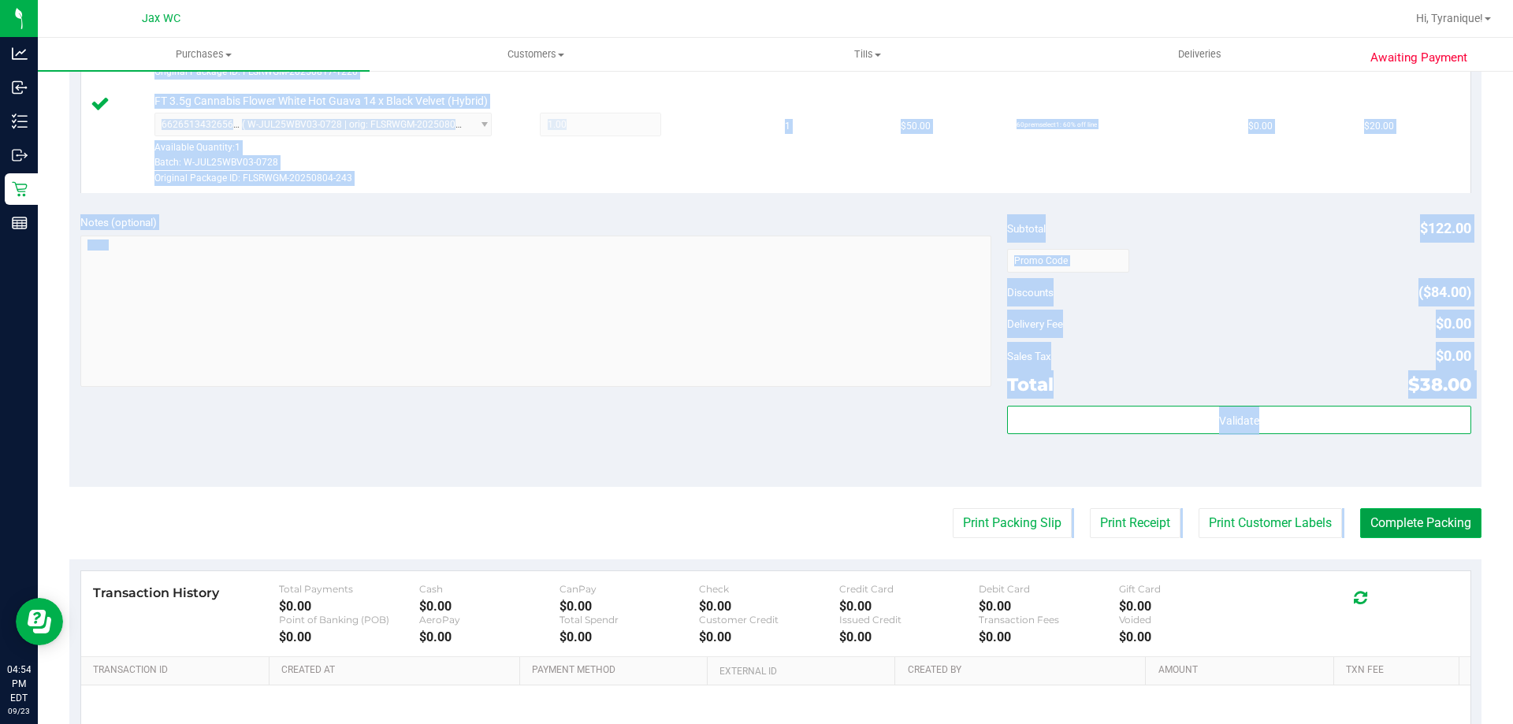
drag, startPoint x: 1452, startPoint y: 533, endPoint x: 1439, endPoint y: 525, distance: 16.0
click at [1451, 533] on button "Complete Packing" at bounding box center [1420, 523] width 121 height 30
click at [1149, 307] on div "Subtotal $122.00 Discounts ($84.00) Delivery Fee $0.00 Sales Tax $0.00 Total $3…" at bounding box center [1238, 345] width 463 height 262
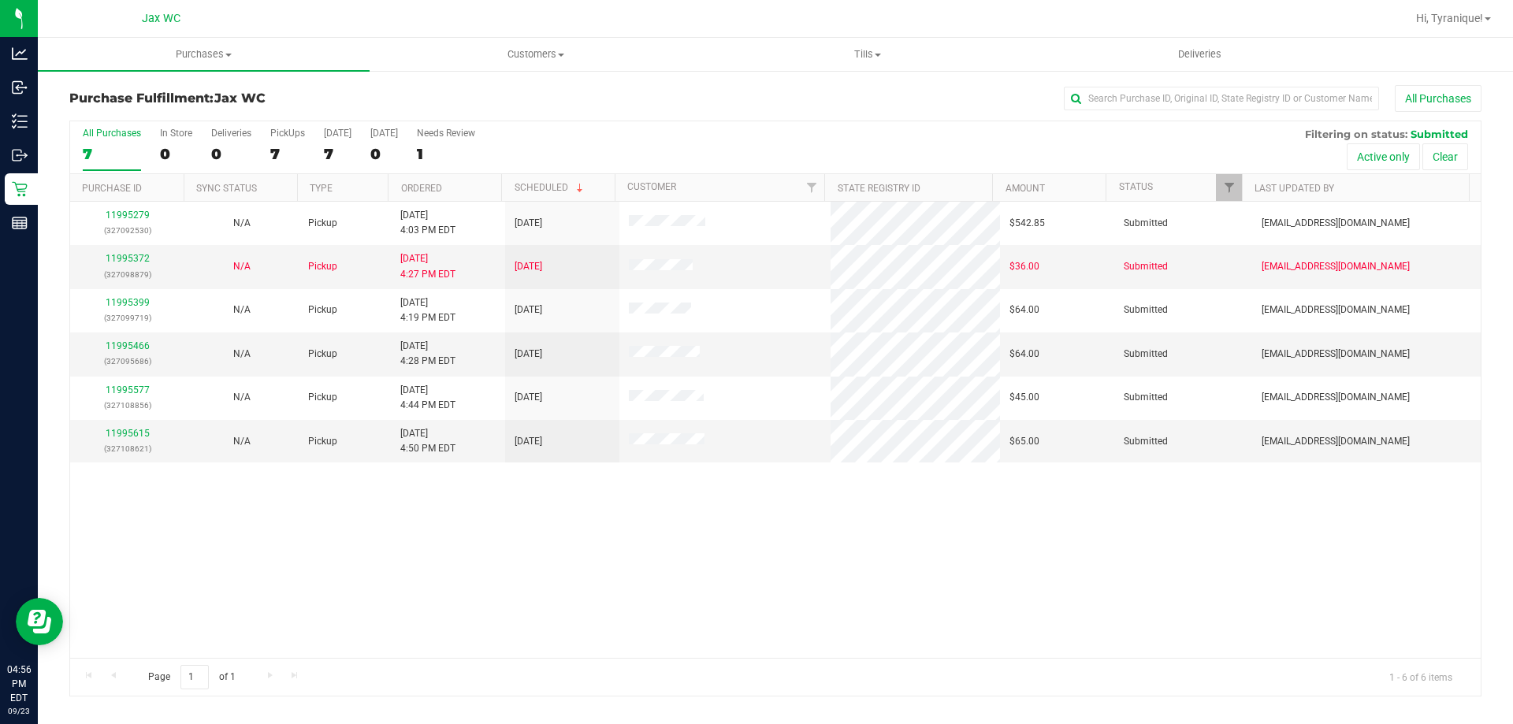
click at [721, 575] on div "11995279 (327092530) N/A Pickup [DATE] 4:03 PM EDT 9/23/2025 $542.85 Submitted …" at bounding box center [775, 430] width 1410 height 456
click at [132, 434] on link "11995615" at bounding box center [128, 433] width 44 height 11
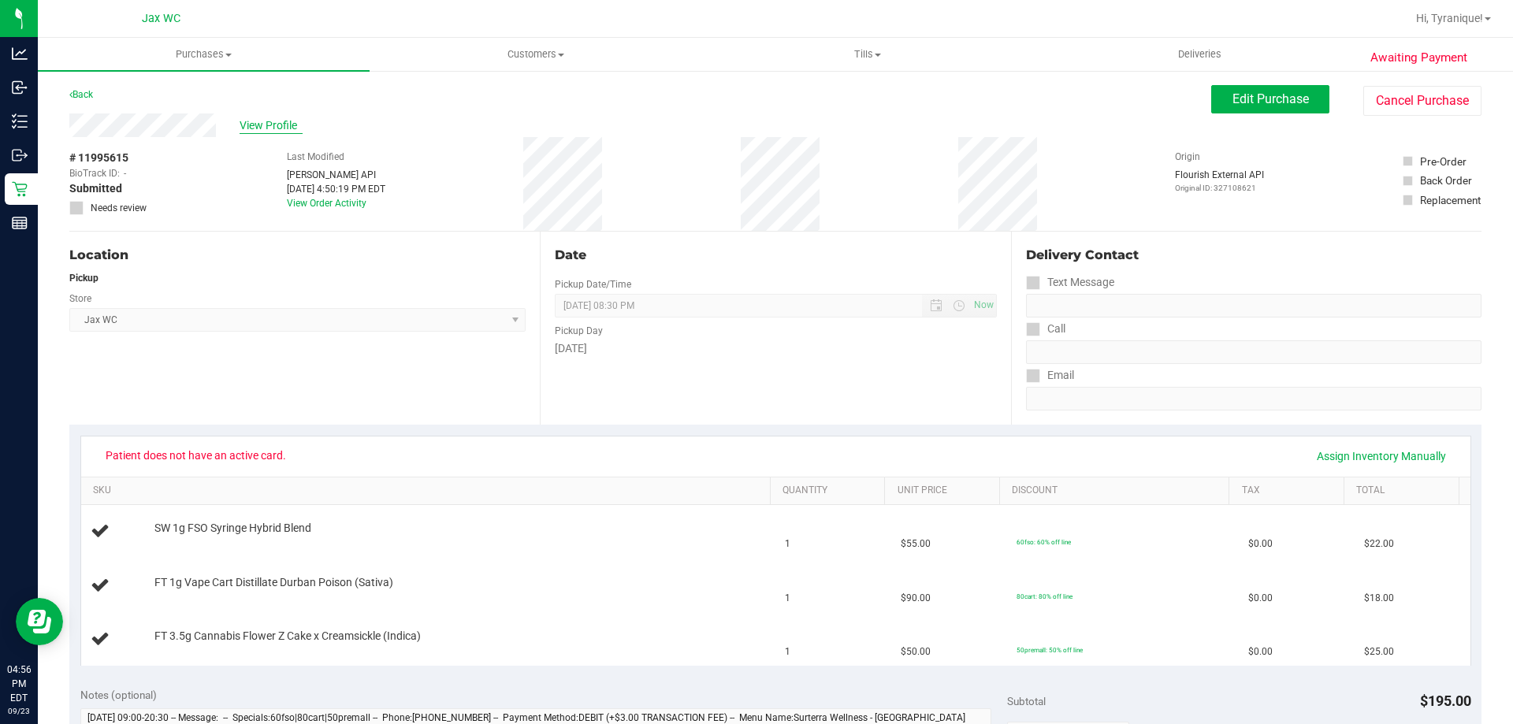
click at [249, 119] on span "View Profile" at bounding box center [271, 125] width 63 height 17
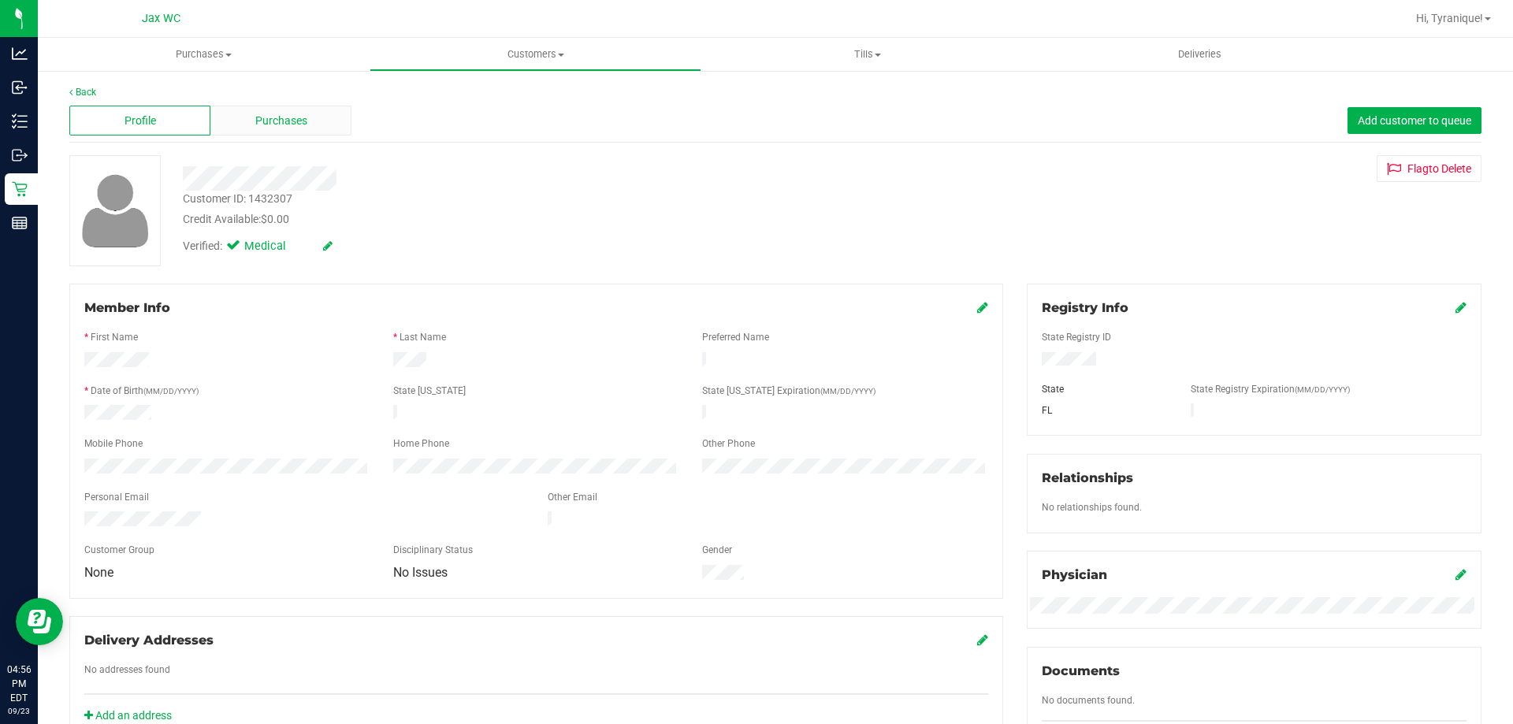
click at [314, 112] on div "Purchases" at bounding box center [280, 121] width 141 height 30
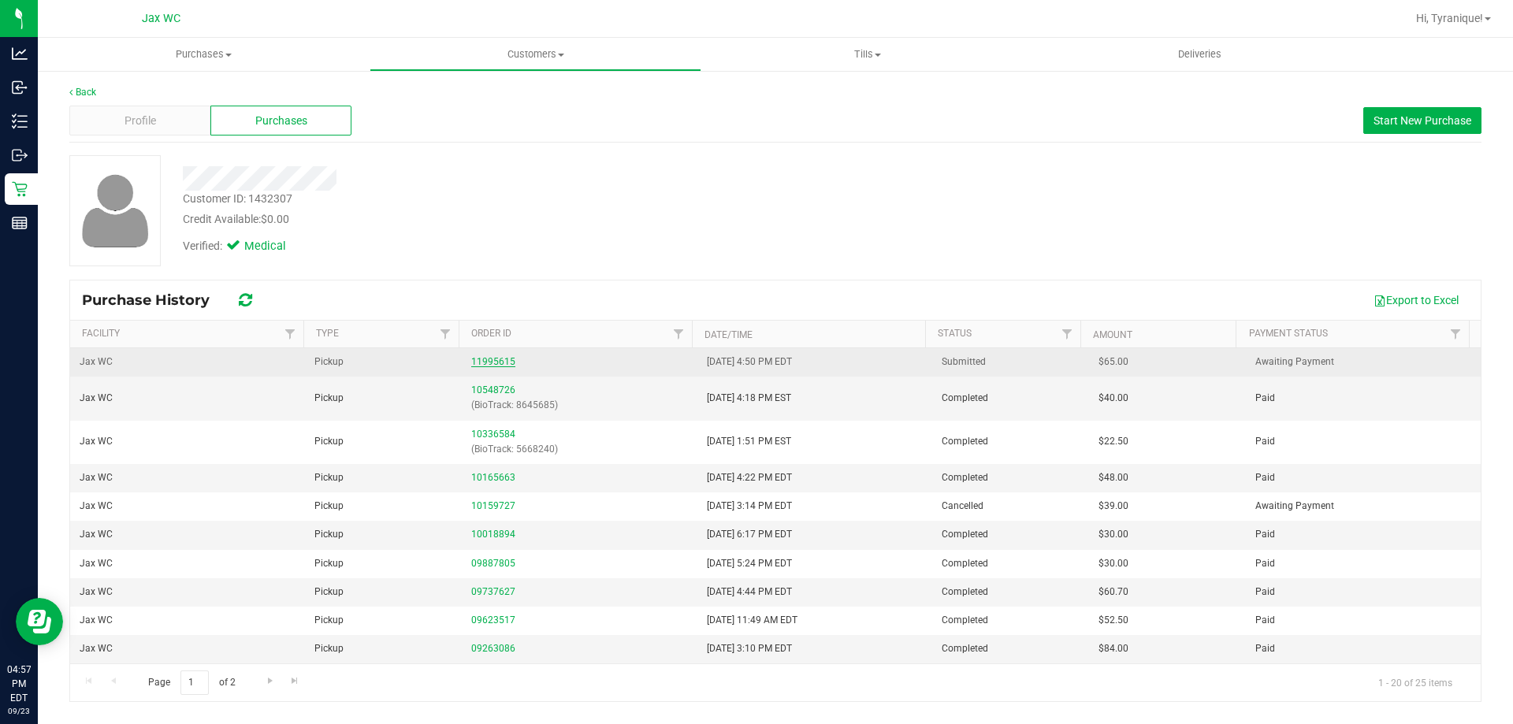
click at [498, 359] on link "11995615" at bounding box center [493, 361] width 44 height 11
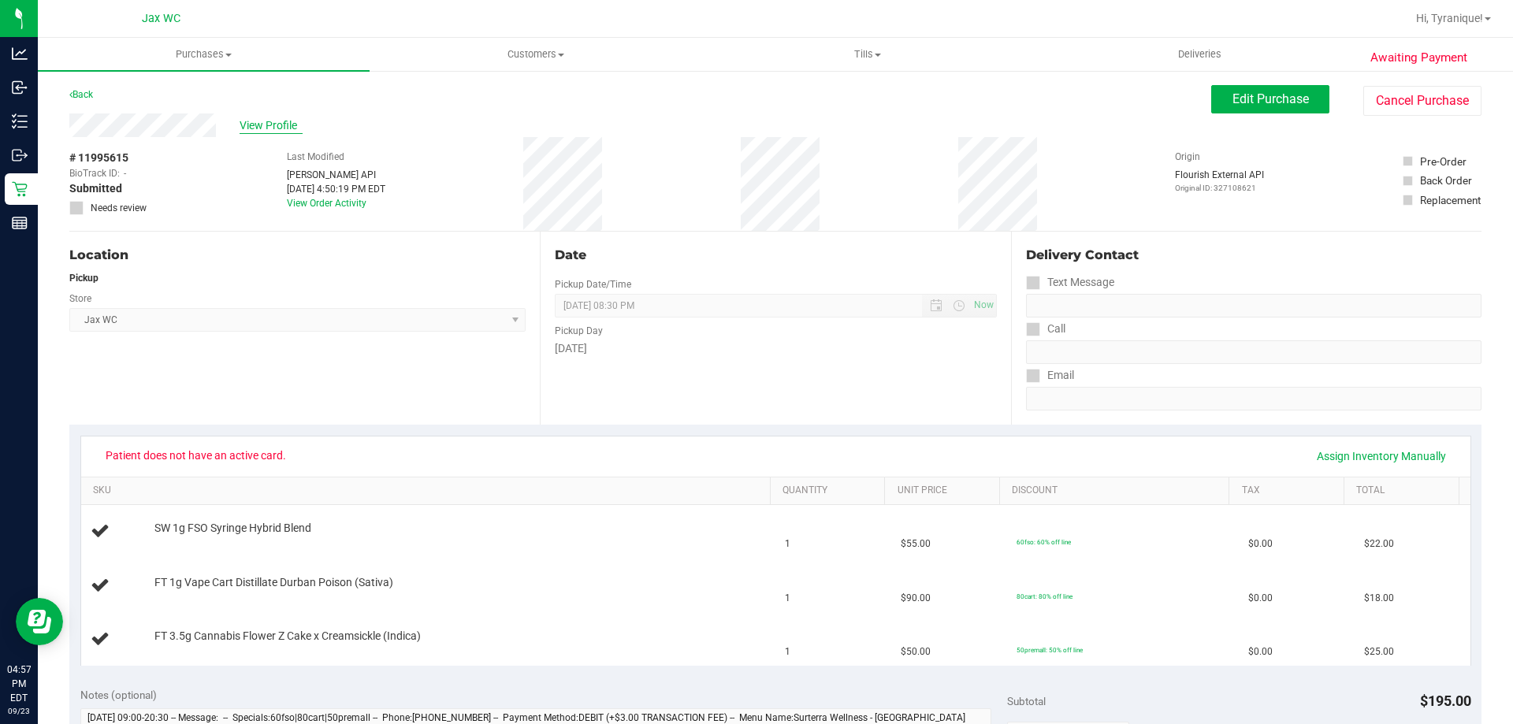
click at [266, 132] on span "View Profile" at bounding box center [271, 125] width 63 height 17
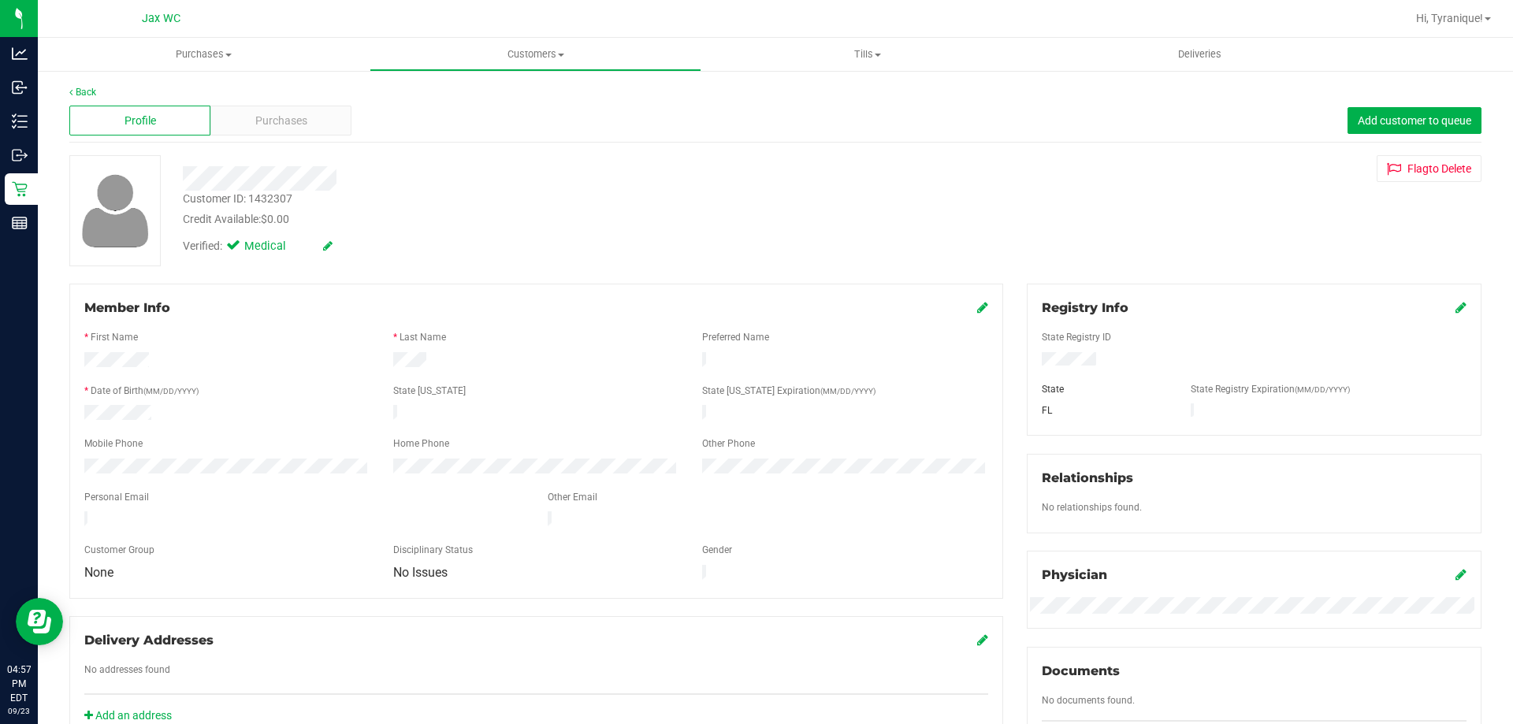
click at [135, 424] on div at bounding box center [536, 430] width 904 height 13
click at [269, 136] on div "Profile Purchases Add customer to queue" at bounding box center [775, 120] width 1412 height 43
click at [267, 126] on span "Purchases" at bounding box center [281, 121] width 52 height 17
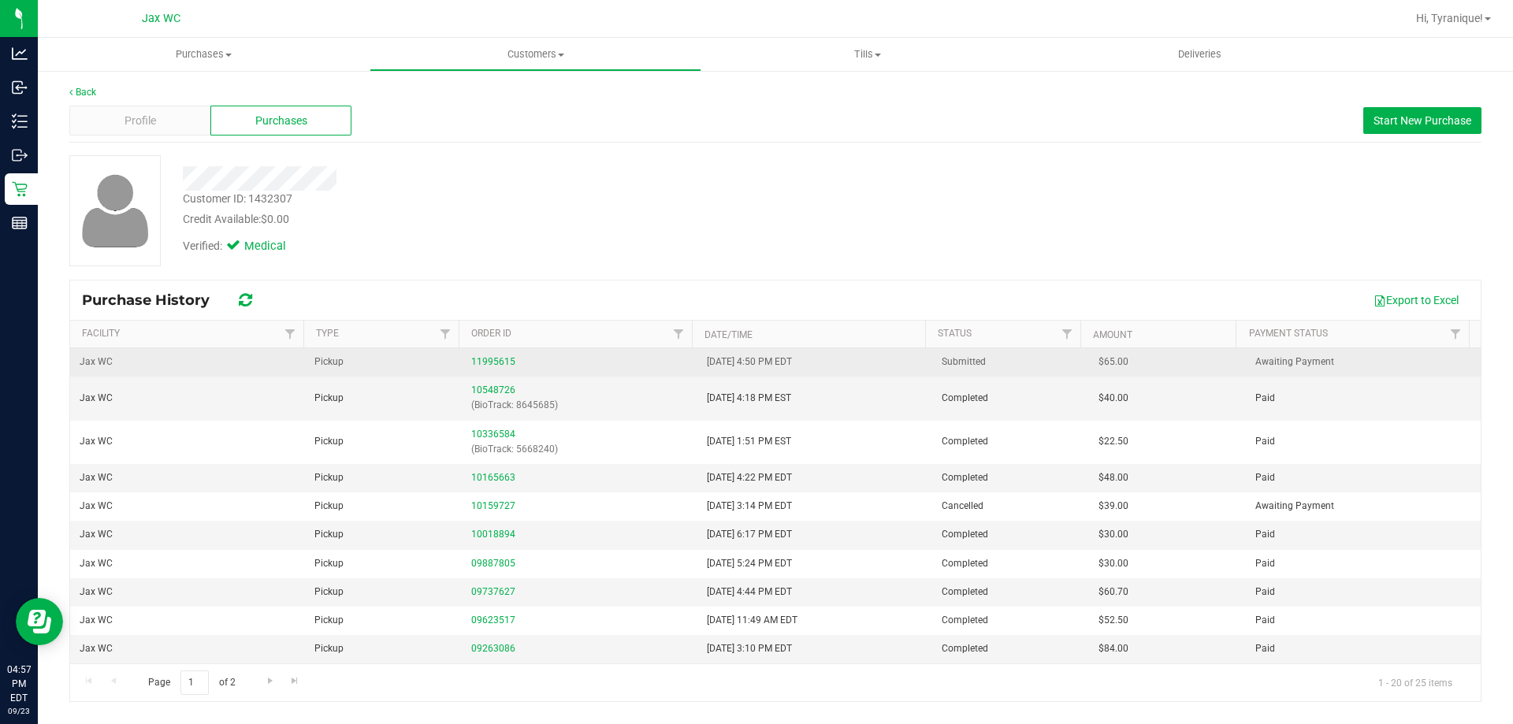
click at [475, 370] on td "11995615" at bounding box center [579, 362] width 235 height 28
click at [478, 365] on link "11995615" at bounding box center [493, 361] width 44 height 11
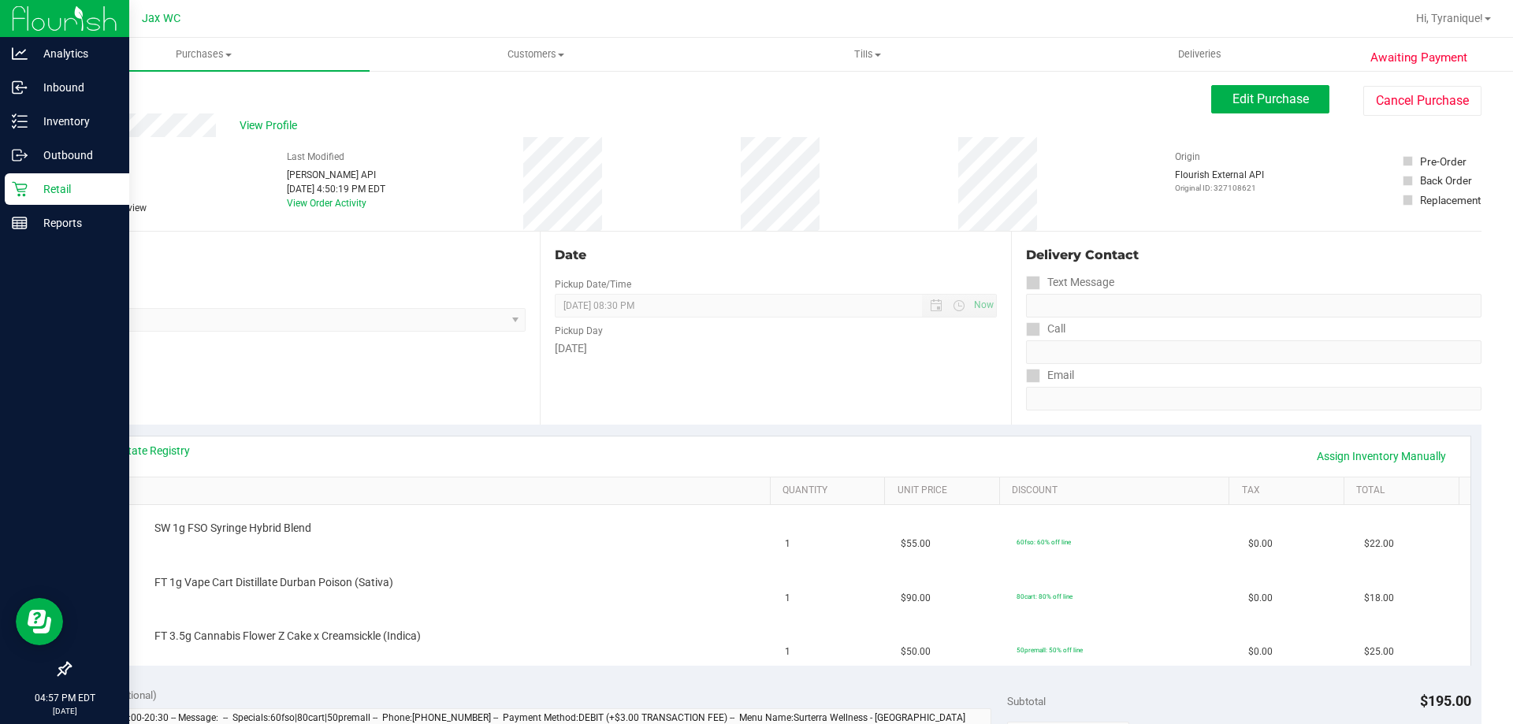
click at [85, 184] on p "Retail" at bounding box center [75, 189] width 95 height 19
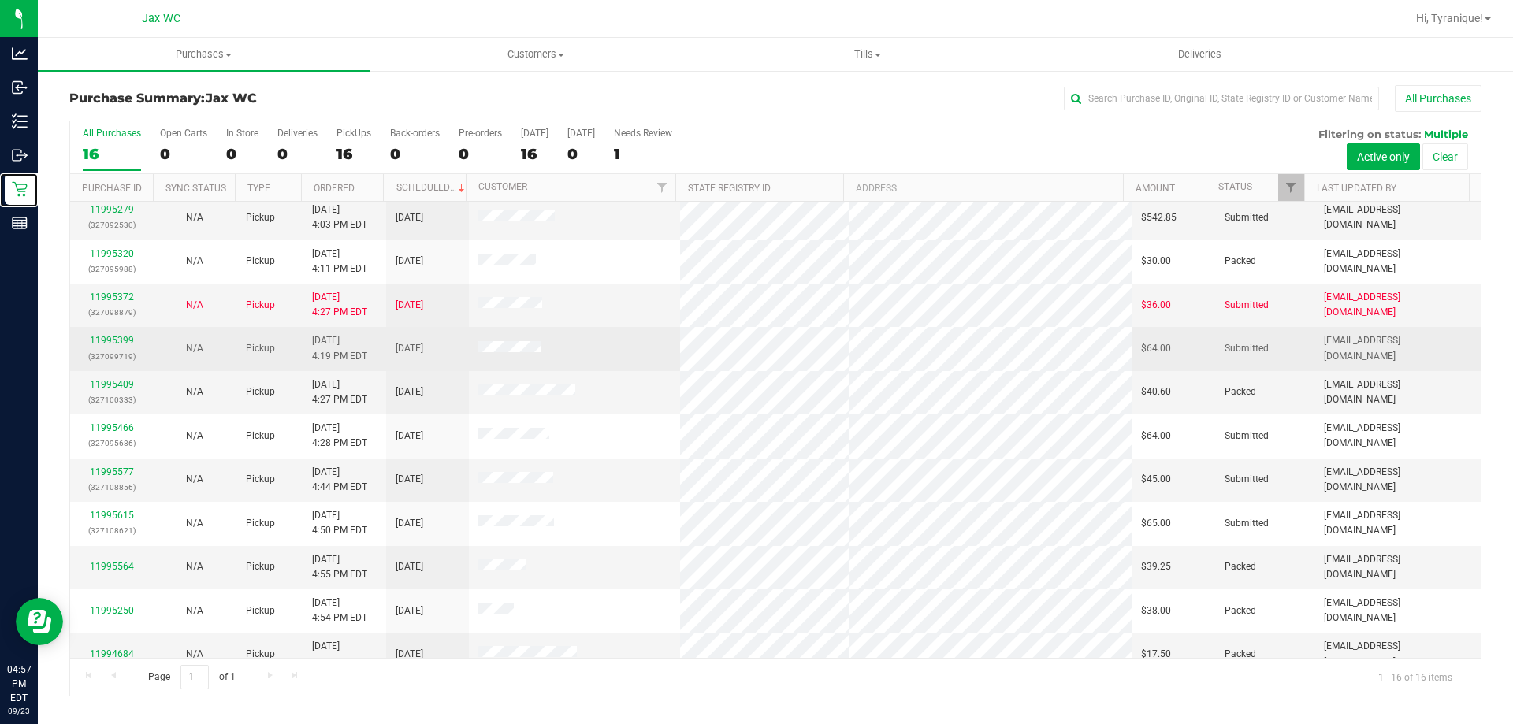
scroll to position [242, 0]
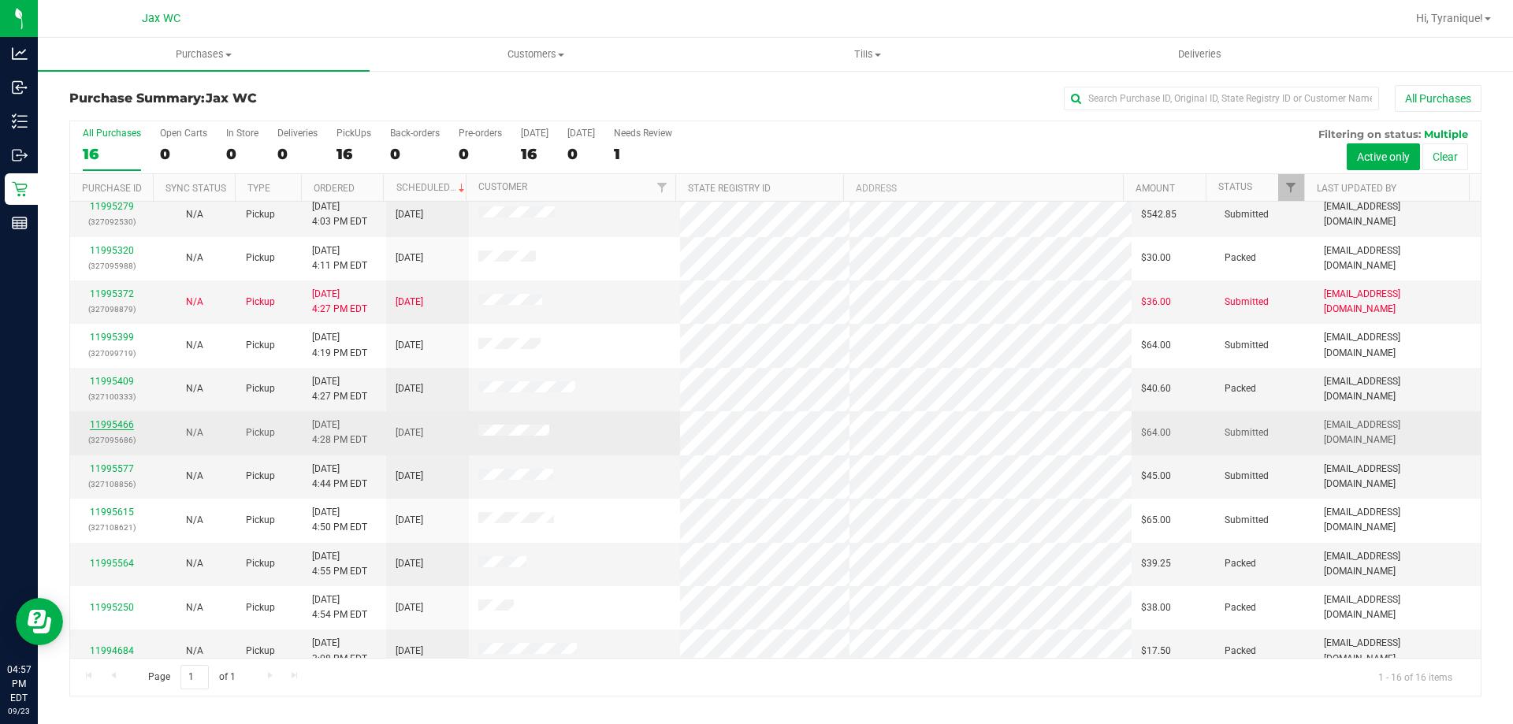
click at [117, 419] on link "11995466" at bounding box center [112, 424] width 44 height 11
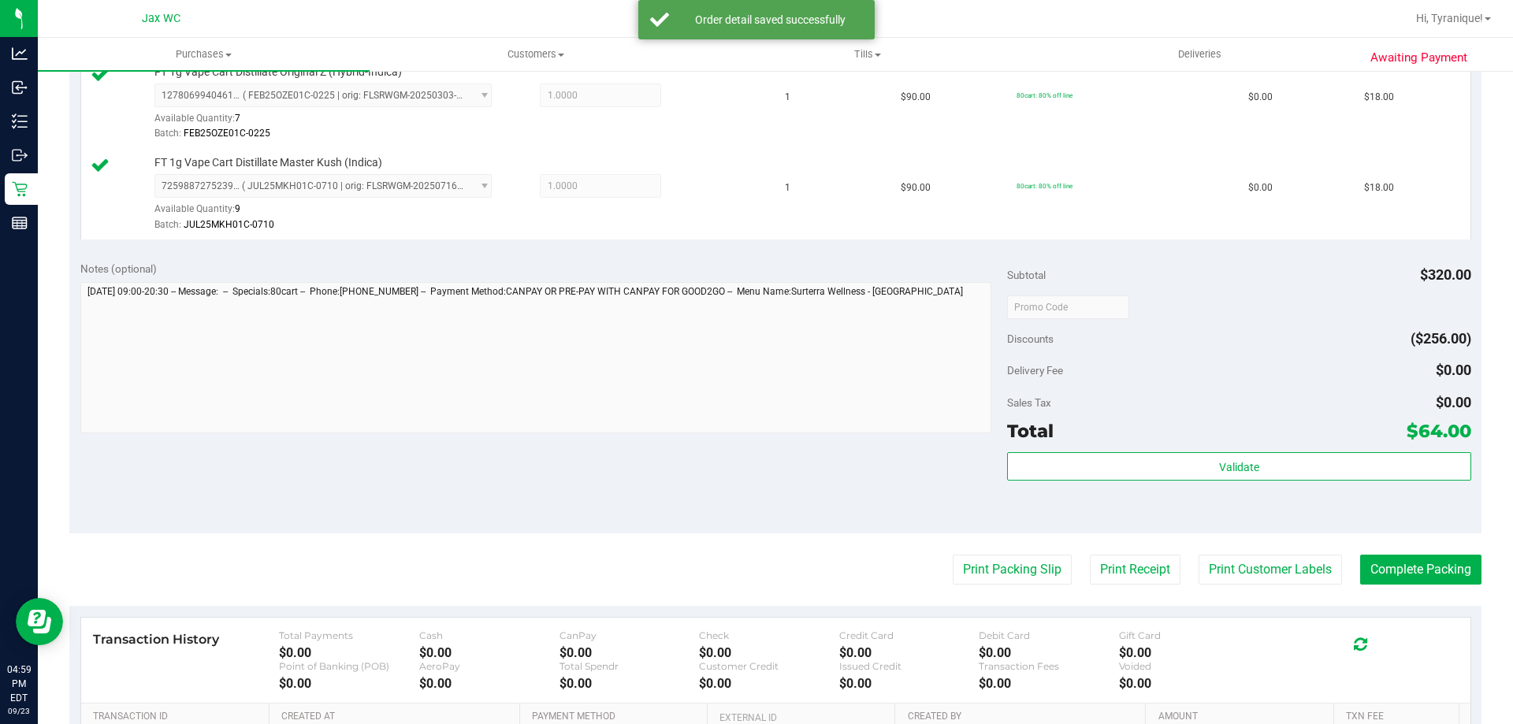
scroll to position [630, 0]
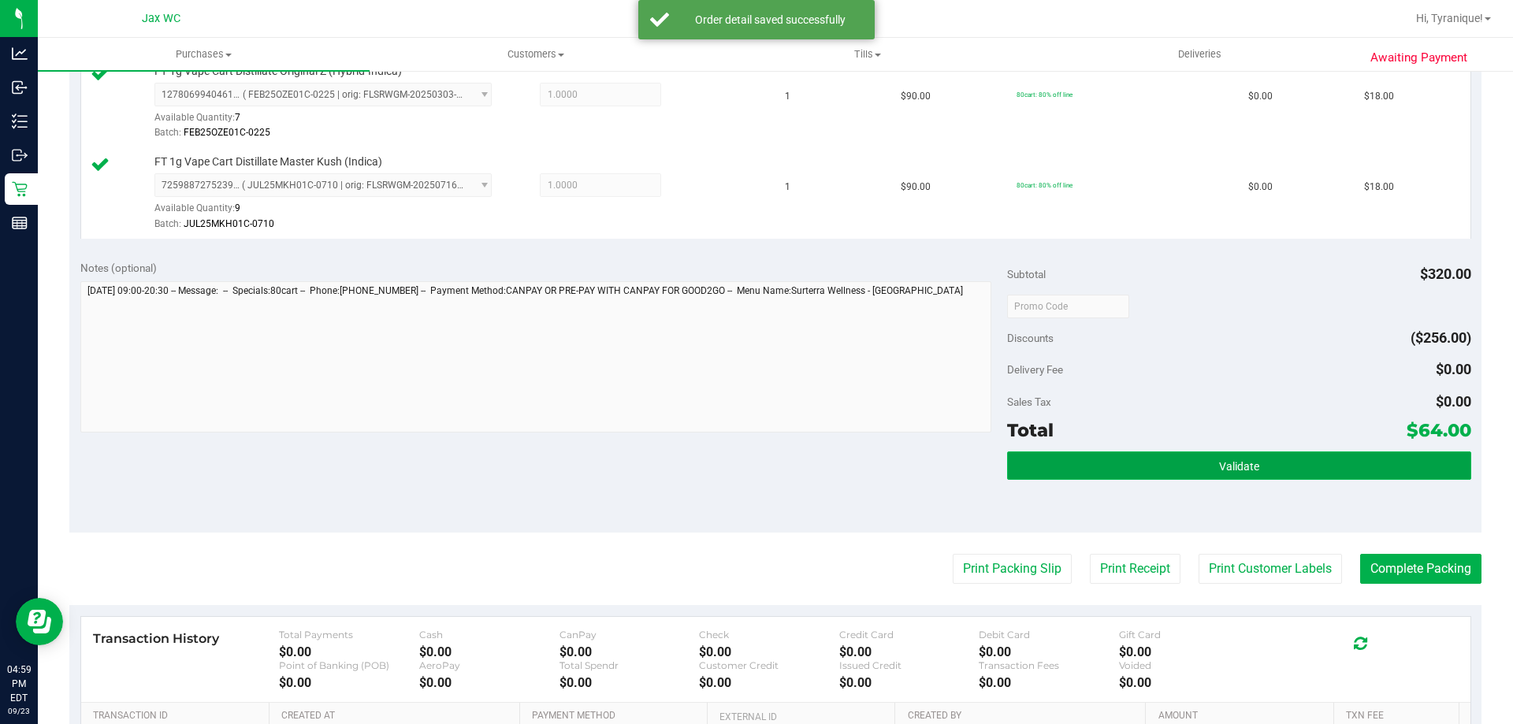
click at [1277, 465] on button "Validate" at bounding box center [1238, 466] width 463 height 28
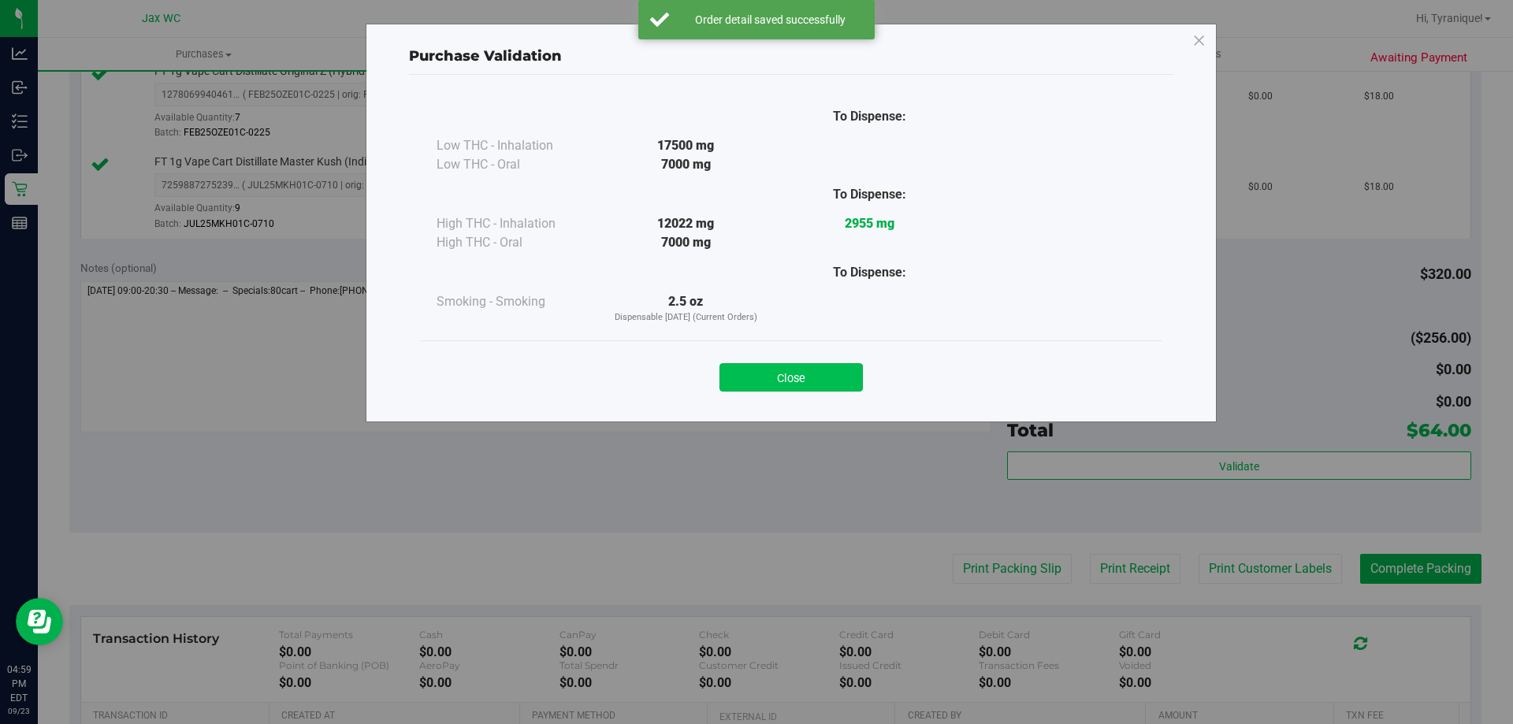
click at [734, 377] on button "Close" at bounding box center [790, 377] width 143 height 28
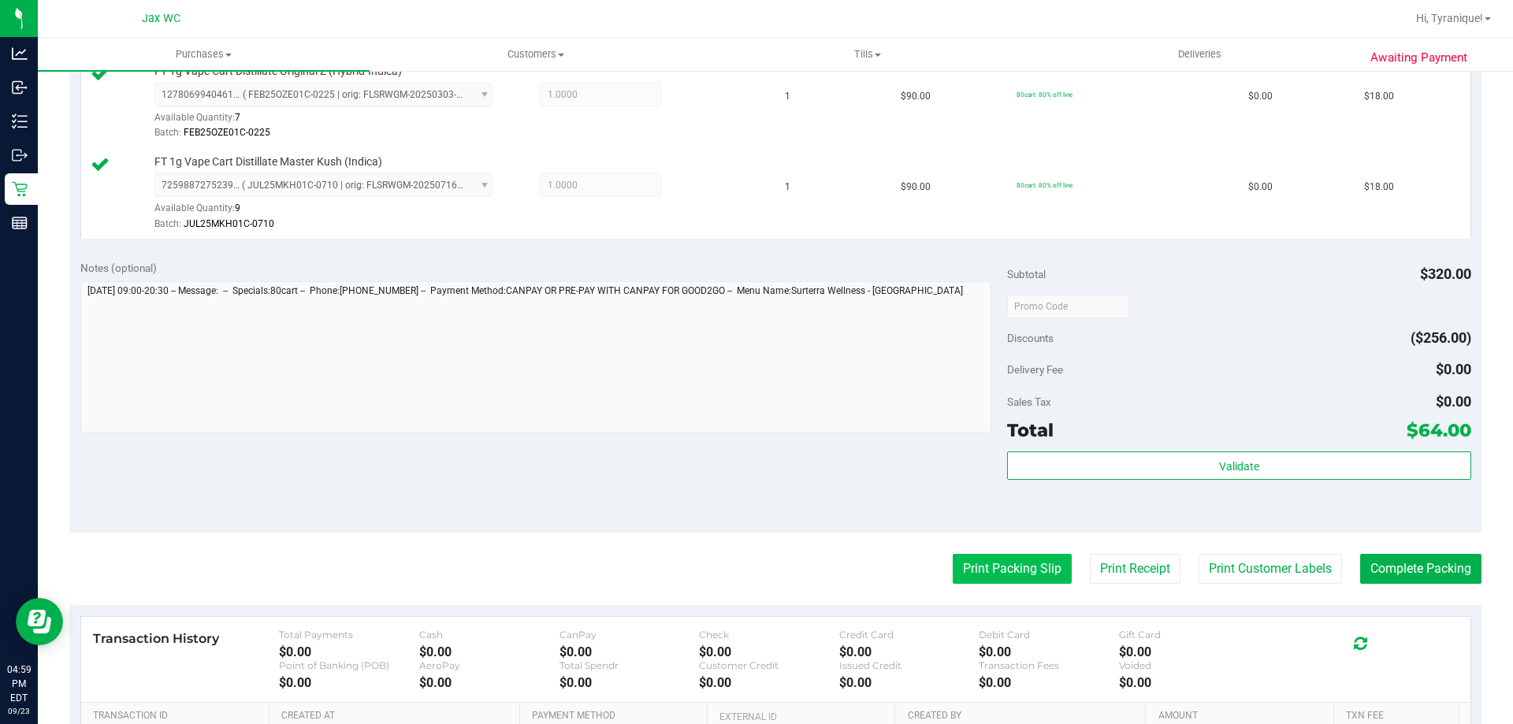
click at [1002, 576] on button "Print Packing Slip" at bounding box center [1012, 569] width 119 height 30
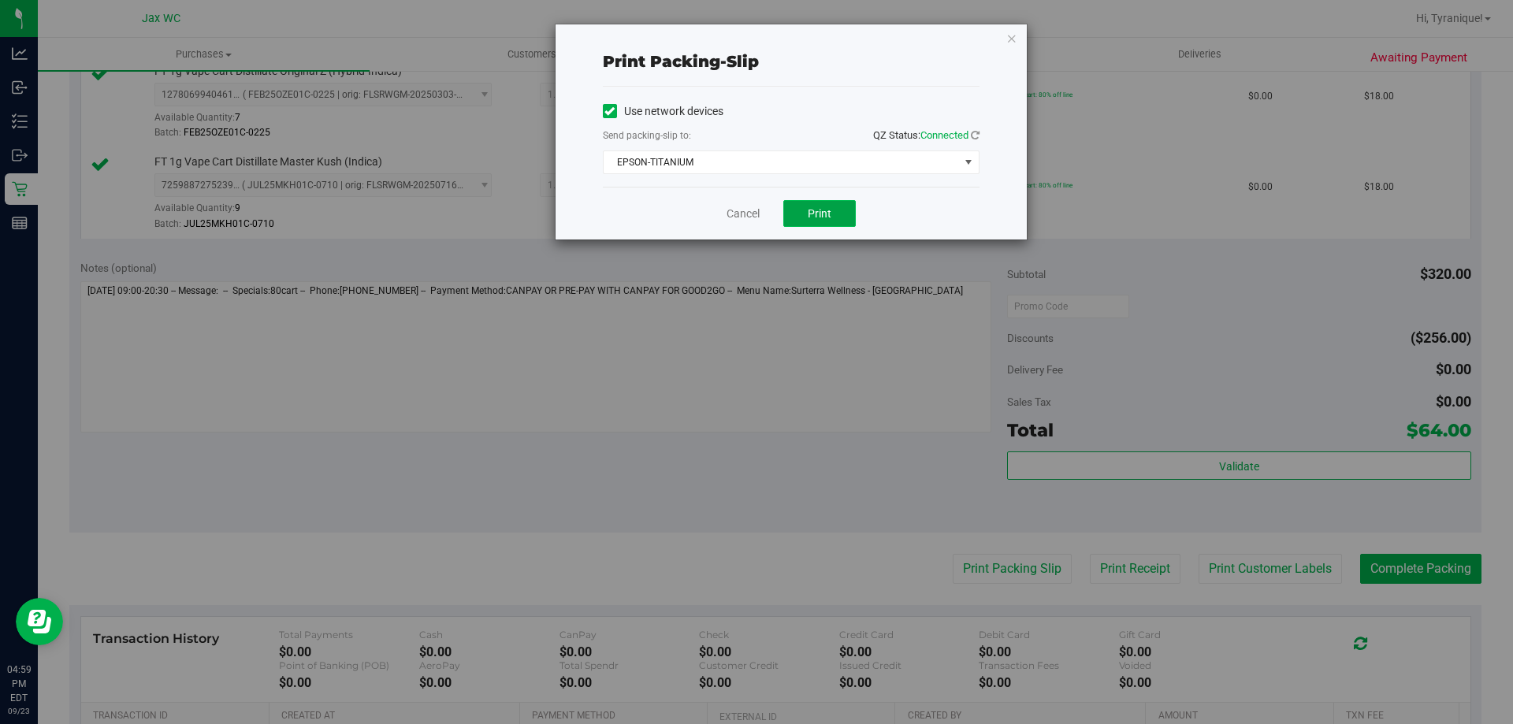
click at [820, 205] on button "Print" at bounding box center [819, 213] width 72 height 27
click at [744, 216] on link "Cancel" at bounding box center [743, 214] width 33 height 17
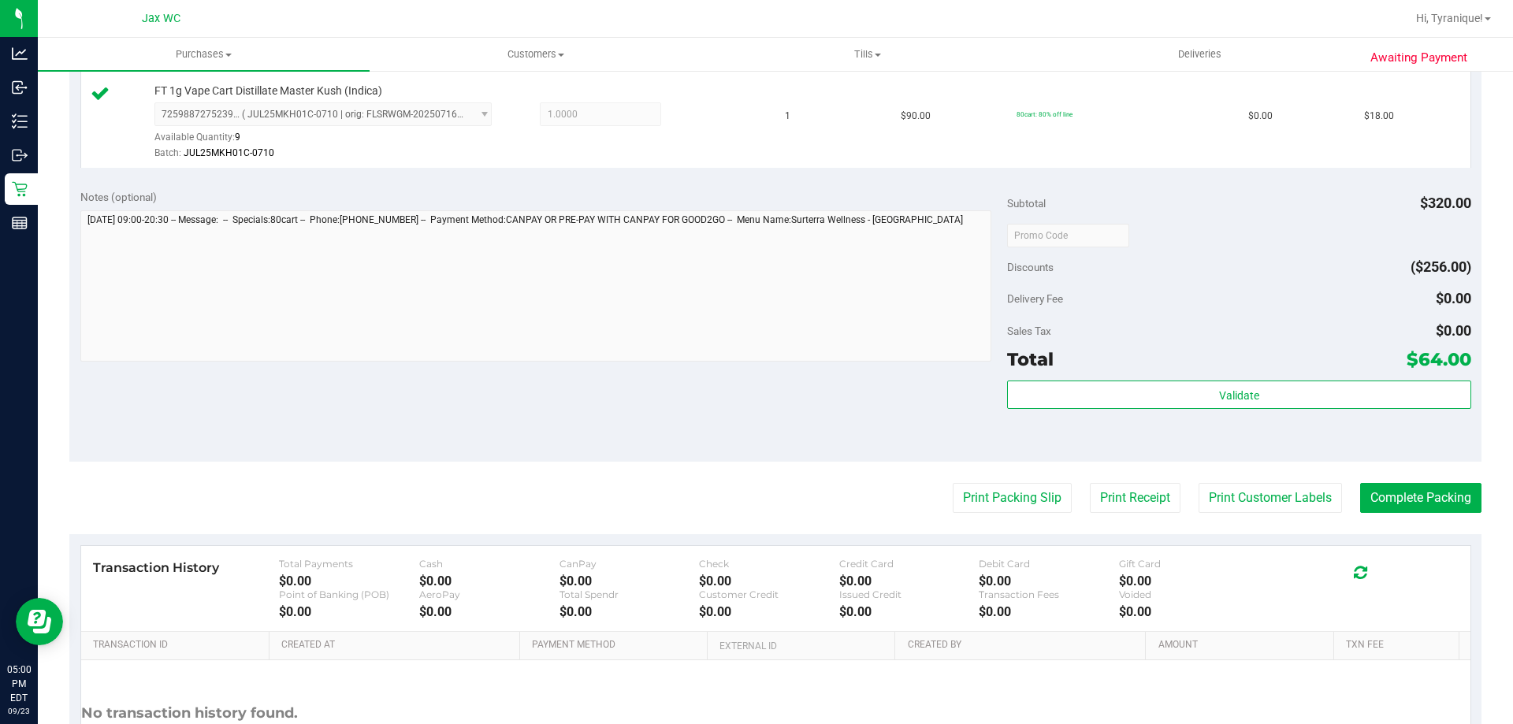
scroll to position [709, 0]
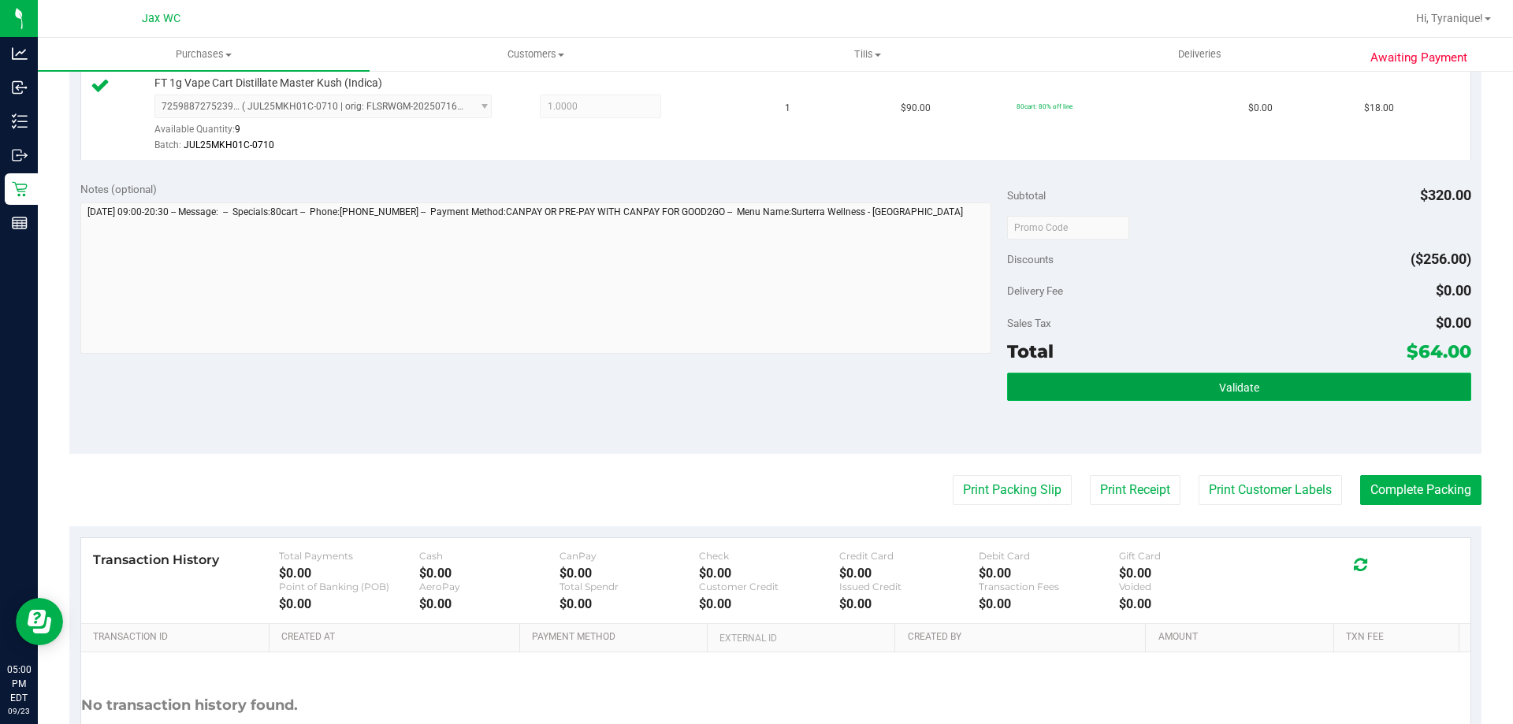
click at [1295, 396] on button "Validate" at bounding box center [1238, 387] width 463 height 28
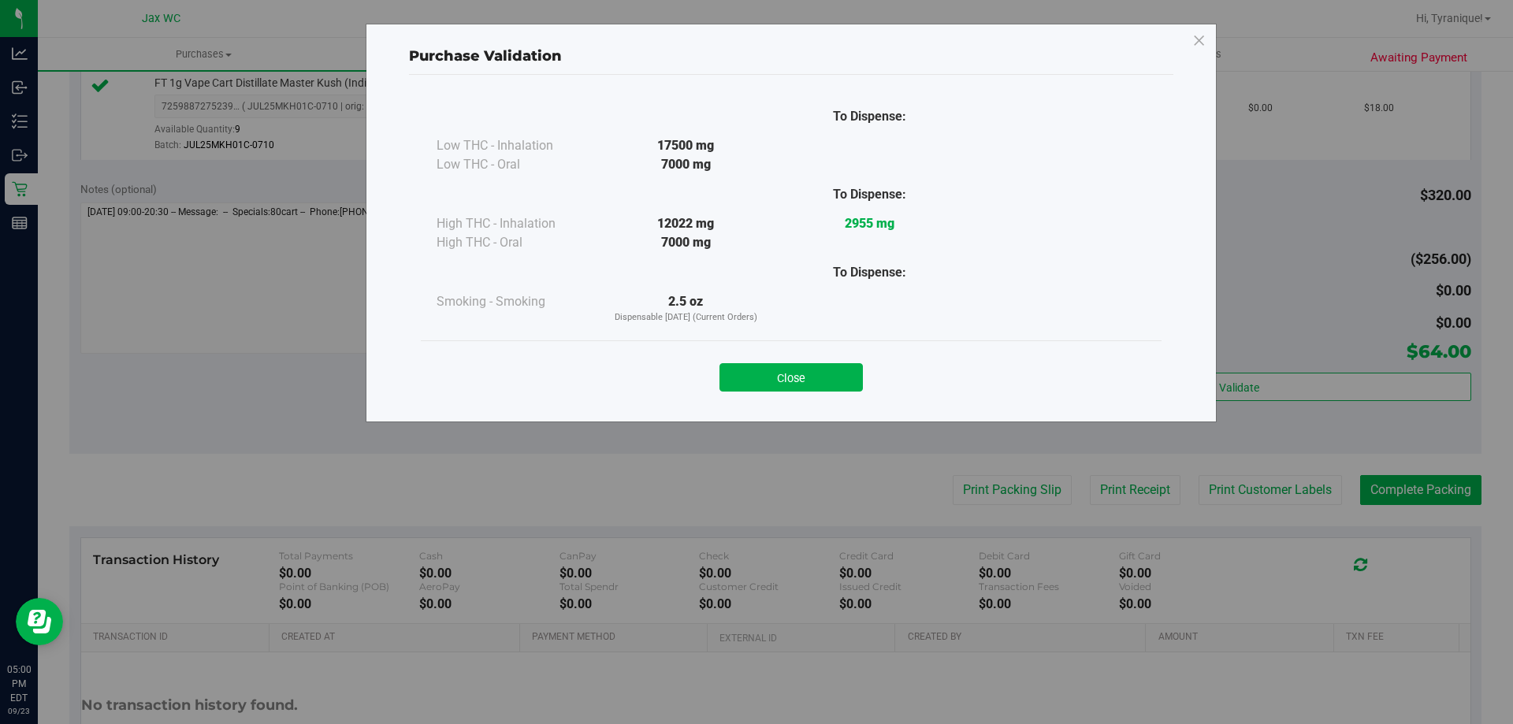
click at [823, 370] on button "Close" at bounding box center [790, 377] width 143 height 28
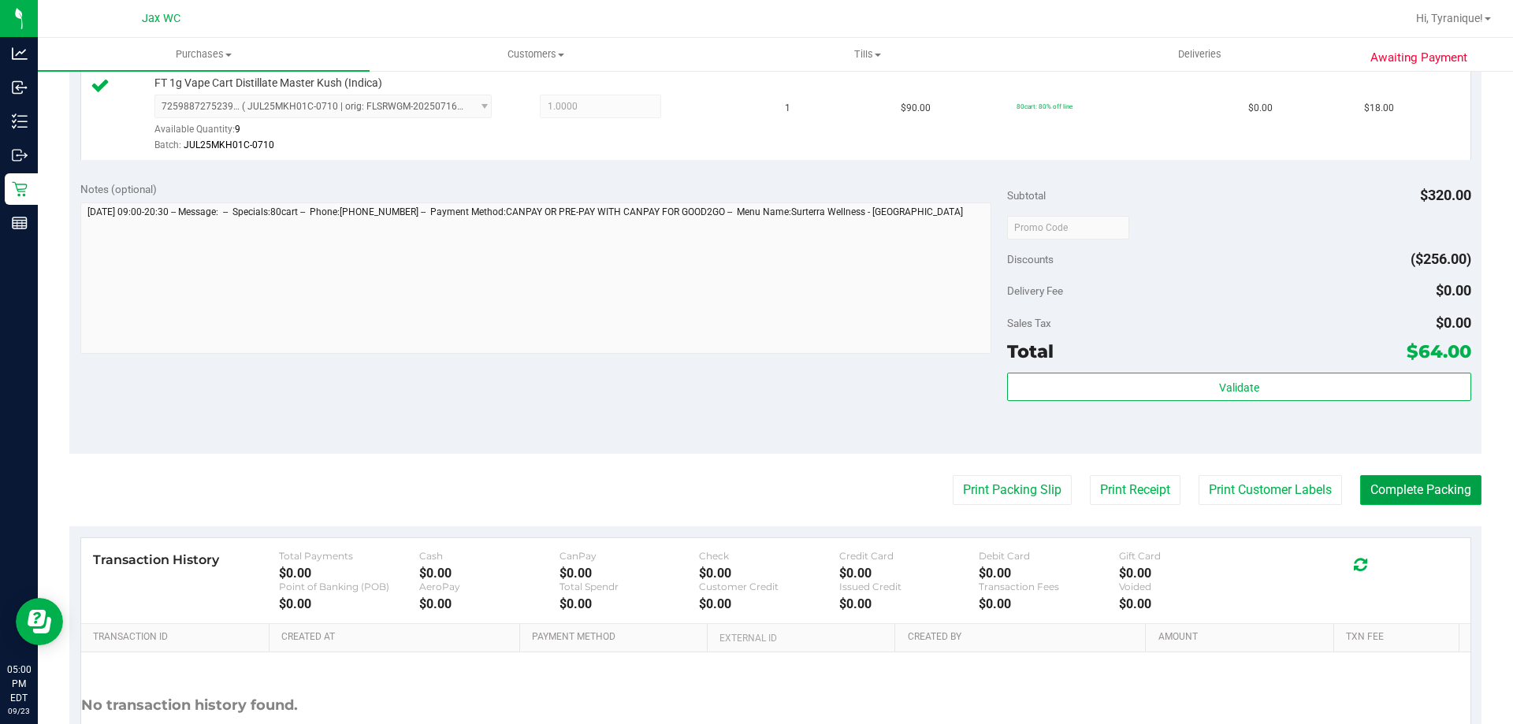
click at [1418, 485] on button "Complete Packing" at bounding box center [1420, 490] width 121 height 30
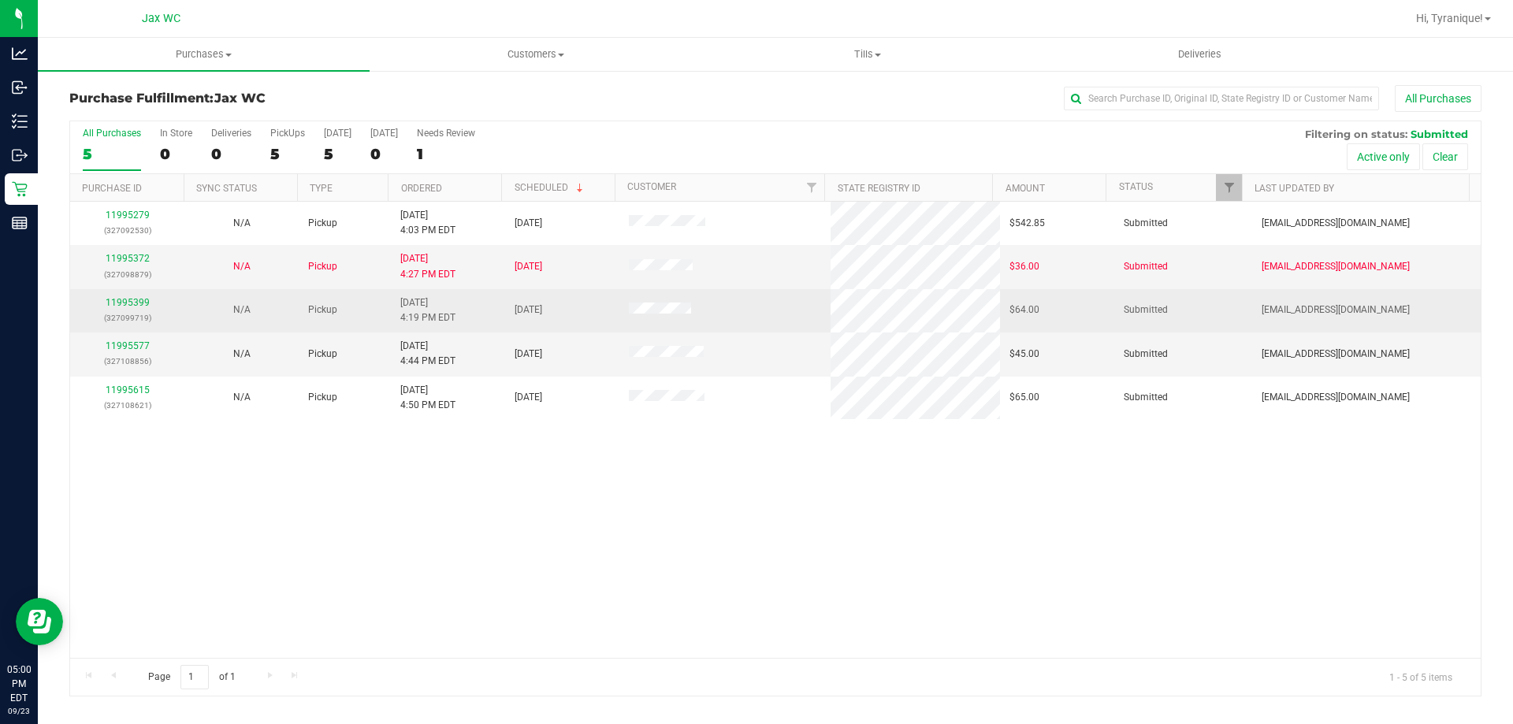
click at [184, 314] on td "N/A" at bounding box center [241, 310] width 114 height 43
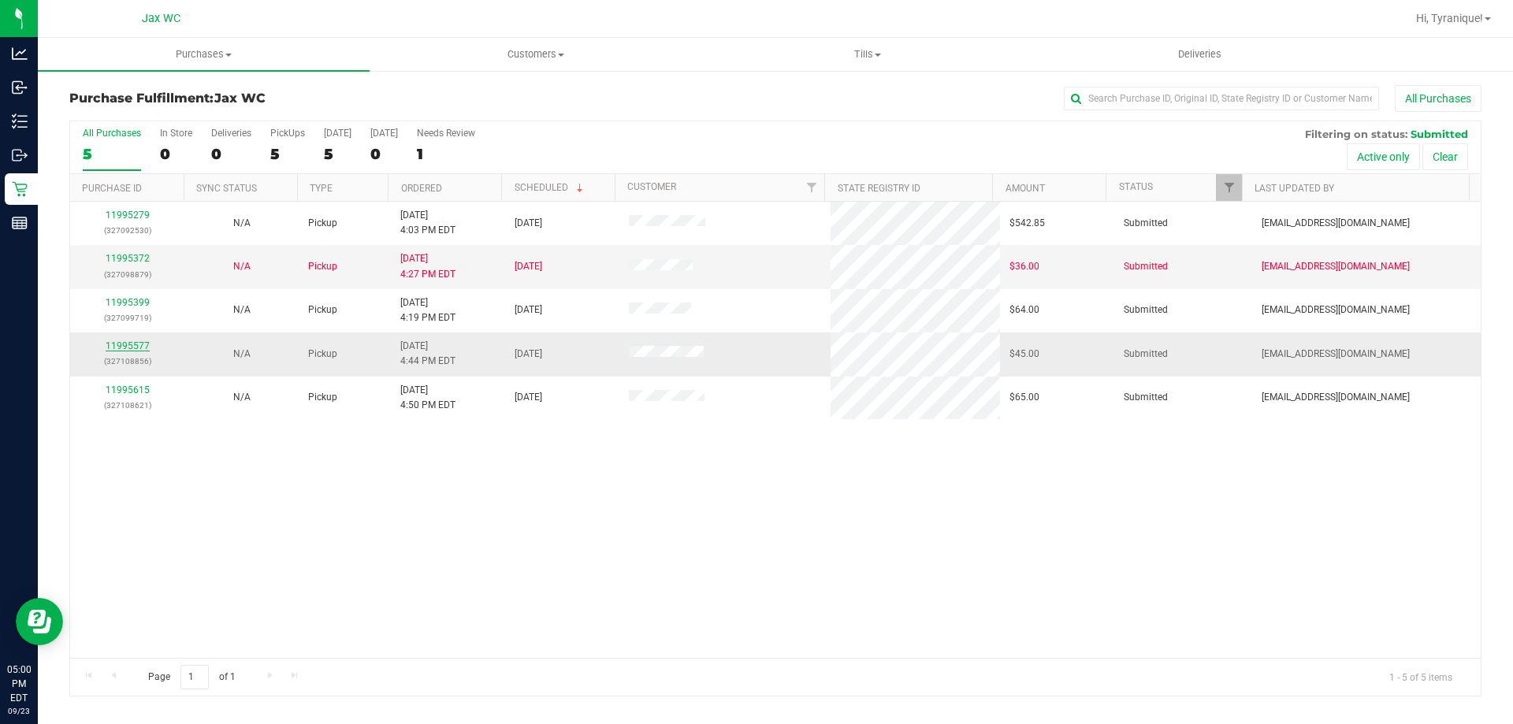
click at [125, 347] on link "11995577" at bounding box center [128, 345] width 44 height 11
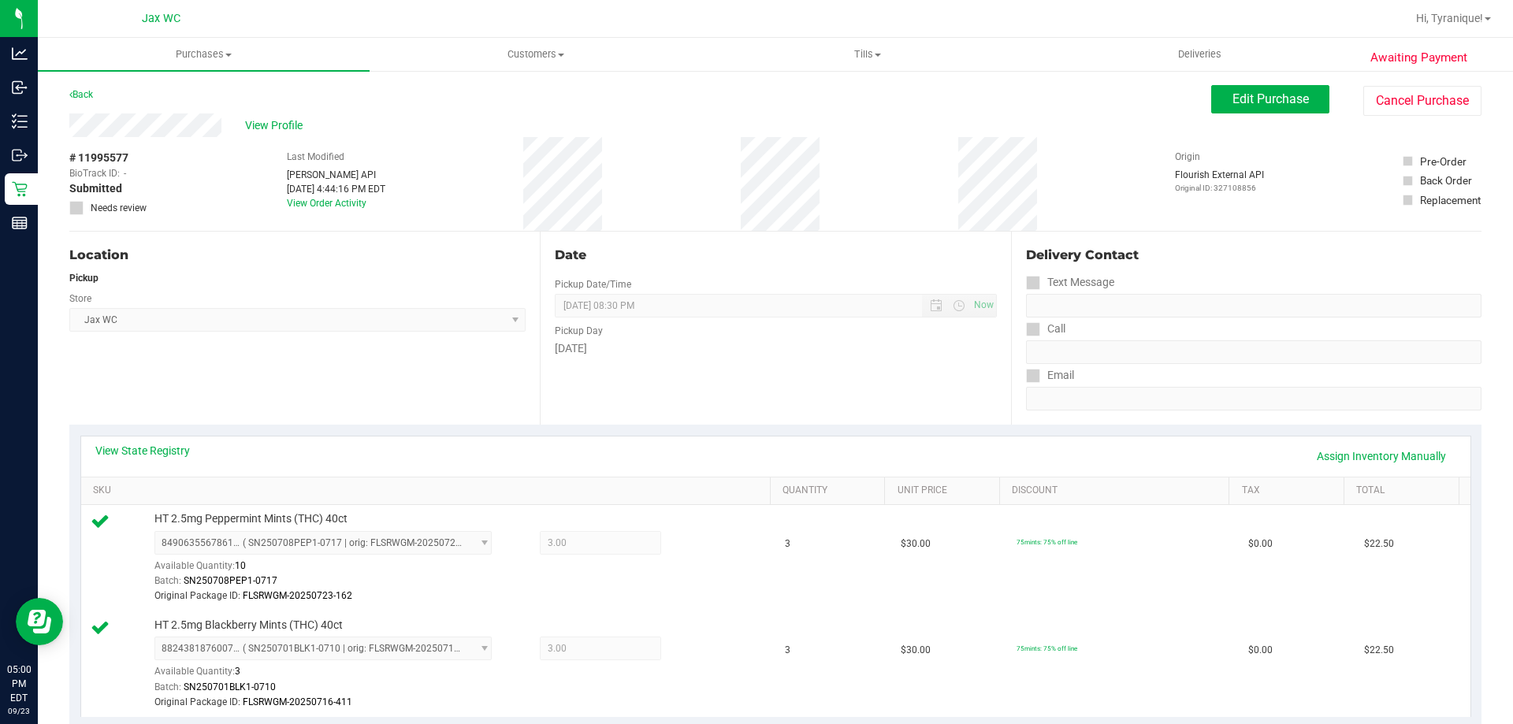
click at [87, 101] on div "Back" at bounding box center [81, 94] width 24 height 19
click at [86, 93] on link "Back" at bounding box center [81, 94] width 24 height 11
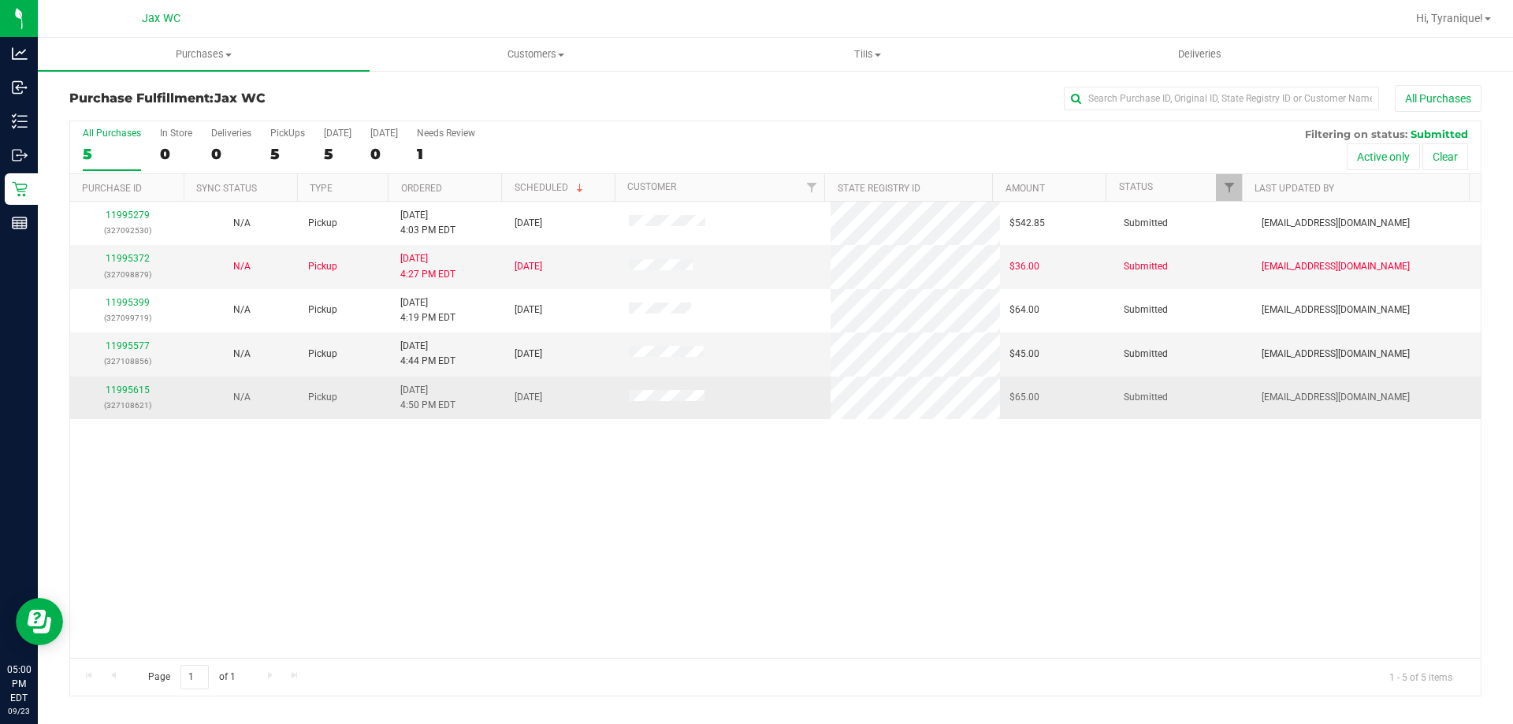
drag, startPoint x: 139, startPoint y: 376, endPoint x: 140, endPoint y: 388, distance: 11.9
click at [139, 377] on td "11995615 (327108621)" at bounding box center [127, 398] width 114 height 43
click at [141, 388] on link "11995615" at bounding box center [128, 390] width 44 height 11
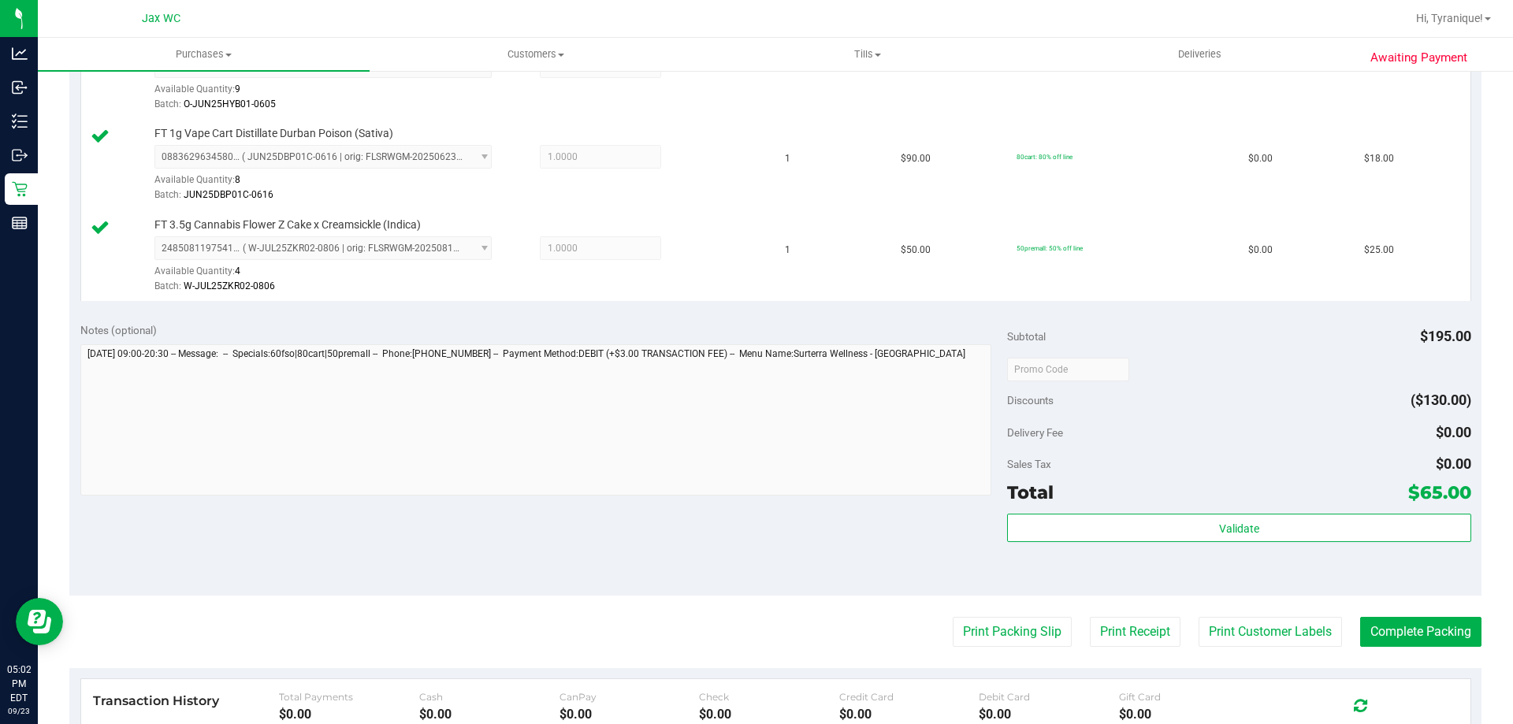
scroll to position [709, 0]
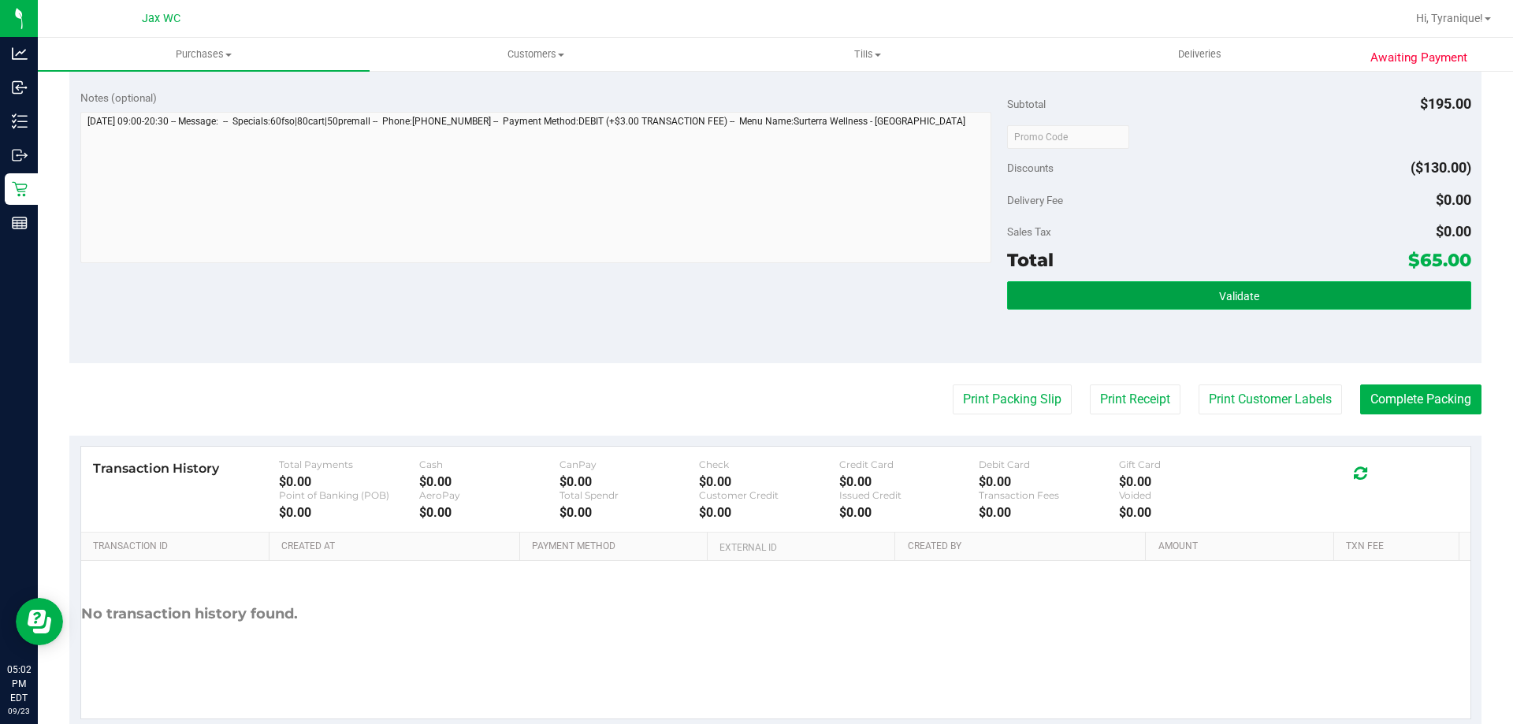
click at [1056, 304] on button "Validate" at bounding box center [1238, 295] width 463 height 28
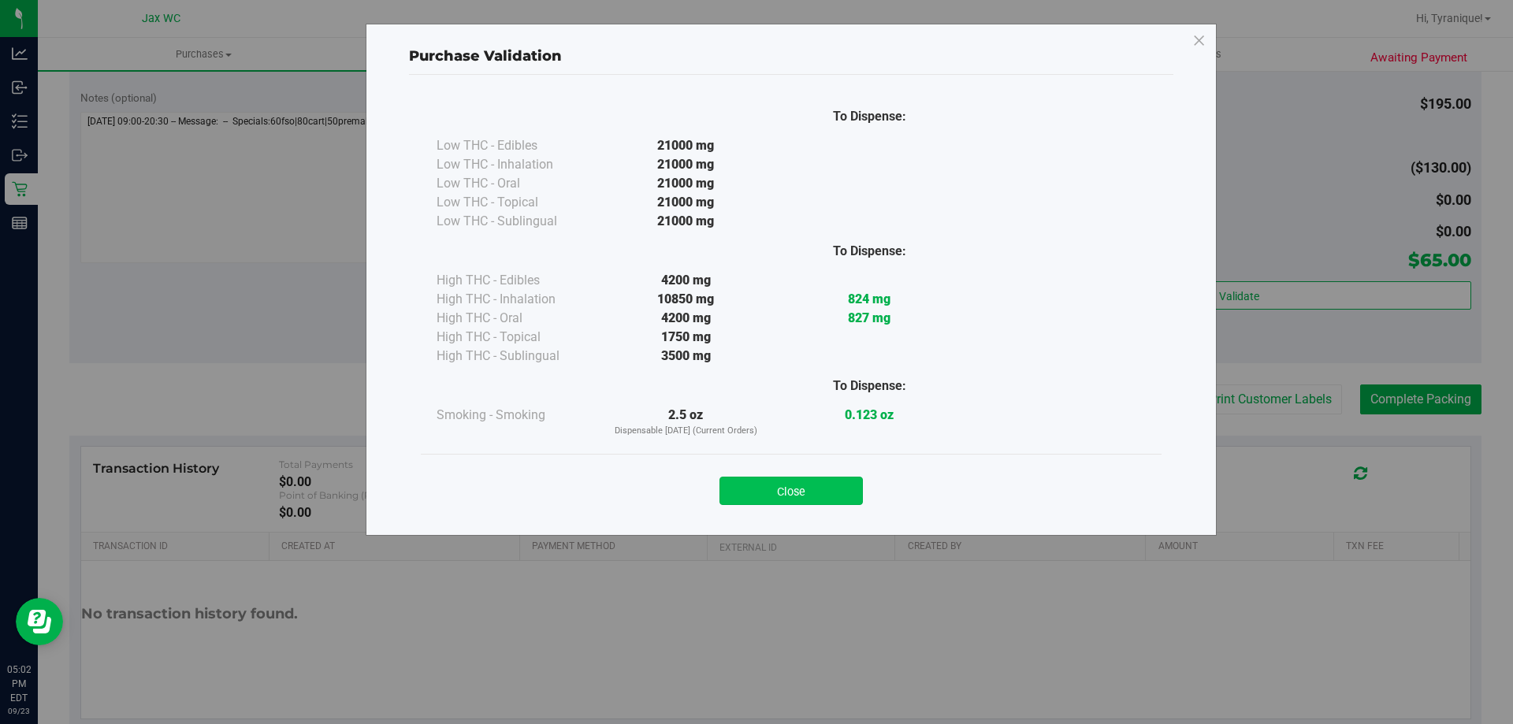
click at [817, 491] on button "Close" at bounding box center [790, 491] width 143 height 28
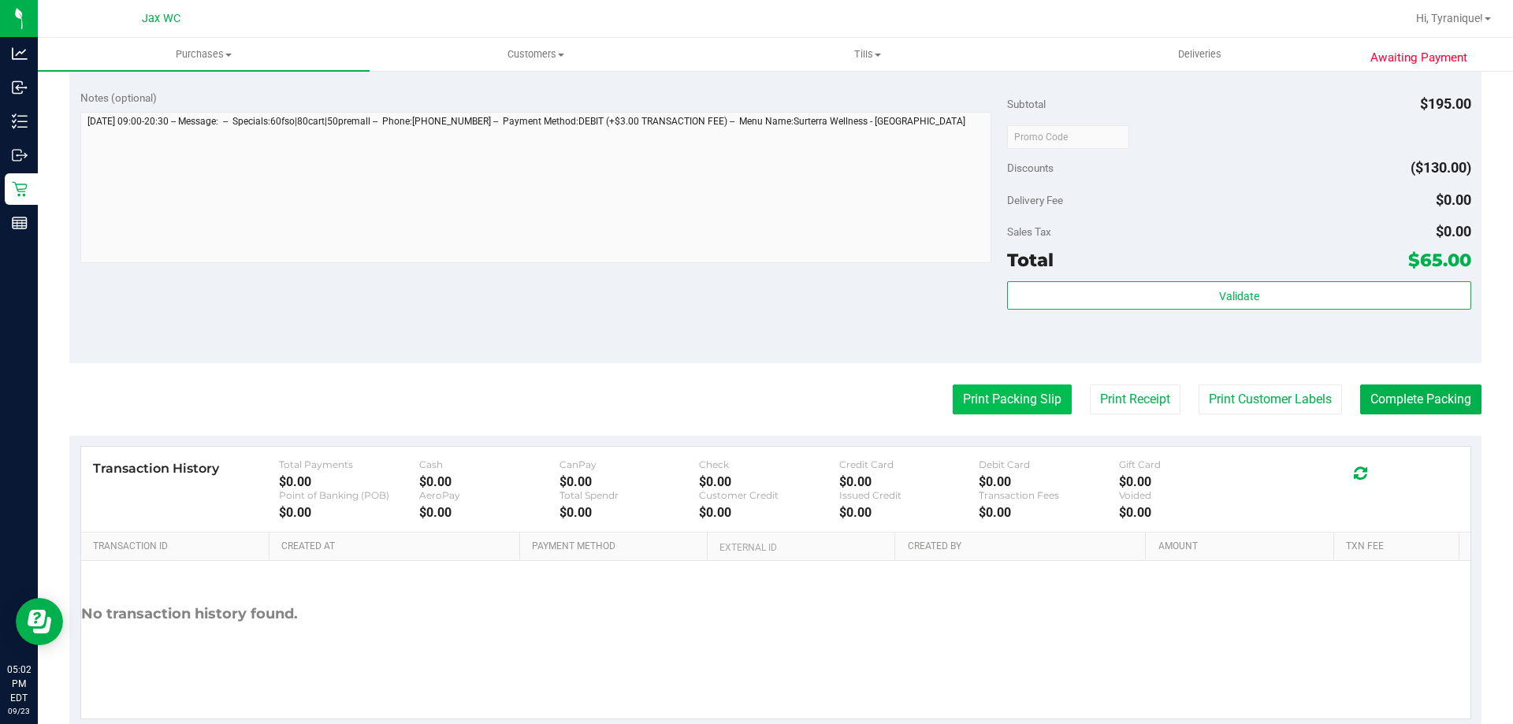
click at [1009, 402] on button "Print Packing Slip" at bounding box center [1012, 400] width 119 height 30
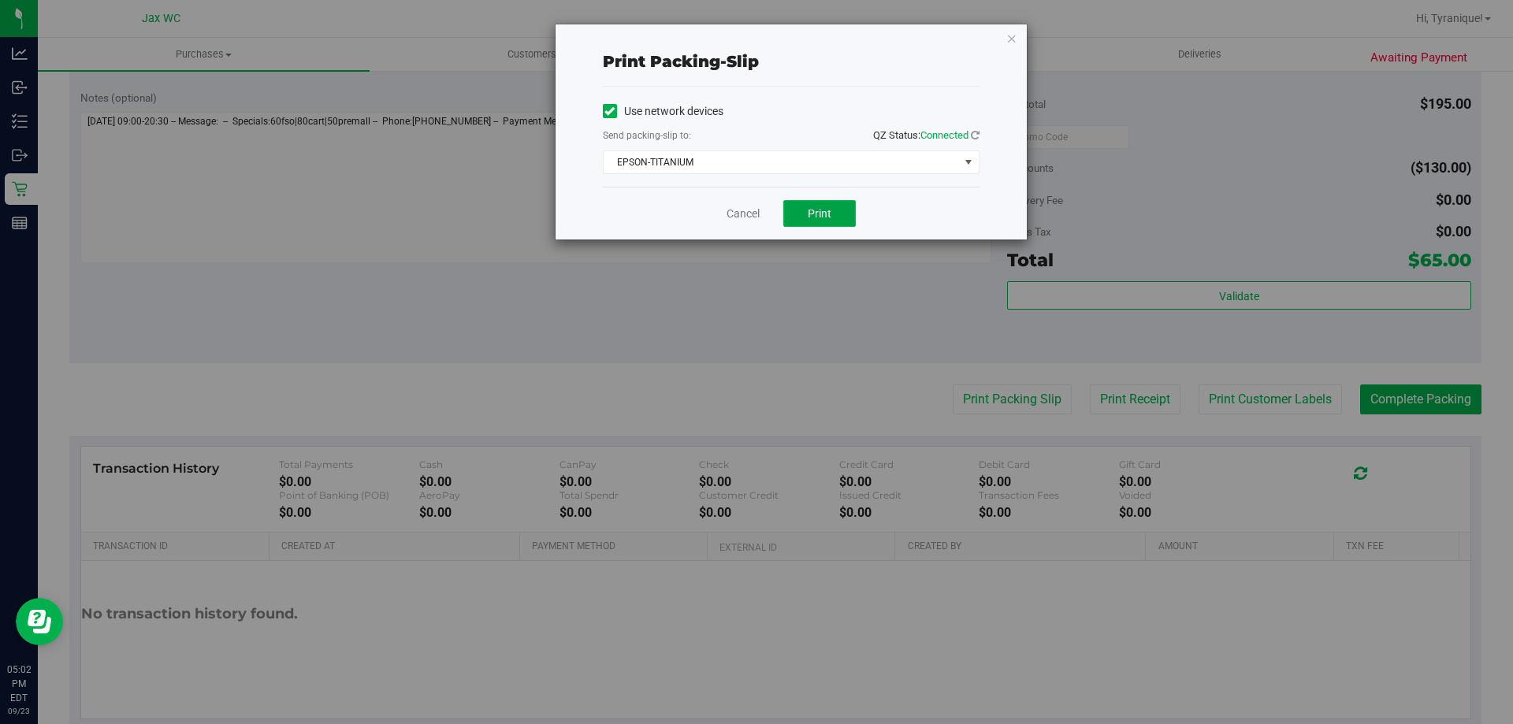
click at [812, 204] on button "Print" at bounding box center [819, 213] width 72 height 27
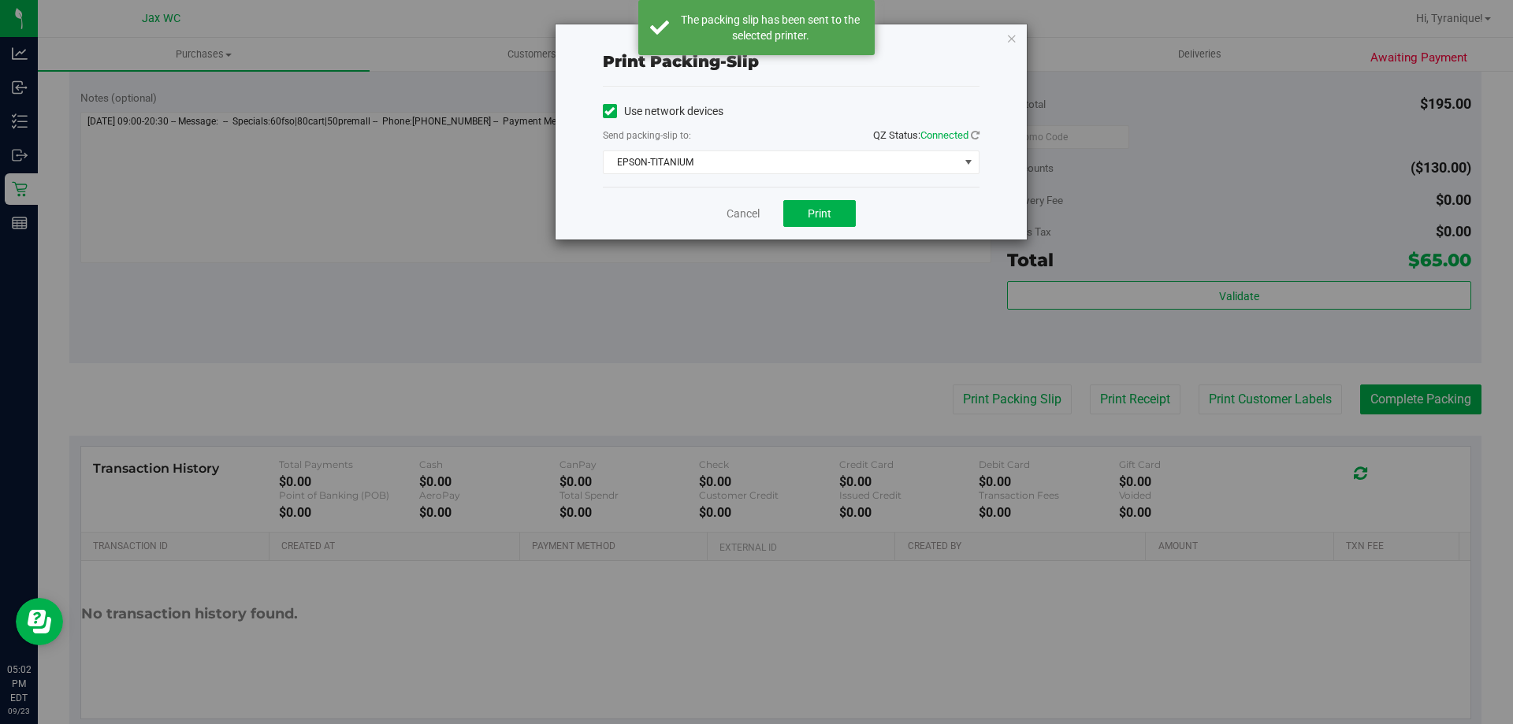
click at [757, 222] on div "Cancel Print" at bounding box center [791, 213] width 377 height 53
click at [749, 211] on link "Cancel" at bounding box center [743, 214] width 33 height 17
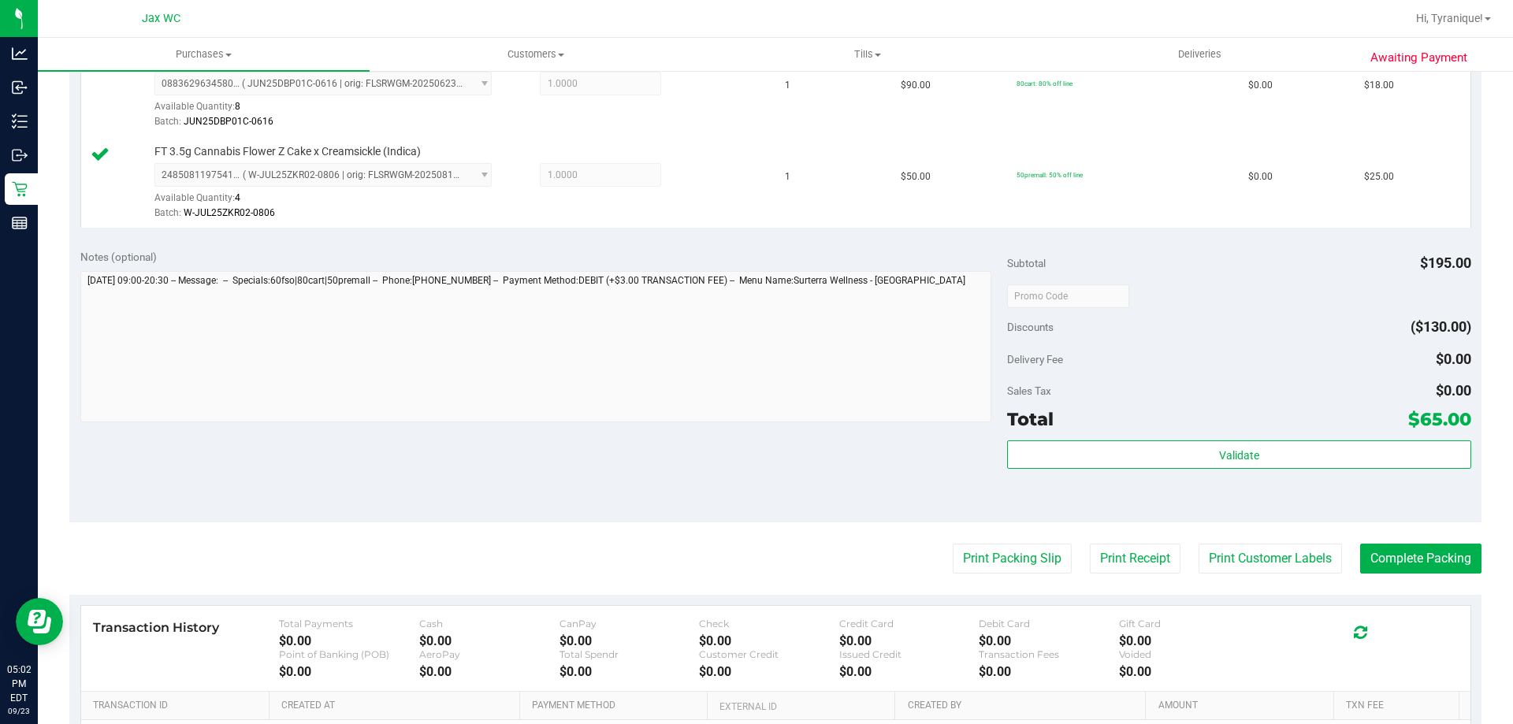
scroll to position [552, 0]
click at [1213, 429] on div "Total $65.00" at bounding box center [1238, 417] width 463 height 28
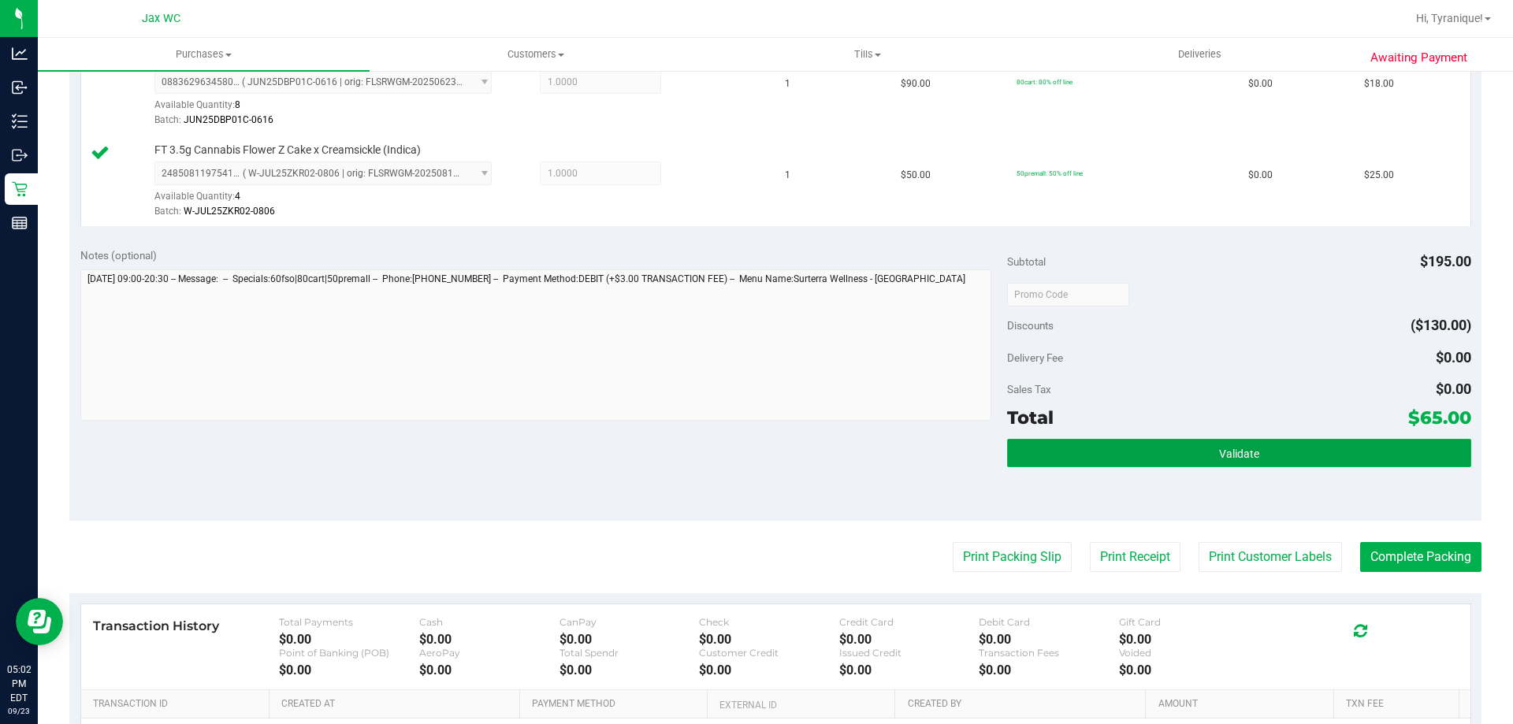
click at [1217, 440] on button "Validate" at bounding box center [1238, 453] width 463 height 28
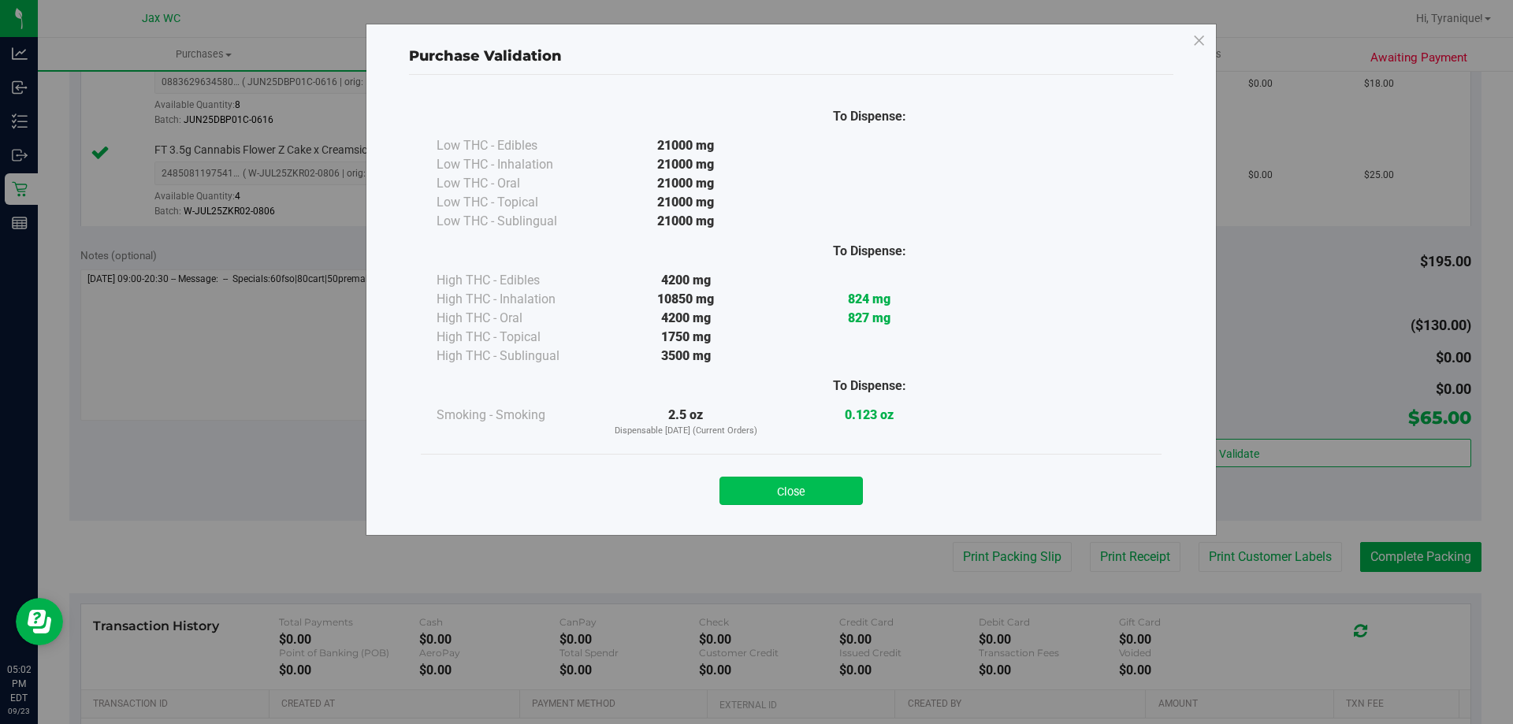
click at [838, 487] on button "Close" at bounding box center [790, 491] width 143 height 28
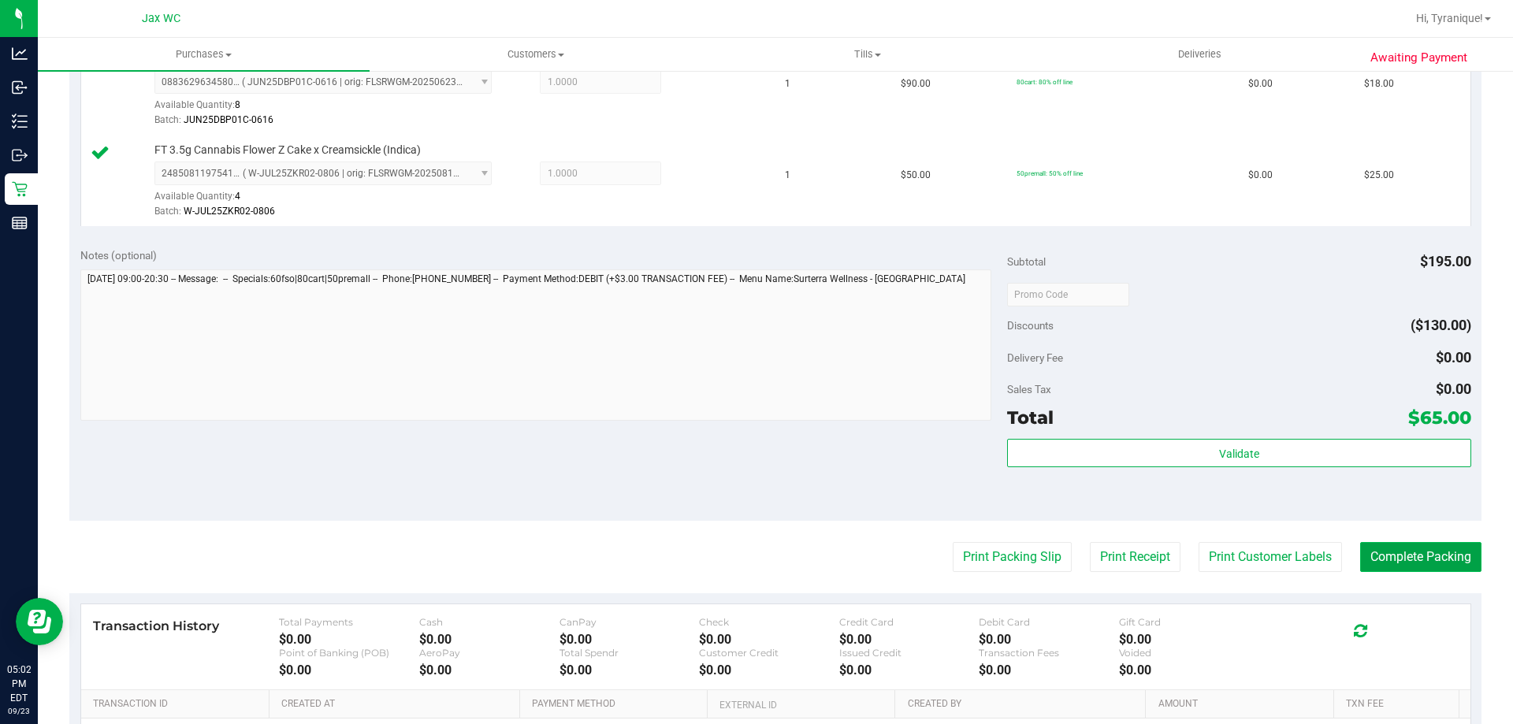
click at [1400, 561] on button "Complete Packing" at bounding box center [1420, 557] width 121 height 30
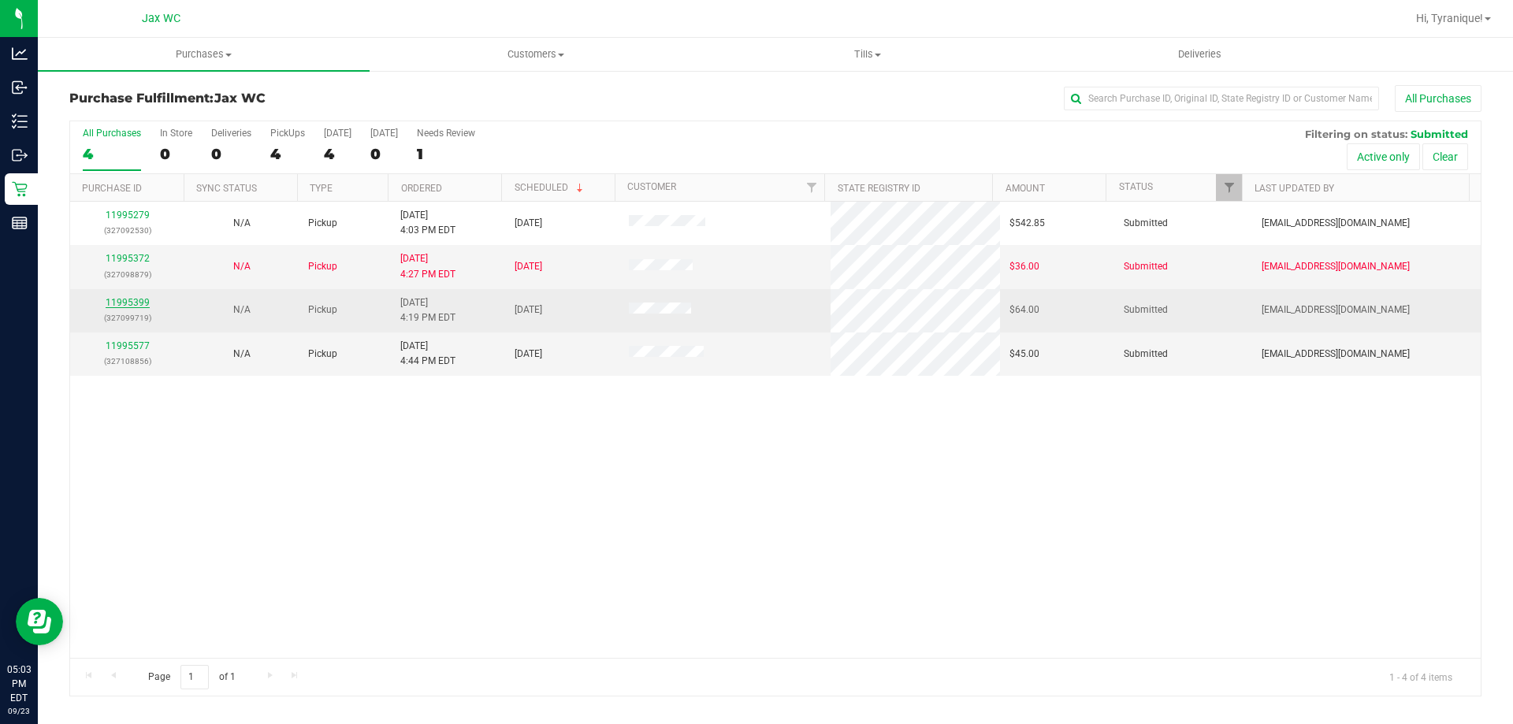
click at [143, 304] on link "11995399" at bounding box center [128, 302] width 44 height 11
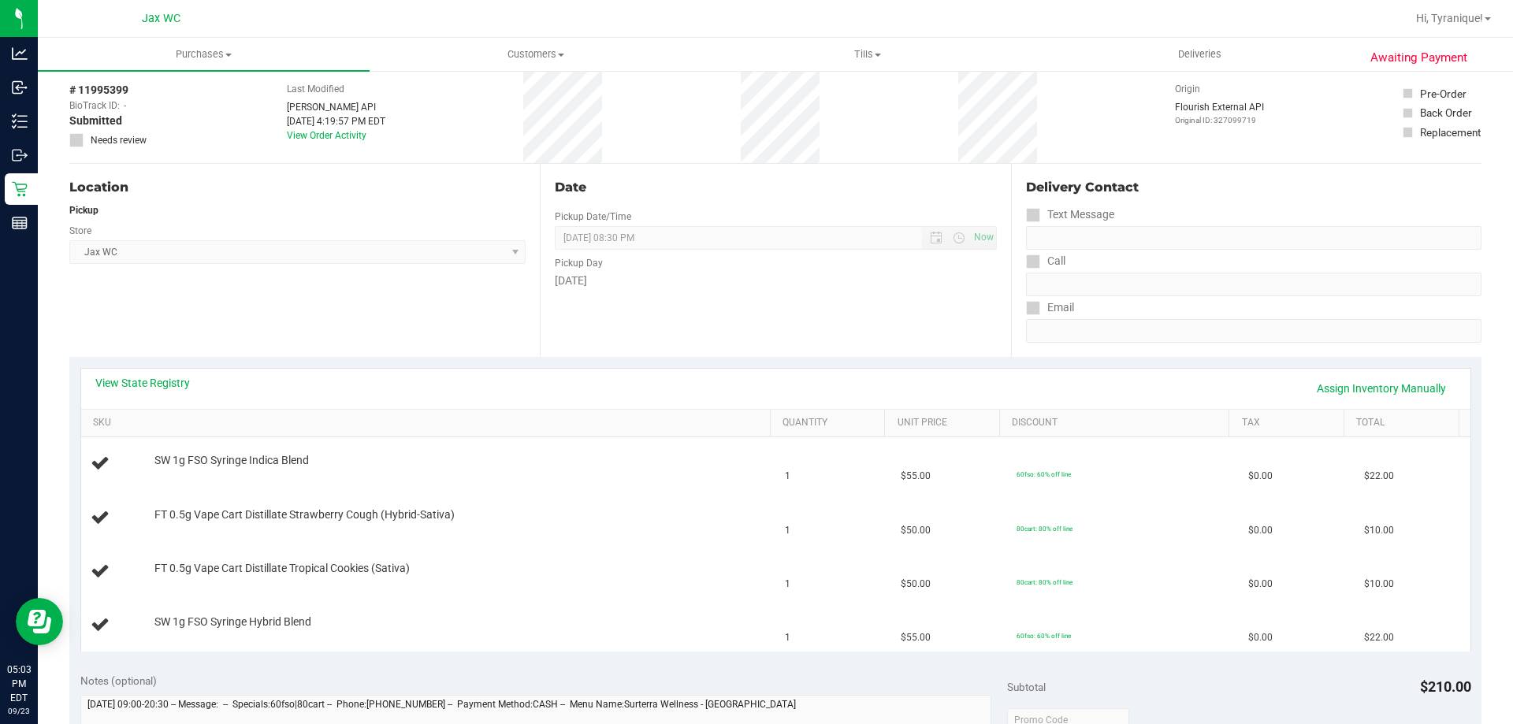
scroll to position [158, 0]
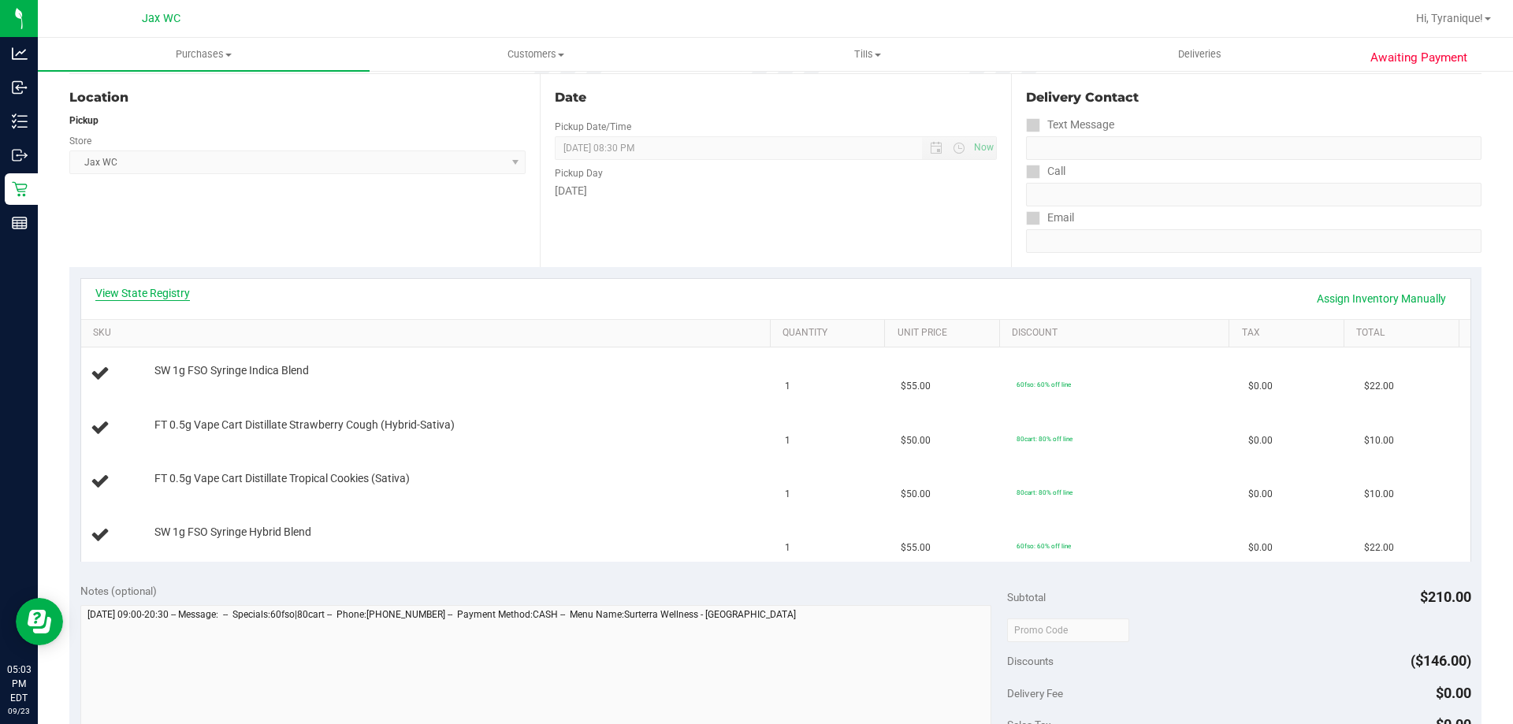
click at [156, 293] on link "View State Registry" at bounding box center [142, 293] width 95 height 16
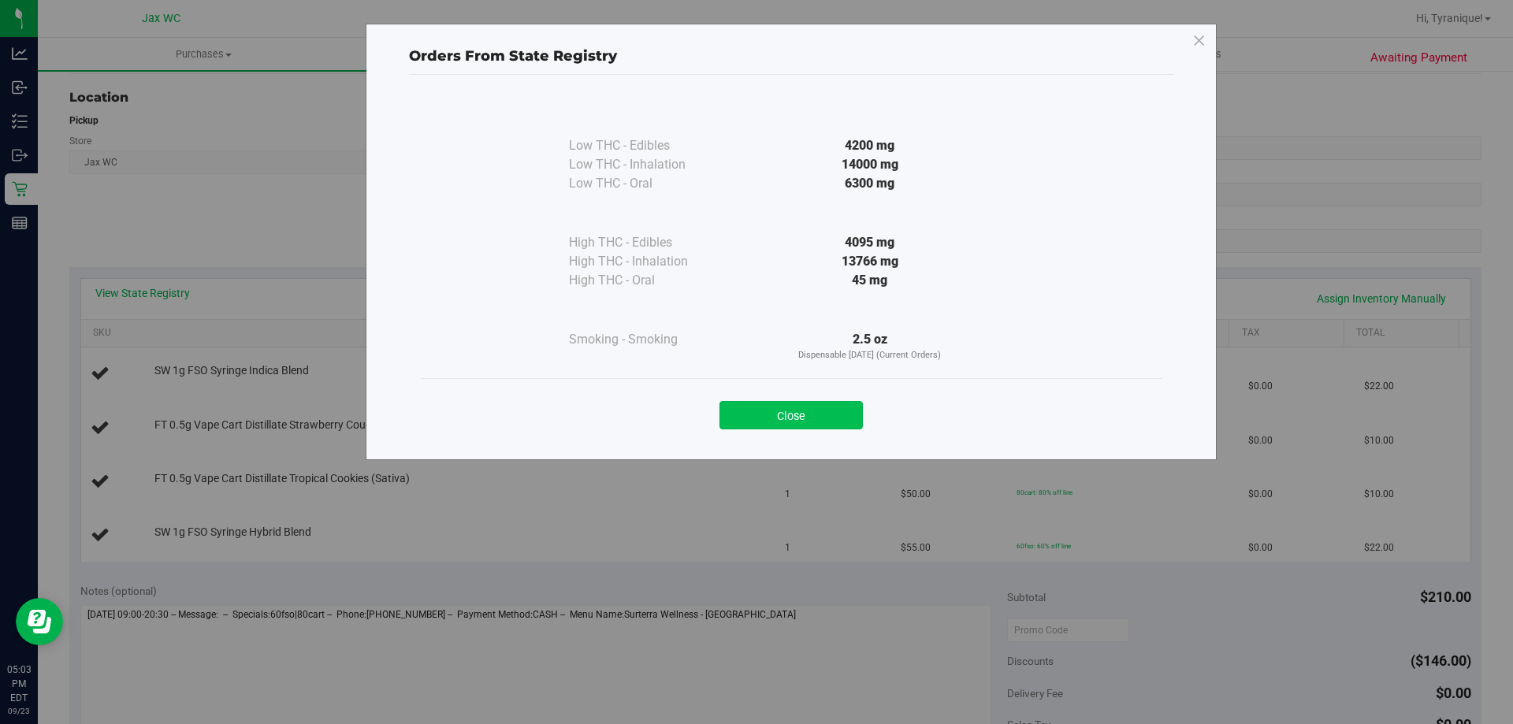
click at [772, 418] on button "Close" at bounding box center [790, 415] width 143 height 28
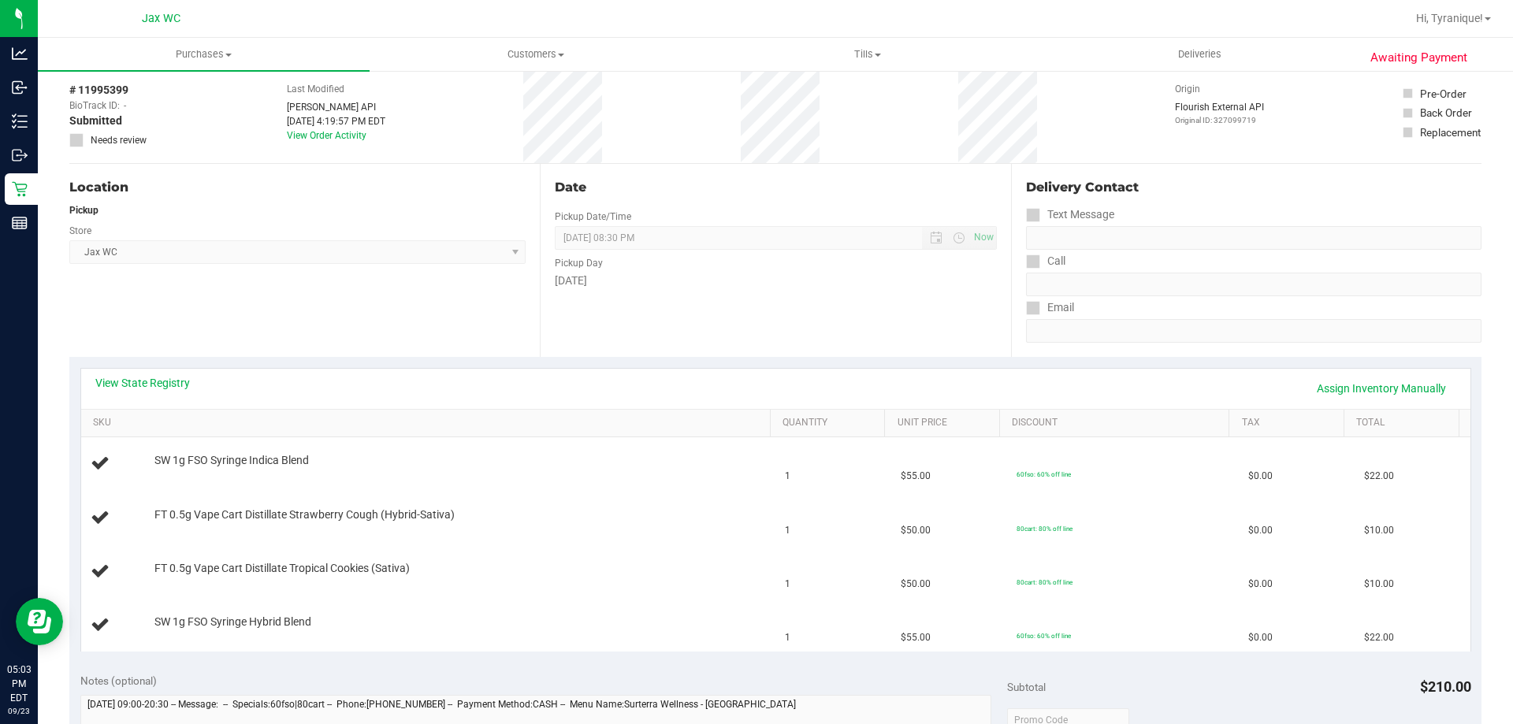
scroll to position [0, 0]
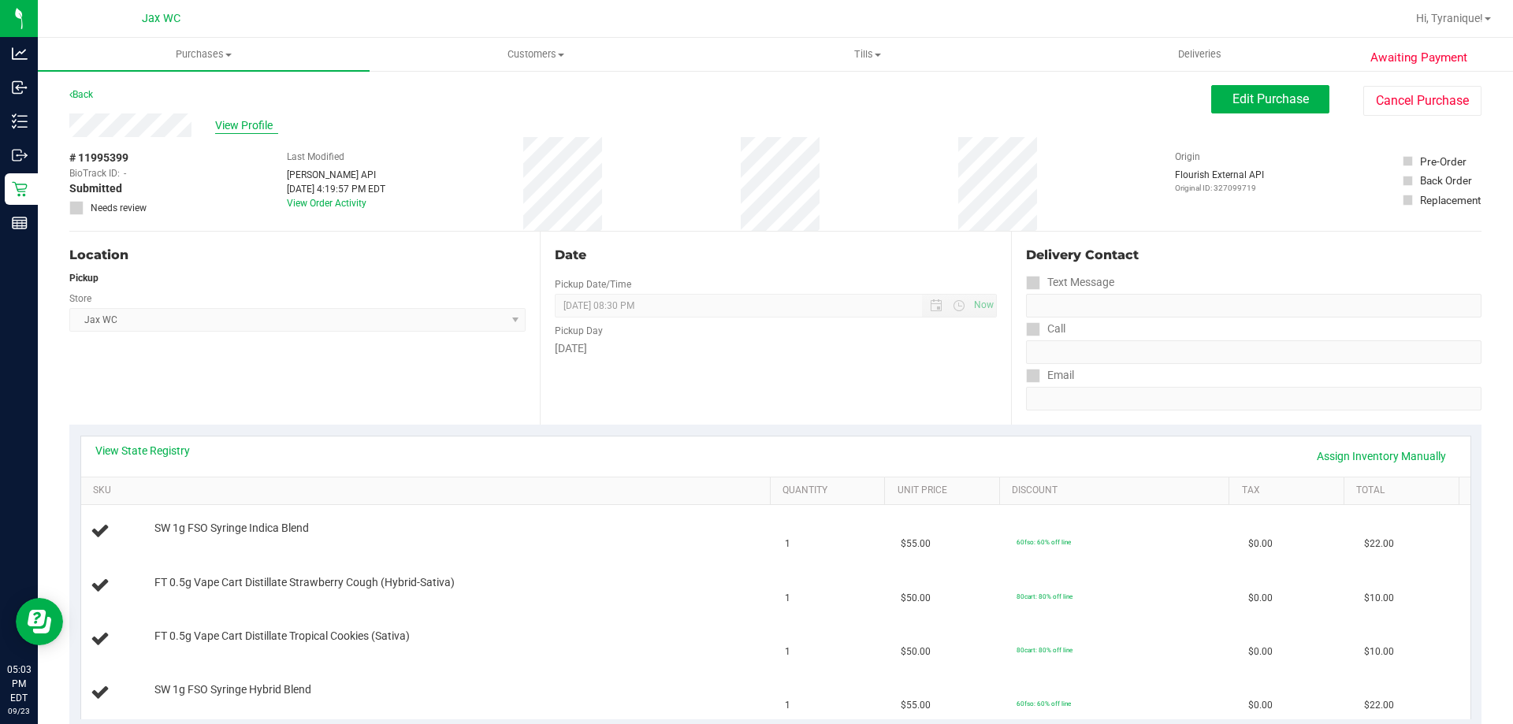
click at [269, 125] on span "View Profile" at bounding box center [246, 125] width 63 height 17
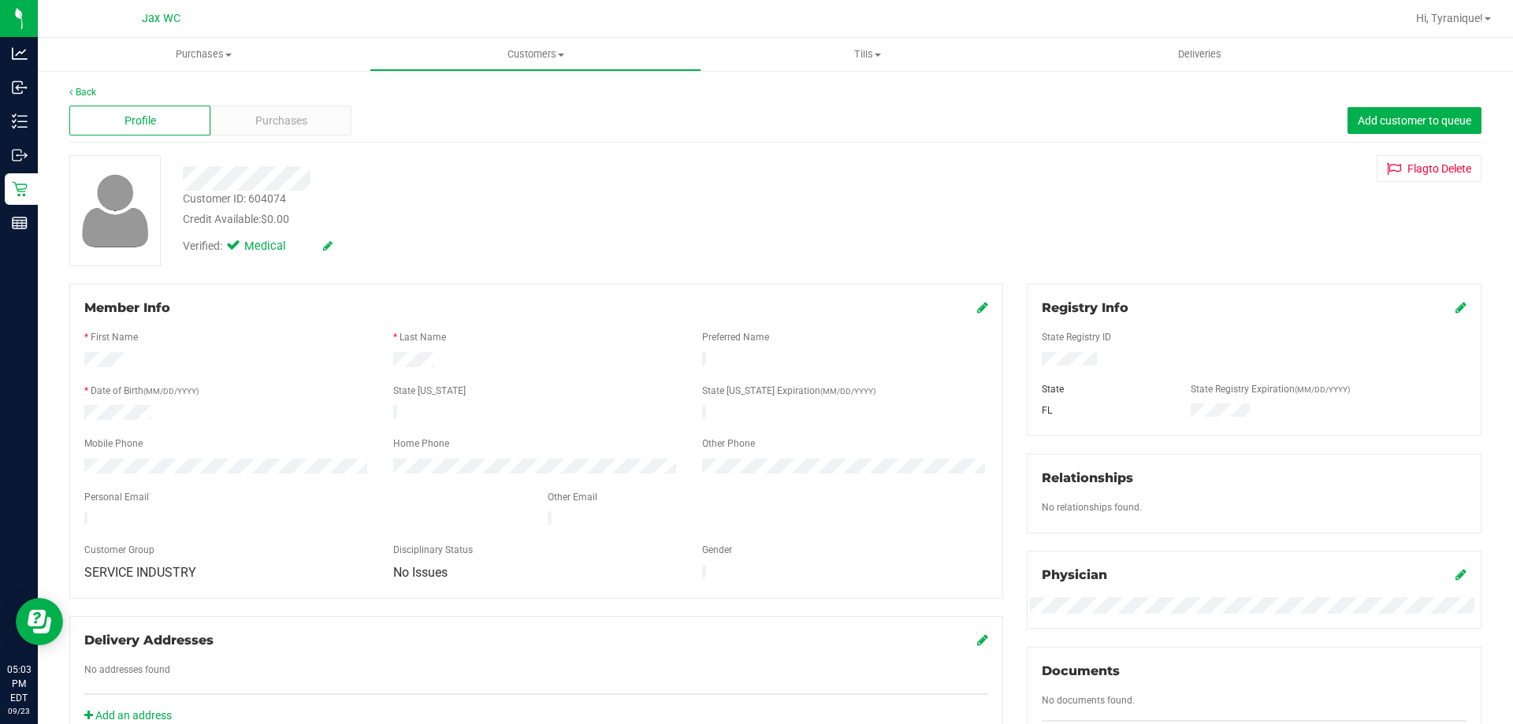
click at [265, 199] on div "Customer ID: 604074" at bounding box center [234, 199] width 103 height 17
copy div "Customer ID: 604074"
drag, startPoint x: 336, startPoint y: 91, endPoint x: 332, endPoint y: 107, distance: 17.2
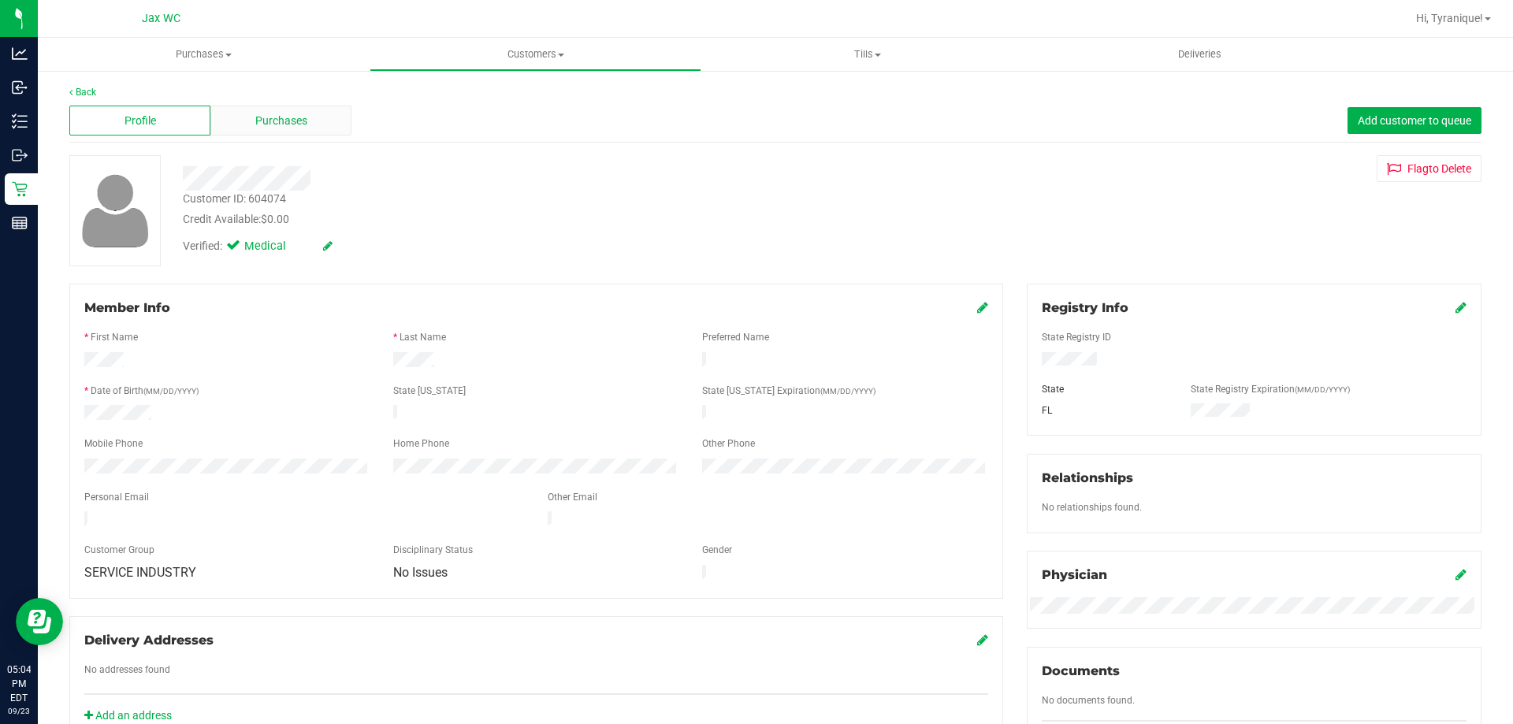
click at [335, 95] on div "Back" at bounding box center [775, 92] width 1412 height 14
click at [332, 107] on div "Purchases" at bounding box center [280, 121] width 141 height 30
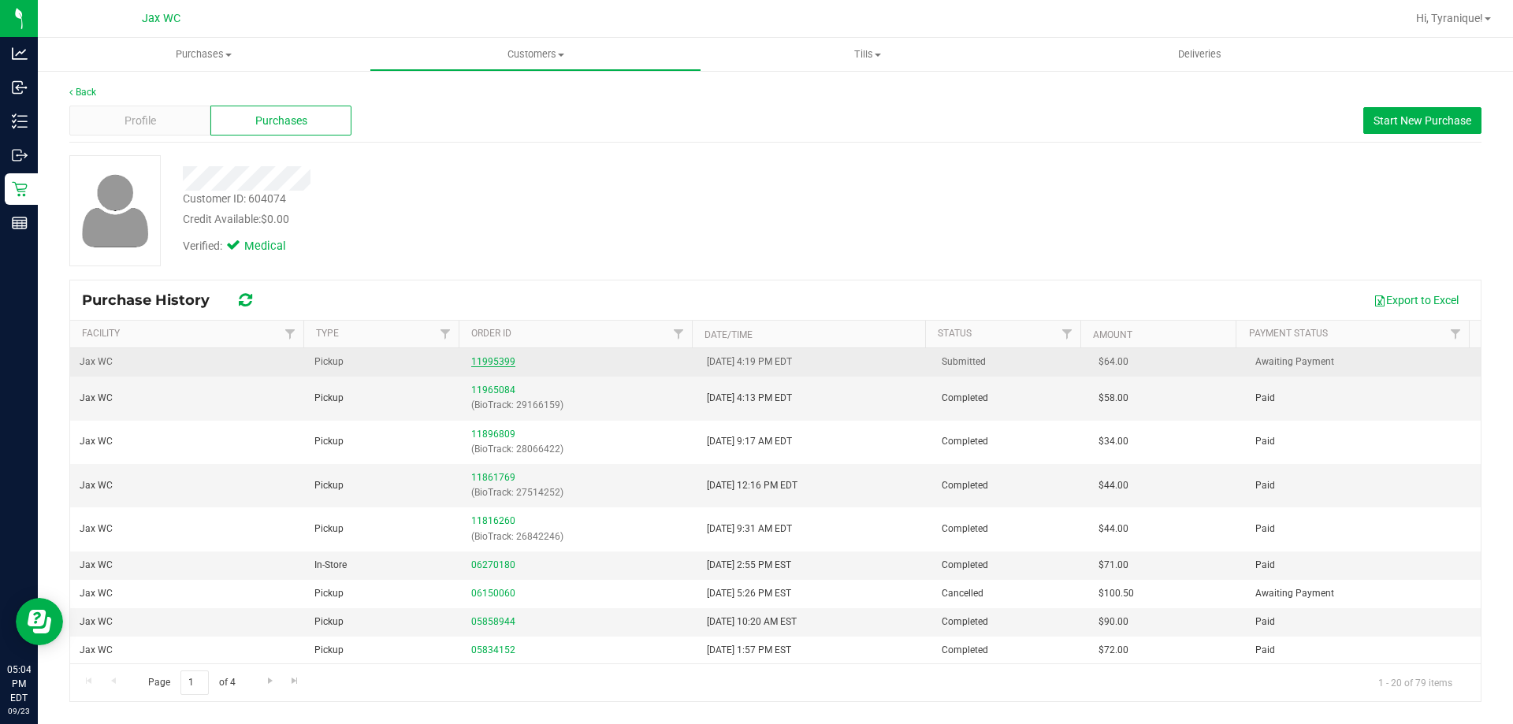
click at [490, 359] on link "11995399" at bounding box center [493, 361] width 44 height 11
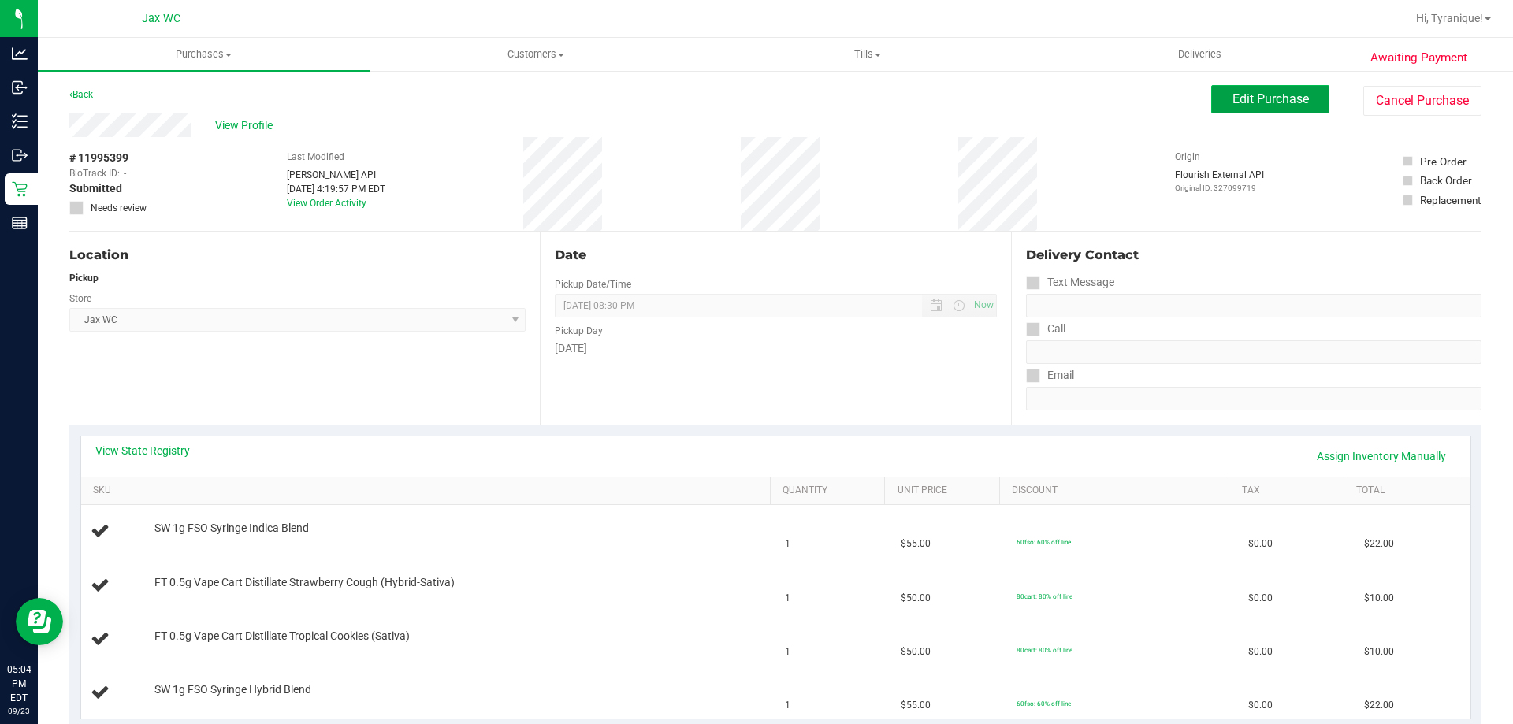
click at [1263, 108] on button "Edit Purchase" at bounding box center [1270, 99] width 118 height 28
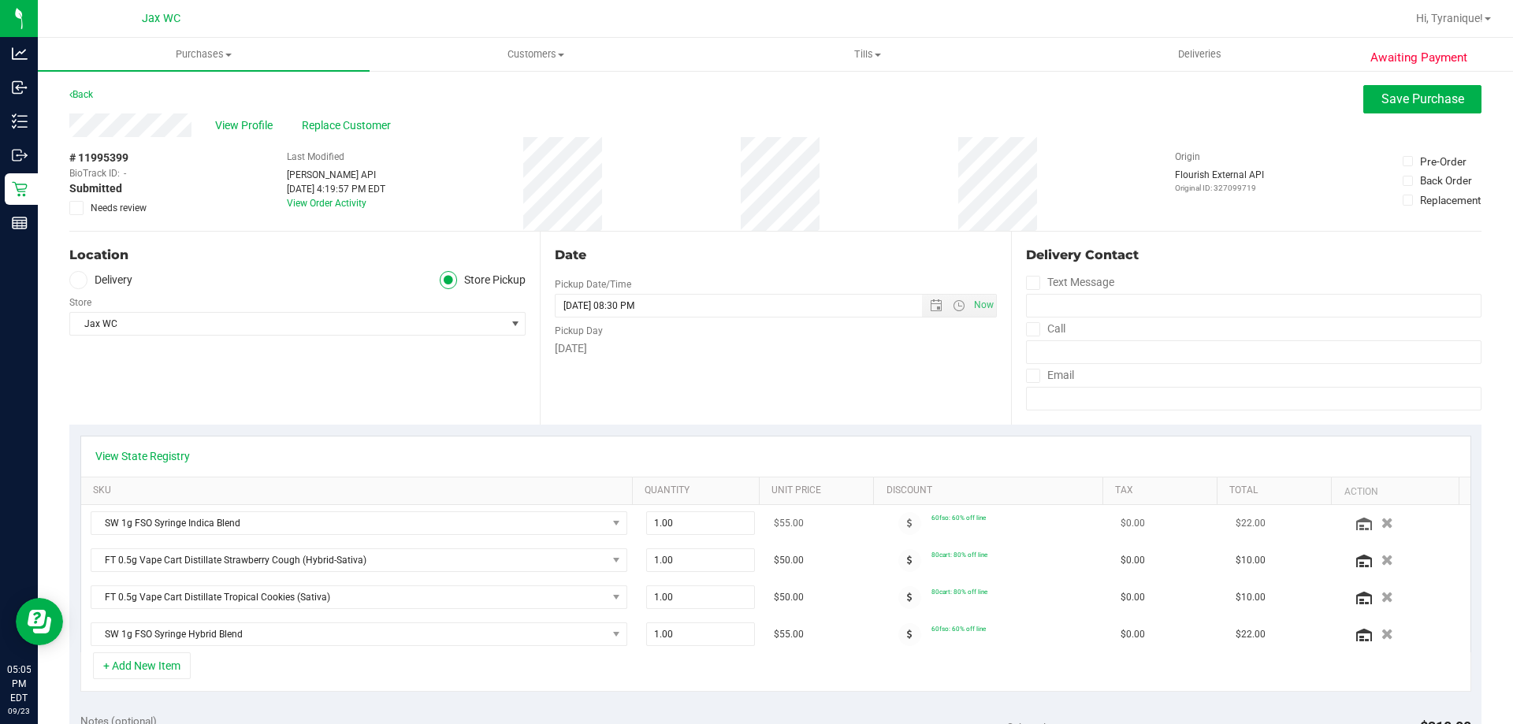
click at [1381, 519] on icon "button" at bounding box center [1387, 523] width 12 height 11
click at [1381, 630] on icon "button" at bounding box center [1387, 635] width 13 height 12
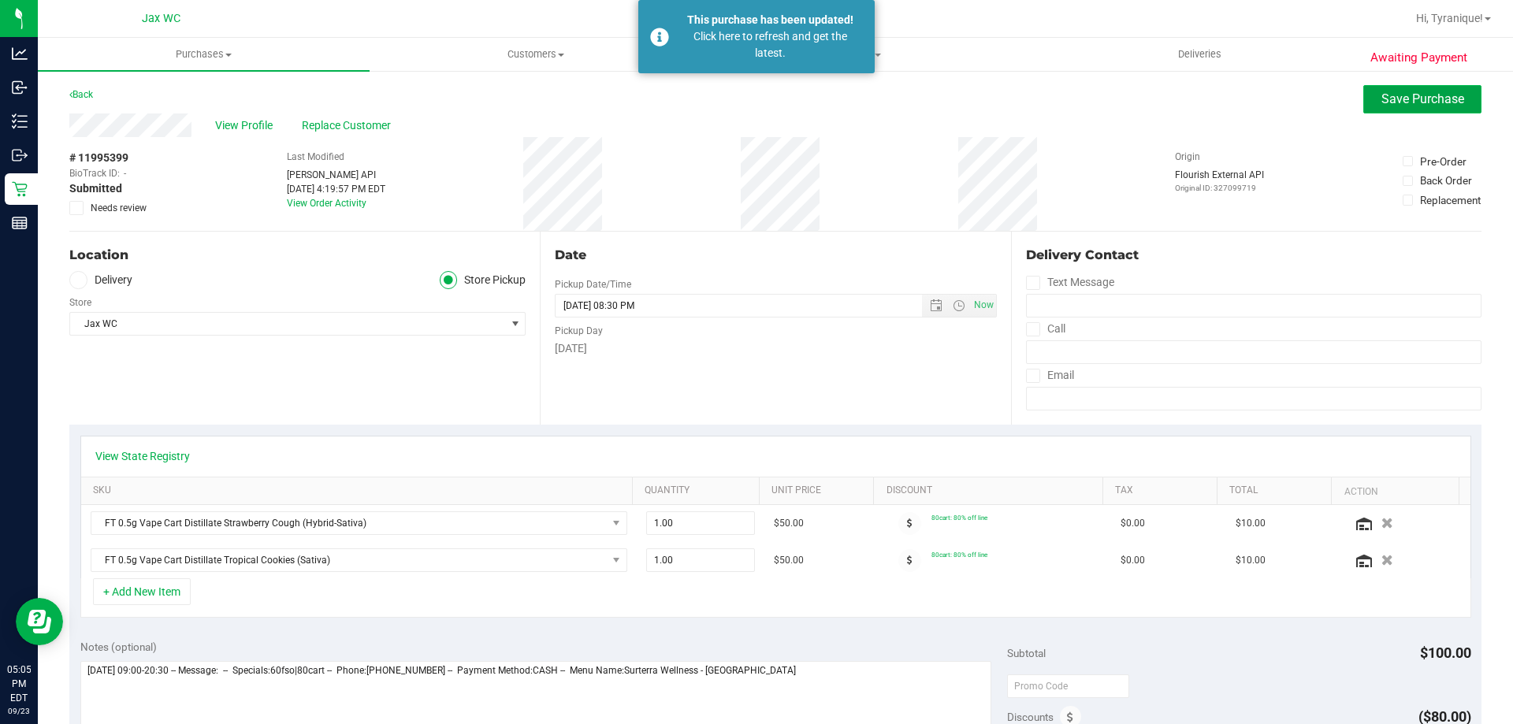
click at [1437, 106] on button "Save Purchase" at bounding box center [1422, 99] width 118 height 28
click at [127, 207] on span "Needs review" at bounding box center [119, 208] width 56 height 14
click at [0, 0] on input "Needs review" at bounding box center [0, 0] width 0 height 0
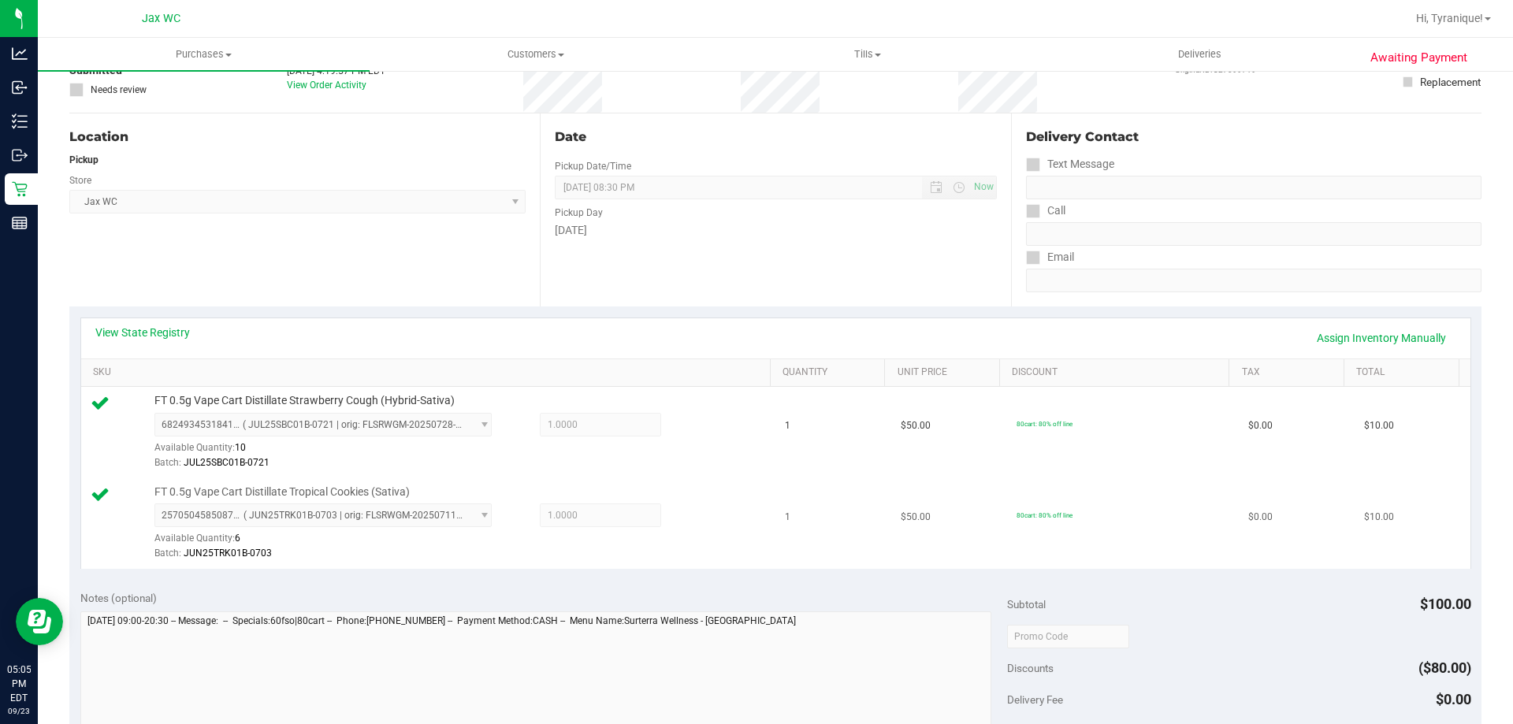
scroll to position [473, 0]
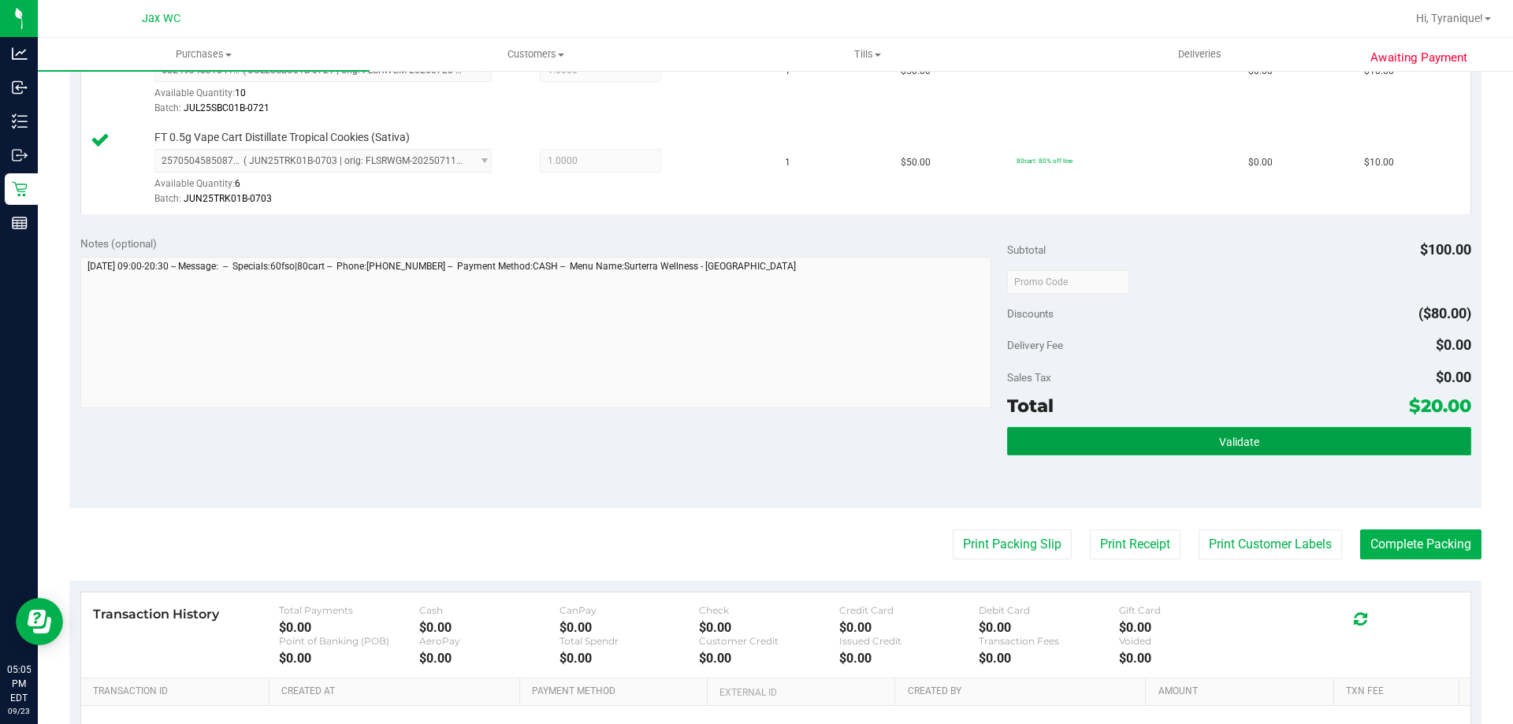
click at [1217, 452] on button "Validate" at bounding box center [1238, 441] width 463 height 28
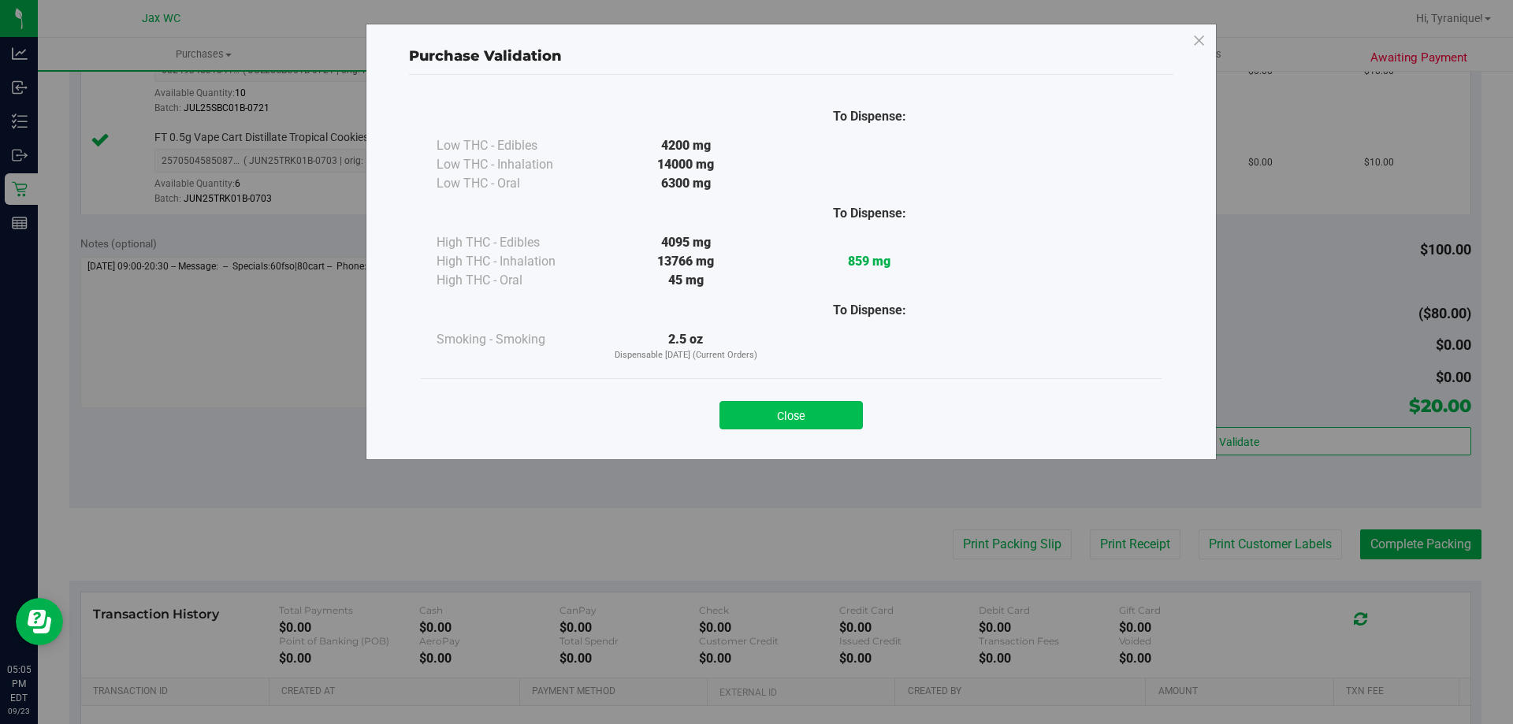
click at [850, 426] on button "Close" at bounding box center [790, 415] width 143 height 28
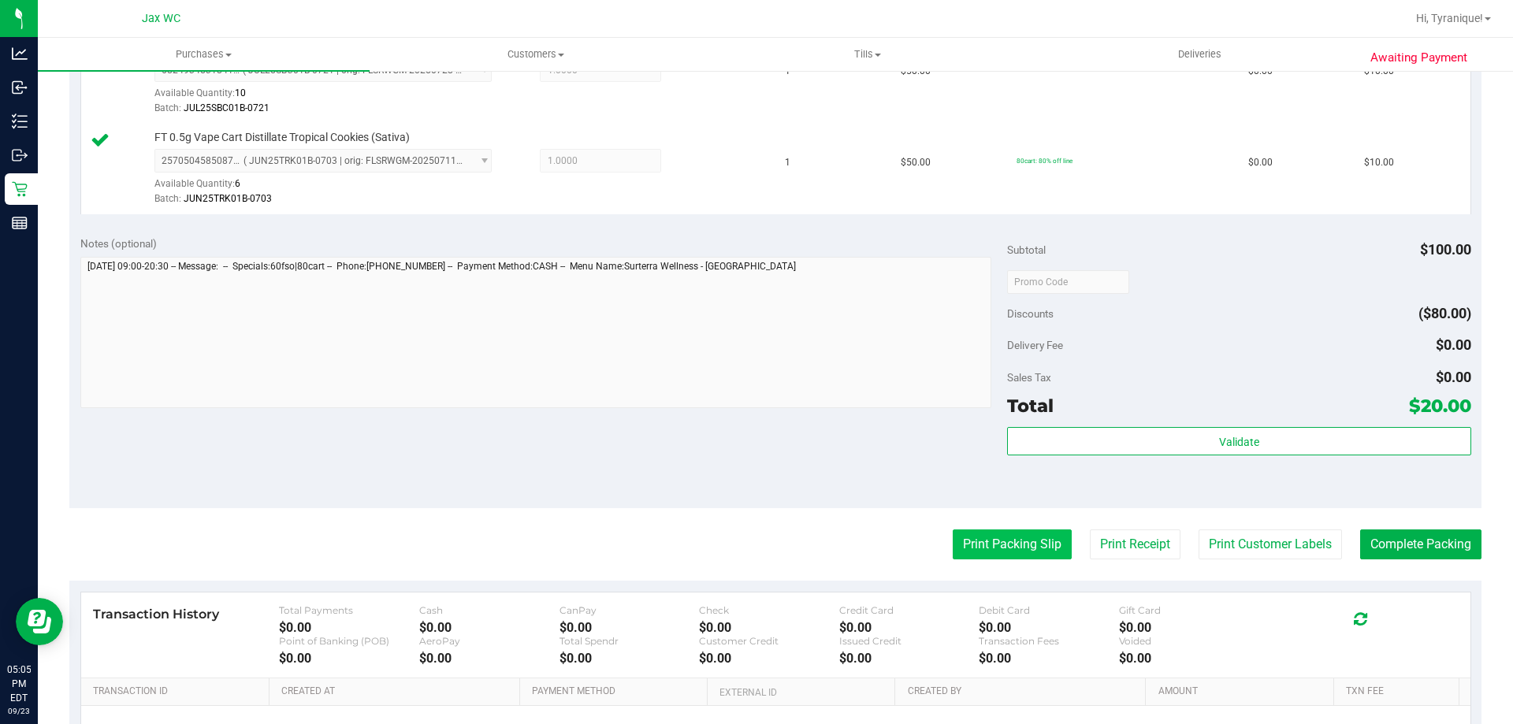
click at [976, 557] on button "Print Packing Slip" at bounding box center [1012, 545] width 119 height 30
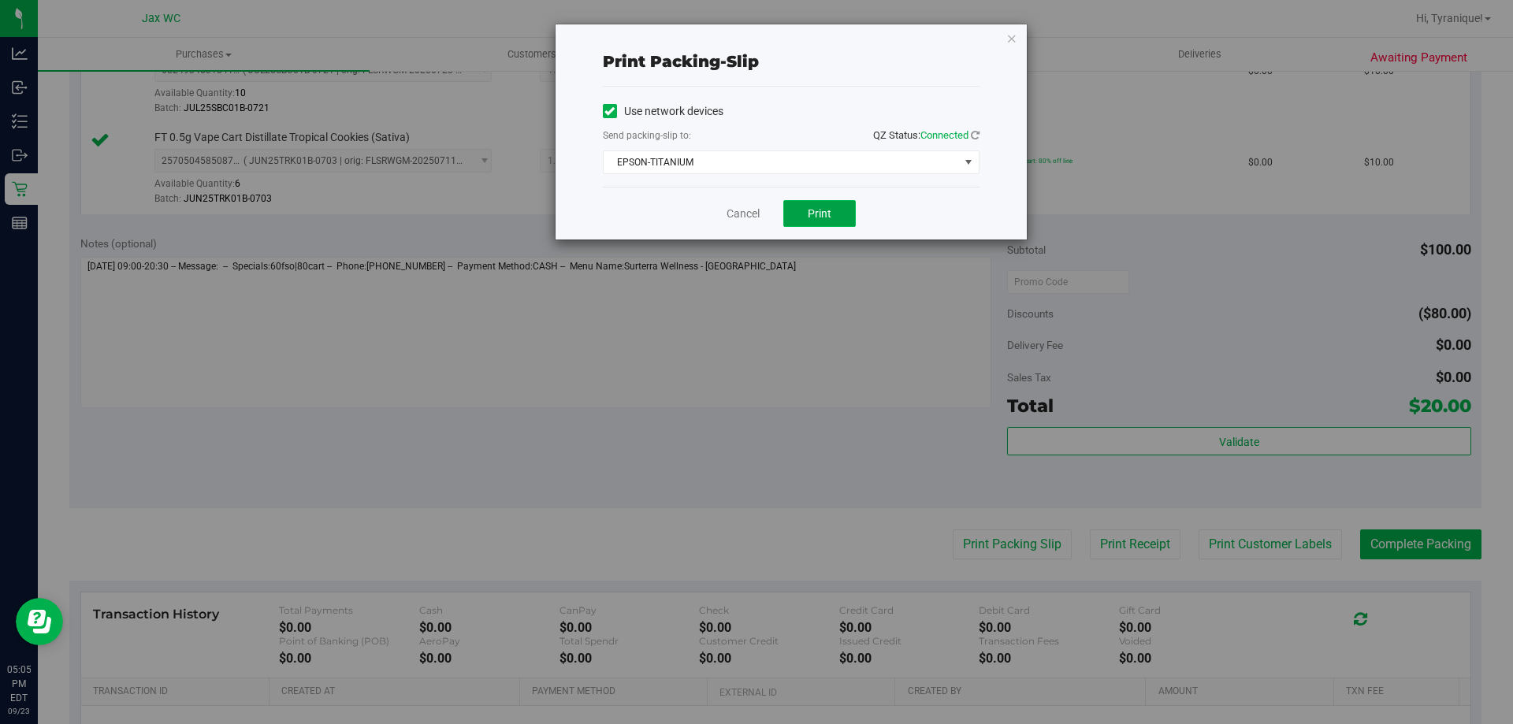
click at [821, 221] on button "Print" at bounding box center [819, 213] width 72 height 27
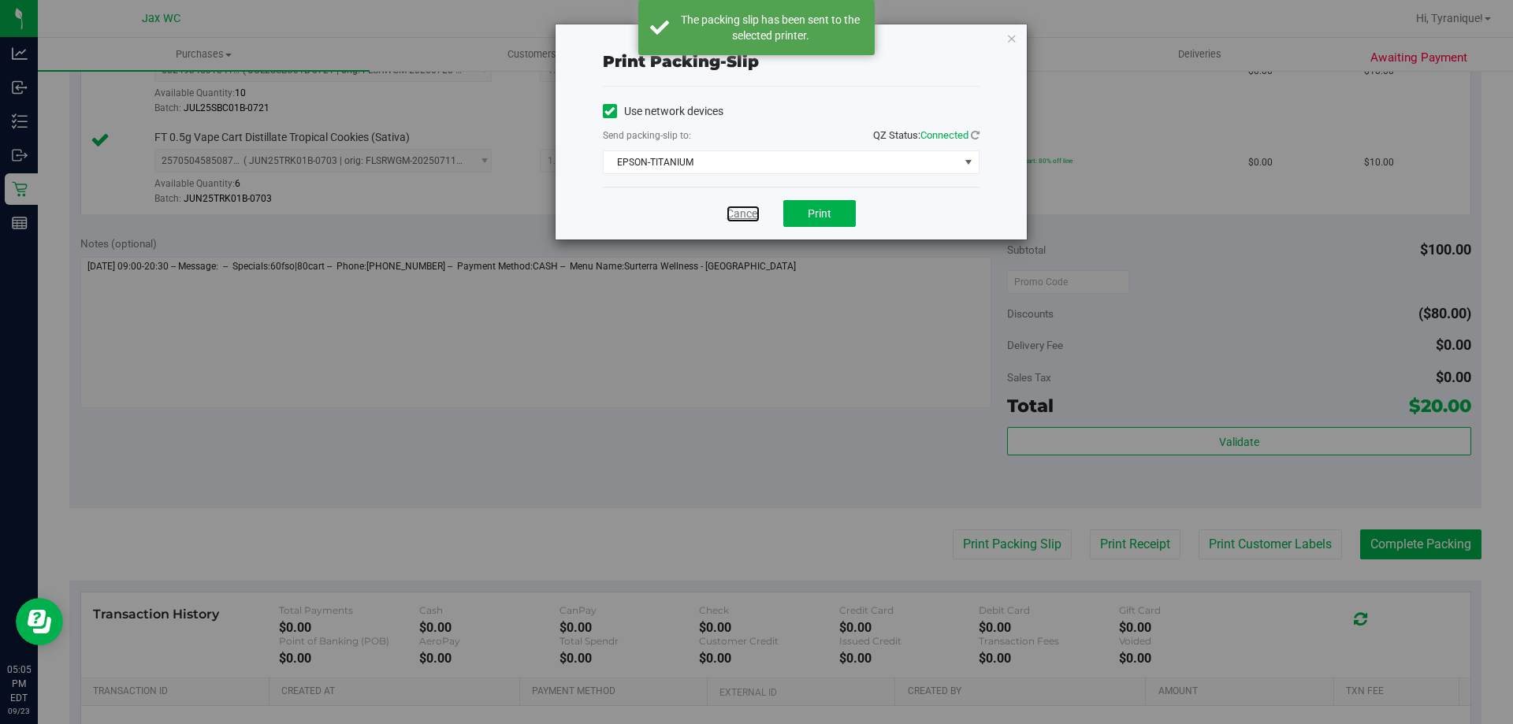
click at [744, 214] on link "Cancel" at bounding box center [743, 214] width 33 height 17
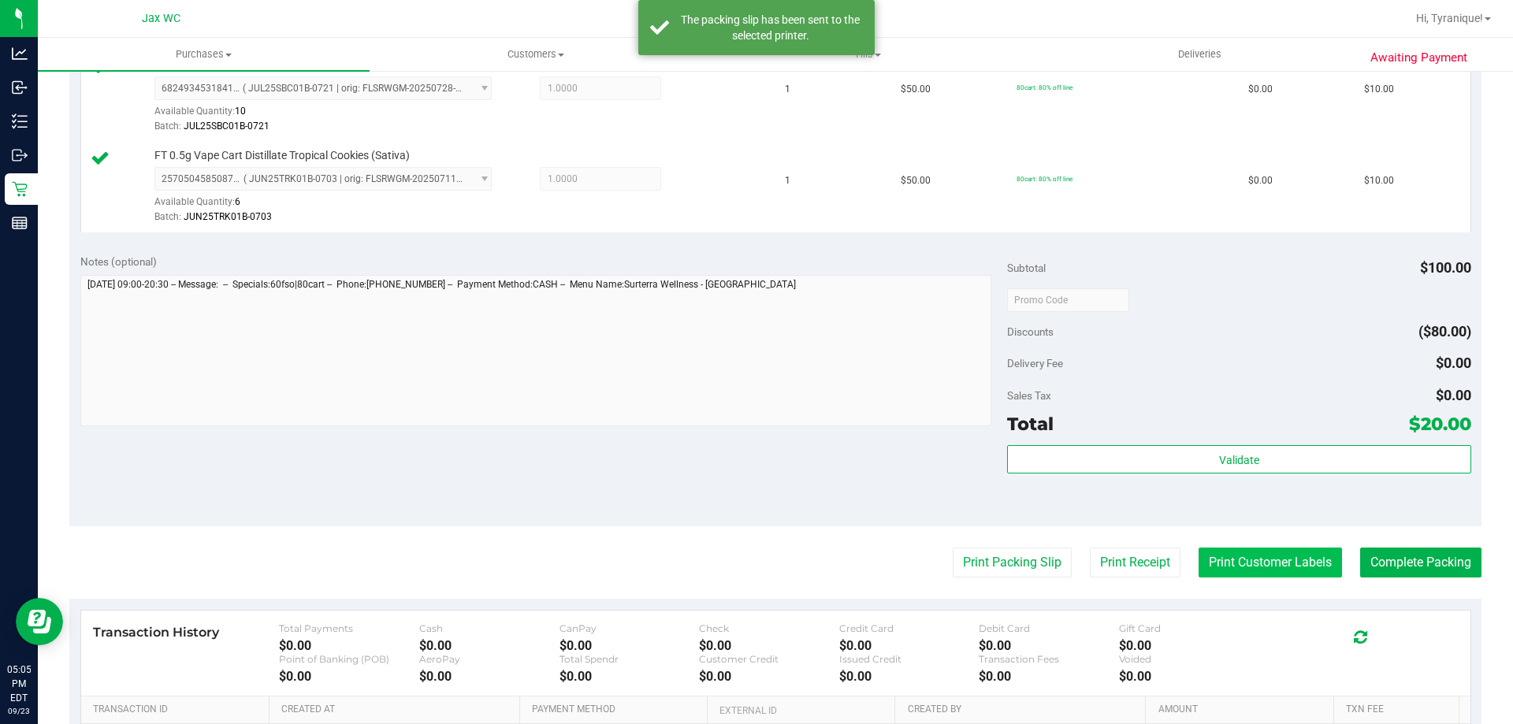
scroll to position [656, 0]
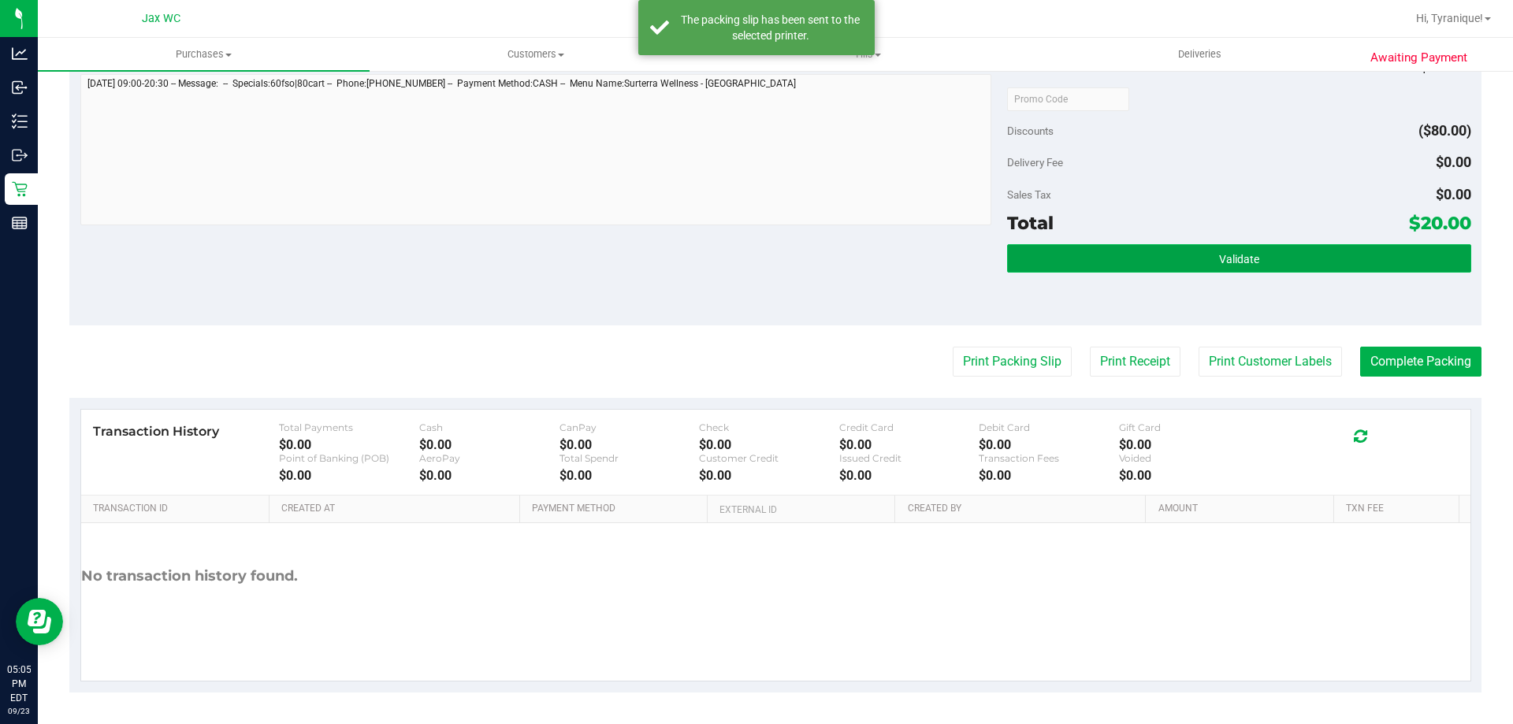
click at [1258, 256] on button "Validate" at bounding box center [1238, 258] width 463 height 28
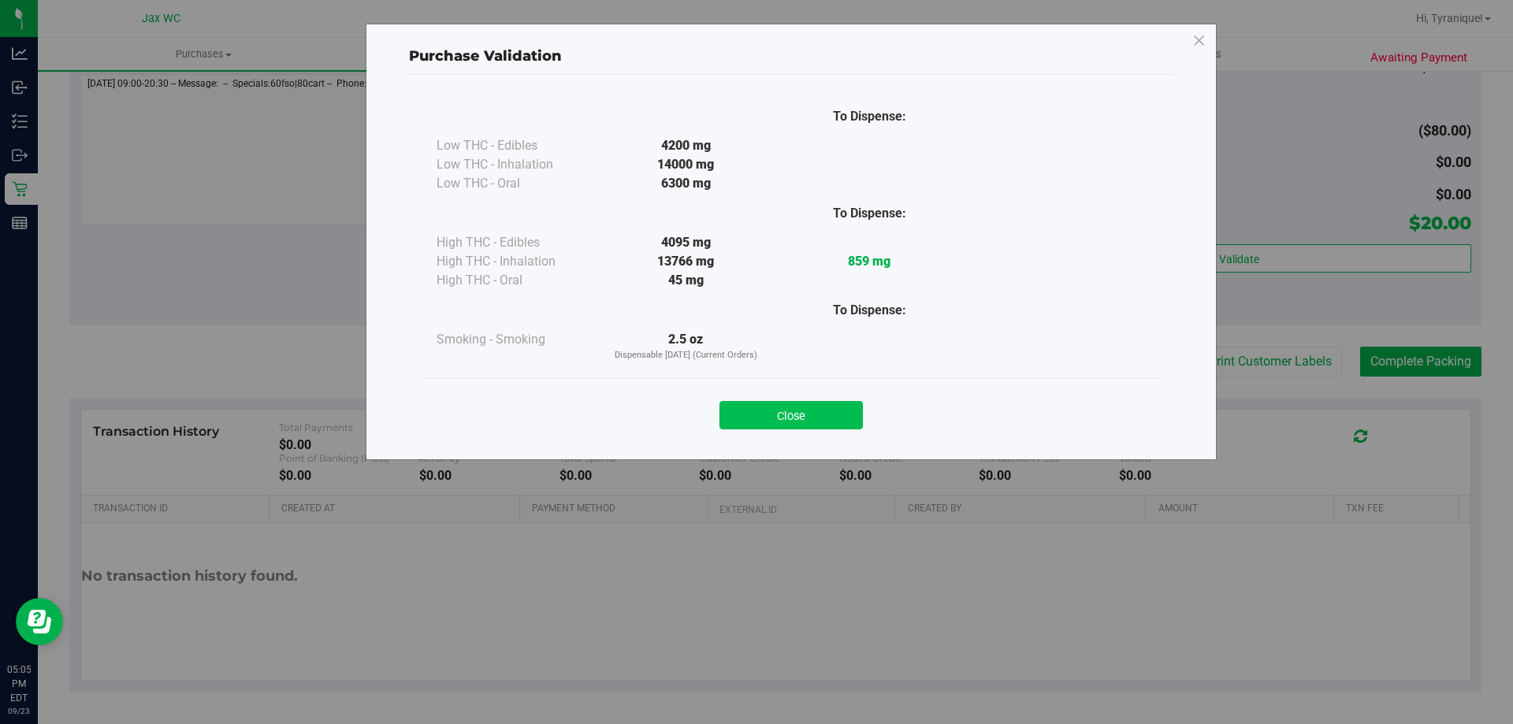
click at [810, 410] on button "Close" at bounding box center [790, 415] width 143 height 28
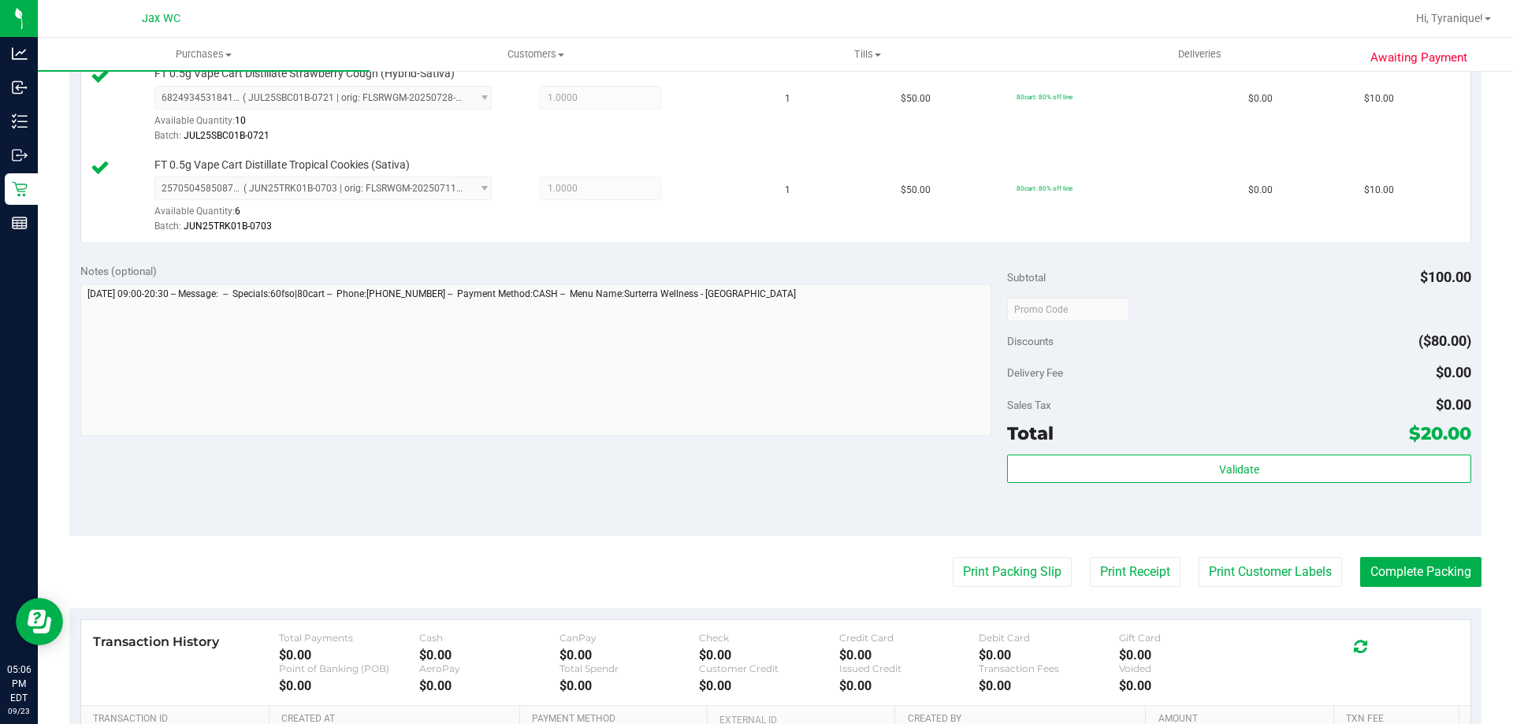
scroll to position [473, 0]
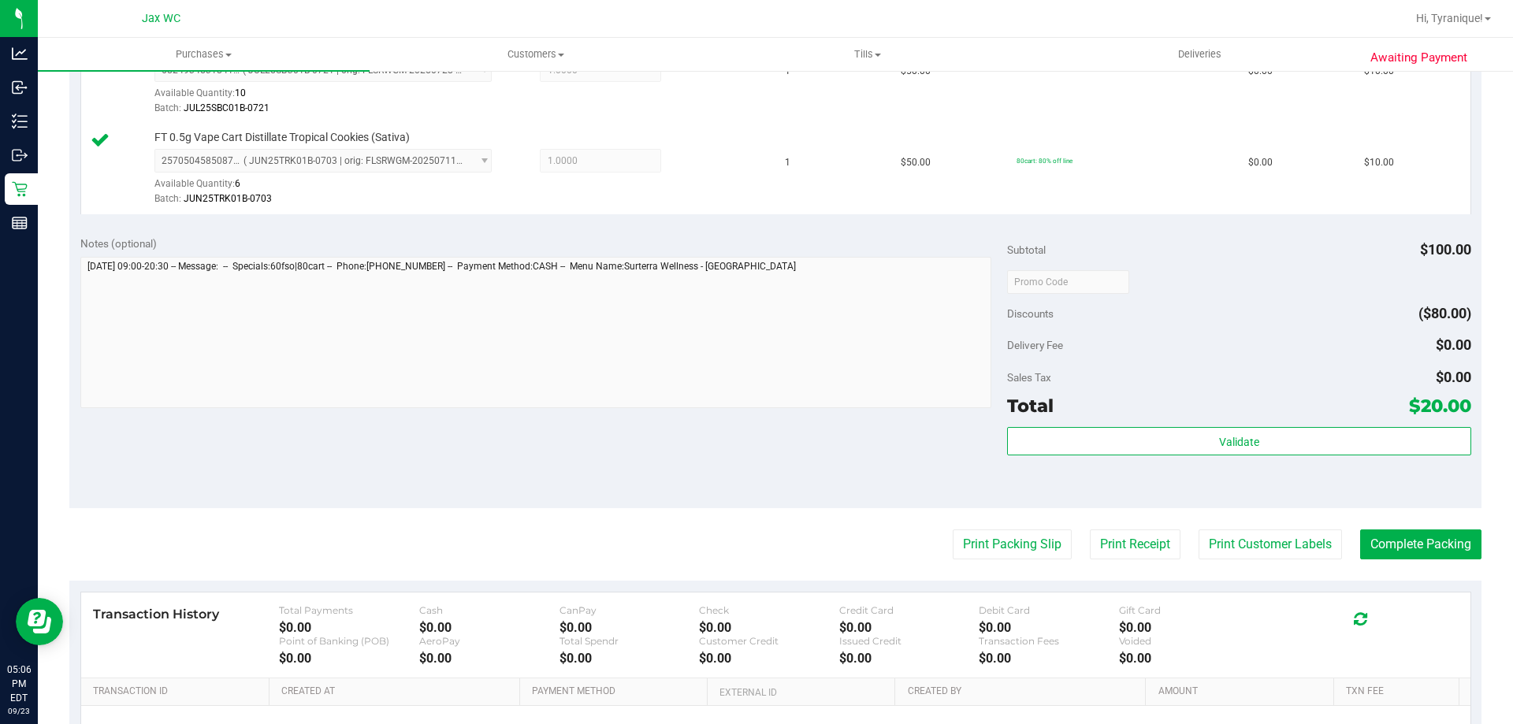
click at [1366, 458] on div "Validate" at bounding box center [1238, 462] width 463 height 71
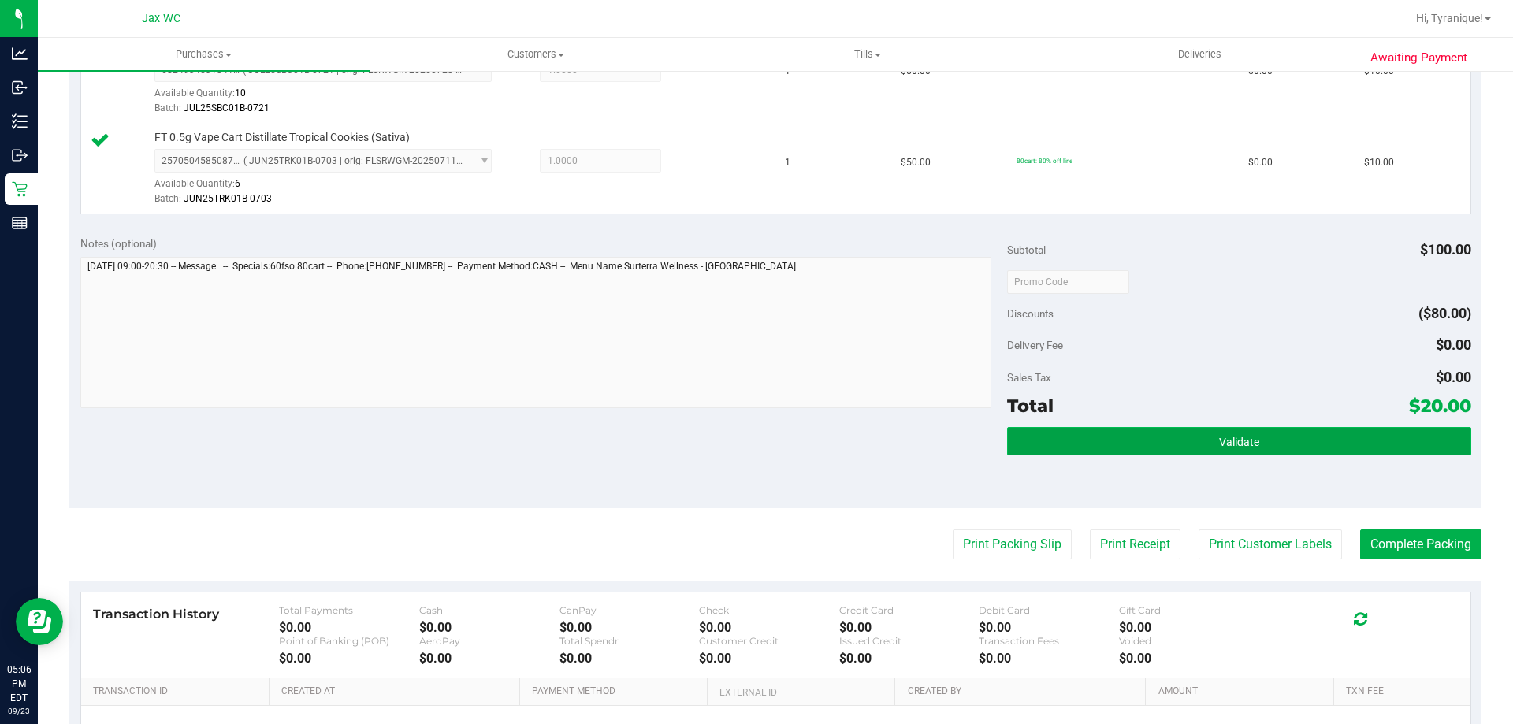
click at [1365, 454] on button "Validate" at bounding box center [1238, 441] width 463 height 28
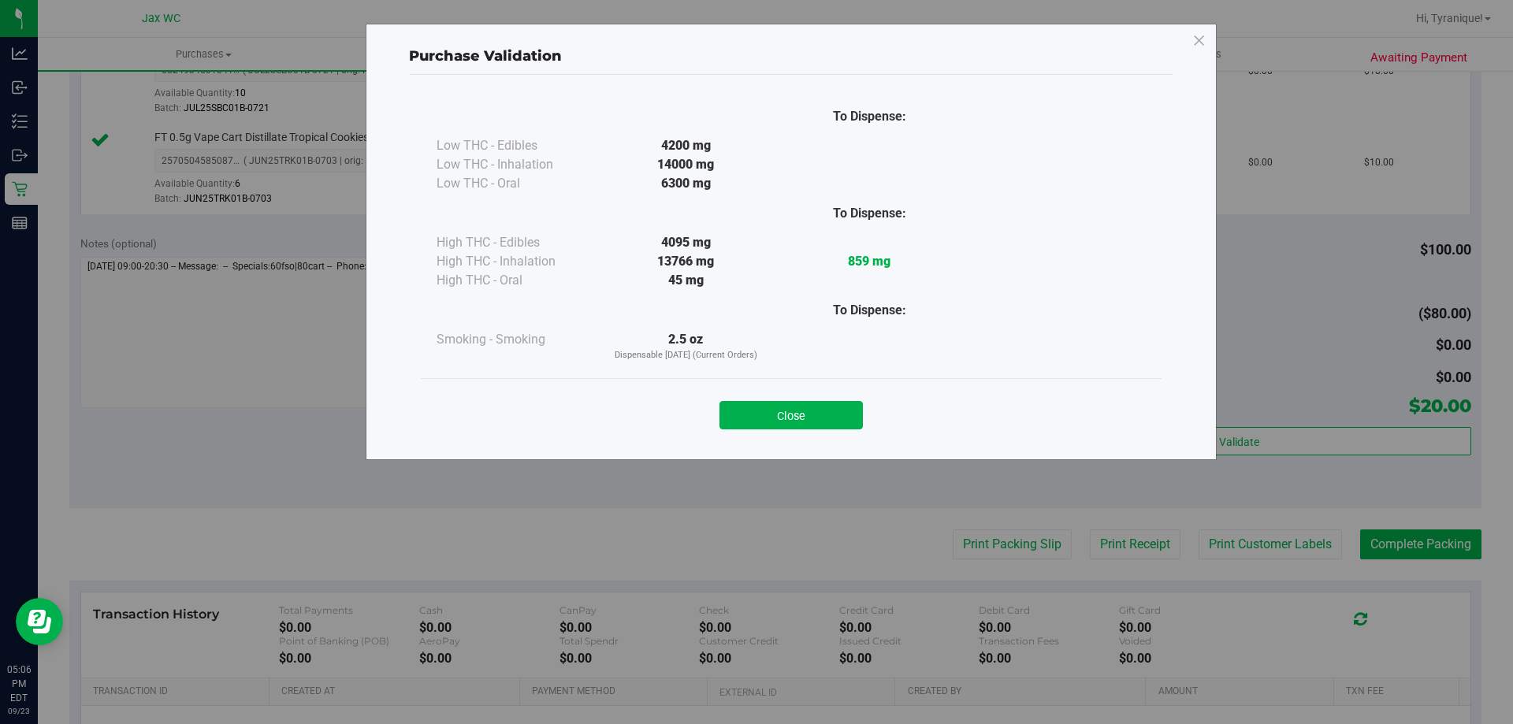
click at [864, 425] on div "Close" at bounding box center [791, 410] width 717 height 39
click at [845, 418] on button "Close" at bounding box center [790, 415] width 143 height 28
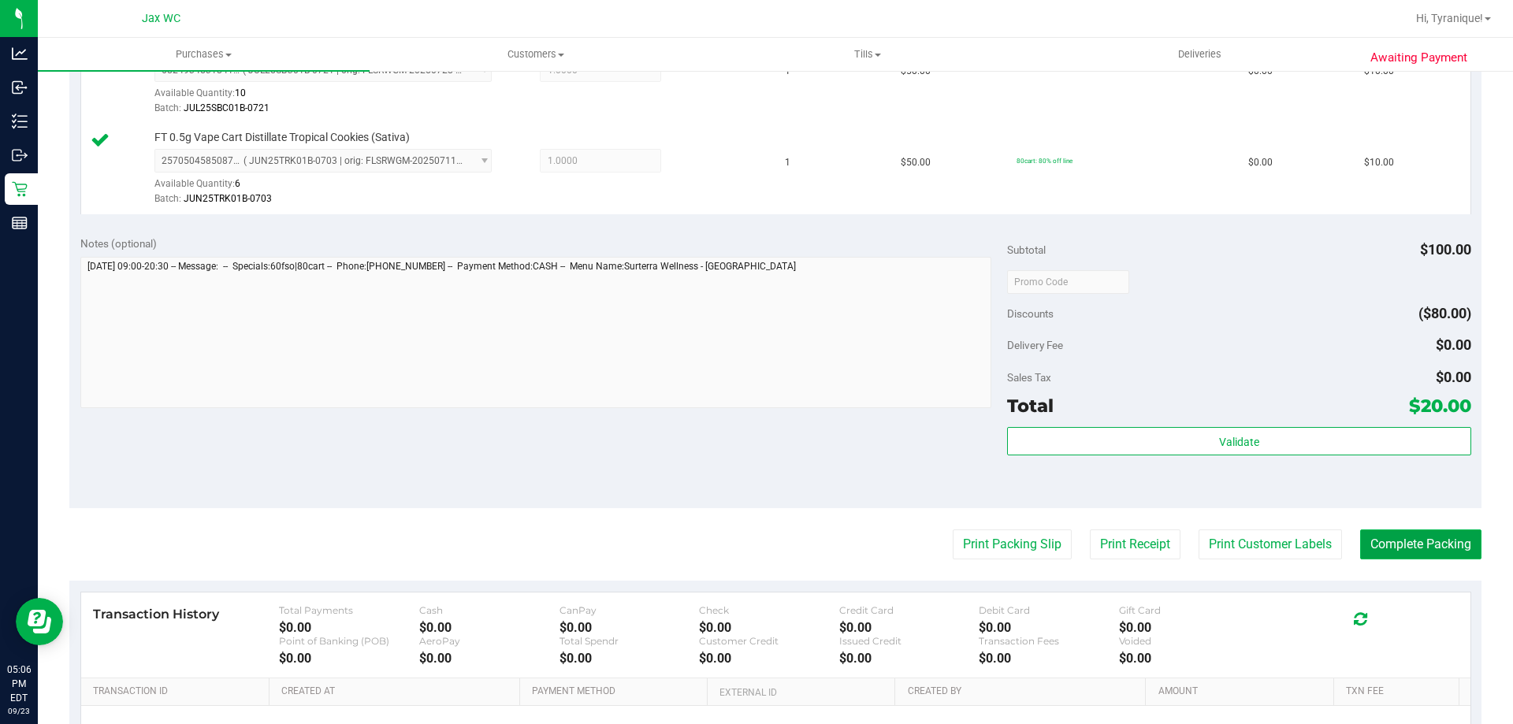
click at [1397, 554] on button "Complete Packing" at bounding box center [1420, 545] width 121 height 30
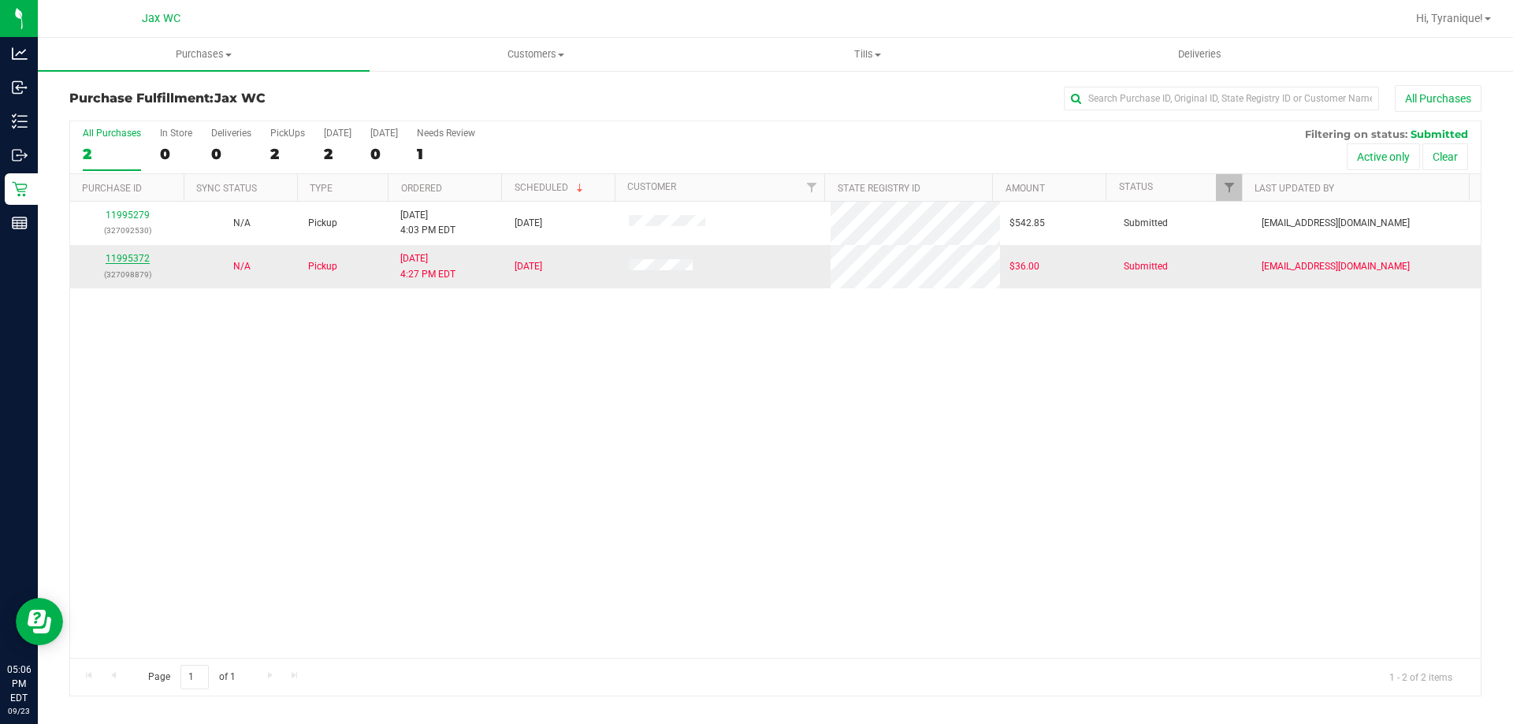
click at [143, 262] on link "11995372" at bounding box center [128, 258] width 44 height 11
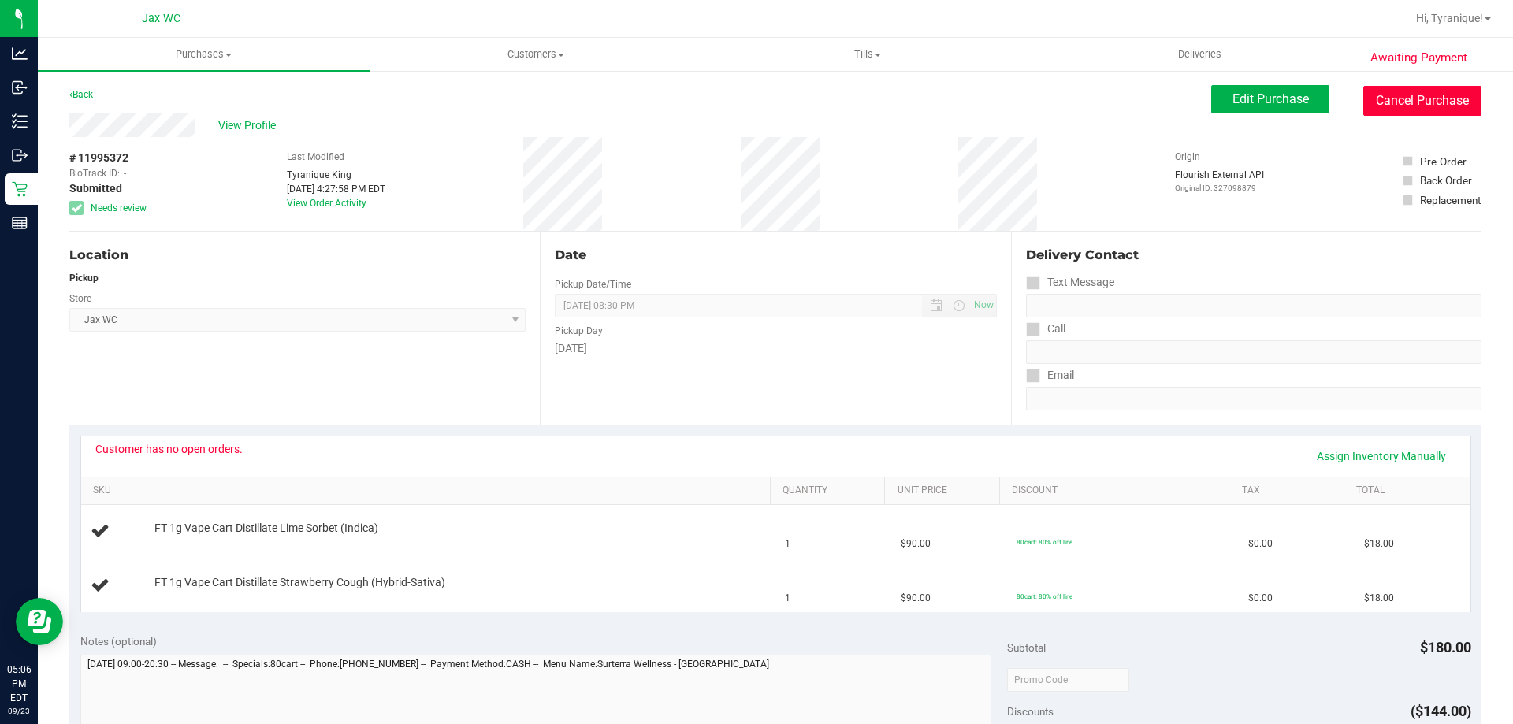
click at [1396, 102] on button "Cancel Purchase" at bounding box center [1422, 101] width 118 height 30
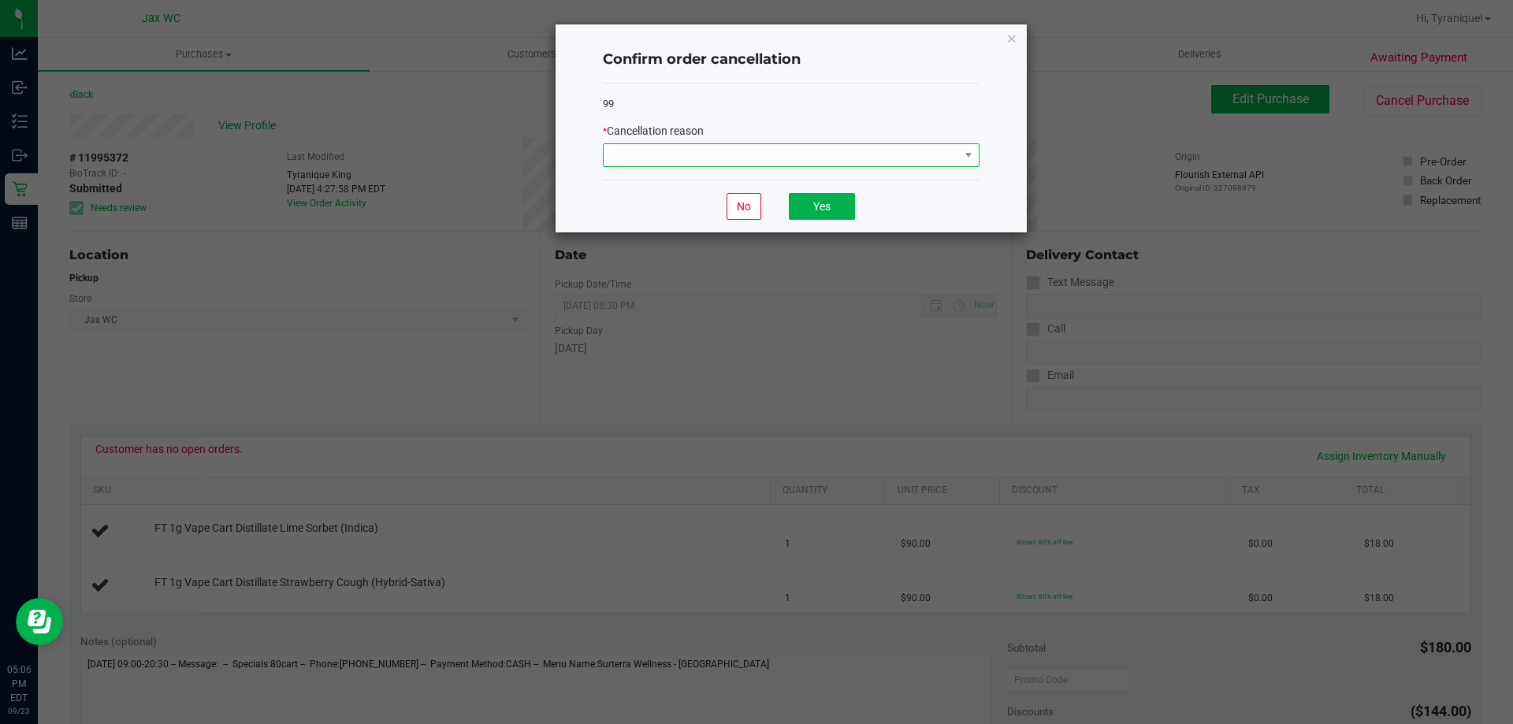
click at [719, 163] on span at bounding box center [781, 155] width 355 height 22
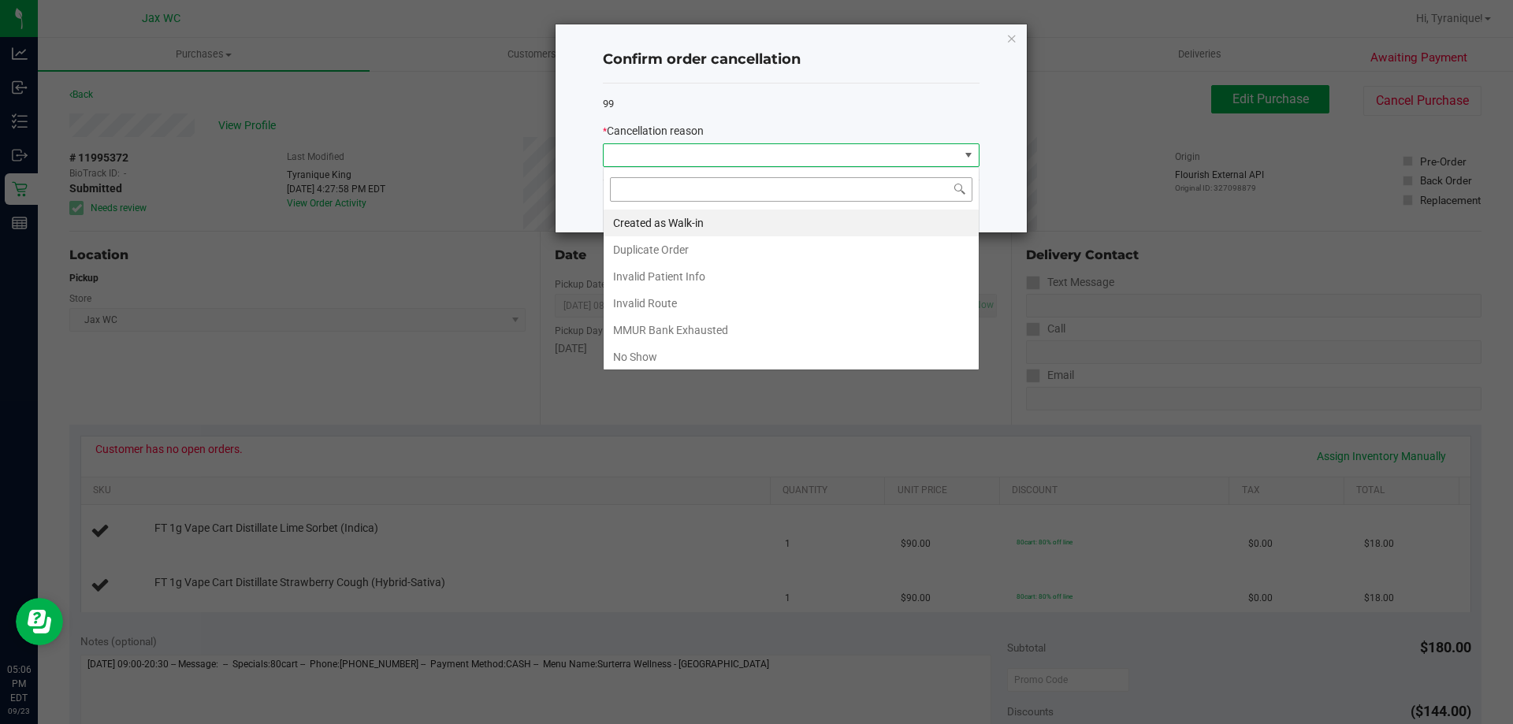
scroll to position [24, 377]
click at [749, 352] on li "No Show" at bounding box center [791, 357] width 375 height 27
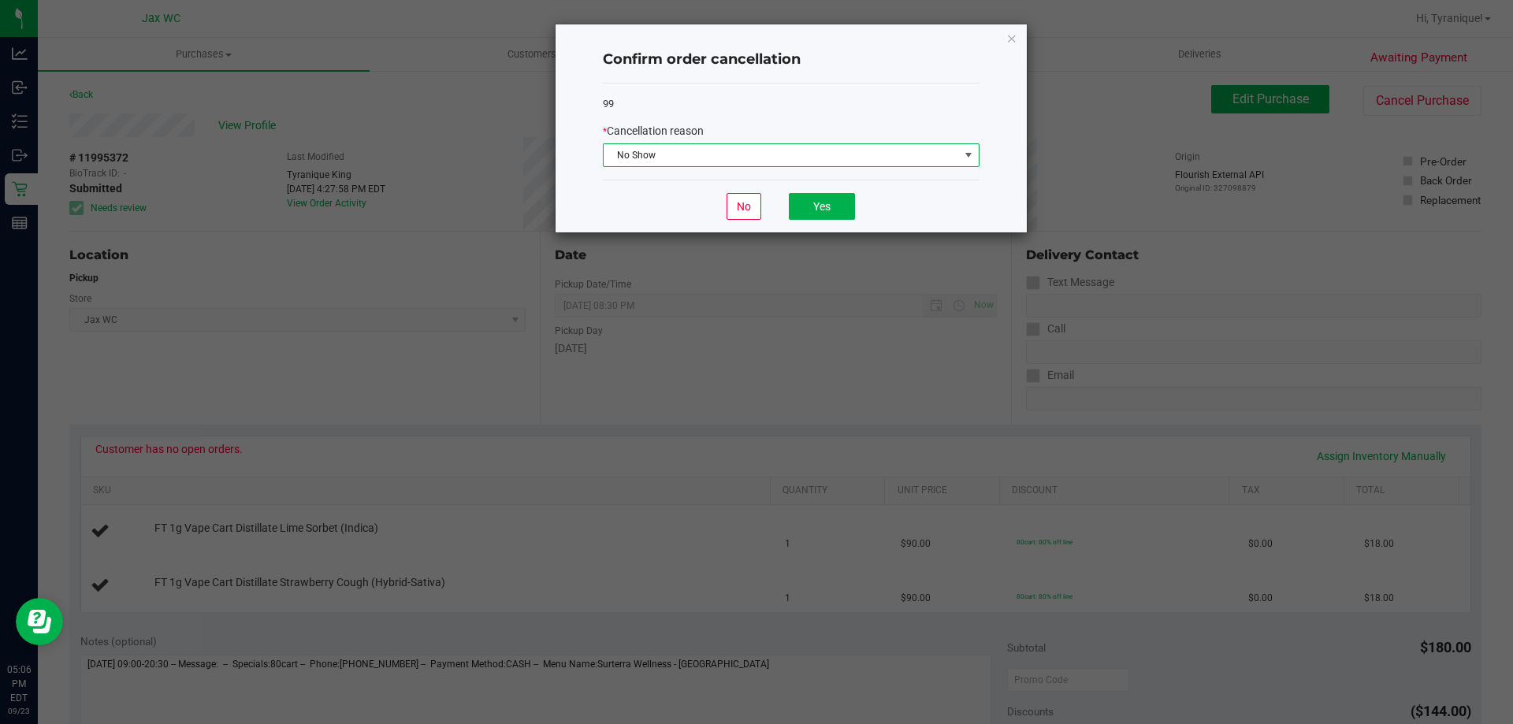
click at [794, 151] on span "No Show" at bounding box center [781, 155] width 355 height 22
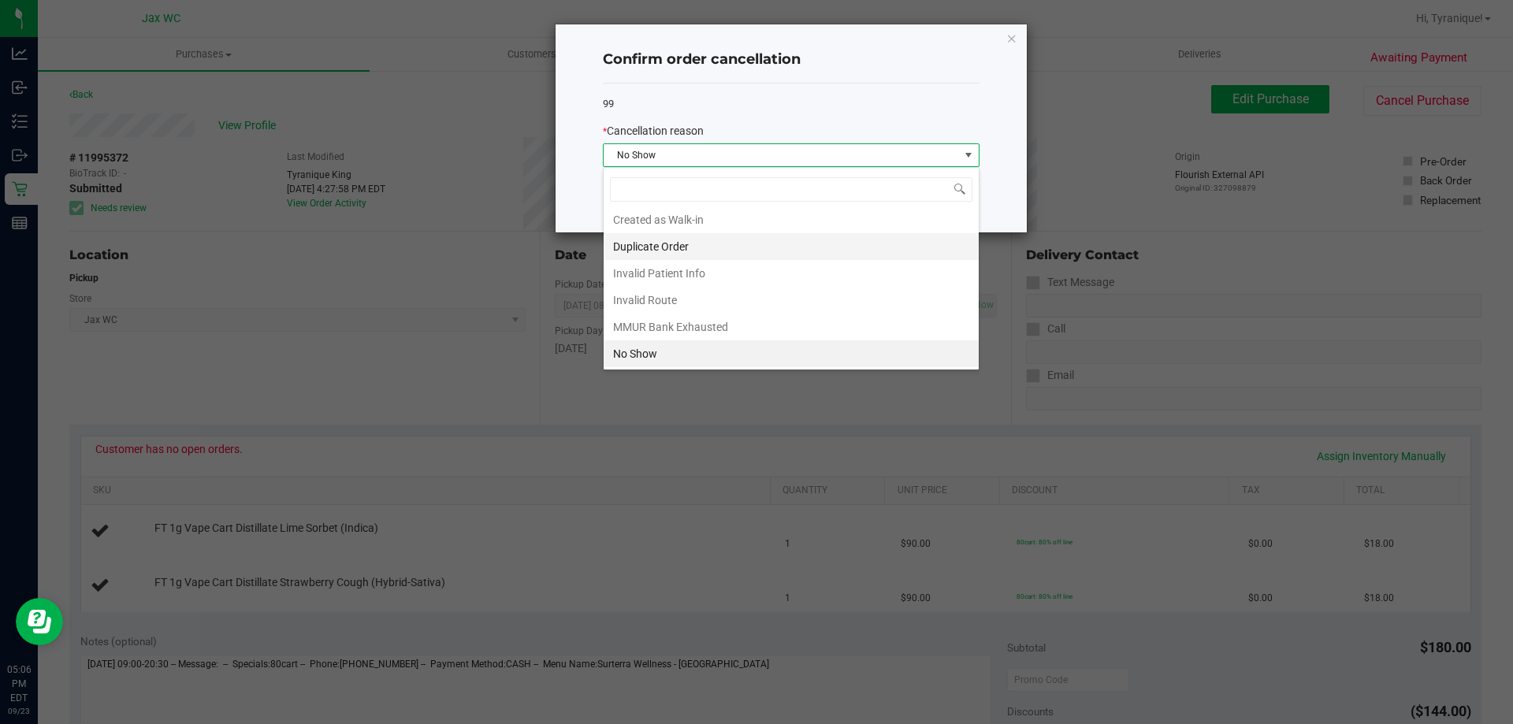
click at [694, 247] on li "Duplicate Order" at bounding box center [791, 246] width 375 height 27
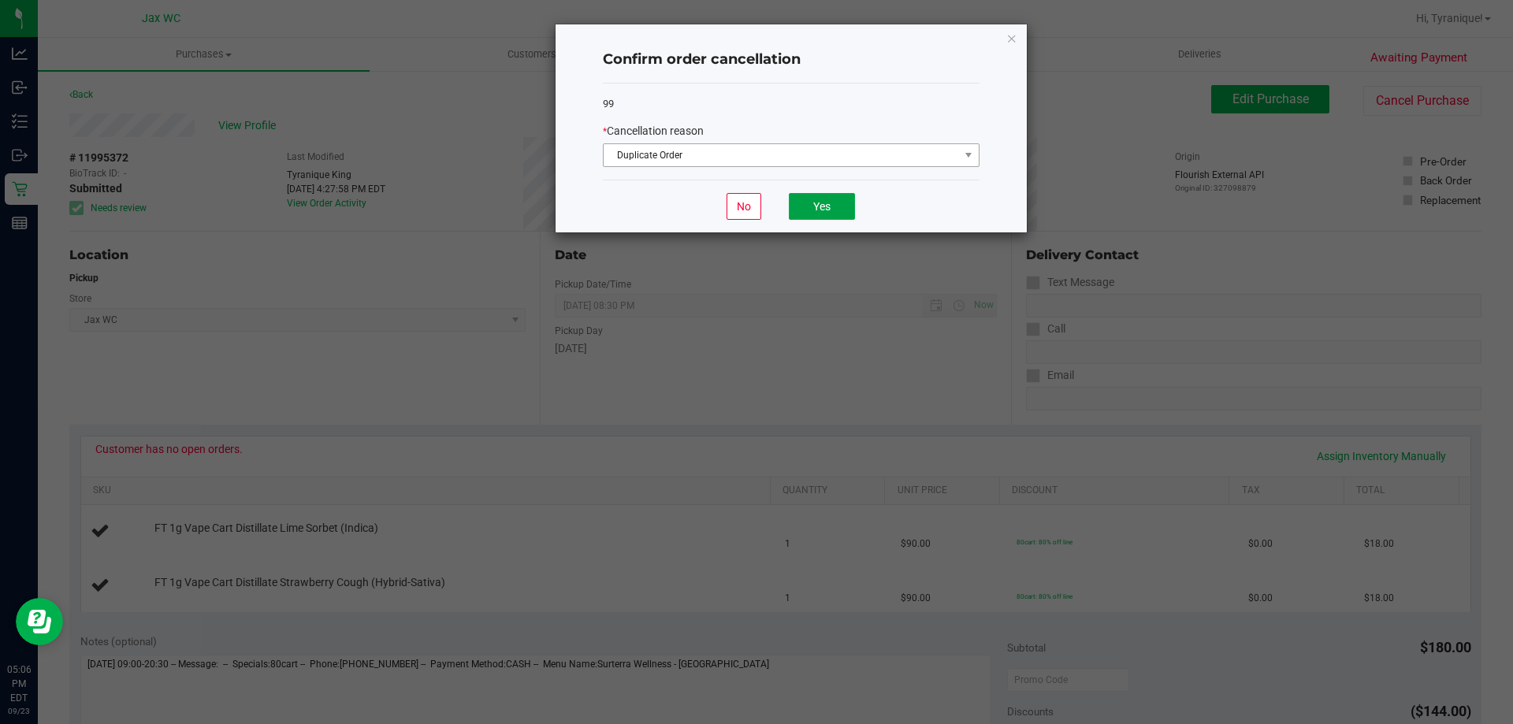
drag, startPoint x: 811, startPoint y: 204, endPoint x: 778, endPoint y: 158, distance: 57.1
click at [778, 158] on div "Confirm order cancellation 99 * Cancellation reason Duplicate Order No Yes" at bounding box center [791, 128] width 471 height 208
click at [778, 158] on span "Duplicate Order" at bounding box center [781, 155] width 355 height 22
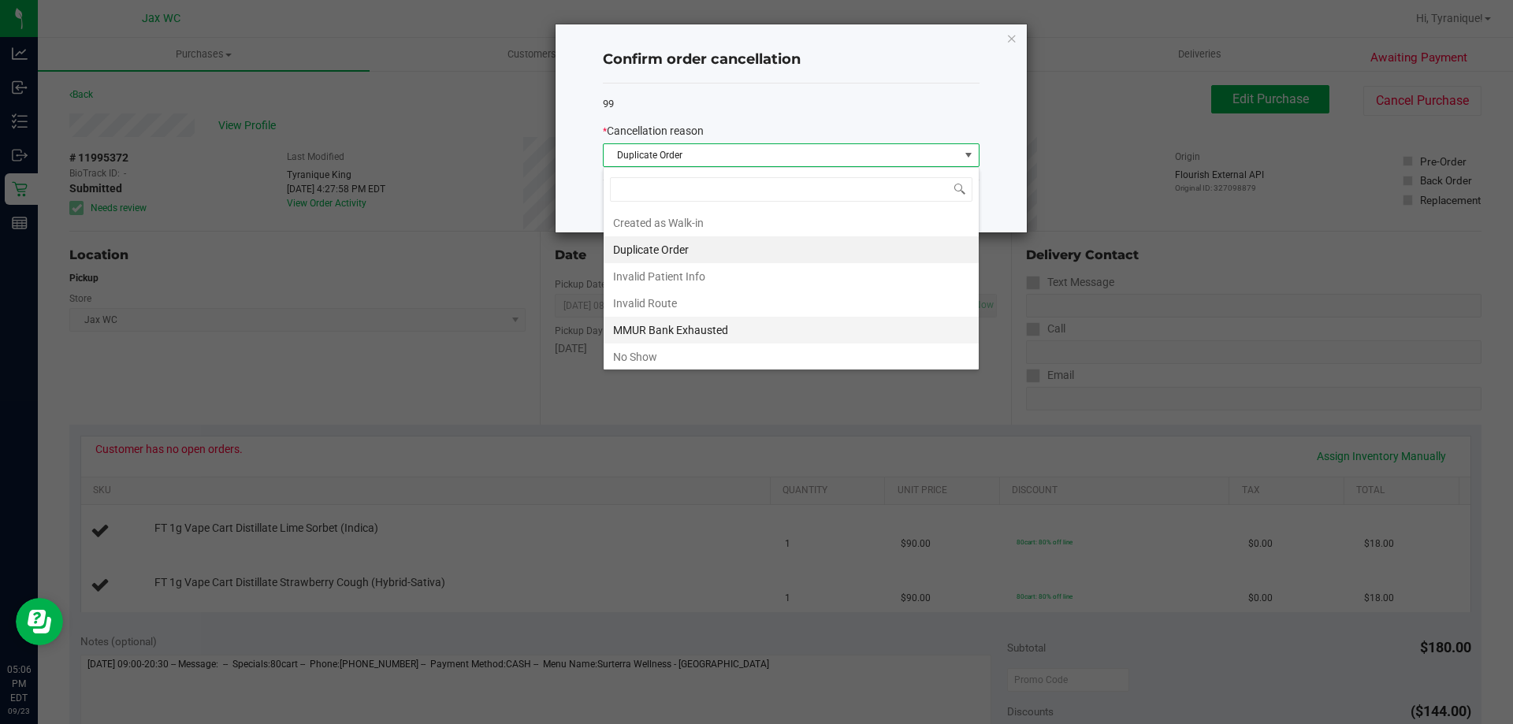
click at [689, 325] on li "MMUR Bank Exhausted" at bounding box center [791, 330] width 375 height 27
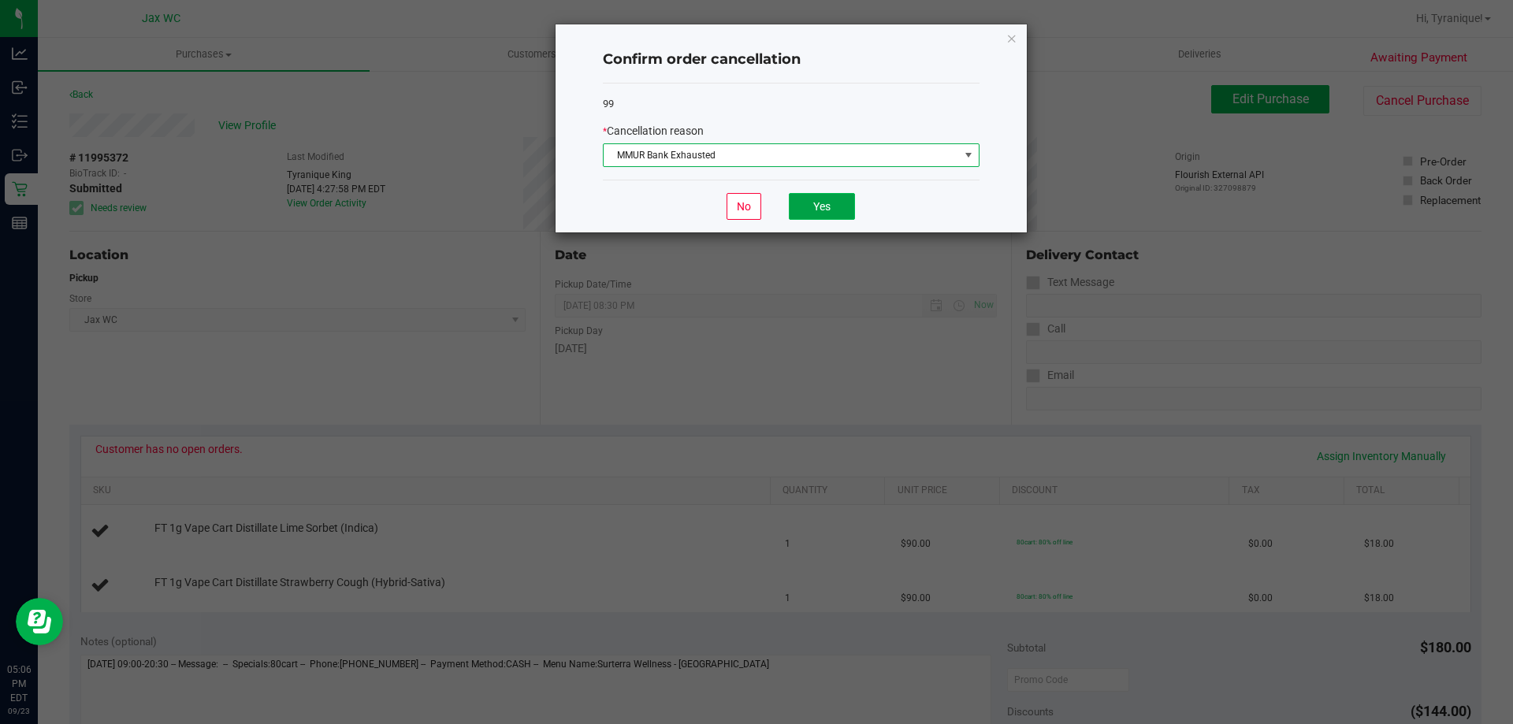
click at [820, 199] on button "Yes" at bounding box center [822, 206] width 66 height 27
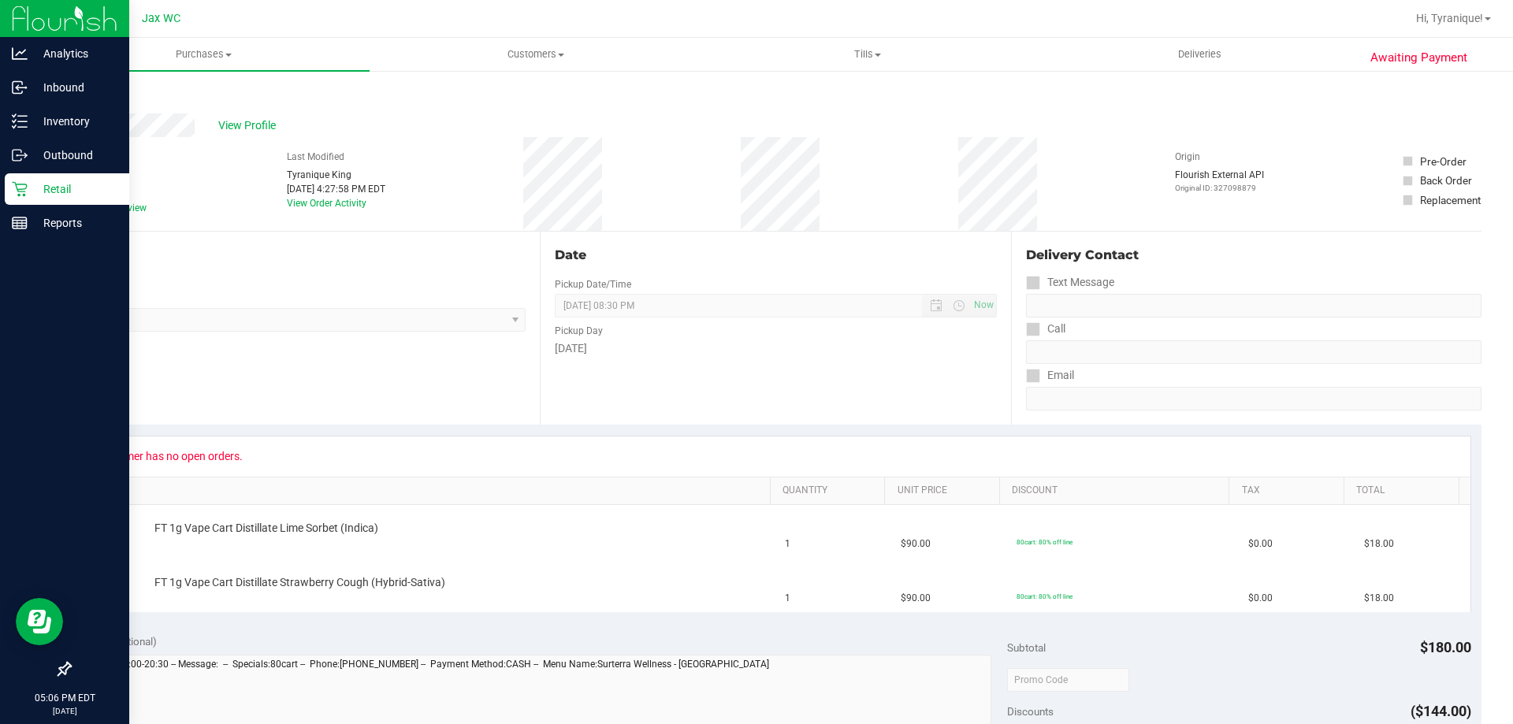
click at [16, 197] on div "Retail" at bounding box center [67, 189] width 125 height 32
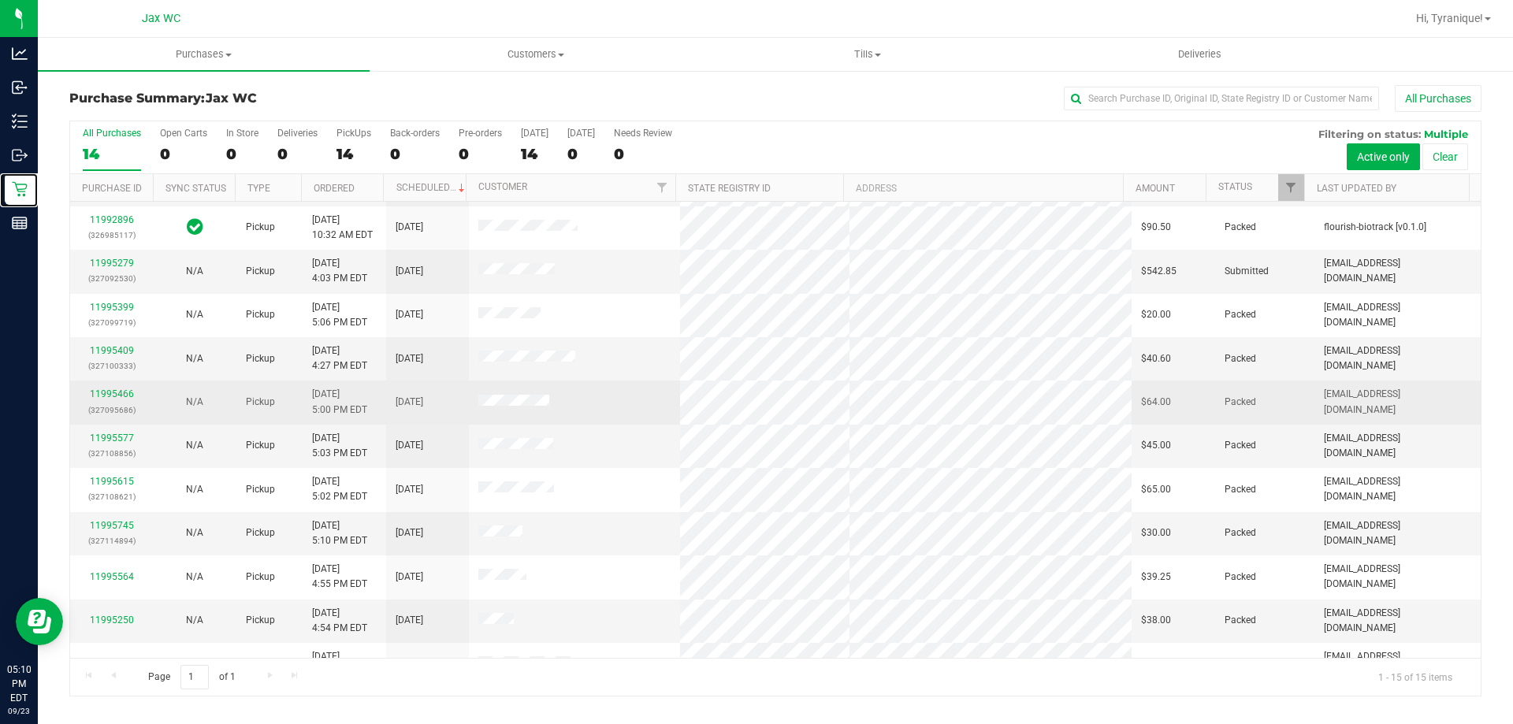
scroll to position [198, 0]
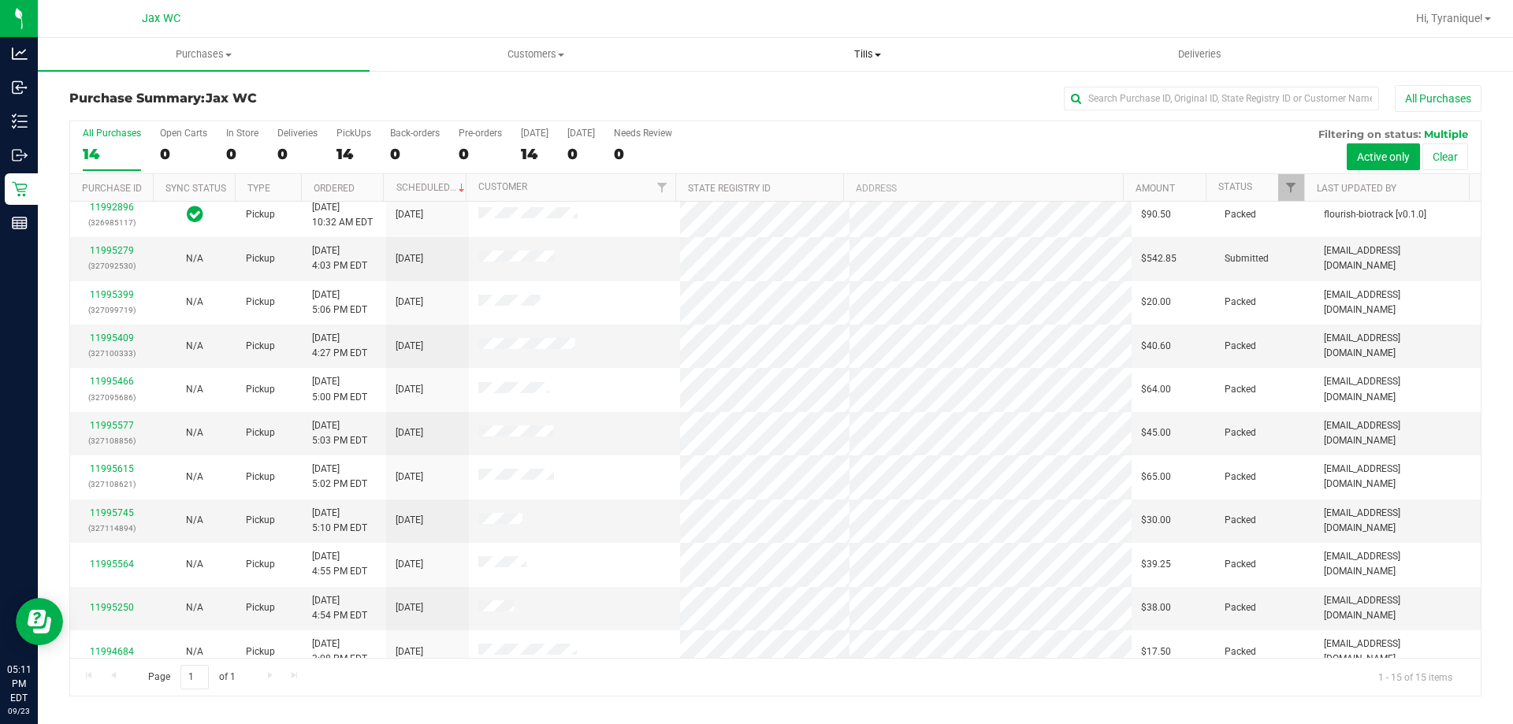
click at [861, 56] on span "Tills" at bounding box center [867, 54] width 330 height 14
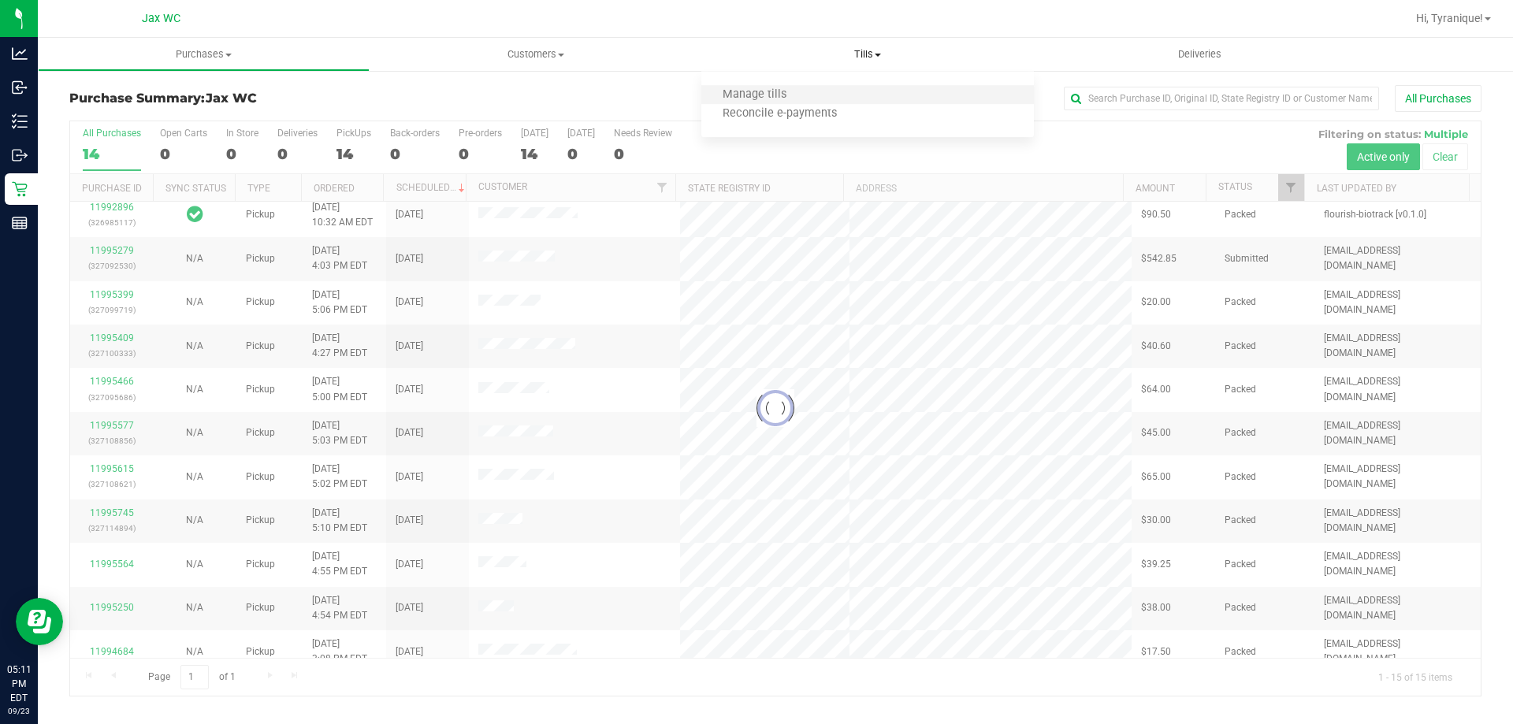
click at [848, 89] on li "Manage tills" at bounding box center [867, 95] width 332 height 19
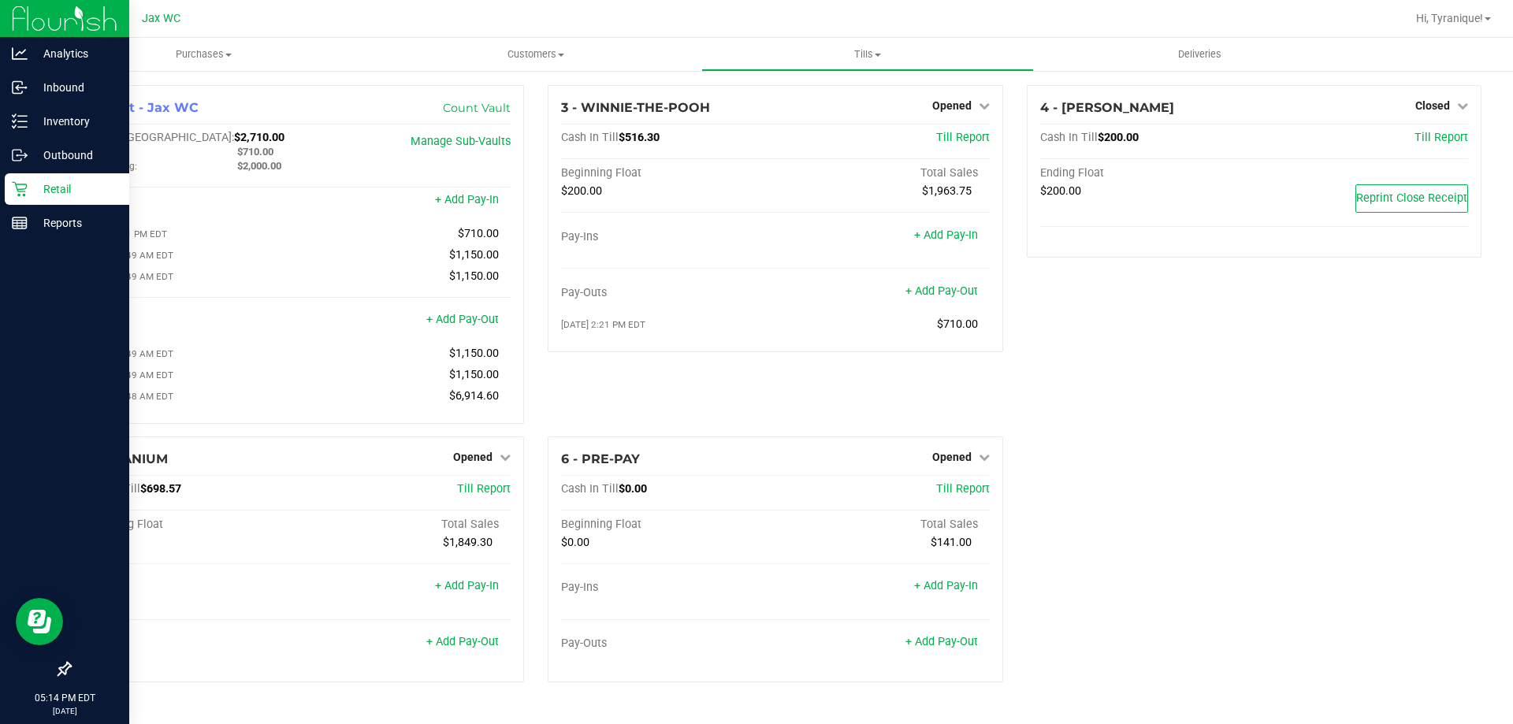
click at [29, 185] on p "Retail" at bounding box center [75, 189] width 95 height 19
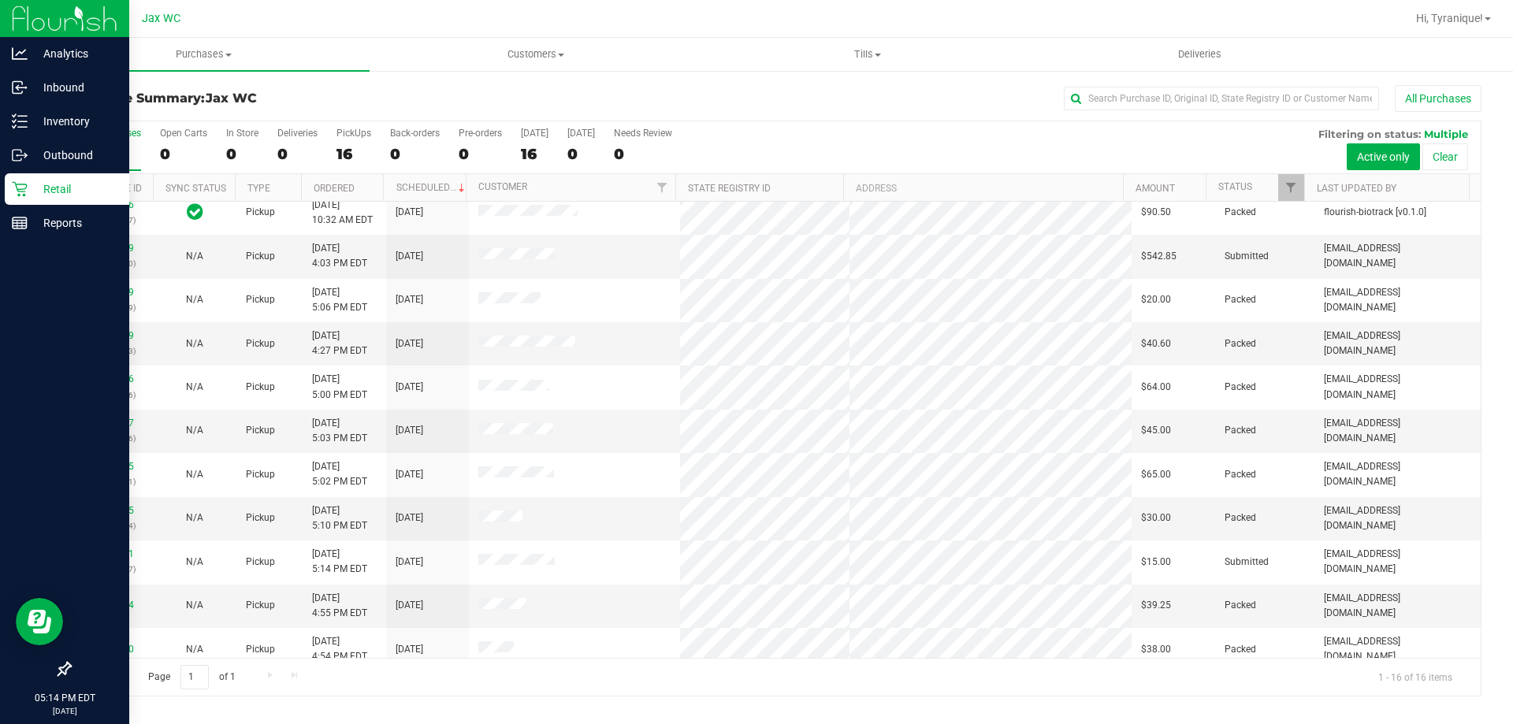
scroll to position [242, 0]
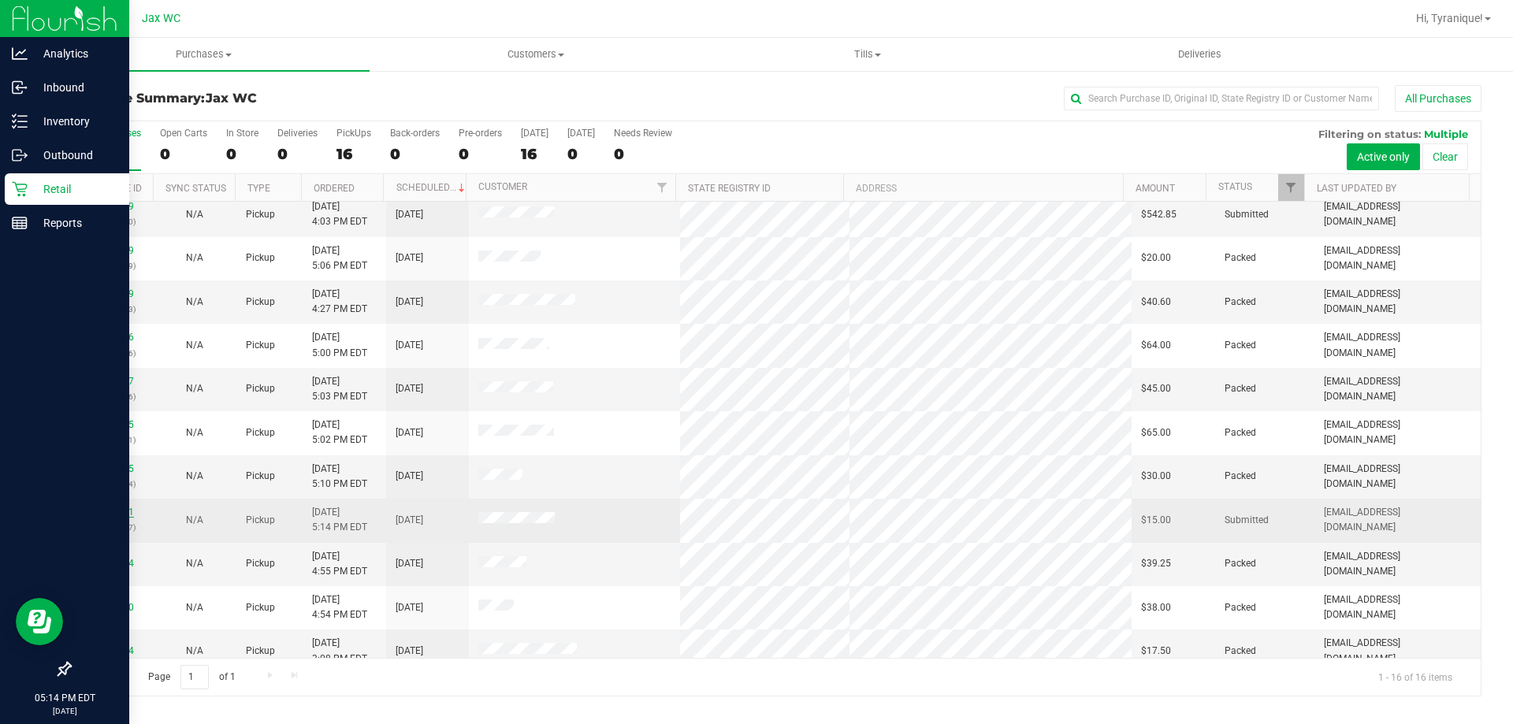
click at [104, 507] on link "11995811" at bounding box center [112, 512] width 44 height 11
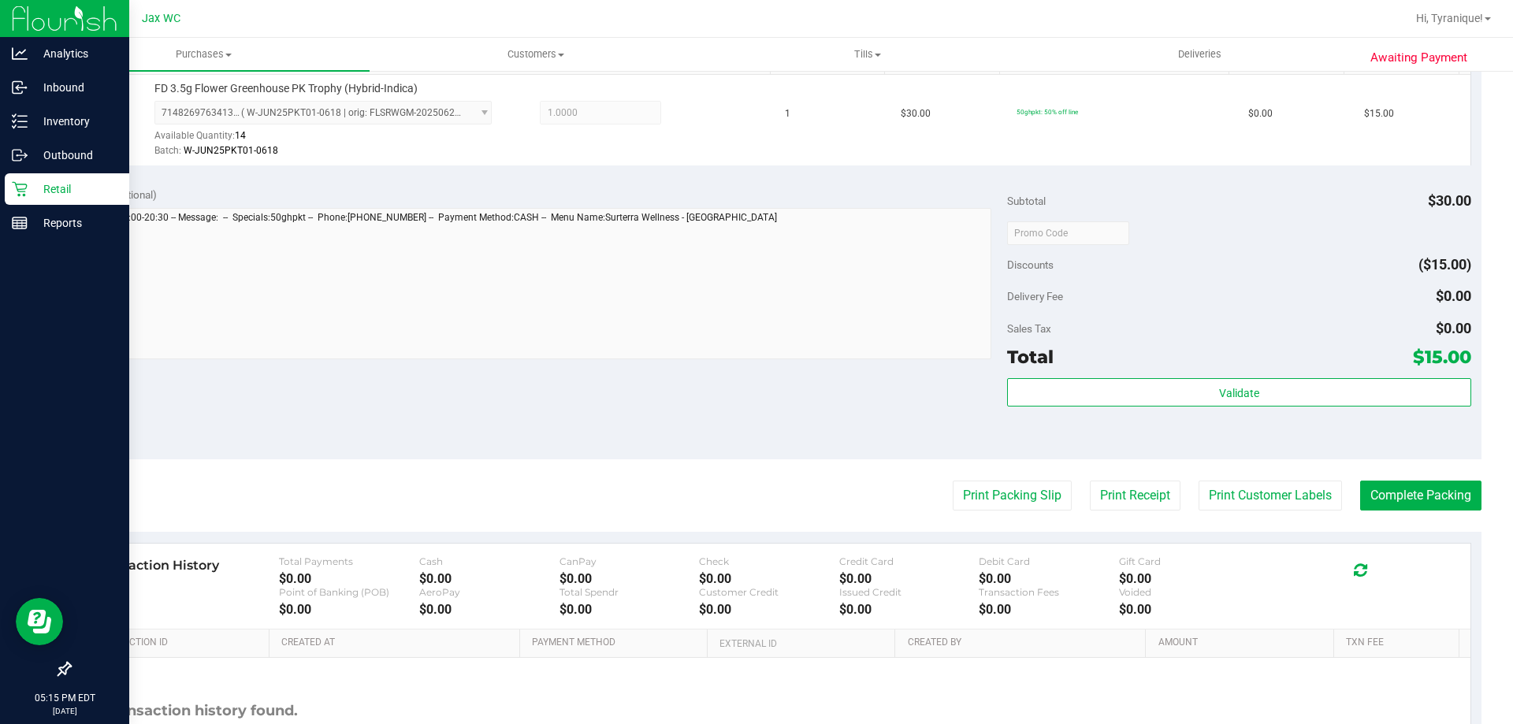
scroll to position [473, 0]
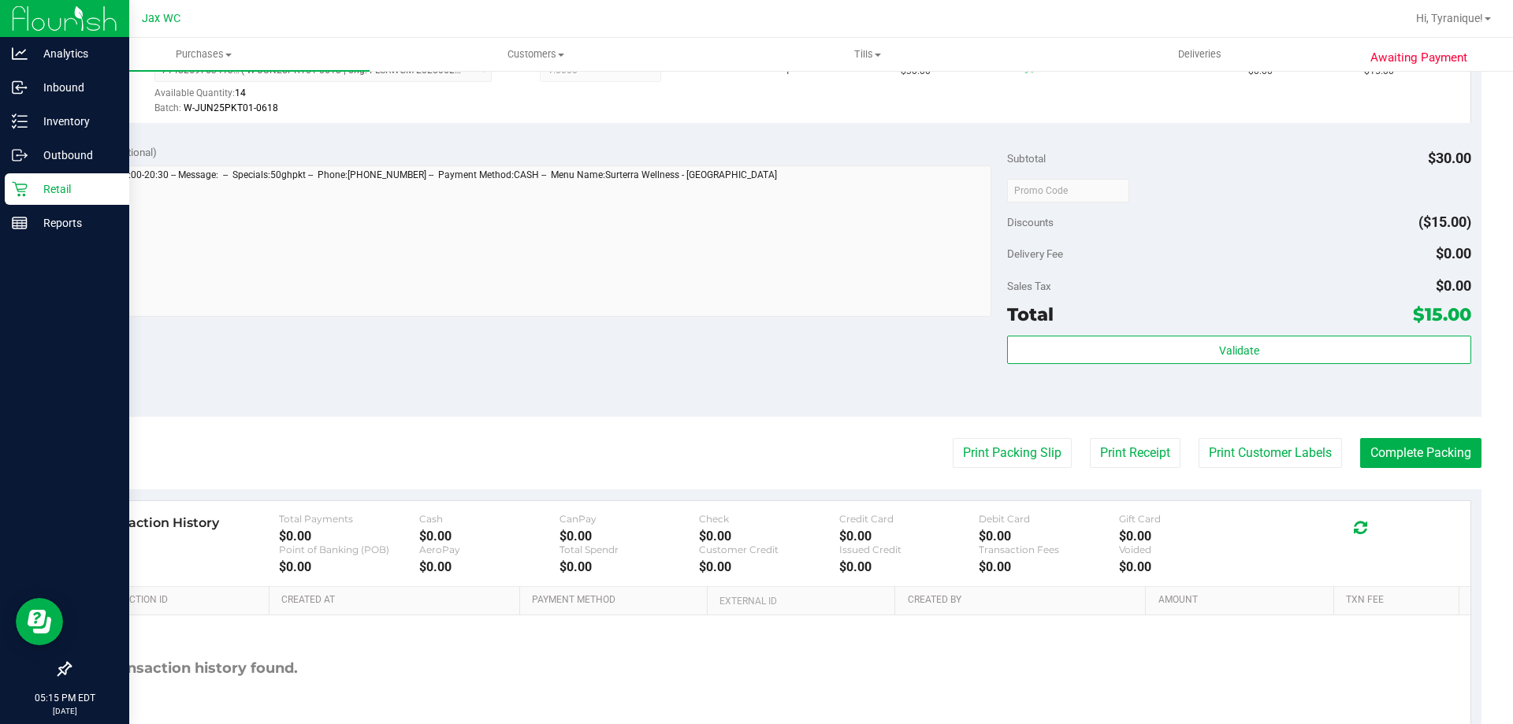
click at [1201, 364] on div "Validate" at bounding box center [1238, 351] width 463 height 30
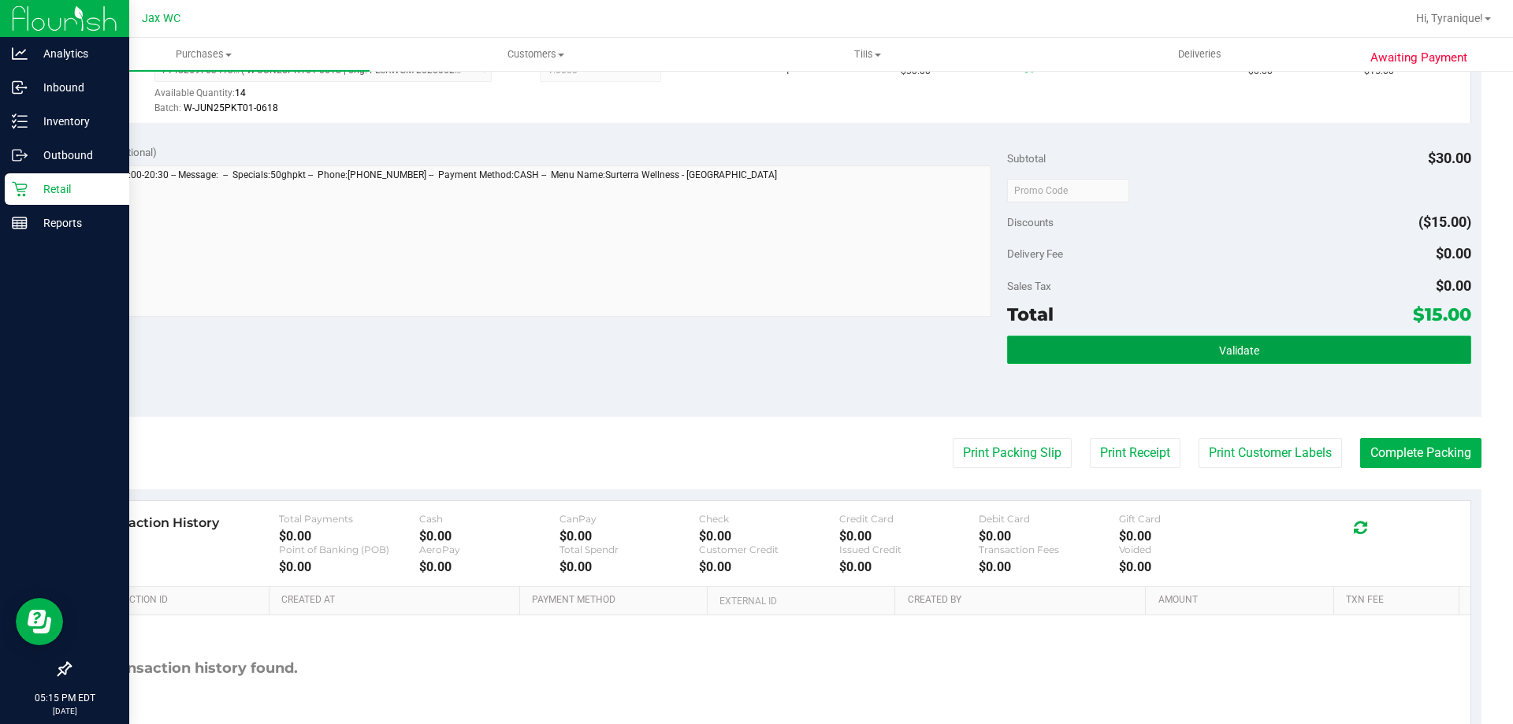
click at [1198, 351] on button "Validate" at bounding box center [1238, 350] width 463 height 28
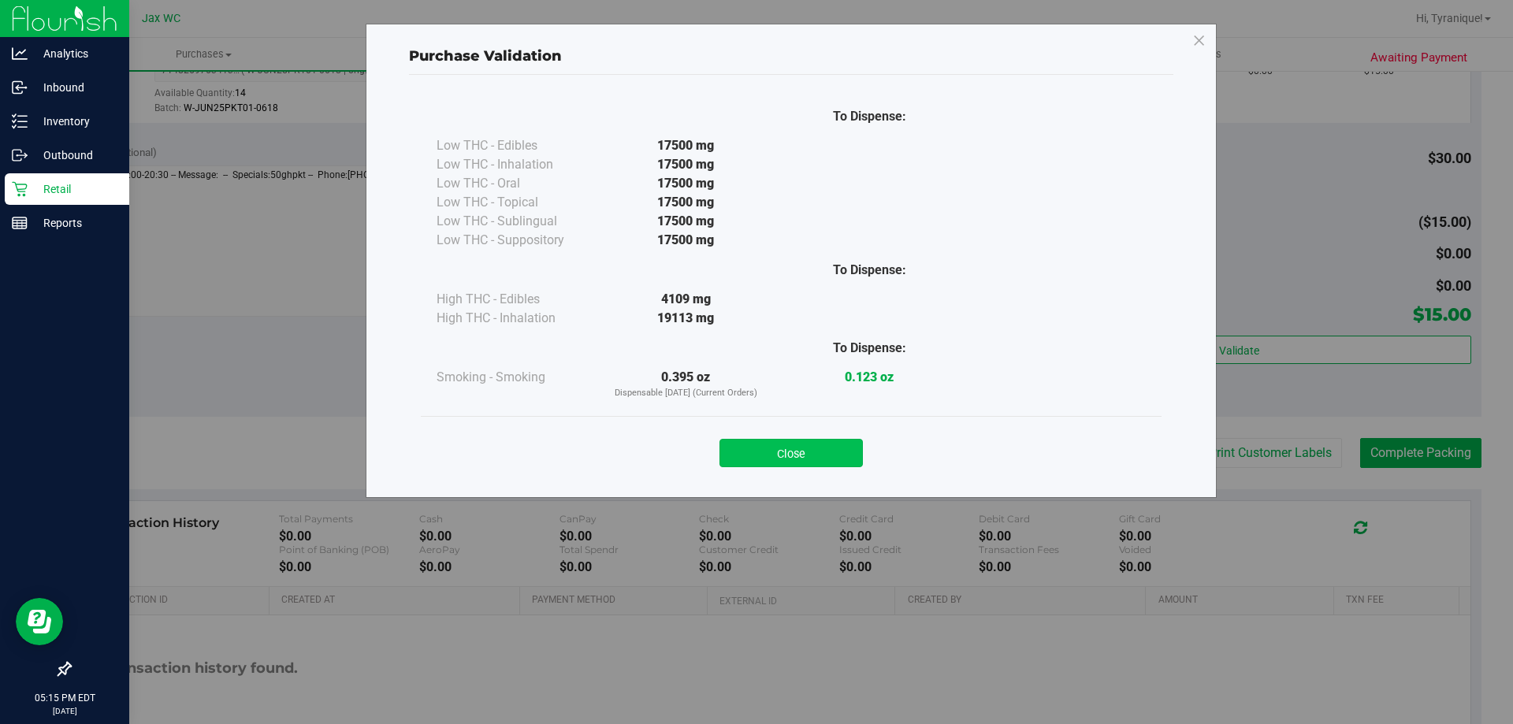
click at [805, 444] on button "Close" at bounding box center [790, 453] width 143 height 28
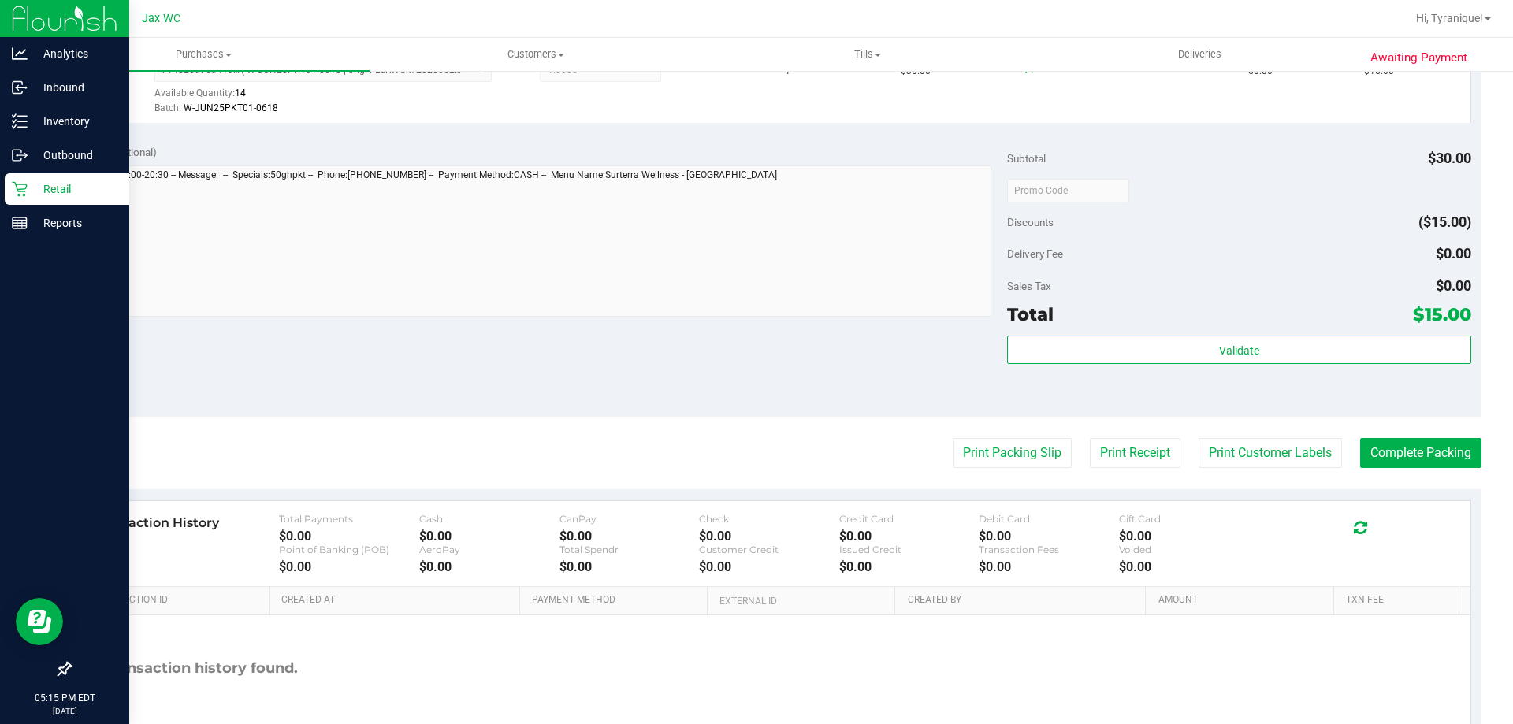
click at [1115, 370] on div "Validate" at bounding box center [1238, 371] width 463 height 71
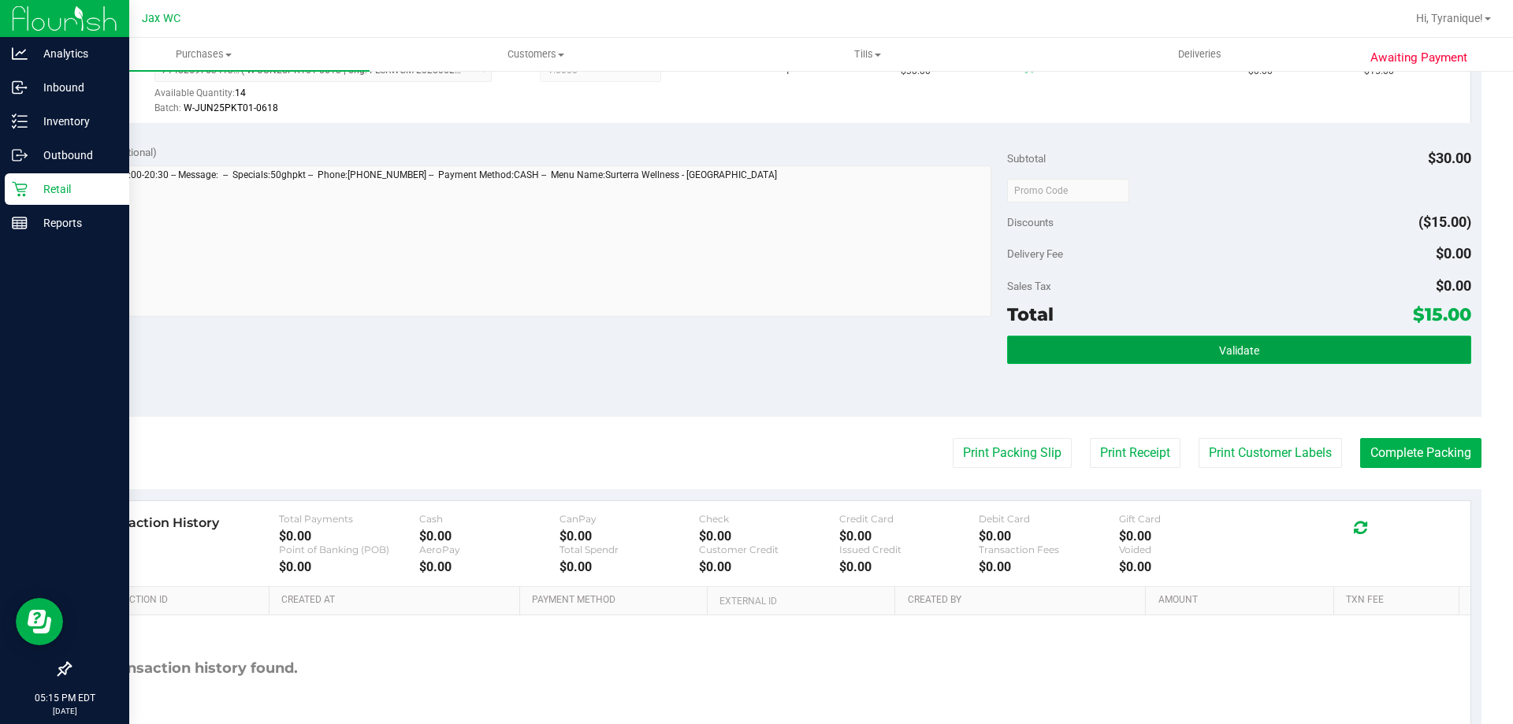
click at [1103, 345] on button "Validate" at bounding box center [1238, 350] width 463 height 28
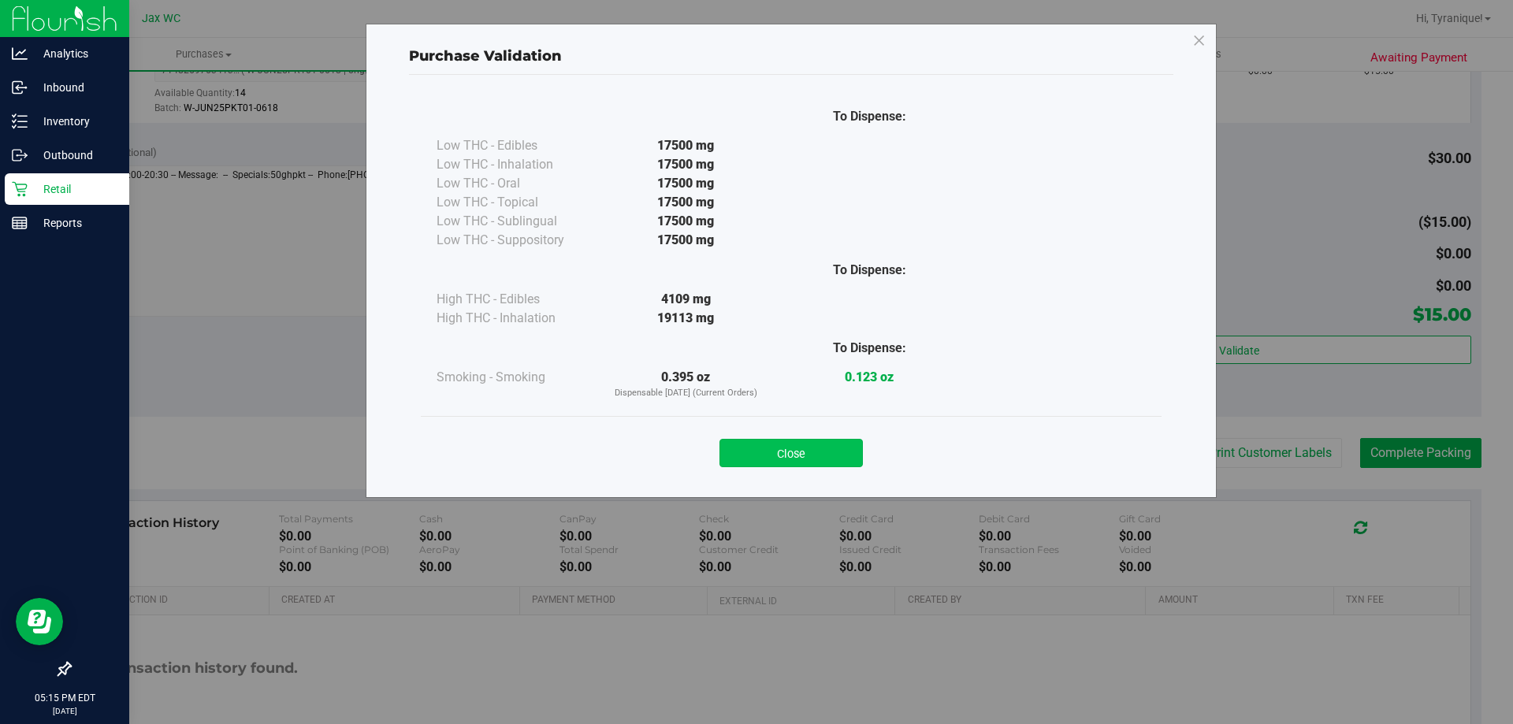
click at [825, 453] on button "Close" at bounding box center [790, 453] width 143 height 28
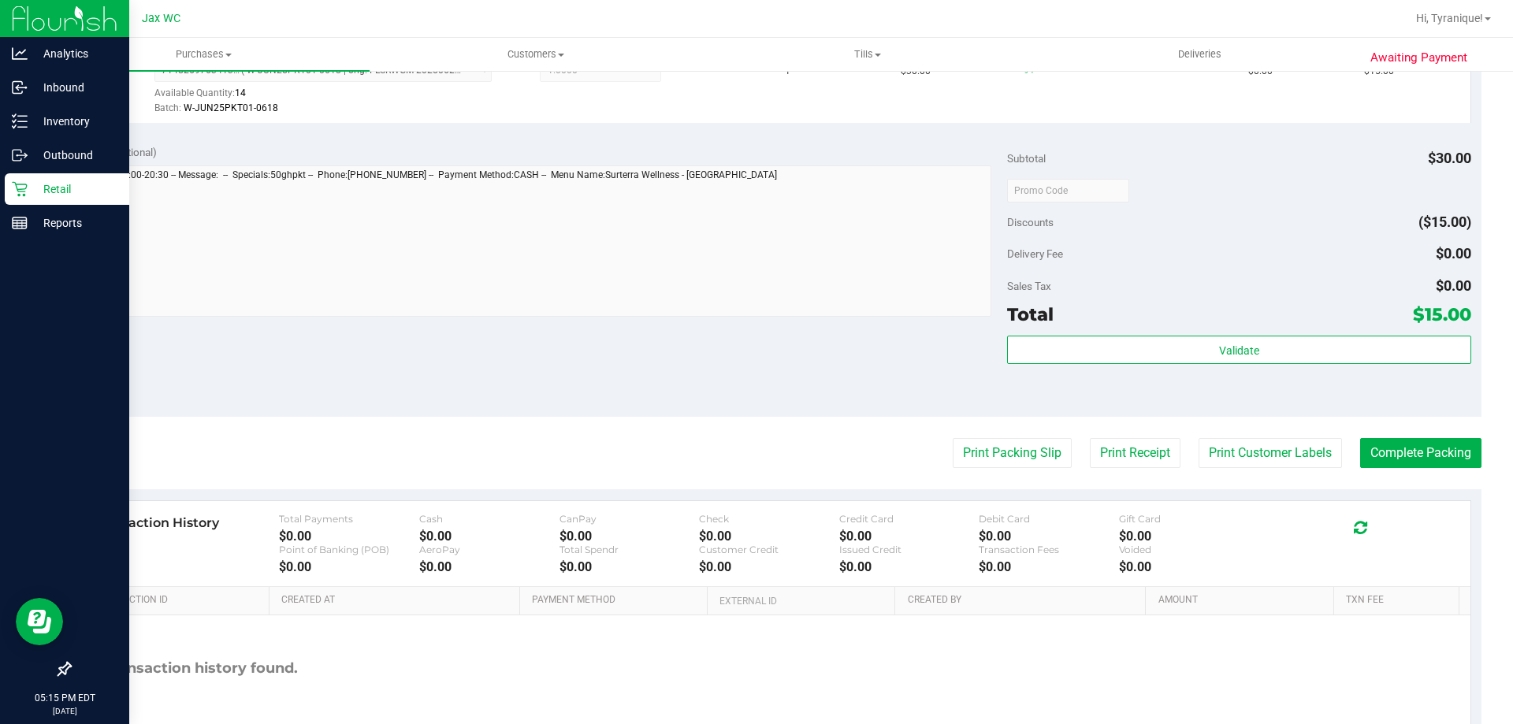
click at [927, 440] on div "Print Packing Slip Print Receipt Print Customer Labels Complete Packing" at bounding box center [775, 453] width 1412 height 30
click at [964, 452] on button "Print Packing Slip" at bounding box center [1012, 453] width 119 height 30
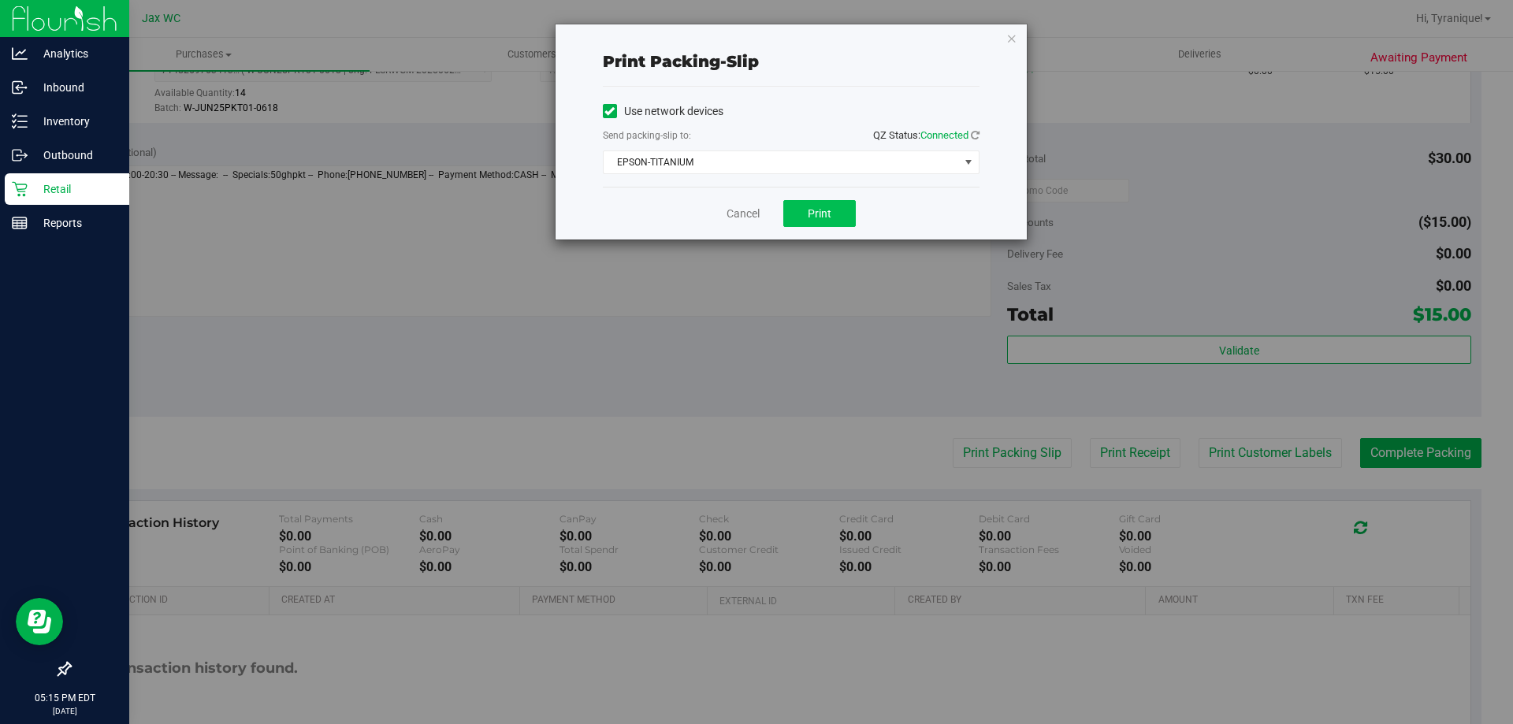
click at [832, 225] on div "Cancel Print" at bounding box center [791, 213] width 377 height 53
click at [828, 221] on button "Print" at bounding box center [819, 213] width 72 height 27
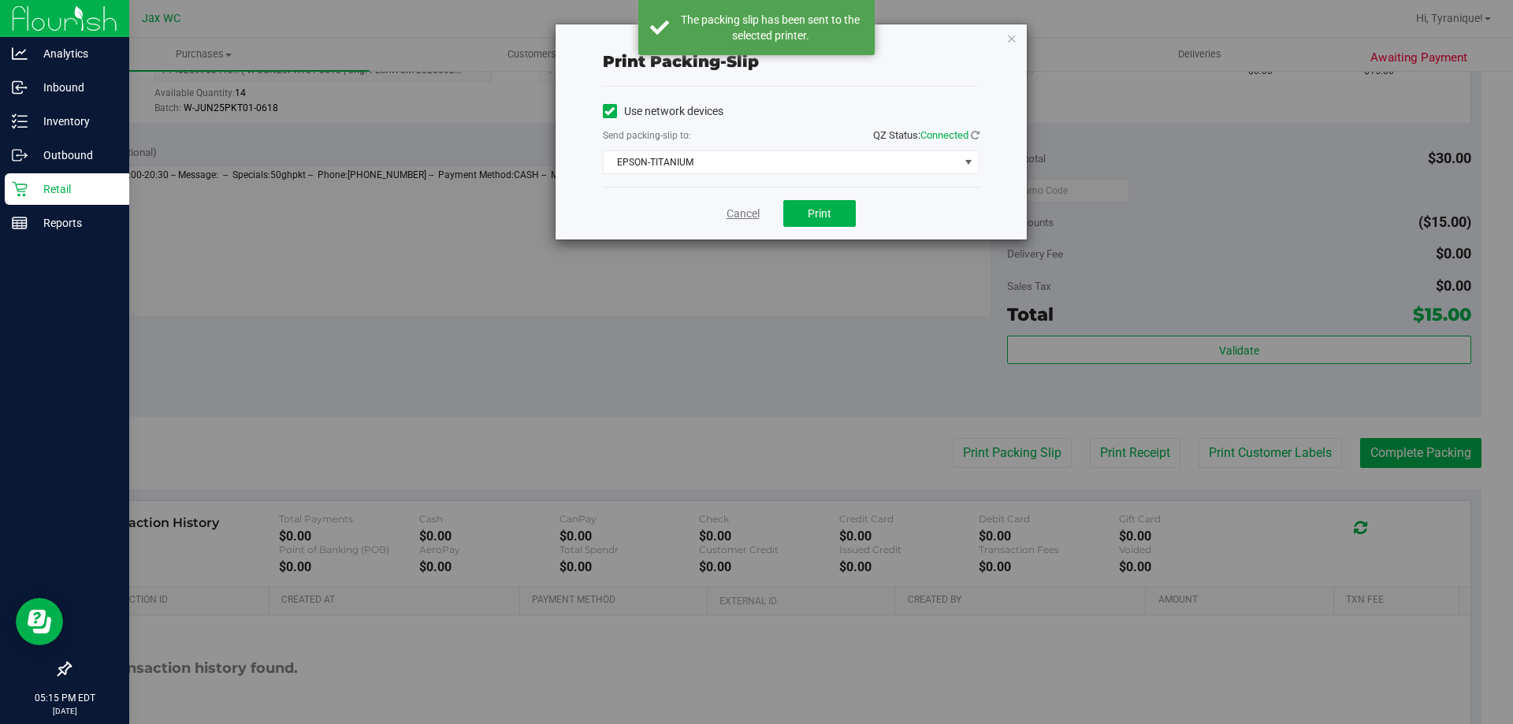
click at [731, 211] on link "Cancel" at bounding box center [743, 214] width 33 height 17
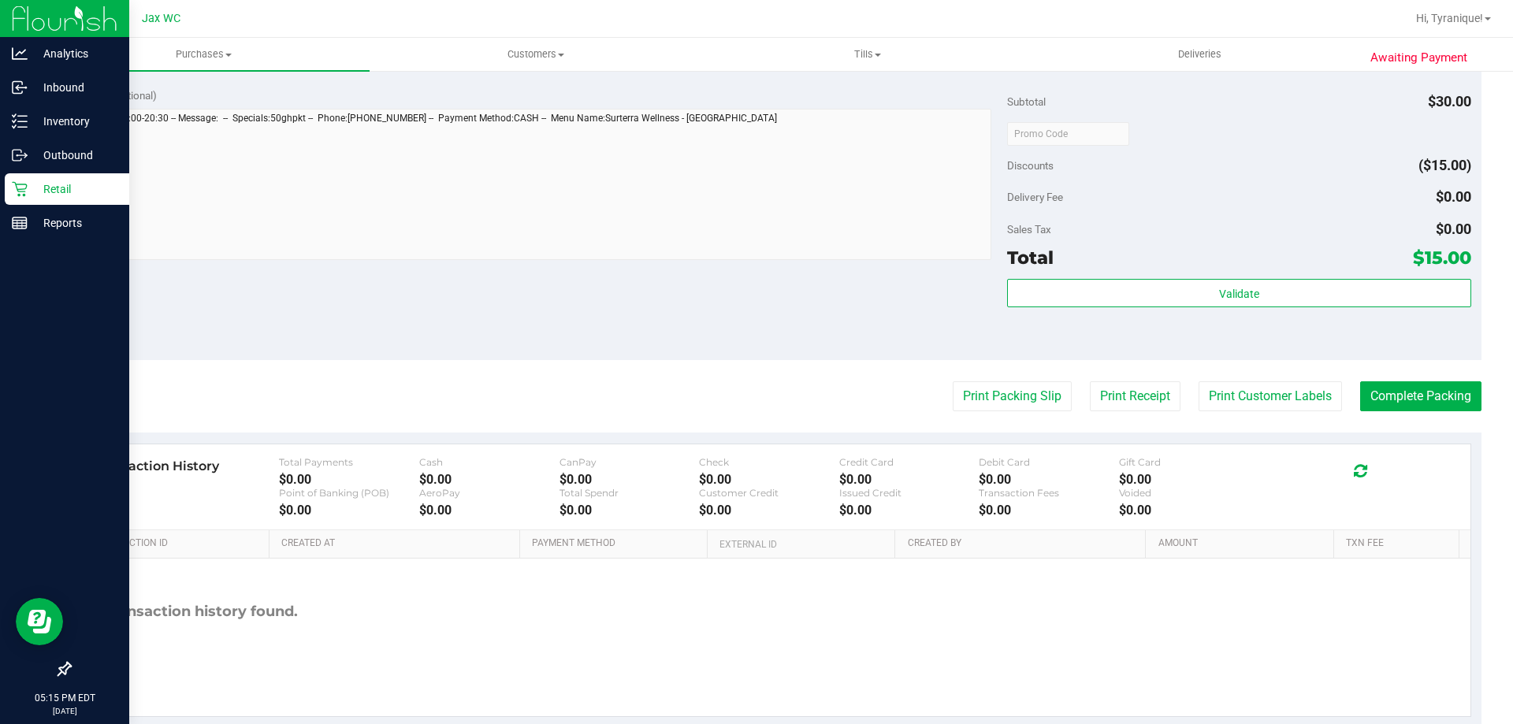
scroll to position [552, 0]
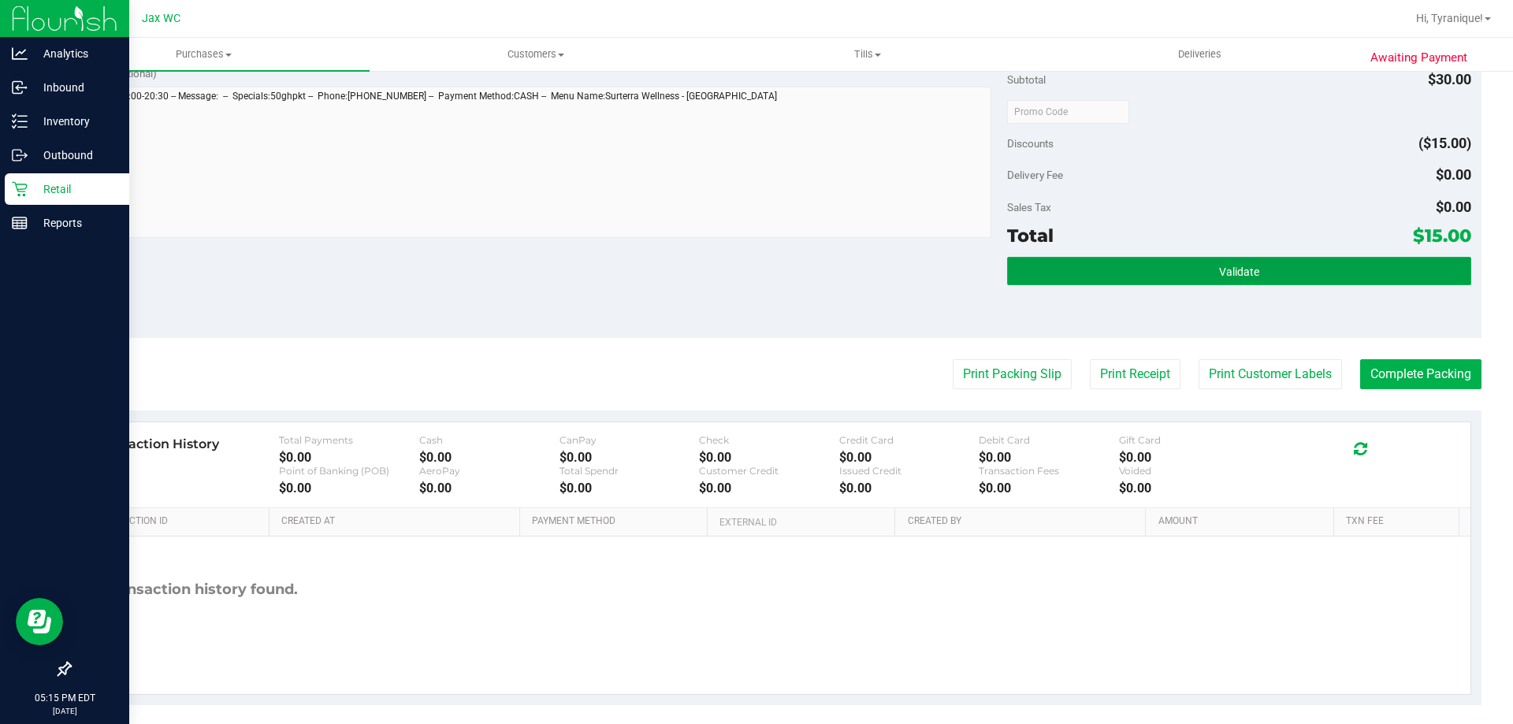
click at [1120, 260] on button "Validate" at bounding box center [1238, 271] width 463 height 28
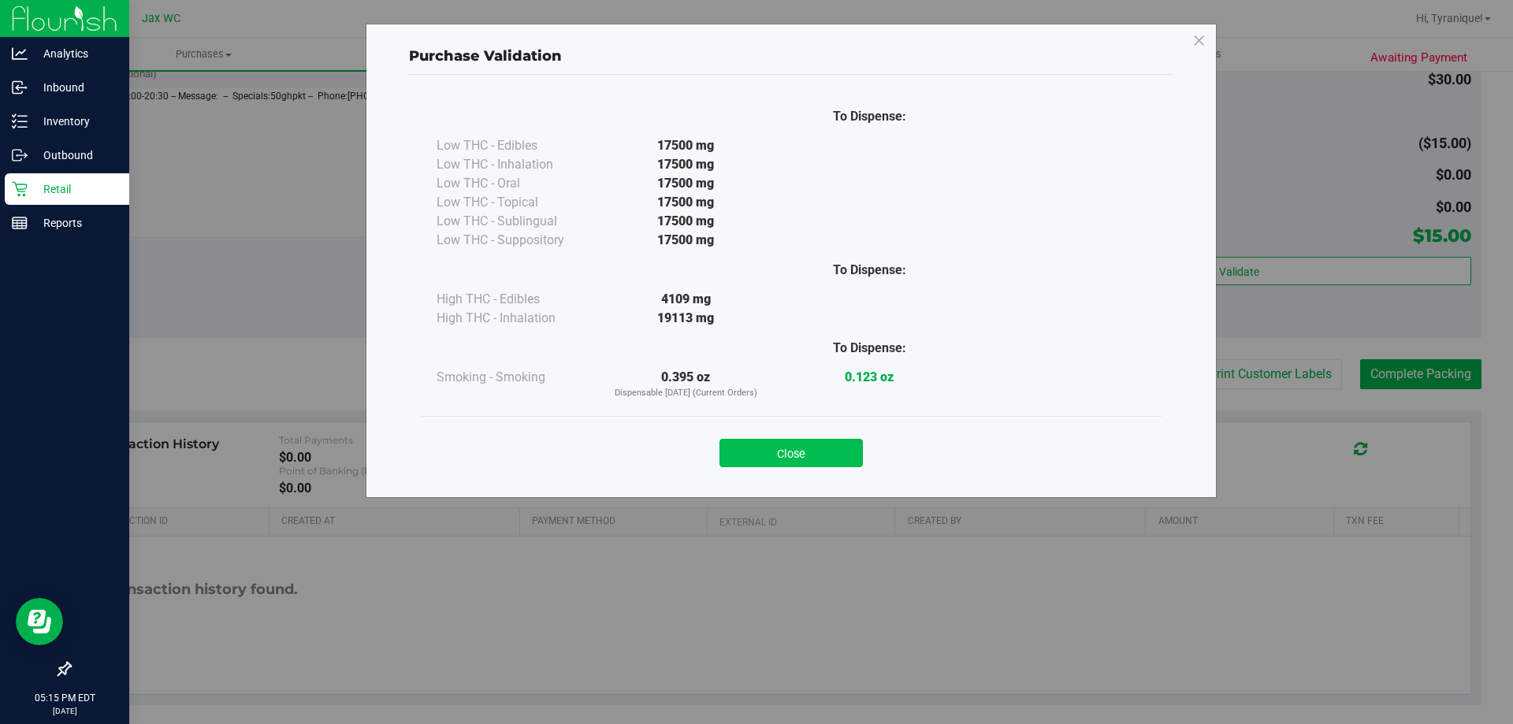
click at [840, 465] on button "Close" at bounding box center [790, 453] width 143 height 28
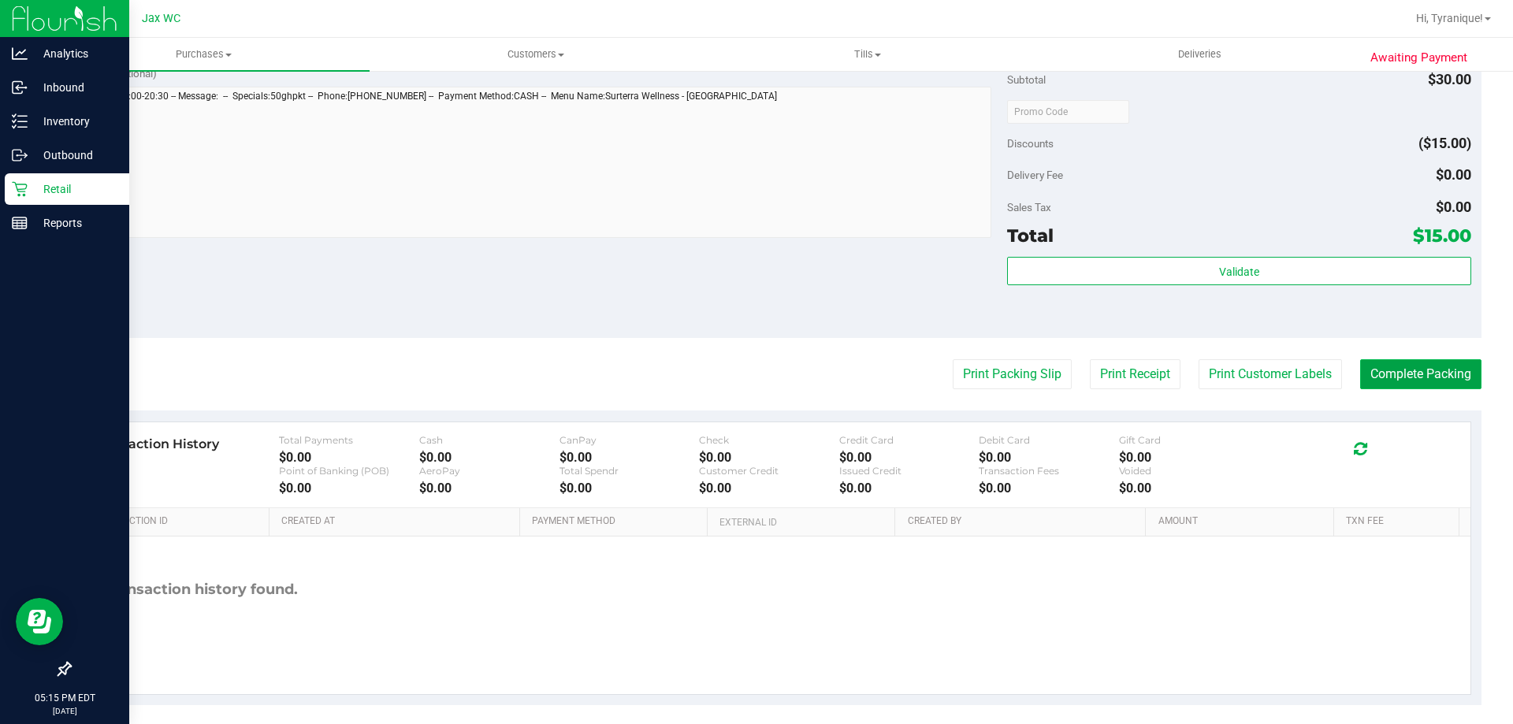
click at [1433, 374] on button "Complete Packing" at bounding box center [1420, 374] width 121 height 30
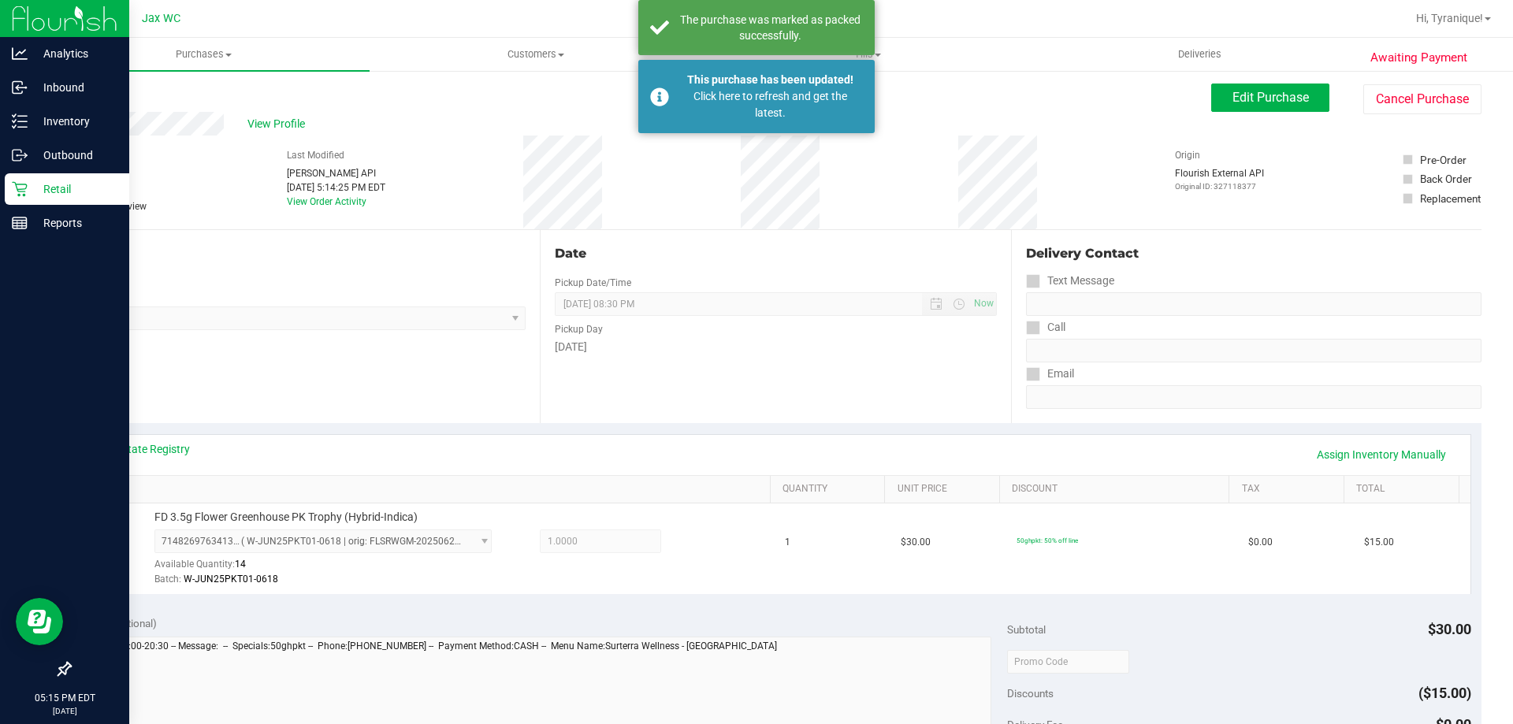
scroll to position [0, 0]
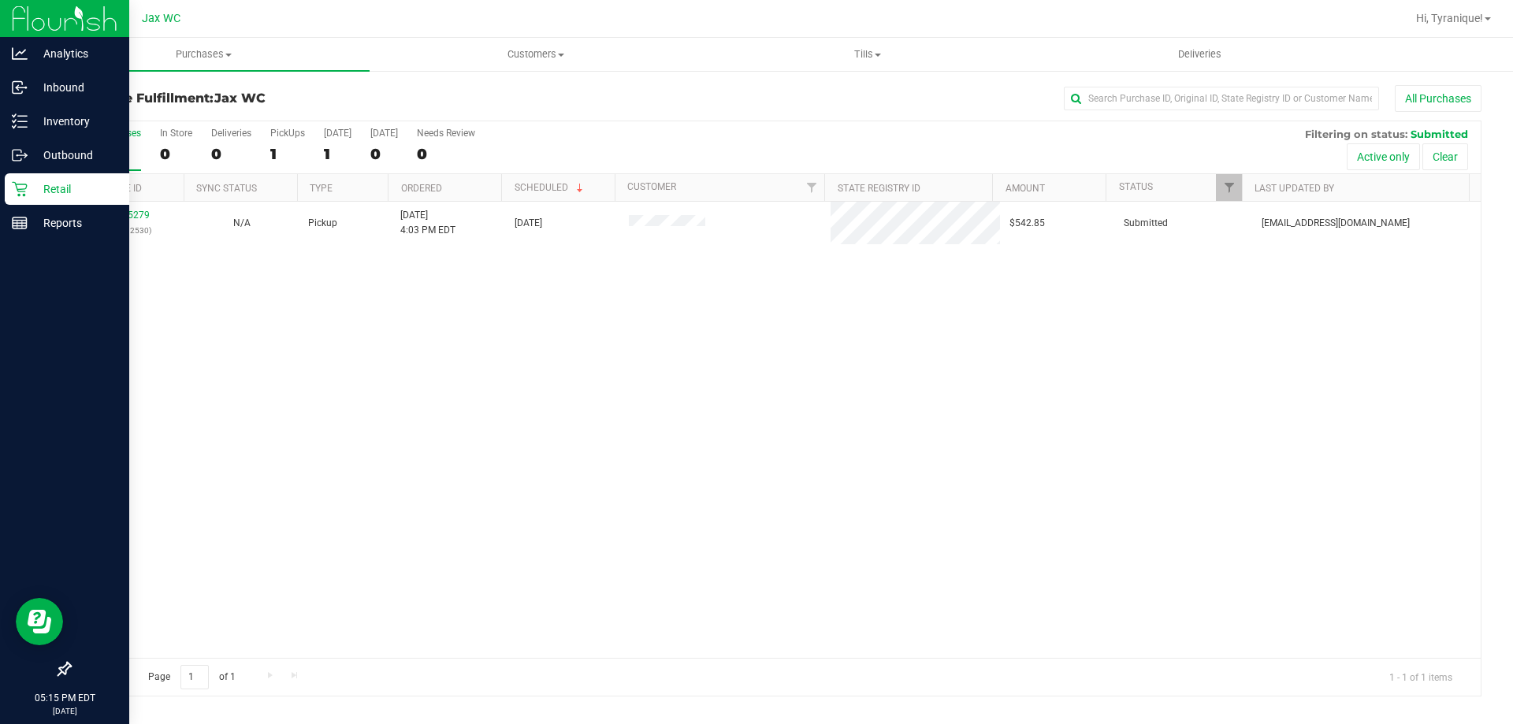
click at [31, 180] on p "Retail" at bounding box center [75, 189] width 95 height 19
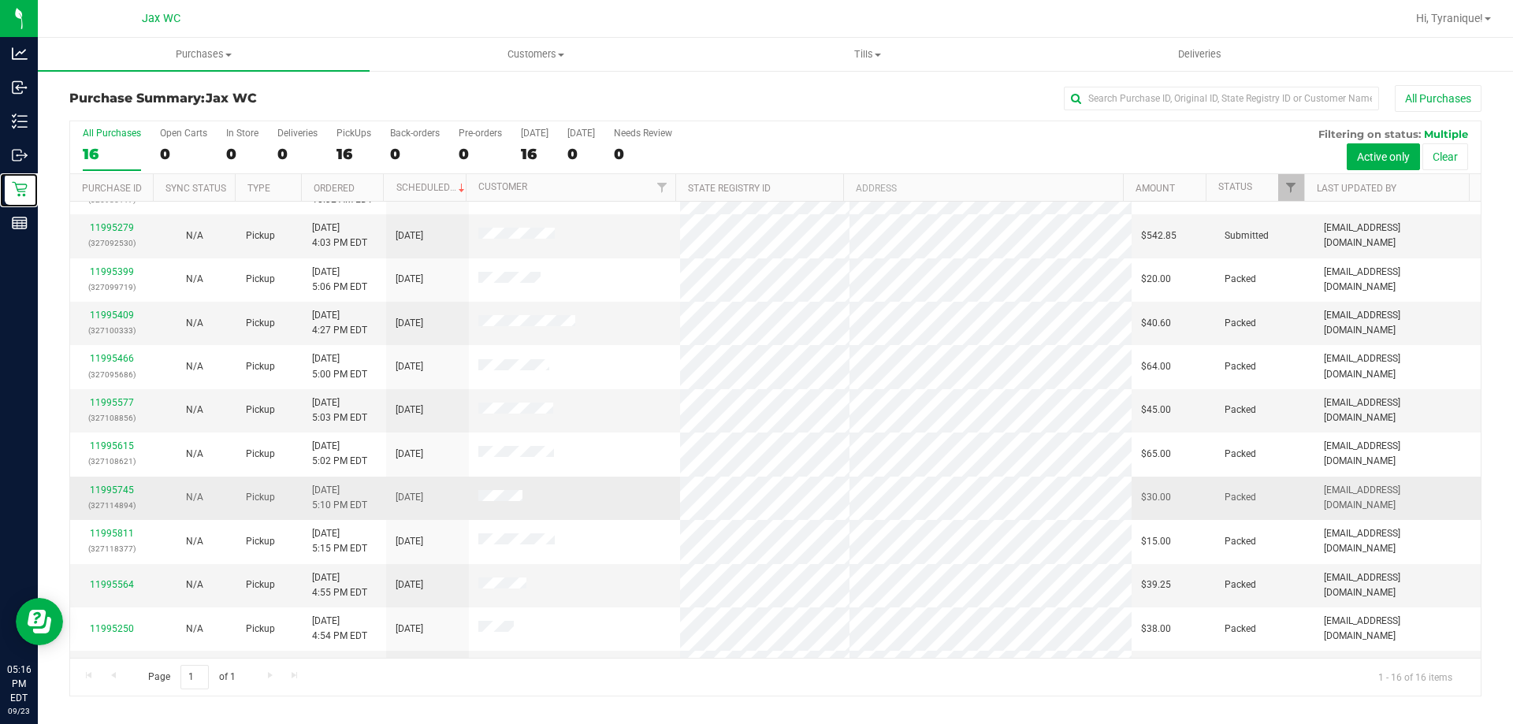
scroll to position [242, 0]
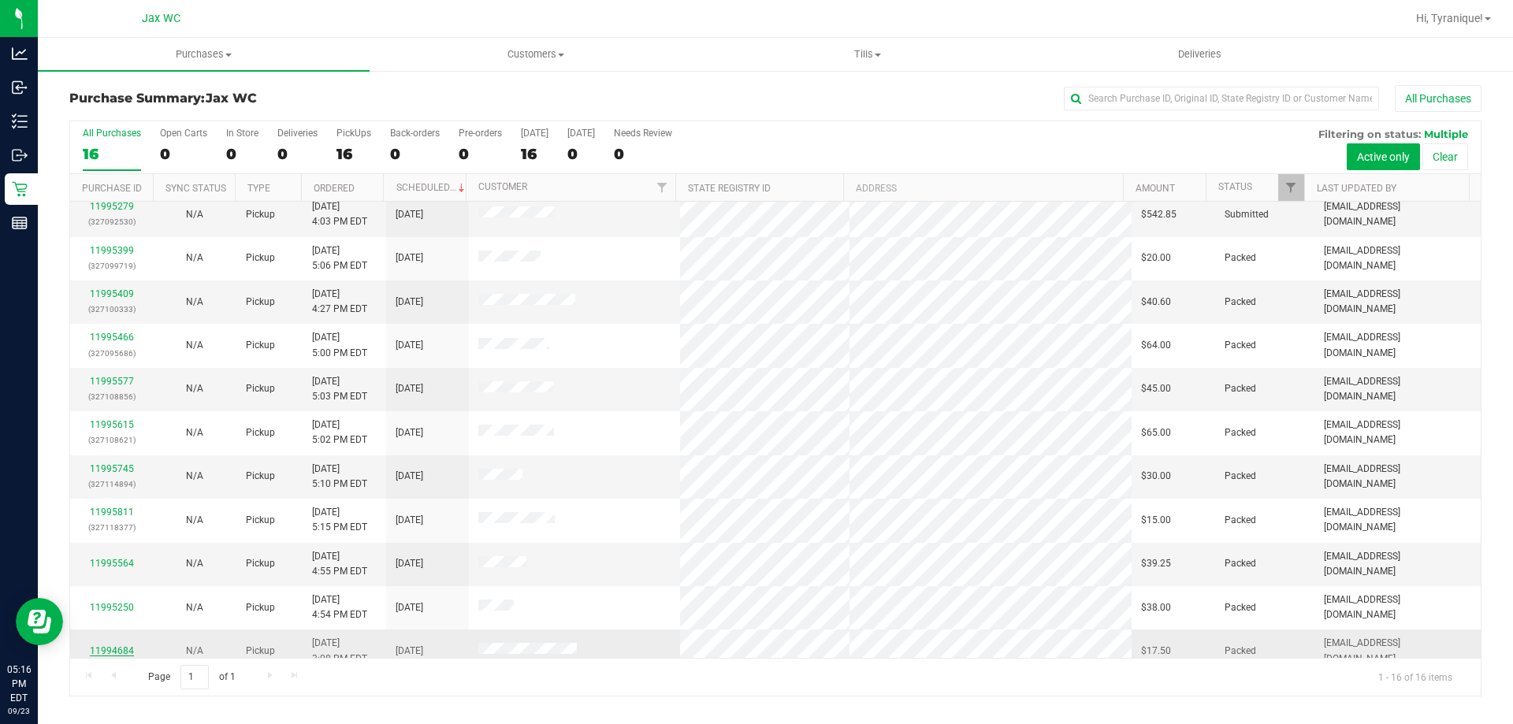
click at [127, 645] on link "11994684" at bounding box center [112, 650] width 44 height 11
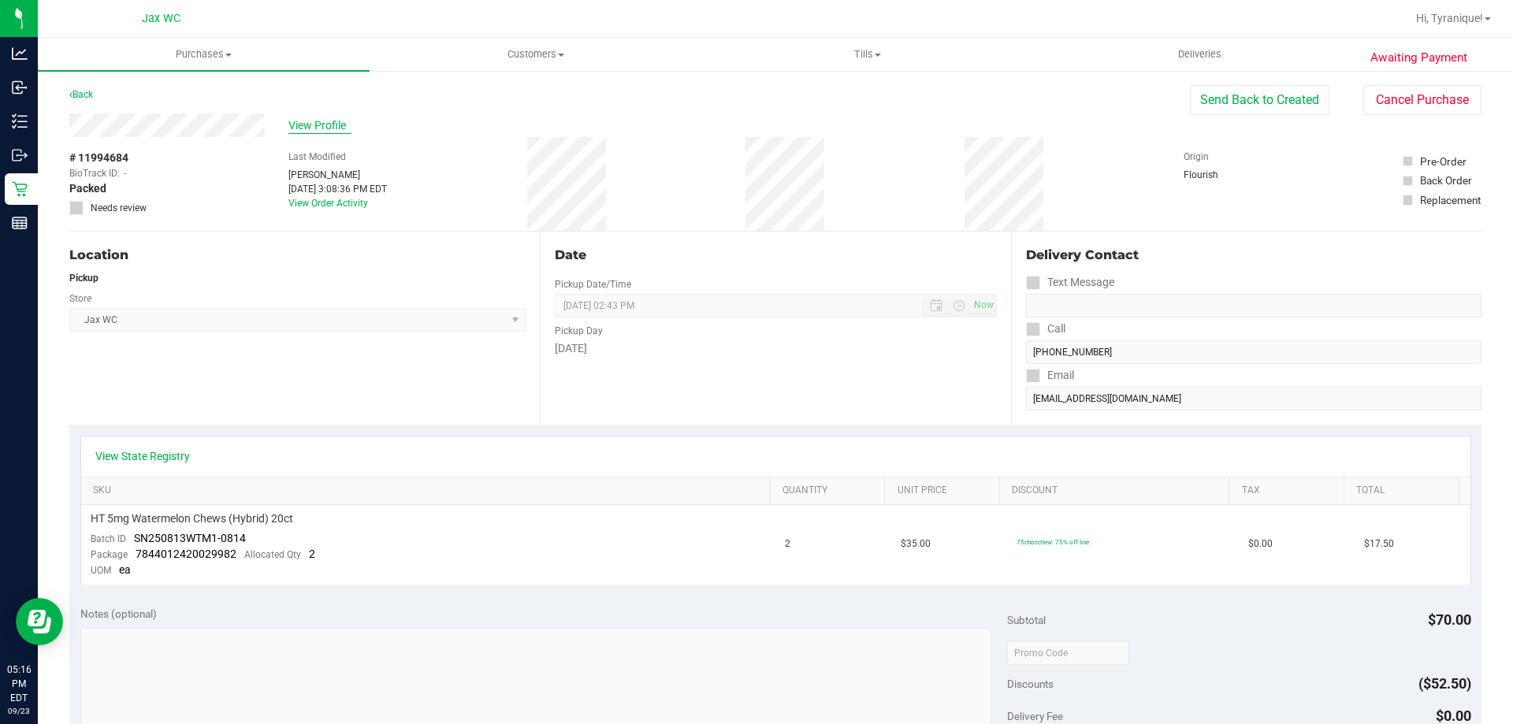
click at [329, 124] on span "View Profile" at bounding box center [319, 125] width 63 height 17
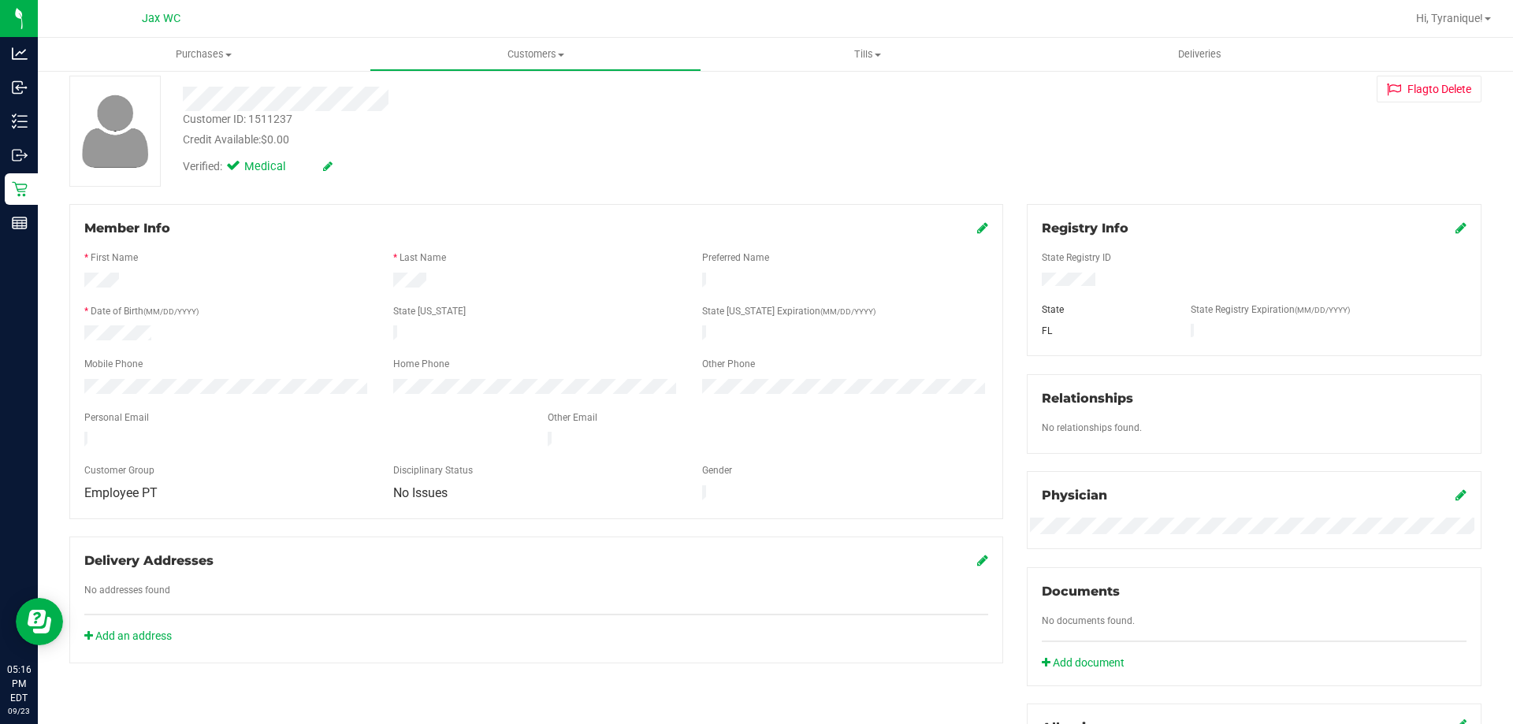
scroll to position [79, 0]
click at [977, 231] on icon at bounding box center [982, 228] width 11 height 13
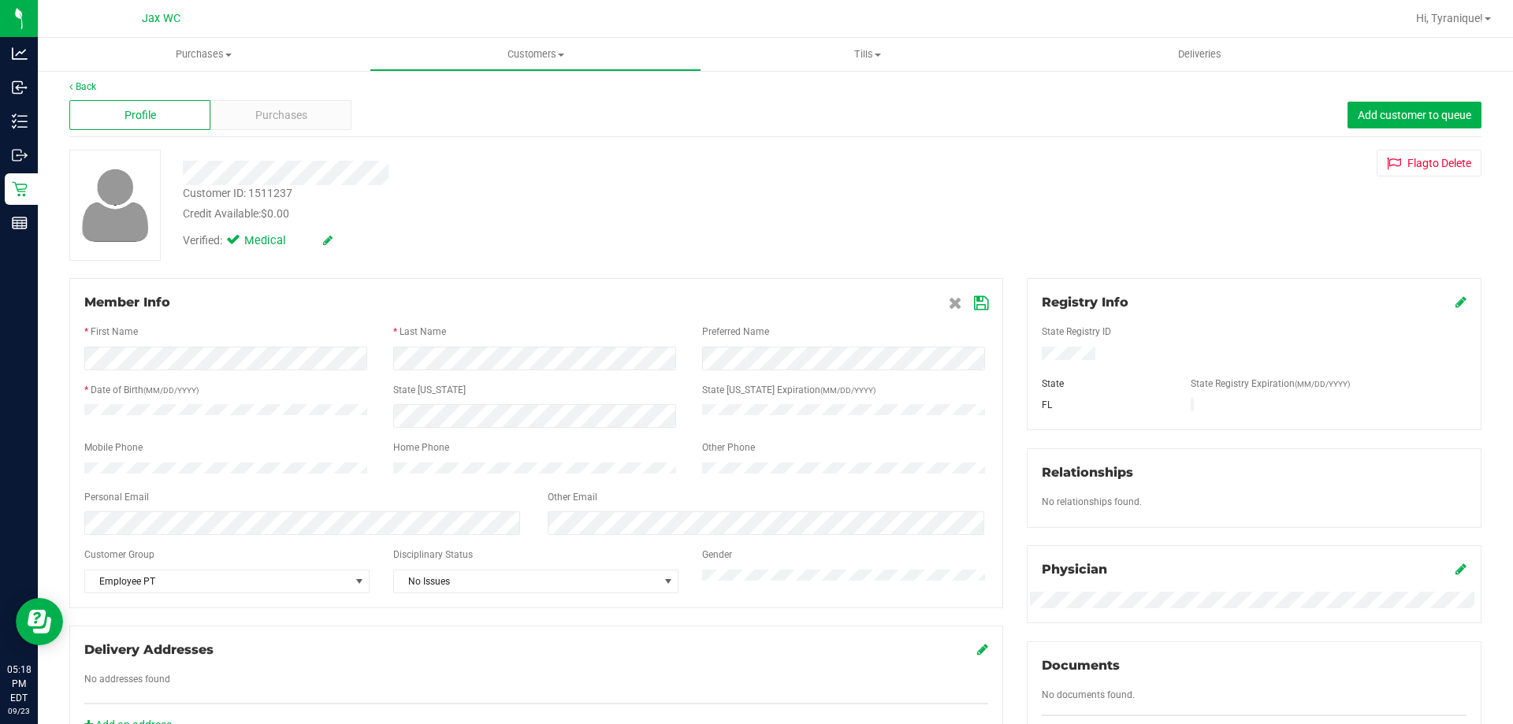
scroll to position [0, 0]
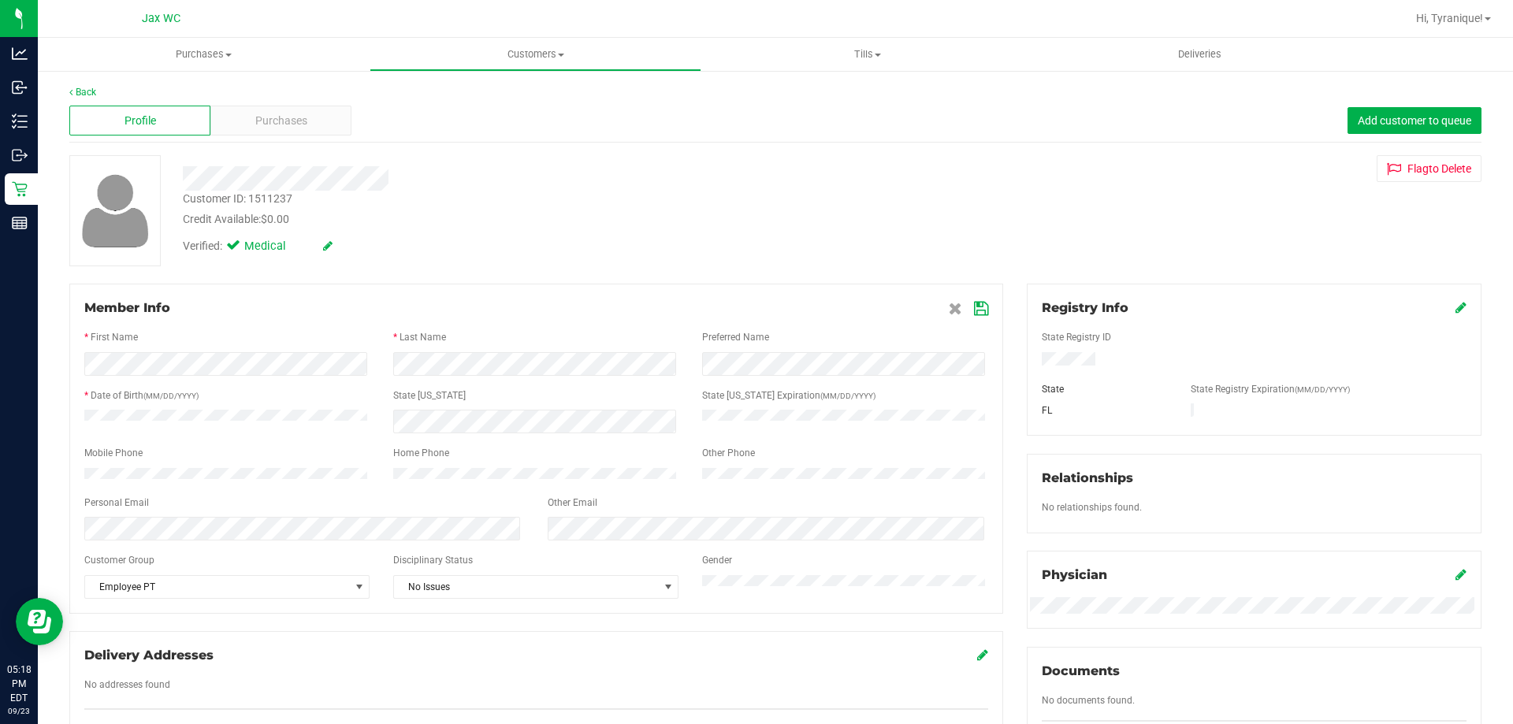
click at [974, 309] on icon at bounding box center [981, 309] width 14 height 13
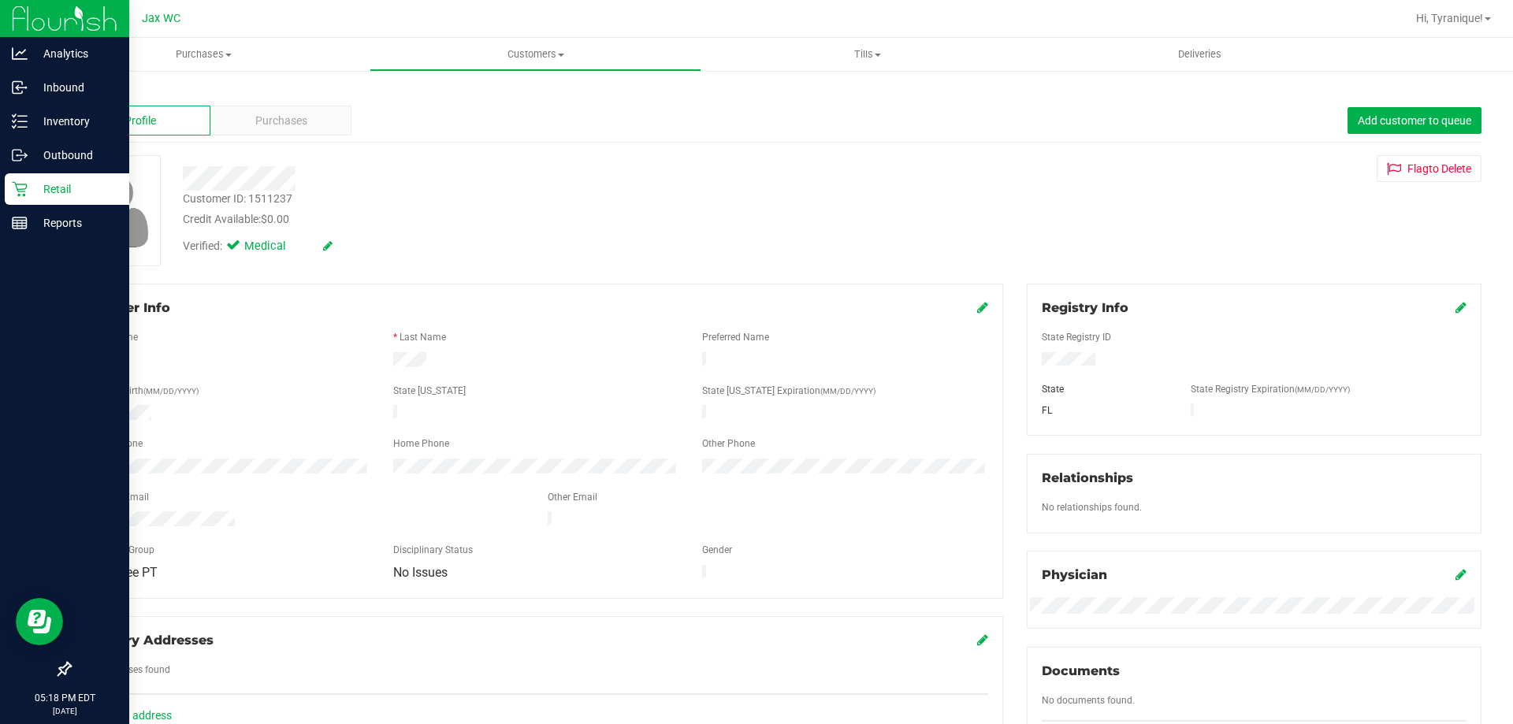
click at [16, 184] on icon at bounding box center [19, 189] width 15 height 15
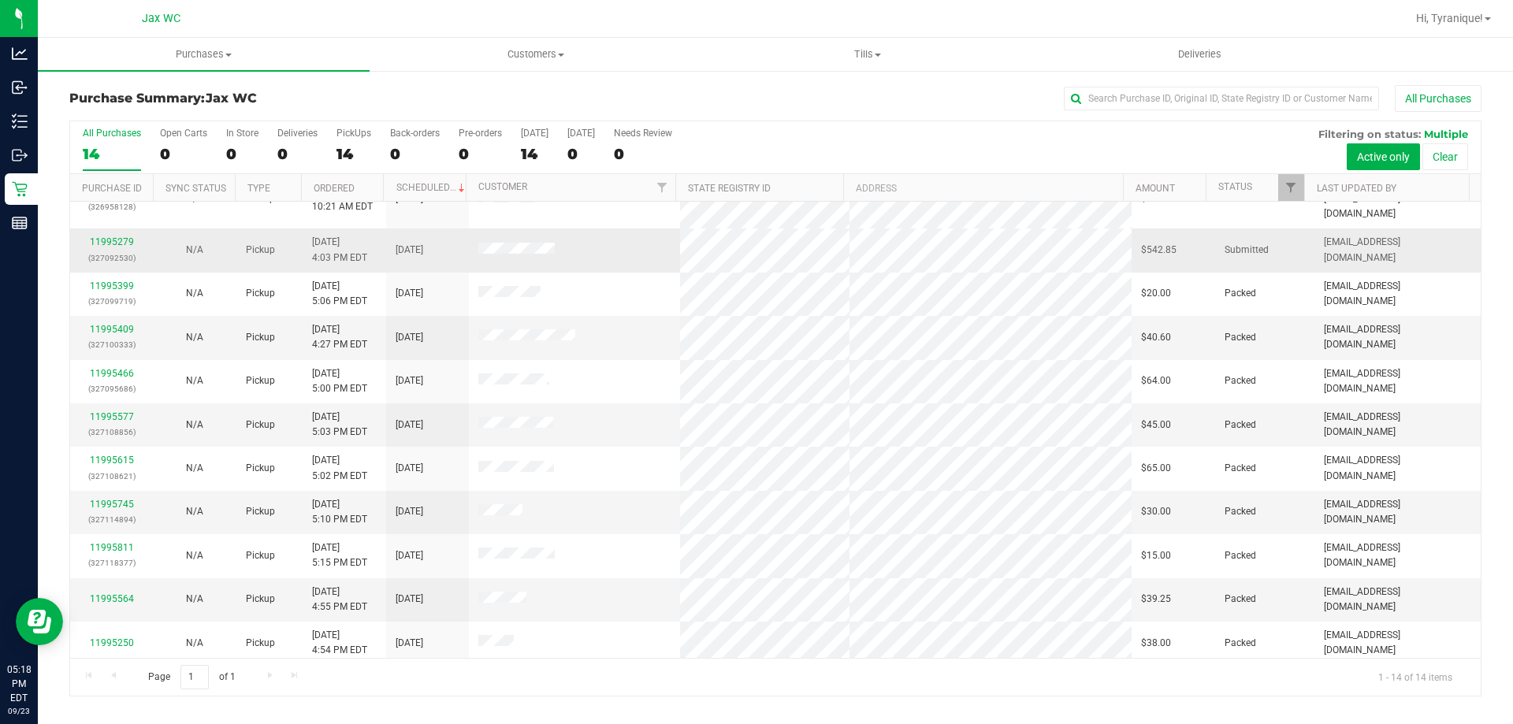
scroll to position [154, 0]
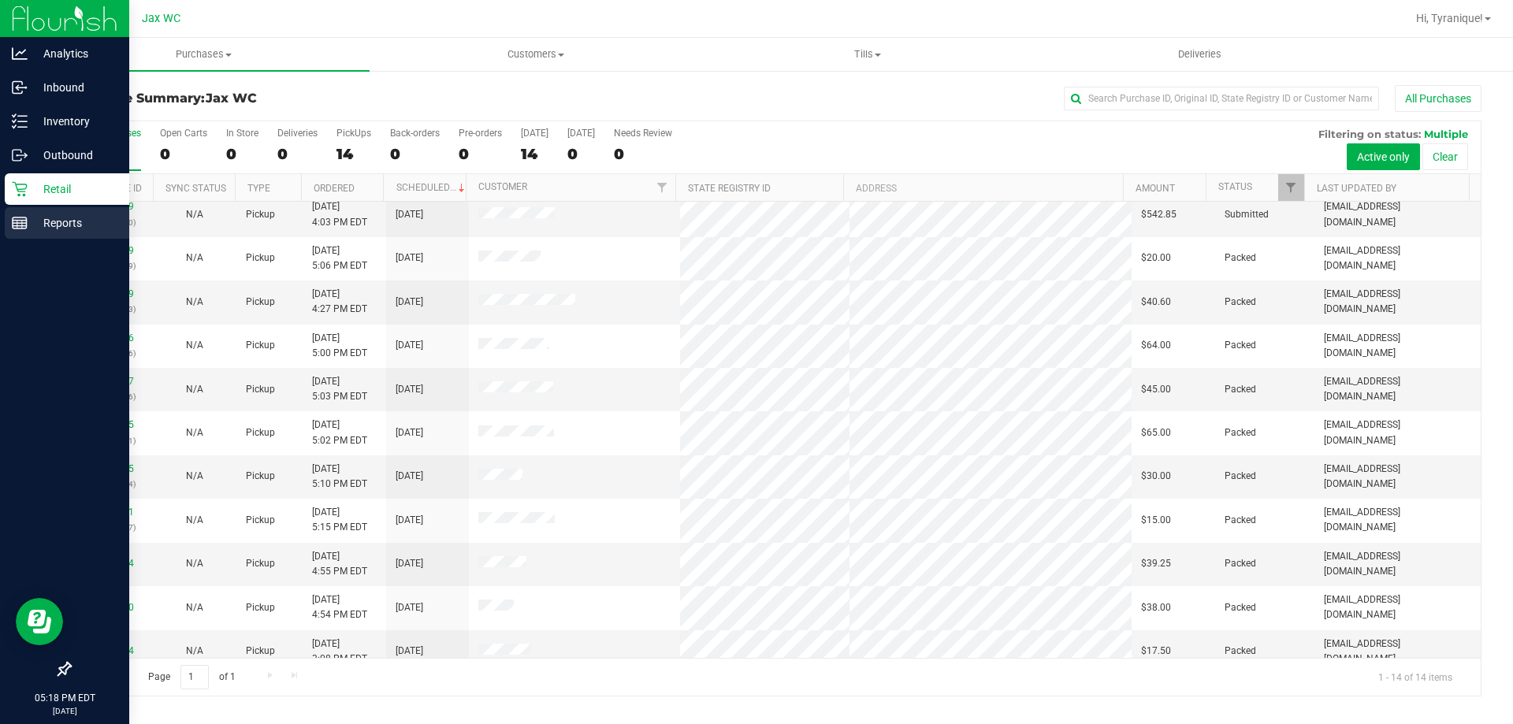
click at [14, 221] on line at bounding box center [20, 221] width 14 height 0
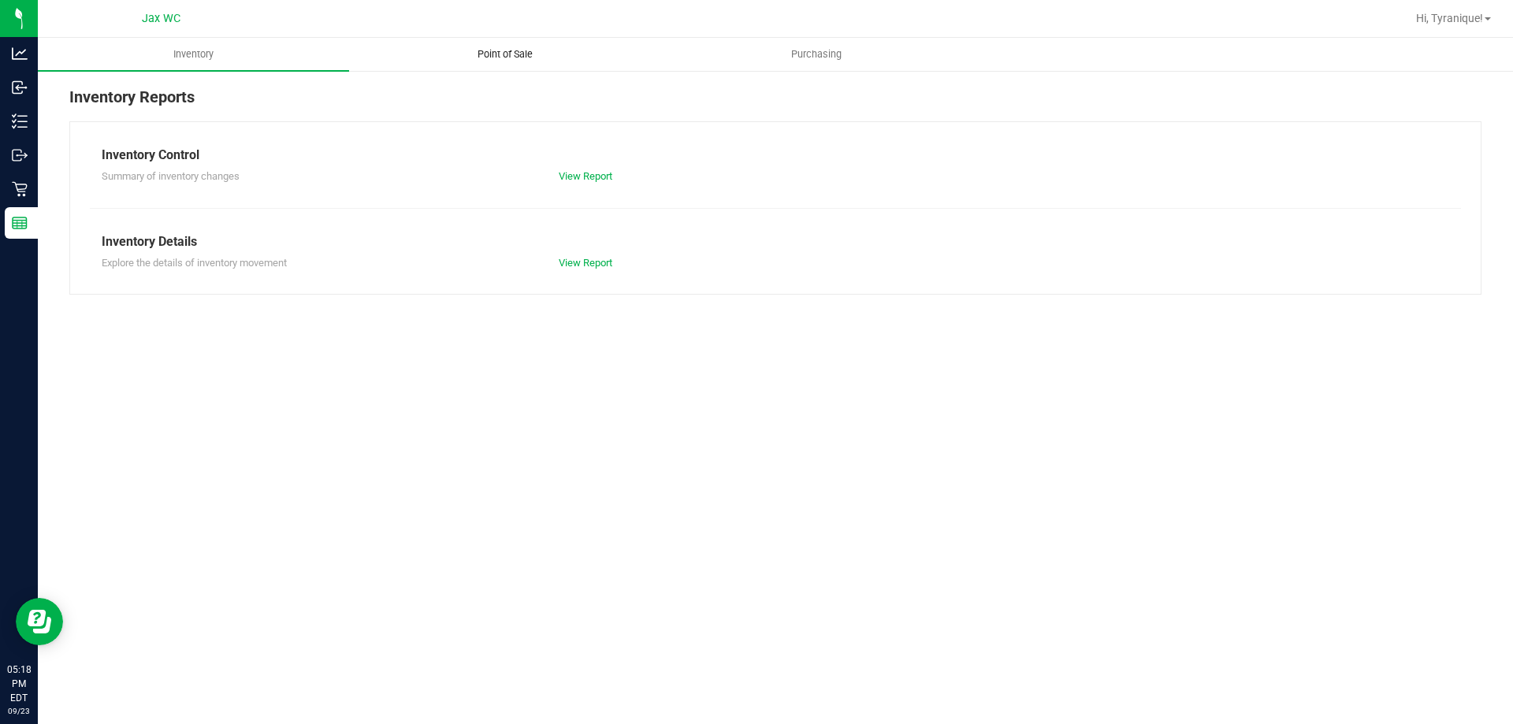
click at [509, 62] on uib-tab-heading "Point of Sale" at bounding box center [505, 55] width 310 height 32
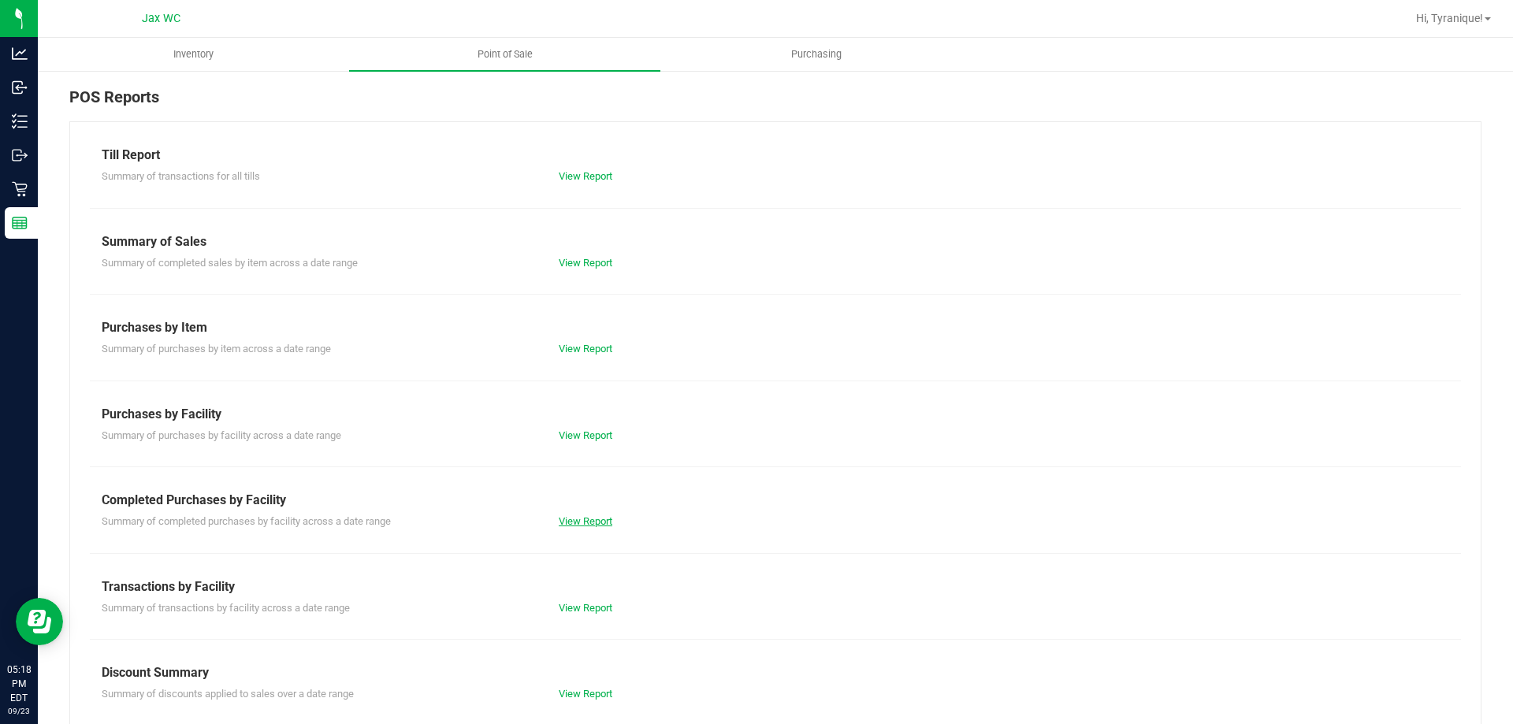
click at [567, 518] on link "View Report" at bounding box center [586, 521] width 54 height 12
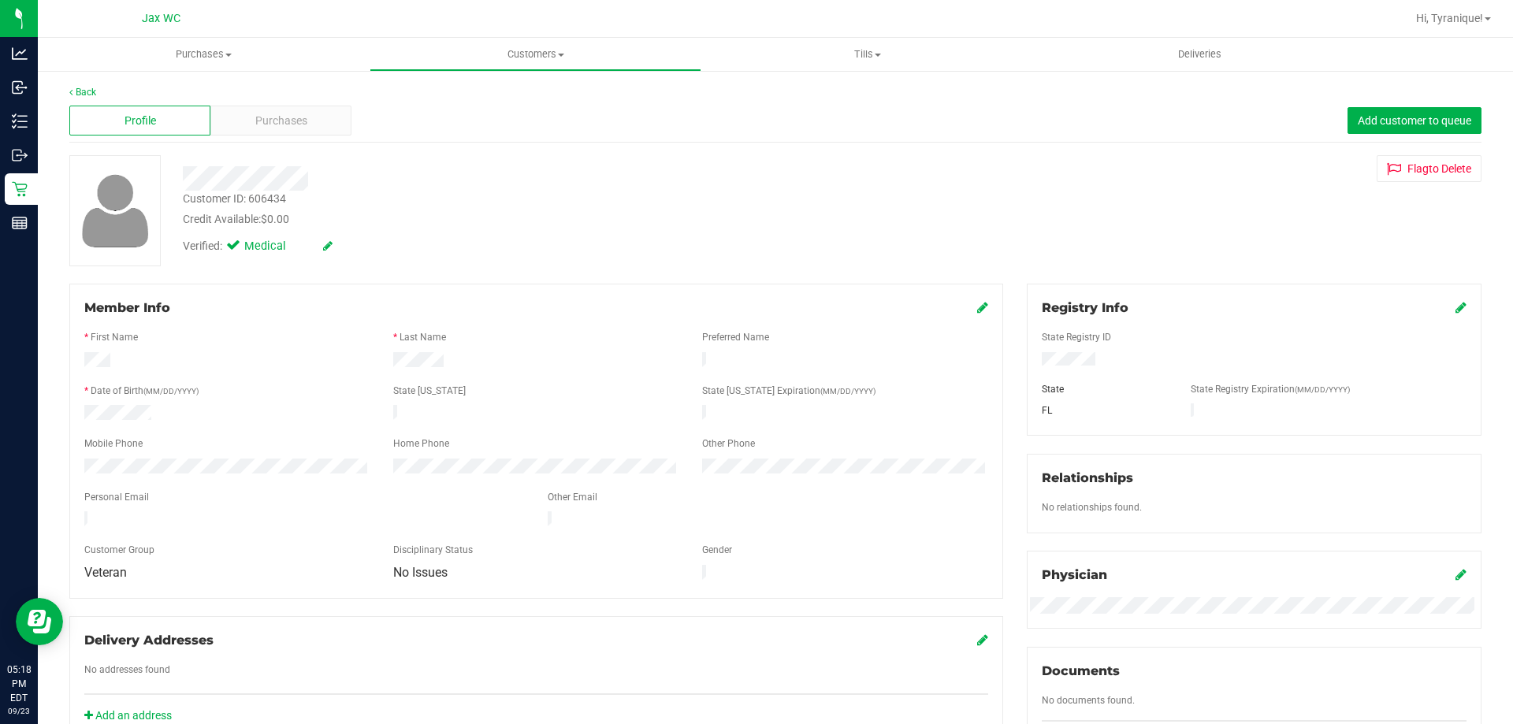
click at [332, 183] on div at bounding box center [530, 178] width 718 height 24
click at [516, 65] on uib-tab-heading "Customers All customers Add a new customer All physicians" at bounding box center [535, 55] width 330 height 32
click at [464, 95] on span "All customers" at bounding box center [426, 94] width 113 height 13
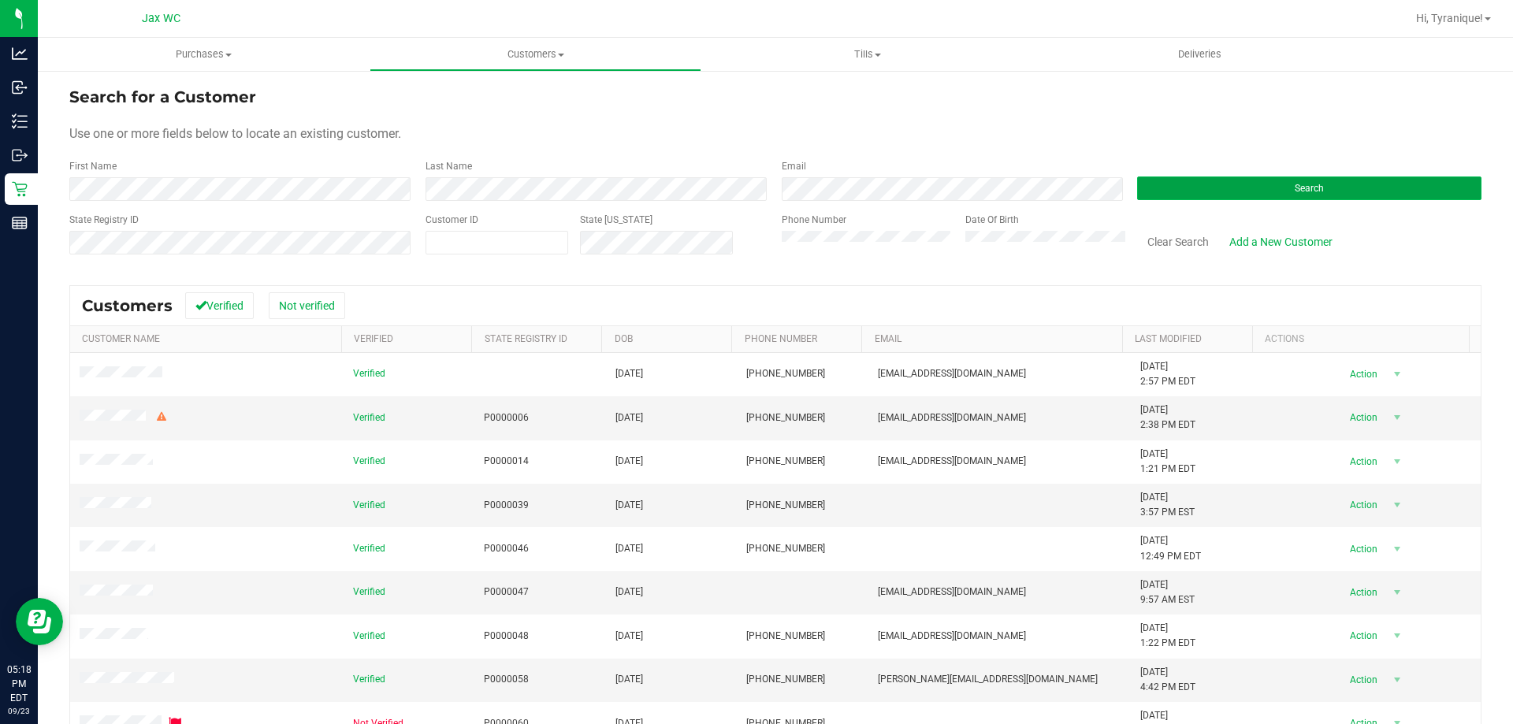
click at [1213, 190] on button "Search" at bounding box center [1309, 189] width 344 height 24
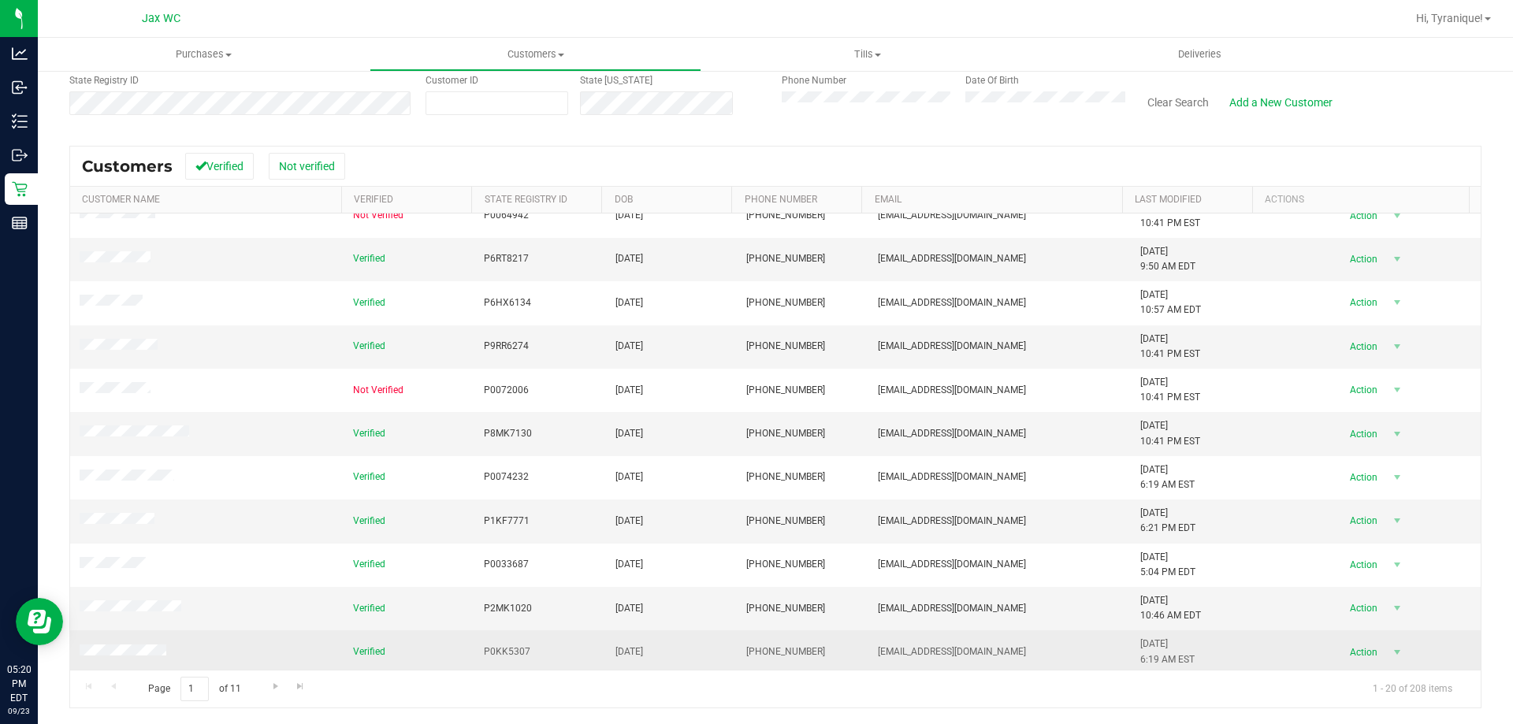
scroll to position [416, 0]
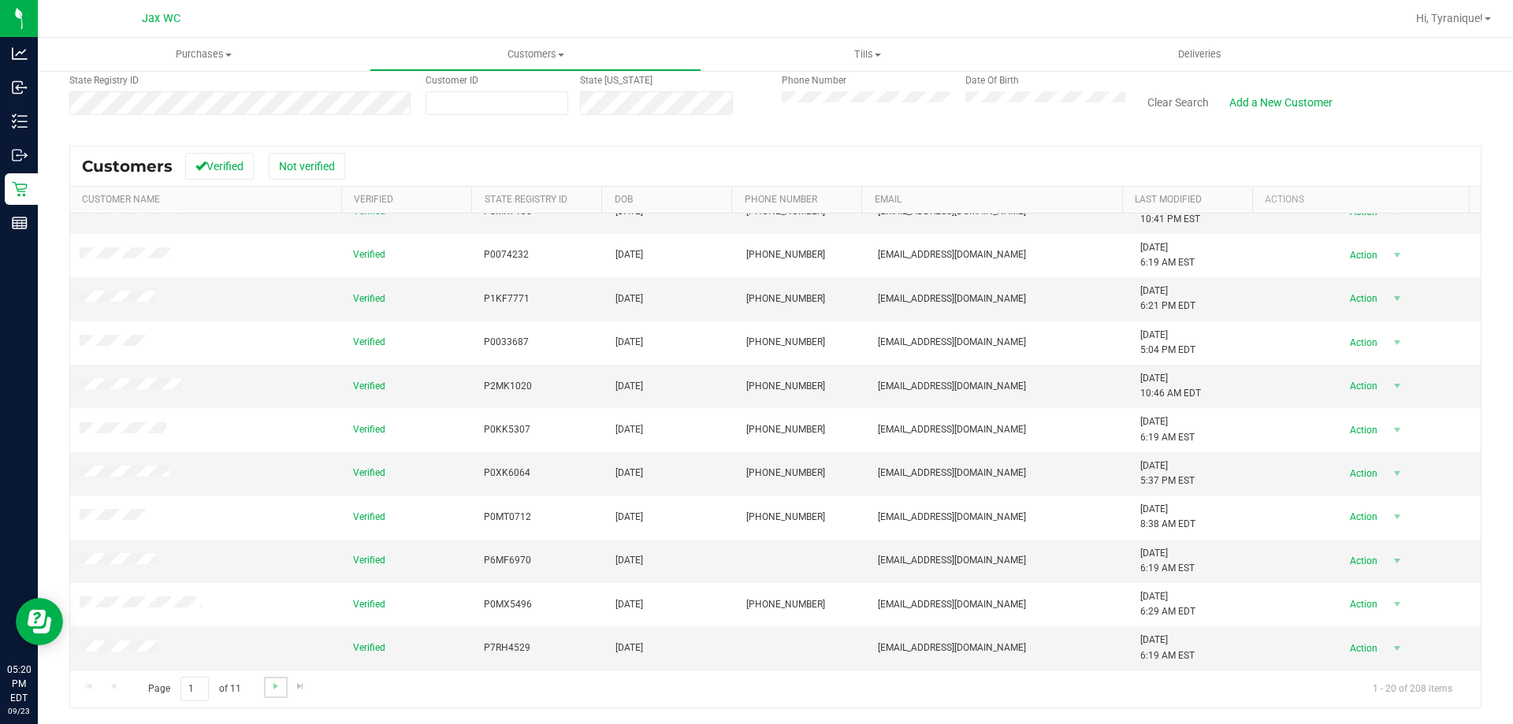
click at [266, 693] on link "Go to the next page" at bounding box center [275, 687] width 23 height 21
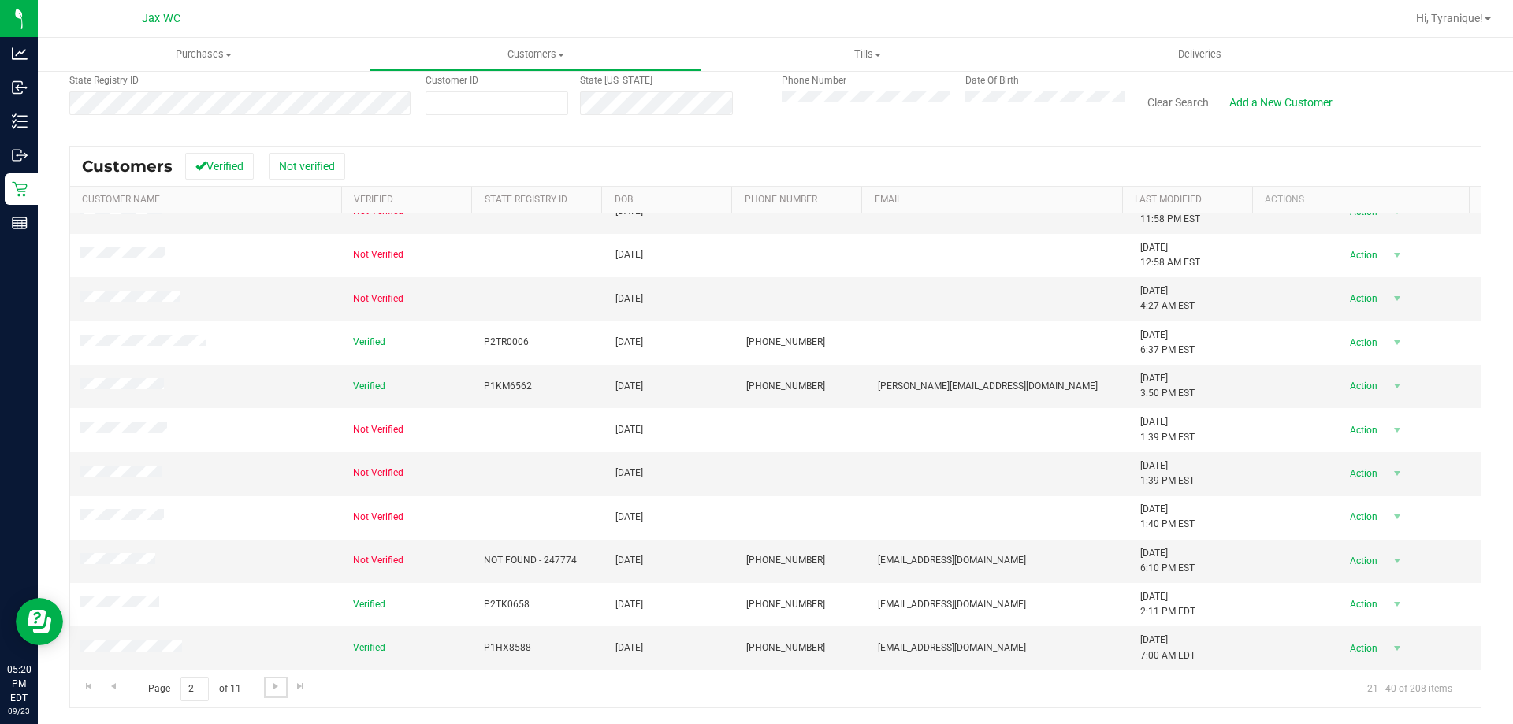
scroll to position [0, 0]
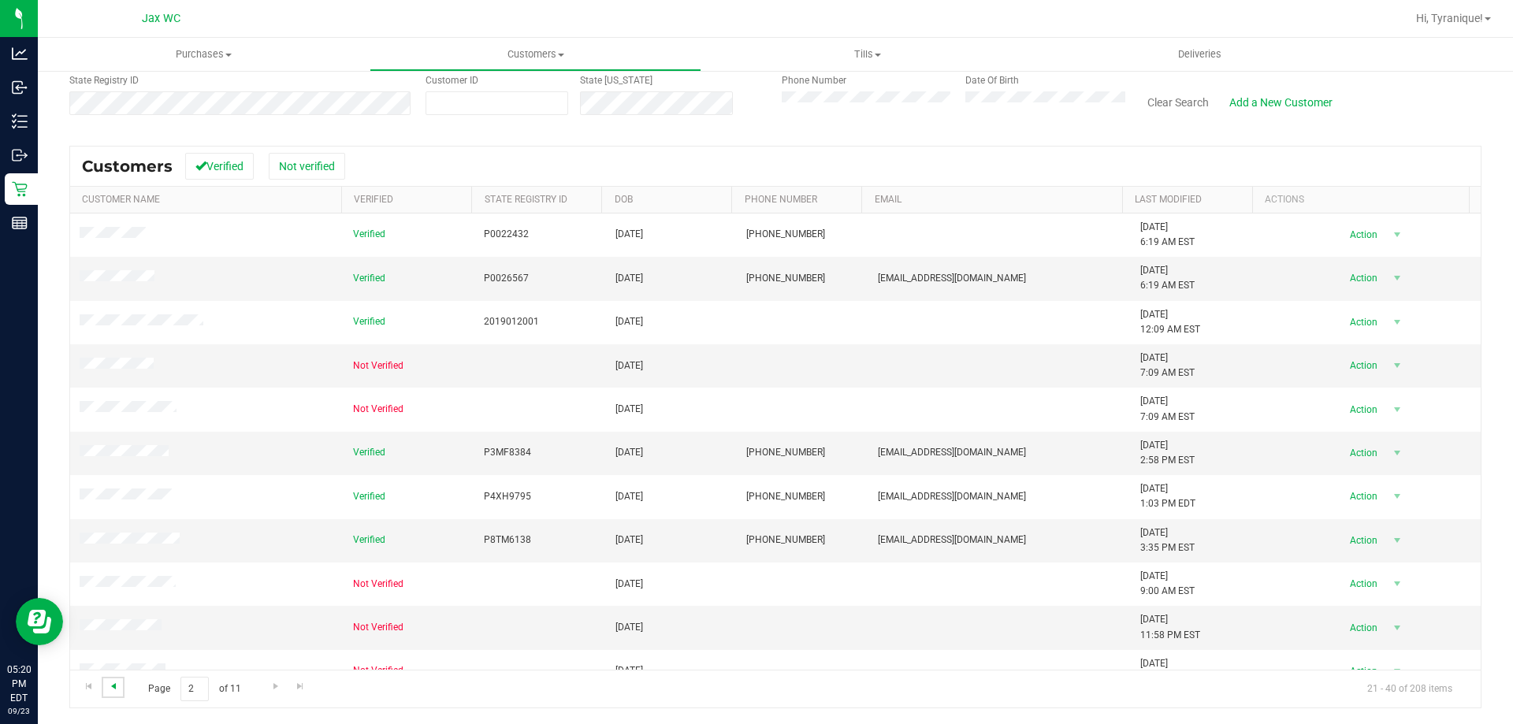
click at [119, 689] on span "Go to the previous page" at bounding box center [113, 686] width 13 height 13
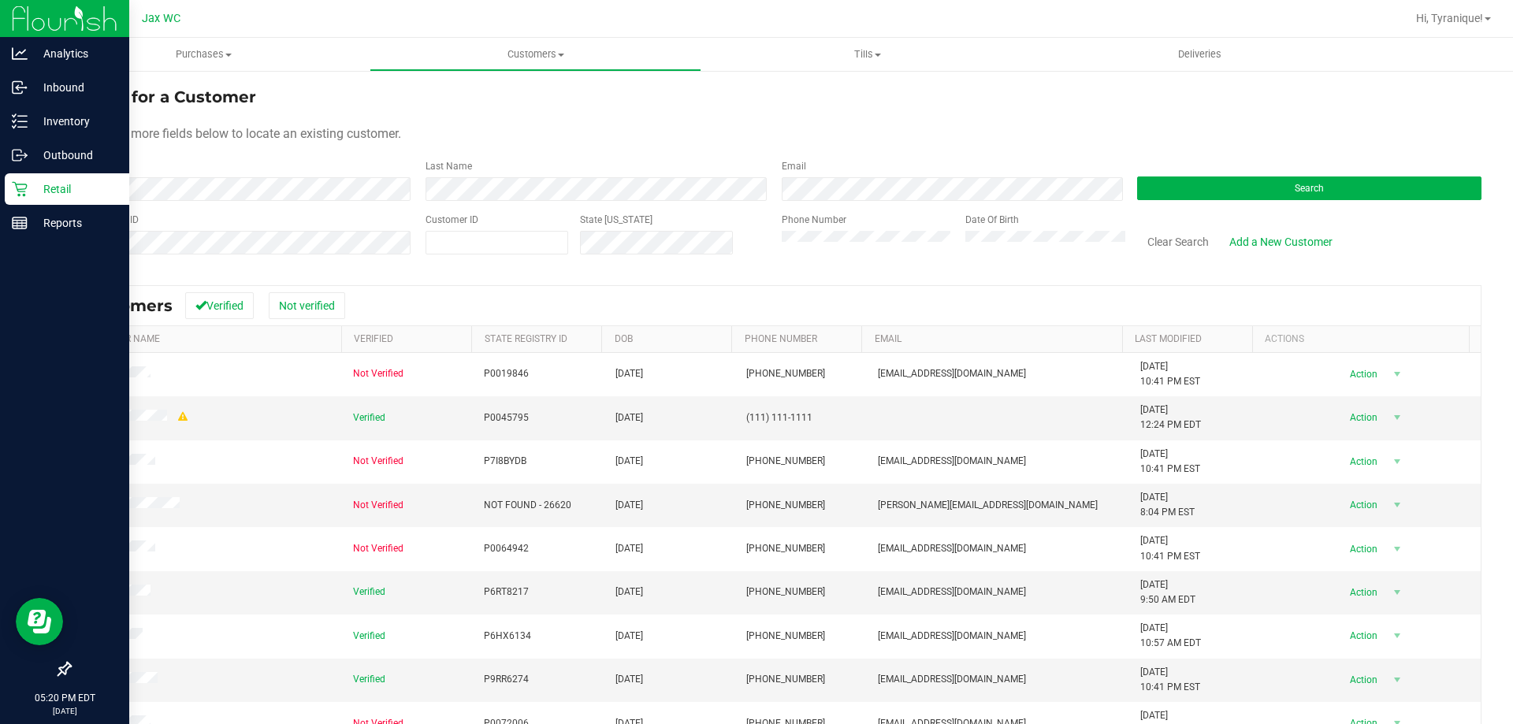
click at [28, 185] on p "Retail" at bounding box center [75, 189] width 95 height 19
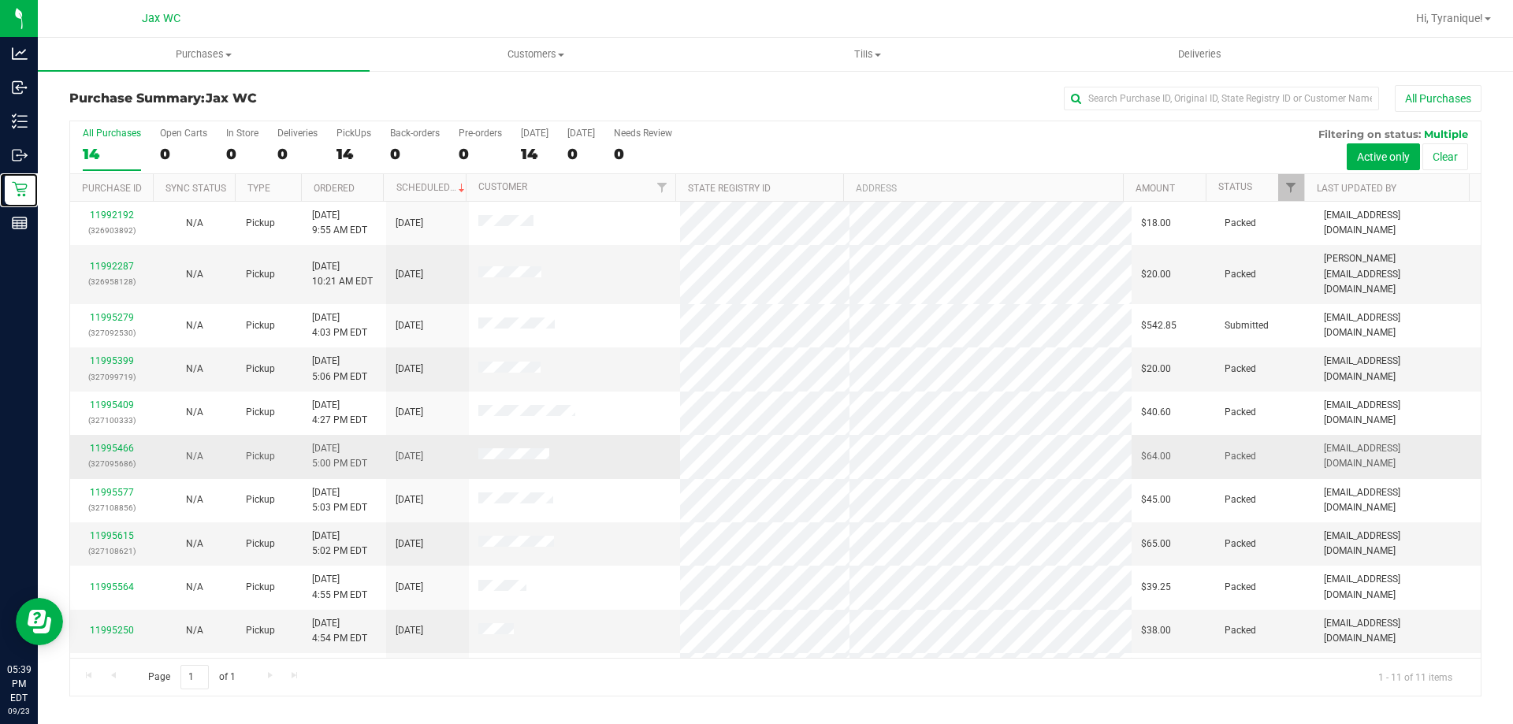
scroll to position [23, 0]
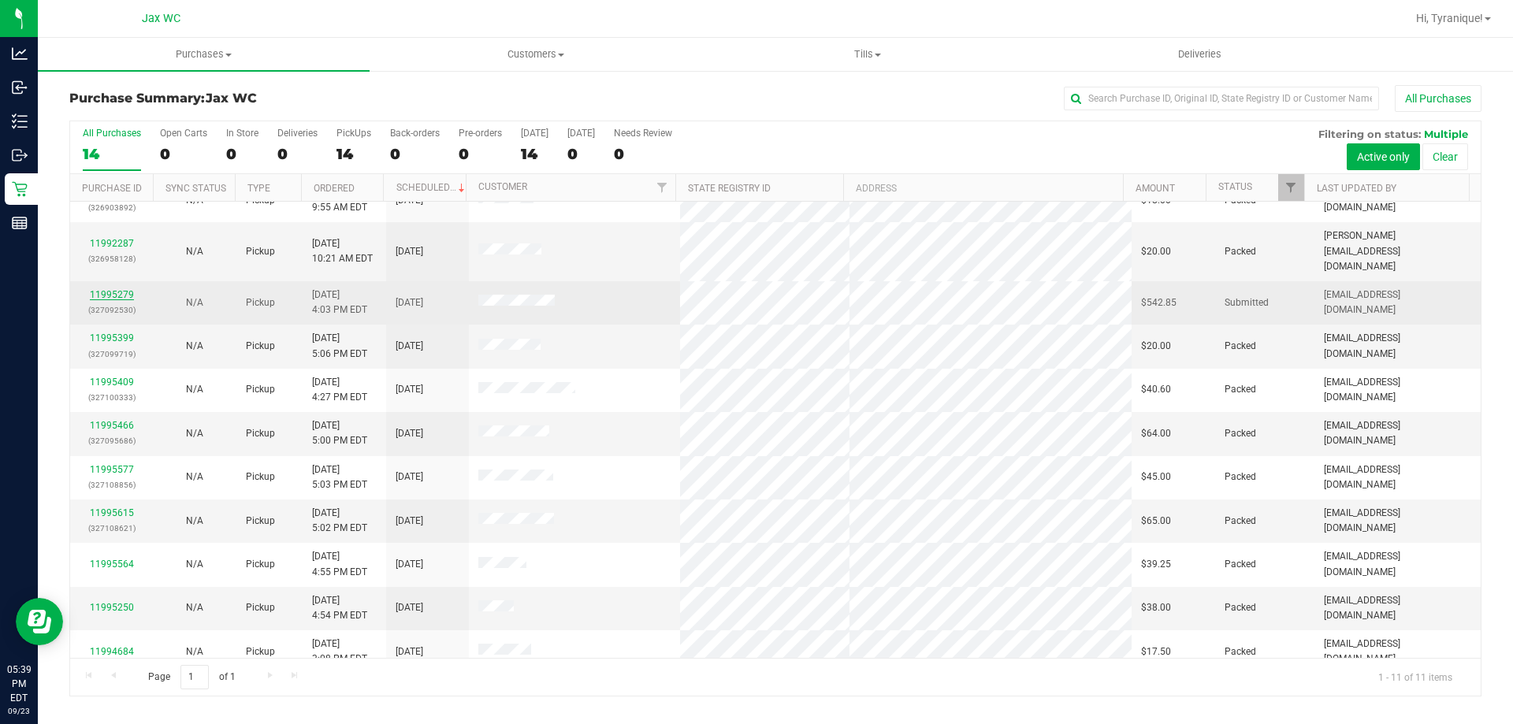
click at [126, 289] on link "11995279" at bounding box center [112, 294] width 44 height 11
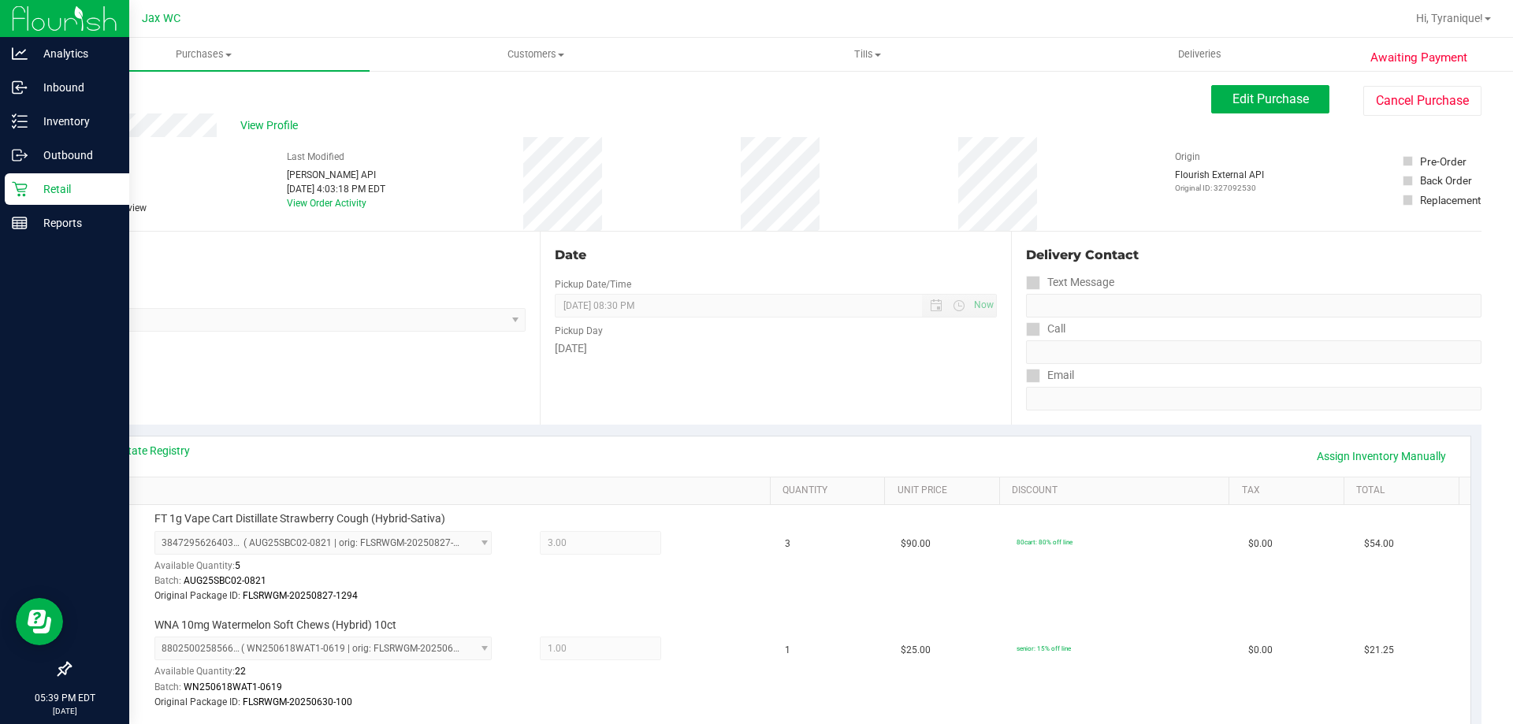
click at [25, 188] on icon at bounding box center [19, 189] width 15 height 15
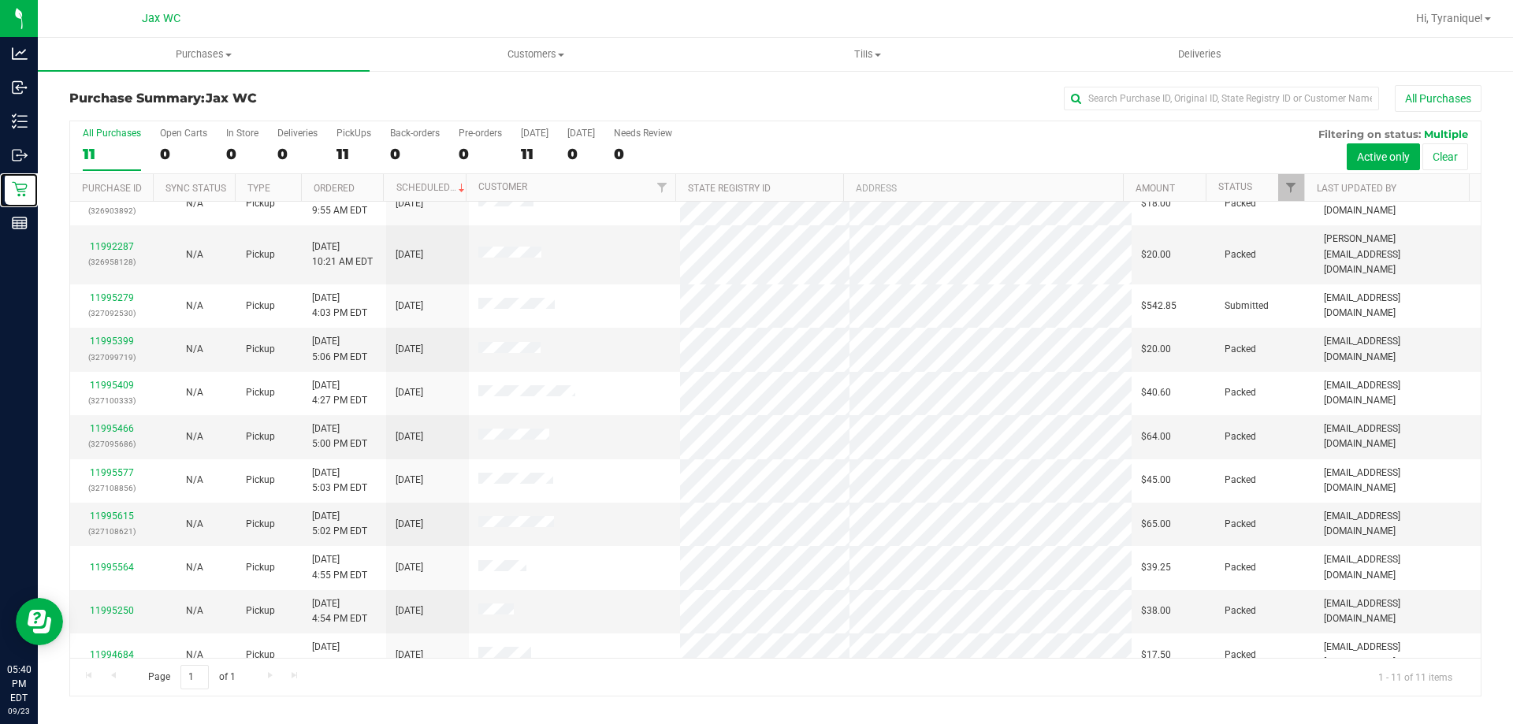
scroll to position [23, 0]
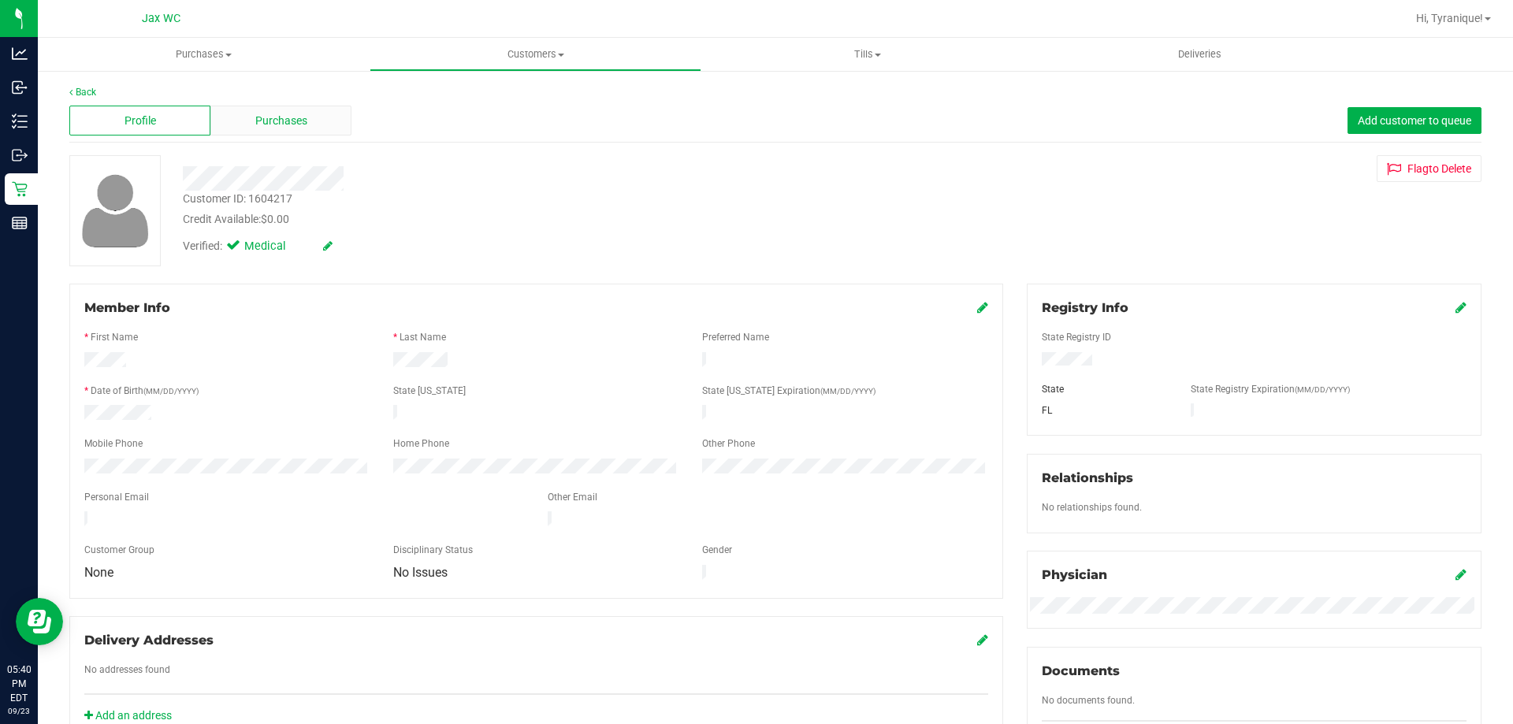
click at [324, 120] on div "Purchases" at bounding box center [280, 121] width 141 height 30
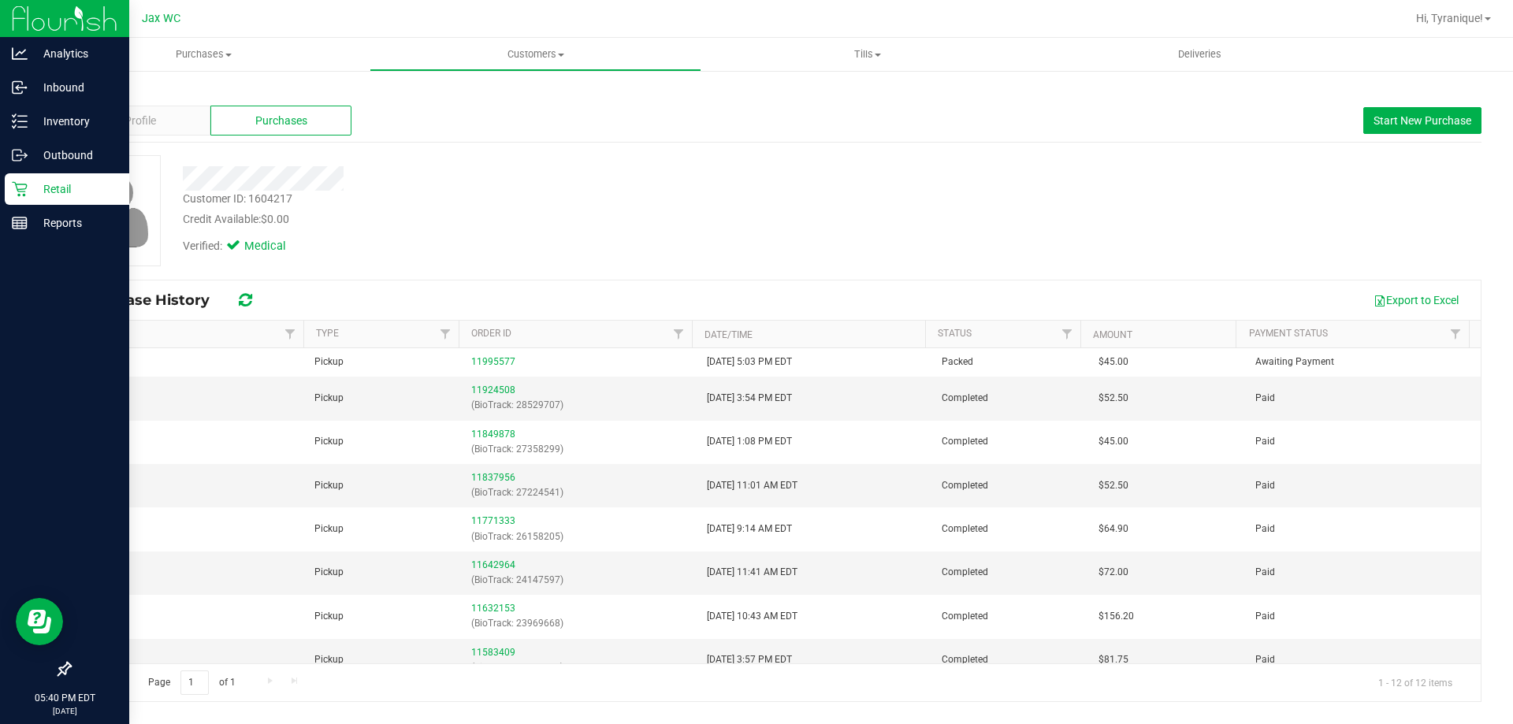
click at [30, 189] on p "Retail" at bounding box center [75, 189] width 95 height 19
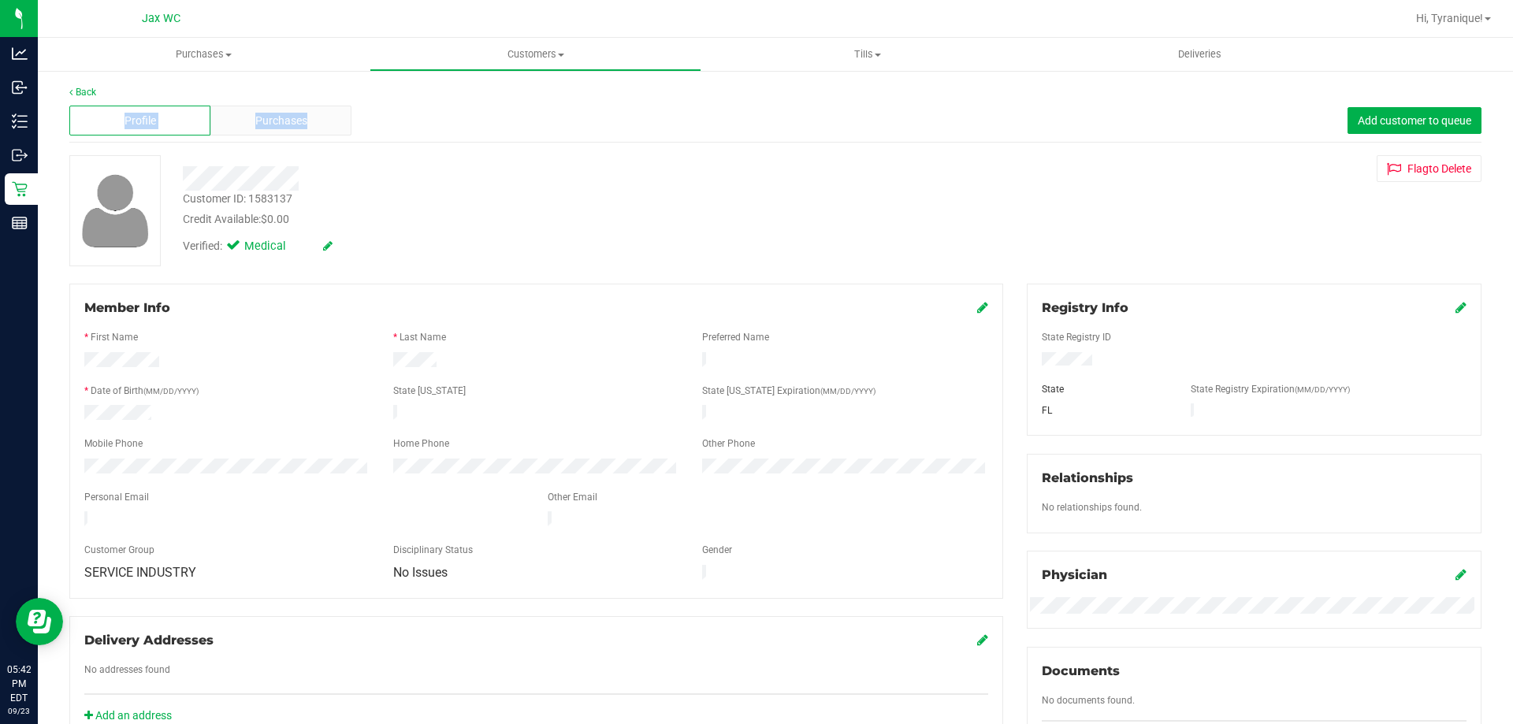
drag, startPoint x: 310, startPoint y: 98, endPoint x: 311, endPoint y: 110, distance: 11.1
click at [310, 104] on div "Back Profile Purchases Add customer to queue Customer ID: 1583137 Credit Availa…" at bounding box center [775, 587] width 1412 height 1005
click at [313, 113] on div "Purchases" at bounding box center [280, 121] width 141 height 30
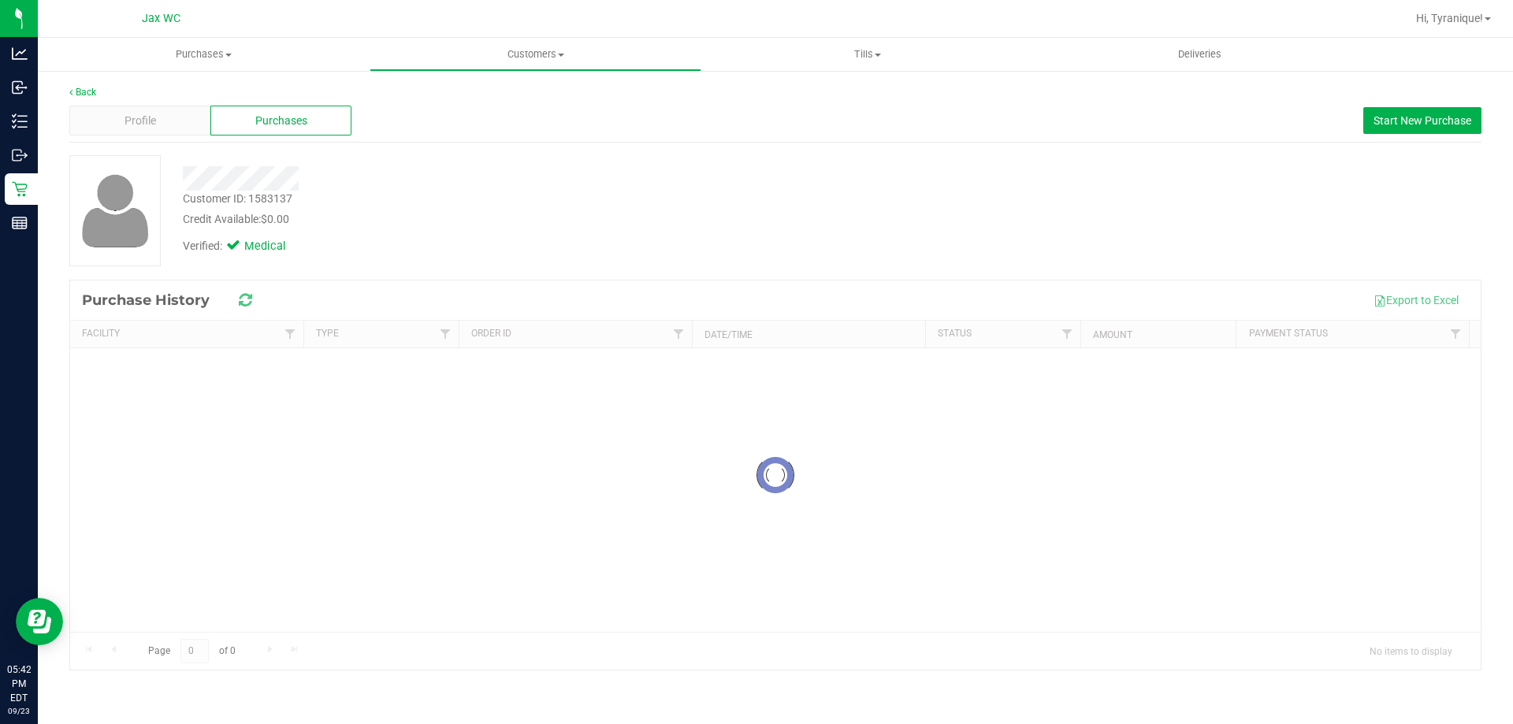
click at [503, 154] on div "Back Profile Purchases Start New Purchase Customer ID: 1583137 Credit Available…" at bounding box center [775, 377] width 1412 height 585
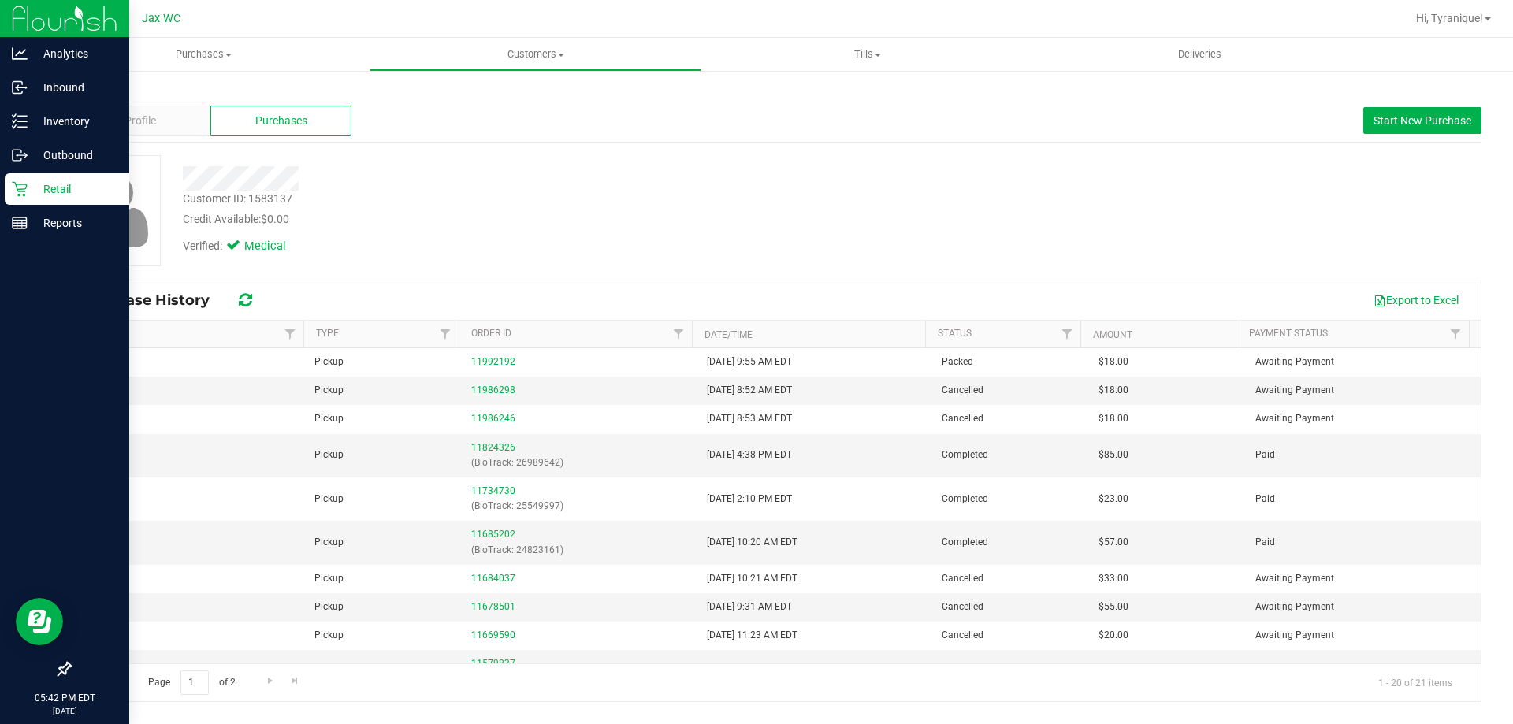
click at [24, 185] on icon at bounding box center [20, 189] width 16 height 16
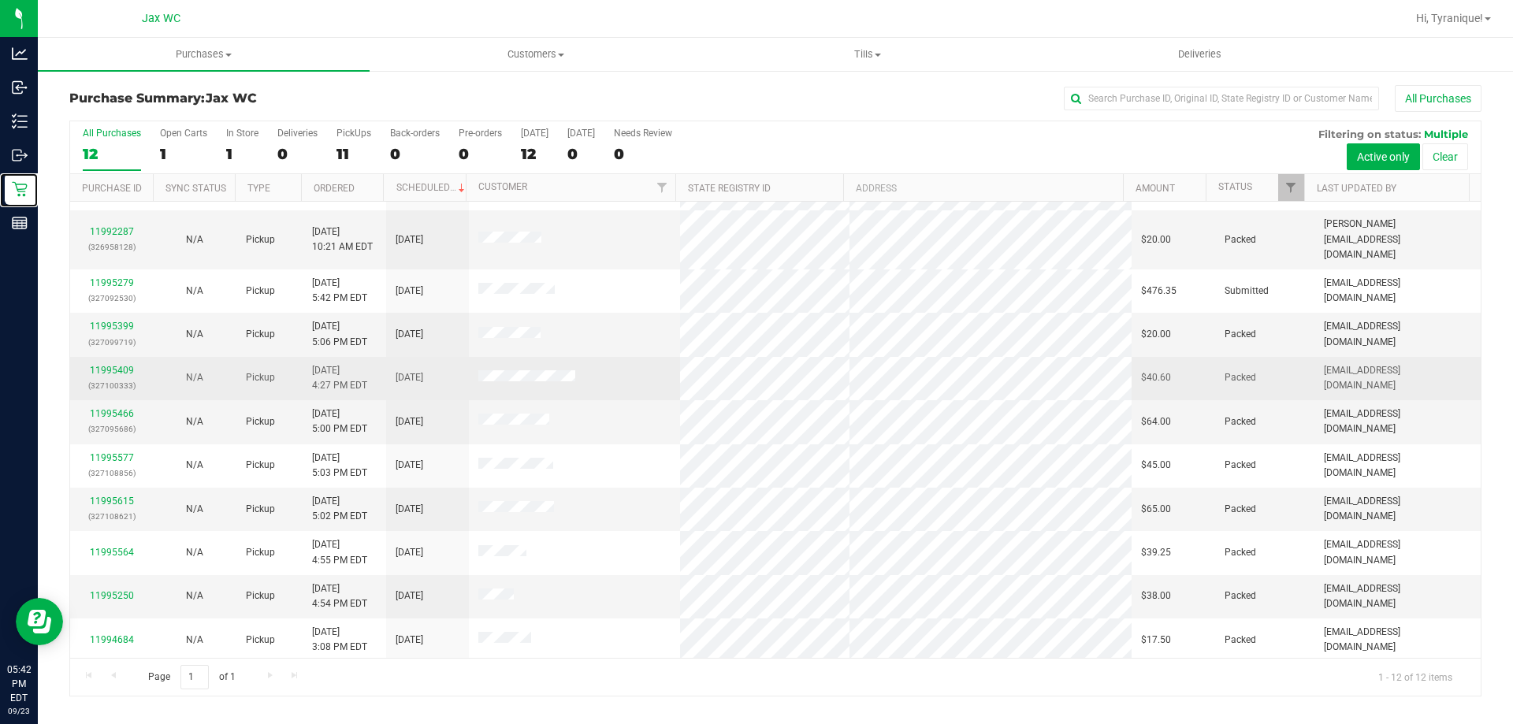
scroll to position [67, 0]
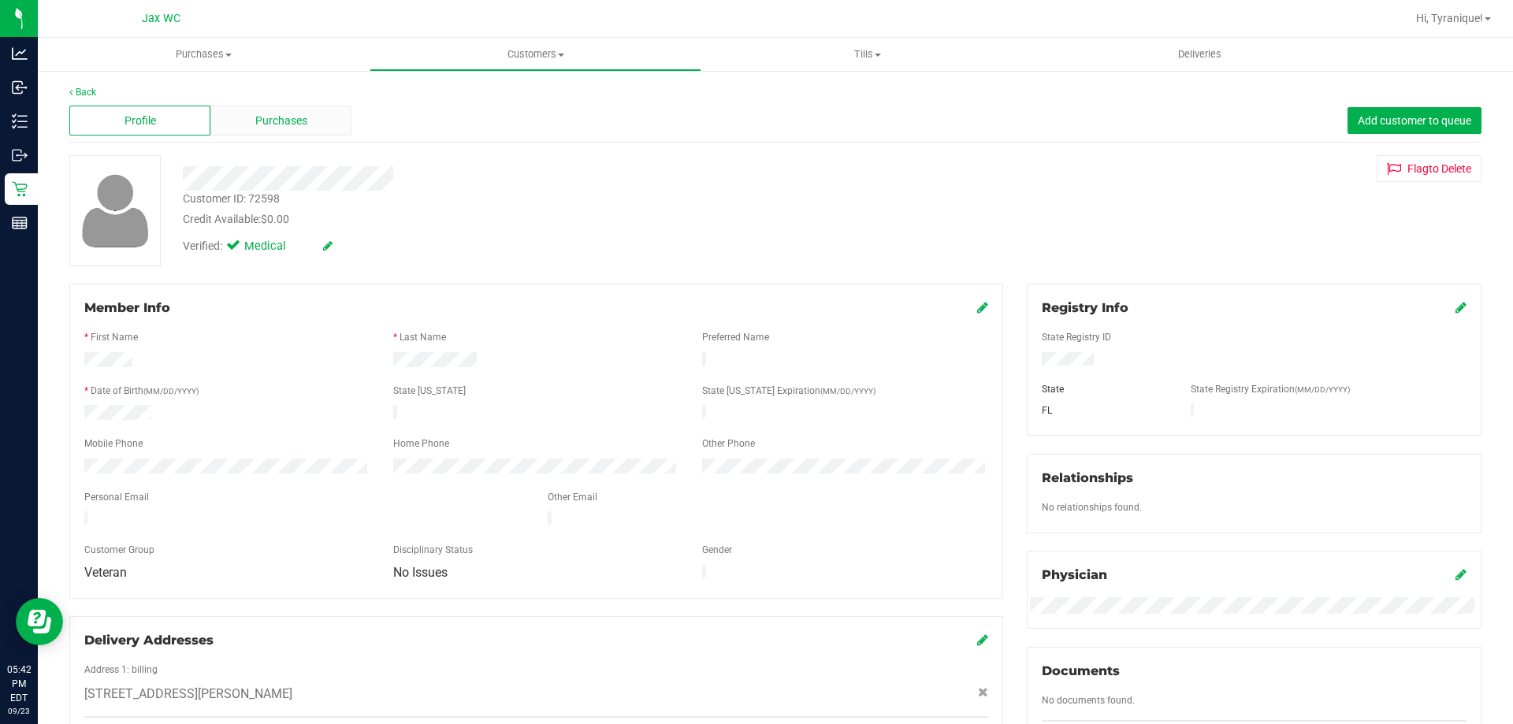
click at [241, 117] on div "Purchases" at bounding box center [280, 121] width 141 height 30
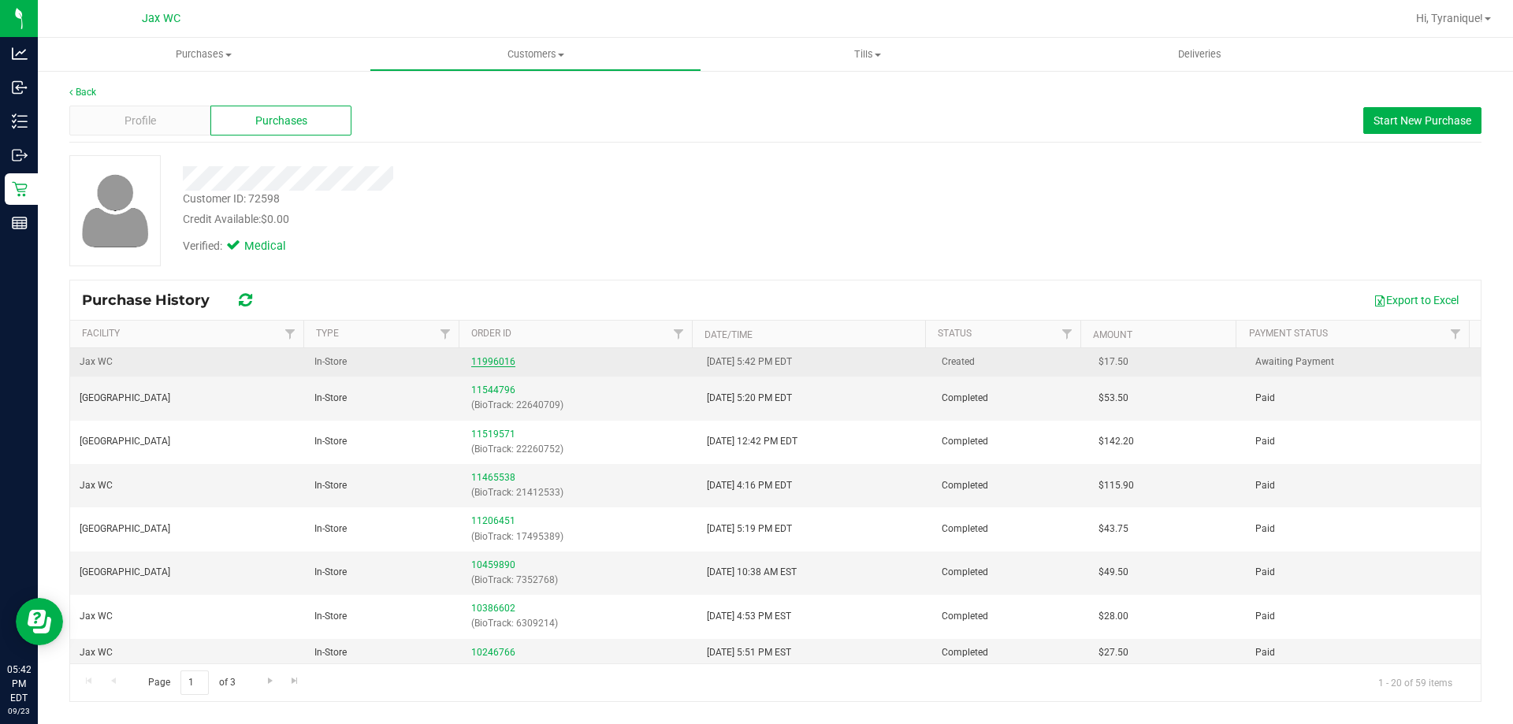
click at [485, 362] on link "11996016" at bounding box center [493, 361] width 44 height 11
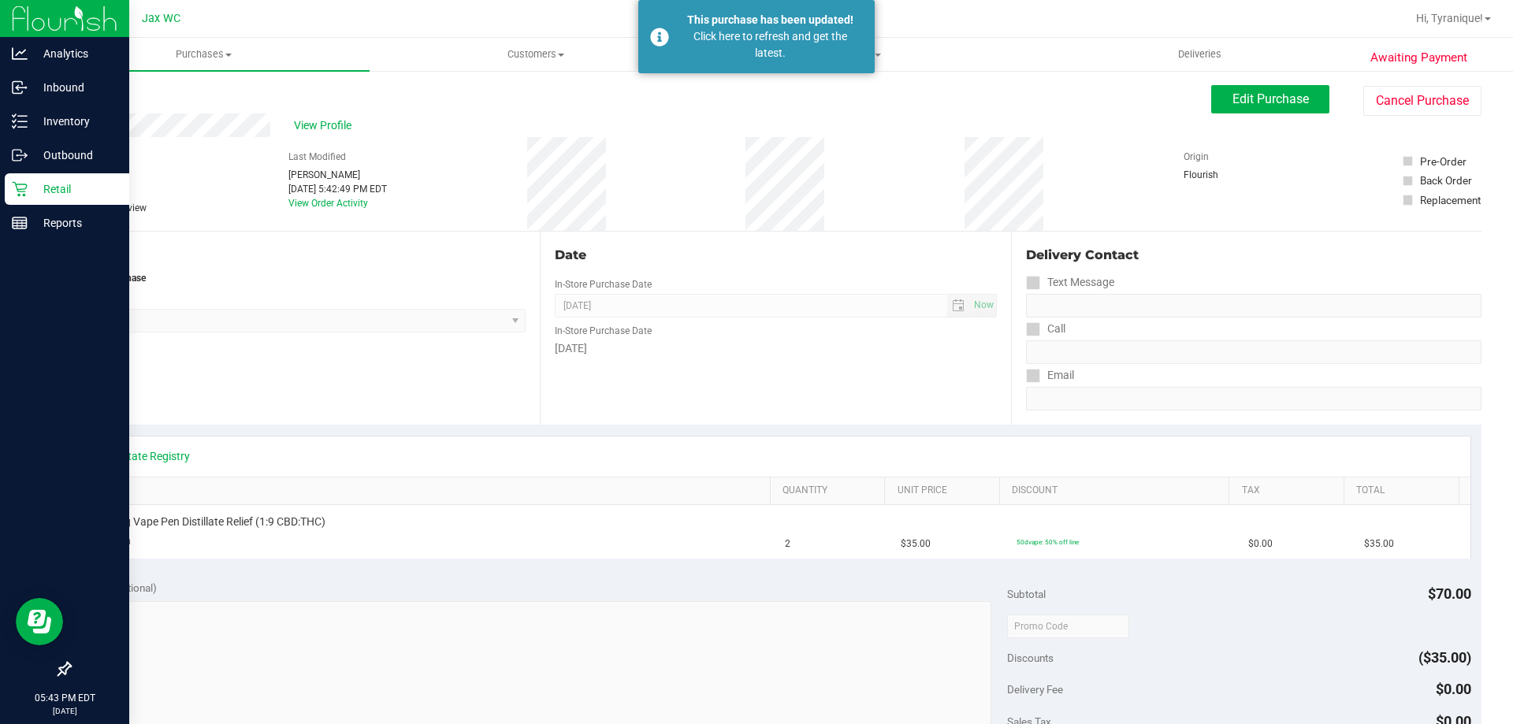
click at [32, 188] on p "Retail" at bounding box center [75, 189] width 95 height 19
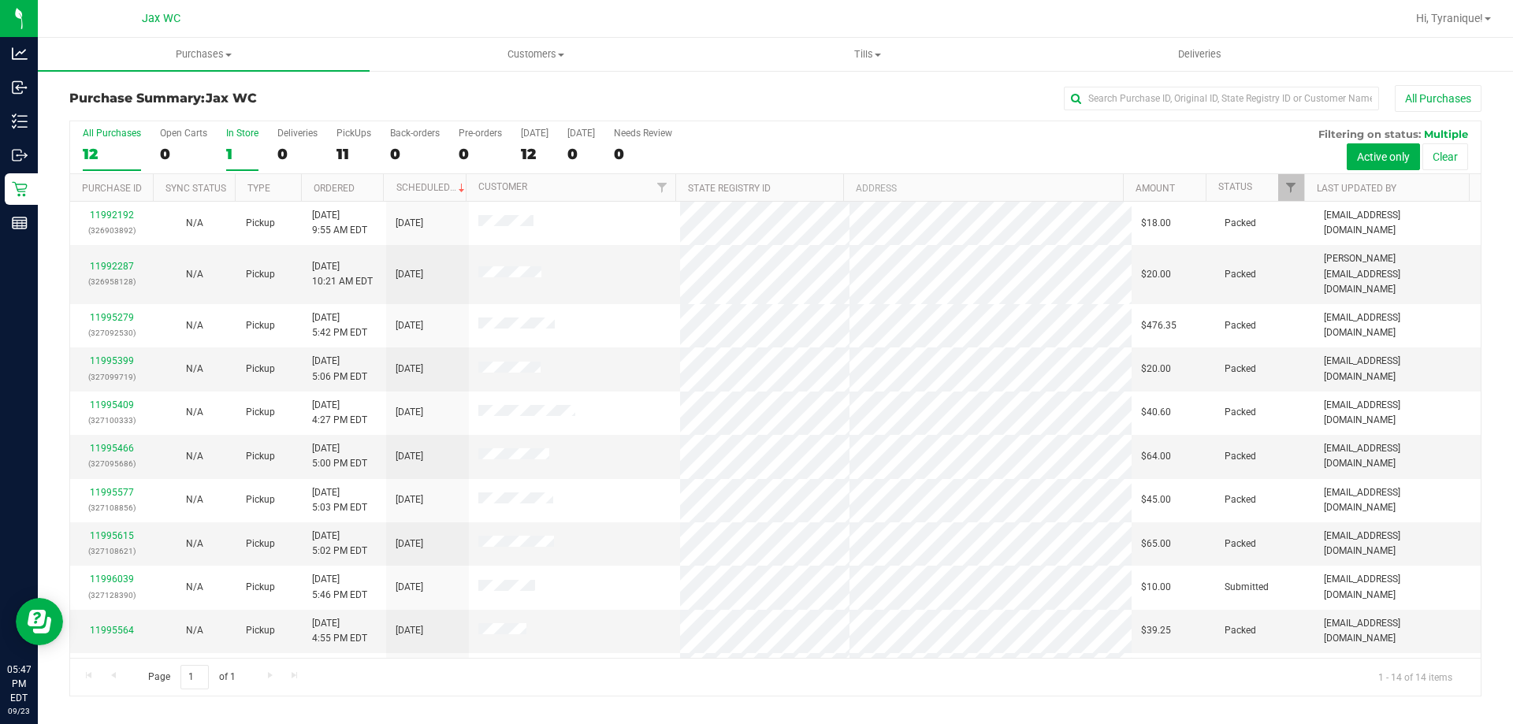
click at [241, 143] on label "In Store 1" at bounding box center [242, 149] width 32 height 43
click at [0, 0] on input "In Store 1" at bounding box center [0, 0] width 0 height 0
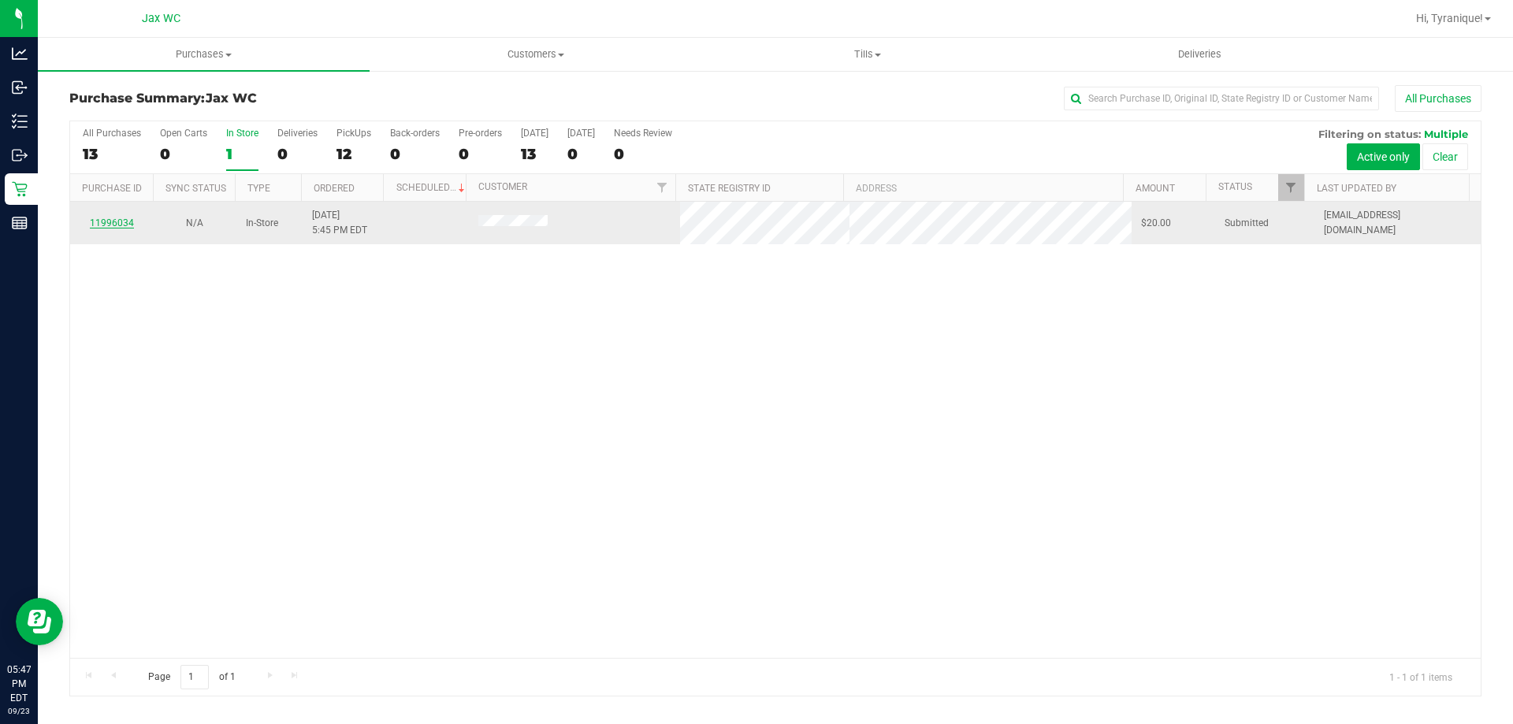
click at [110, 222] on link "11996034" at bounding box center [112, 222] width 44 height 11
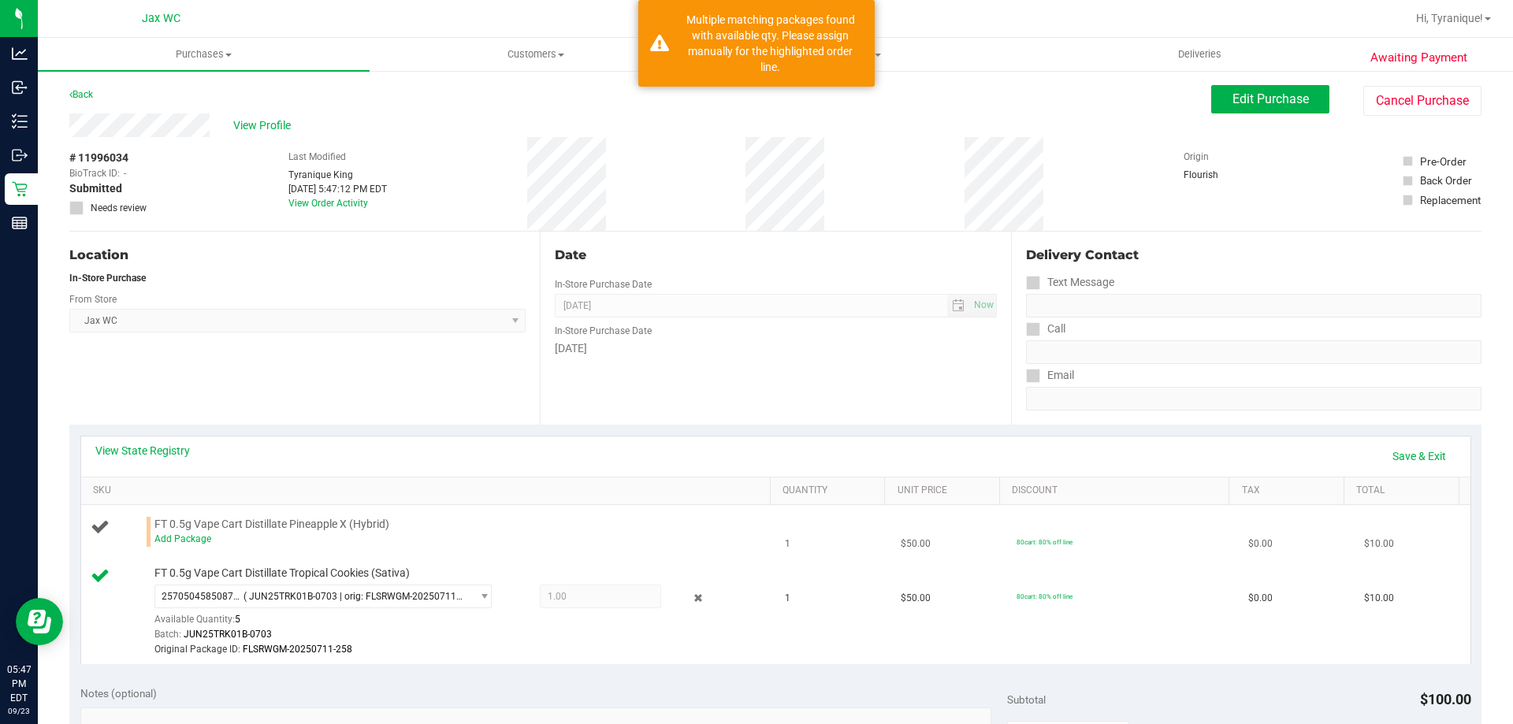
click at [180, 544] on div "Add Package" at bounding box center [458, 539] width 608 height 15
click at [183, 541] on link "Add Package" at bounding box center [182, 538] width 57 height 11
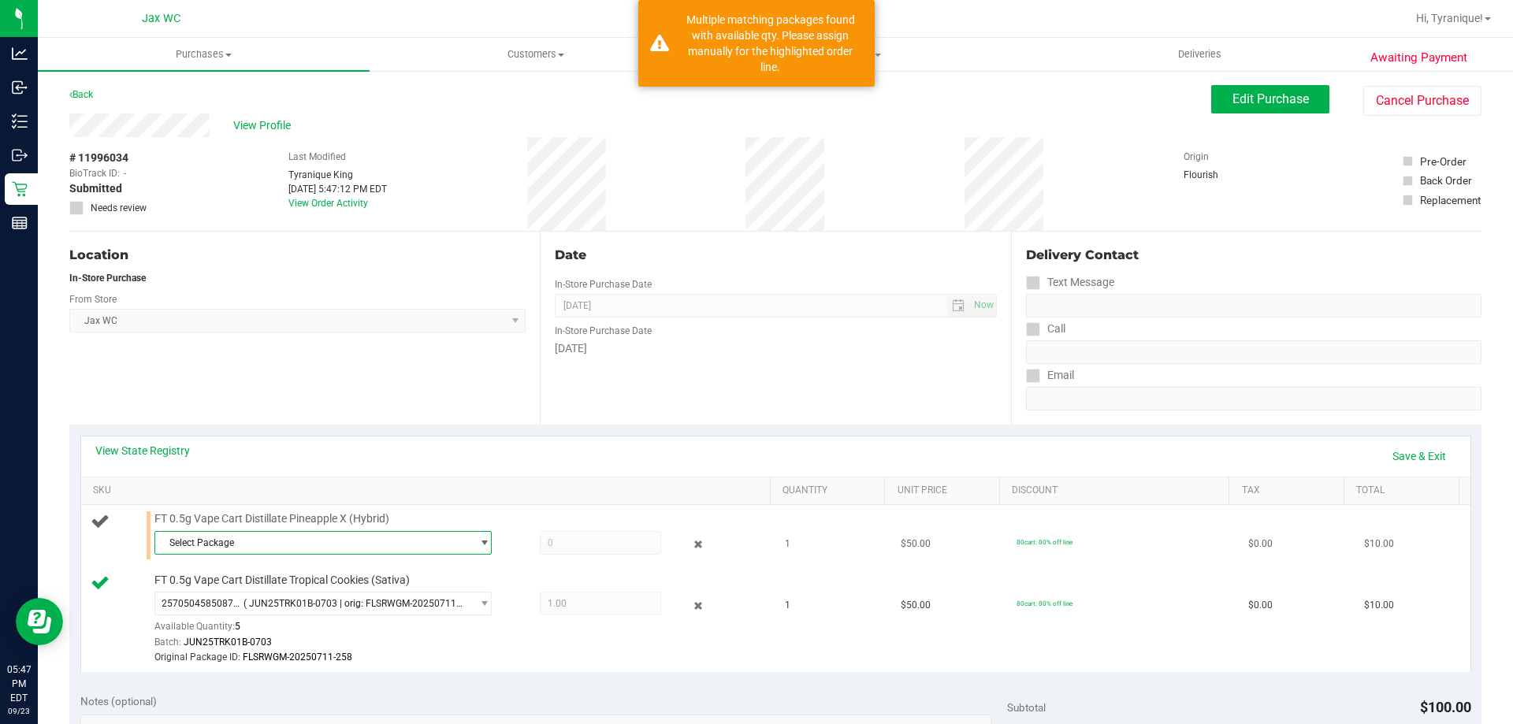
click at [200, 549] on span "Select Package" at bounding box center [313, 543] width 316 height 22
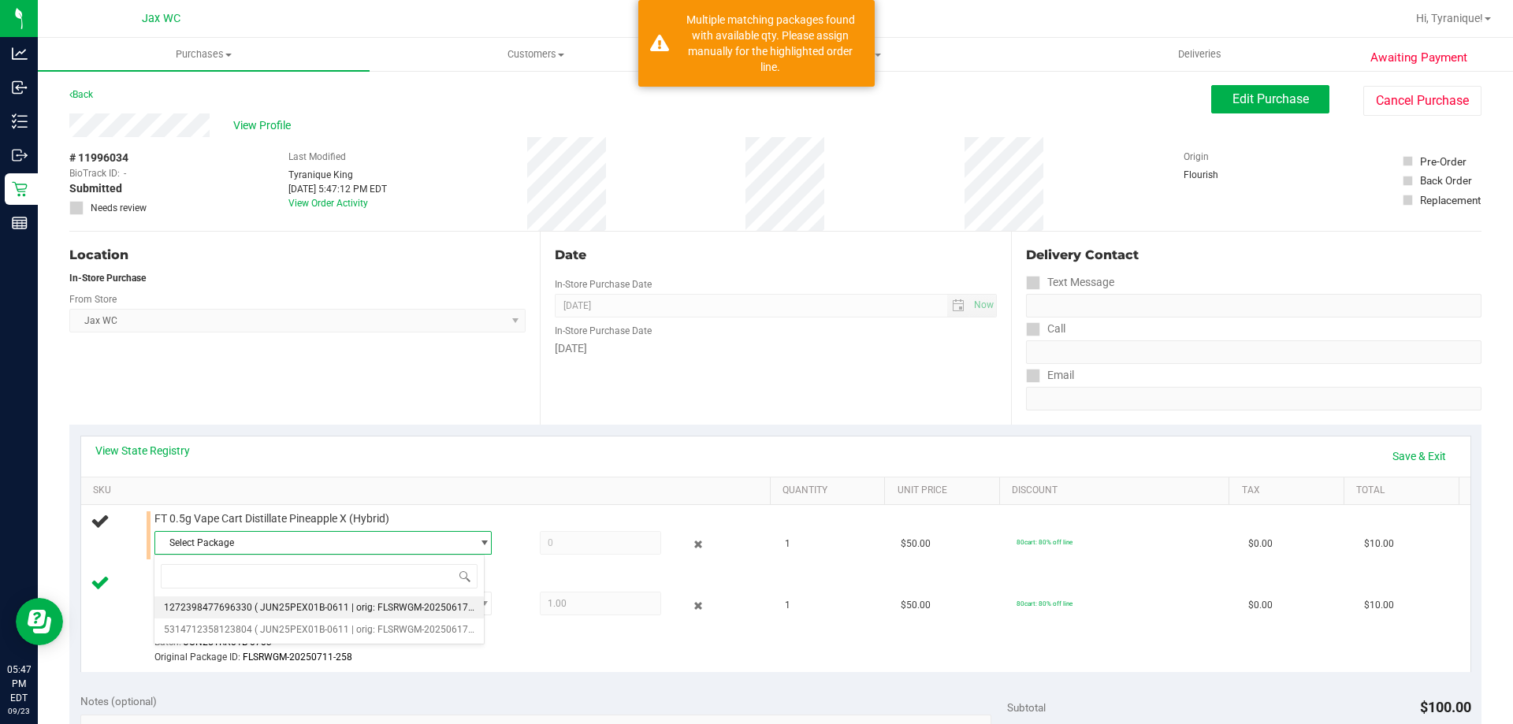
click at [238, 609] on span "1272398477696330" at bounding box center [208, 607] width 88 height 11
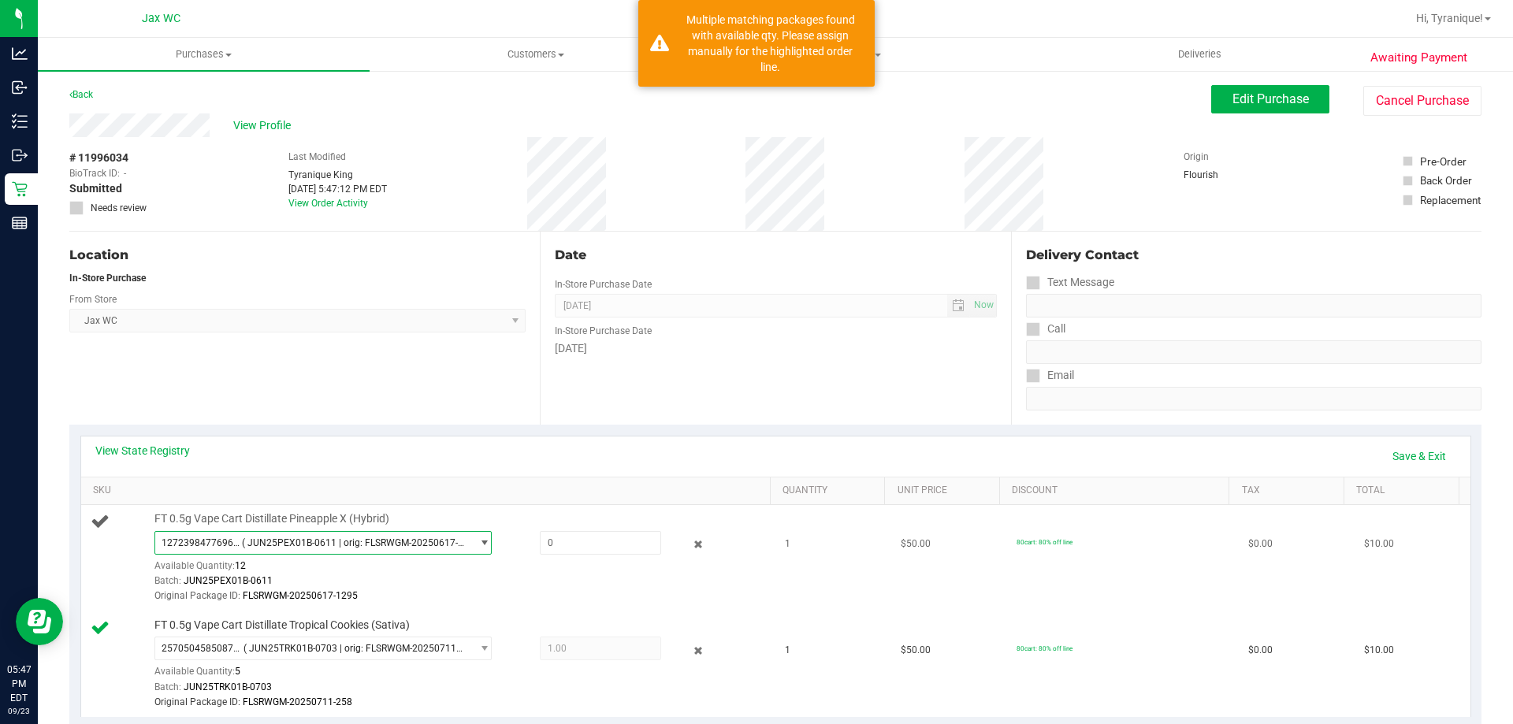
click at [392, 544] on span "( JUN25PEX01B-0611 | orig: FLSRWGM-20250617-1295 )" at bounding box center [353, 542] width 222 height 11
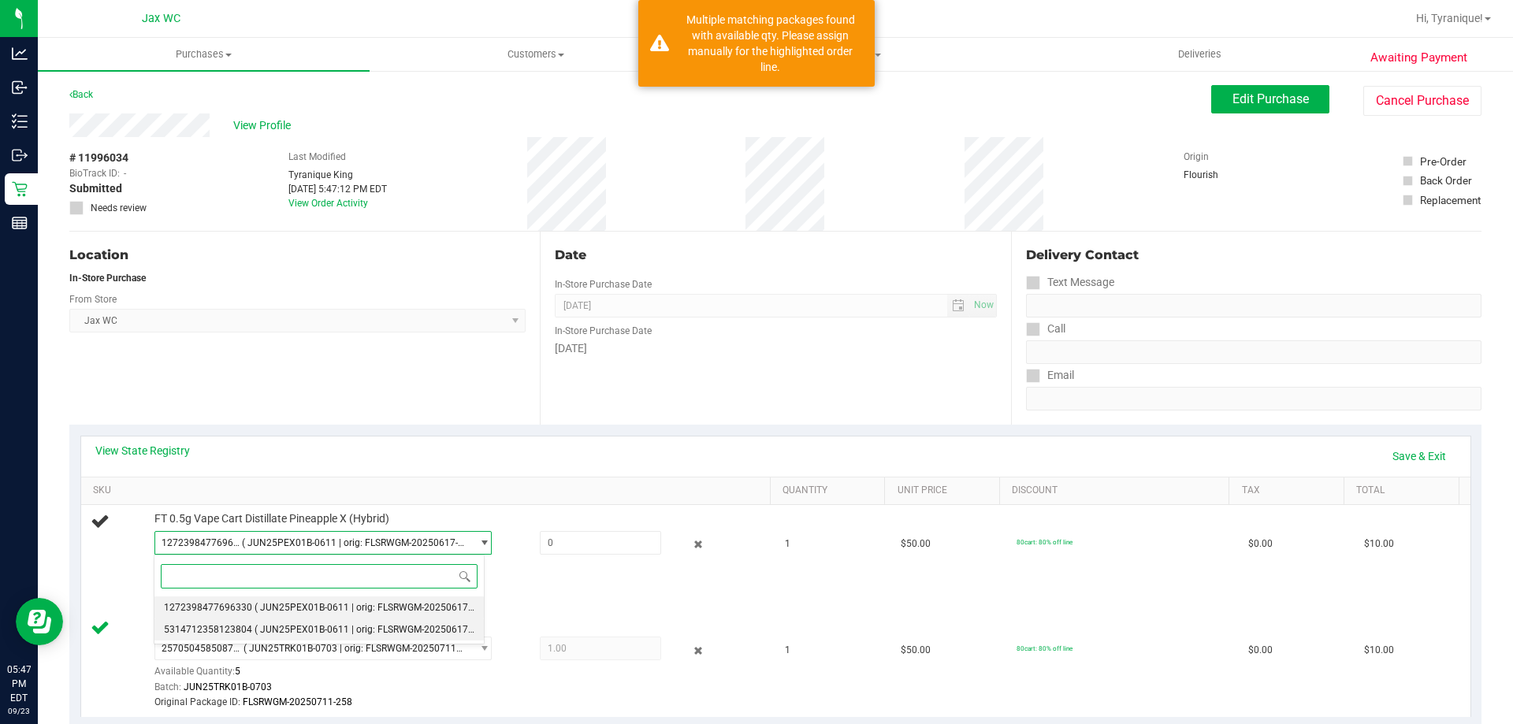
click at [383, 630] on span "( JUN25PEX01B-0611 | orig: FLSRWGM-20250617-1284 )" at bounding box center [376, 629] width 243 height 11
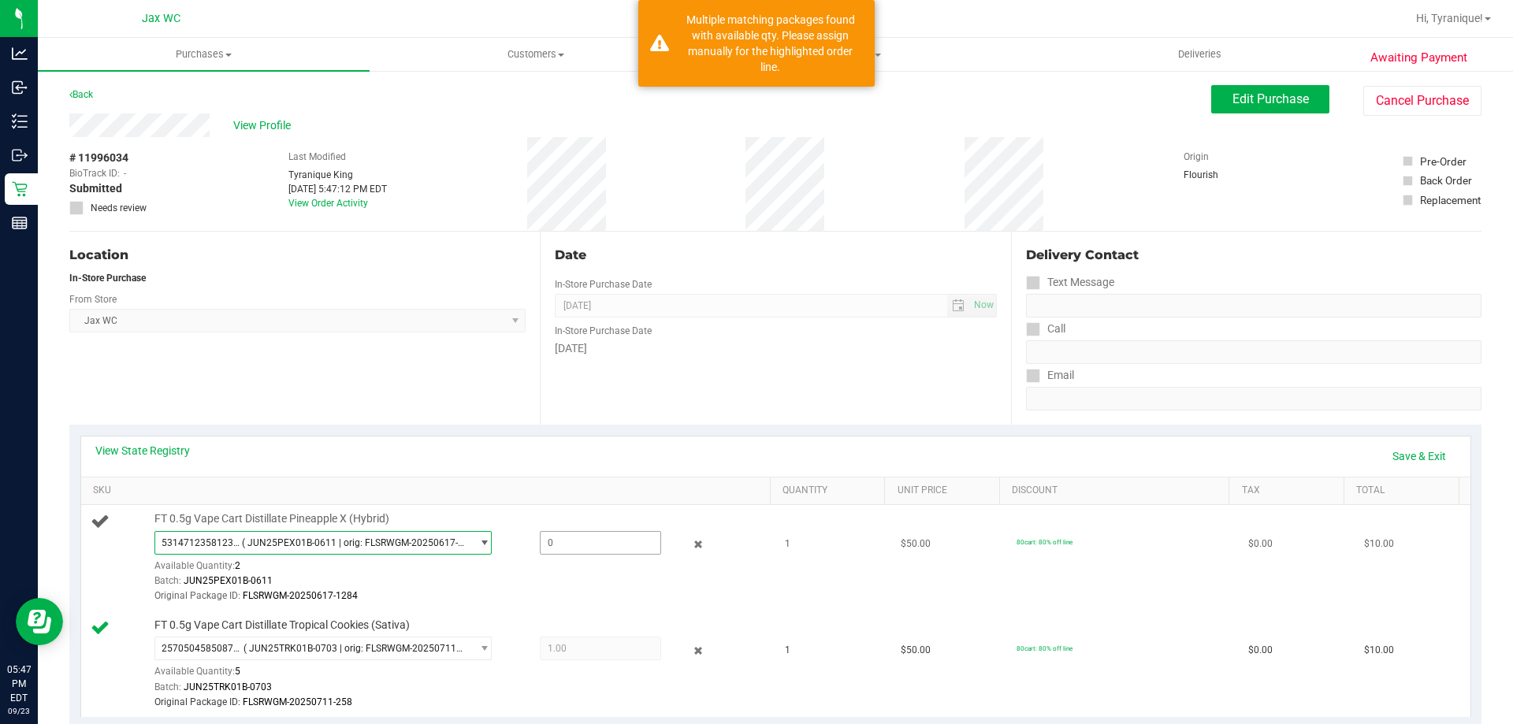
click at [577, 536] on span at bounding box center [600, 543] width 121 height 24
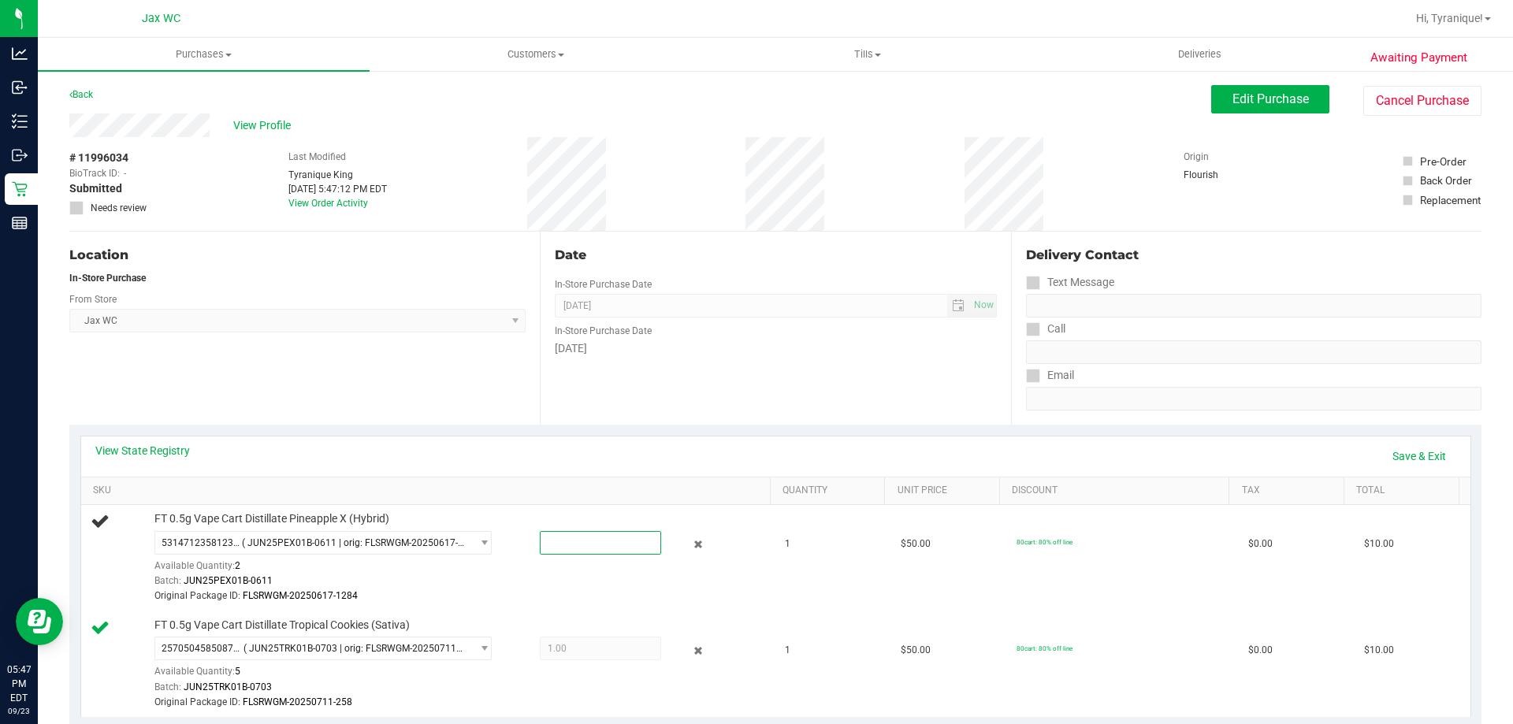
type input "1"
type input "1.0000"
click at [1426, 451] on link "Save & Exit" at bounding box center [1419, 456] width 74 height 27
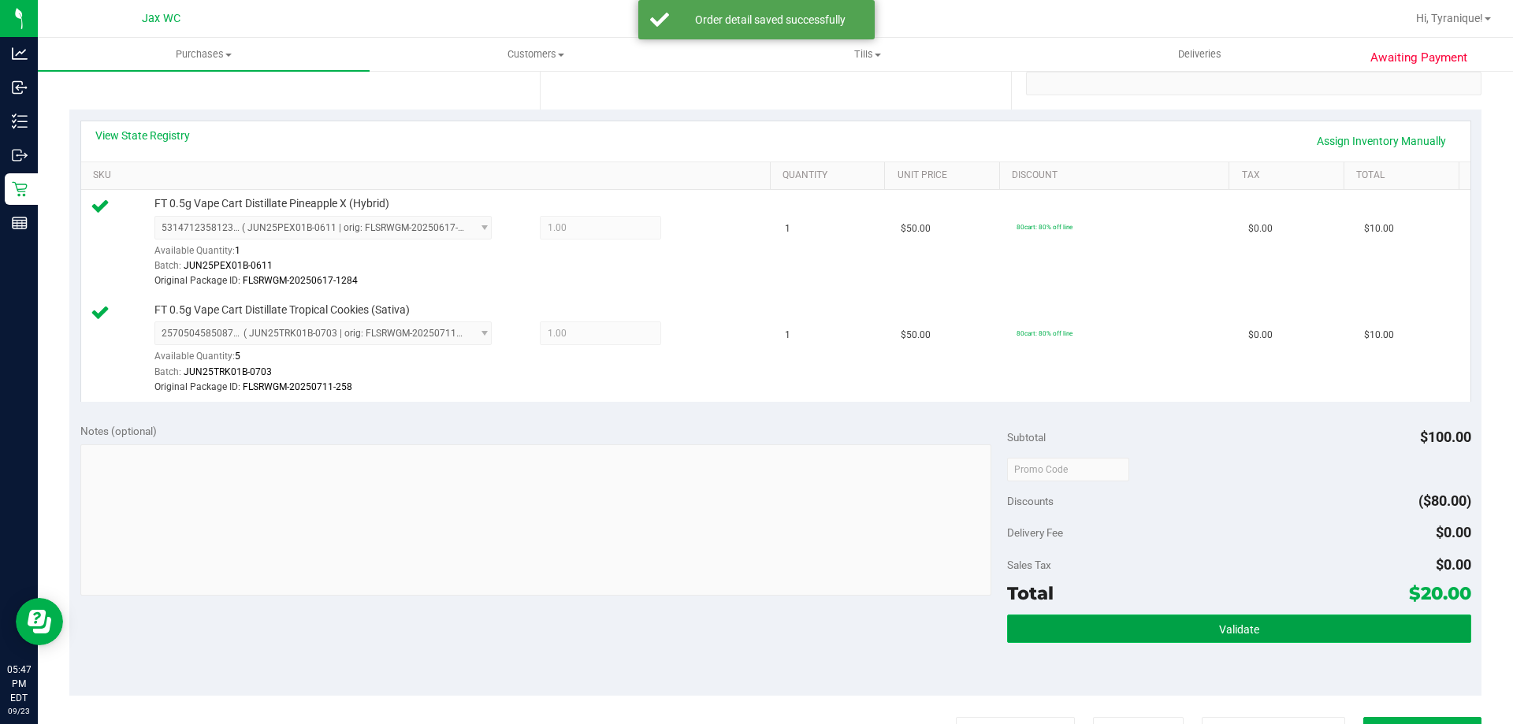
click at [1230, 620] on button "Validate" at bounding box center [1238, 629] width 463 height 28
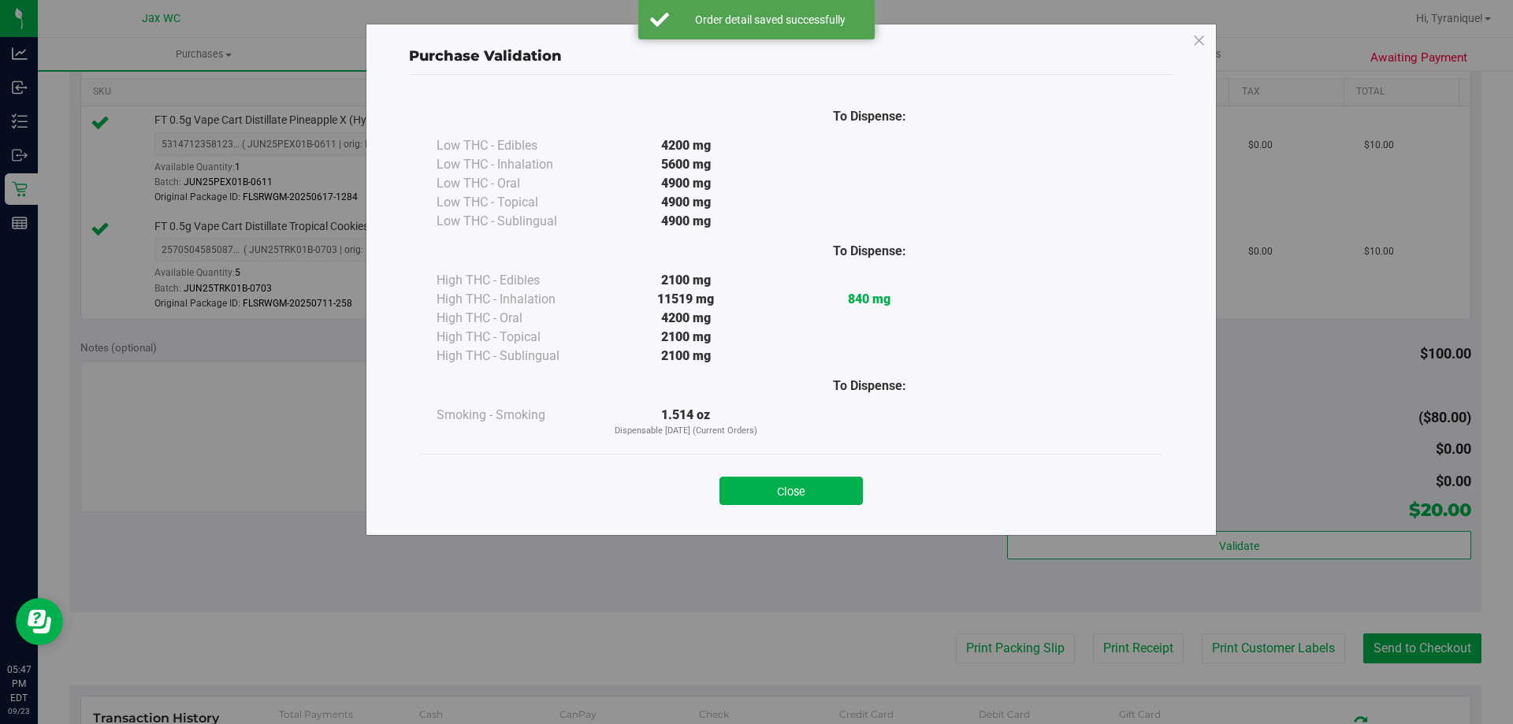
scroll to position [473, 0]
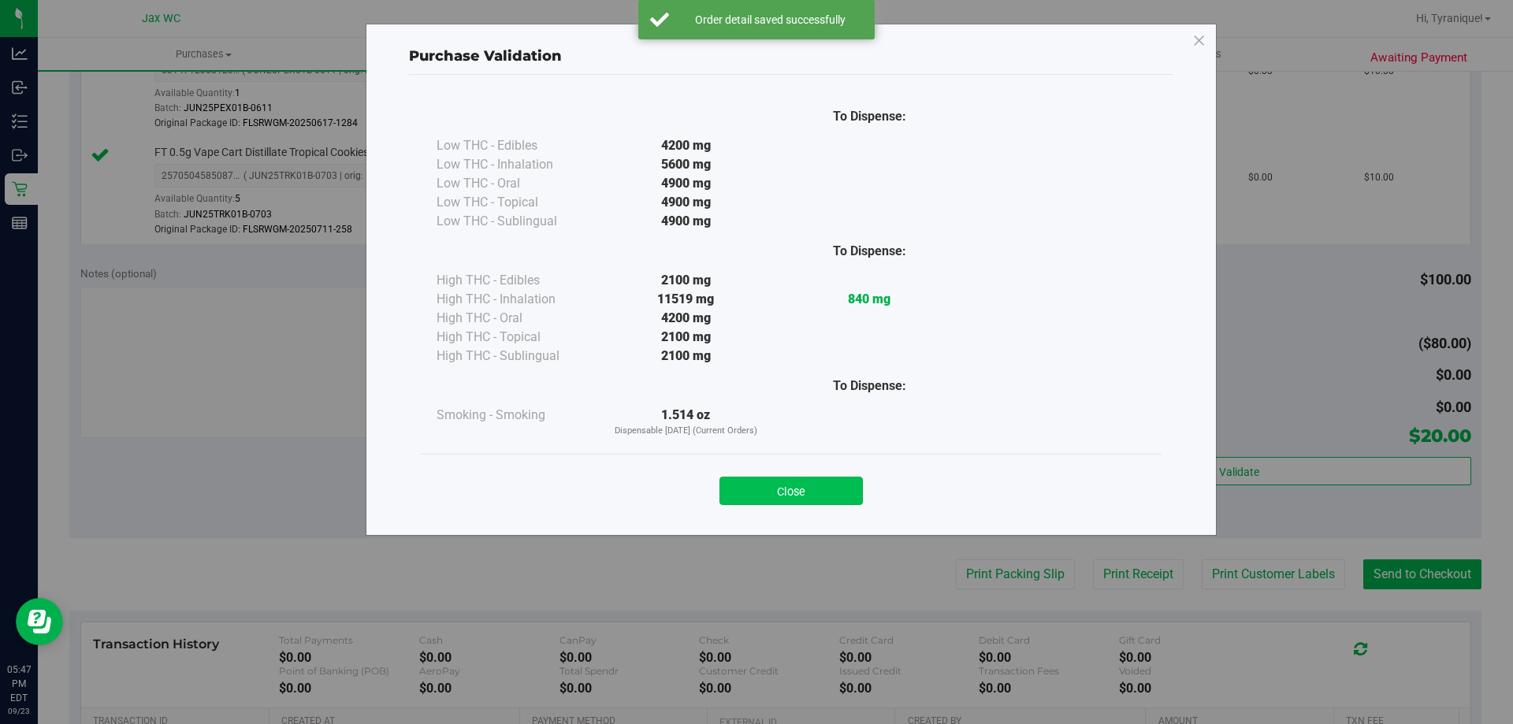
click at [779, 493] on button "Close" at bounding box center [790, 491] width 143 height 28
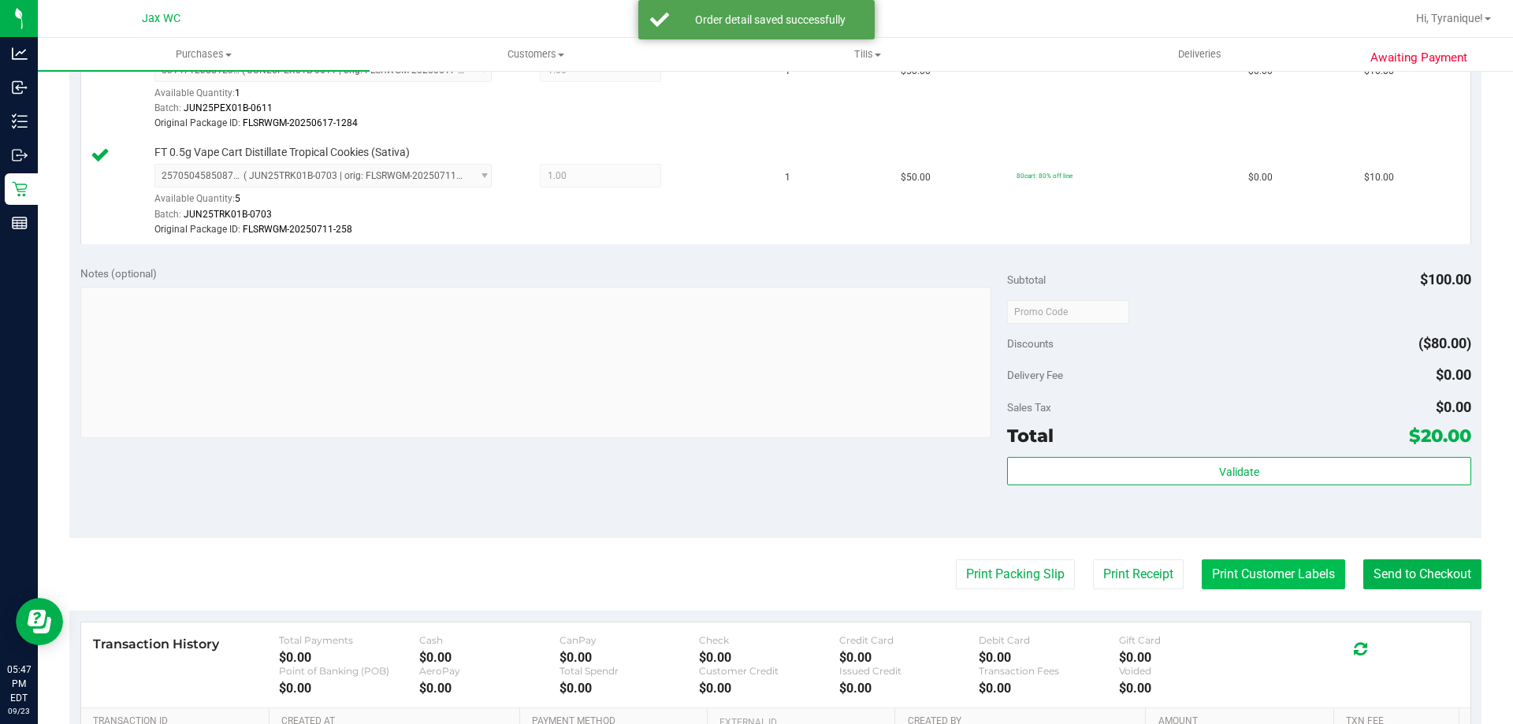
click at [1202, 560] on button "Print Customer Labels" at bounding box center [1273, 574] width 143 height 30
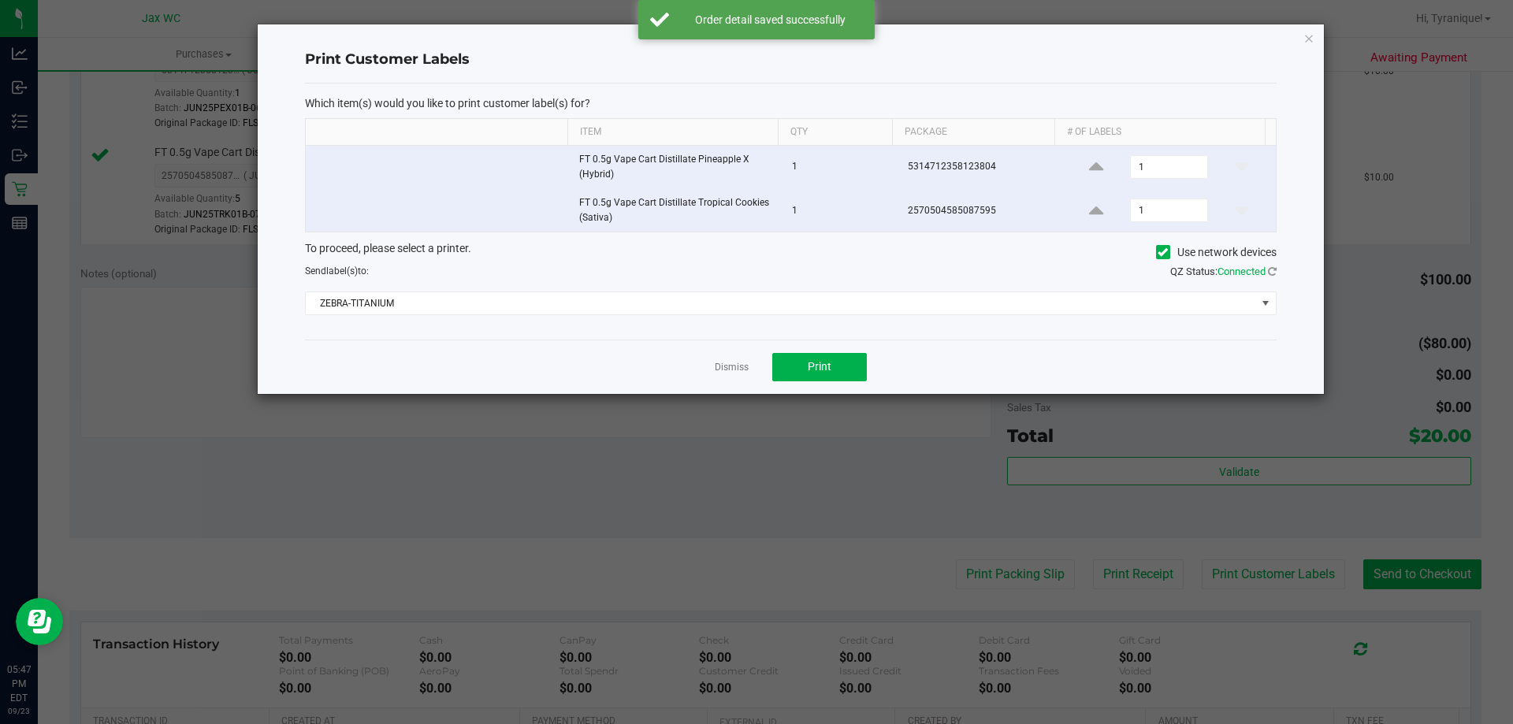
click at [845, 381] on div "Dismiss Print" at bounding box center [791, 367] width 972 height 54
click at [827, 372] on span "Print" at bounding box center [820, 366] width 24 height 13
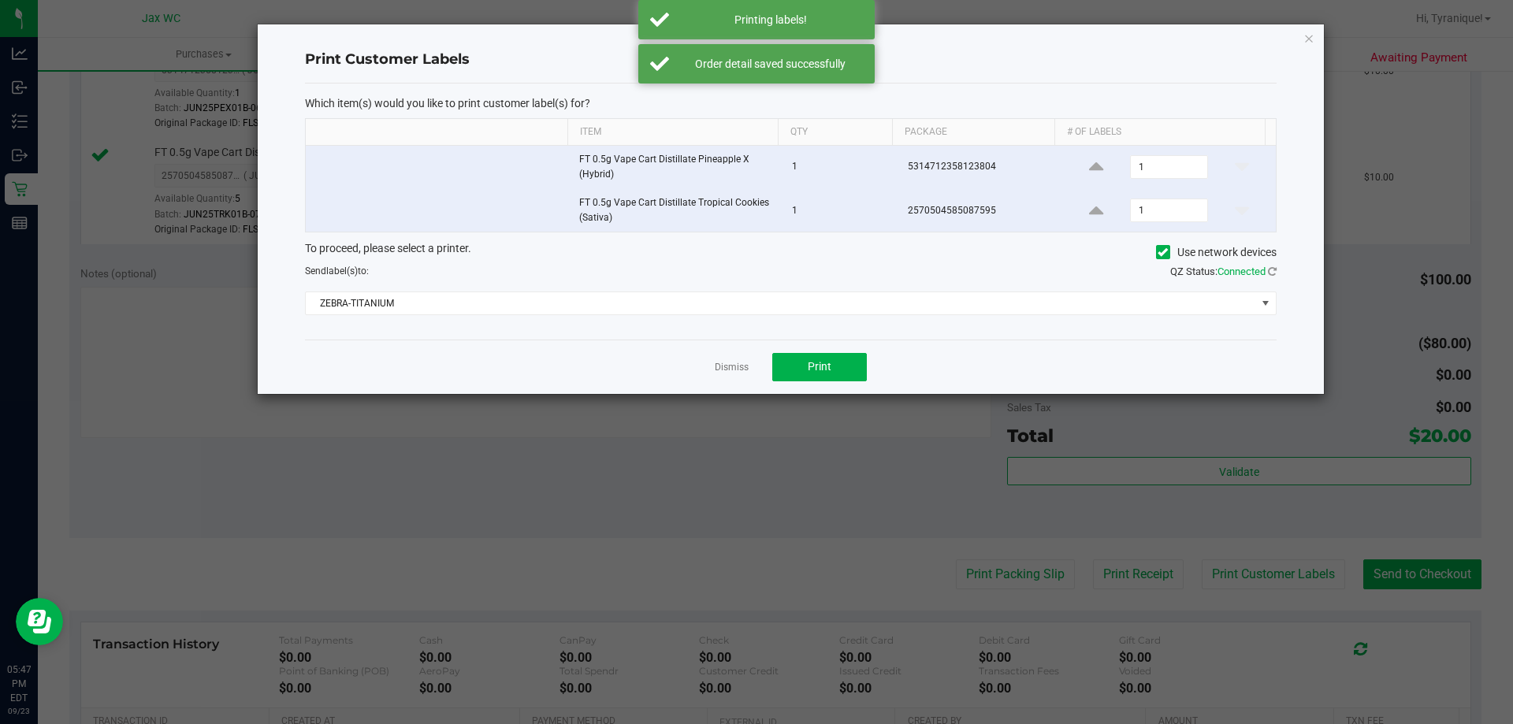
click at [738, 358] on div "Dismiss Print" at bounding box center [791, 367] width 972 height 54
click at [734, 362] on link "Dismiss" at bounding box center [732, 367] width 34 height 13
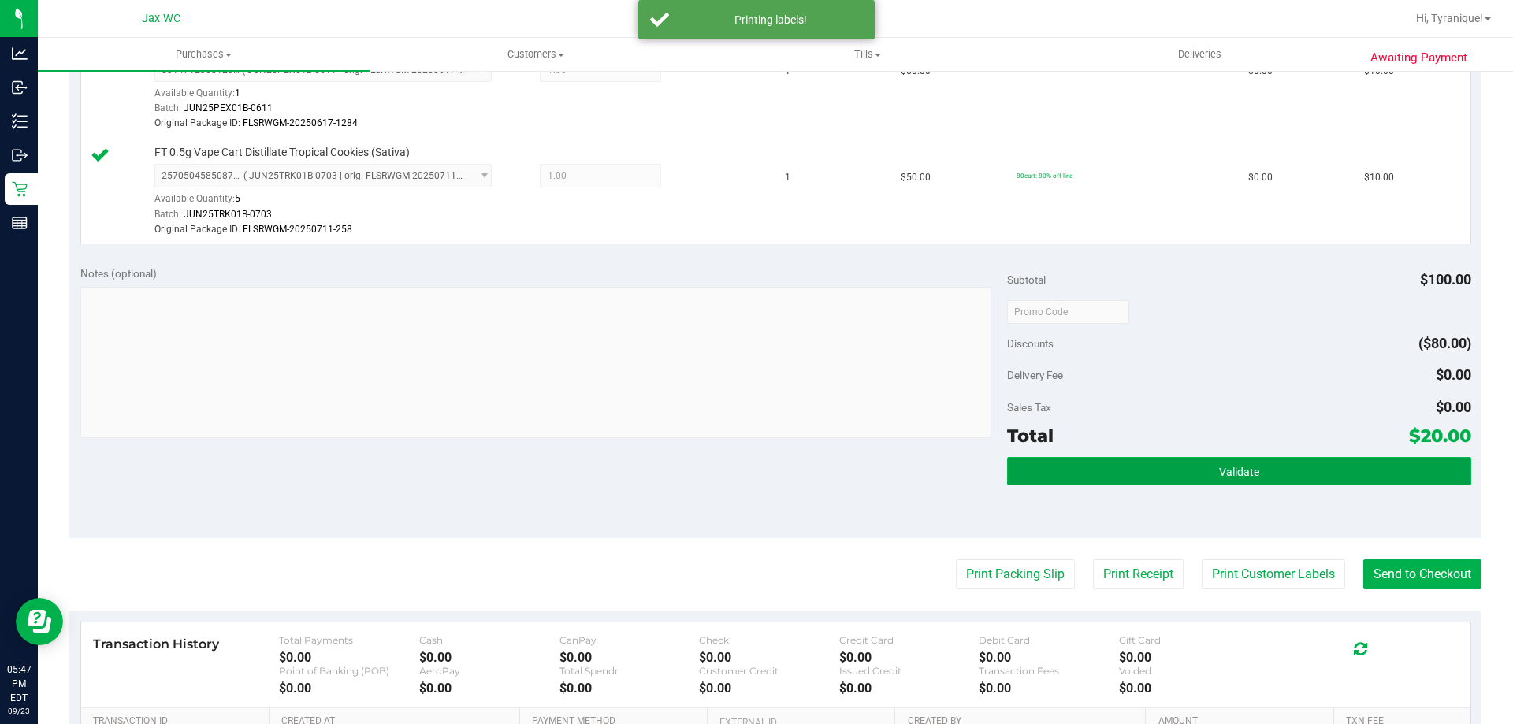
click at [1396, 474] on button "Validate" at bounding box center [1238, 471] width 463 height 28
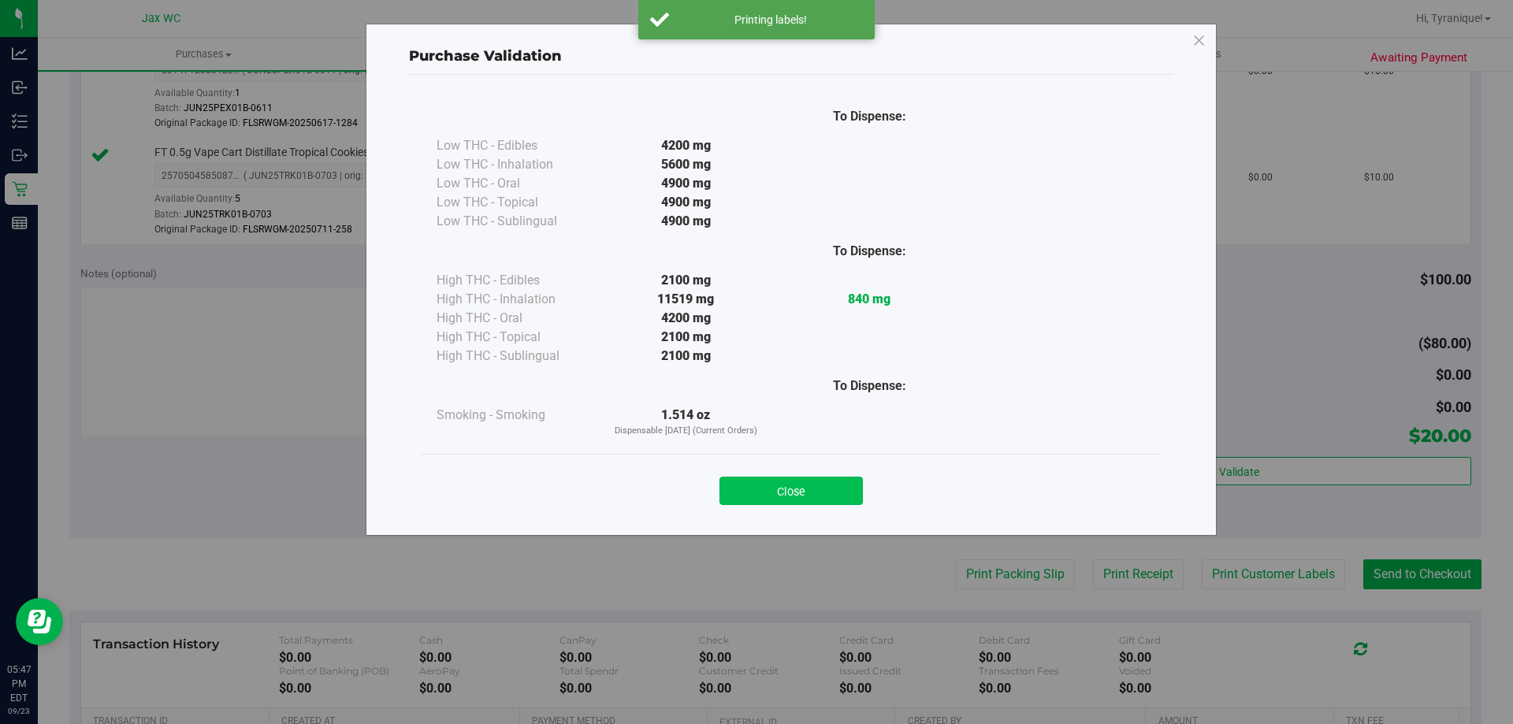
click at [827, 494] on button "Close" at bounding box center [790, 491] width 143 height 28
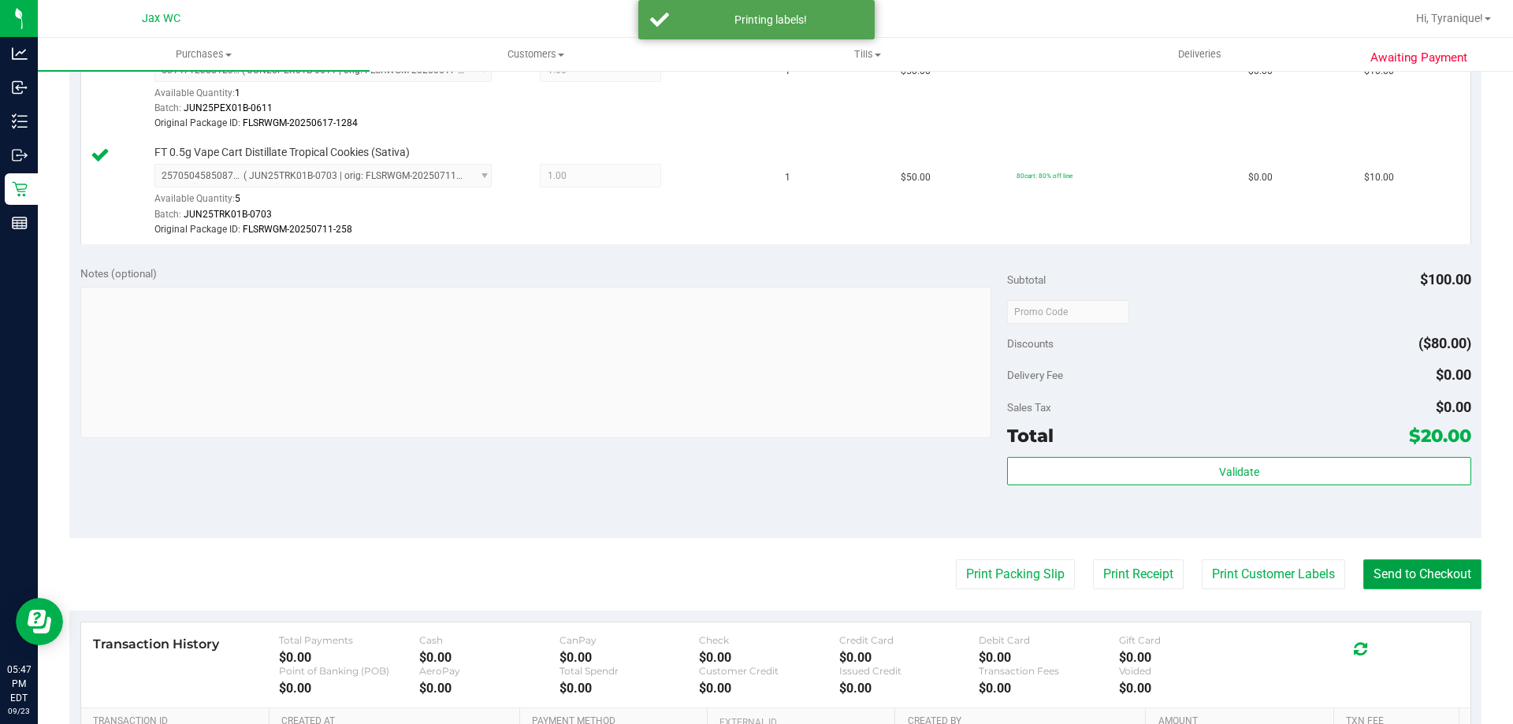
click at [1467, 578] on button "Send to Checkout" at bounding box center [1422, 574] width 118 height 30
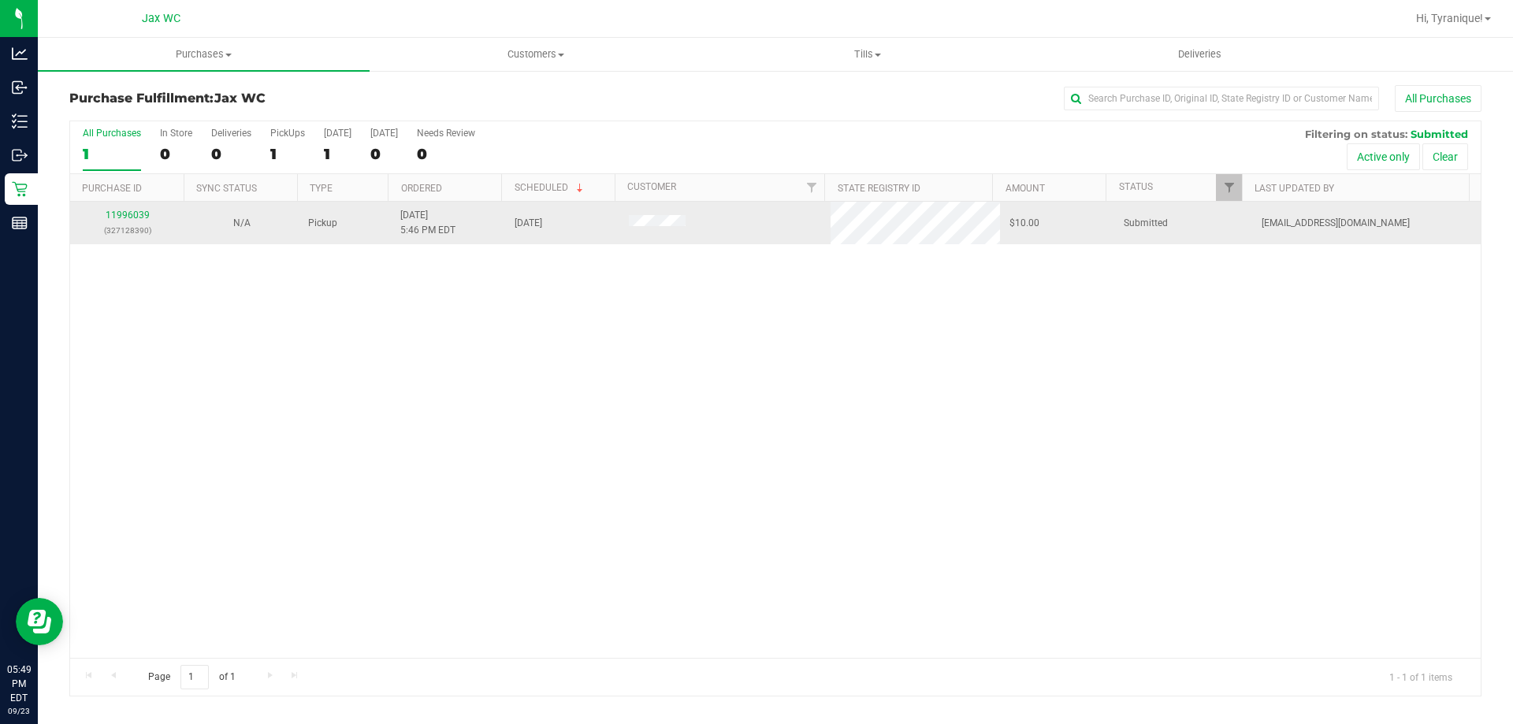
click at [133, 203] on td "11996039 (327128390)" at bounding box center [127, 223] width 114 height 43
click at [140, 214] on link "11996039" at bounding box center [128, 215] width 44 height 11
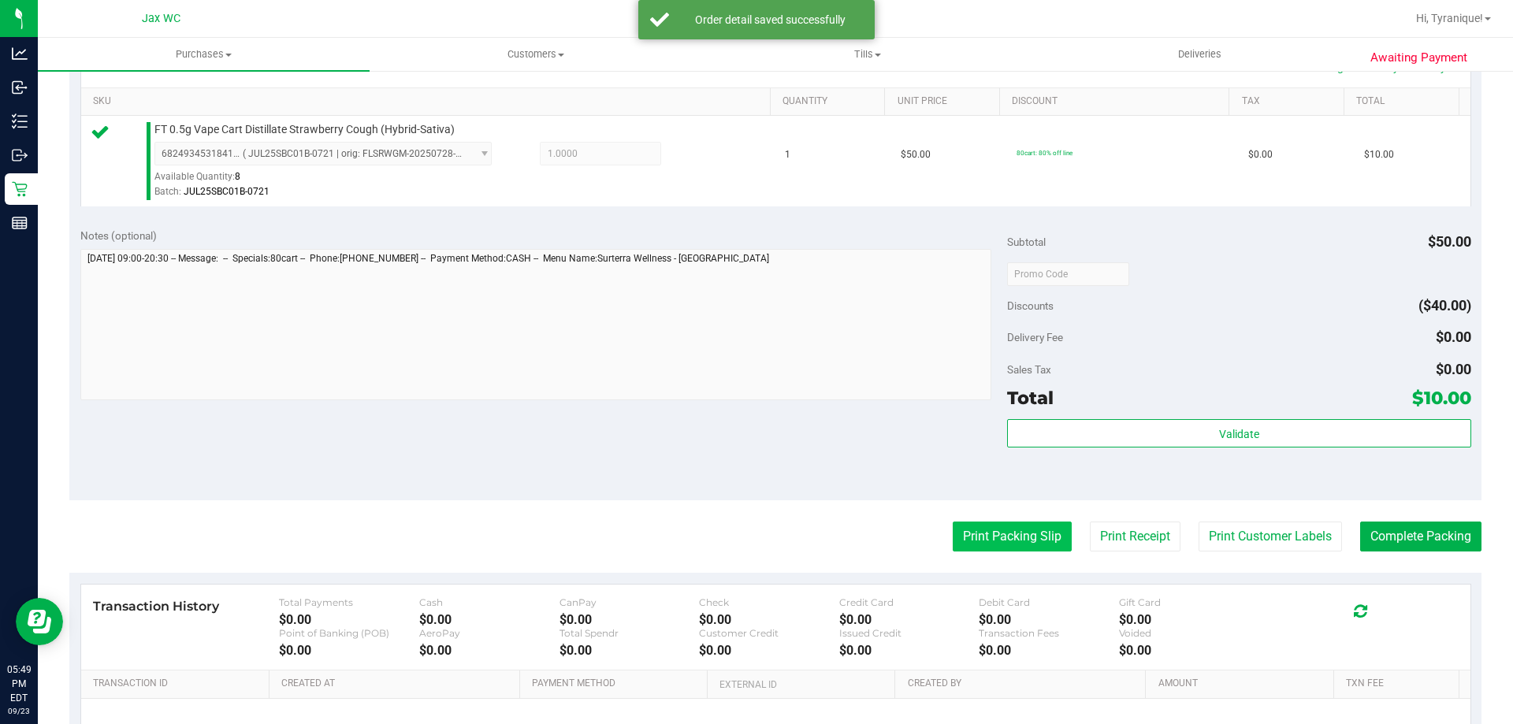
scroll to position [552, 0]
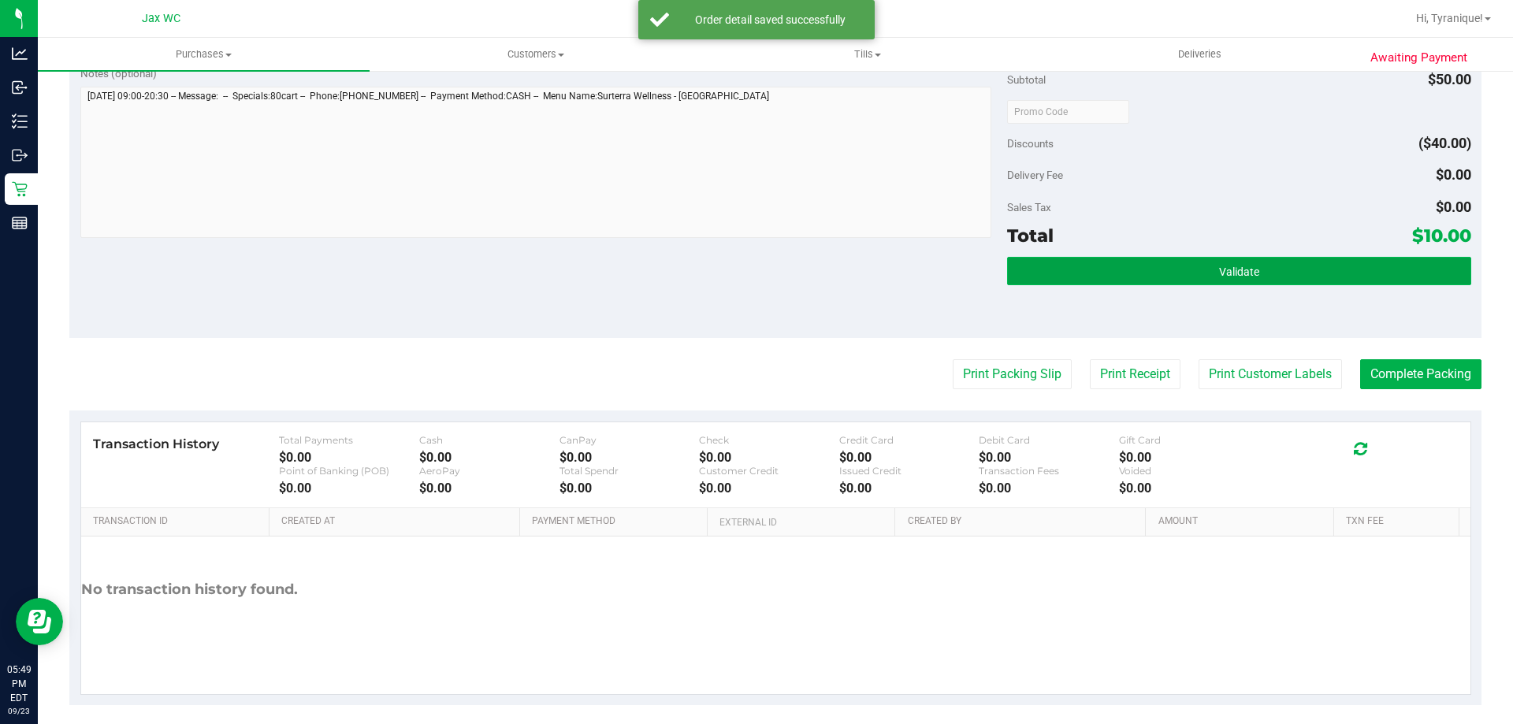
click at [1203, 272] on button "Validate" at bounding box center [1238, 271] width 463 height 28
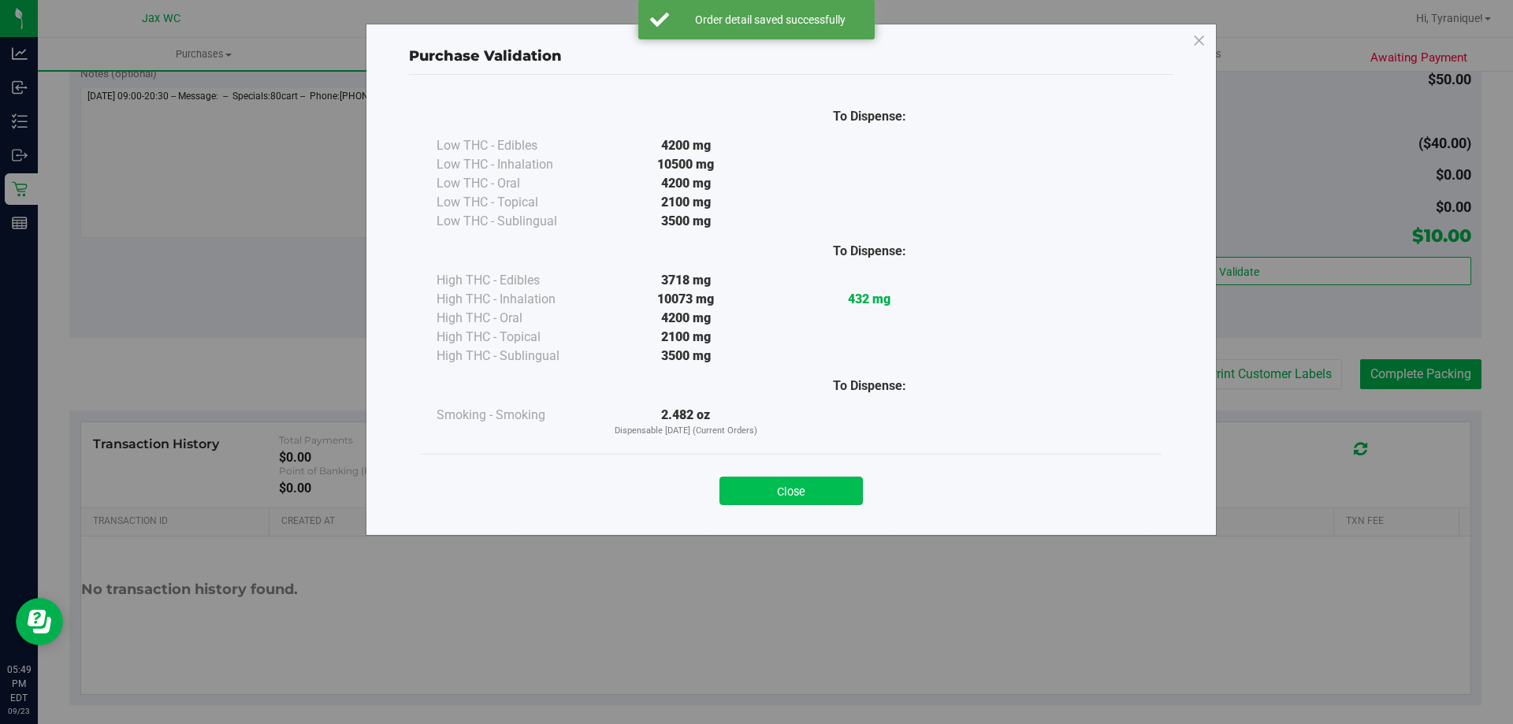
click at [837, 492] on button "Close" at bounding box center [790, 491] width 143 height 28
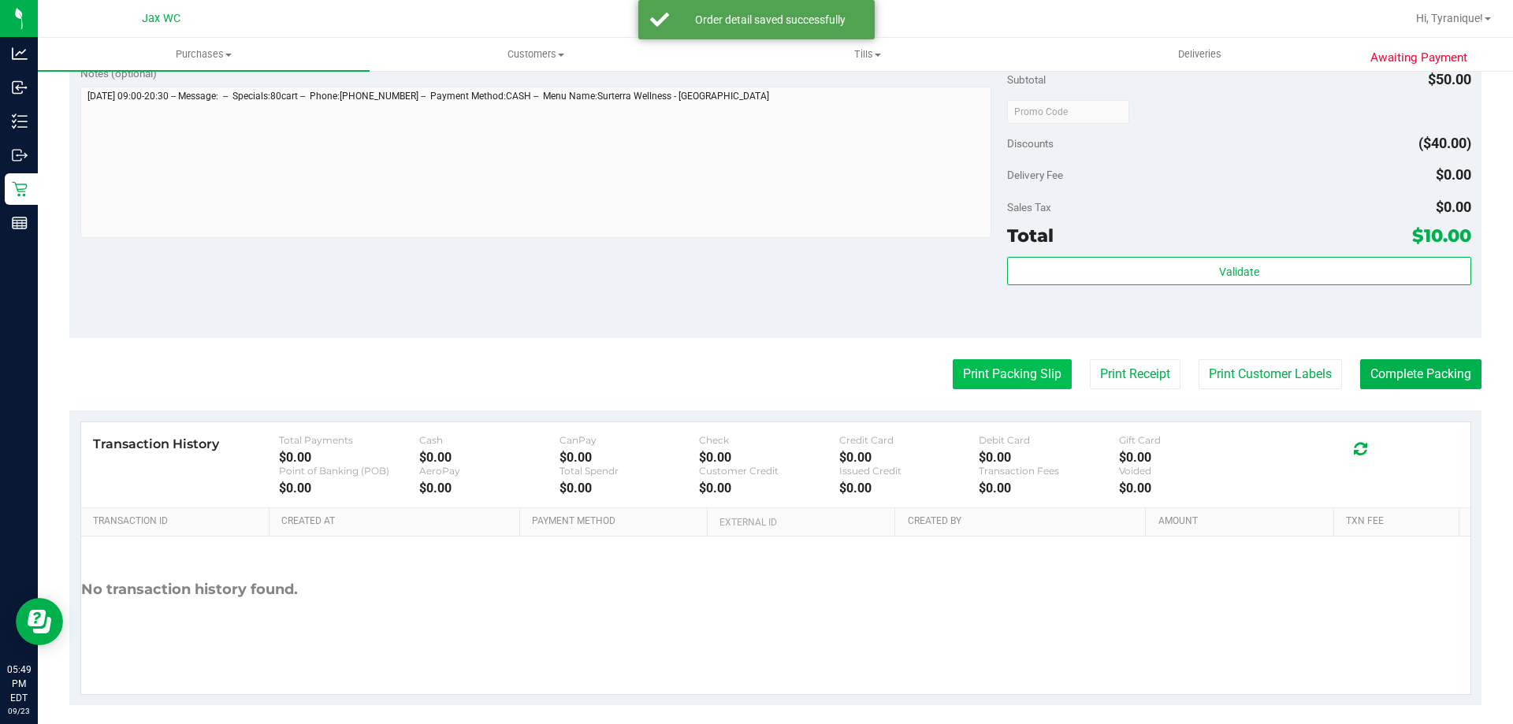
click at [1031, 371] on button "Print Packing Slip" at bounding box center [1012, 374] width 119 height 30
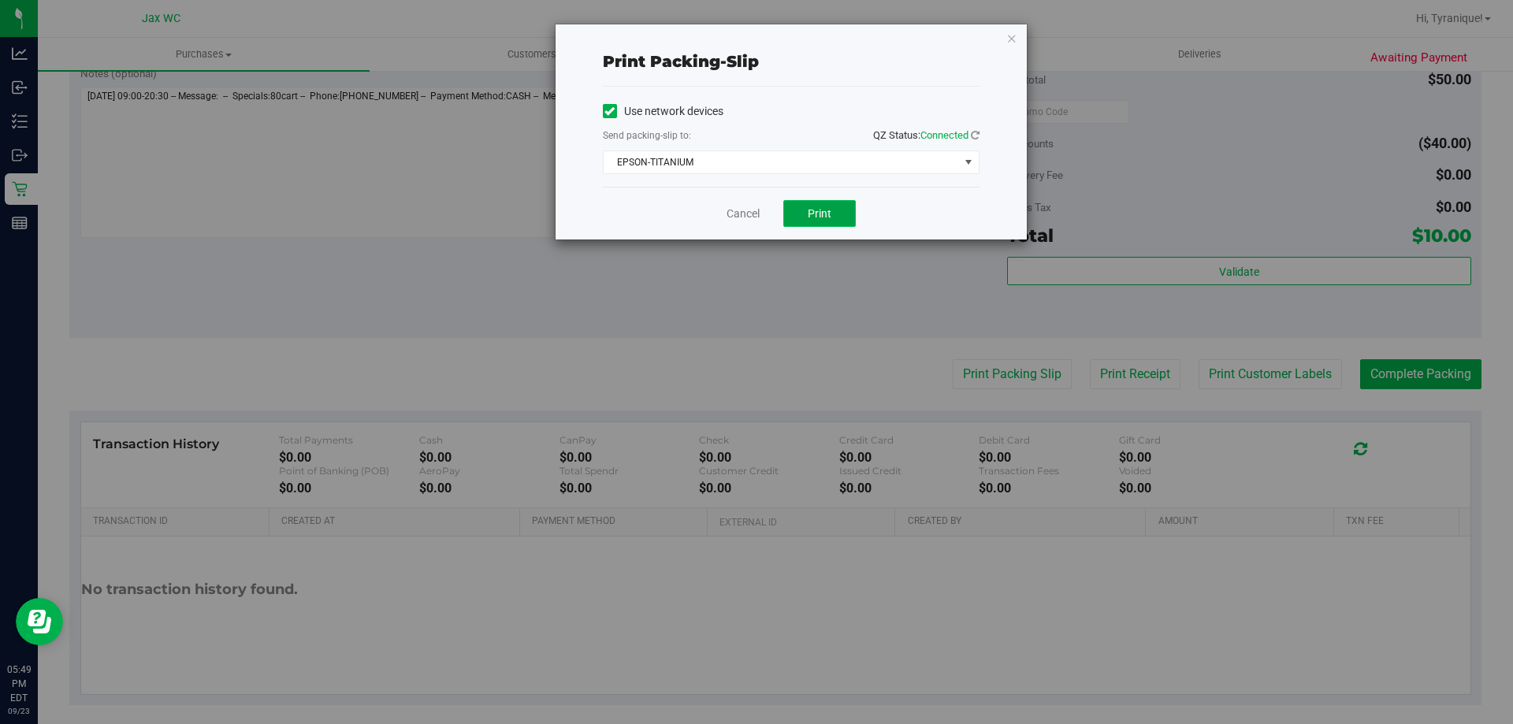
click at [837, 214] on button "Print" at bounding box center [819, 213] width 72 height 27
click at [736, 220] on link "Cancel" at bounding box center [743, 214] width 33 height 17
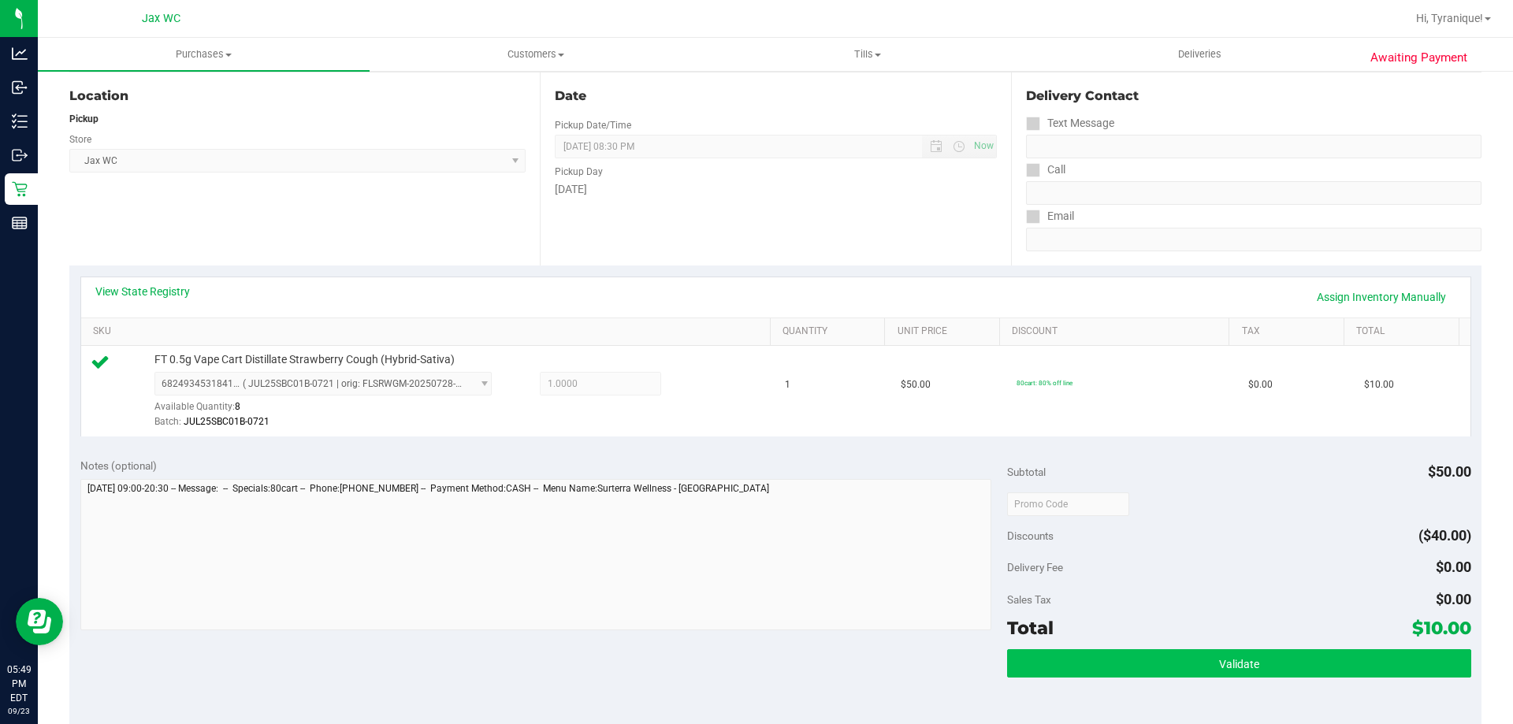
scroll to position [394, 0]
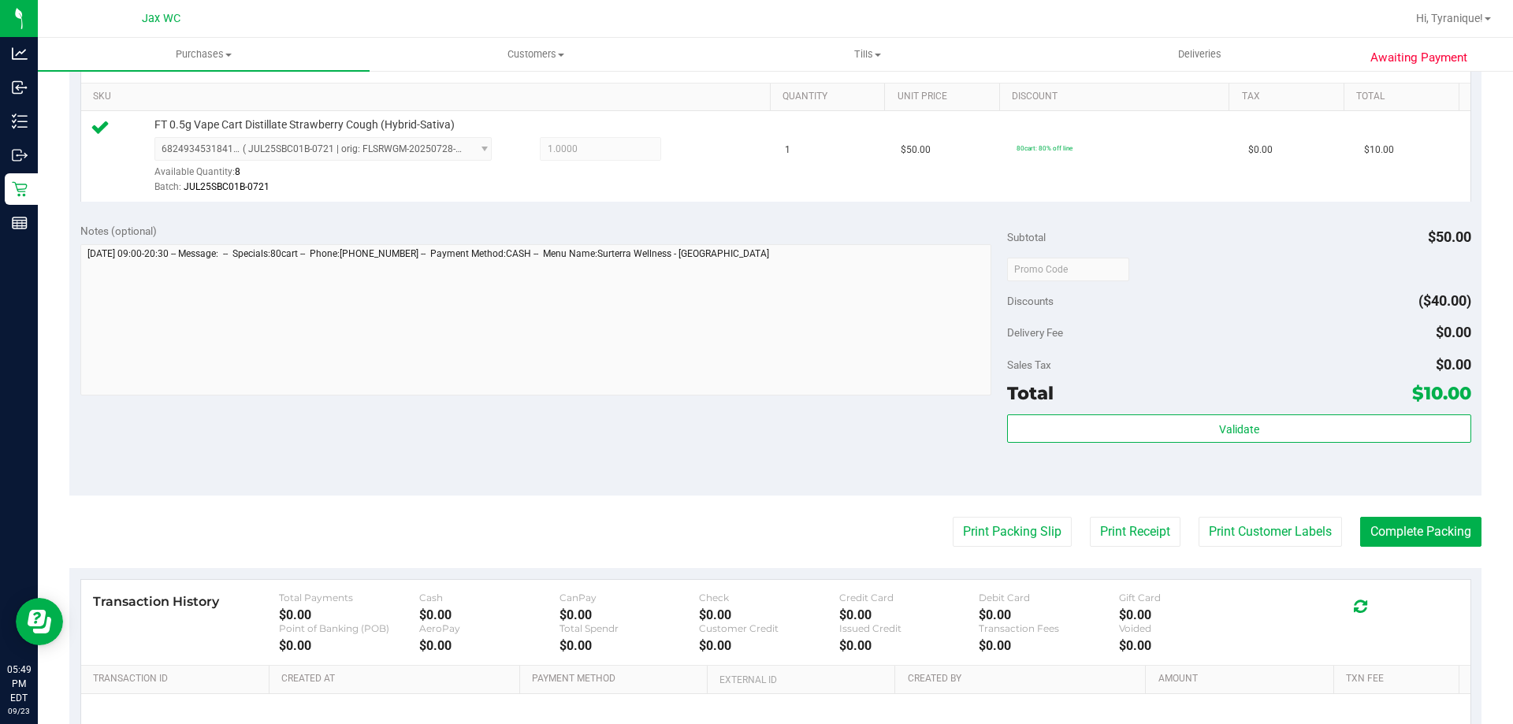
click at [1187, 413] on div "Subtotal $50.00 Discounts ($40.00) Delivery Fee $0.00 Sales Tax $0.00 Total $10…" at bounding box center [1238, 354] width 463 height 262
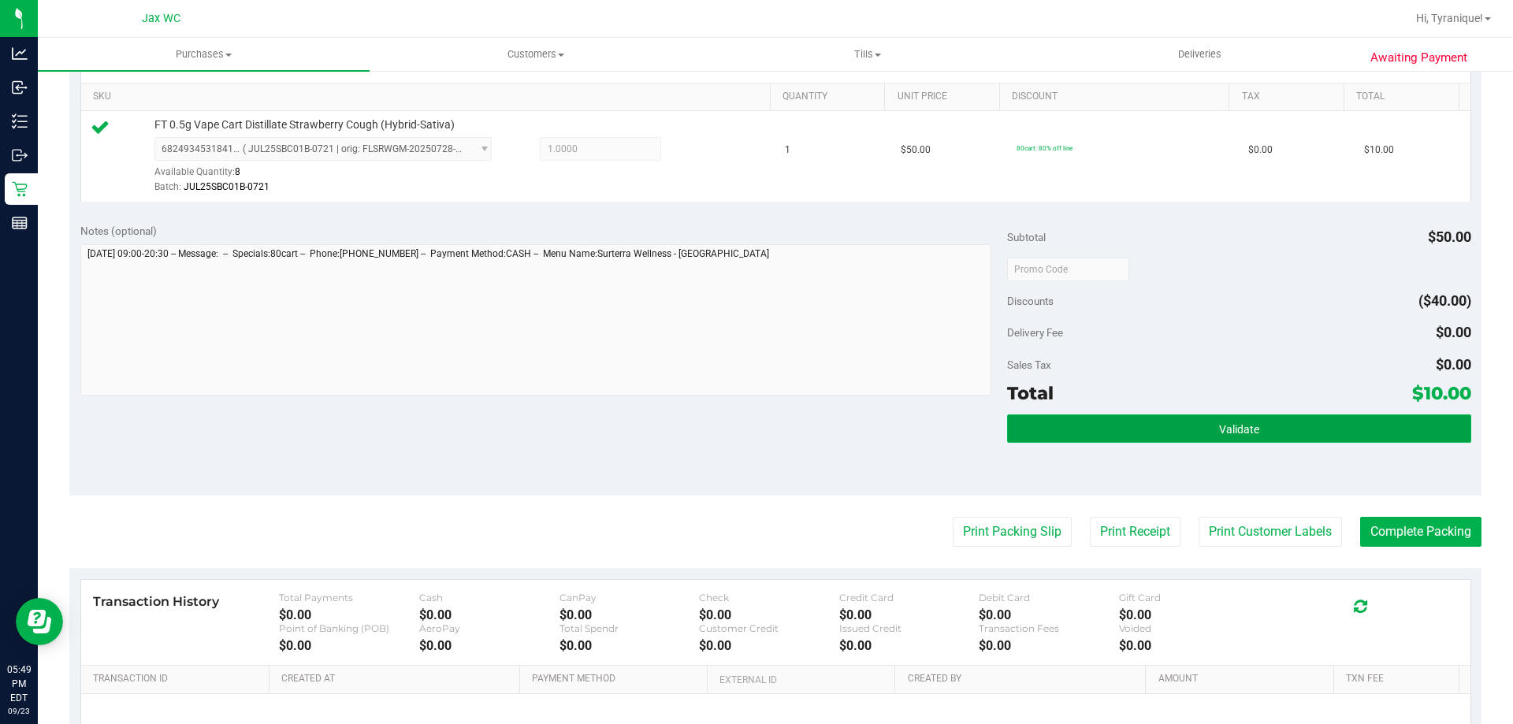
click at [1184, 421] on button "Validate" at bounding box center [1238, 428] width 463 height 28
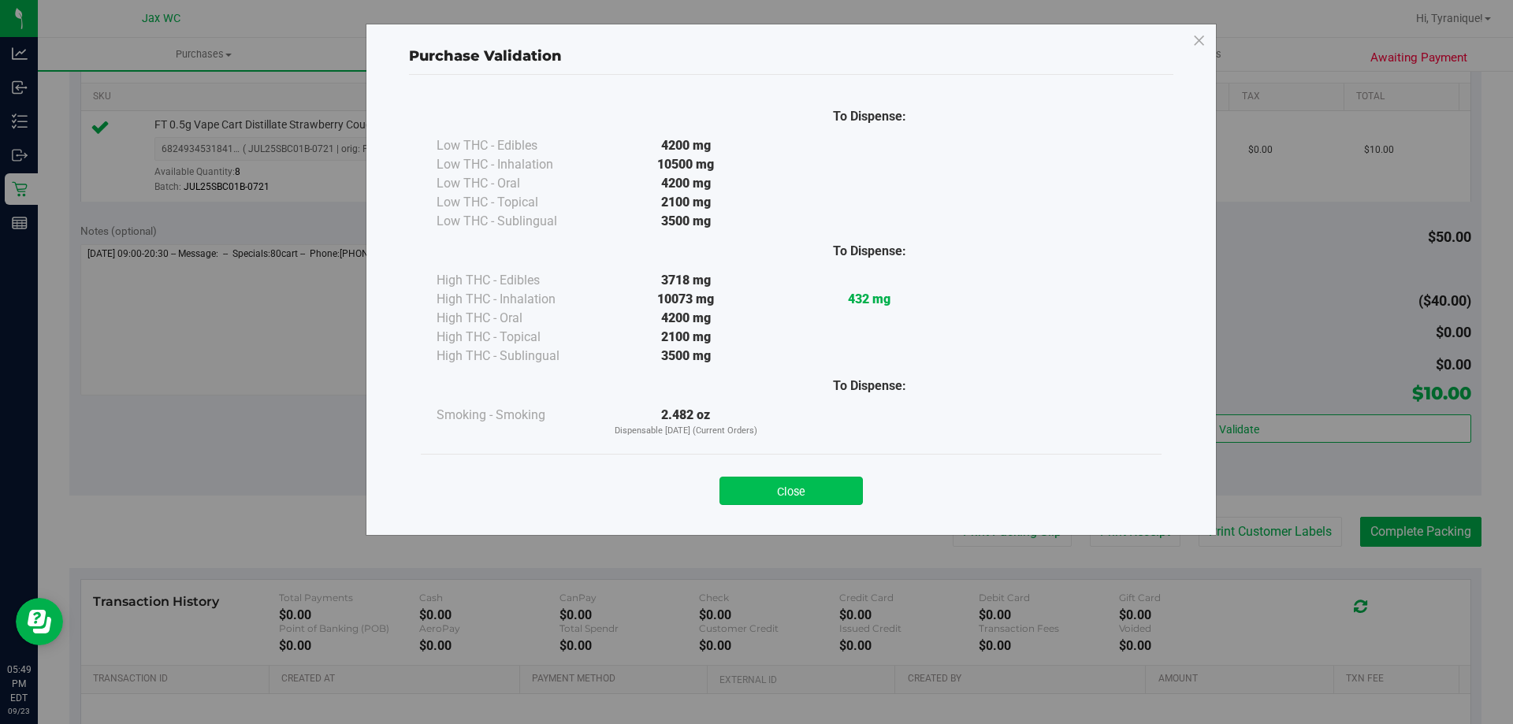
click at [797, 481] on button "Close" at bounding box center [790, 491] width 143 height 28
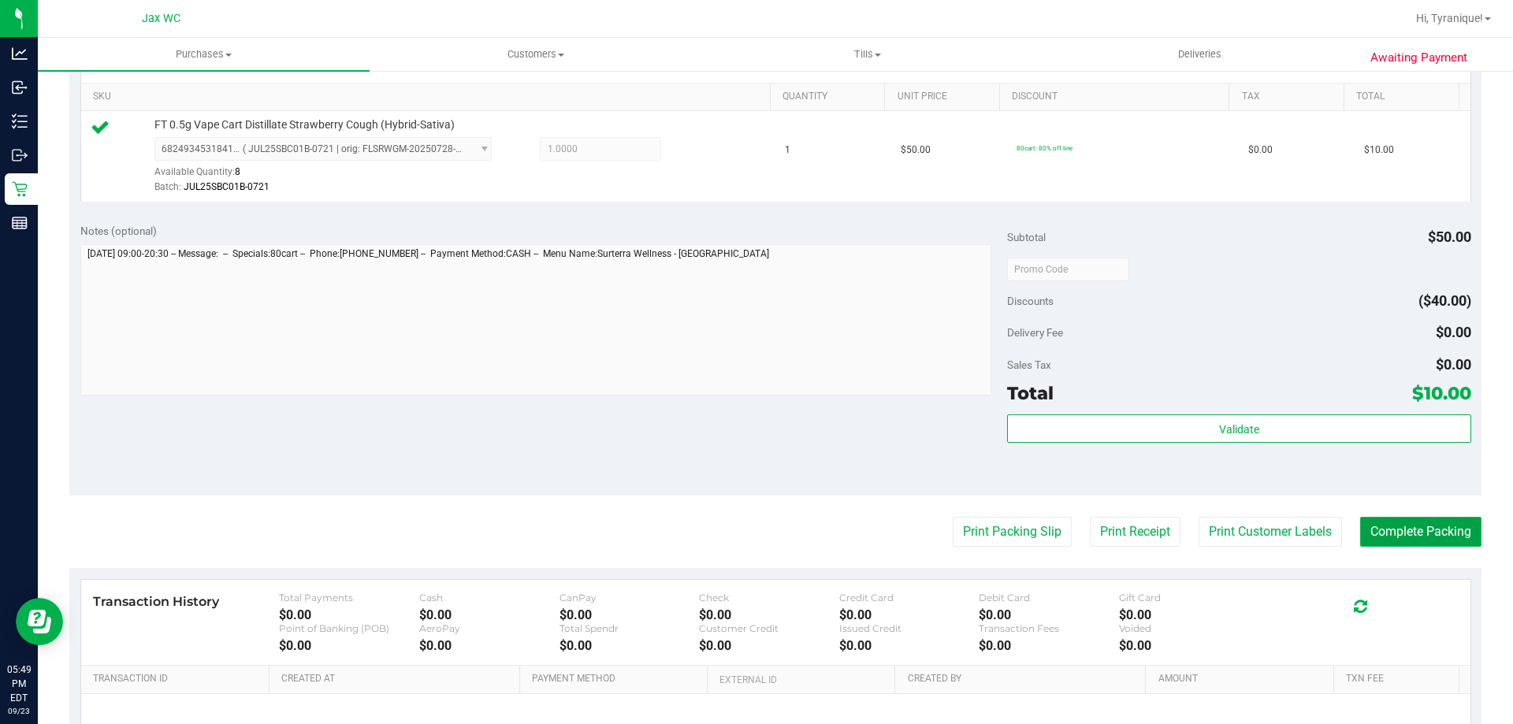
click at [1418, 526] on button "Complete Packing" at bounding box center [1420, 532] width 121 height 30
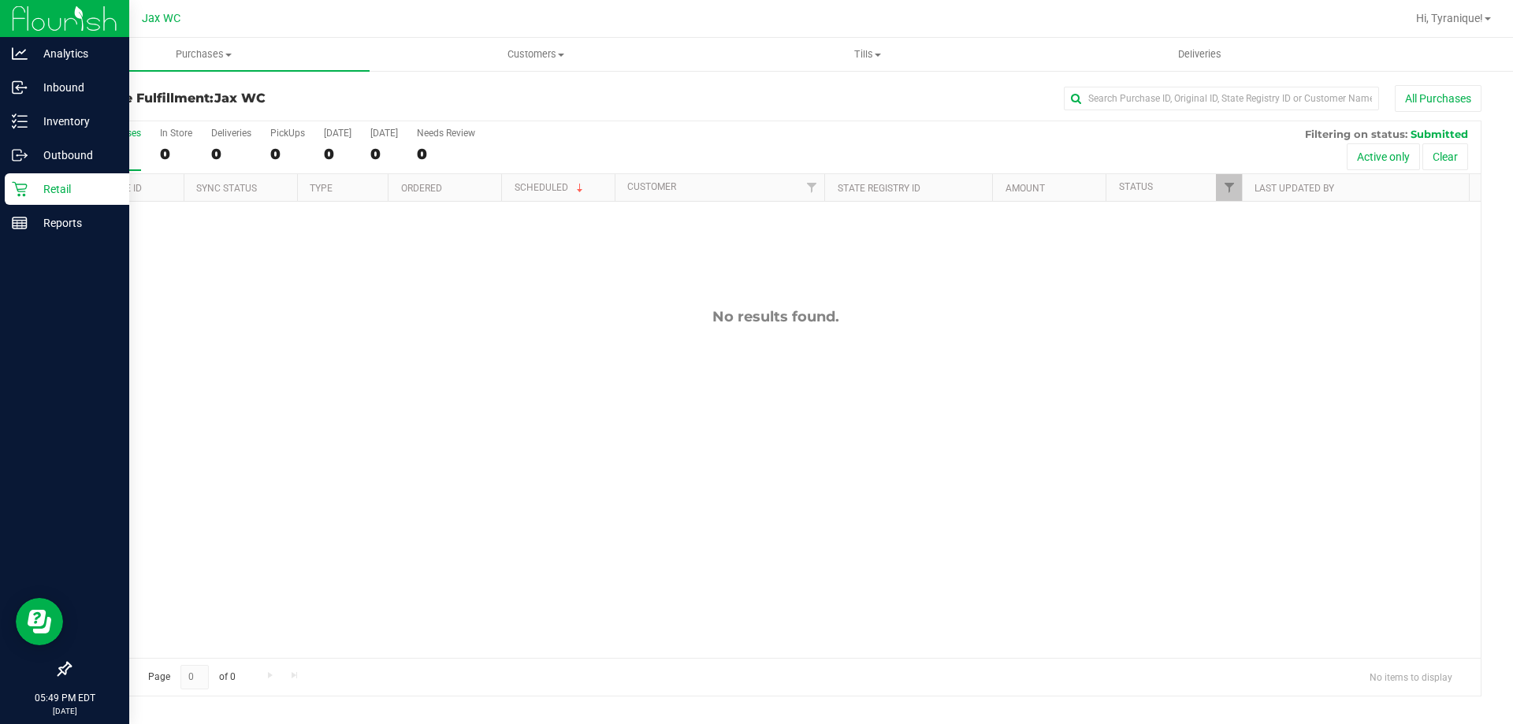
click at [20, 195] on icon at bounding box center [20, 189] width 16 height 16
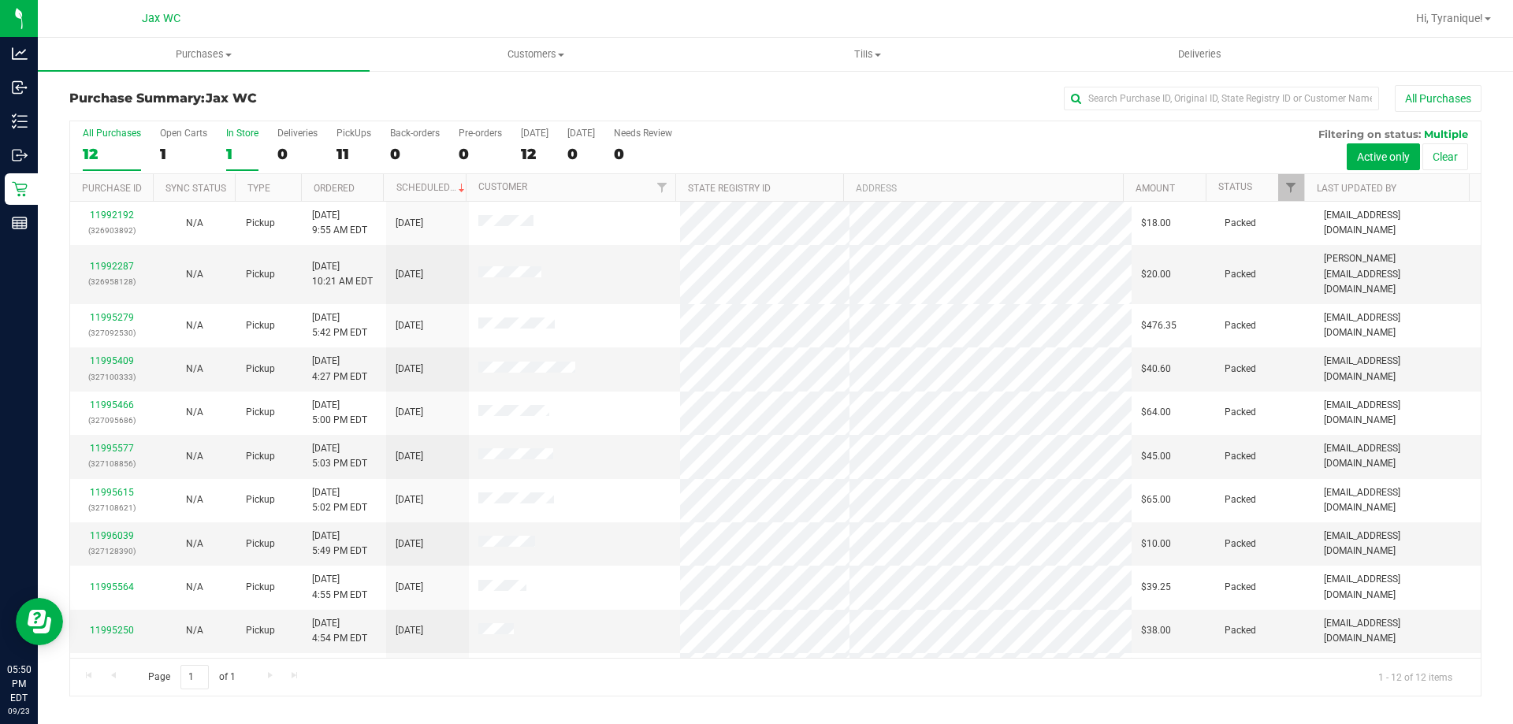
click at [247, 149] on div "1" at bounding box center [242, 154] width 32 height 18
click at [0, 0] on input "In Store 1" at bounding box center [0, 0] width 0 height 0
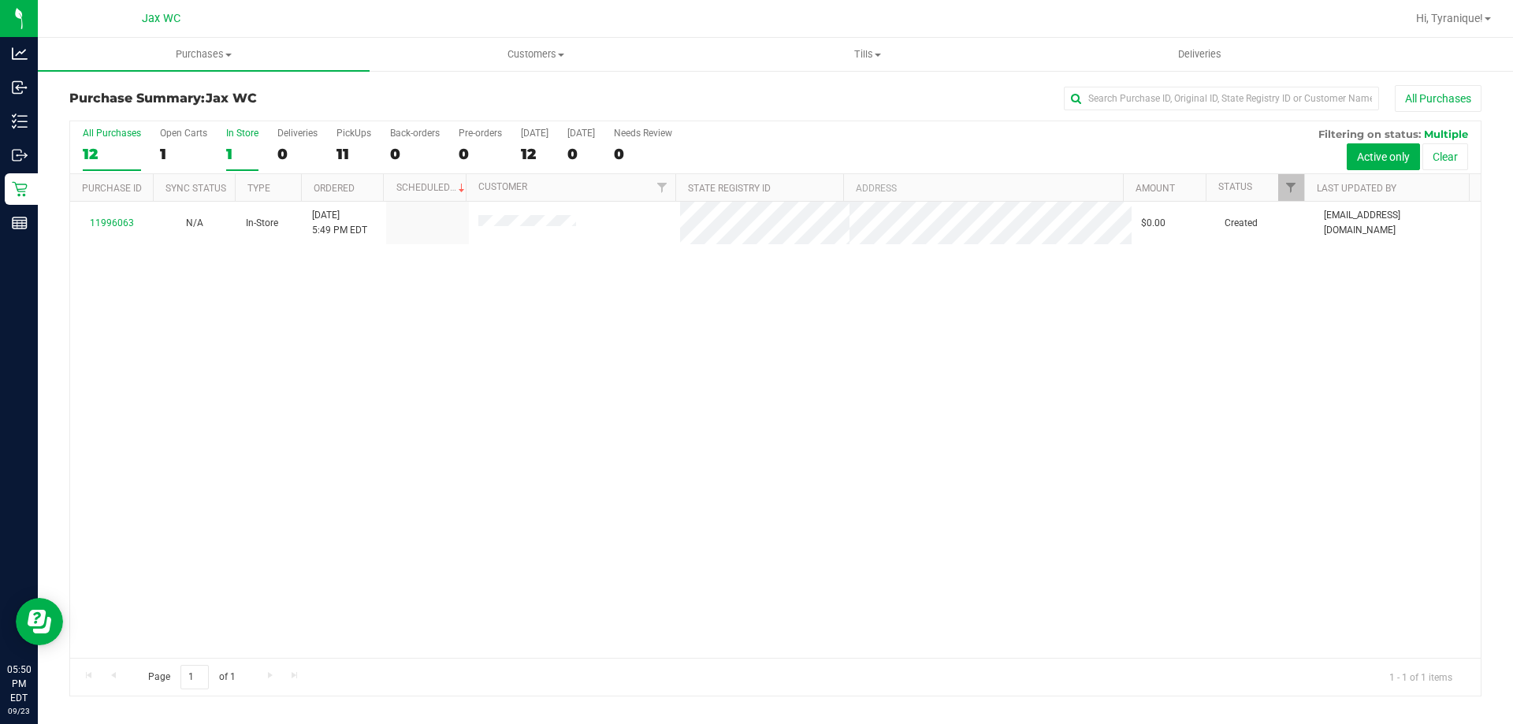
click at [98, 146] on div "12" at bounding box center [112, 154] width 58 height 18
click at [0, 0] on input "All Purchases 12" at bounding box center [0, 0] width 0 height 0
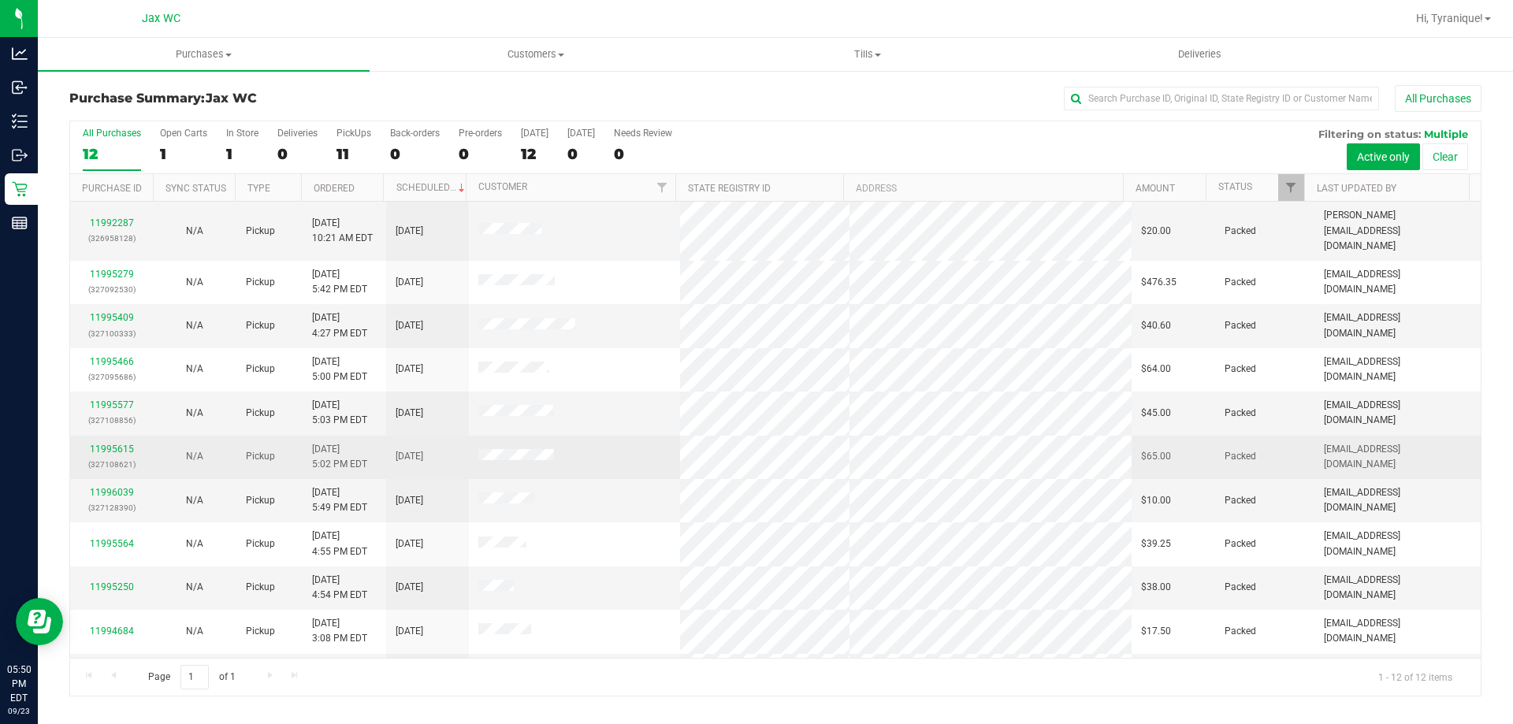
scroll to position [67, 0]
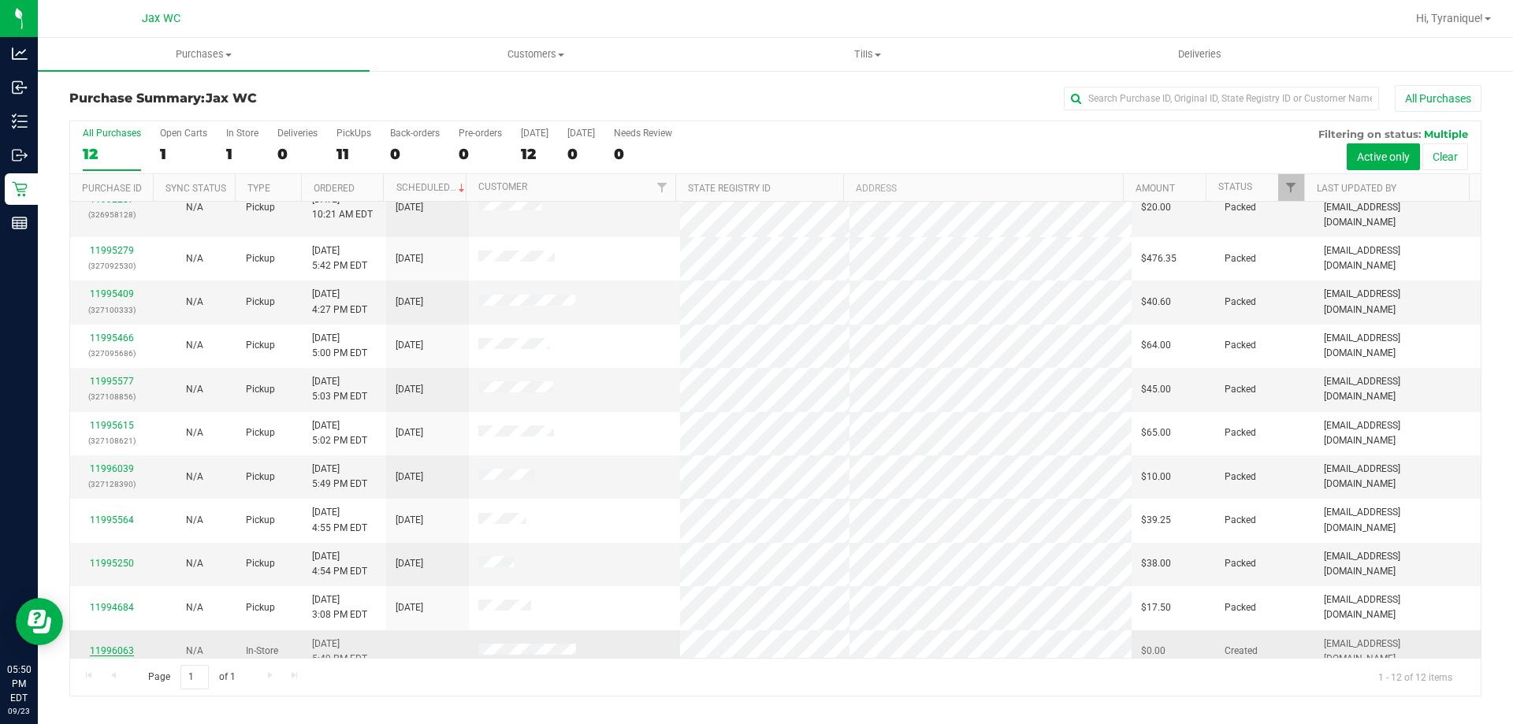
click at [106, 645] on link "11996063" at bounding box center [112, 650] width 44 height 11
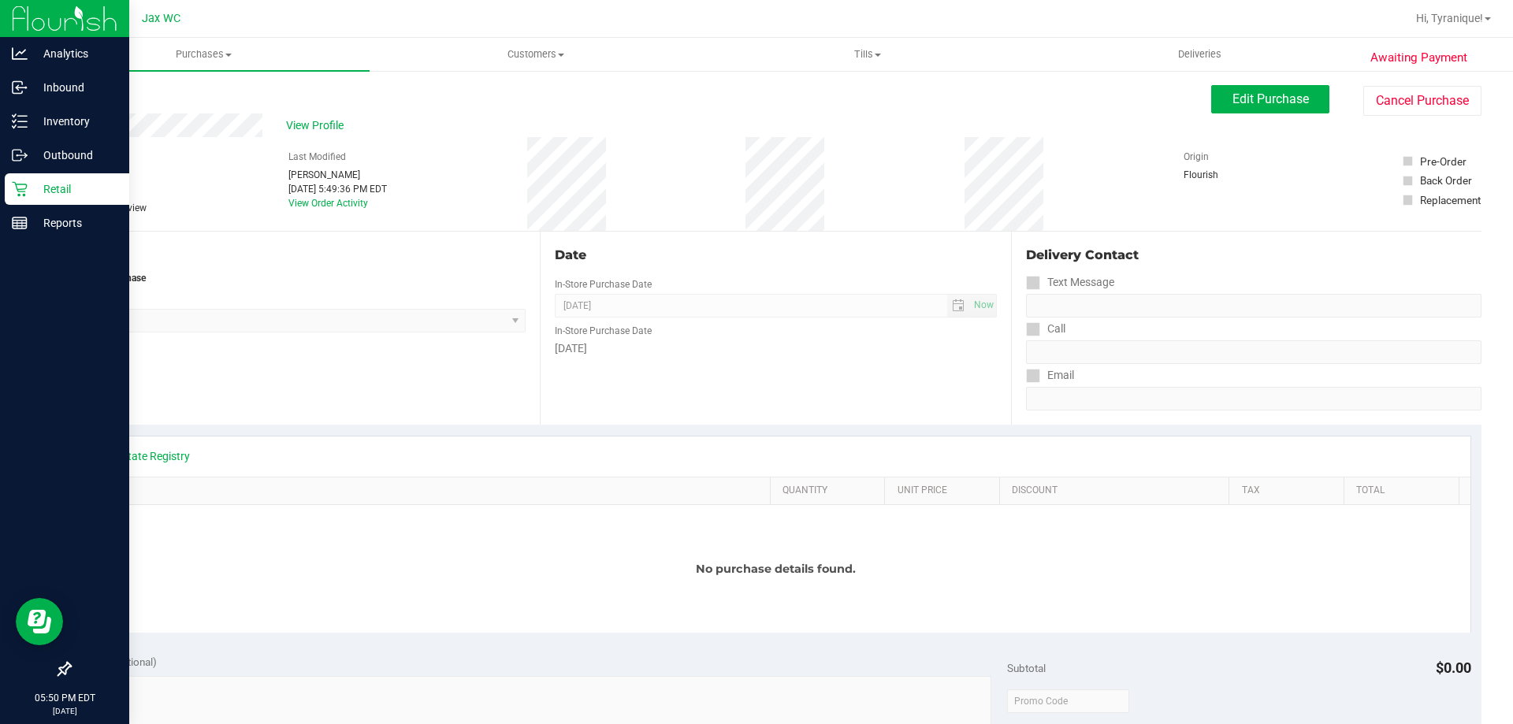
click at [27, 193] on icon at bounding box center [20, 189] width 16 height 16
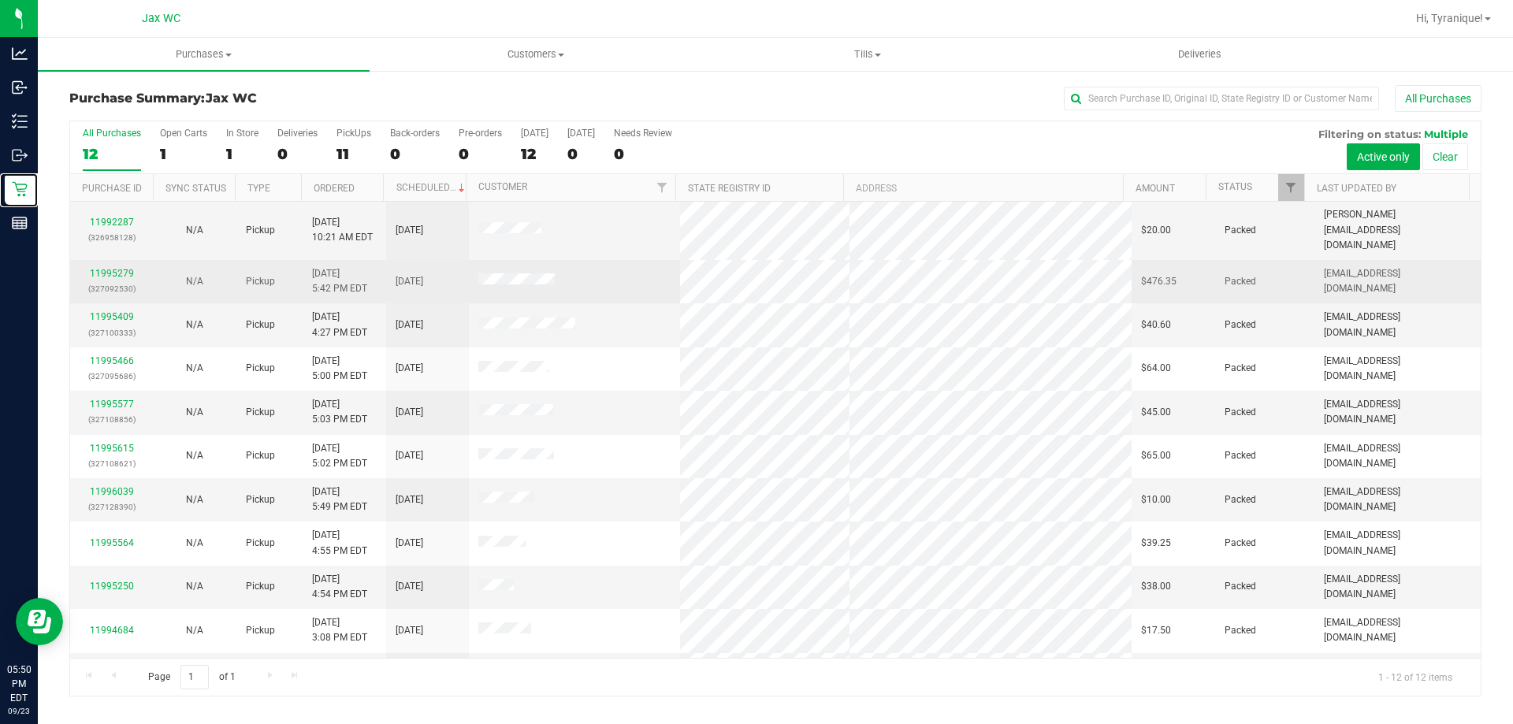
scroll to position [67, 0]
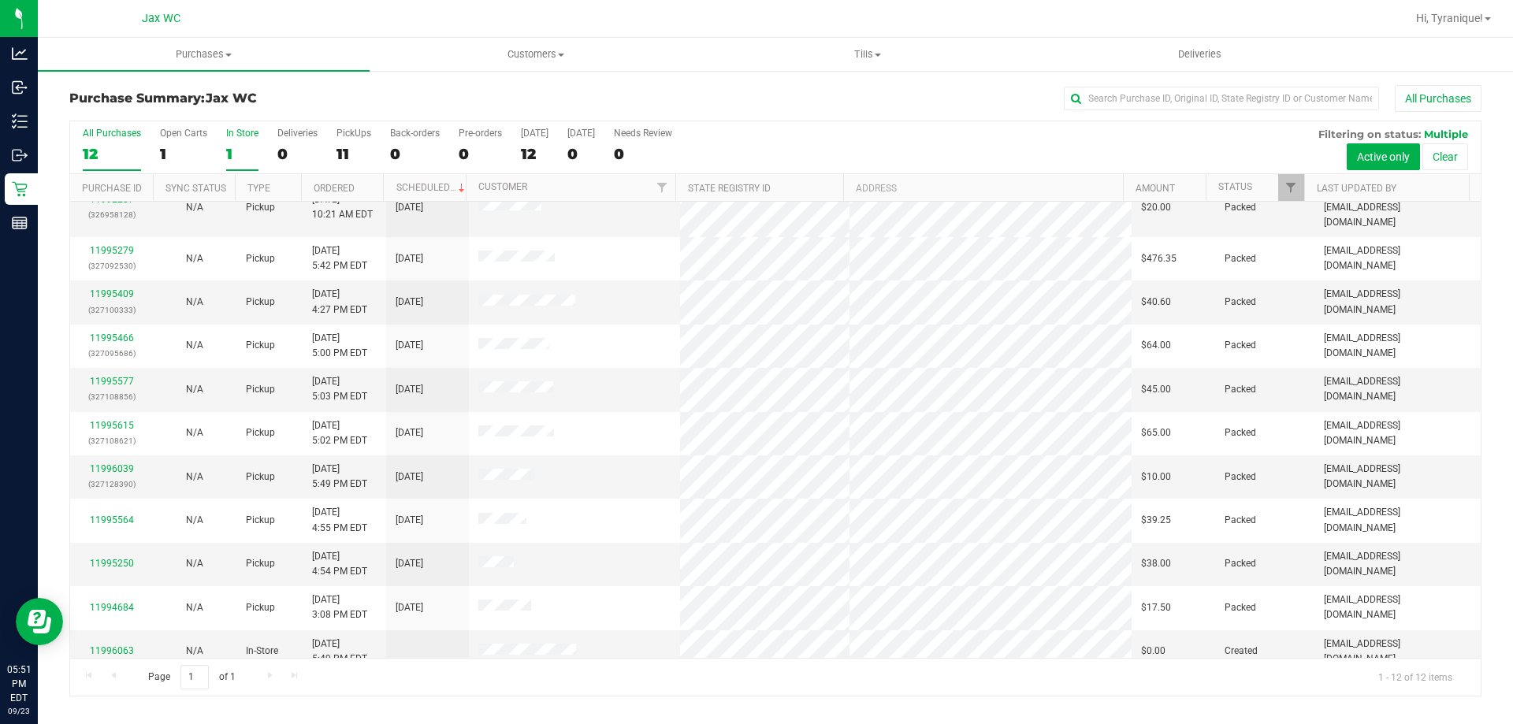
click at [243, 143] on label "In Store 1" at bounding box center [242, 149] width 32 height 43
click at [0, 0] on input "In Store 1" at bounding box center [0, 0] width 0 height 0
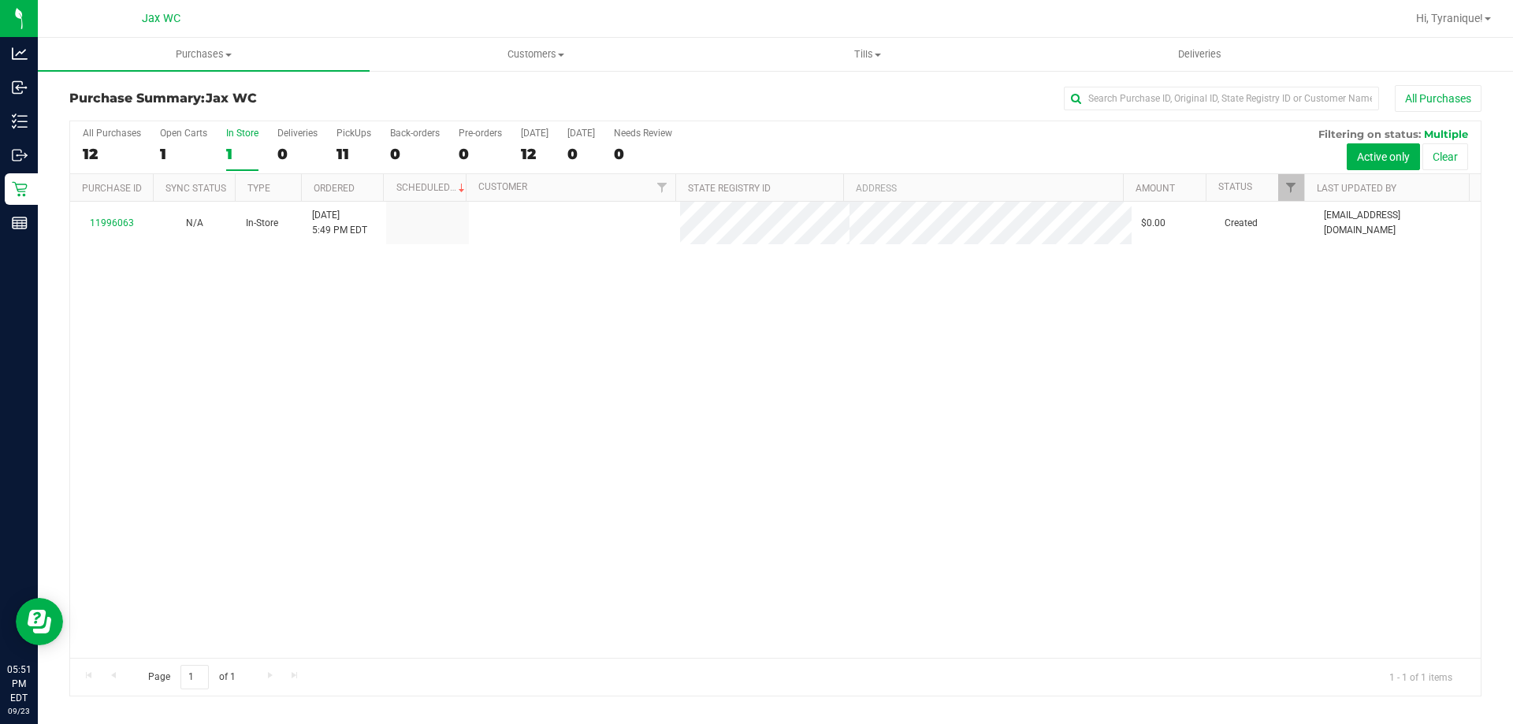
scroll to position [0, 0]
click at [108, 147] on div "12" at bounding box center [112, 154] width 58 height 18
click at [0, 0] on input "All Purchases 12" at bounding box center [0, 0] width 0 height 0
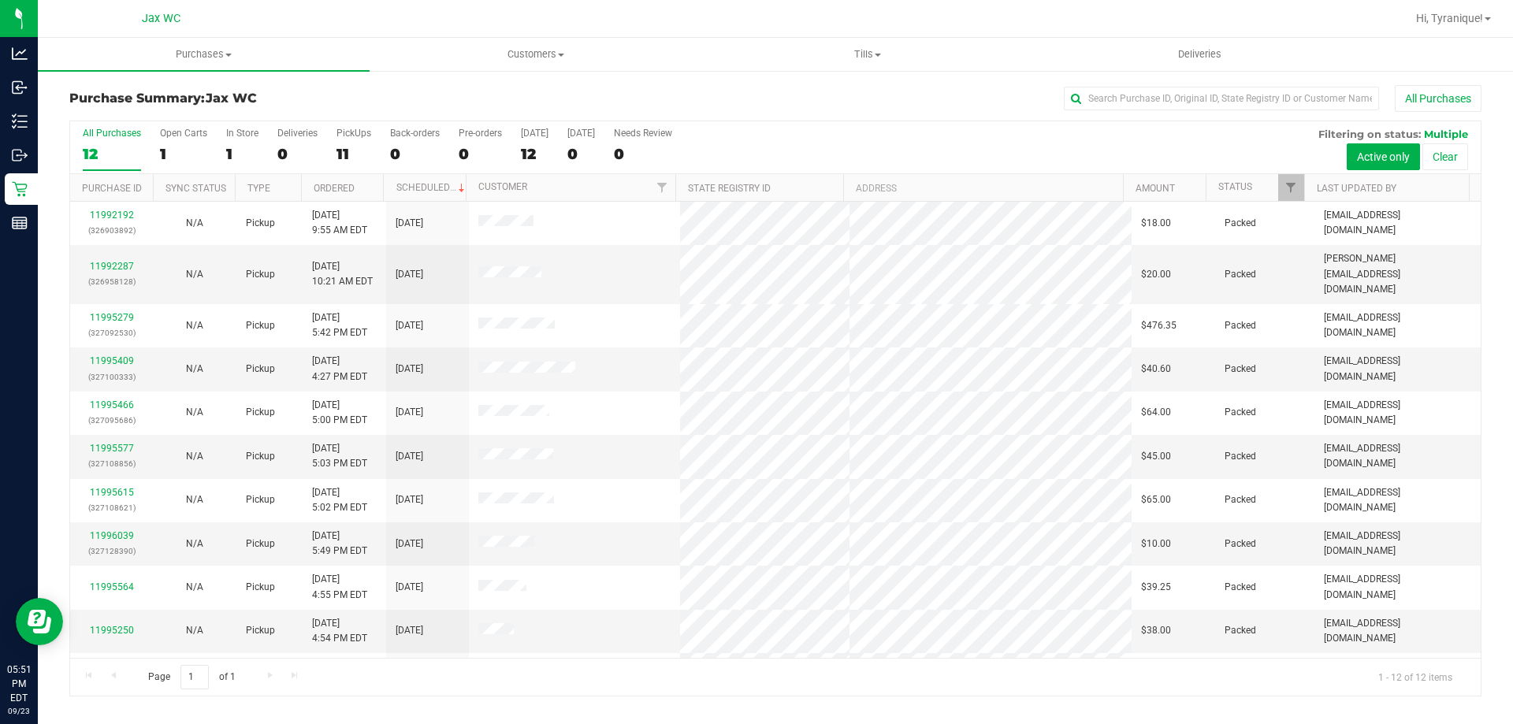
scroll to position [67, 0]
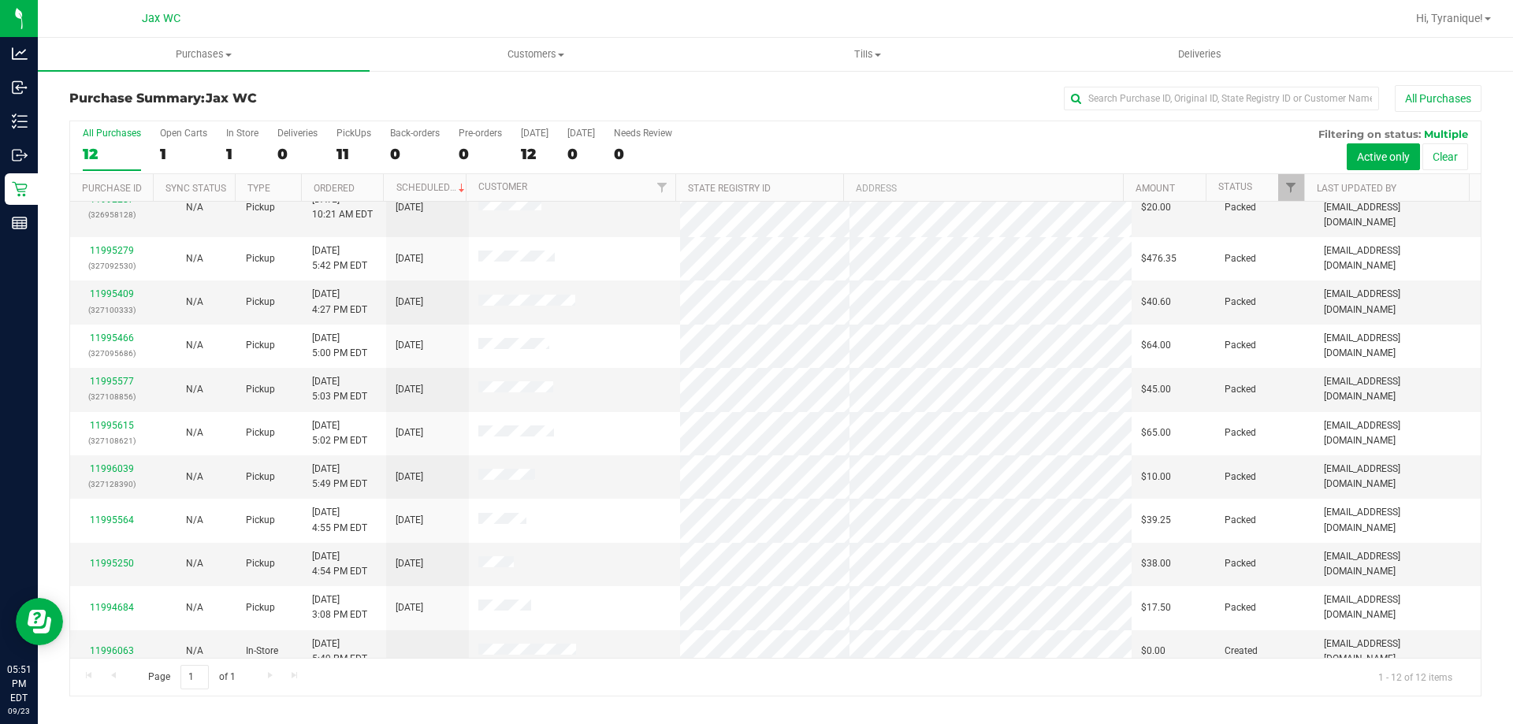
click at [598, 667] on div "Page 1 of 1 1 - 12 of 12 items" at bounding box center [775, 677] width 1410 height 38
click at [727, 677] on div "Page 1 of 1 1 - 12 of 12 items" at bounding box center [775, 677] width 1410 height 38
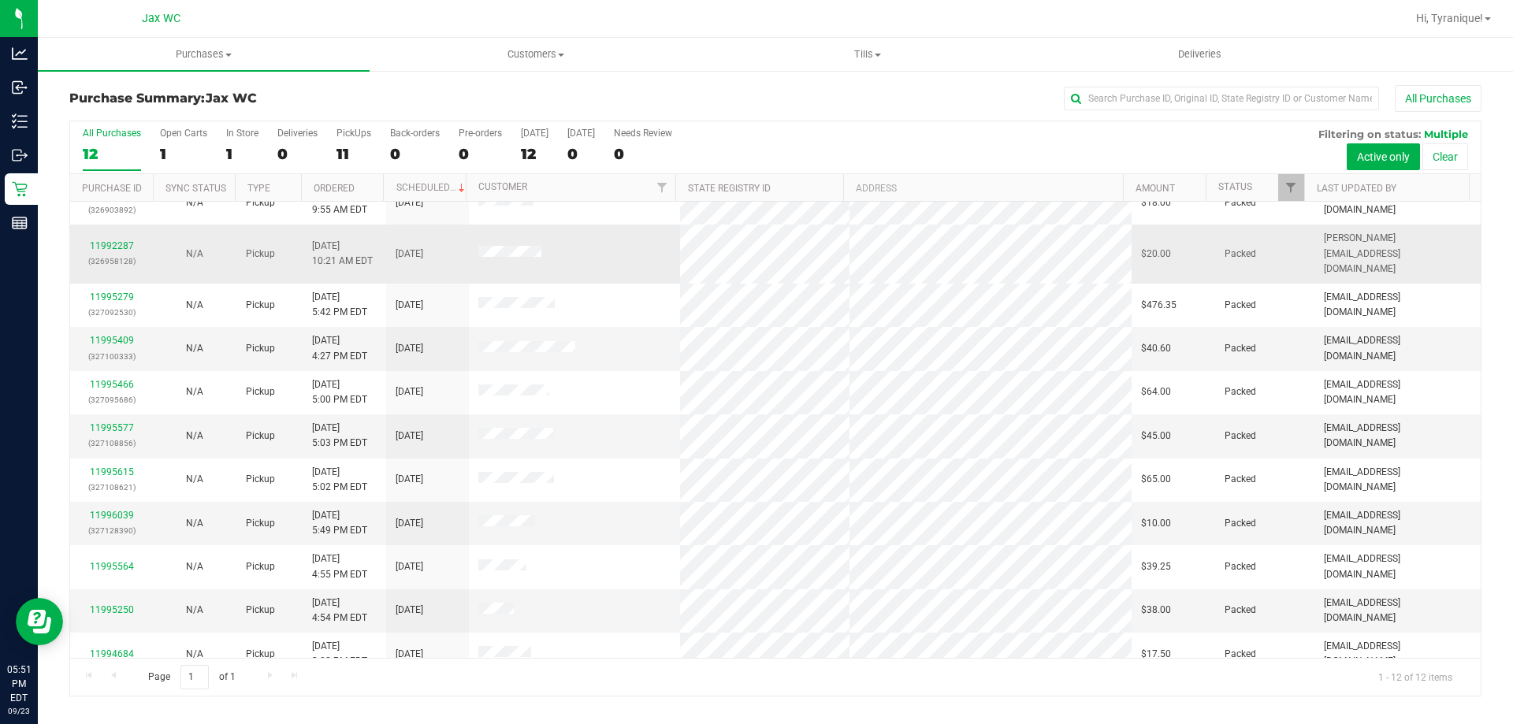
scroll to position [0, 0]
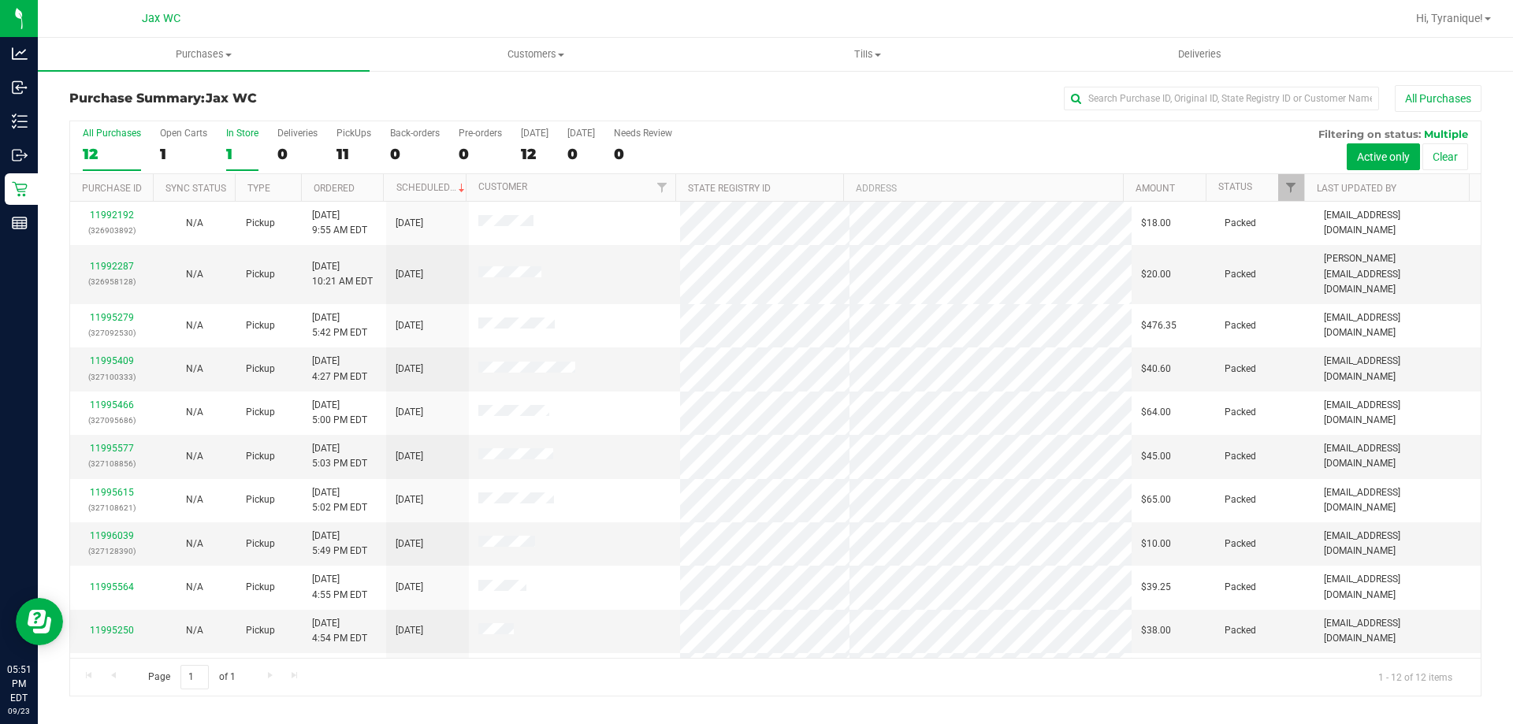
click at [255, 154] on div "1" at bounding box center [242, 154] width 32 height 18
click at [0, 0] on input "In Store 1" at bounding box center [0, 0] width 0 height 0
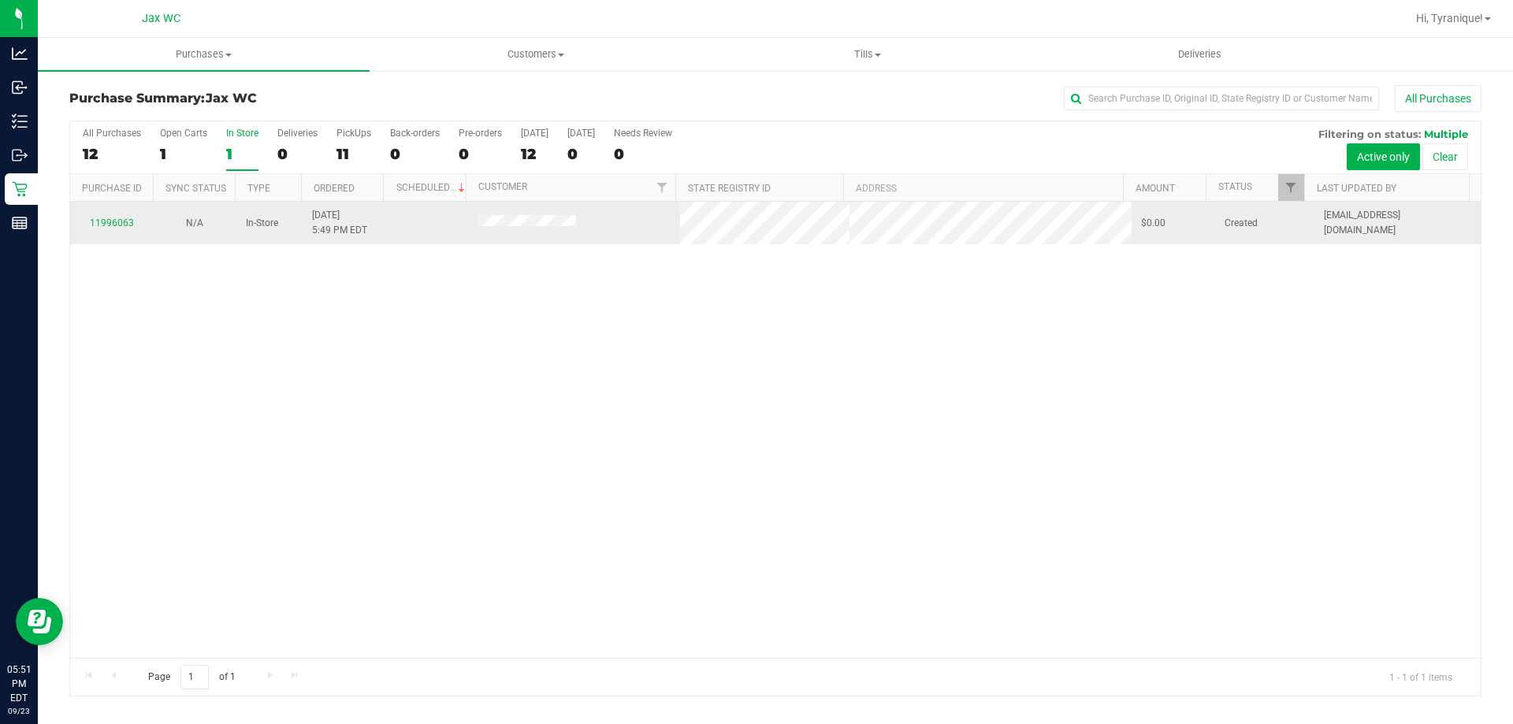
click at [139, 225] on div "11996063" at bounding box center [112, 223] width 64 height 15
click at [125, 219] on link "11996063" at bounding box center [112, 222] width 44 height 11
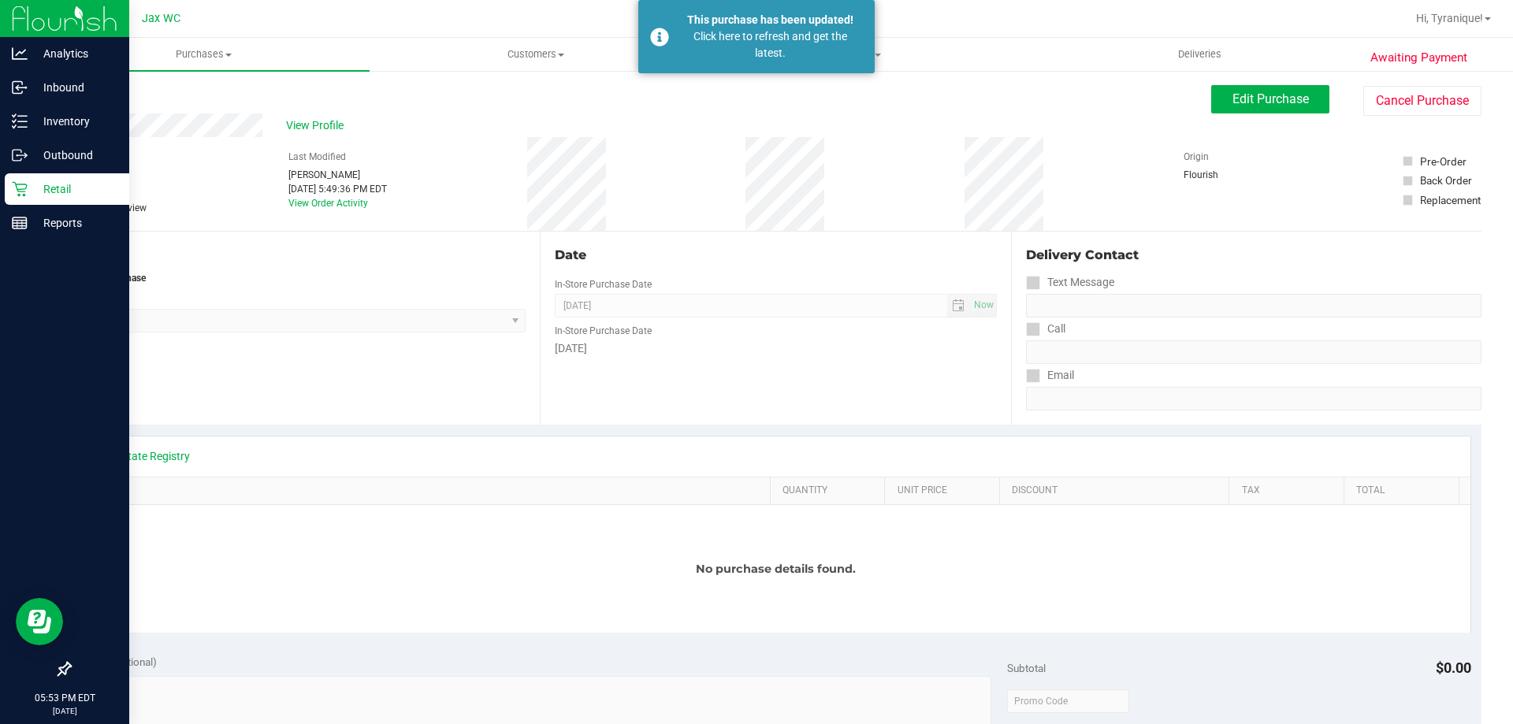
click at [2, 187] on link "Retail" at bounding box center [64, 190] width 129 height 34
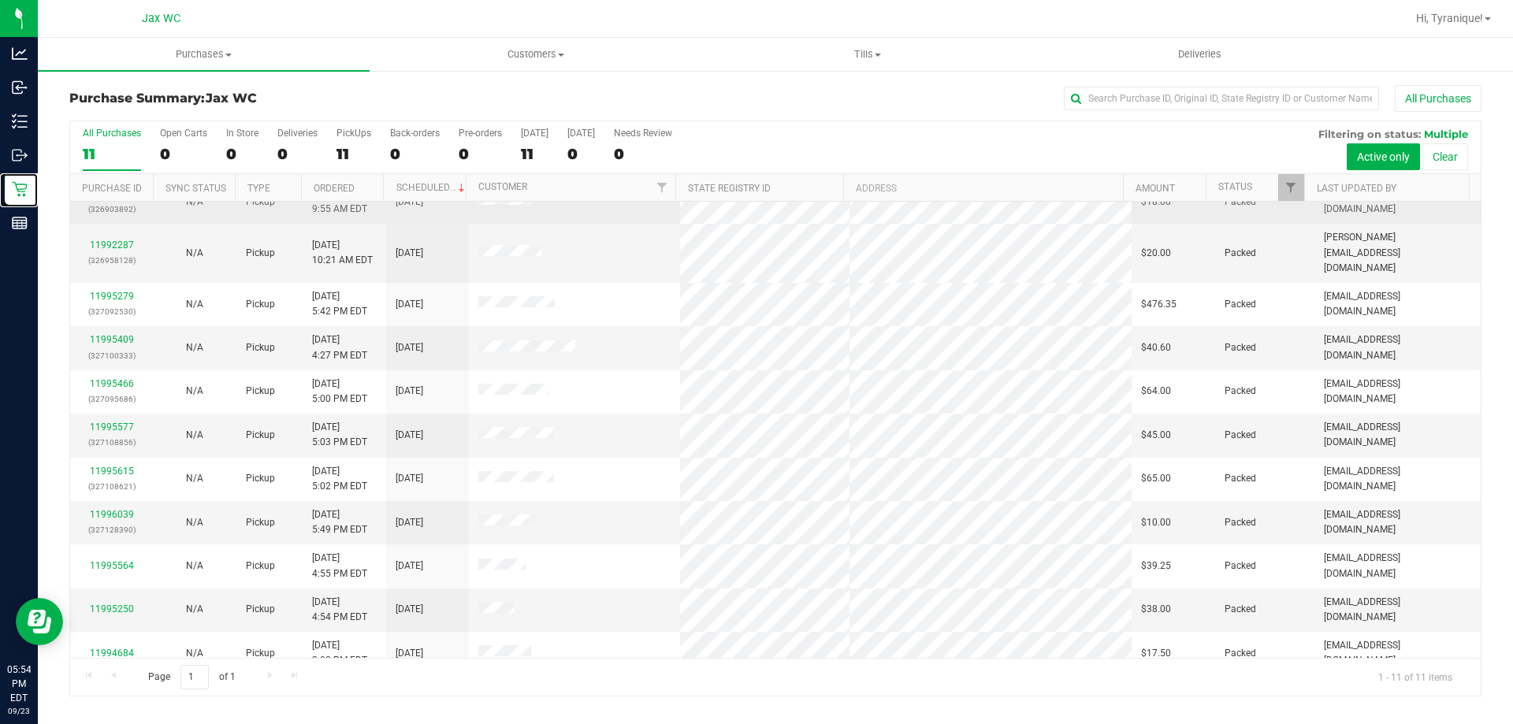
scroll to position [23, 0]
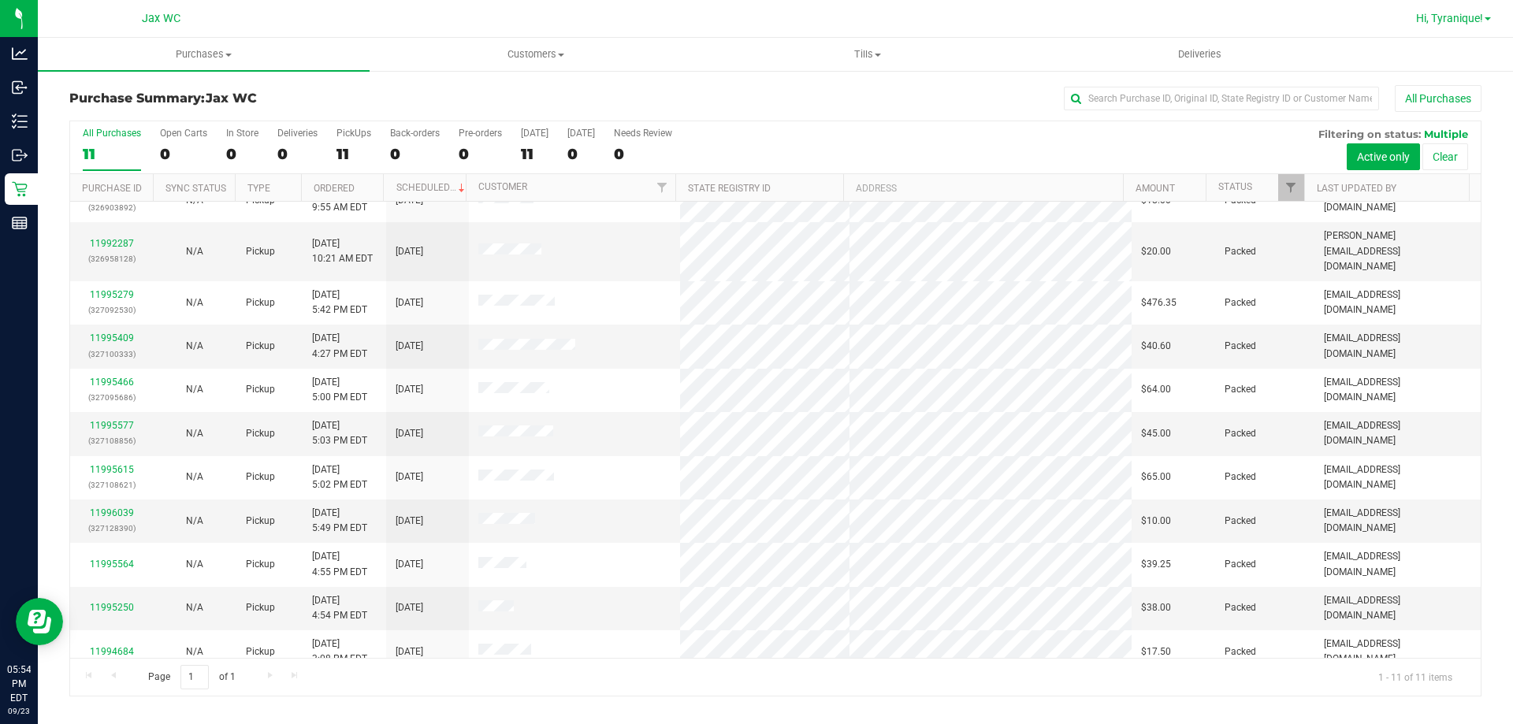
click at [1450, 17] on span "Hi, Tyranique!" at bounding box center [1449, 18] width 67 height 13
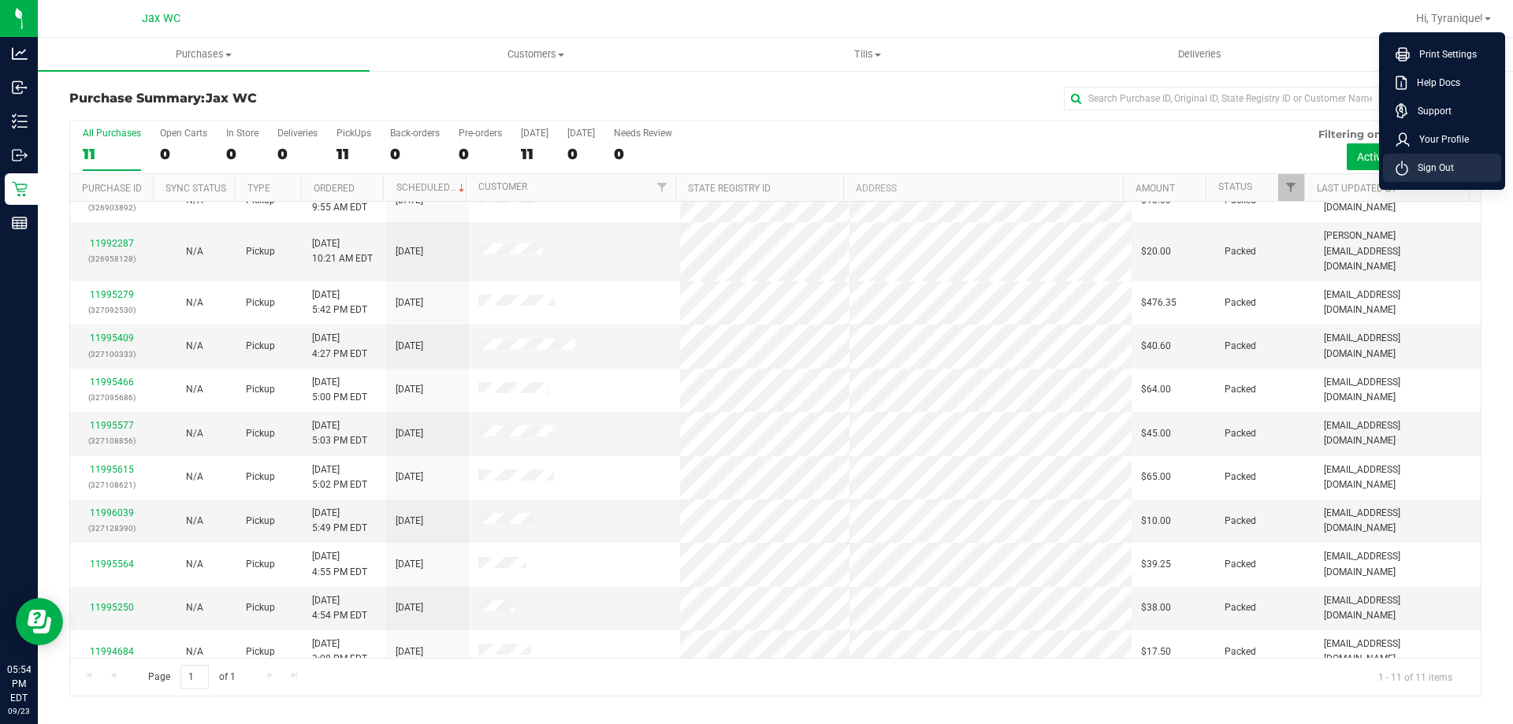
click at [1424, 177] on li "Sign Out" at bounding box center [1442, 168] width 118 height 28
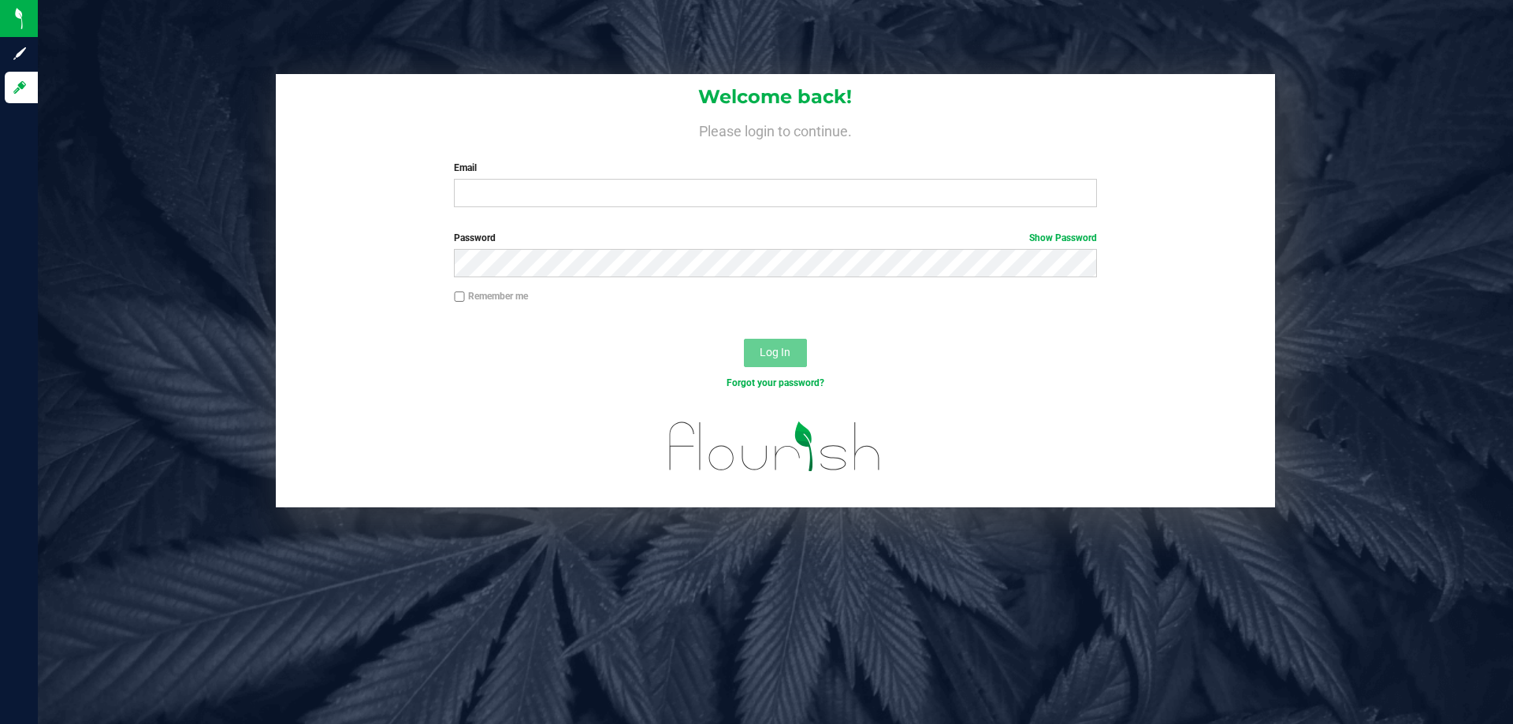
click at [602, 509] on div "Welcome back! Please login to continue. Email Required Please format your email…" at bounding box center [775, 362] width 1475 height 724
click at [526, 200] on input "Email" at bounding box center [775, 193] width 642 height 28
type input "[EMAIL_ADDRESS][DOMAIN_NAME]"
click at [744, 339] on button "Log In" at bounding box center [775, 353] width 63 height 28
